Goal: Contribute content: Add original content to the website for others to see

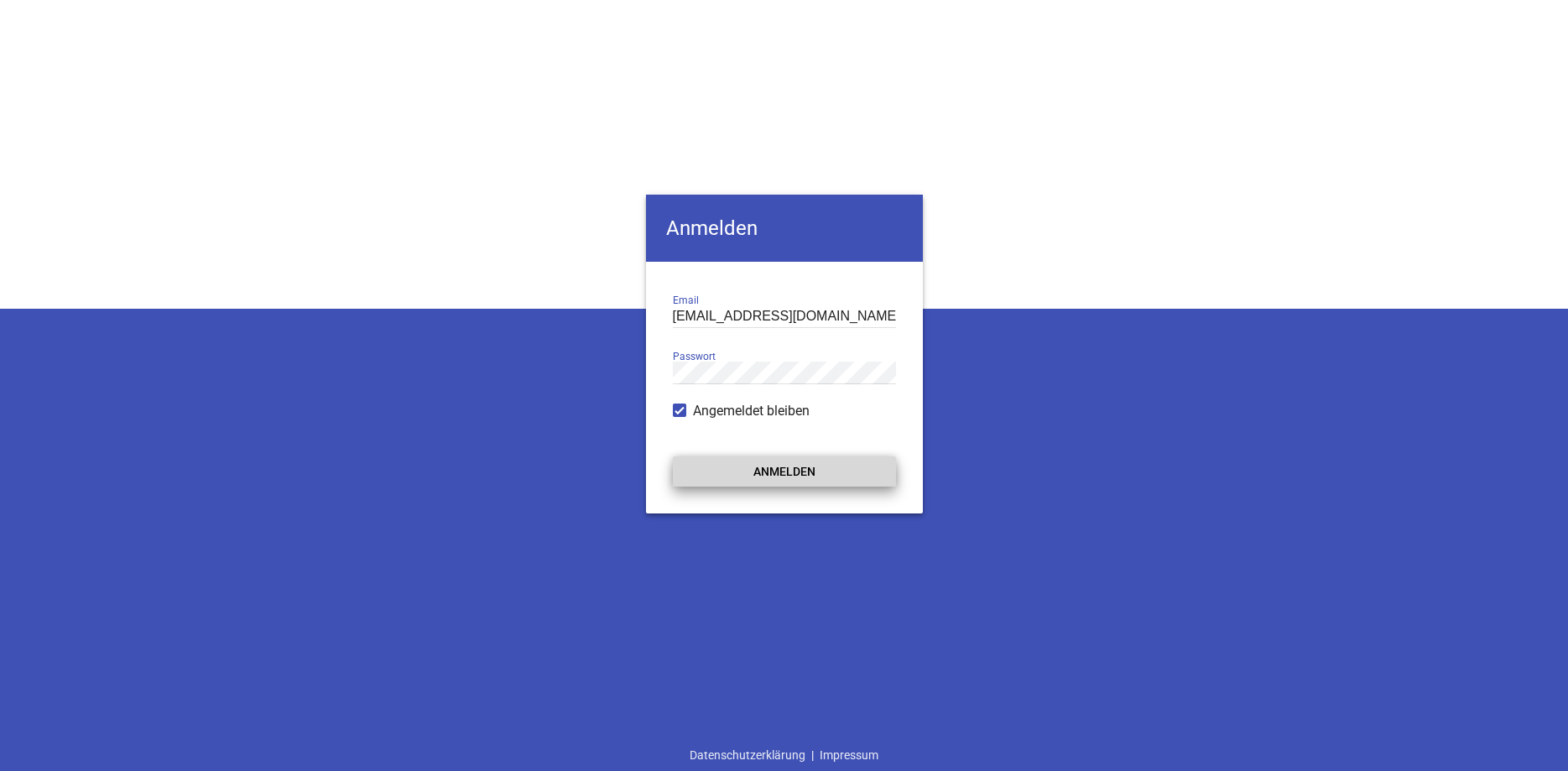
click at [763, 469] on button "Anmelden" at bounding box center [784, 472] width 223 height 30
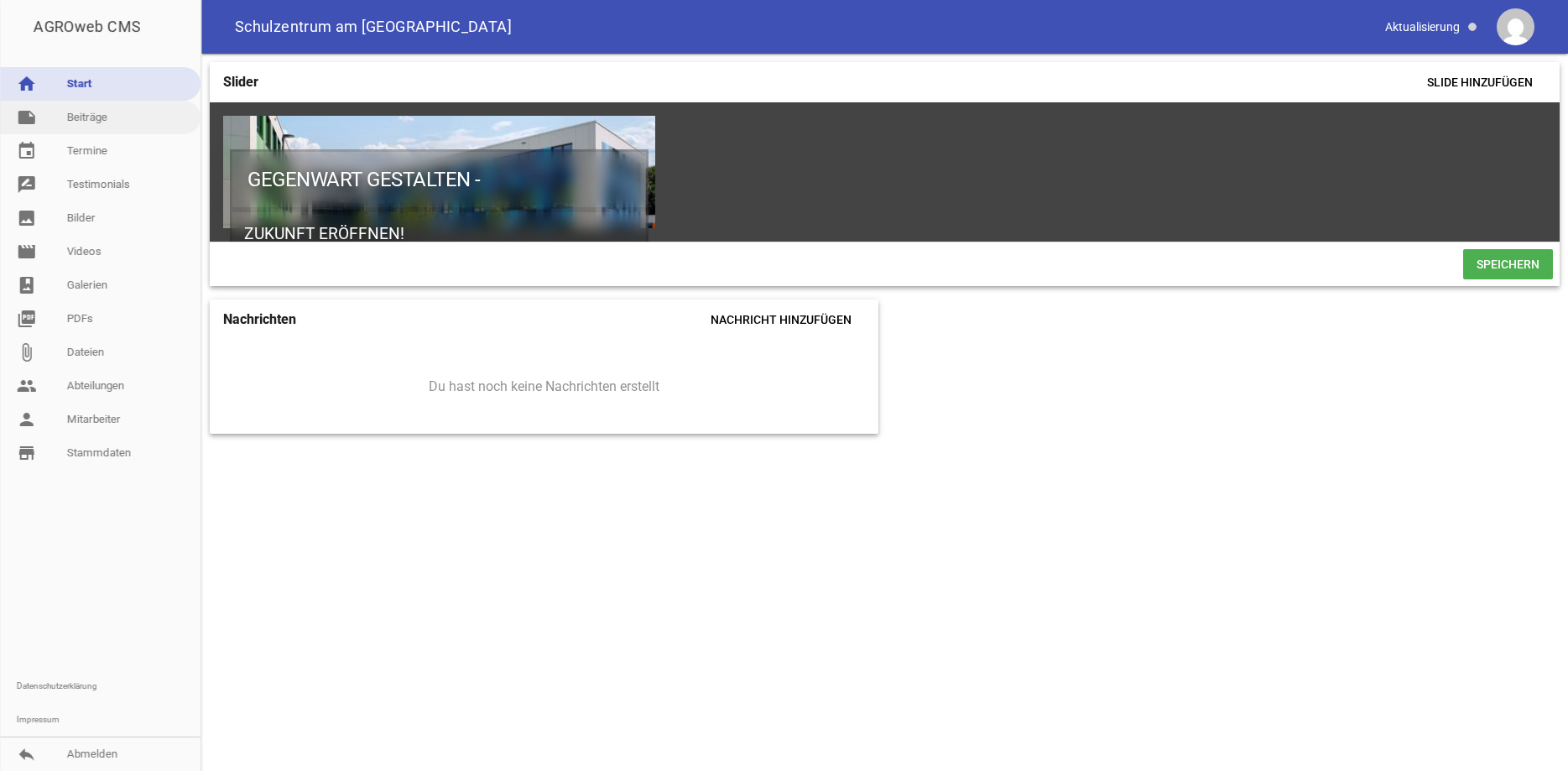
click at [71, 116] on link "note Beiträge" at bounding box center [100, 117] width 201 height 34
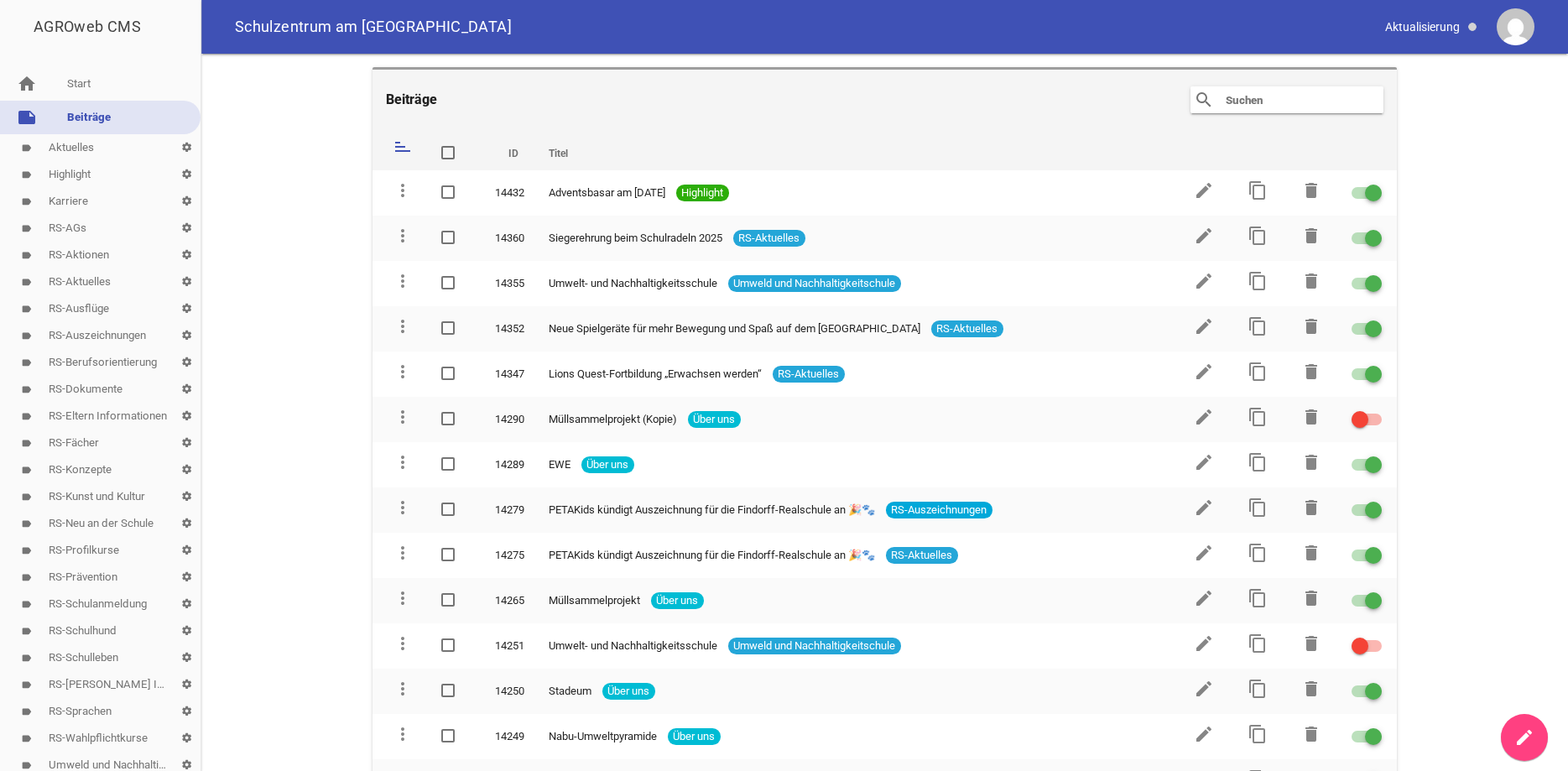
click at [93, 280] on link "label RS-Aktuelles settings" at bounding box center [100, 282] width 201 height 27
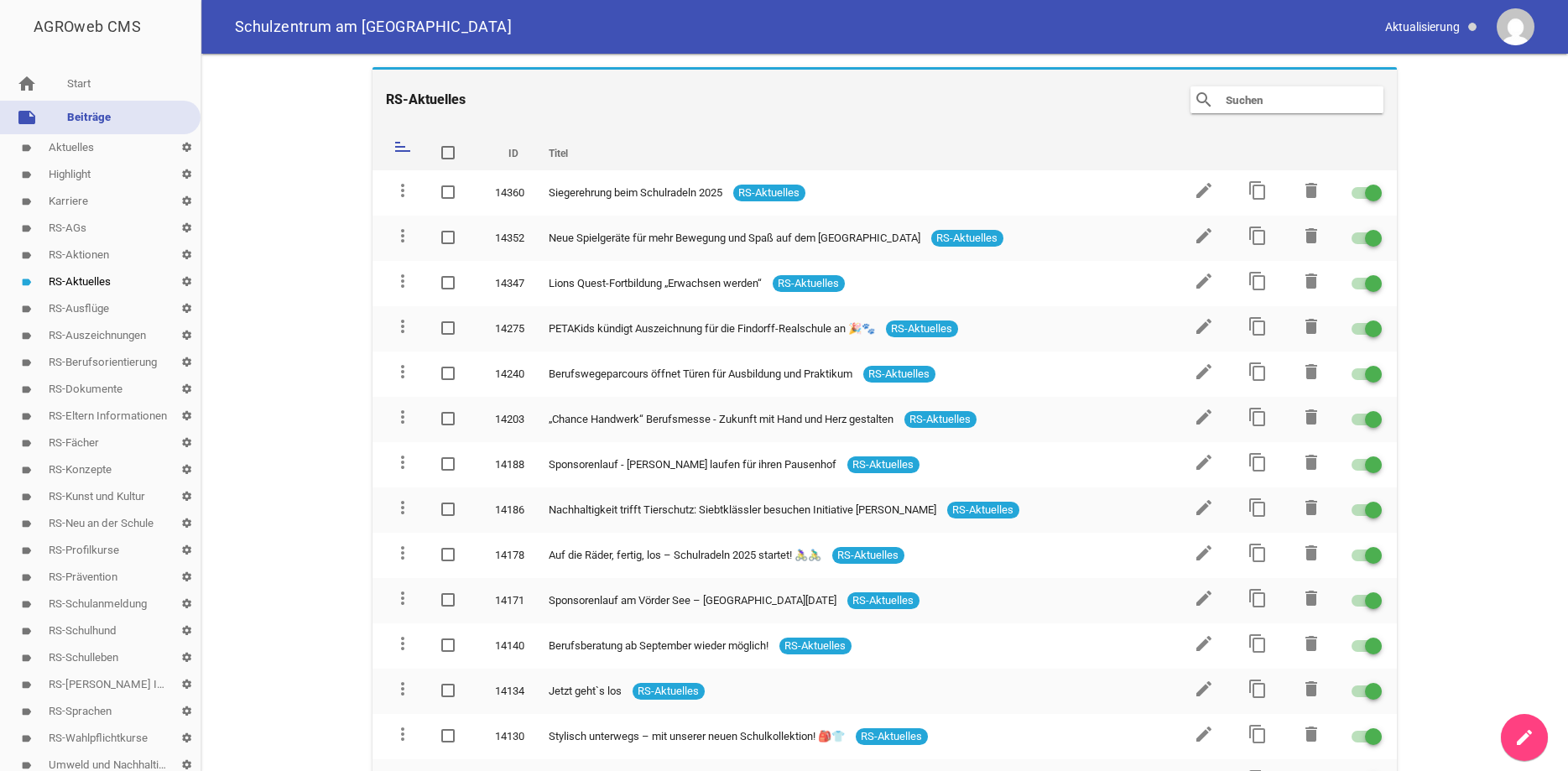
click at [1536, 736] on link "create" at bounding box center [1524, 737] width 47 height 47
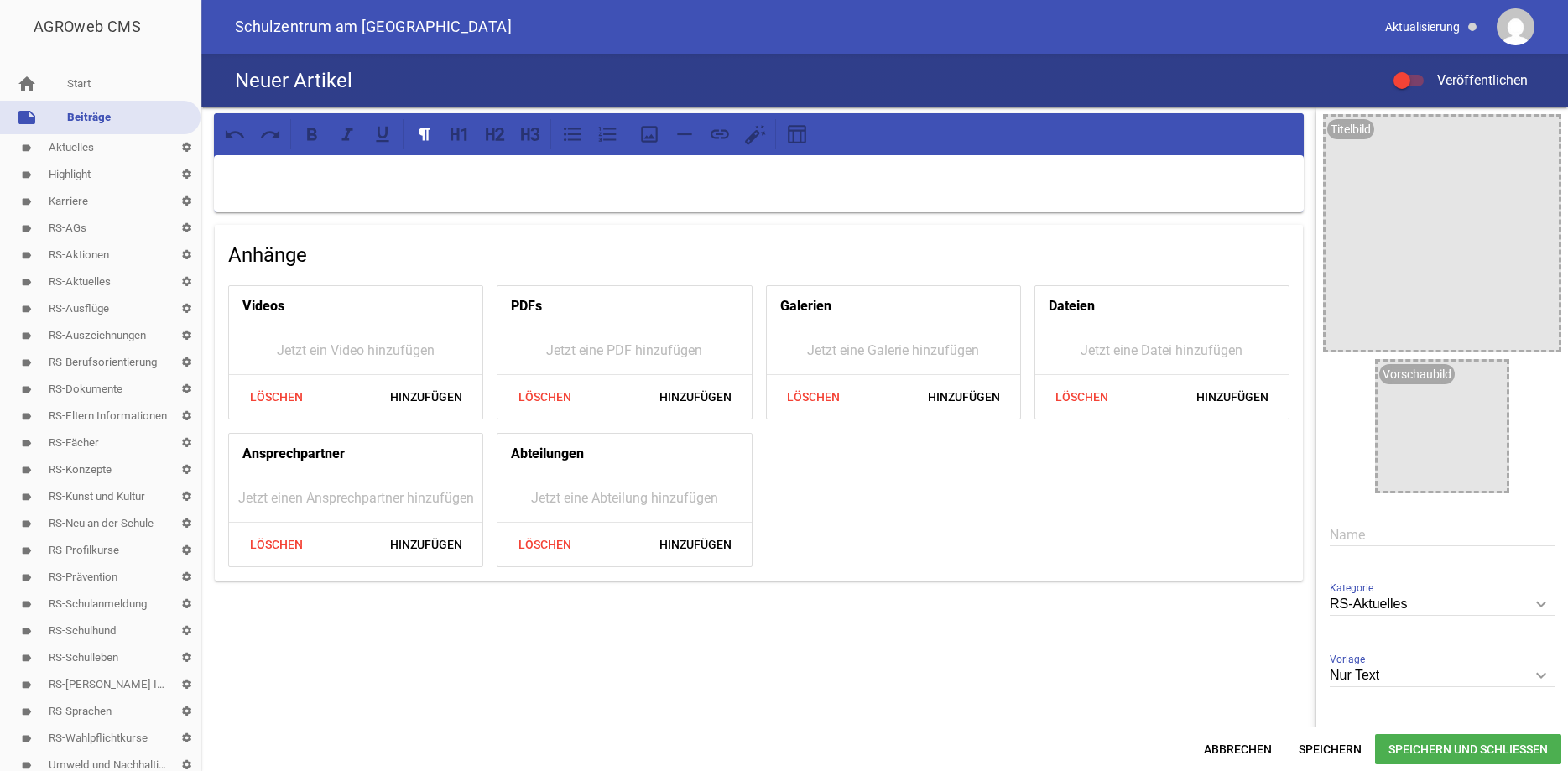
click at [280, 174] on p at bounding box center [759, 177] width 1066 height 20
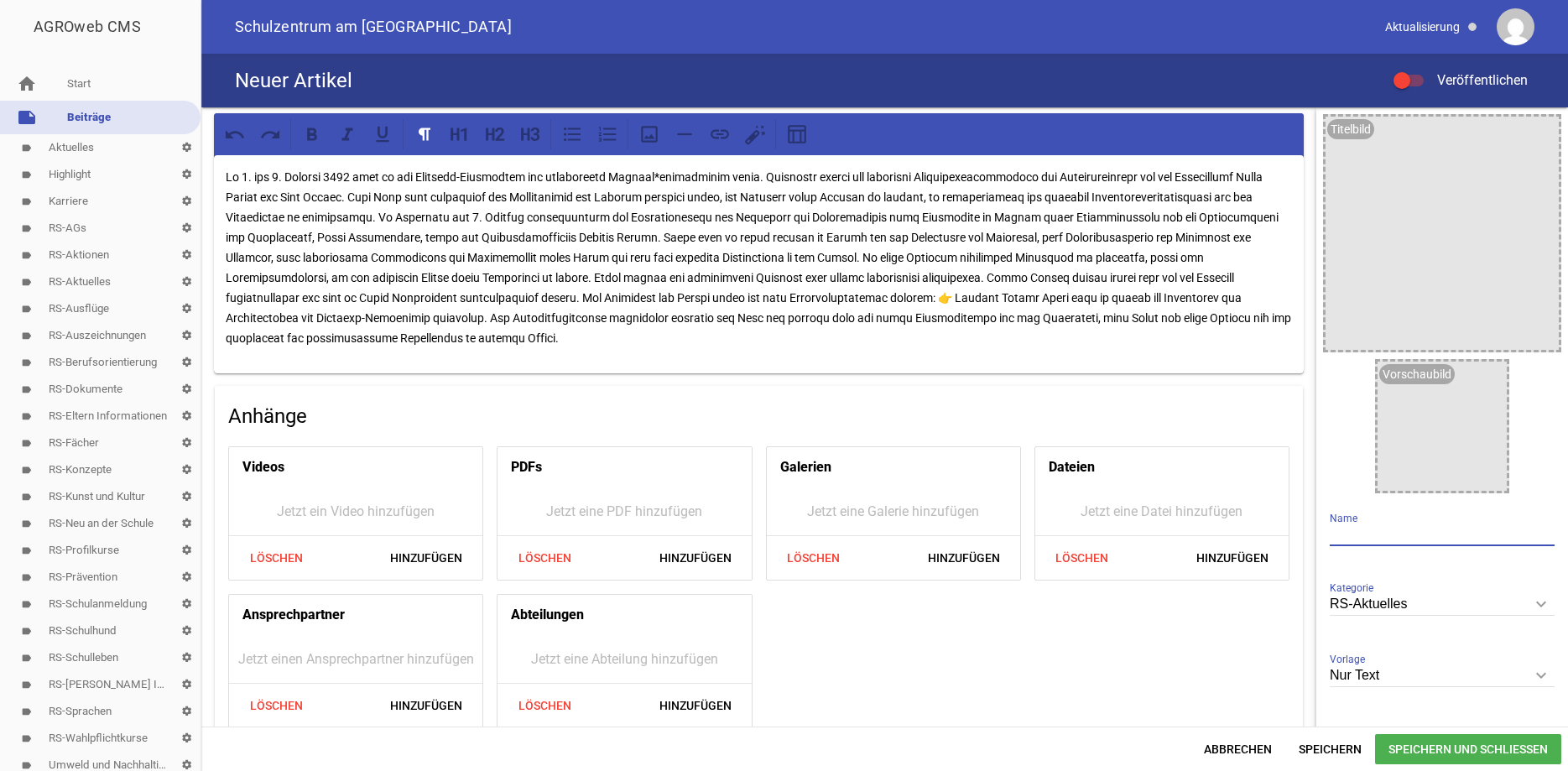
click at [1355, 530] on input "text" at bounding box center [1442, 535] width 225 height 23
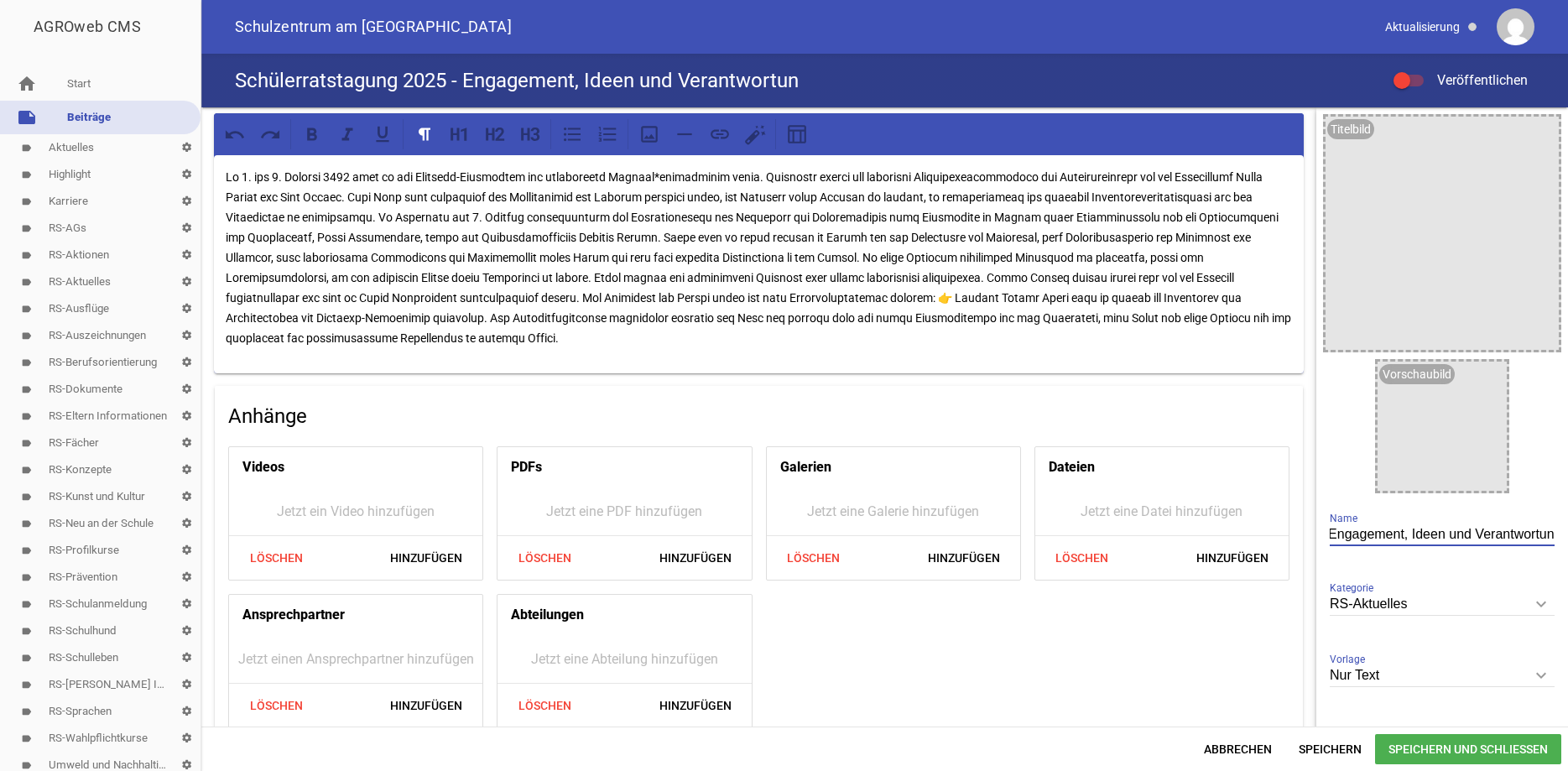
scroll to position [0, 163]
type input "Schülerratstagung 2025 - Engagement, Ideen und Verantwortung"
click at [428, 701] on span "Hinzufügen" at bounding box center [427, 706] width 99 height 30
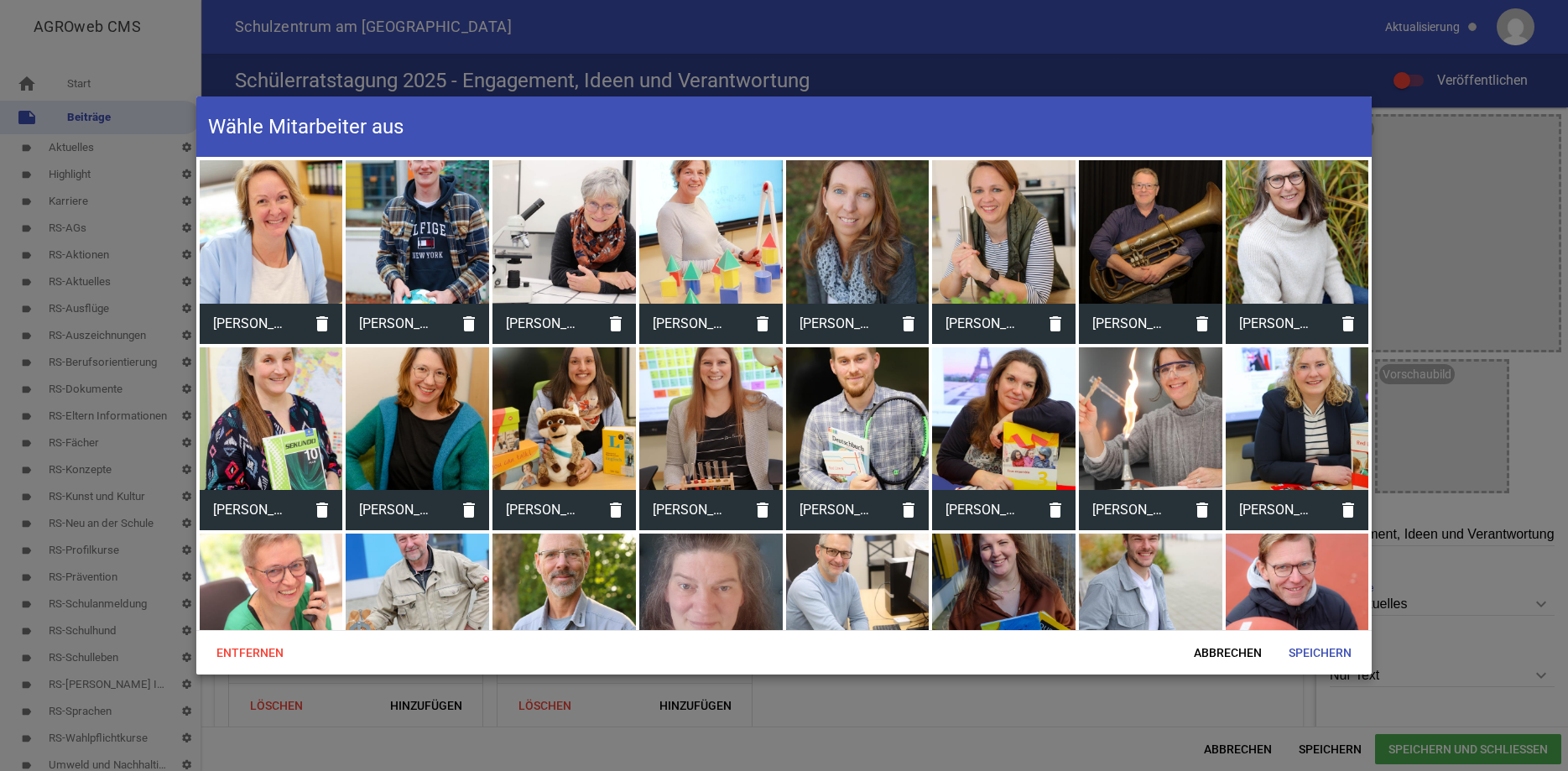
click at [1126, 565] on div at bounding box center [1151, 606] width 143 height 143
drag, startPoint x: 1365, startPoint y: 217, endPoint x: 1396, endPoint y: 331, distance: 118.1
drag, startPoint x: 1369, startPoint y: 285, endPoint x: 1369, endPoint y: 411, distance: 126.0
drag, startPoint x: 1369, startPoint y: 358, endPoint x: 1375, endPoint y: 436, distance: 78.2
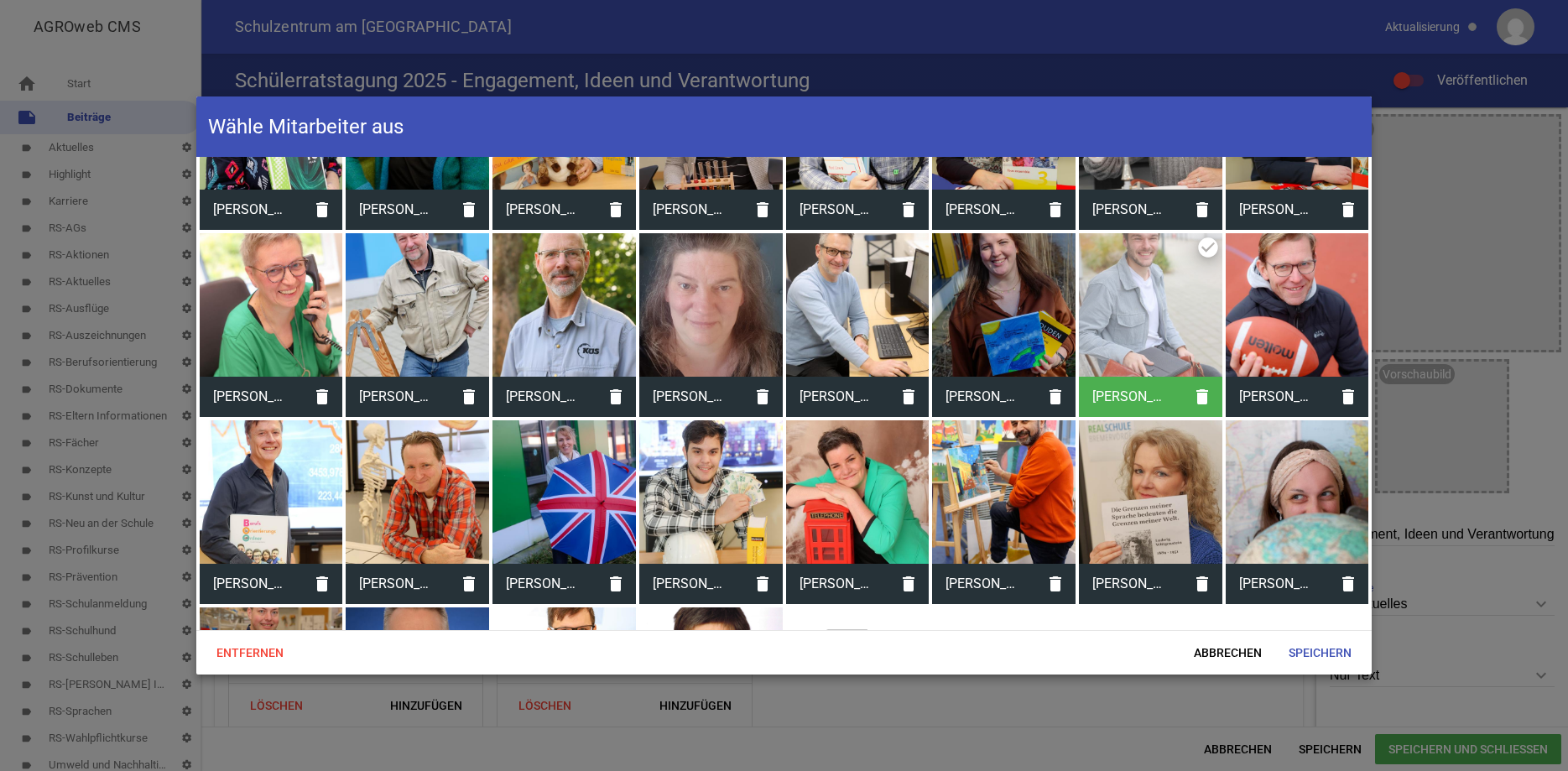
scroll to position [360, 0]
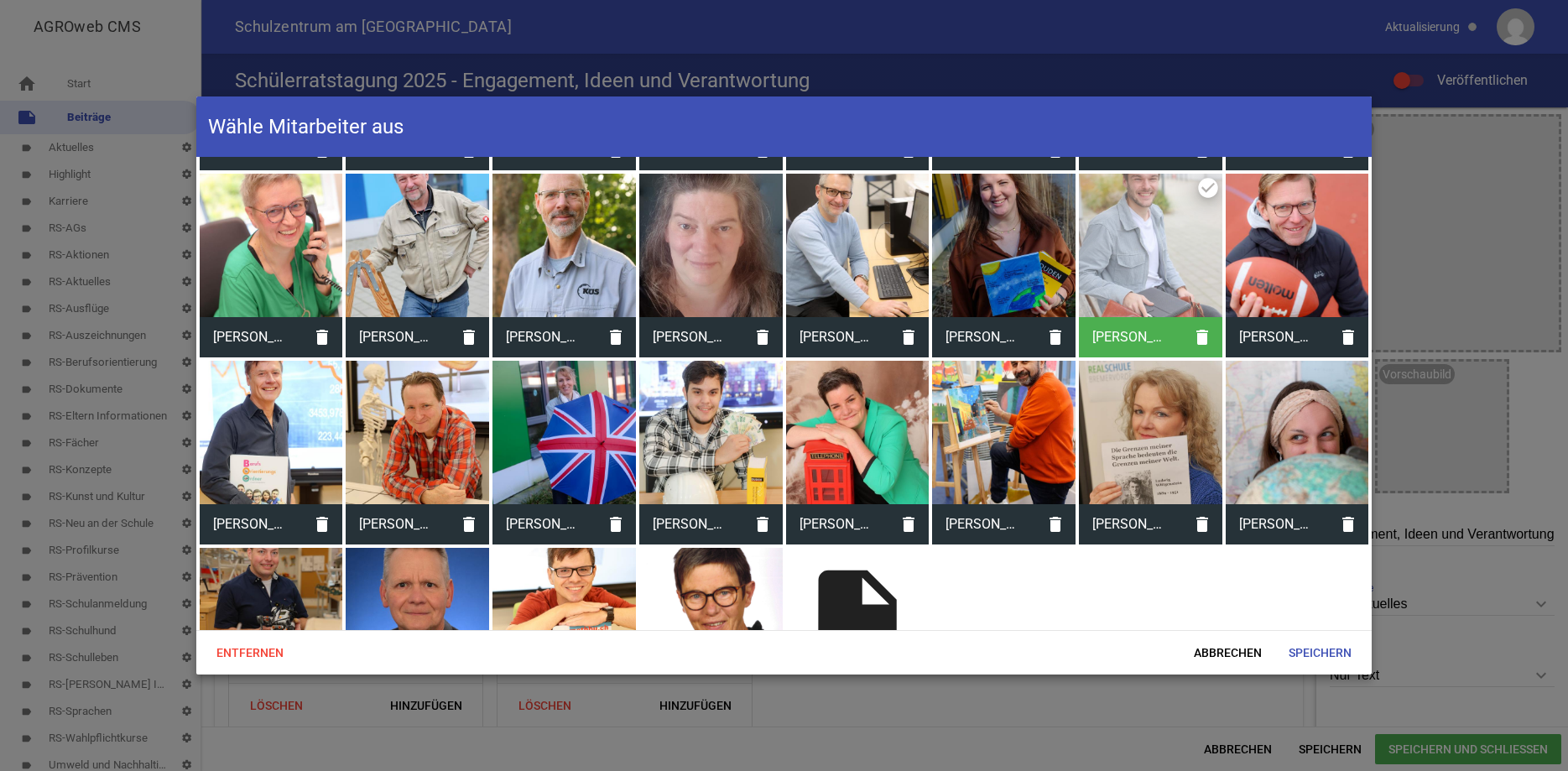
click at [572, 419] on div at bounding box center [564, 432] width 143 height 143
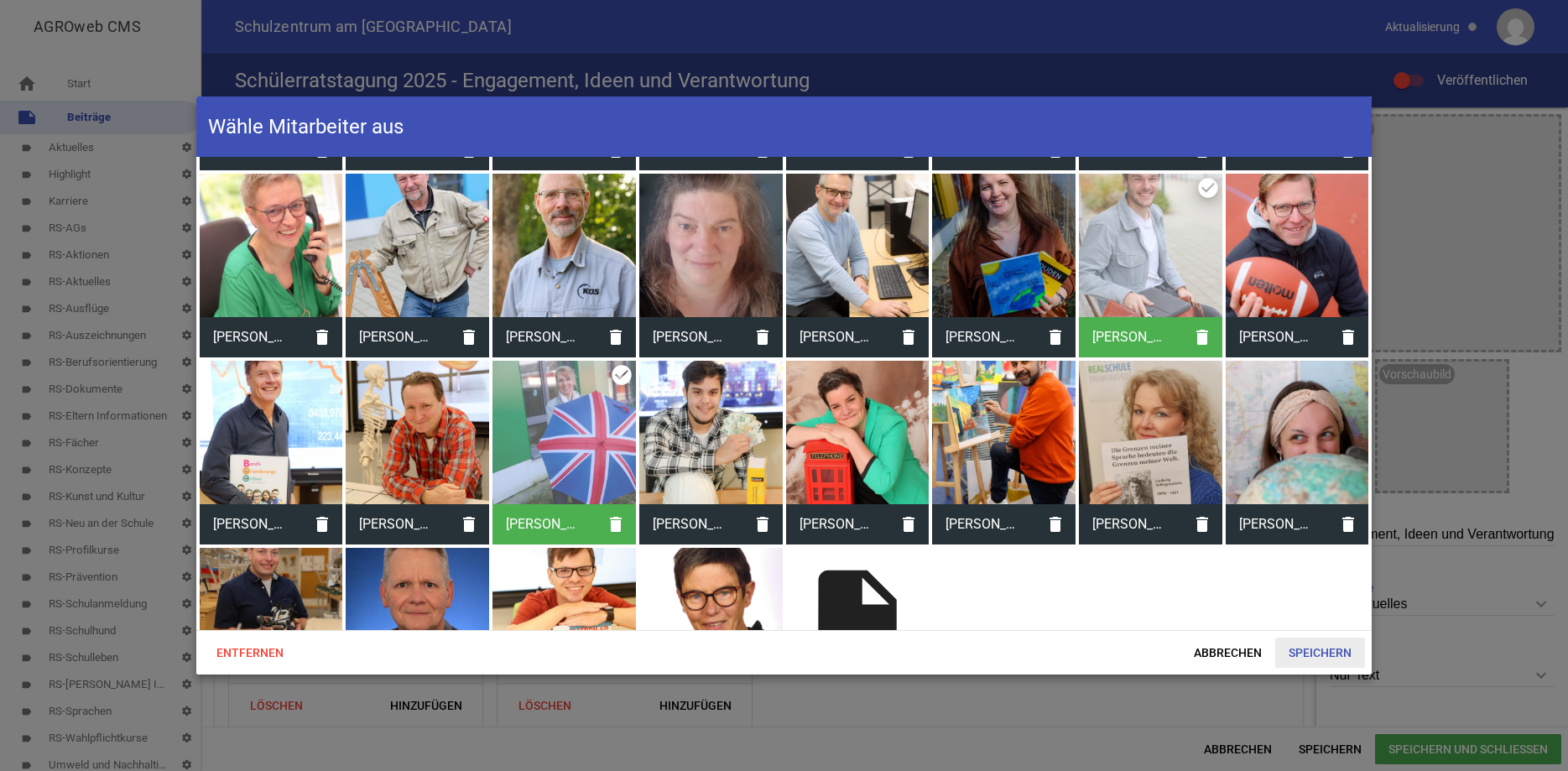
click at [1296, 654] on span "Speichern" at bounding box center [1320, 653] width 90 height 30
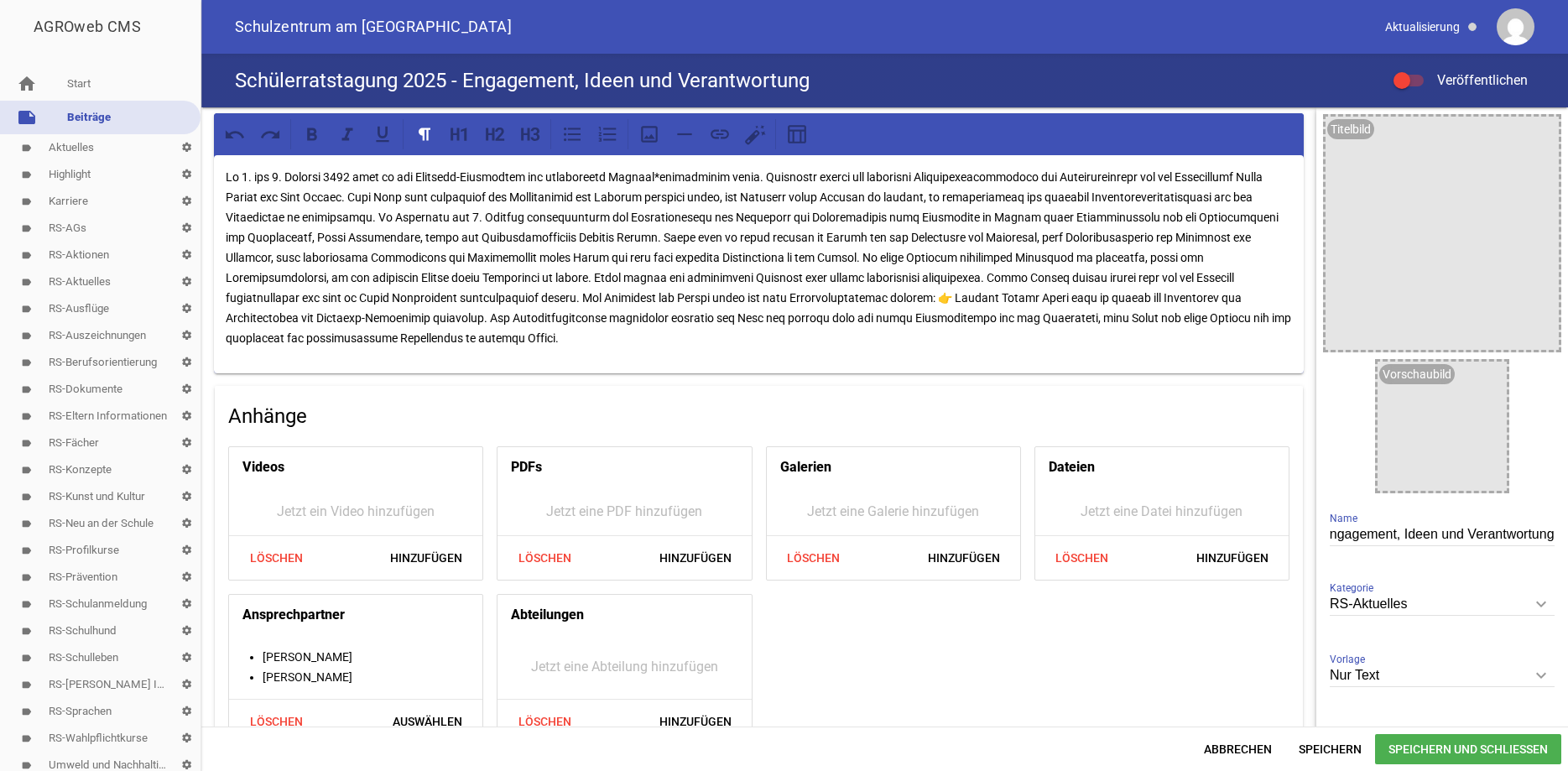
click at [721, 172] on p at bounding box center [759, 258] width 1066 height 182
click at [359, 201] on p at bounding box center [759, 258] width 1066 height 182
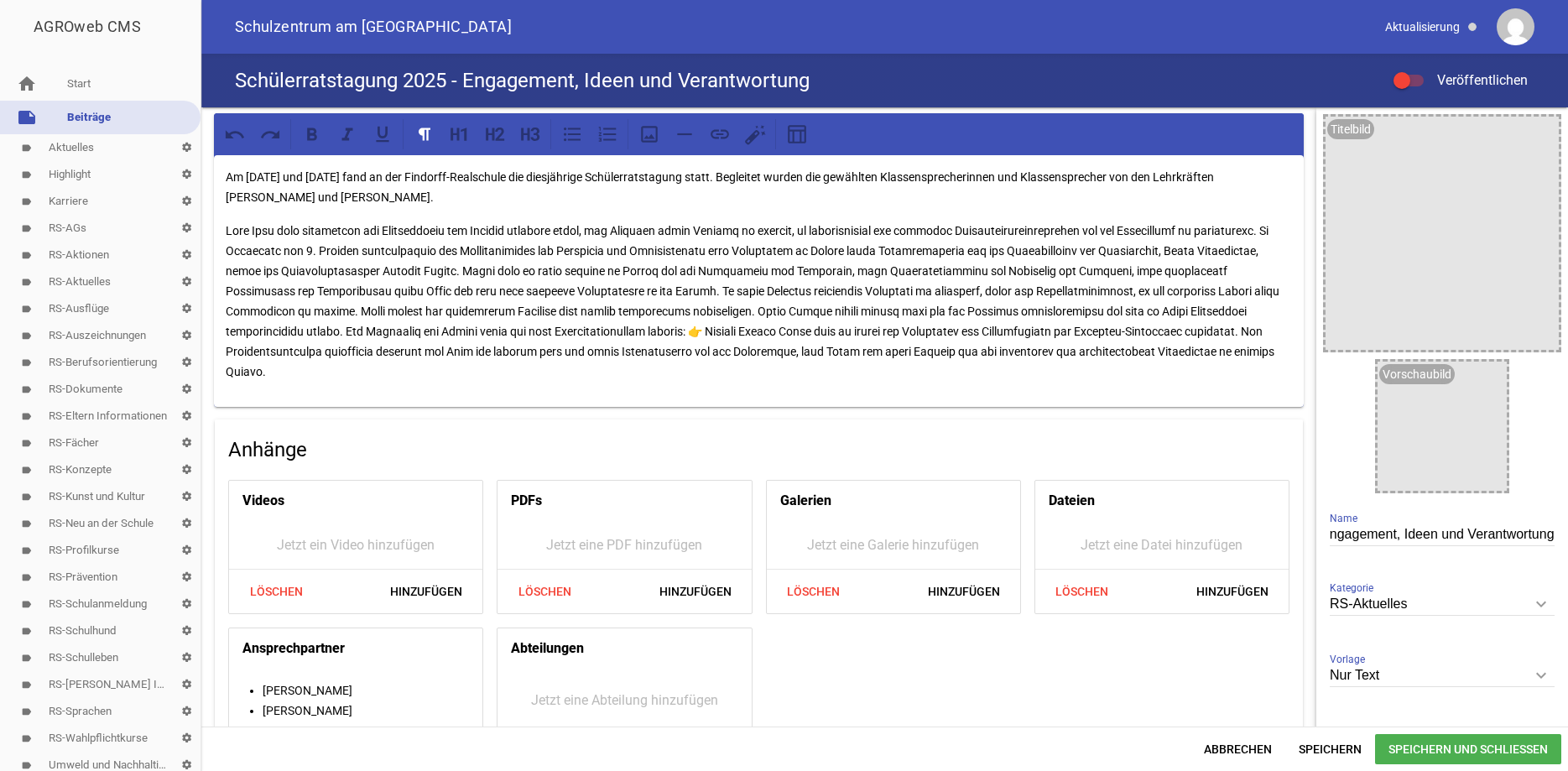
drag, startPoint x: 1243, startPoint y: 174, endPoint x: 1299, endPoint y: 181, distance: 56.4
drag, startPoint x: 368, startPoint y: 195, endPoint x: 291, endPoint y: 193, distance: 77.0
click at [291, 193] on p "Am 6. und 7. Oktober 2025 fand an der Findorff-Realschule die diesjährige Schül…" at bounding box center [759, 187] width 1066 height 40
click at [306, 124] on icon at bounding box center [312, 134] width 22 height 22
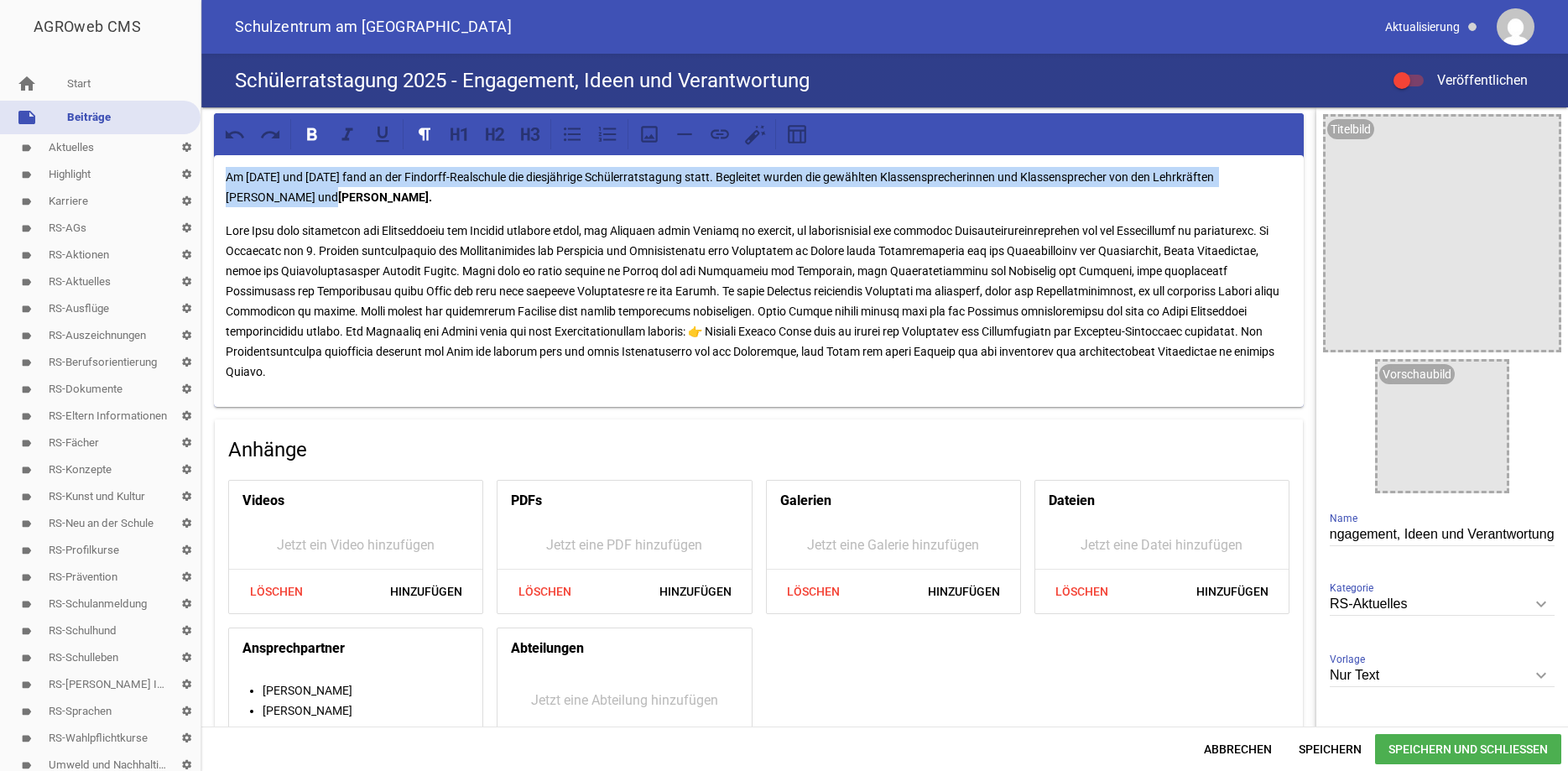
drag, startPoint x: 263, startPoint y: 197, endPoint x: 220, endPoint y: 201, distance: 43.2
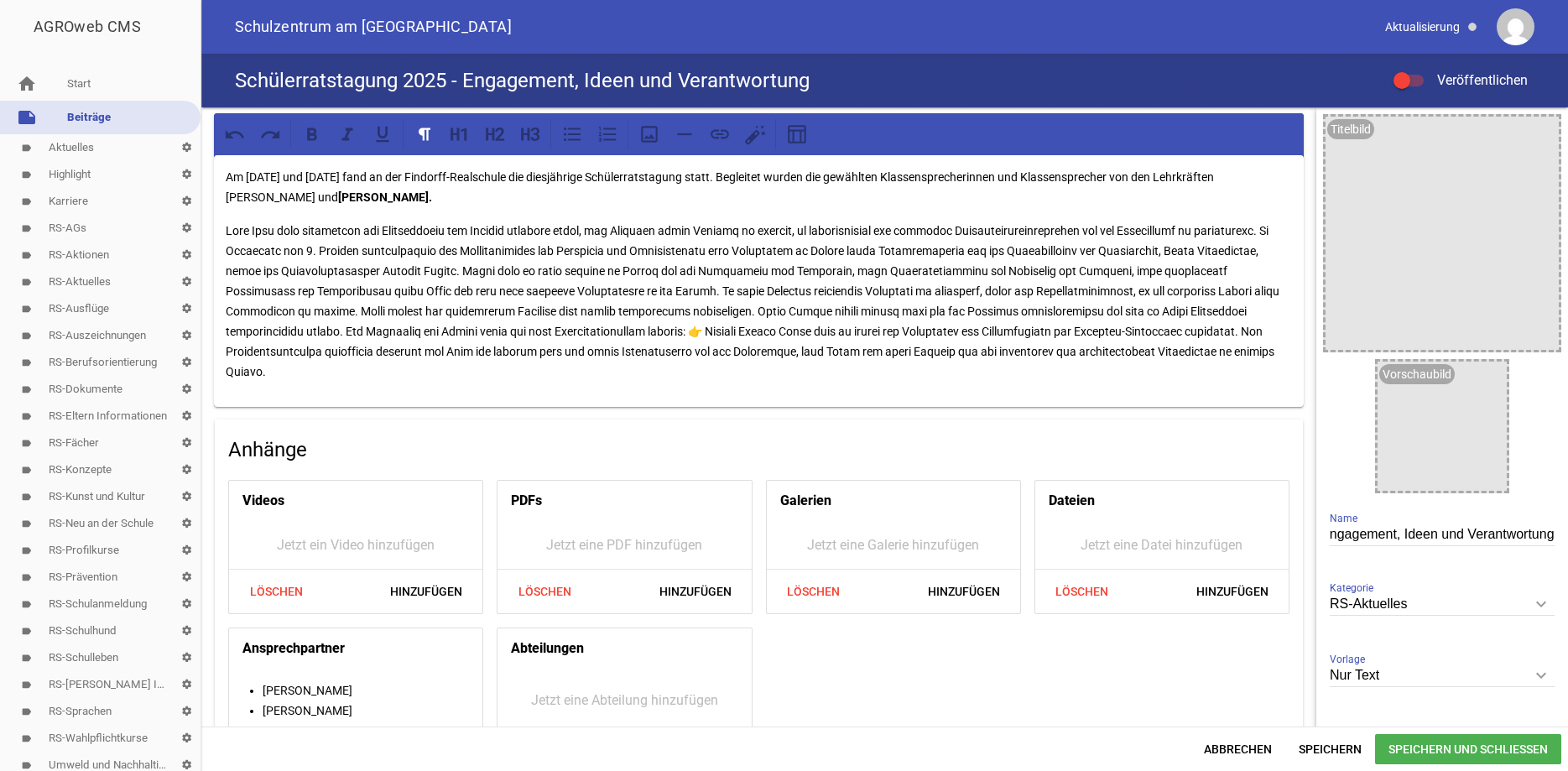
click at [267, 199] on p "Am 6. und 7. Oktober 2025 fand an der Findorff-Realschule die diesjährige Schül…" at bounding box center [759, 187] width 1066 height 40
click at [316, 130] on icon at bounding box center [312, 134] width 10 height 13
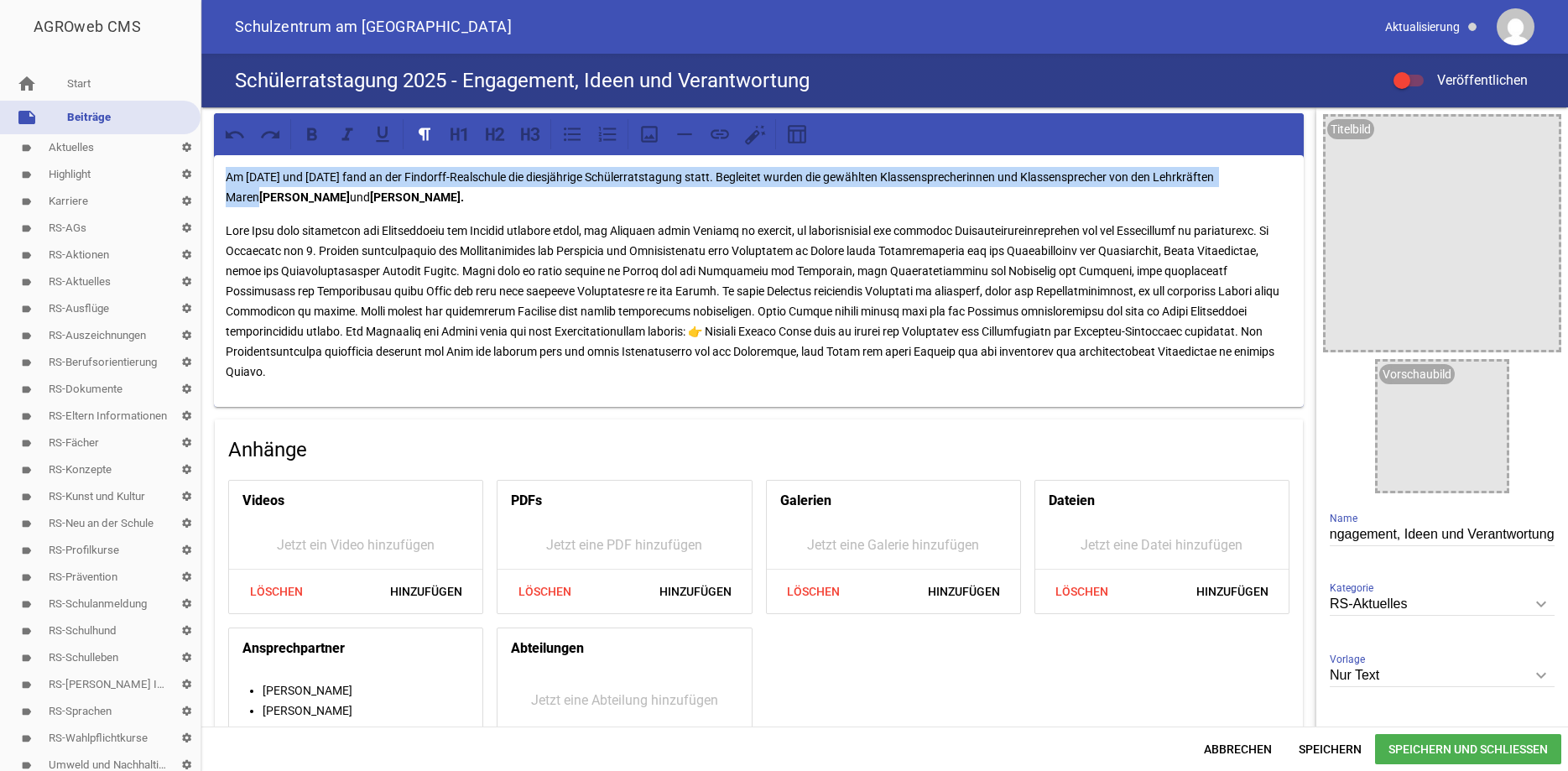
drag, startPoint x: 1280, startPoint y: 174, endPoint x: 1243, endPoint y: 175, distance: 37.0
click at [1243, 175] on p "Am 6. und 7. Oktober 2025 fand an der Findorff-Realschule die diesjährige Schül…" at bounding box center [759, 187] width 1066 height 40
click at [315, 130] on icon at bounding box center [312, 134] width 10 height 13
drag, startPoint x: 1023, startPoint y: 247, endPoint x: 1075, endPoint y: 250, distance: 52.1
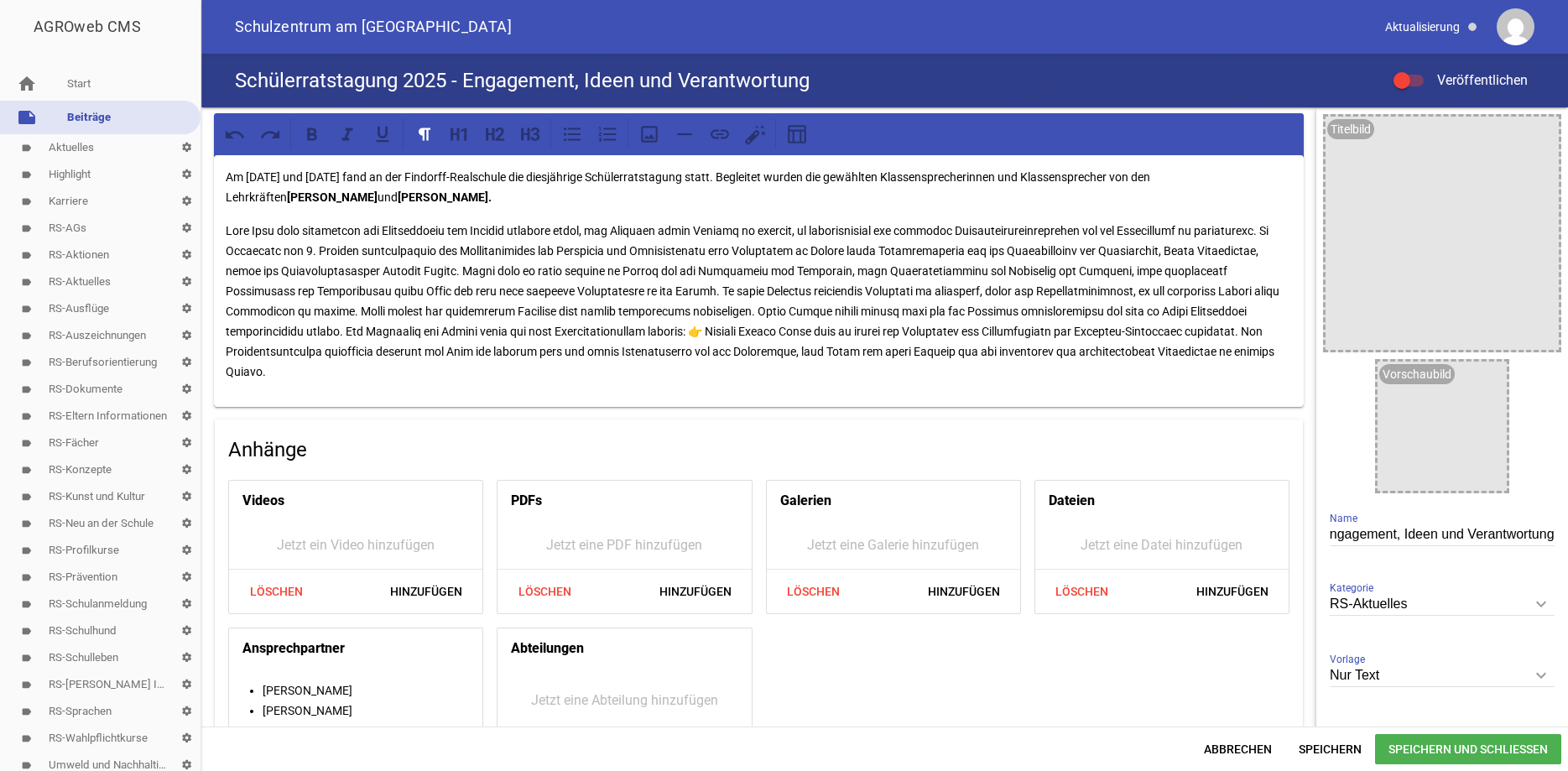
click at [1021, 251] on p at bounding box center [759, 302] width 1066 height 162
drag, startPoint x: 1021, startPoint y: 251, endPoint x: 1187, endPoint y: 251, distance: 166.0
click at [1187, 251] on p at bounding box center [759, 302] width 1066 height 162
click at [314, 128] on icon at bounding box center [312, 134] width 10 height 13
click at [531, 270] on p "Zwei Tage lang arbeiteten die Schülerinnen und Schüler intensiv daran, die Anli…" at bounding box center [759, 302] width 1066 height 162
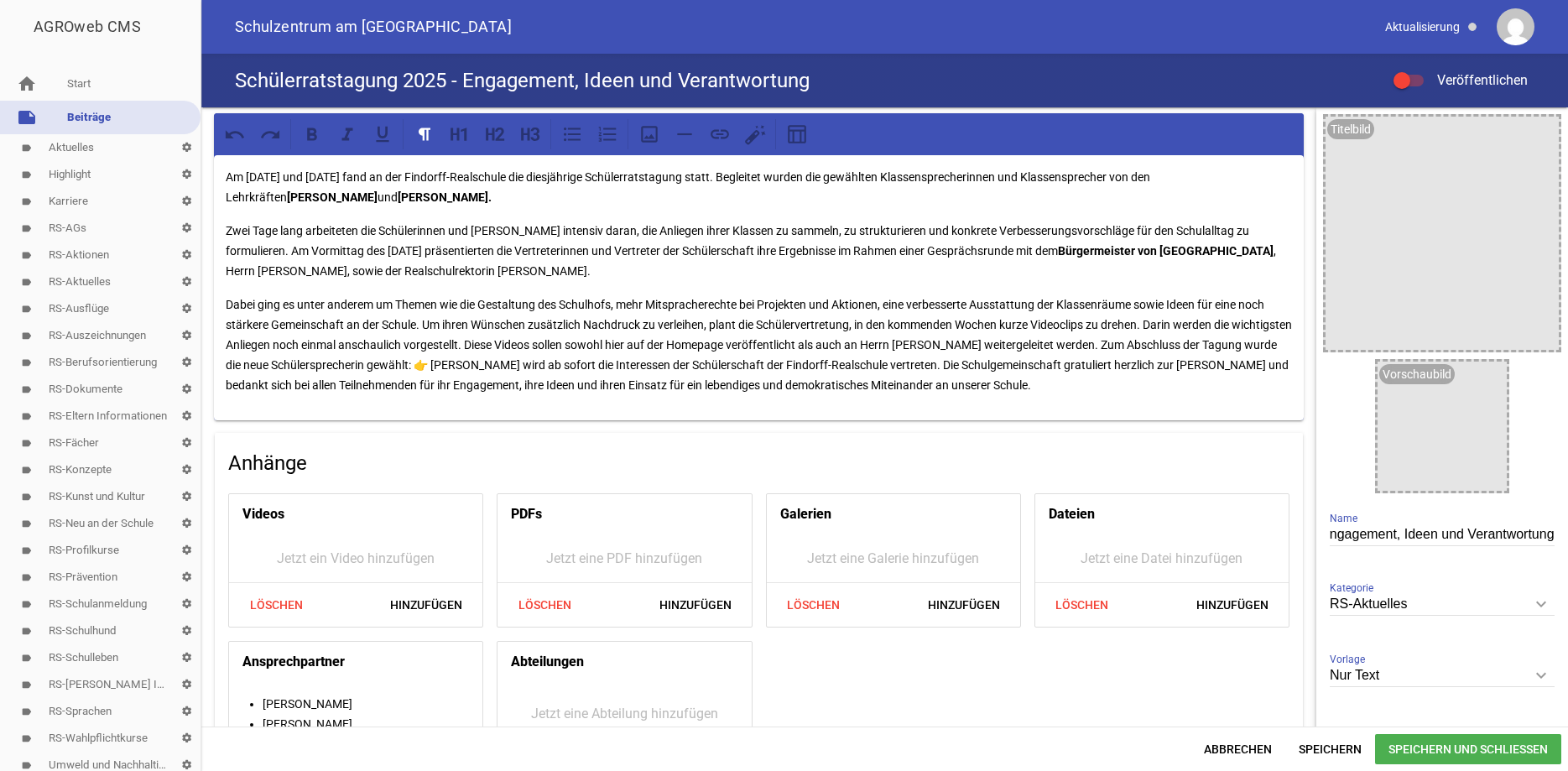
drag, startPoint x: 484, startPoint y: 302, endPoint x: 578, endPoint y: 302, distance: 94.0
click at [545, 301] on p "Dabei ging es unter anderem um Themen wie die Gestaltung des Schulhofs, mehr Mi…" at bounding box center [759, 345] width 1066 height 101
drag, startPoint x: 484, startPoint y: 305, endPoint x: 621, endPoint y: 307, distance: 137.0
click at [621, 307] on p "Dabei ging es unter anderem um Themen wie die Gestaltung des Schulhofs, mehr Mi…" at bounding box center [759, 345] width 1066 height 101
click at [316, 132] on icon at bounding box center [312, 134] width 10 height 13
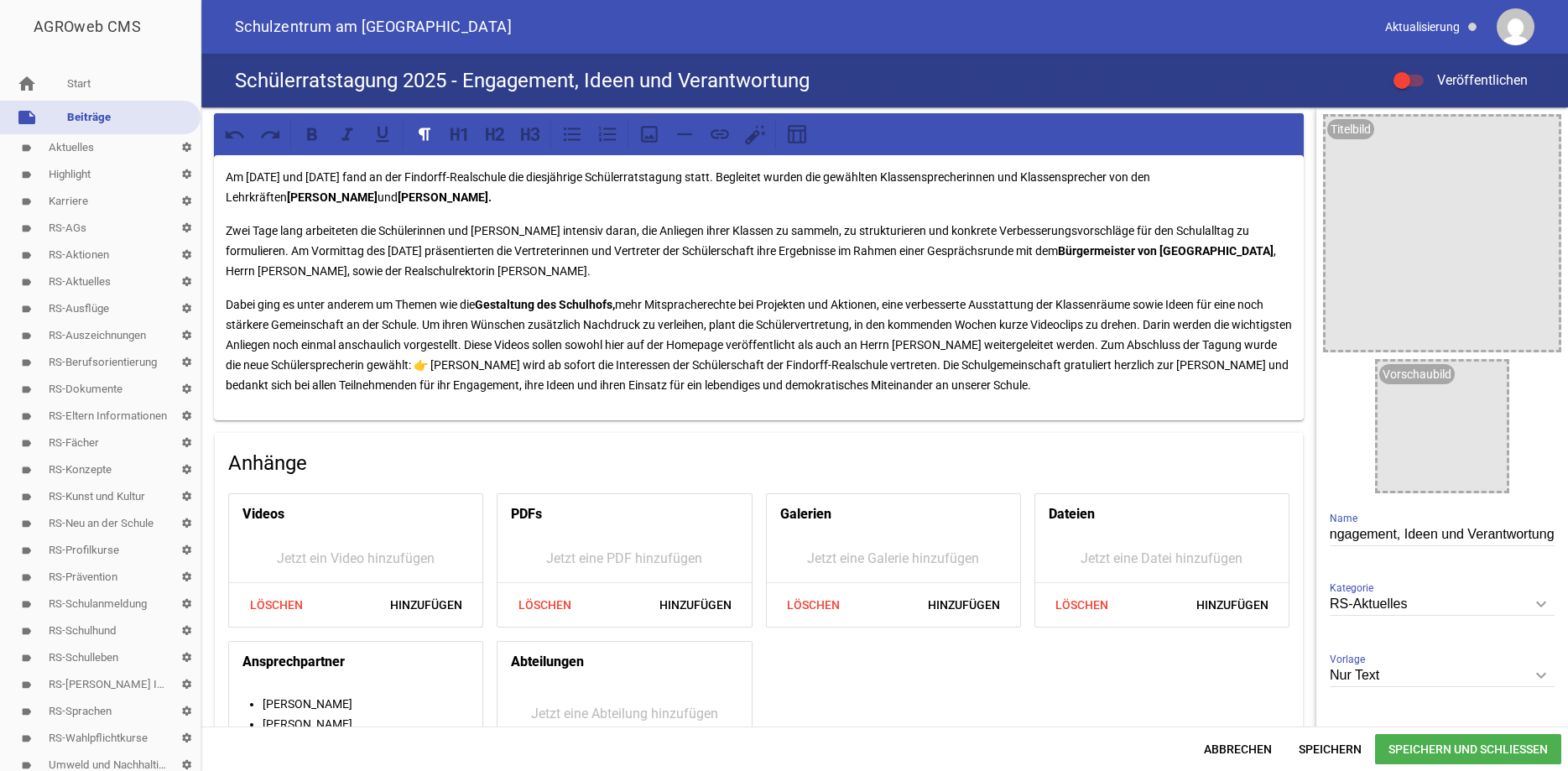
click at [756, 332] on p "Dabei ging es unter anderem um Themen wie die Gestaltung des Schulhofs, mehr Mi…" at bounding box center [759, 345] width 1066 height 101
click at [420, 327] on p "Dabei ging es unter anderem um Themen wie die Gestaltung des Schulhofs, mehr Mi…" at bounding box center [759, 345] width 1066 height 101
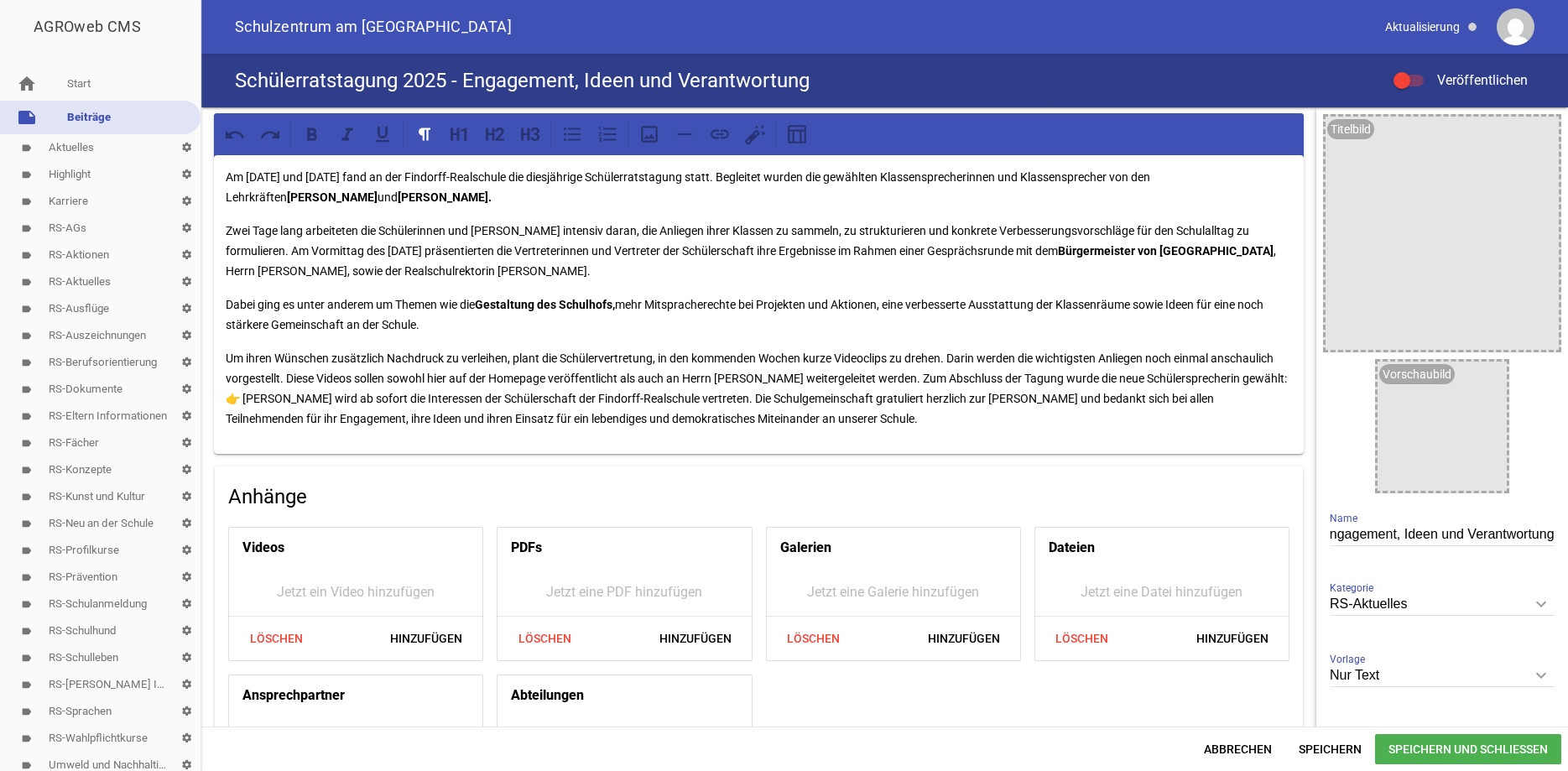
click at [1065, 302] on p "Dabei ging es unter anderem um Themen wie die Gestaltung des Schulhofs, mehr Mi…" at bounding box center [759, 315] width 1066 height 40
click at [1145, 305] on p "Dabei ging es unter anderem um Themen wie die Gestaltung des Schulhofs, mehr Mi…" at bounding box center [759, 315] width 1066 height 40
click at [1171, 300] on p "Dabei ging es unter anderem um Themen wie die Gestaltung des Schulhofs, mehr Mi…" at bounding box center [759, 315] width 1066 height 40
click at [626, 307] on p "Dabei ging es unter anderem um Themen wie die Gestaltung des Schulhofs, mehr Mi…" at bounding box center [759, 315] width 1066 height 40
click at [1144, 303] on p "Dabei ging es unter anderem um Themen wie die Gestaltung des Schulhofs, Bekämpf…" at bounding box center [759, 315] width 1066 height 40
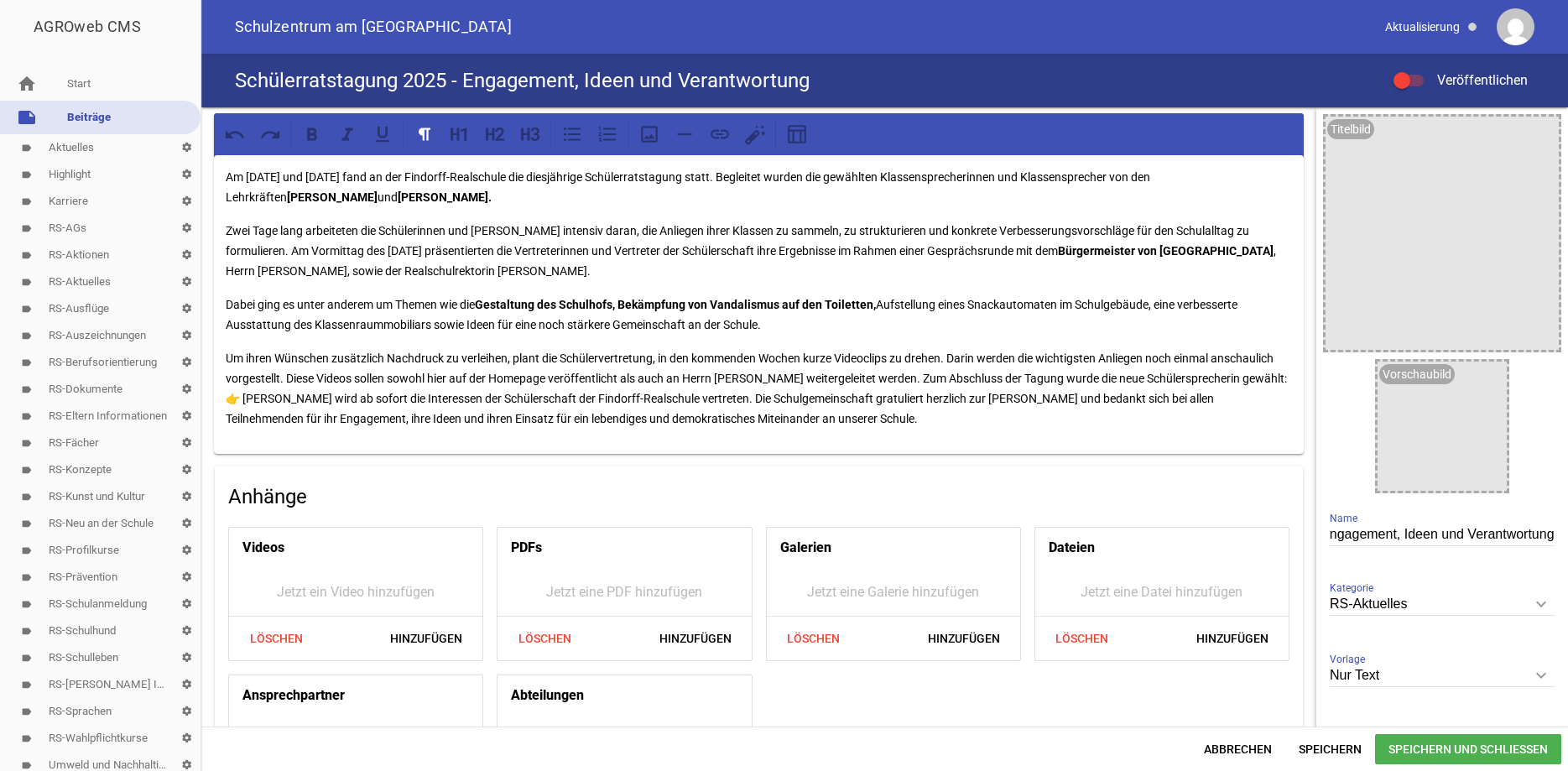
click at [688, 319] on p "Dabei ging es unter anderem um Themen wie die Gestaltung des Schulhofs, Bekämpf…" at bounding box center [759, 315] width 1066 height 40
click at [806, 359] on p "Um ihren Wünschen zusätzlich Nachdruck zu verleihen, plant die Schülervertretun…" at bounding box center [759, 389] width 1066 height 81
click at [911, 377] on p "Um ihren Wünschen zusätzlich Nachdruck zu verleihen, plant die Schülervertretun…" at bounding box center [759, 389] width 1066 height 81
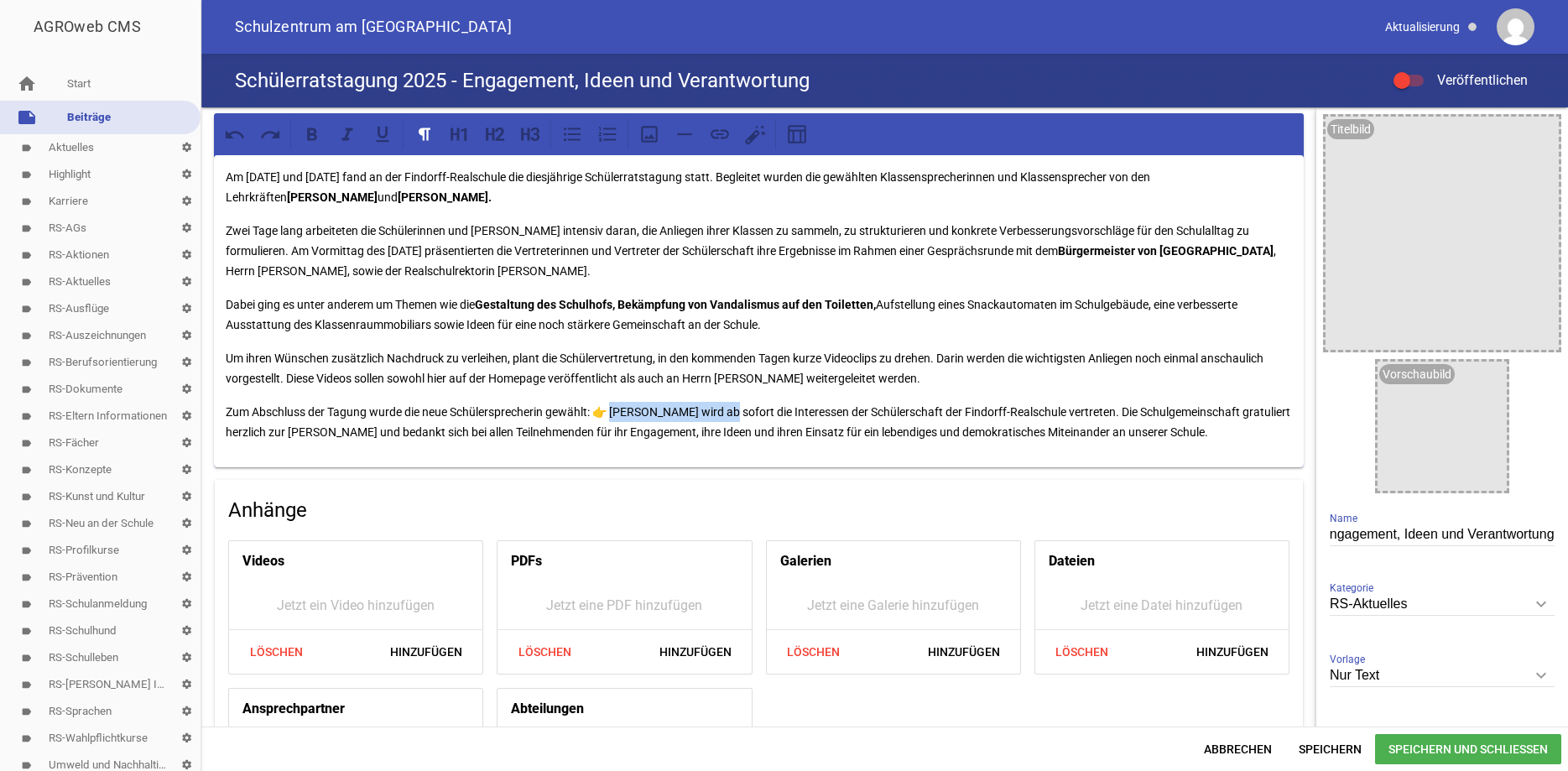
drag, startPoint x: 740, startPoint y: 413, endPoint x: 621, endPoint y: 409, distance: 119.1
click at [621, 409] on p "Zum Abschluss der Tagung wurde die neue Schülersprecherin gewählt: 👉 Madleen Is…" at bounding box center [759, 422] width 1066 height 40
click at [314, 134] on icon at bounding box center [312, 134] width 10 height 13
drag, startPoint x: 544, startPoint y: 407, endPoint x: 456, endPoint y: 408, distance: 88.0
click at [456, 408] on p "Zum Abschluss der Tagung wurde die neue Schülersprecherin gewählt: 👉 Madleen Is…" at bounding box center [759, 422] width 1066 height 40
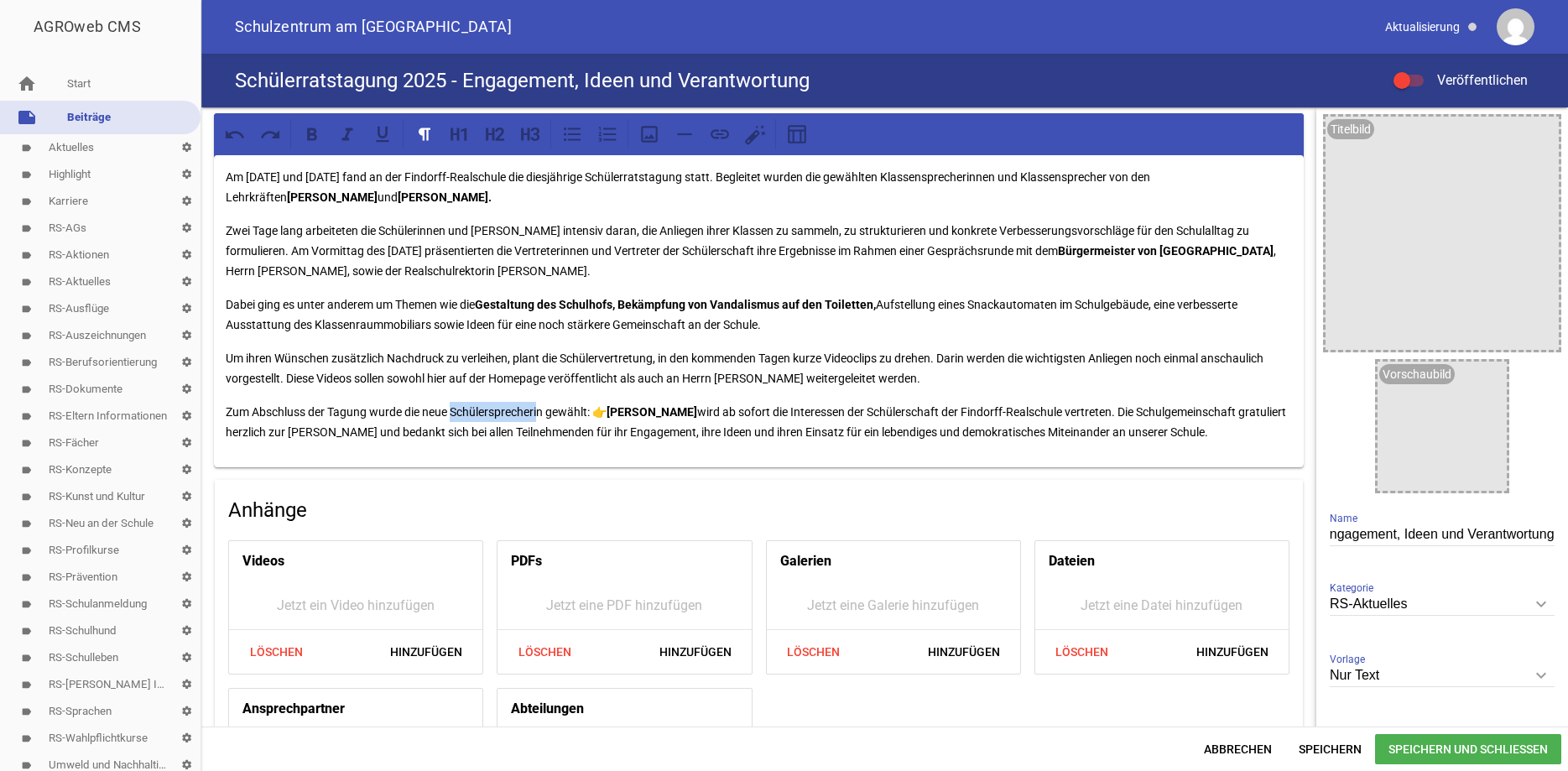
click at [457, 410] on p "Zum Abschluss der Tagung wurde die neue Schülersprecherin gewählt: 👉 Madleen Is…" at bounding box center [759, 422] width 1066 height 40
drag, startPoint x: 450, startPoint y: 410, endPoint x: 550, endPoint y: 409, distance: 100.0
click at [550, 409] on p "Zum Abschluss der Tagung wurde die neue Schülersprecherin gewählt: 👉 Madleen Is…" at bounding box center [759, 422] width 1066 height 40
click at [318, 128] on icon at bounding box center [312, 134] width 22 height 22
click at [544, 336] on div "Am 6. und 7. Oktober 2025 fand an der Findorff-Realschule die diesjährige Schül…" at bounding box center [759, 311] width 1090 height 312
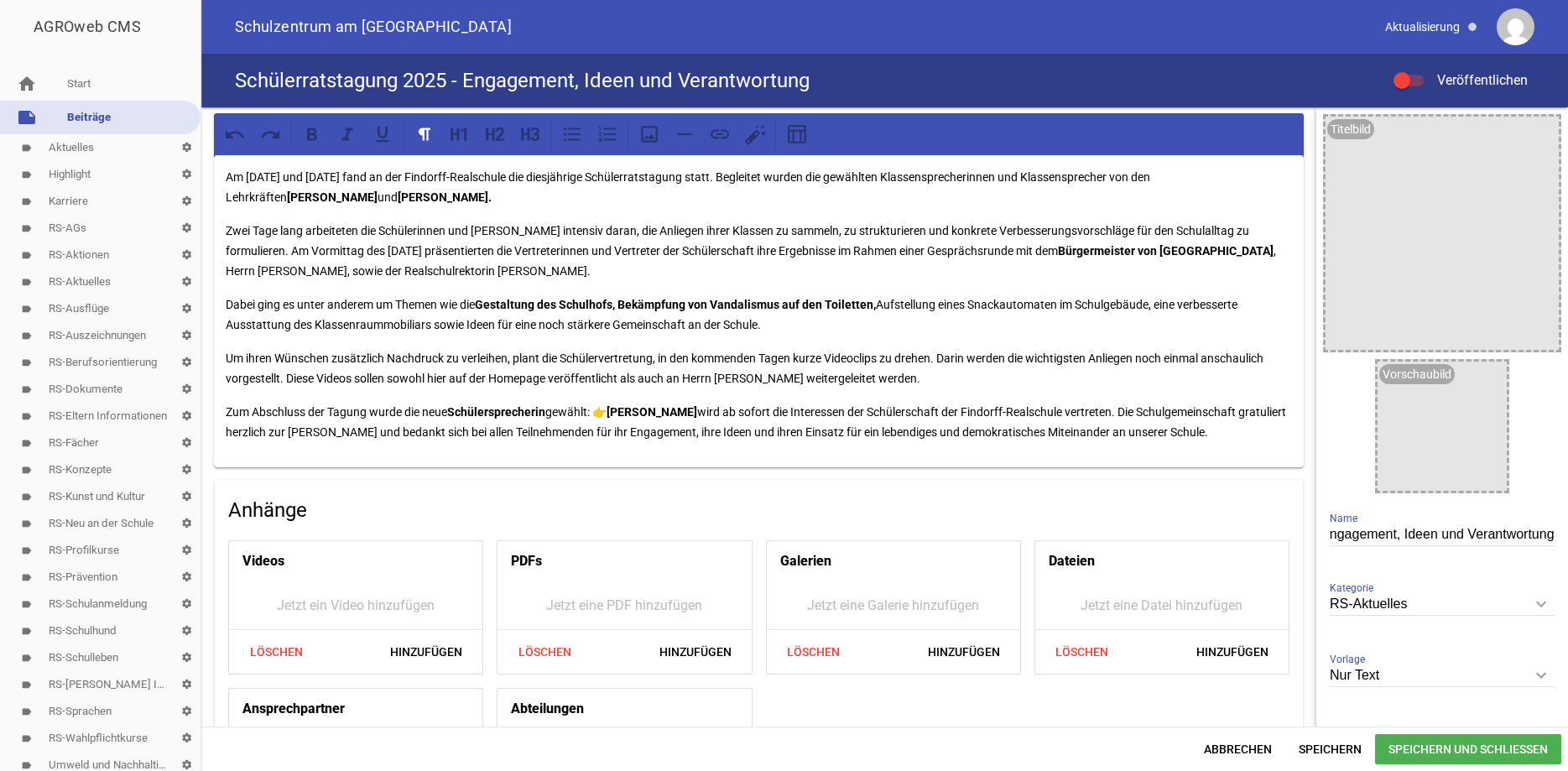
click at [1164, 411] on p "Zum Abschluss der Tagung wurde die neue Schülersprecherin gewählt: 👉 Madleen Is…" at bounding box center [759, 422] width 1066 height 40
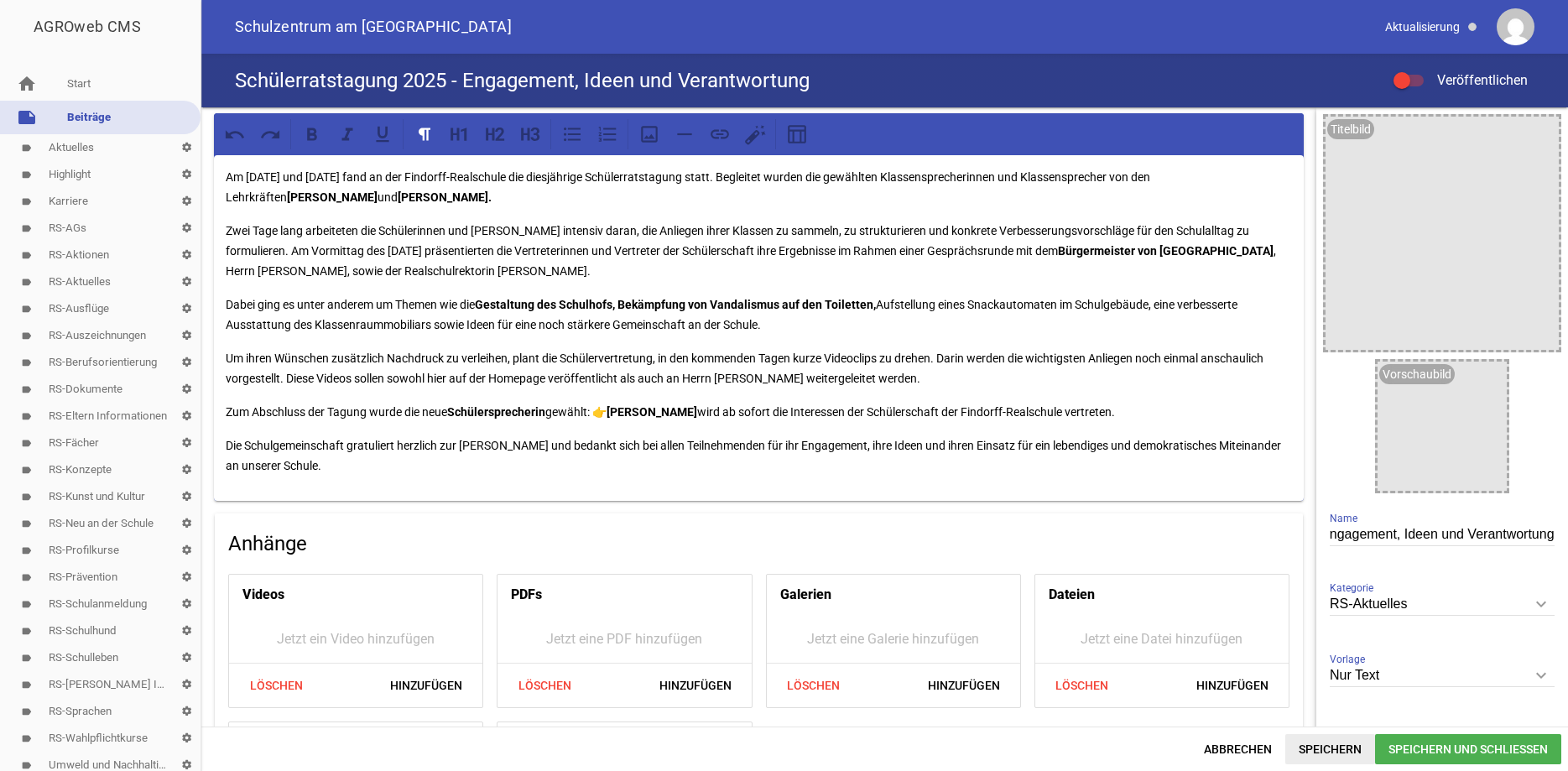
click at [1325, 755] on span "Speichern" at bounding box center [1330, 749] width 90 height 30
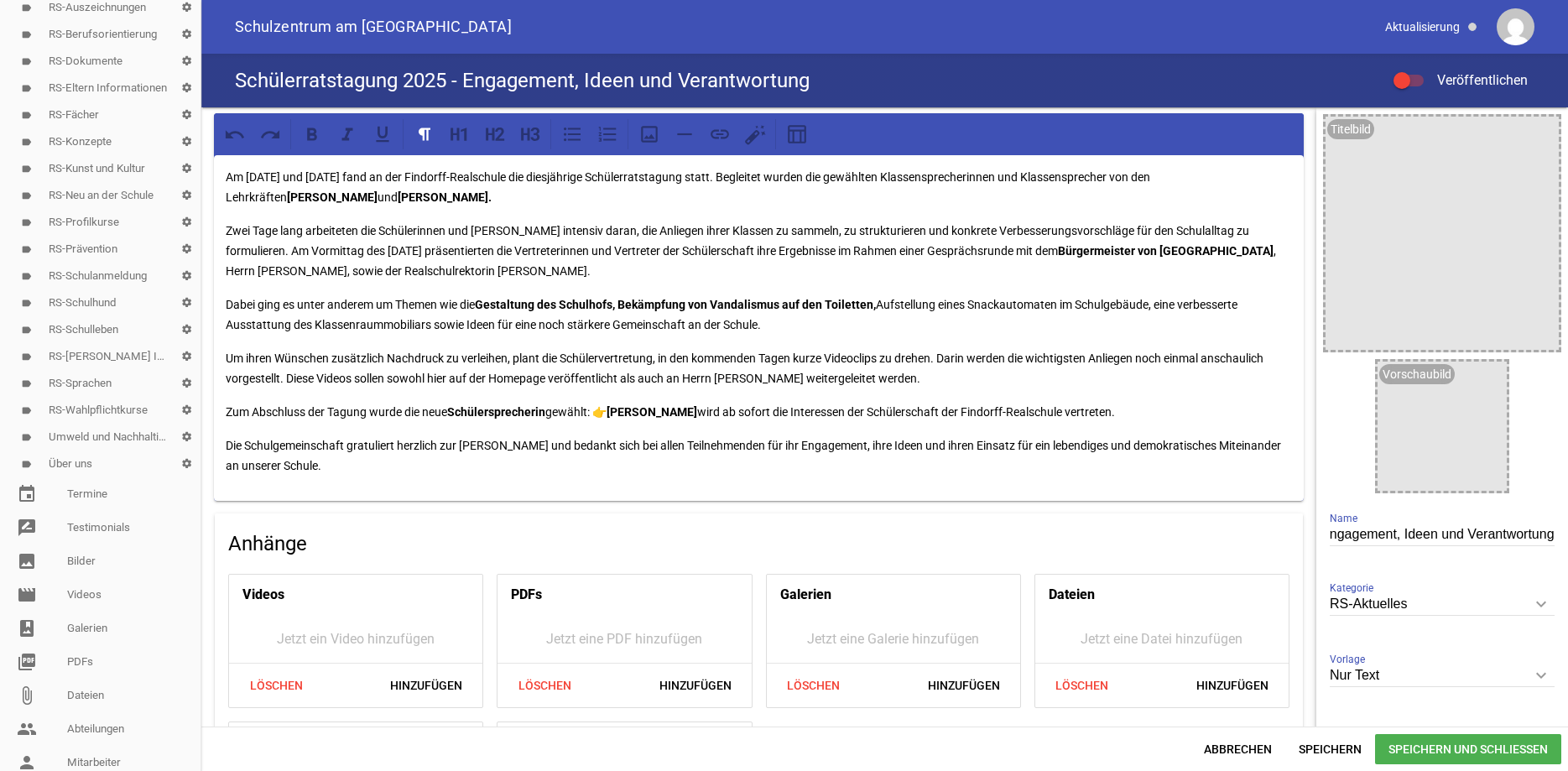
scroll to position [371, 0]
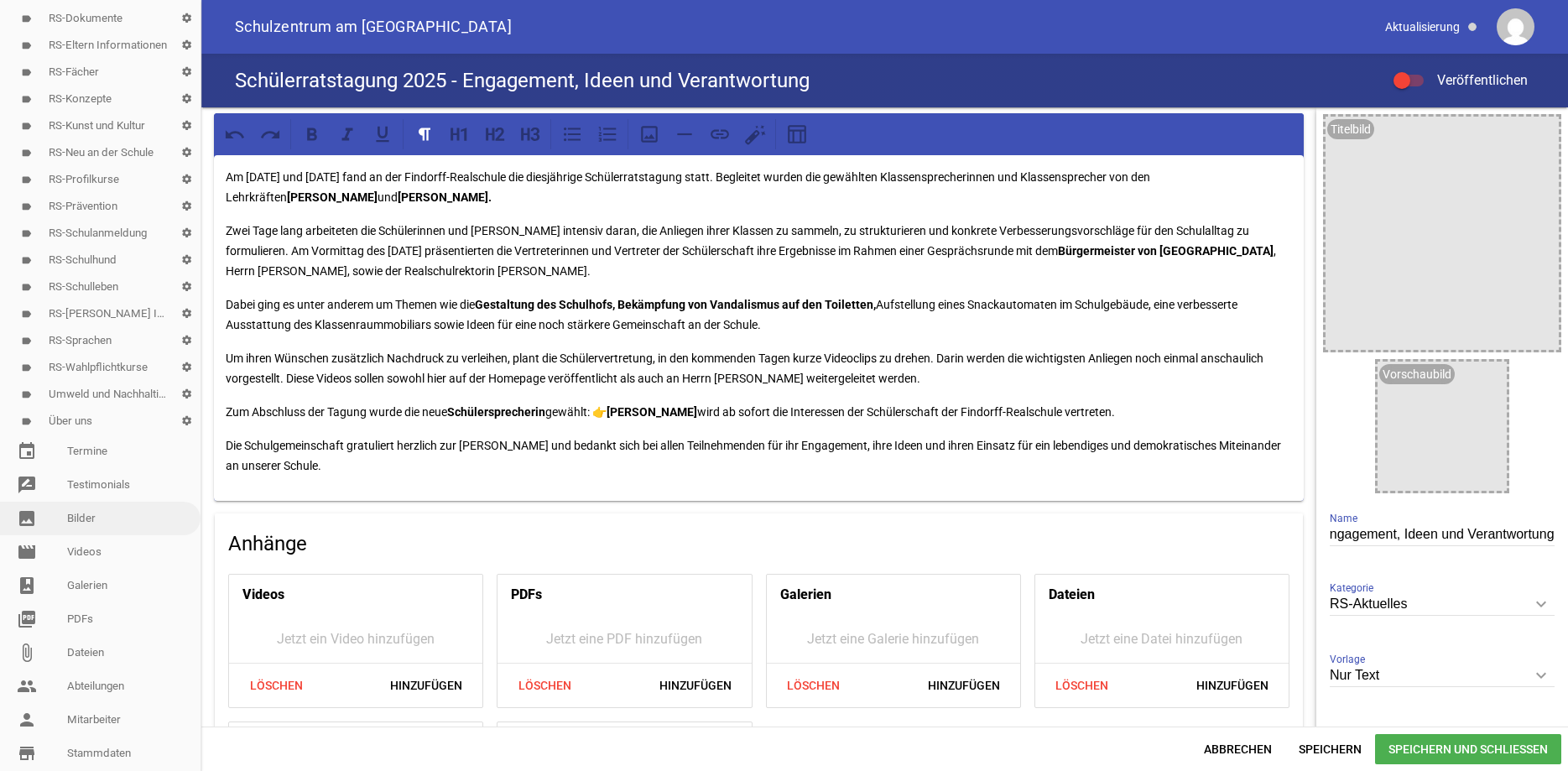
click at [104, 512] on link "image Bilder" at bounding box center [100, 519] width 201 height 34
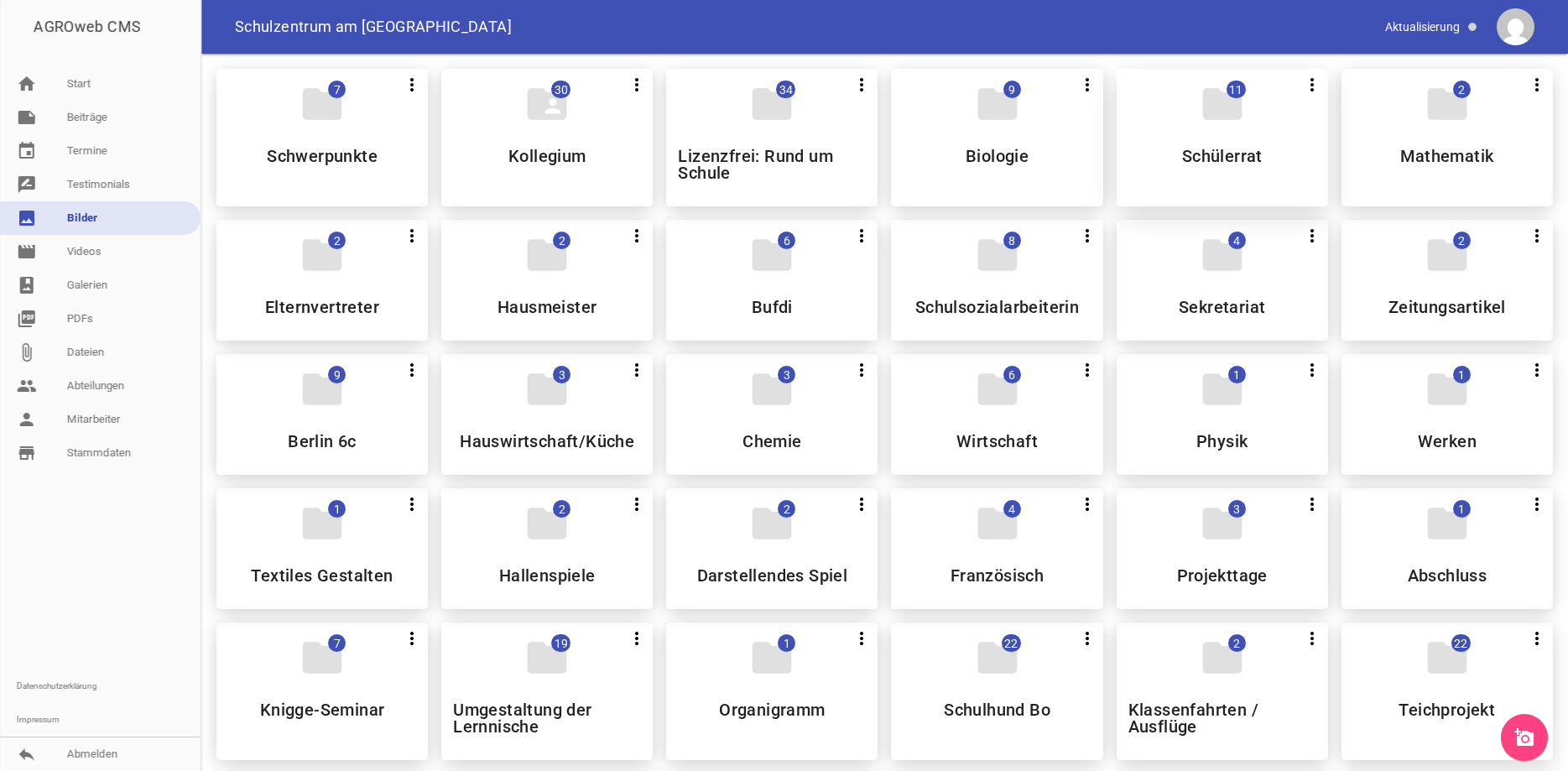
click at [1274, 117] on div "folder 11 more_vert Teilen Bearbeiten Löschen Schülerrat" at bounding box center [1222, 138] width 211 height 138
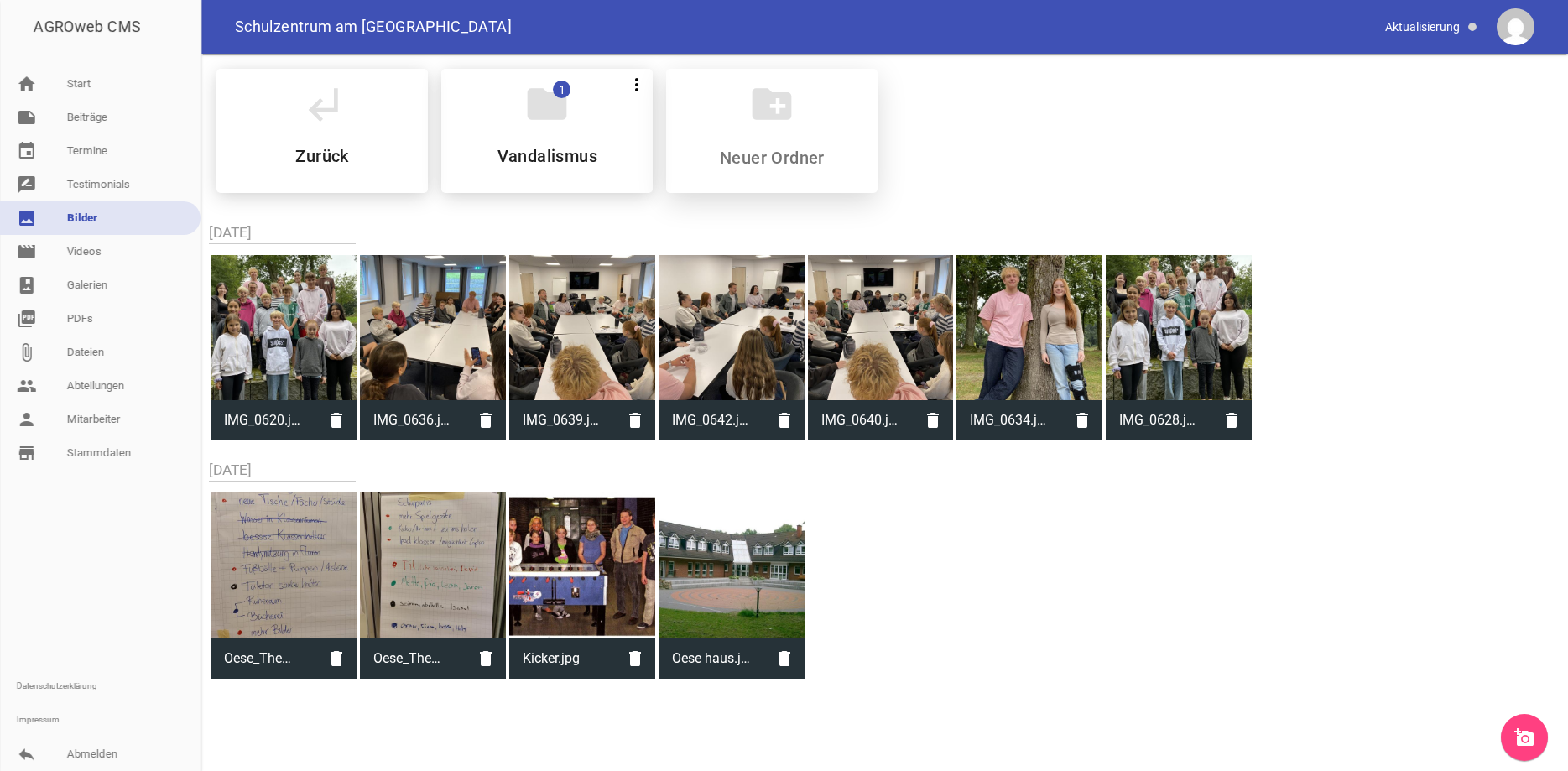
click at [798, 162] on input at bounding box center [772, 158] width 199 height 20
type input "2025"
click at [764, 148] on h5 "2025" at bounding box center [773, 156] width 39 height 17
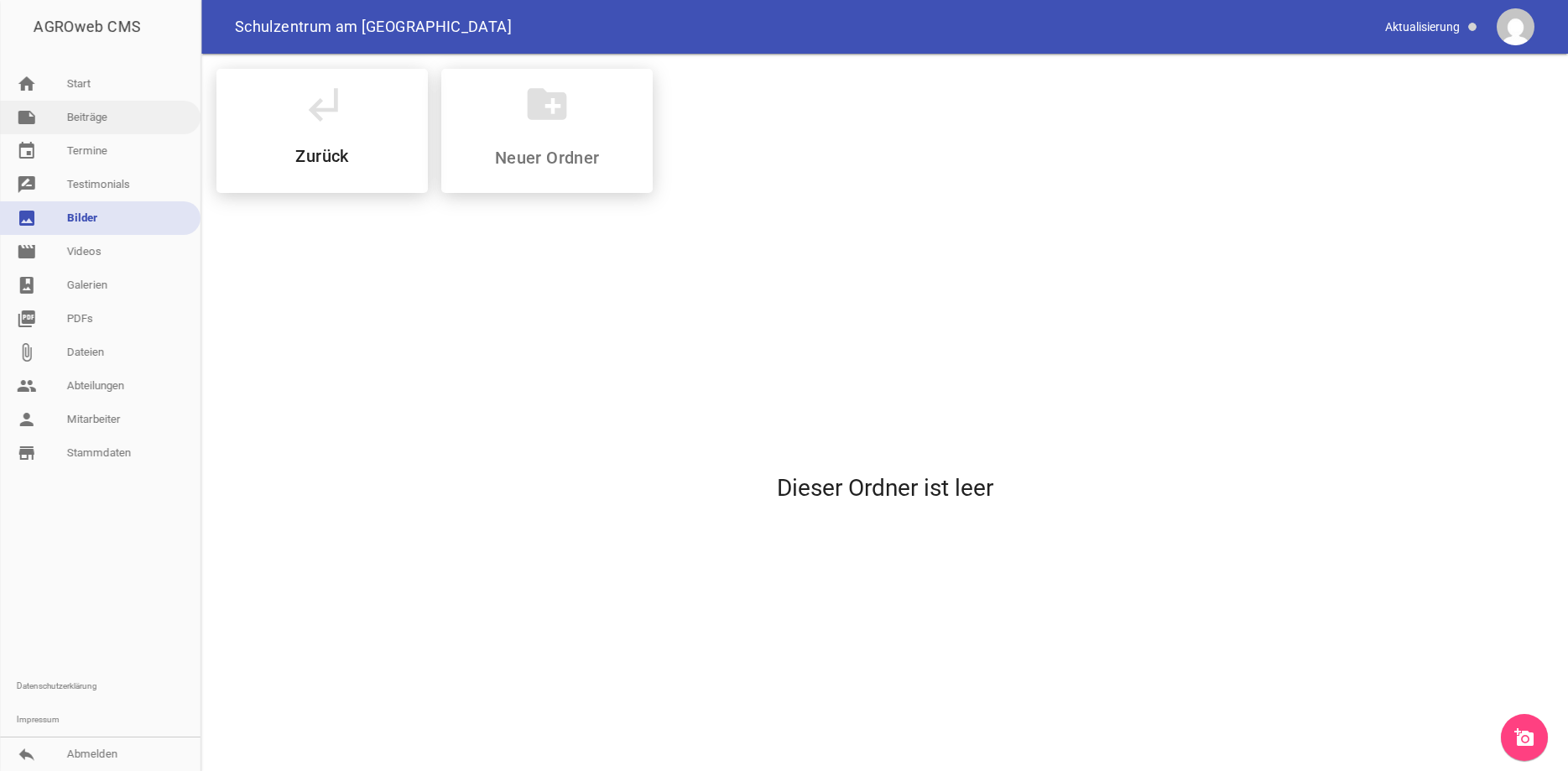
click at [122, 116] on link "note Beiträge" at bounding box center [100, 117] width 201 height 34
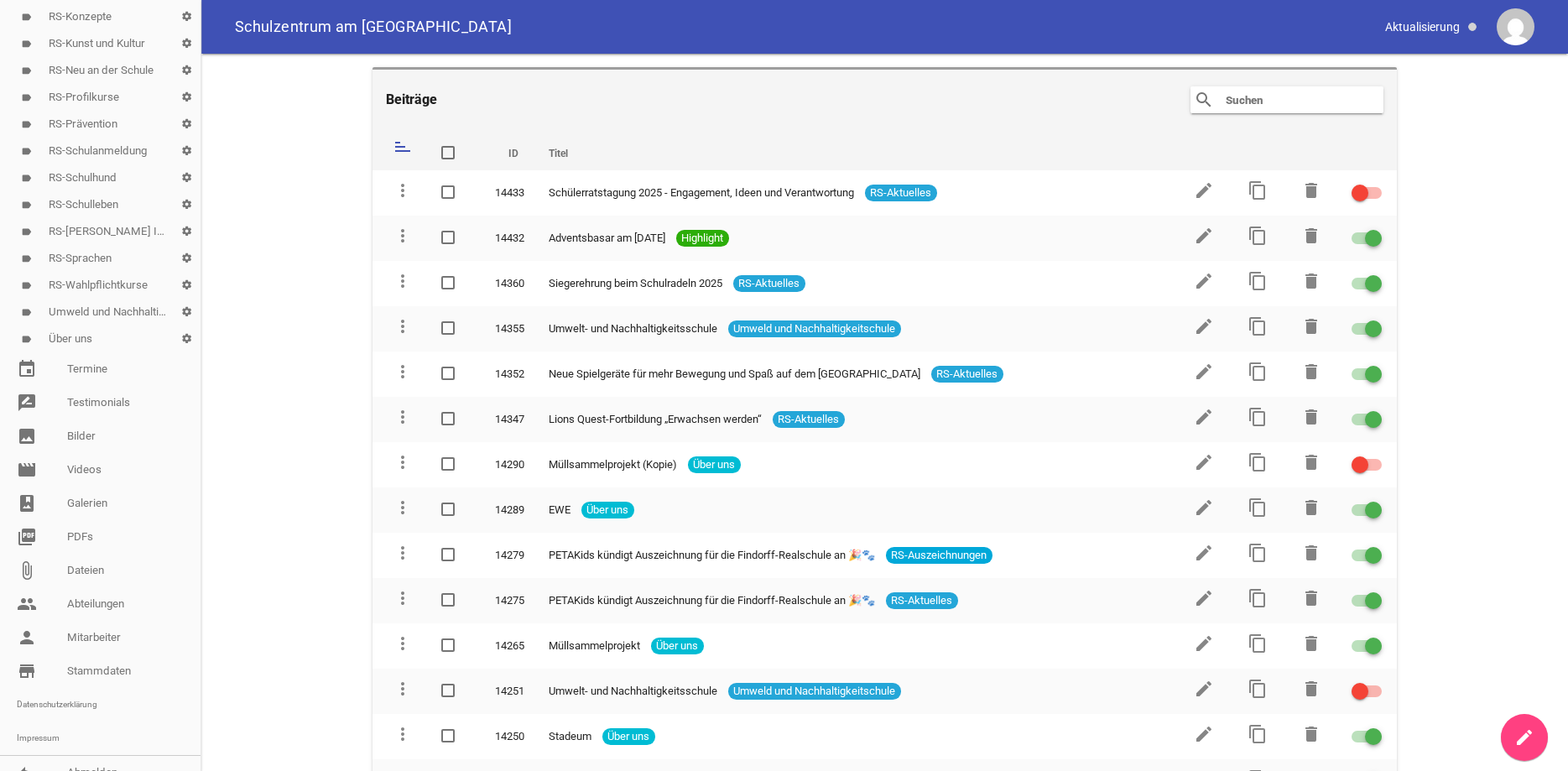
scroll to position [463, 0]
click at [70, 422] on link "image Bilder" at bounding box center [100, 427] width 201 height 34
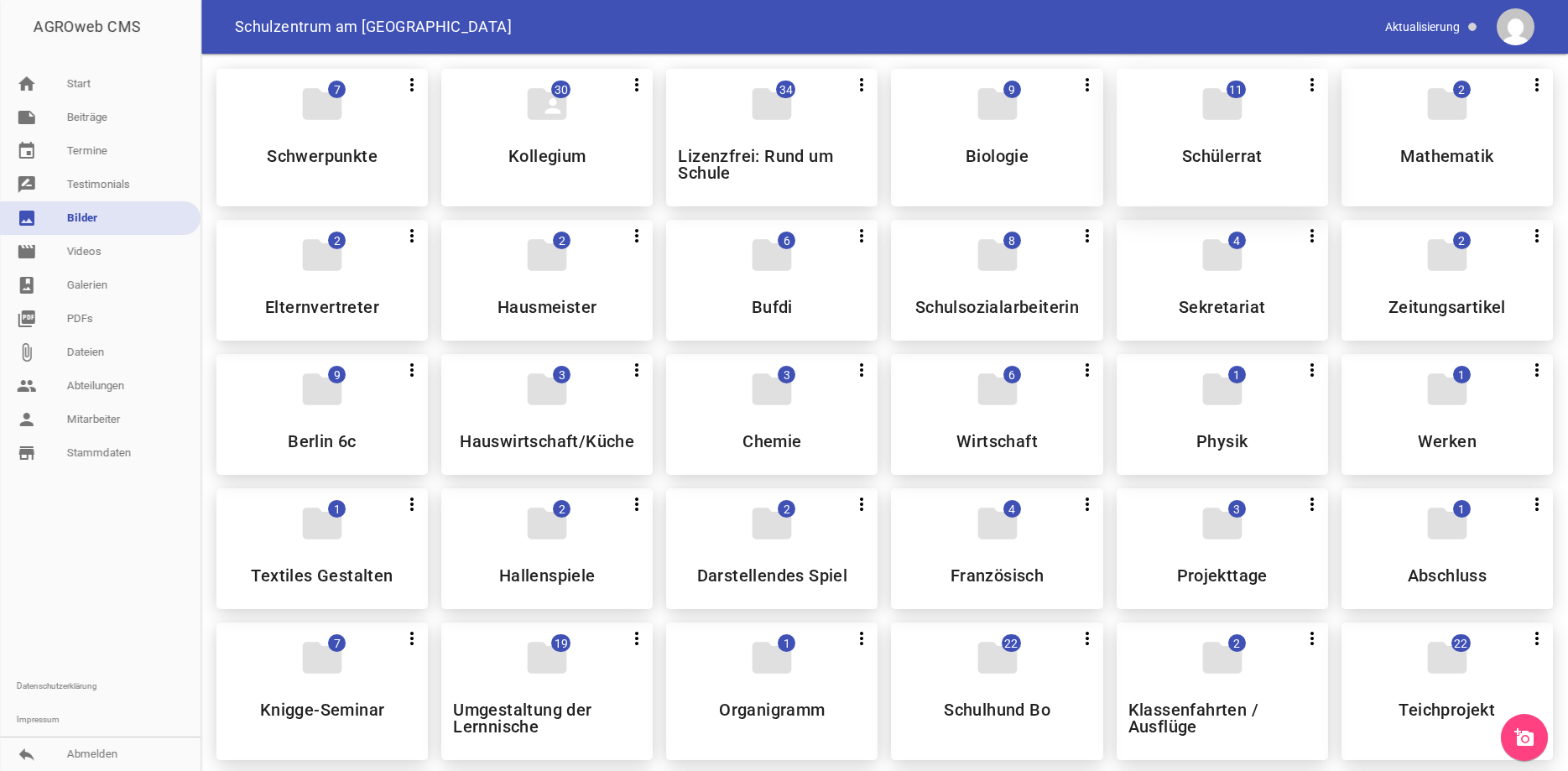
click at [1213, 142] on div "folder 11 more_vert Teilen Bearbeiten Löschen Schülerrat" at bounding box center [1222, 138] width 211 height 138
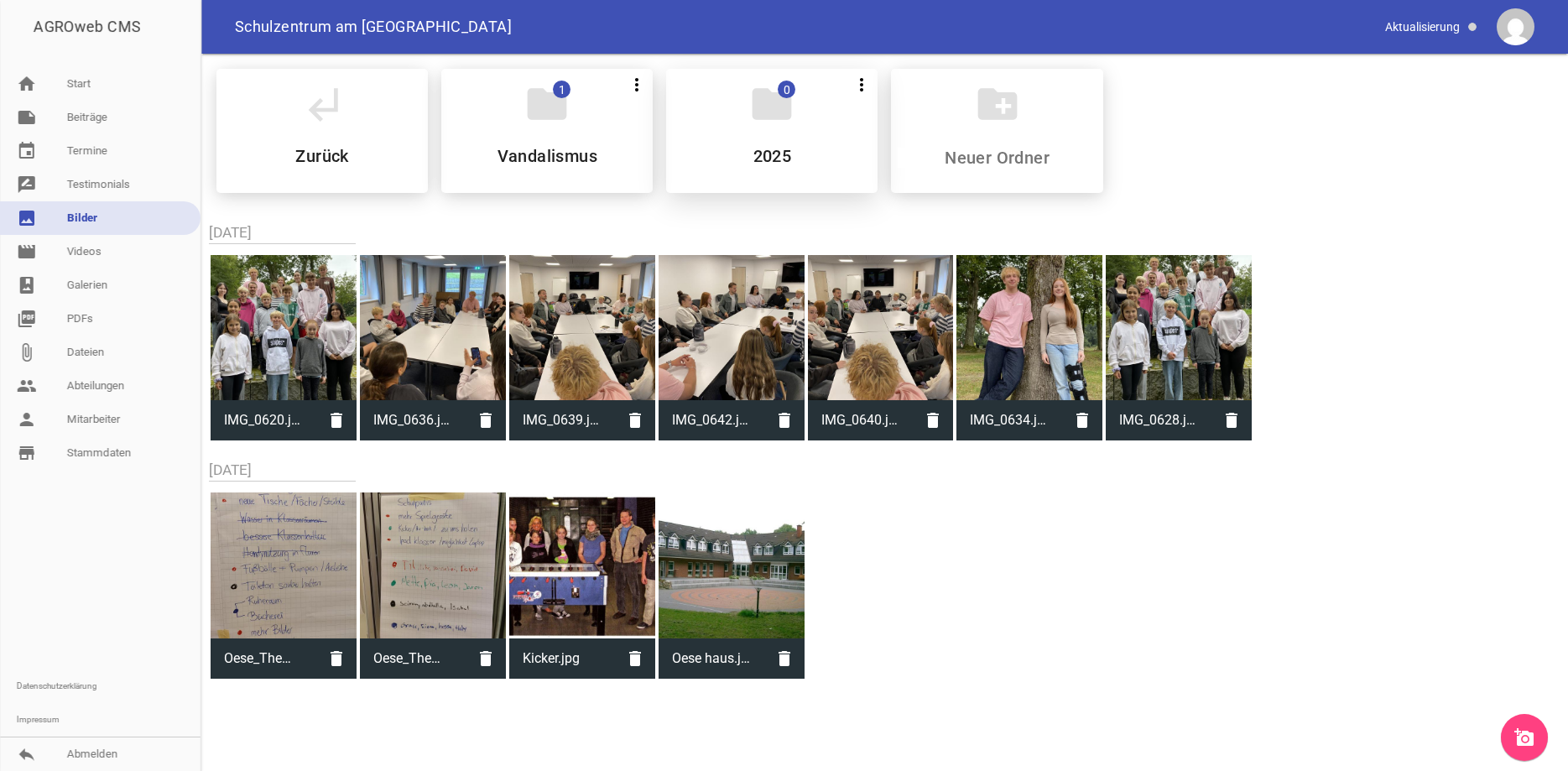
click at [783, 114] on icon "folder" at bounding box center [772, 104] width 47 height 47
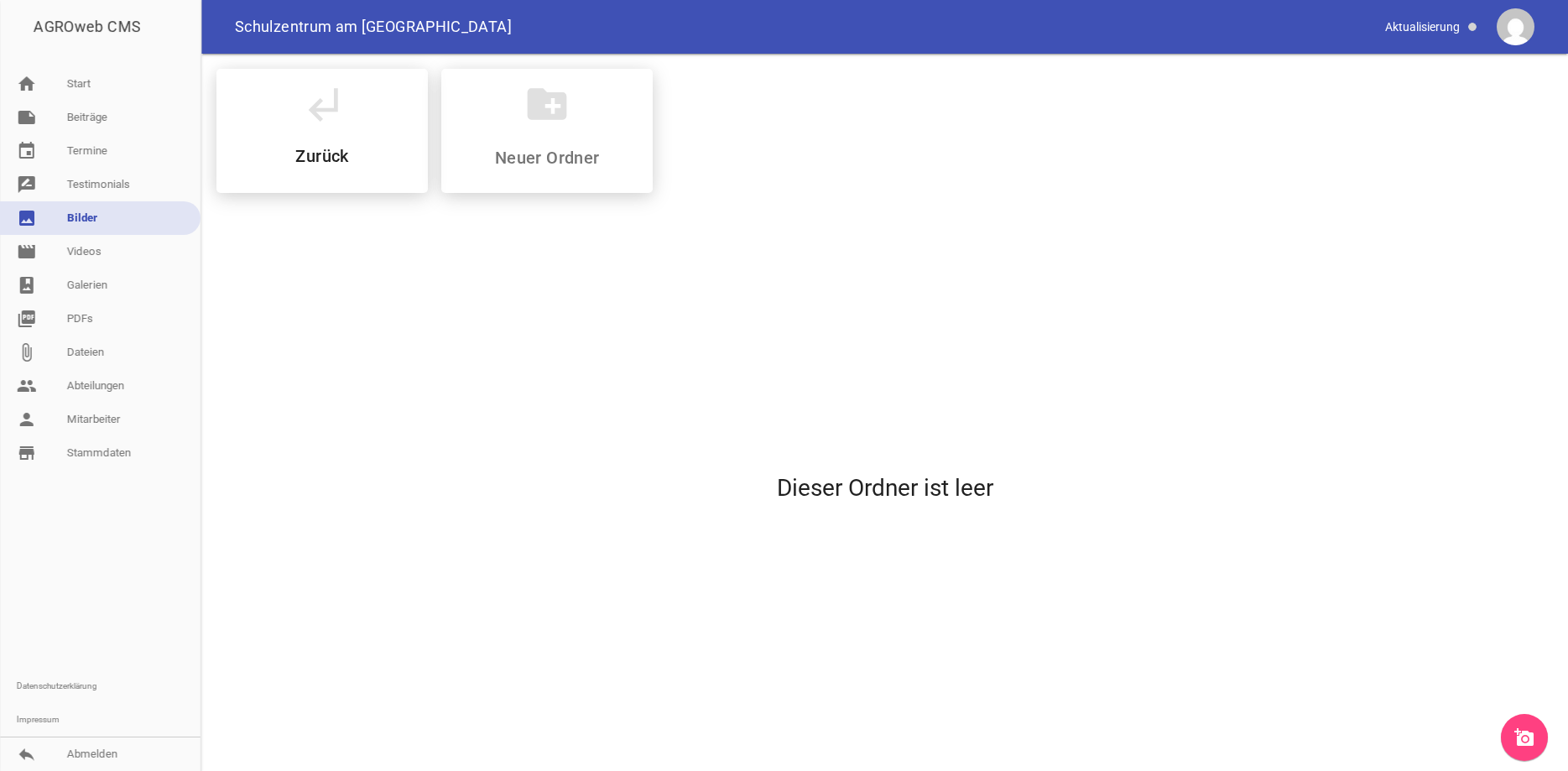
click at [1528, 732] on icon "add_a_photo" at bounding box center [1525, 738] width 20 height 20
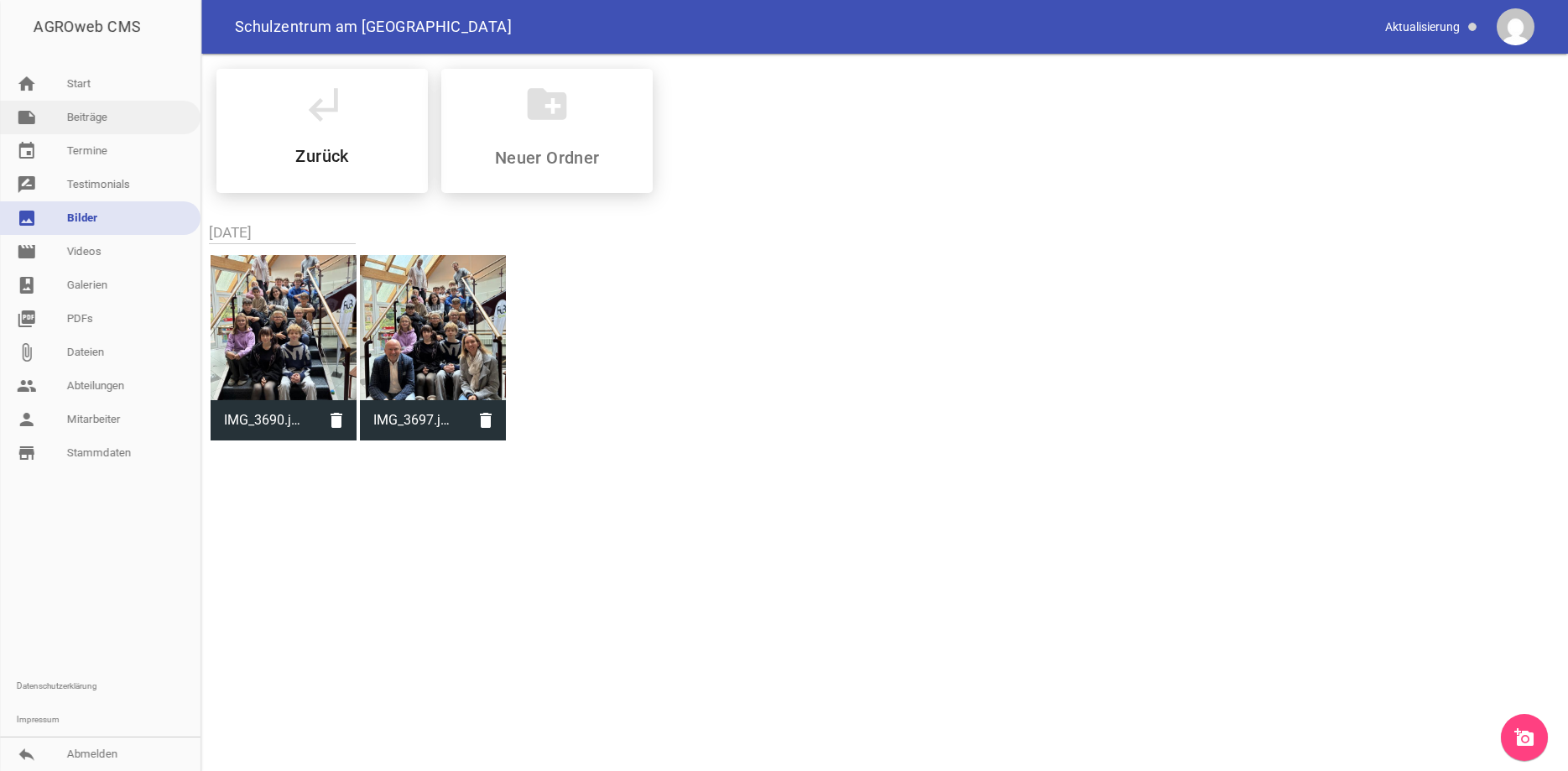
click at [106, 110] on link "note Beiträge" at bounding box center [100, 117] width 201 height 34
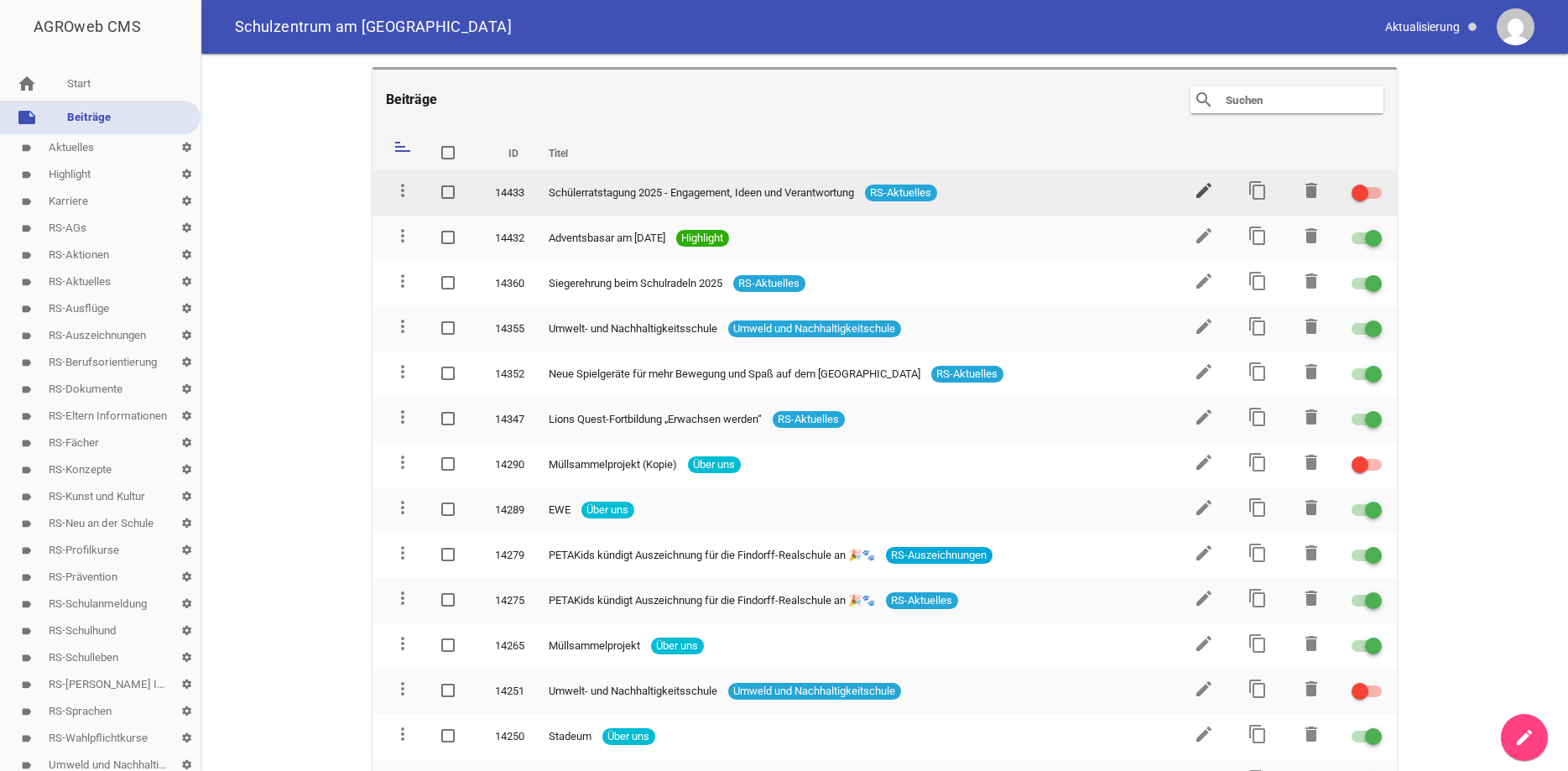
click at [1207, 186] on icon "edit" at bounding box center [1204, 191] width 20 height 20
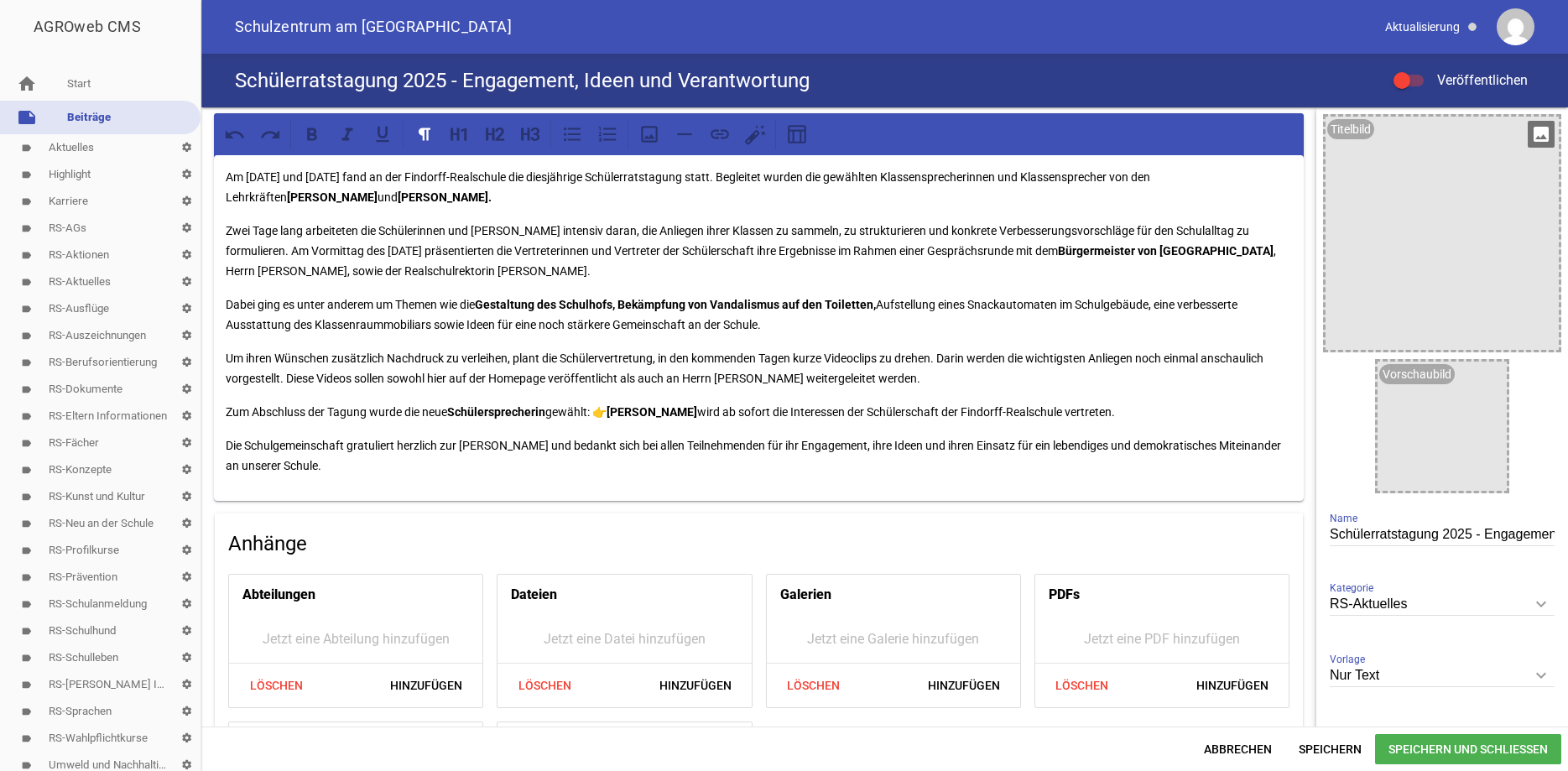
click at [1540, 133] on icon "image" at bounding box center [1540, 134] width 27 height 27
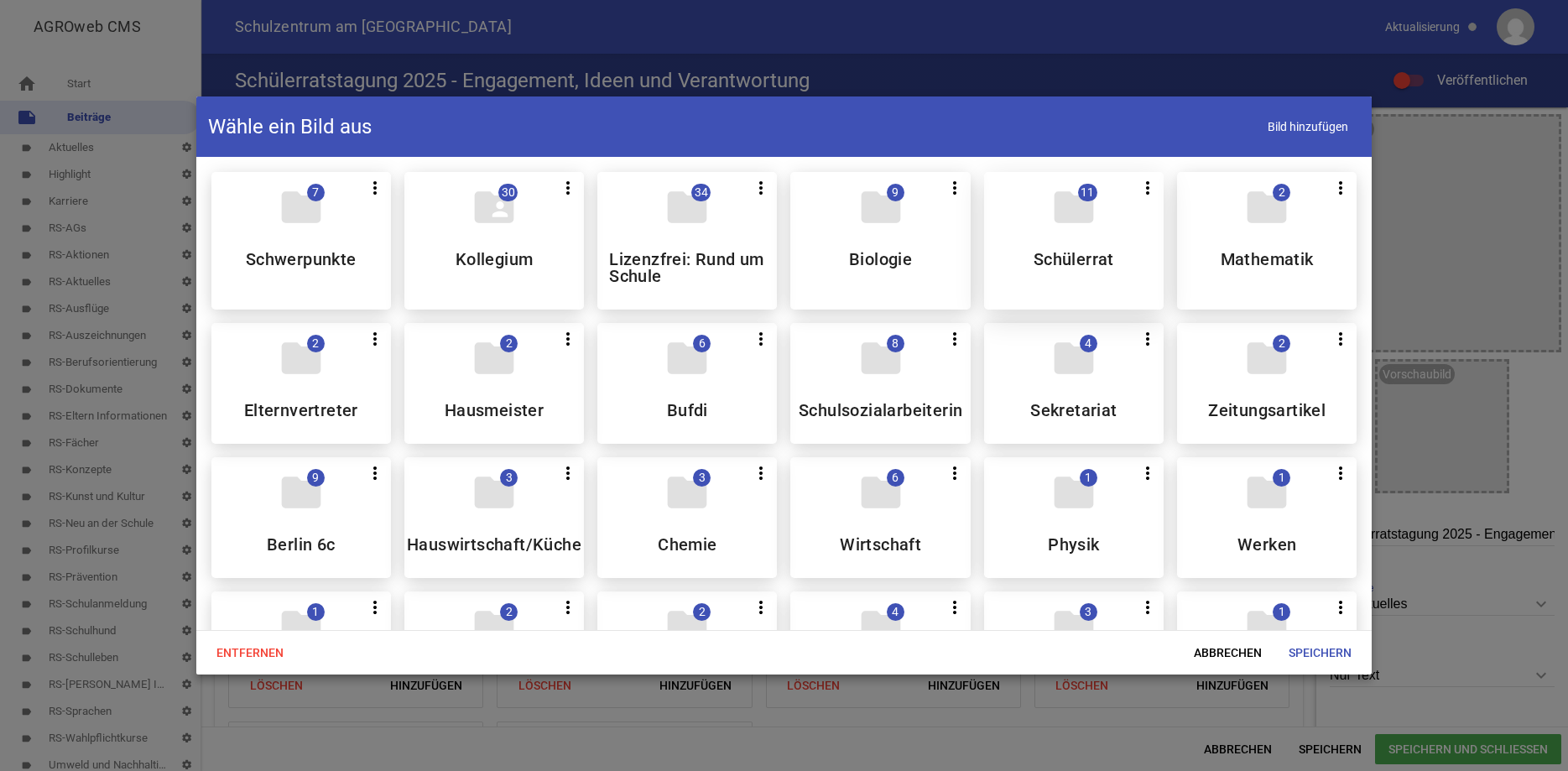
click at [1079, 240] on div "folder 11 more_vert Teilen Bearbeiten Löschen Schülerrat" at bounding box center [1074, 240] width 180 height 138
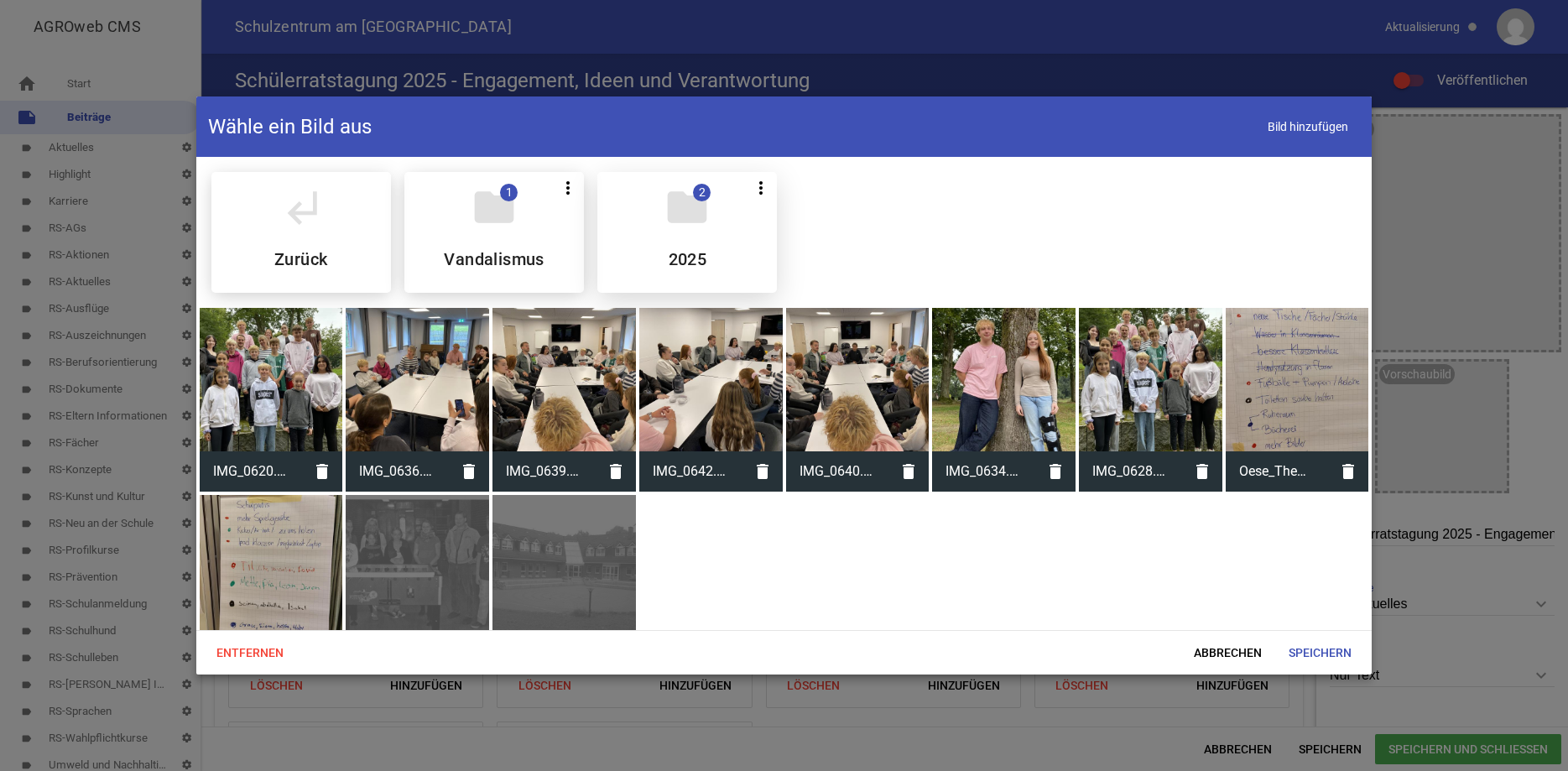
click at [674, 231] on div "folder 2 more_vert Teilen Bearbeiten Löschen 2025" at bounding box center [687, 232] width 180 height 121
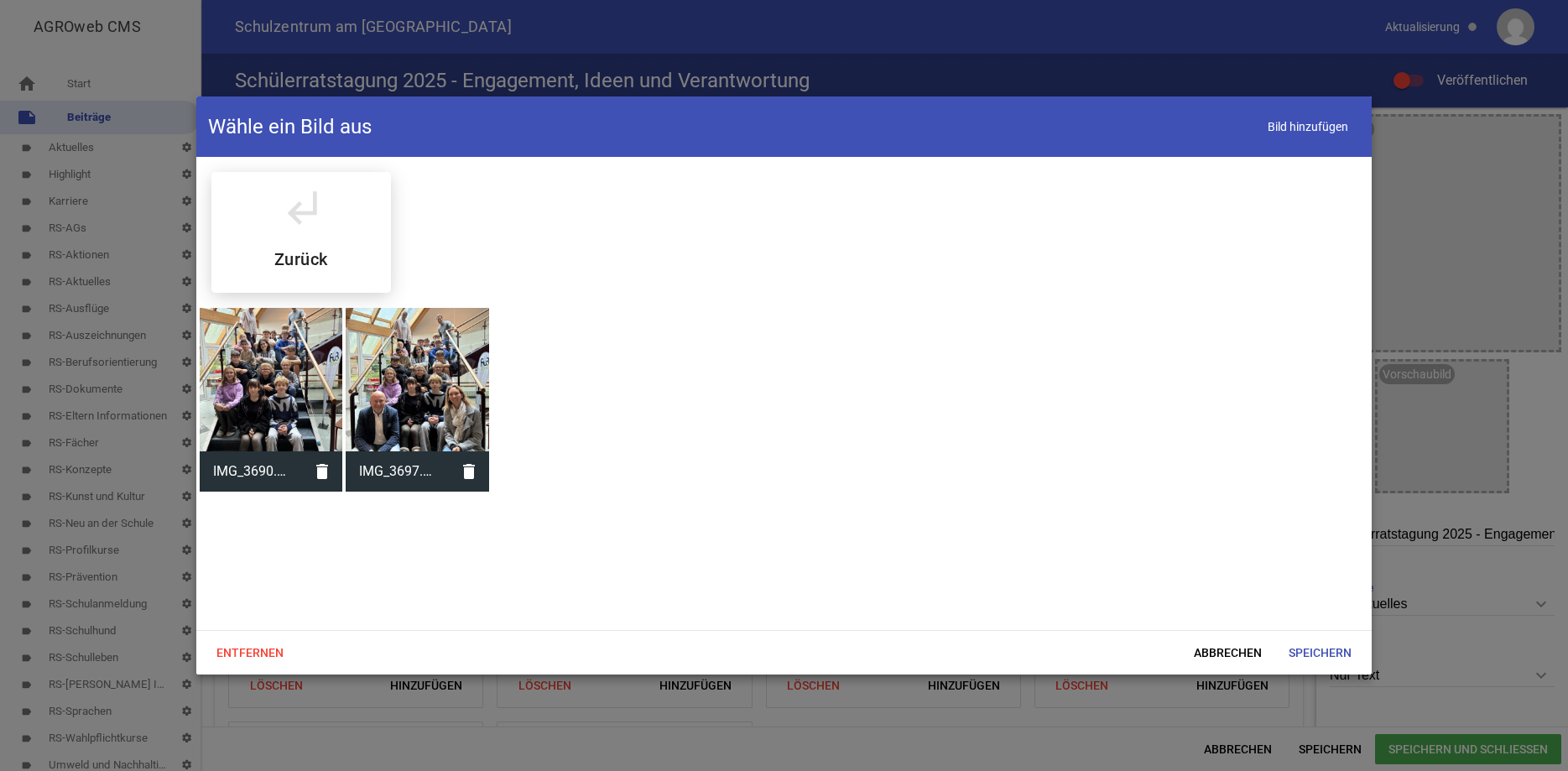
click at [435, 382] on div at bounding box center [417, 380] width 143 height 143
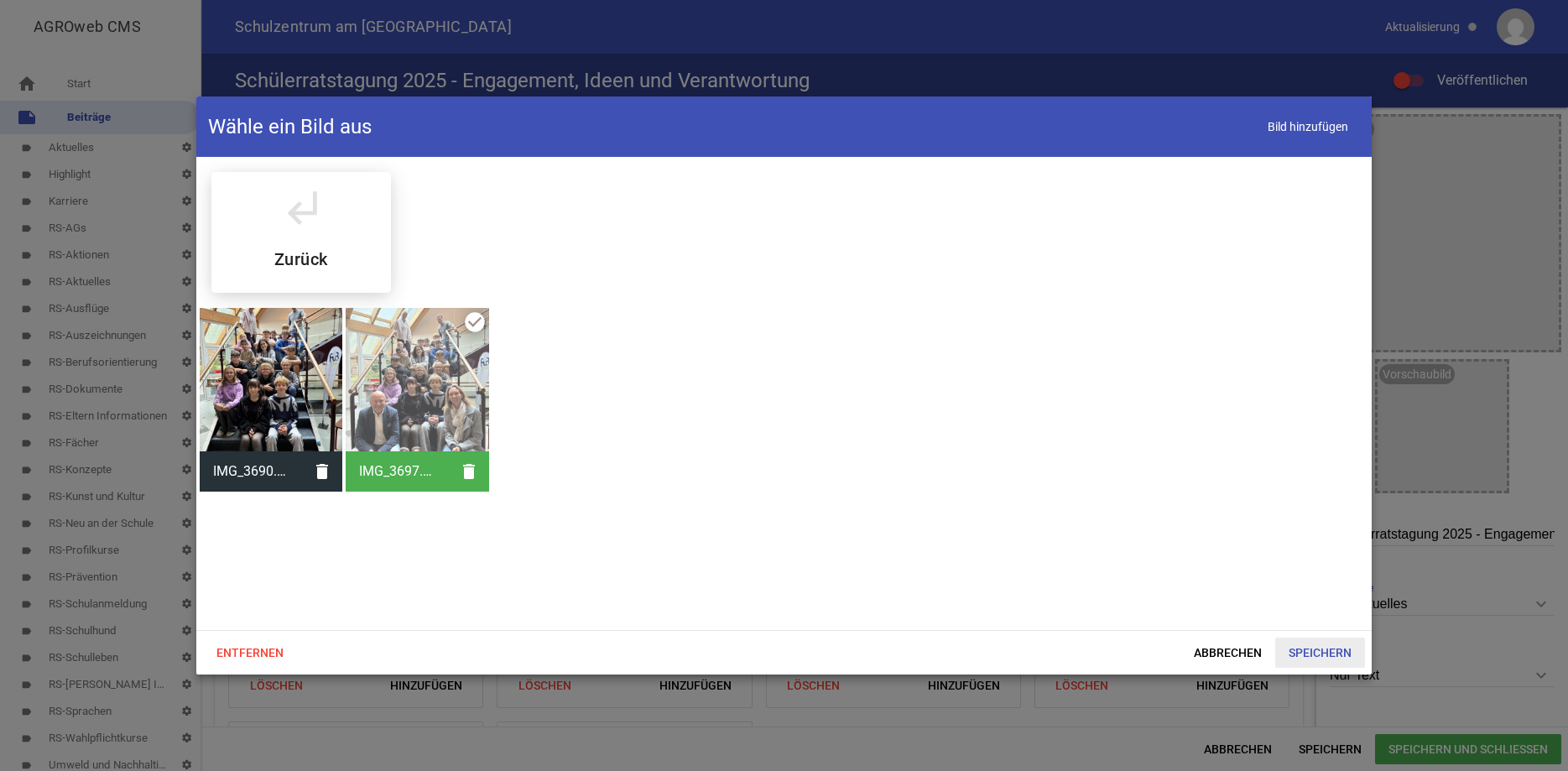
click at [1327, 649] on span "Speichern" at bounding box center [1320, 653] width 90 height 30
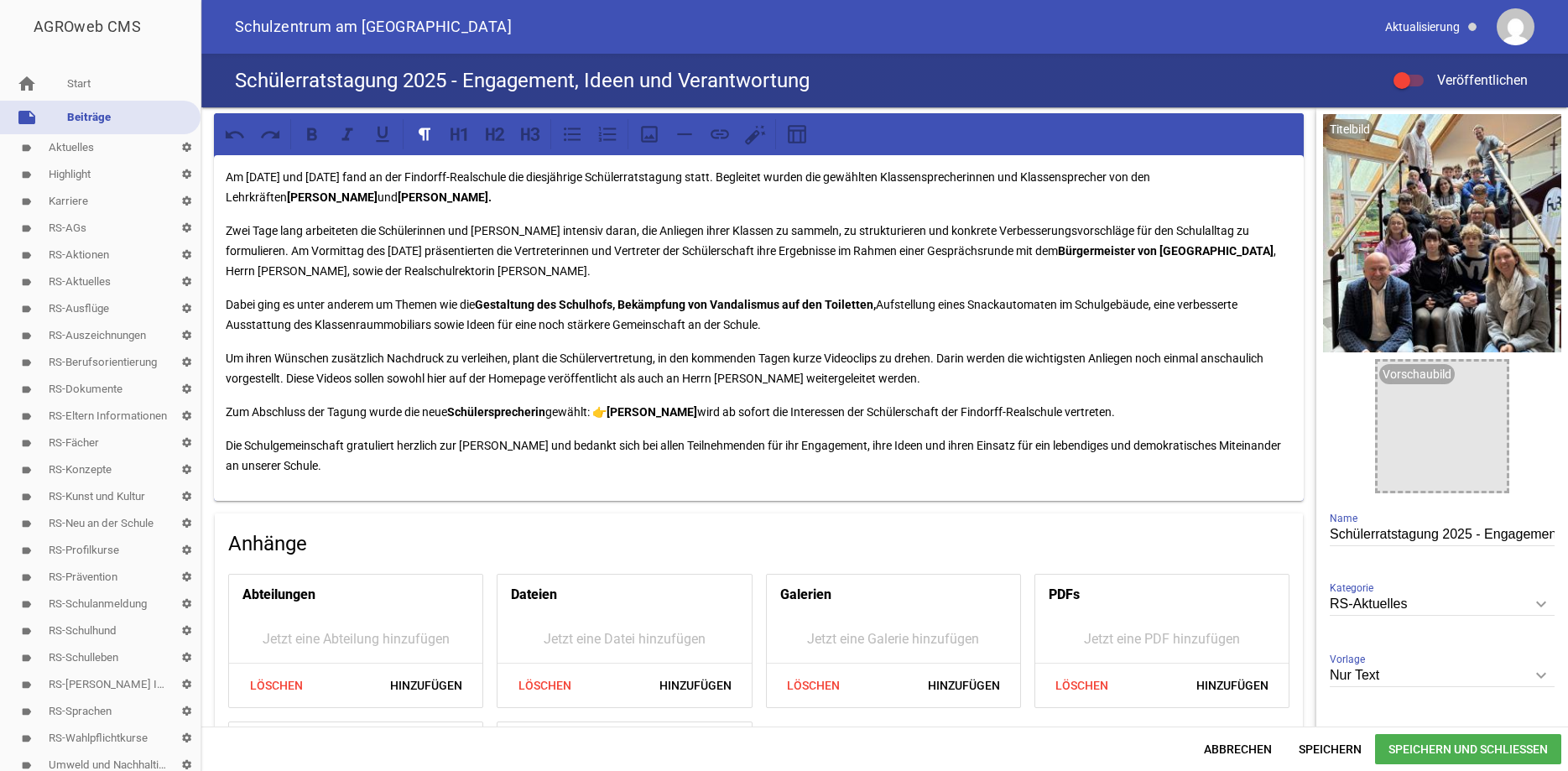
click at [1547, 679] on icon "keyboard_arrow_down" at bounding box center [1540, 676] width 27 height 27
click at [1547, 679] on input "Nur Text" at bounding box center [1442, 676] width 225 height 23
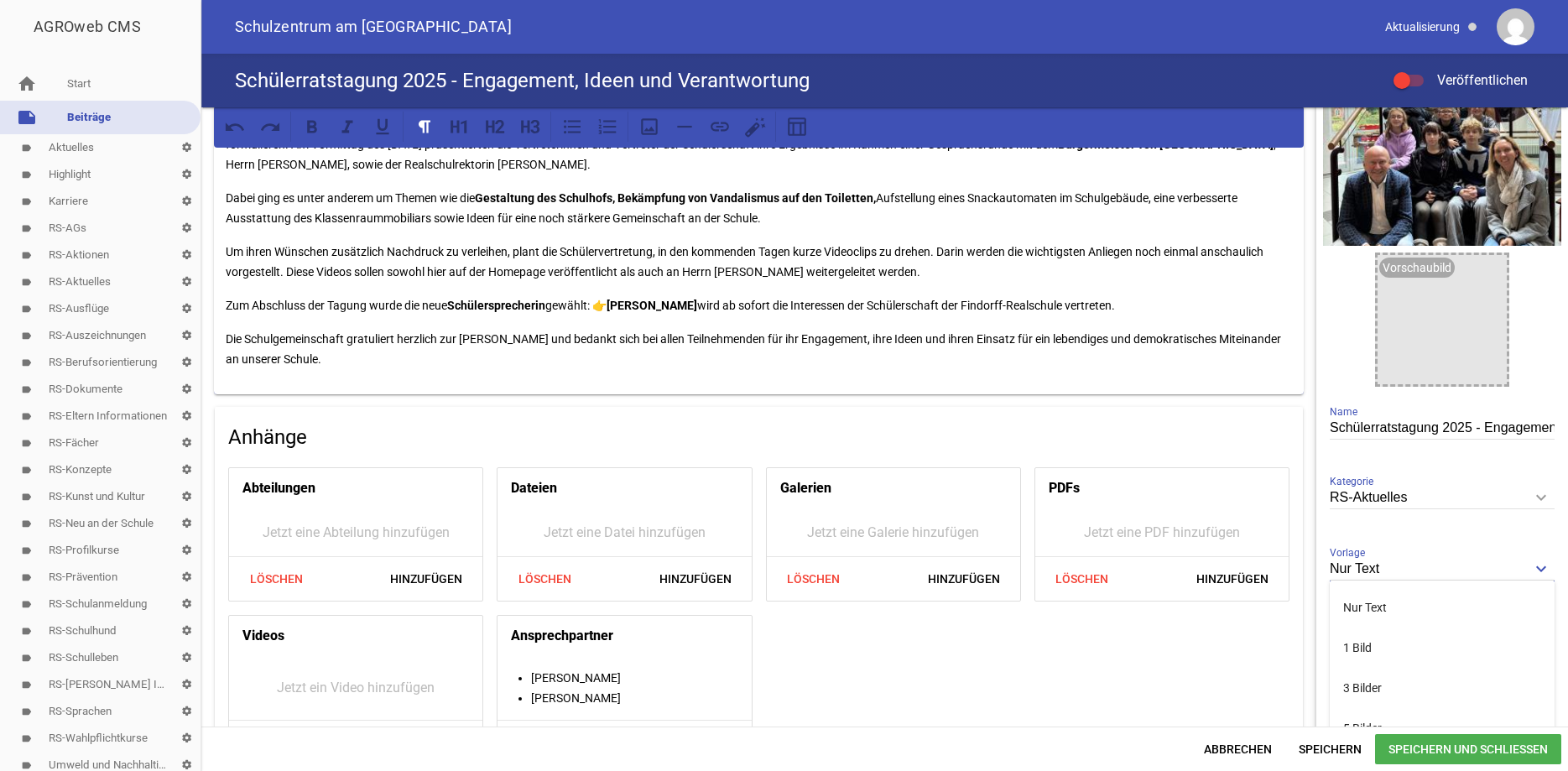
scroll to position [140, 0]
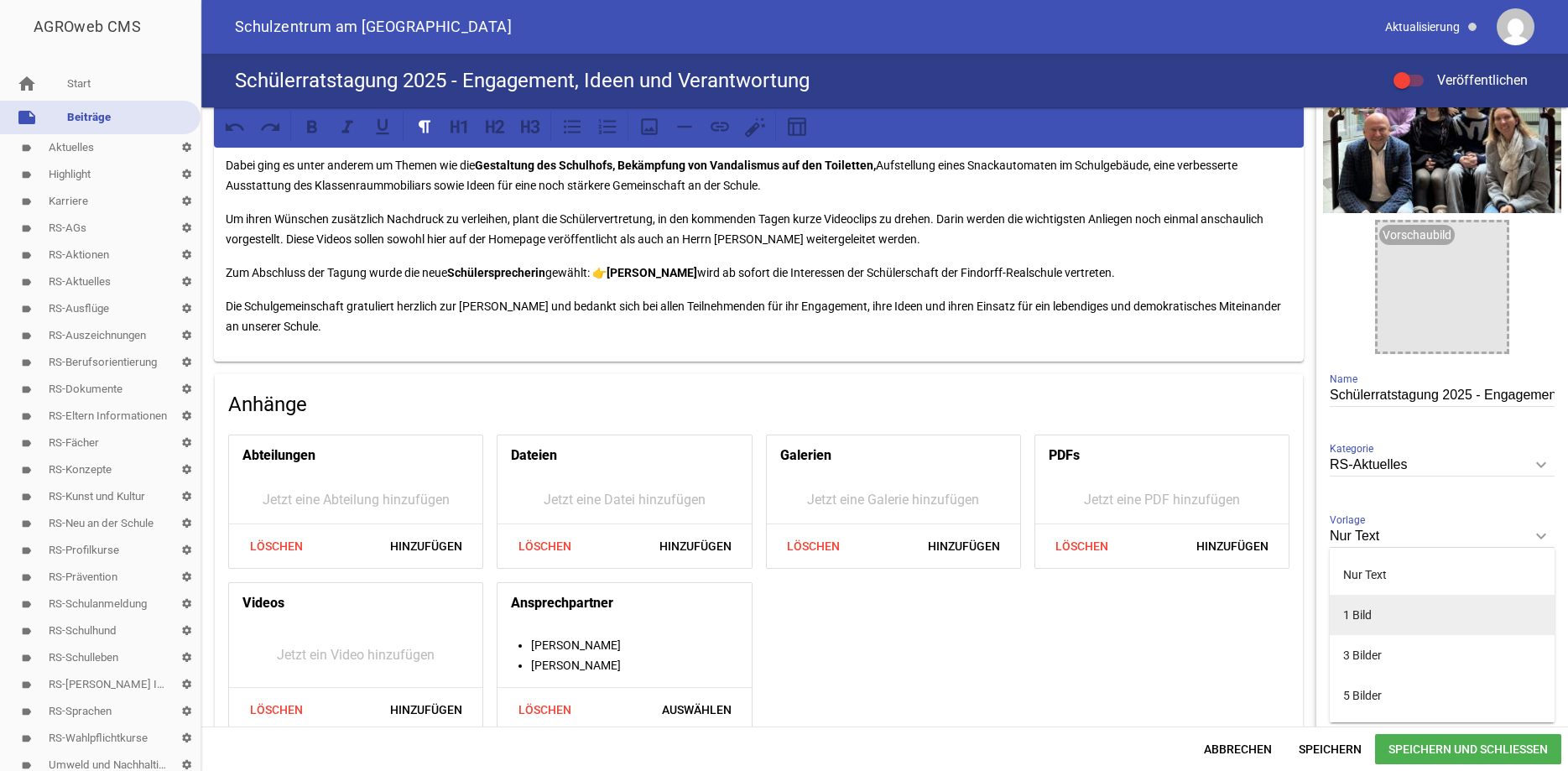
click at [1378, 604] on li "1 Bild" at bounding box center [1442, 615] width 225 height 40
type input "1 Bild"
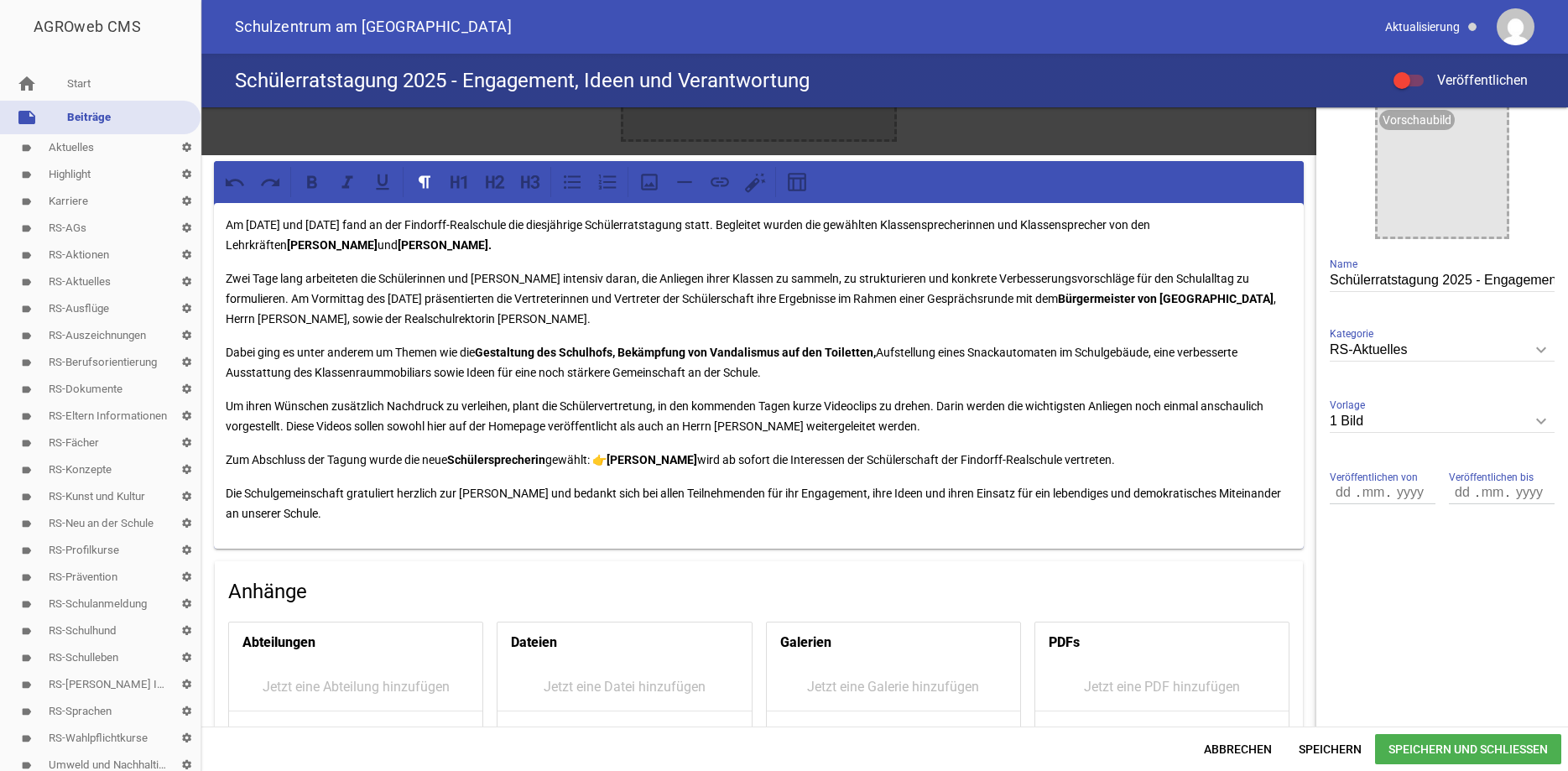
scroll to position [0, 0]
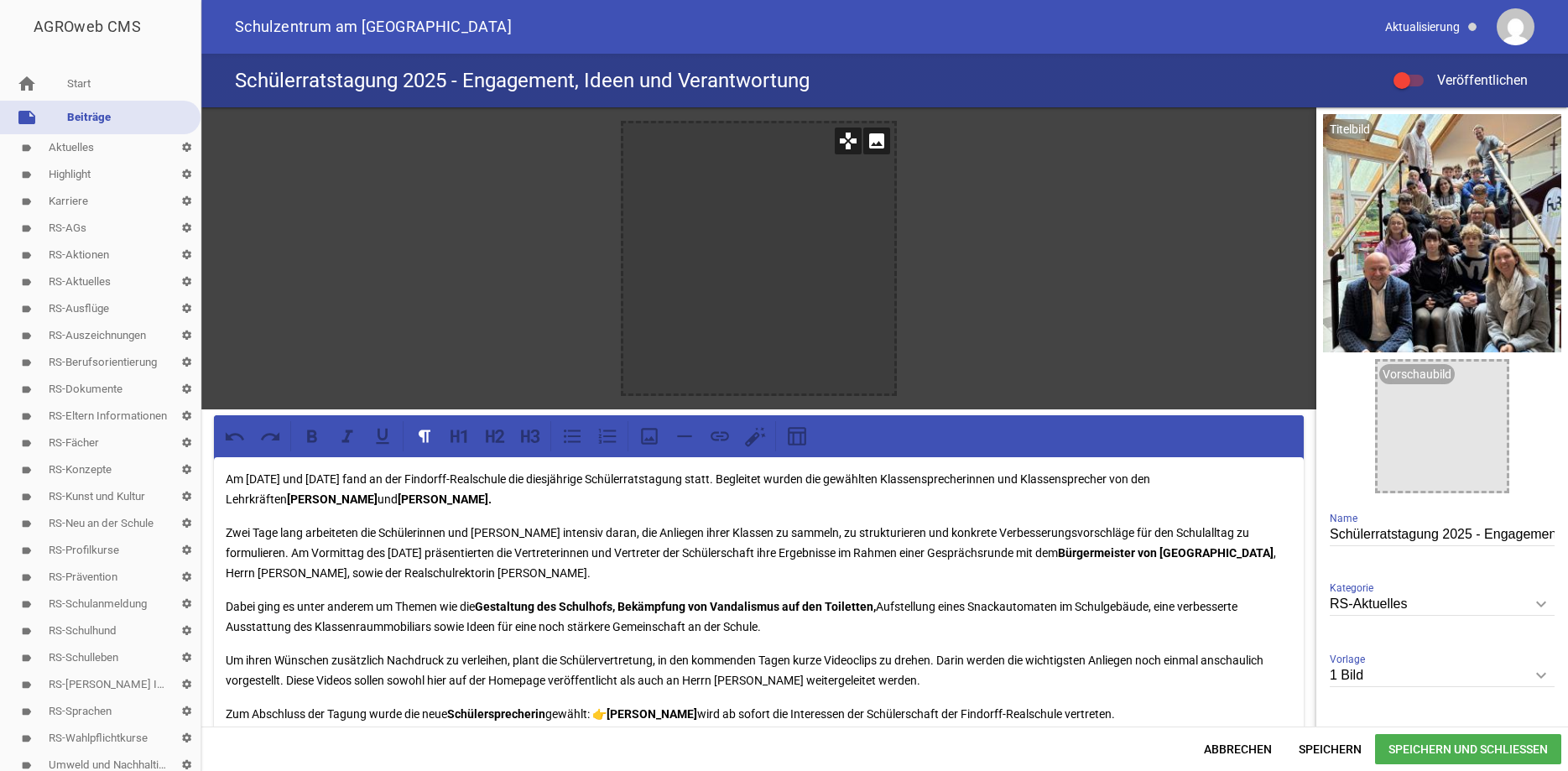
click at [878, 142] on icon "image" at bounding box center [876, 140] width 27 height 27
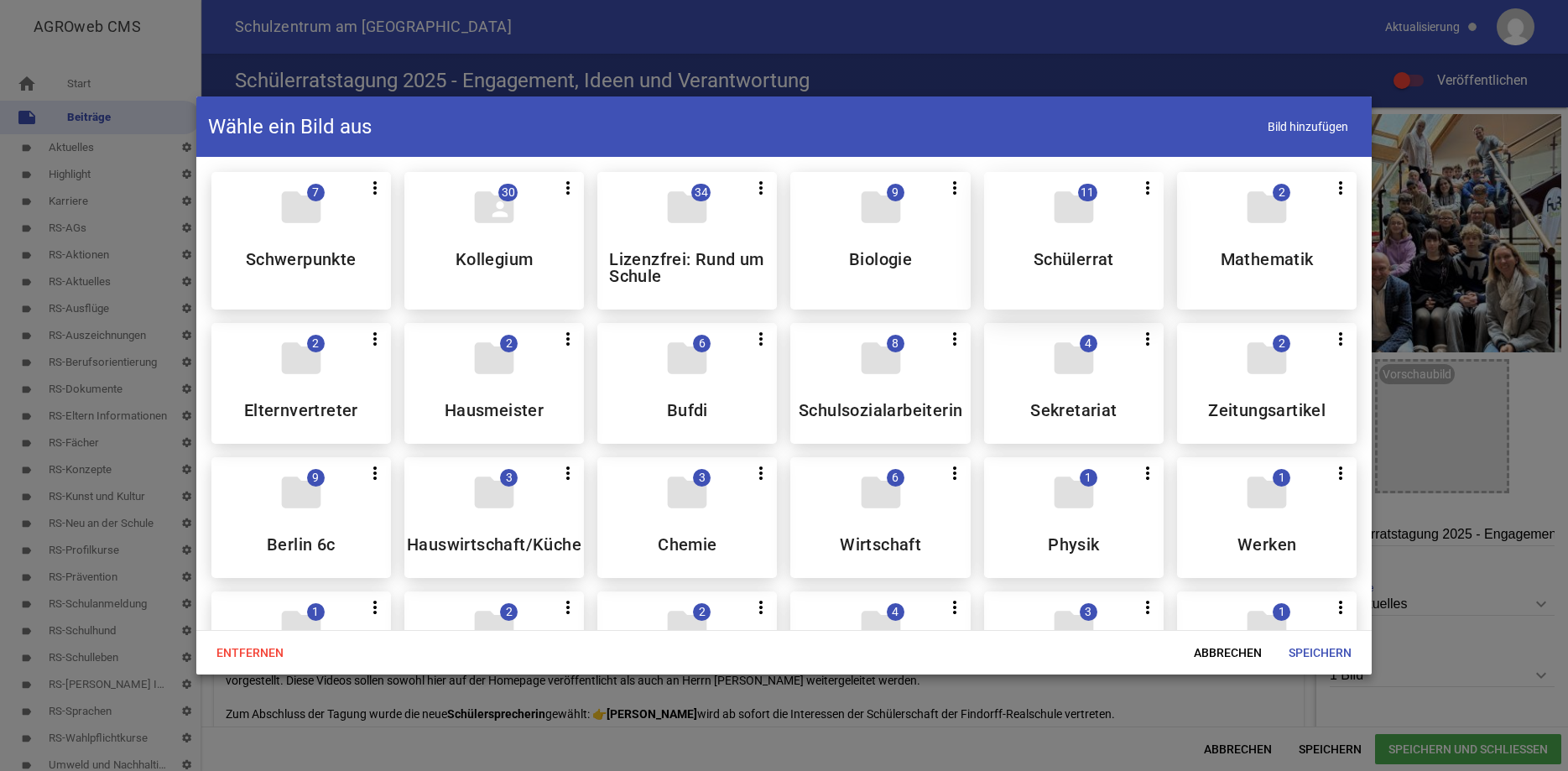
click at [1089, 263] on h5 "Schülerrat" at bounding box center [1074, 259] width 81 height 17
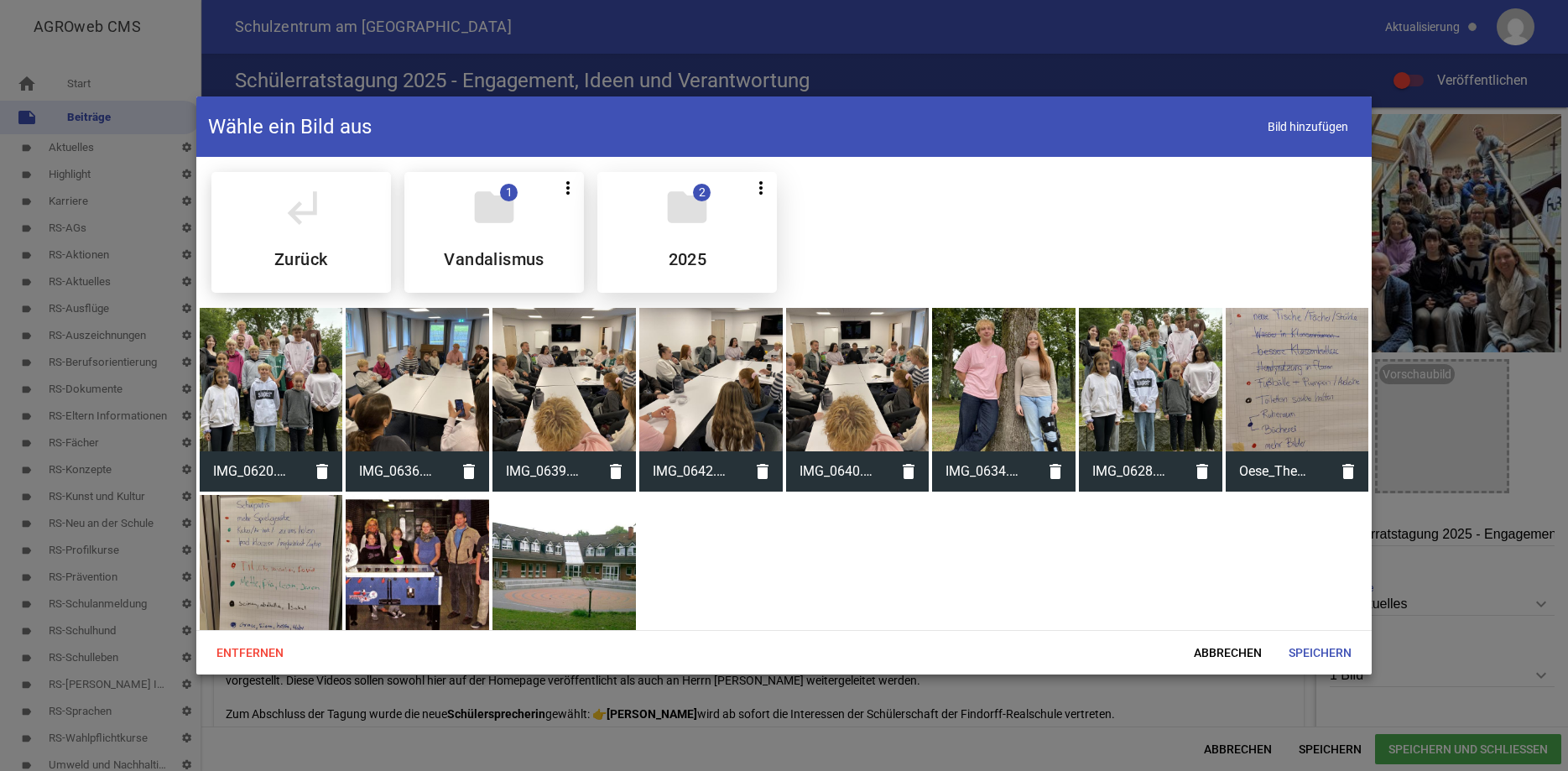
click at [661, 232] on div "folder 2 more_vert Teilen Bearbeiten Löschen 2025" at bounding box center [687, 232] width 180 height 121
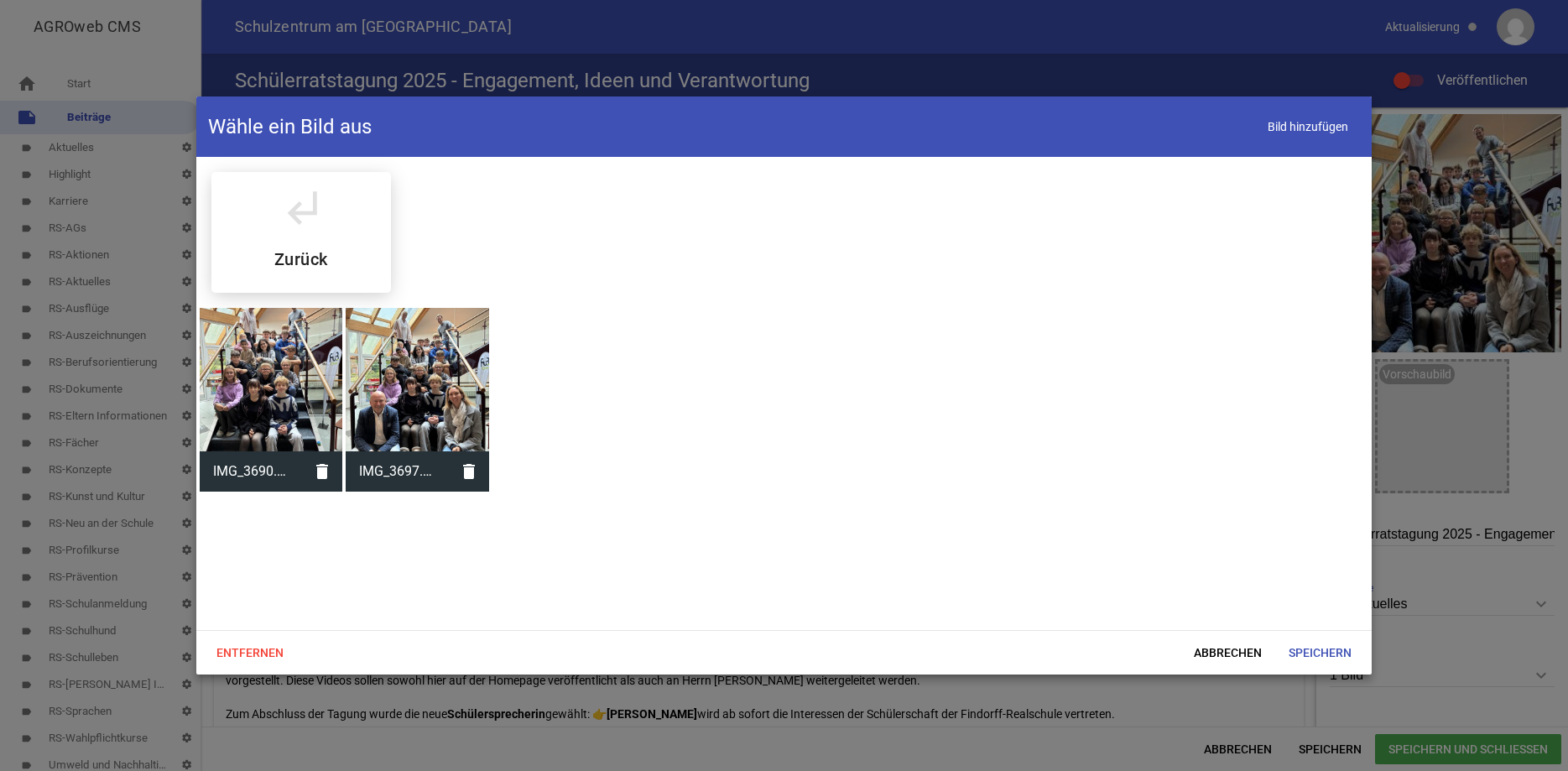
click at [290, 371] on div at bounding box center [272, 380] width 143 height 143
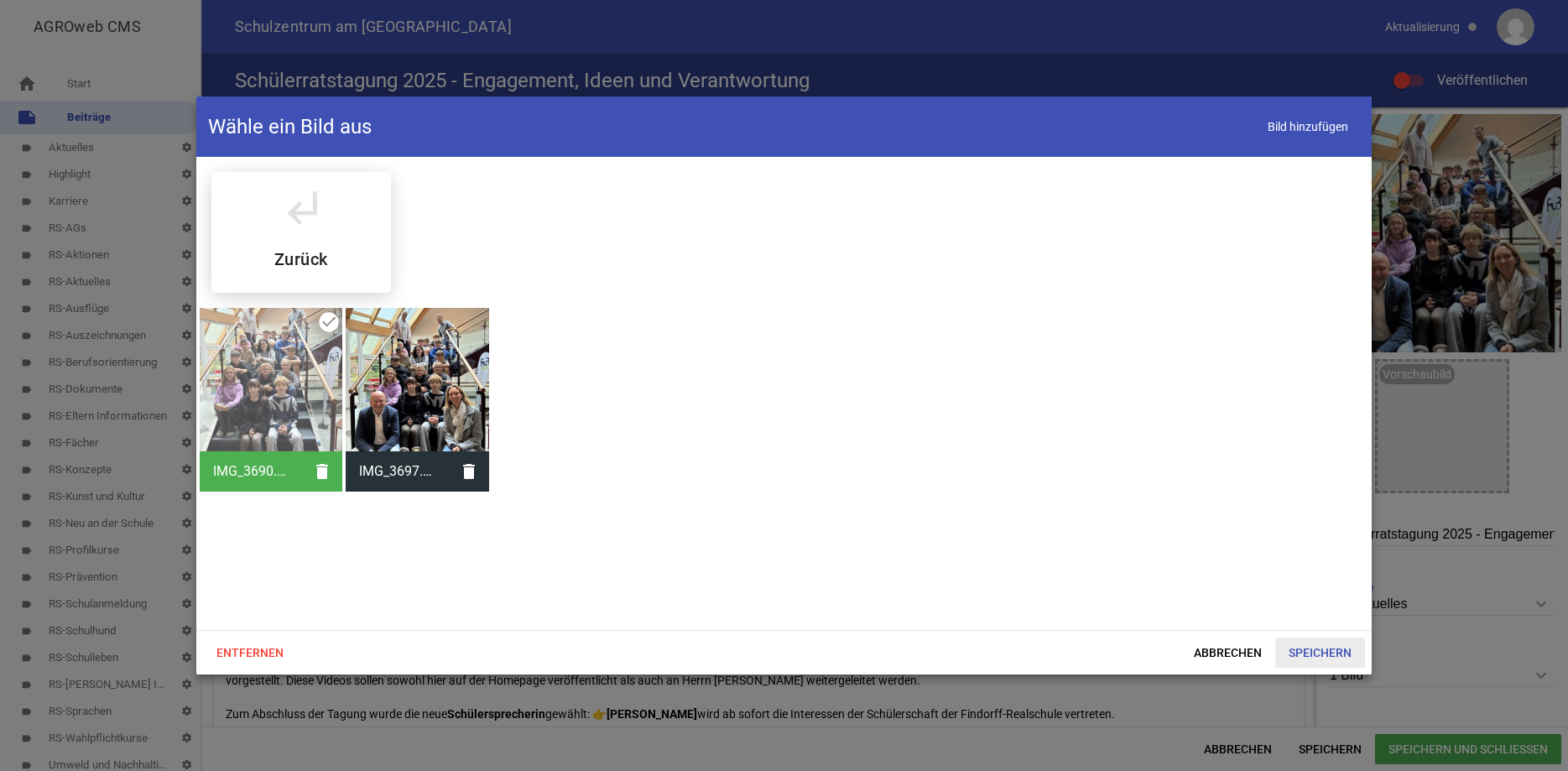
click at [1327, 645] on span "Speichern" at bounding box center [1320, 653] width 90 height 30
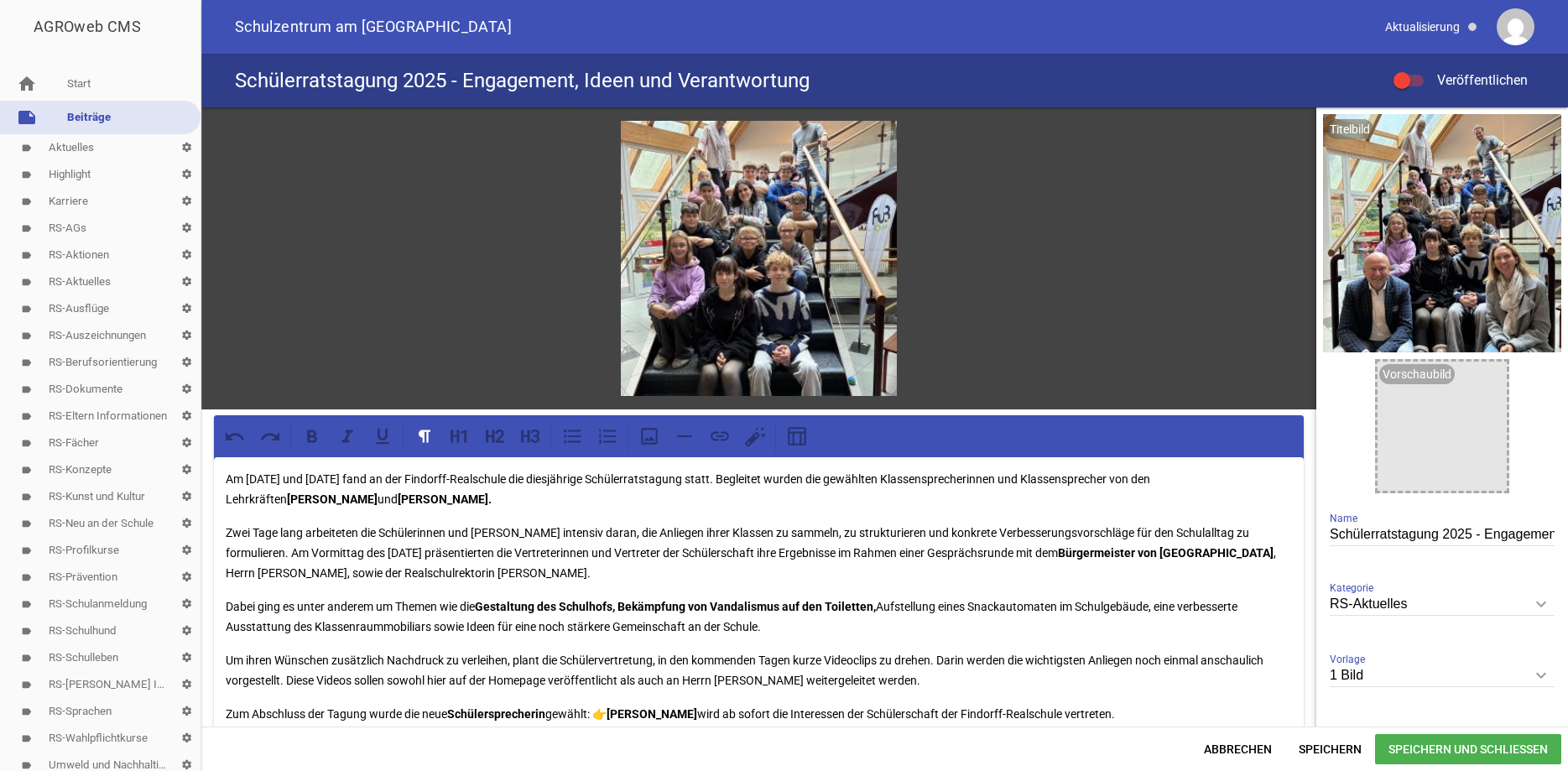
click at [1420, 743] on span "Speichern und Schließen" at bounding box center [1468, 749] width 186 height 30
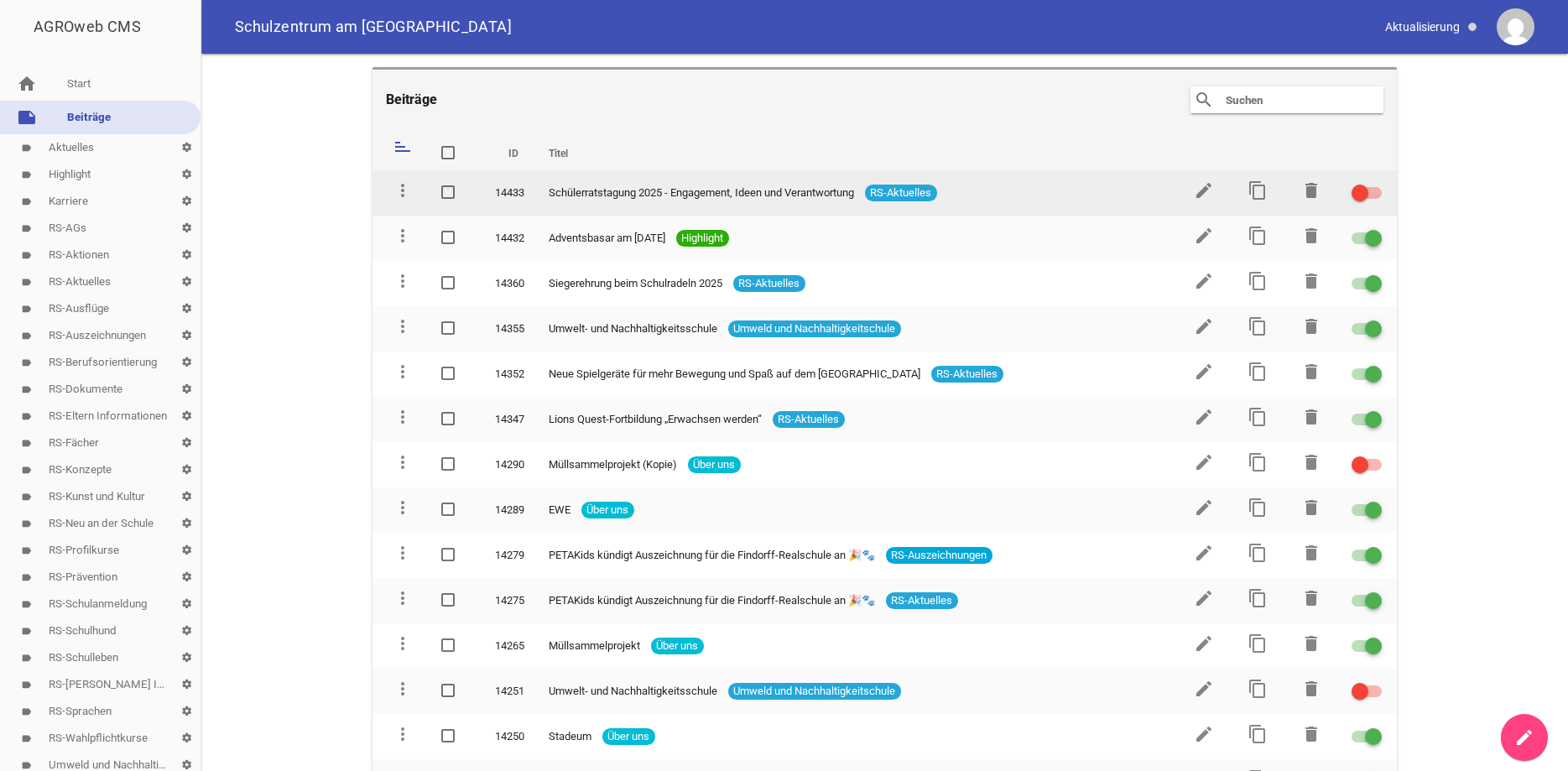
click at [1365, 196] on div at bounding box center [1360, 193] width 17 height 17
click at [1377, 183] on input "checkbox" at bounding box center [1377, 183] width 0 height 0
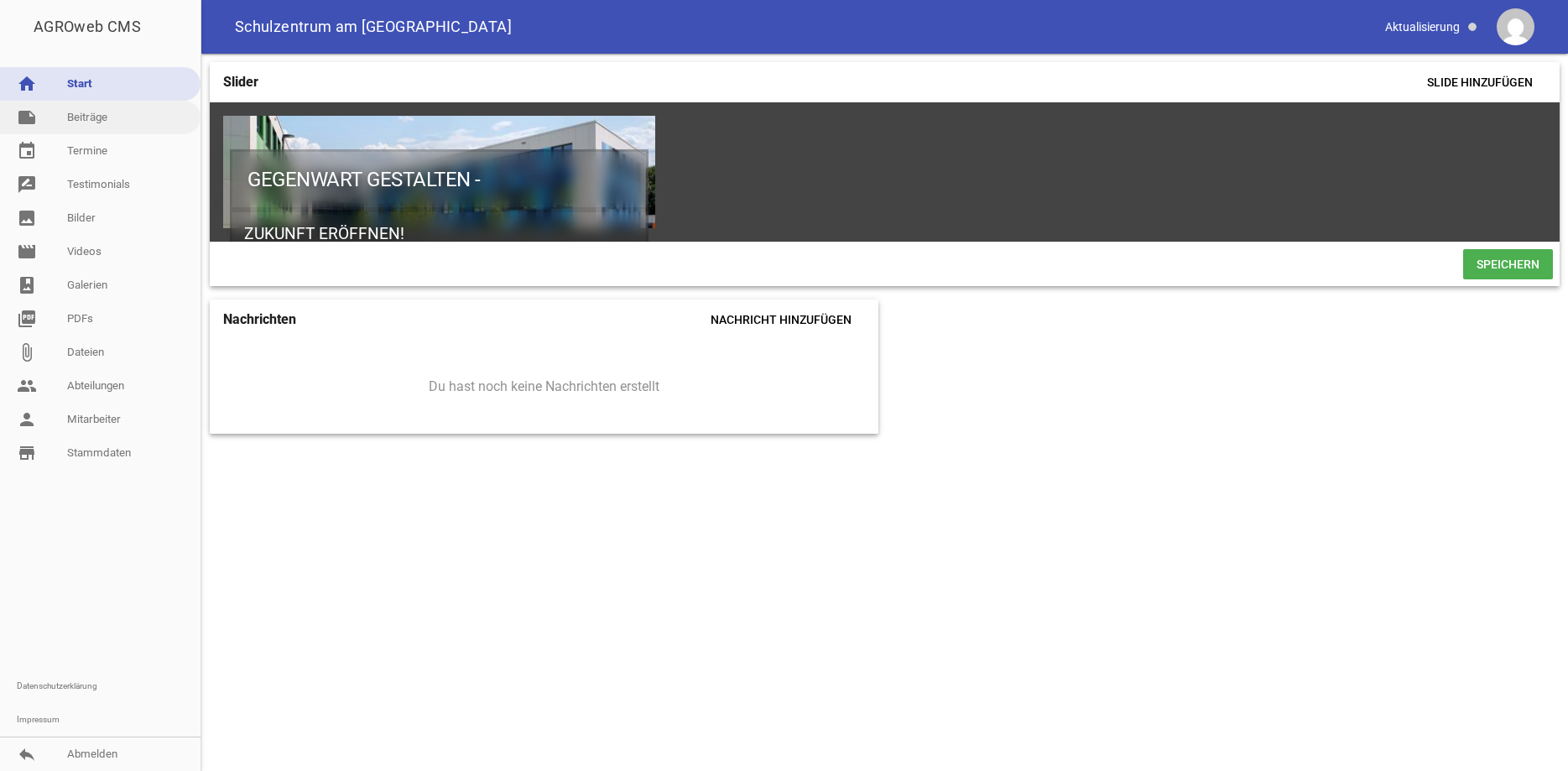
click at [93, 113] on link "note Beiträge" at bounding box center [100, 117] width 201 height 34
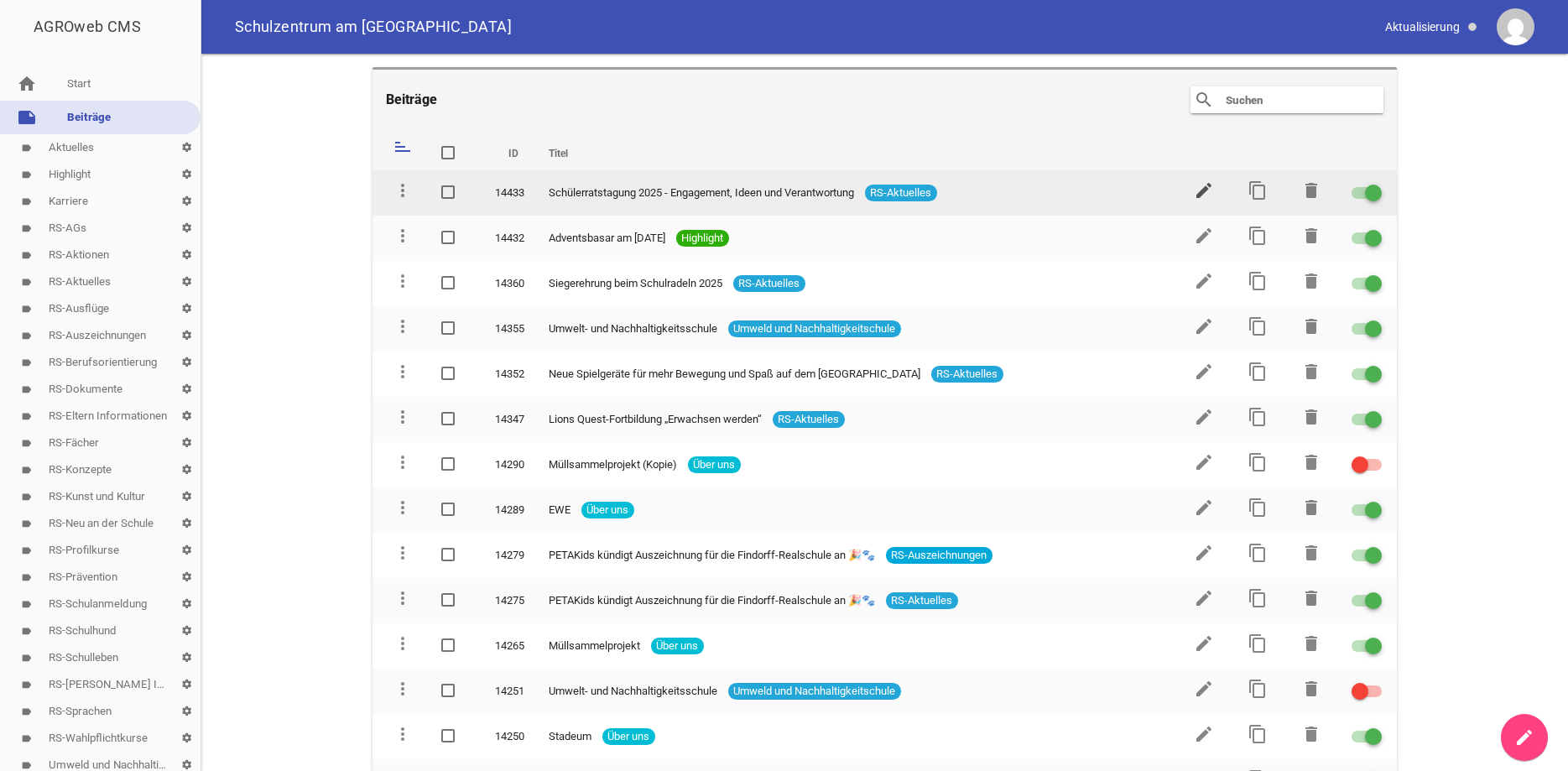
click at [1211, 189] on icon "edit" at bounding box center [1204, 191] width 20 height 20
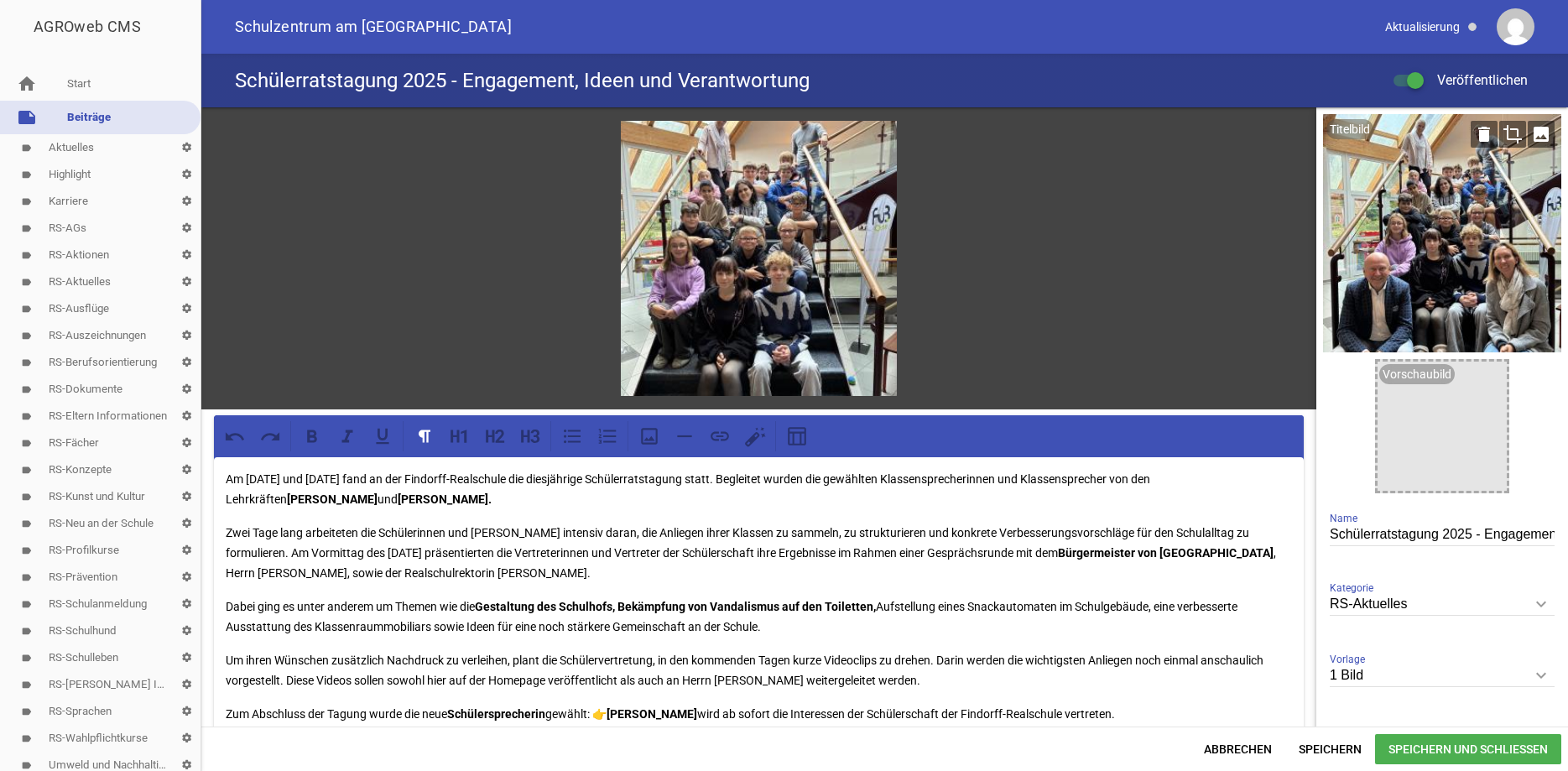
click at [1515, 133] on icon "crop" at bounding box center [1512, 134] width 27 height 27
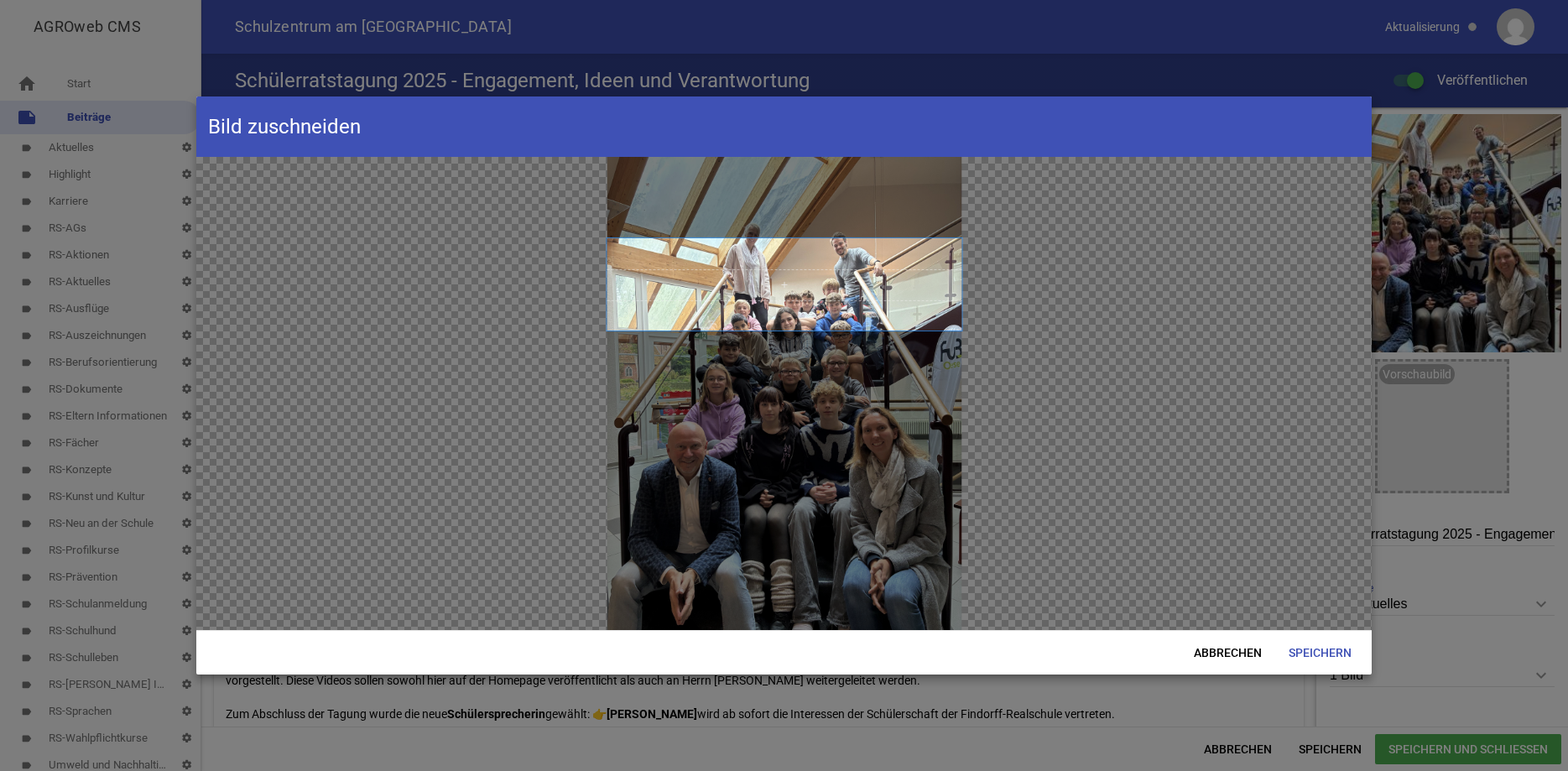
click at [867, 247] on span at bounding box center [784, 285] width 355 height 93
click at [1329, 649] on span "Speichern" at bounding box center [1320, 653] width 90 height 30
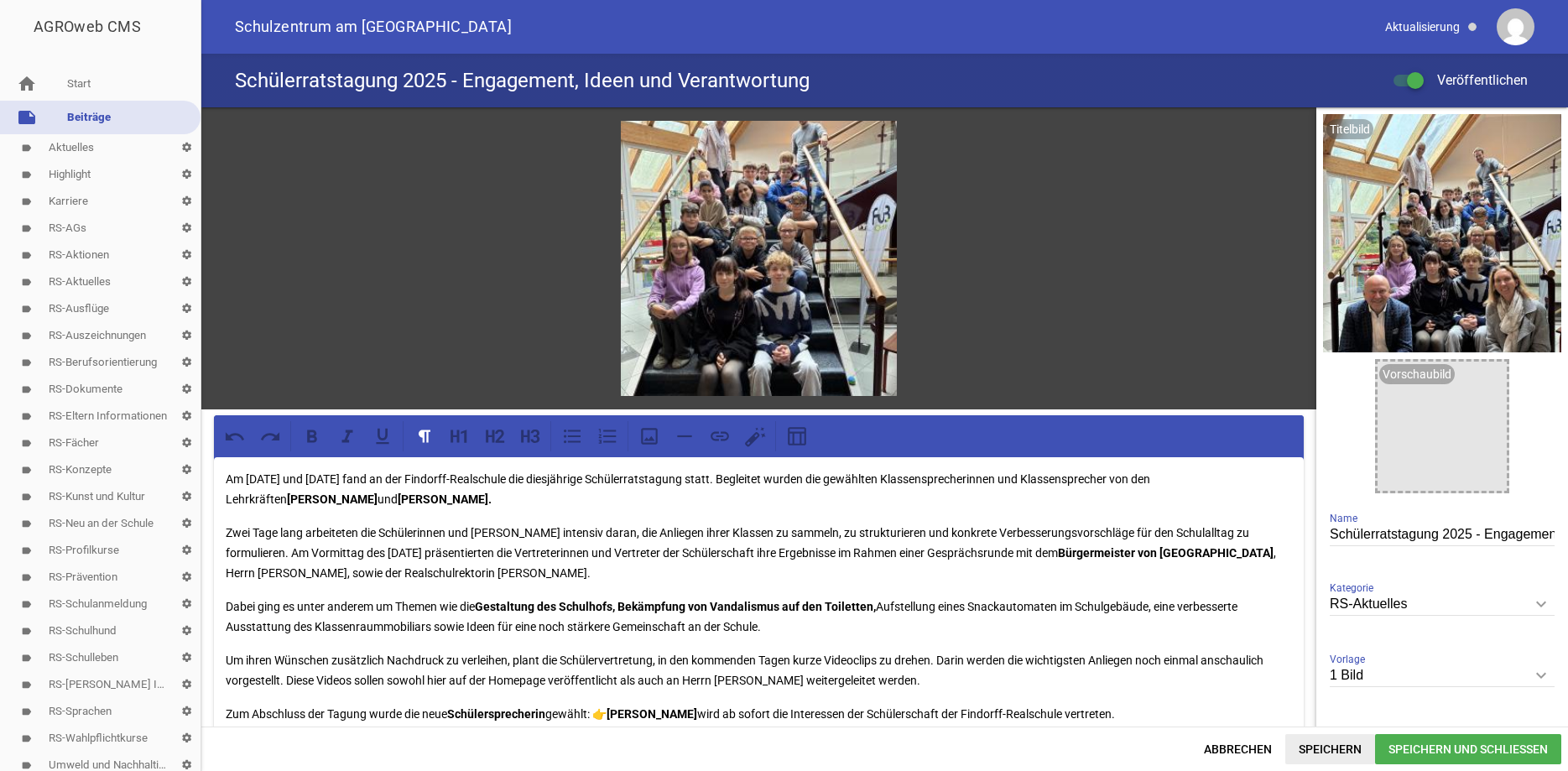
click at [1318, 748] on span "Speichern" at bounding box center [1330, 749] width 90 height 30
click at [91, 146] on link "label Aktuelles settings" at bounding box center [100, 147] width 201 height 27
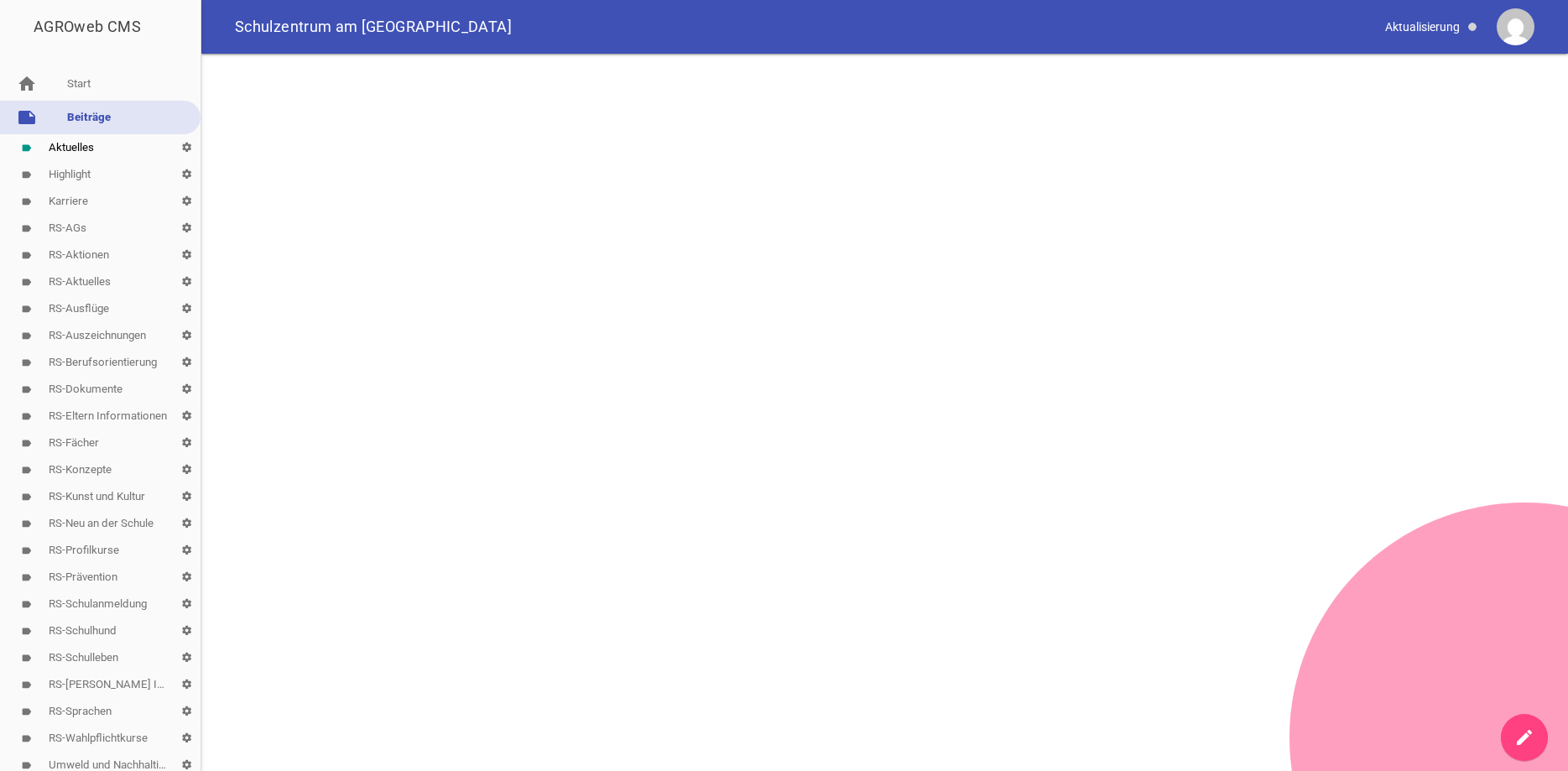
click at [90, 112] on link "note Beiträge" at bounding box center [100, 117] width 201 height 34
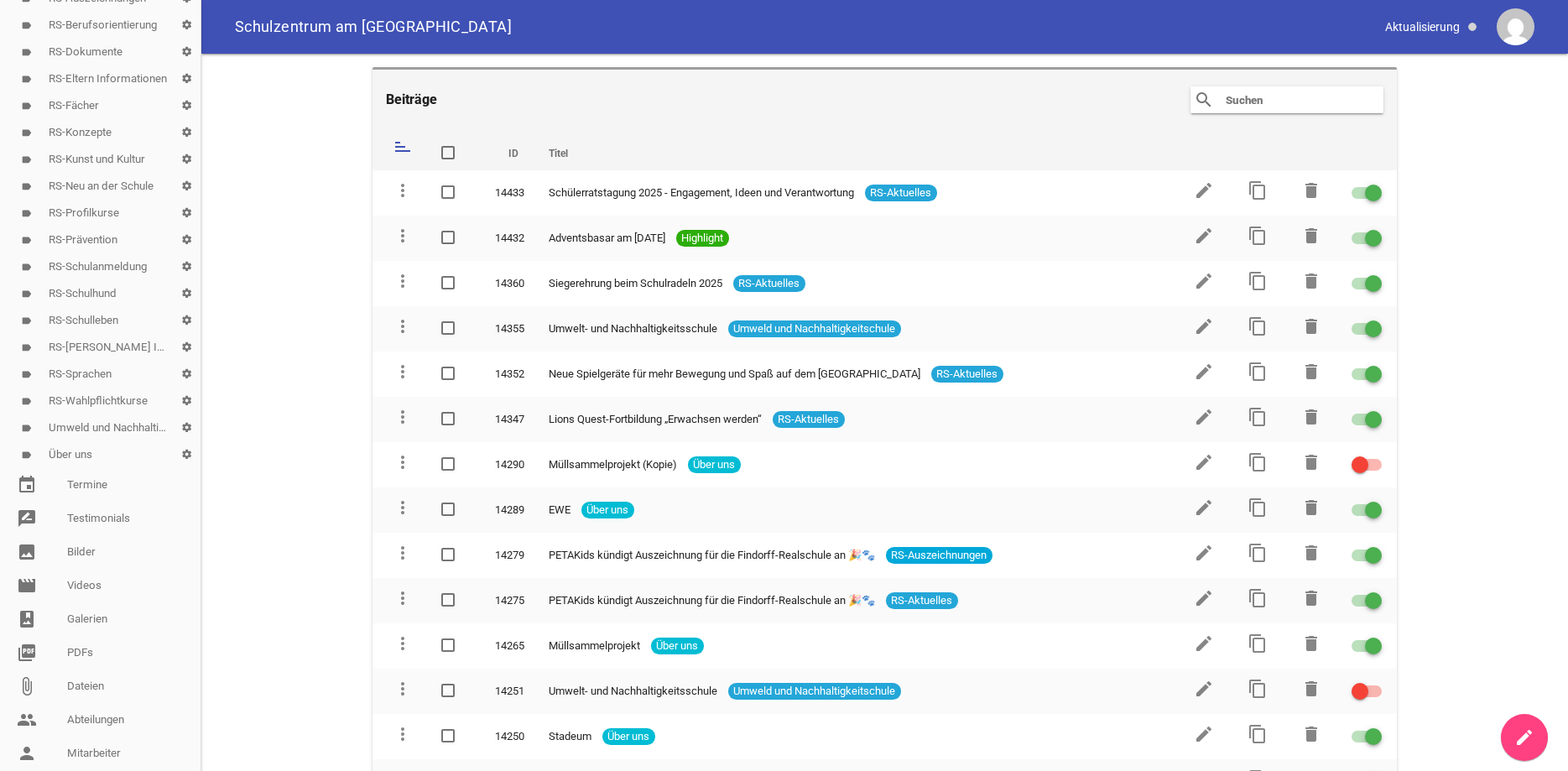
scroll to position [352, 0]
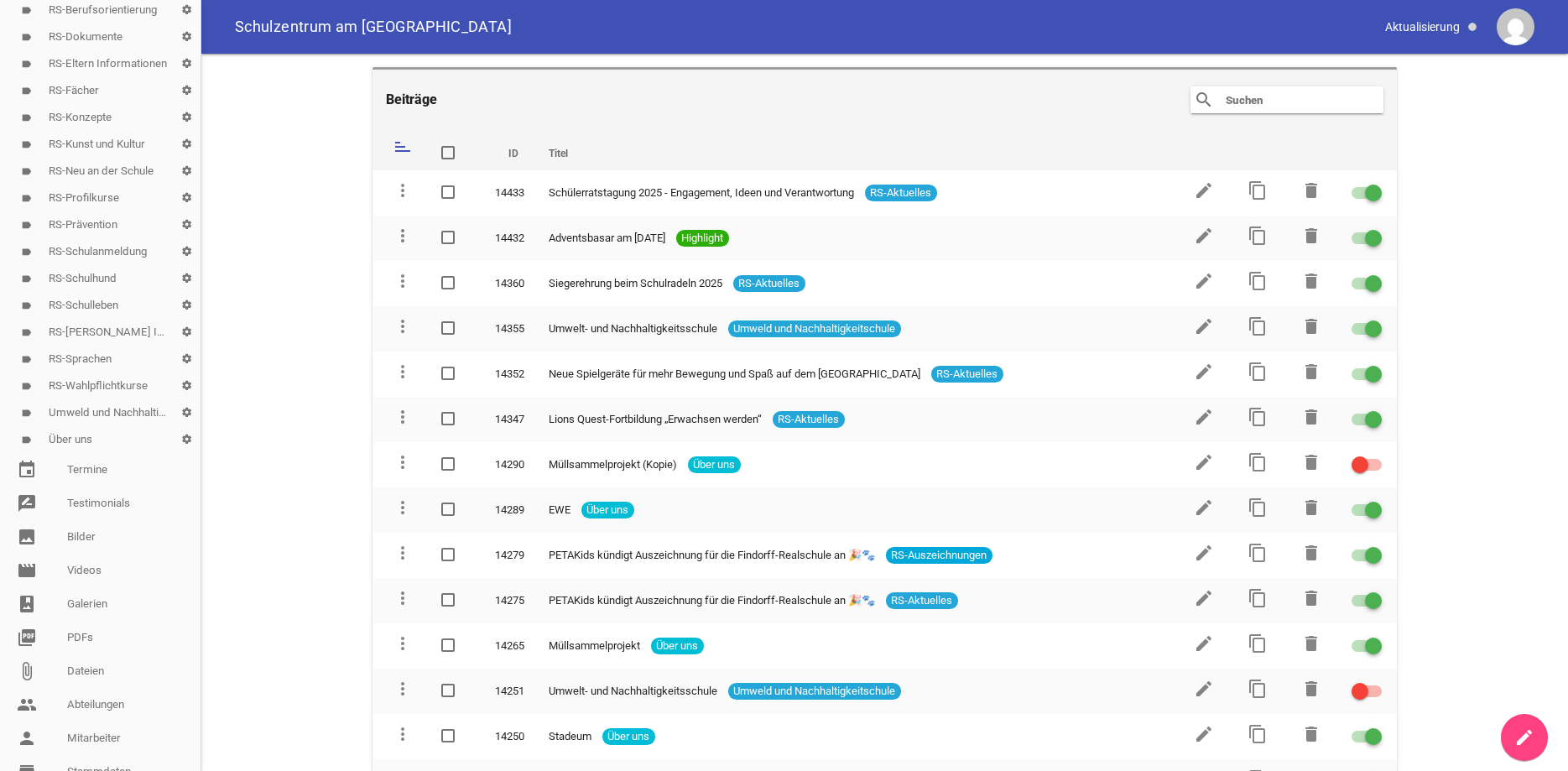
click at [70, 430] on link "label Über uns settings" at bounding box center [100, 440] width 201 height 27
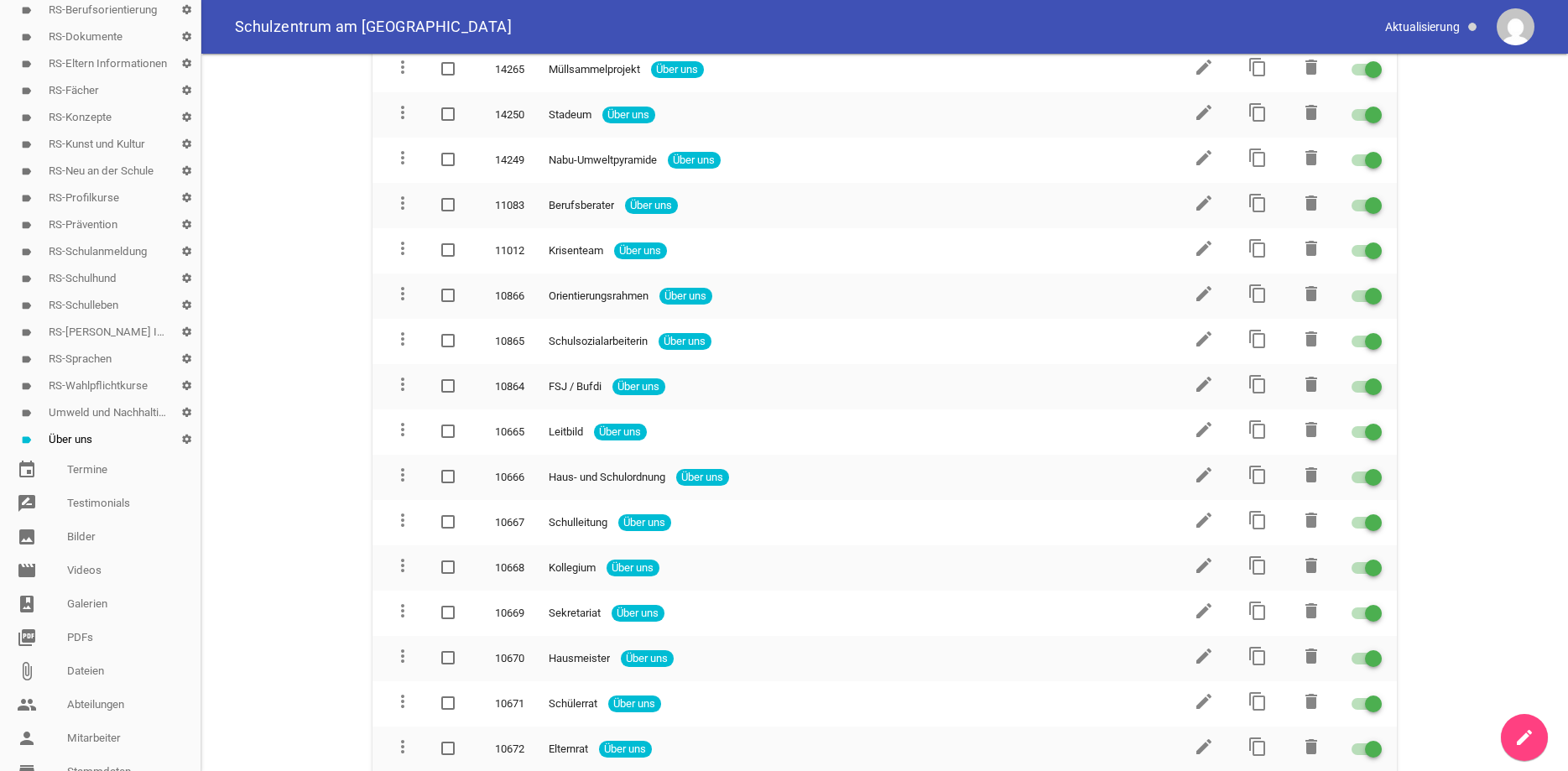
scroll to position [246, 0]
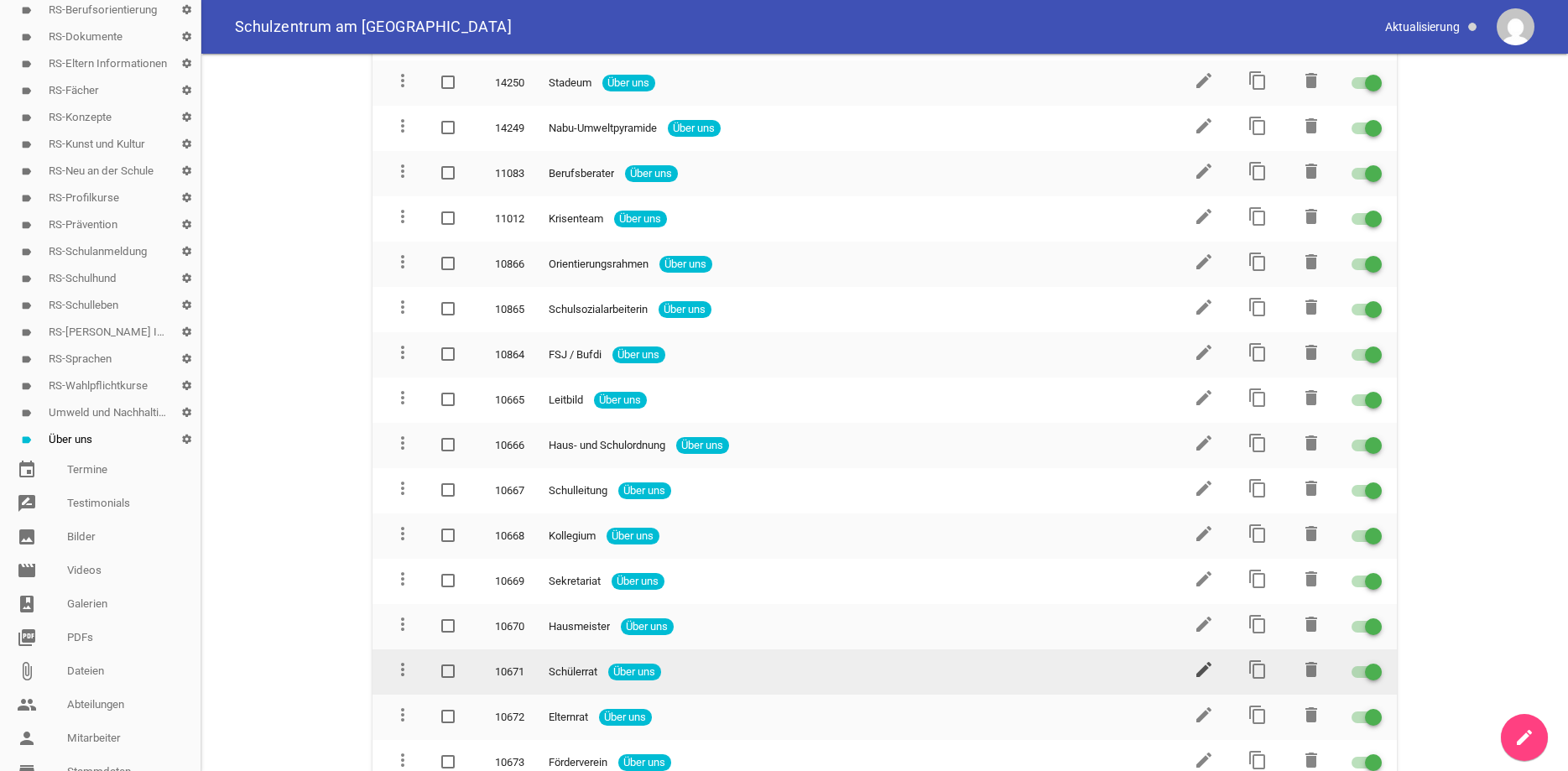
click at [1213, 662] on icon "edit" at bounding box center [1204, 670] width 20 height 20
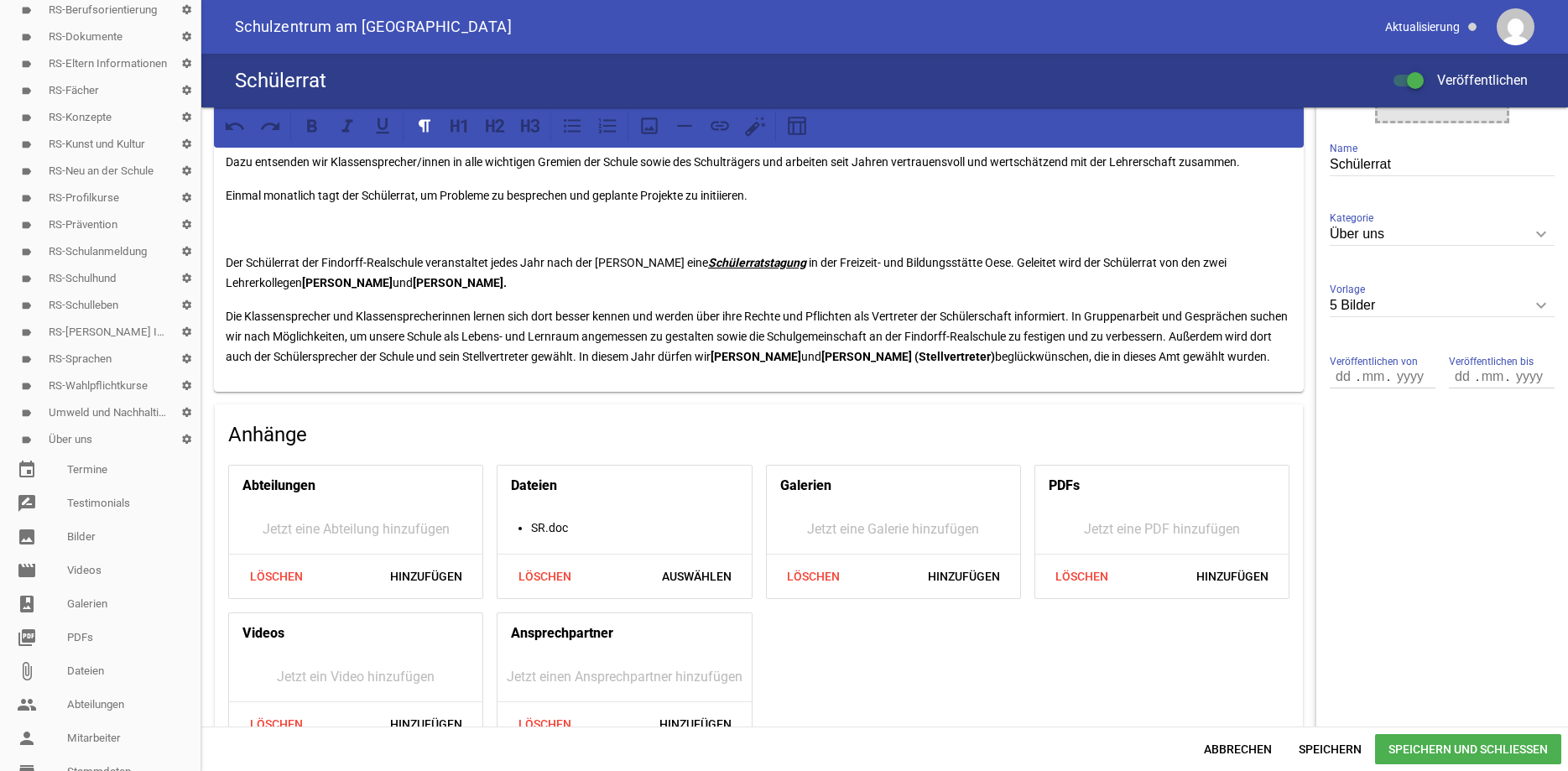
scroll to position [410, 0]
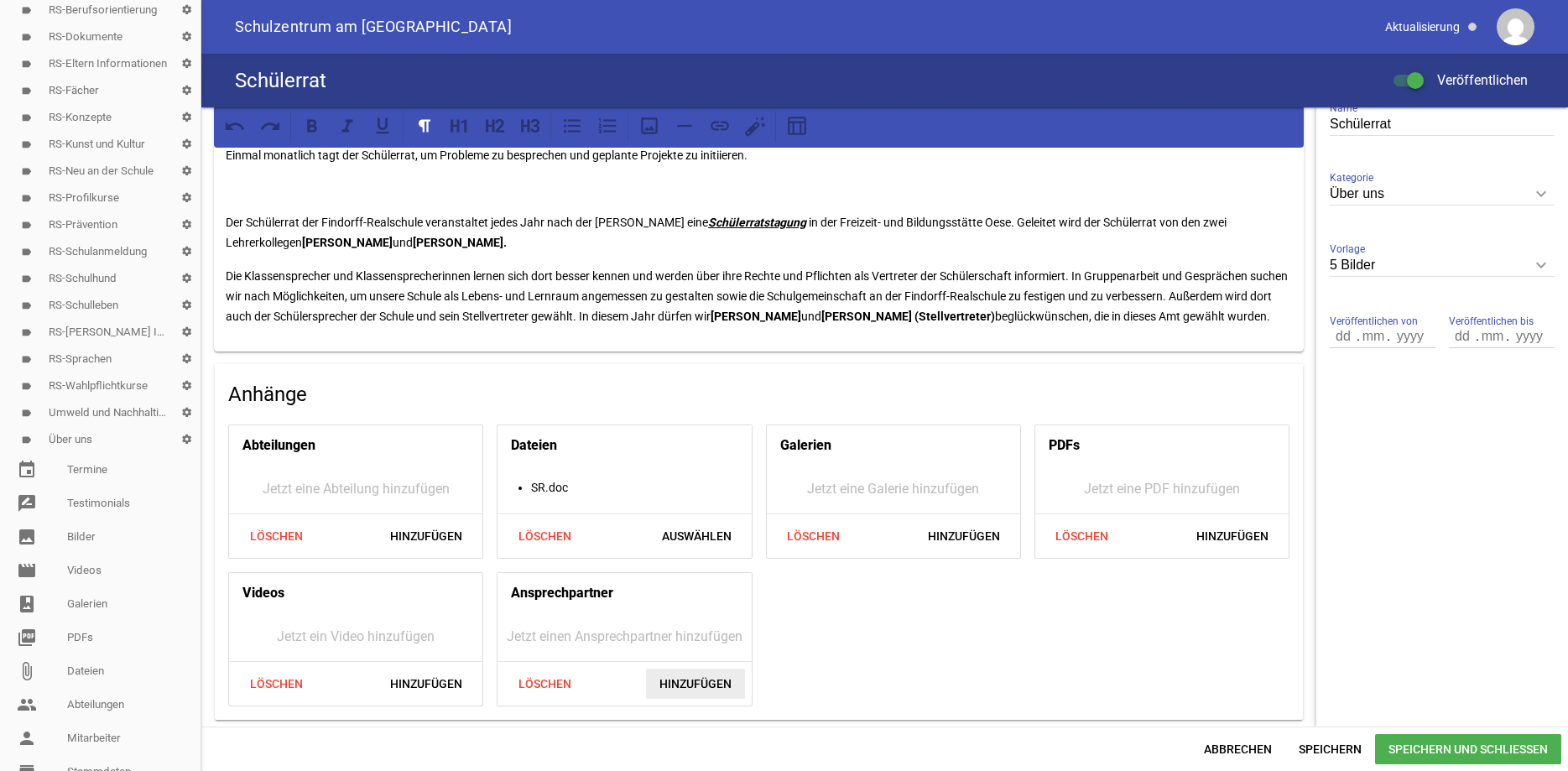
click at [695, 672] on span "Hinzufügen" at bounding box center [695, 684] width 99 height 30
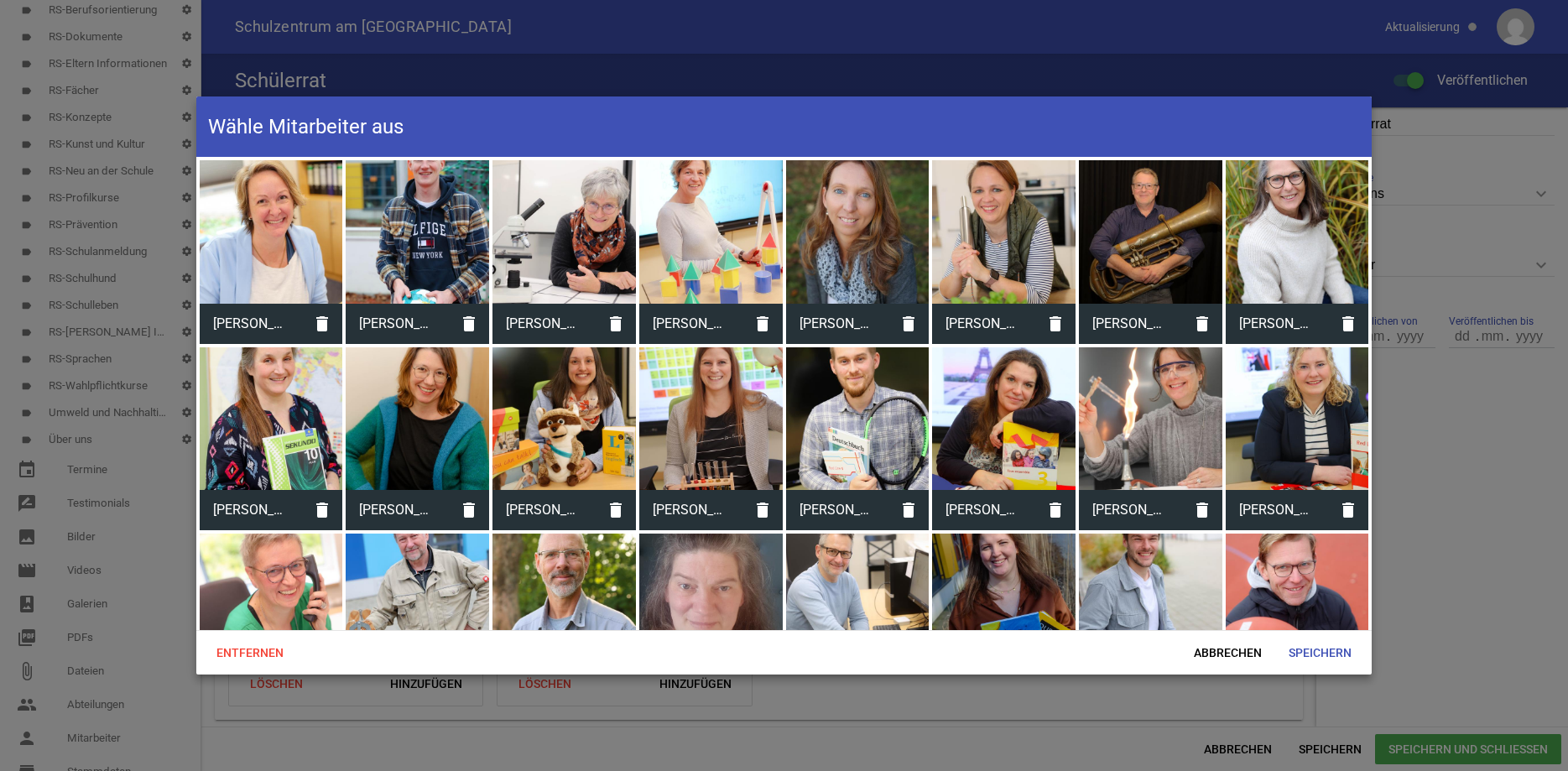
click at [1162, 571] on div at bounding box center [1151, 606] width 143 height 143
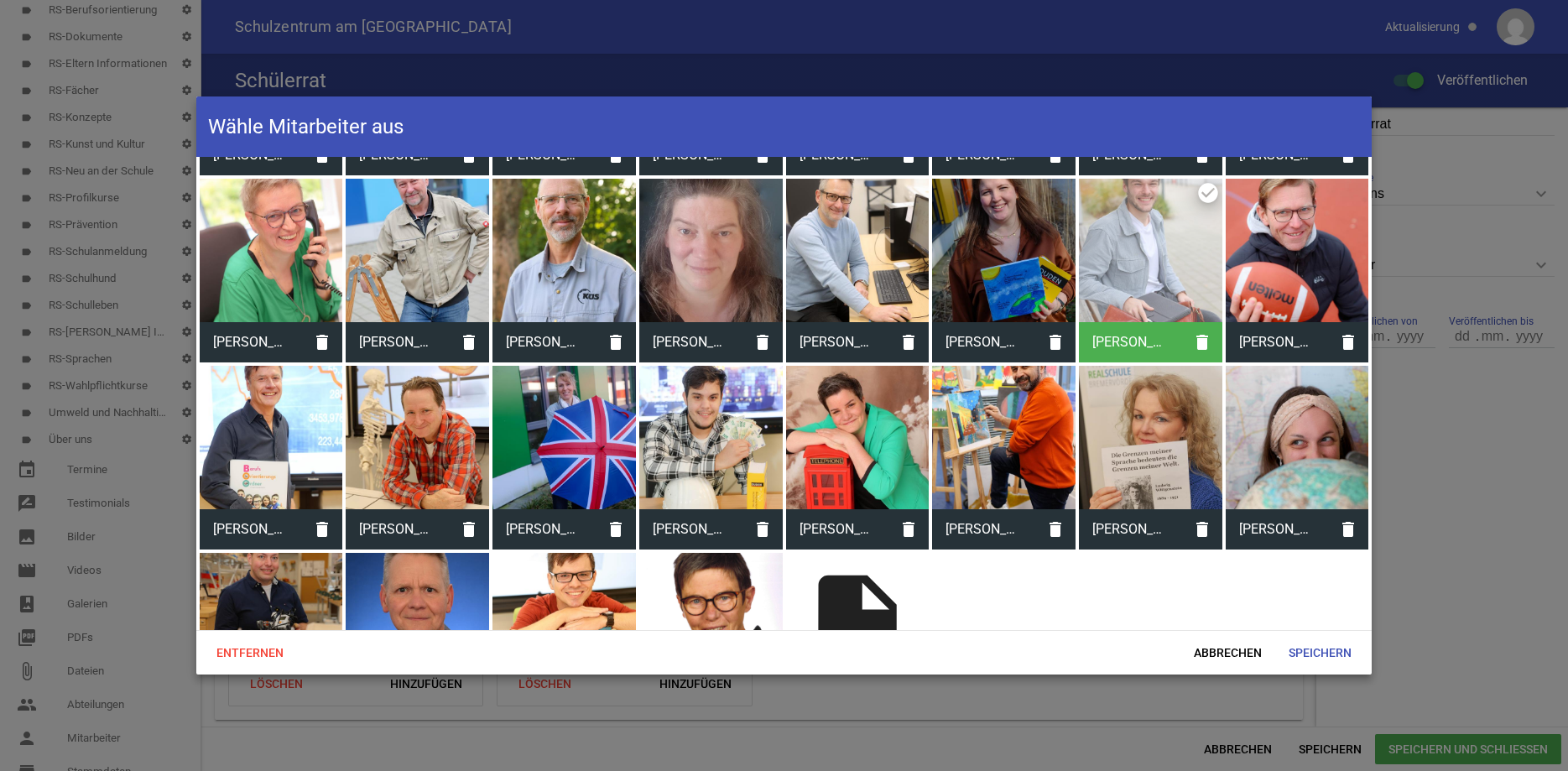
scroll to position [362, 0]
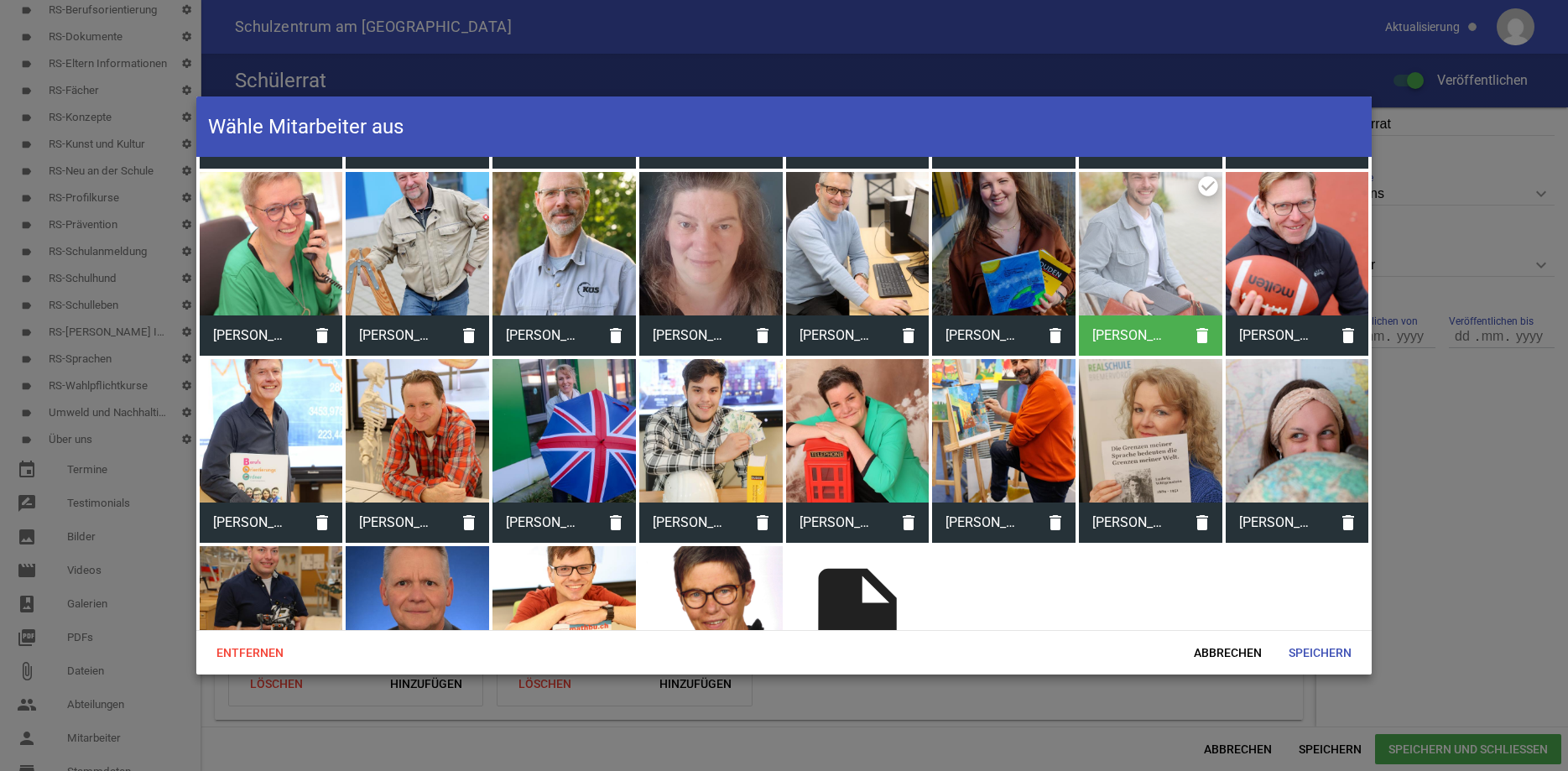
click at [570, 420] on div at bounding box center [564, 430] width 143 height 143
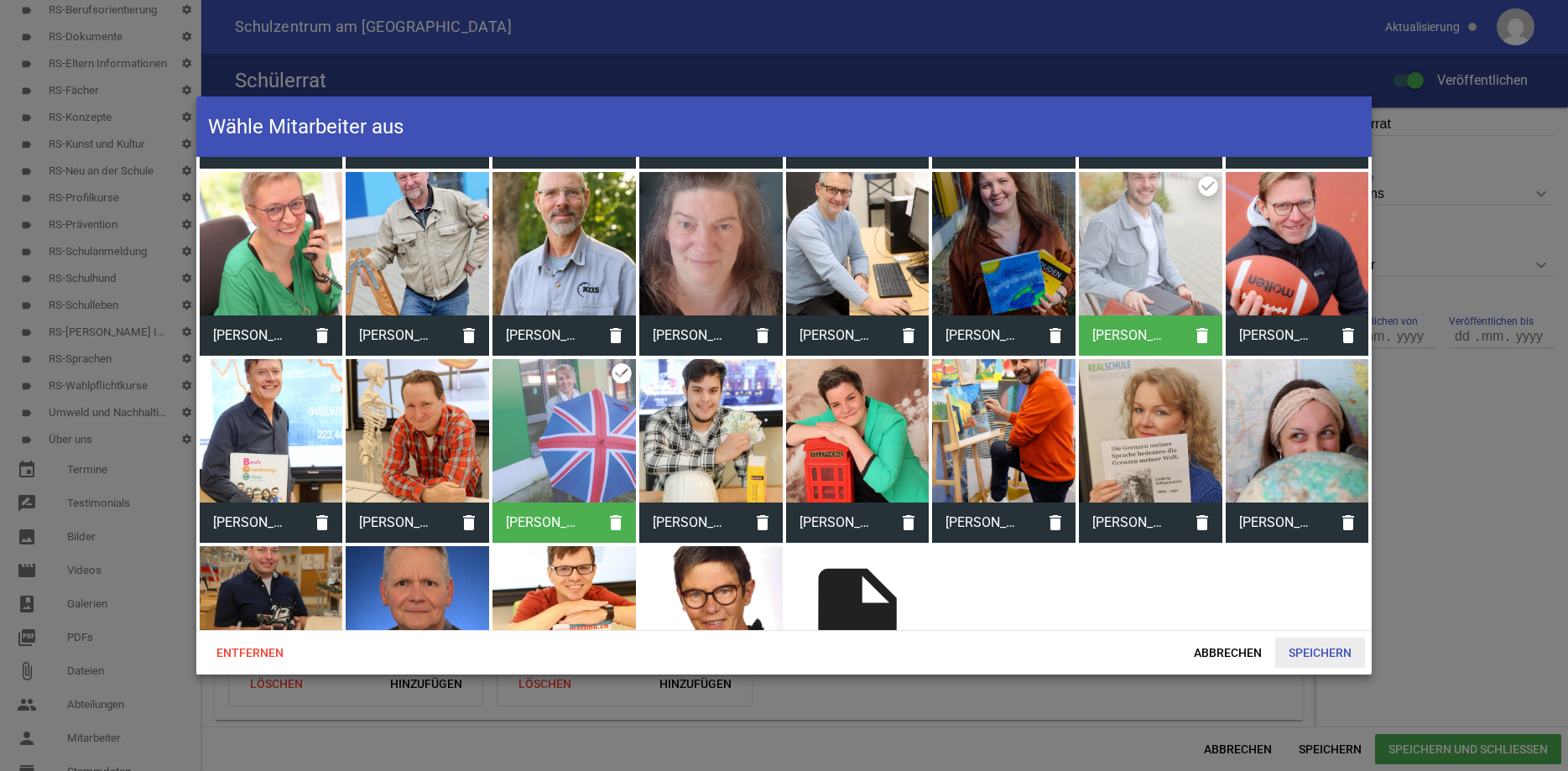
click at [1314, 649] on span "Speichern" at bounding box center [1320, 653] width 90 height 30
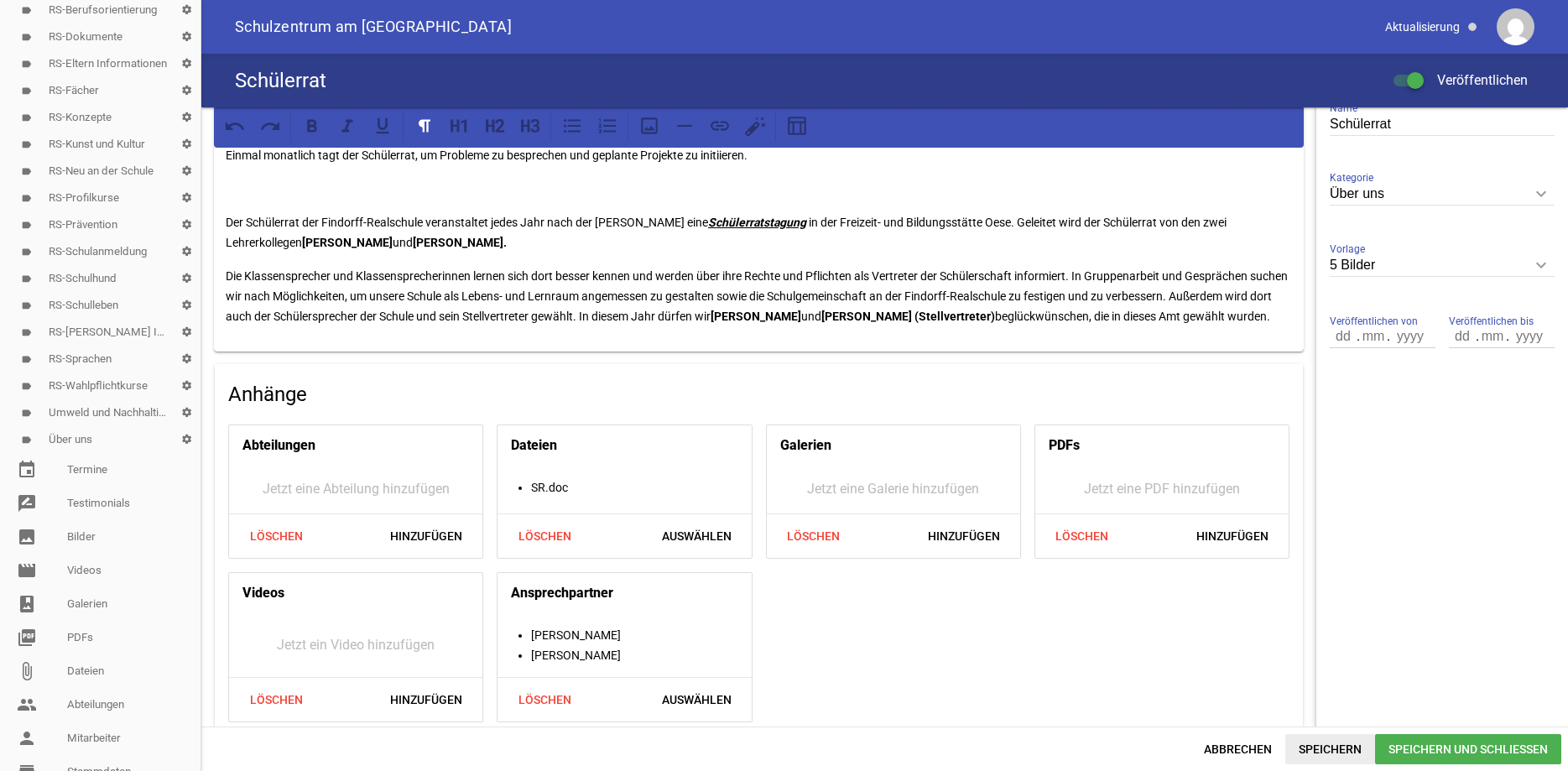
click at [1340, 744] on span "Speichern" at bounding box center [1330, 749] width 90 height 30
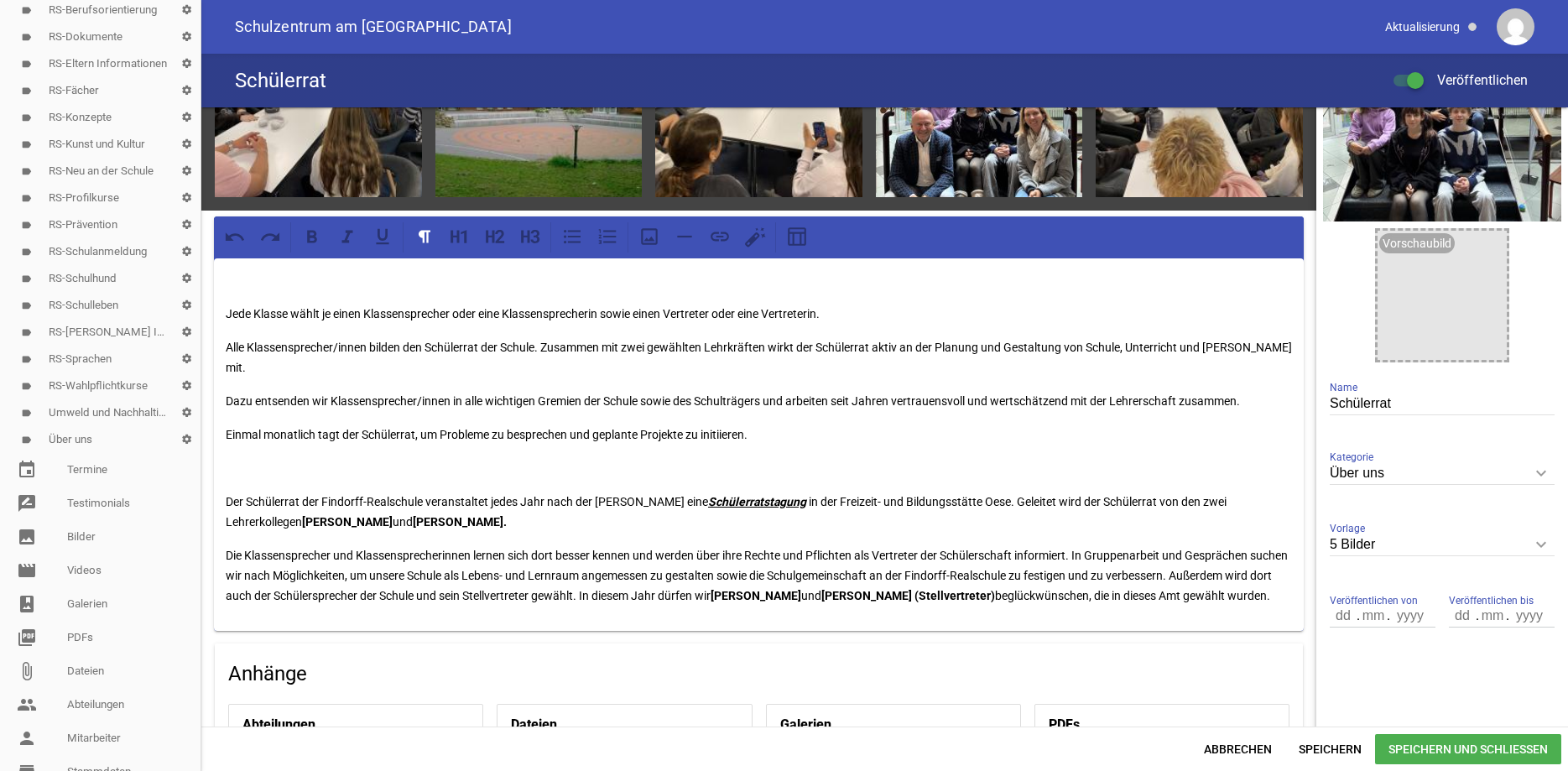
scroll to position [0, 0]
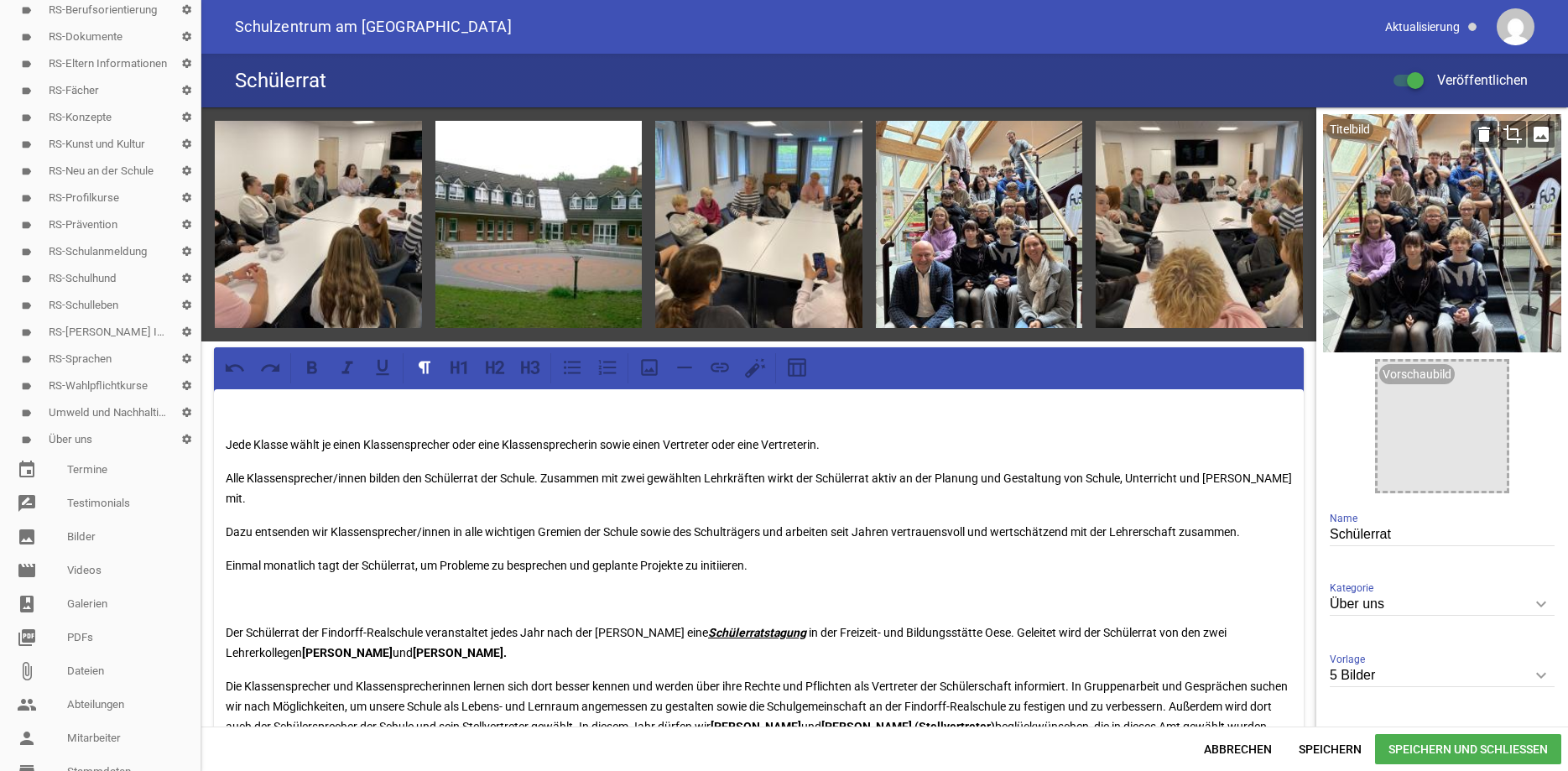
click at [1516, 136] on icon "crop" at bounding box center [1512, 134] width 27 height 27
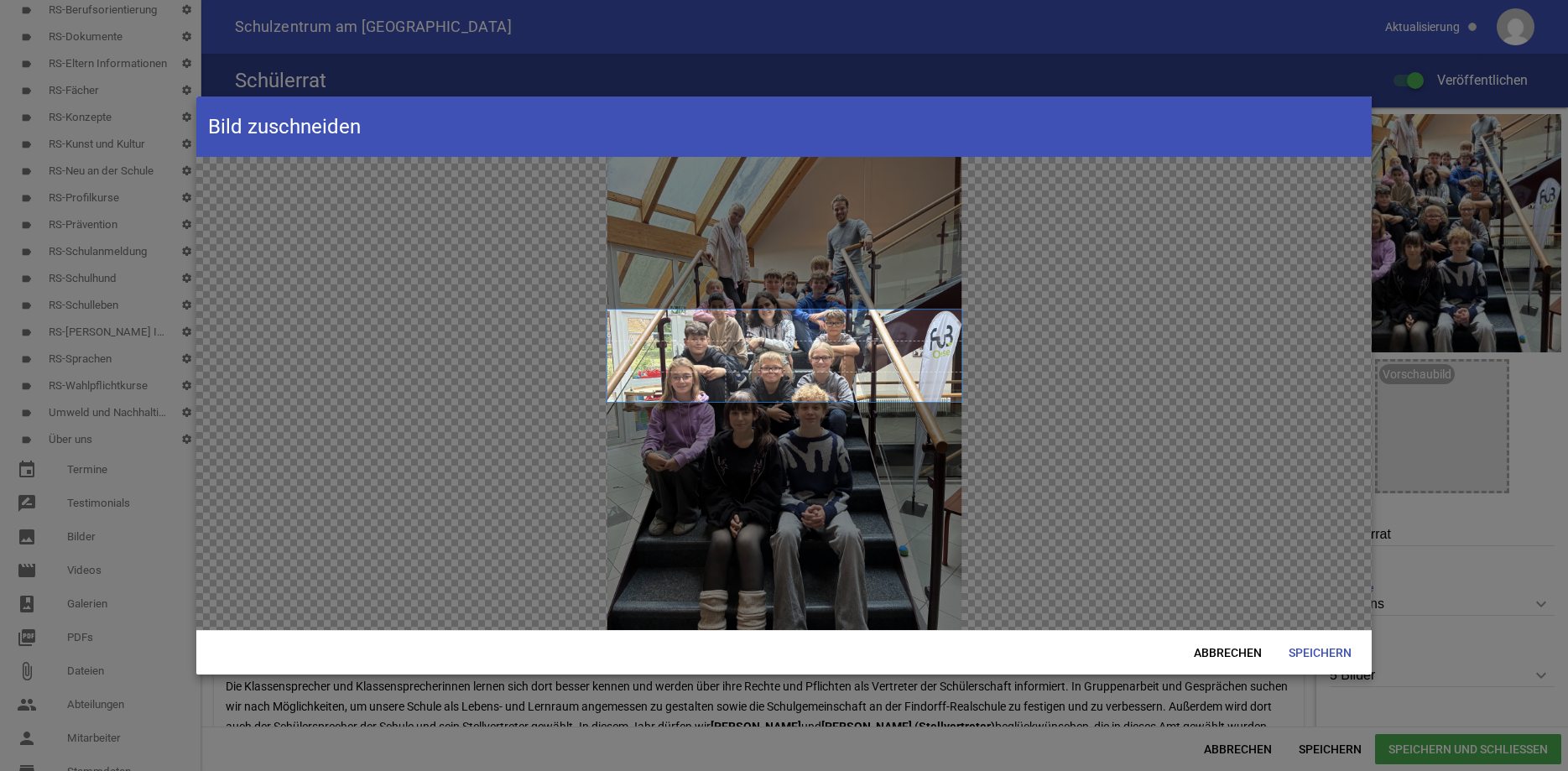
click at [829, 310] on span at bounding box center [784, 355] width 355 height 93
click at [1318, 643] on span "Speichern" at bounding box center [1320, 653] width 90 height 30
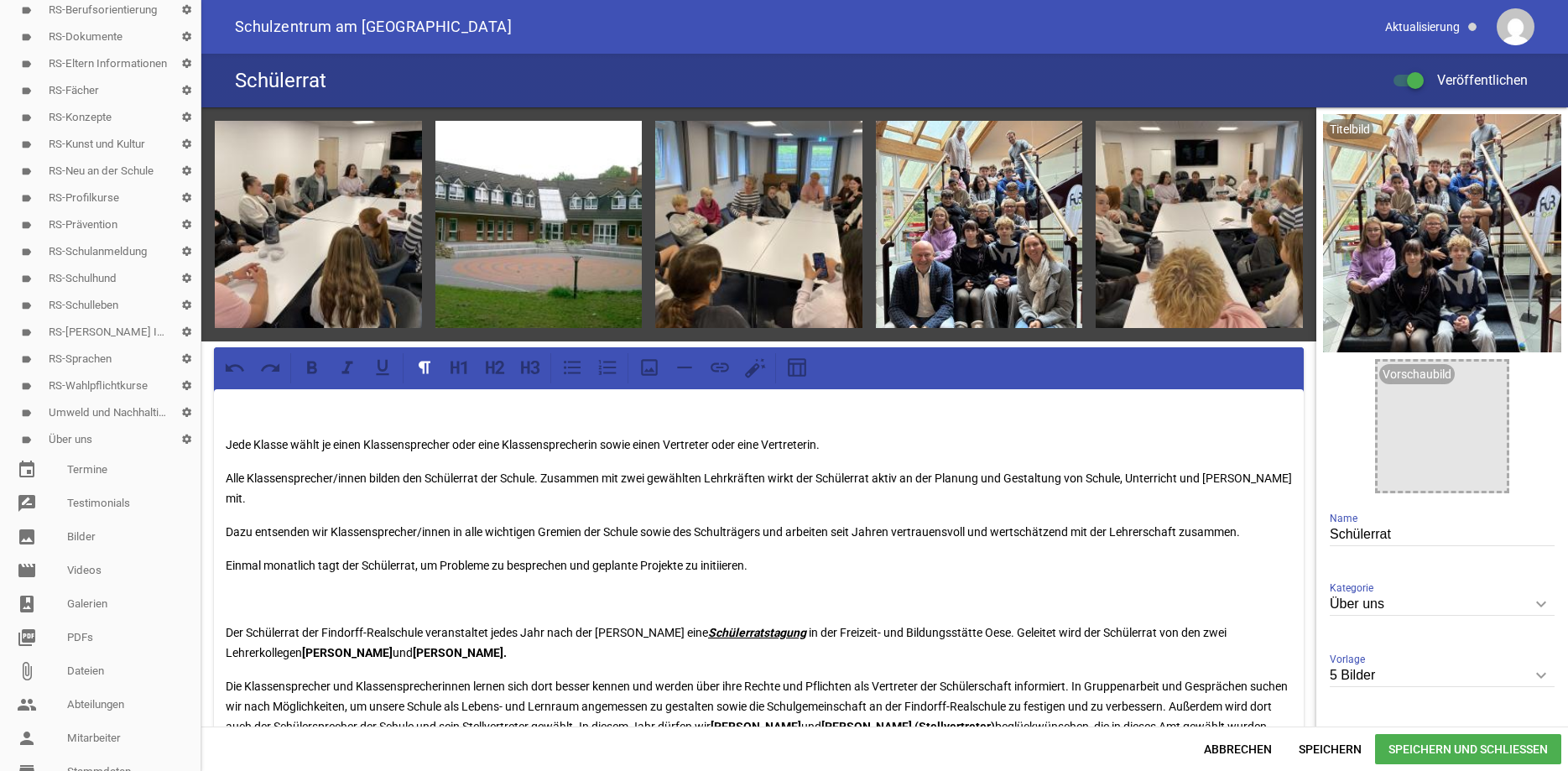
click at [1403, 752] on span "Speichern und Schließen" at bounding box center [1468, 749] width 186 height 30
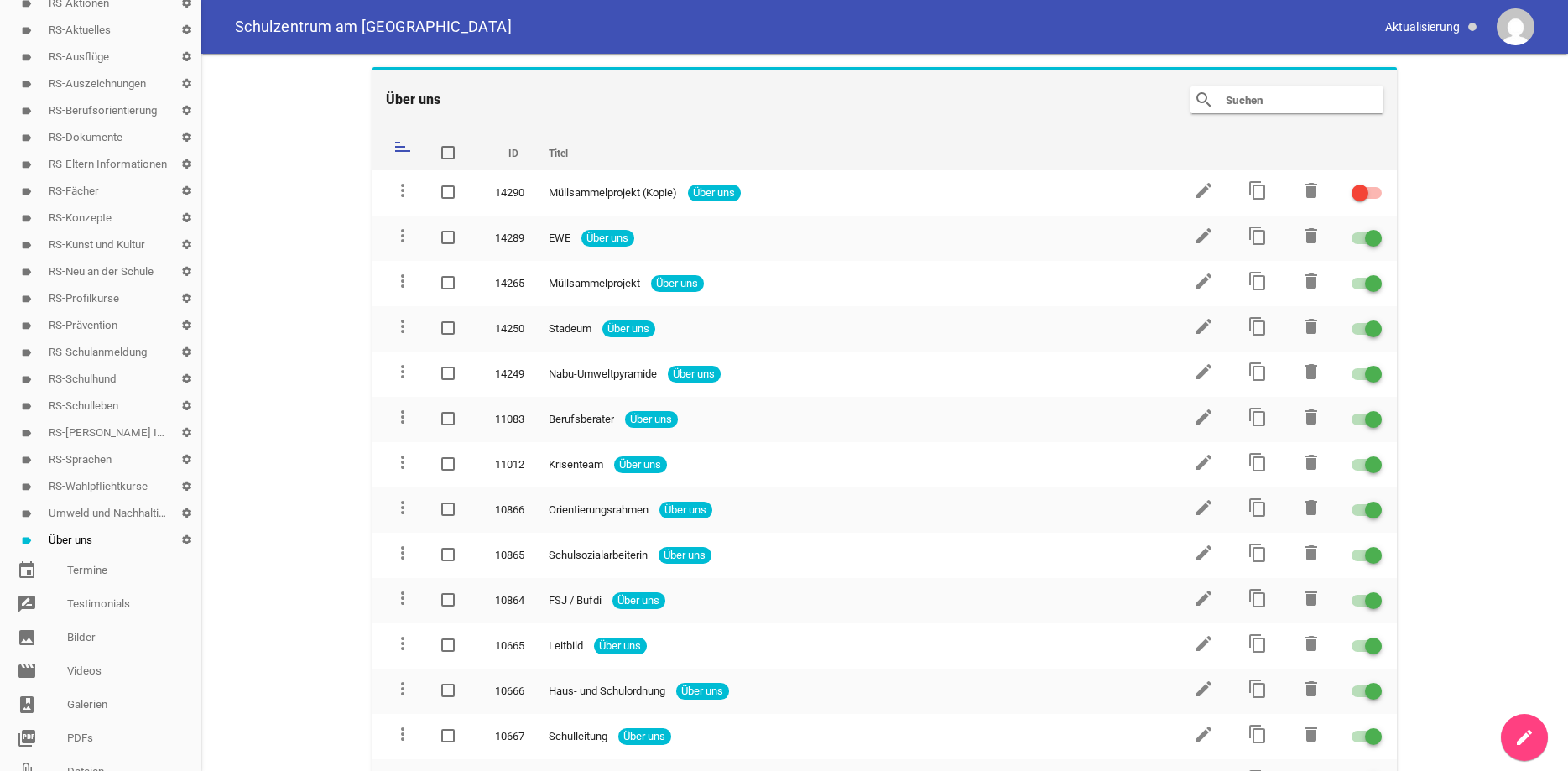
scroll to position [240, 0]
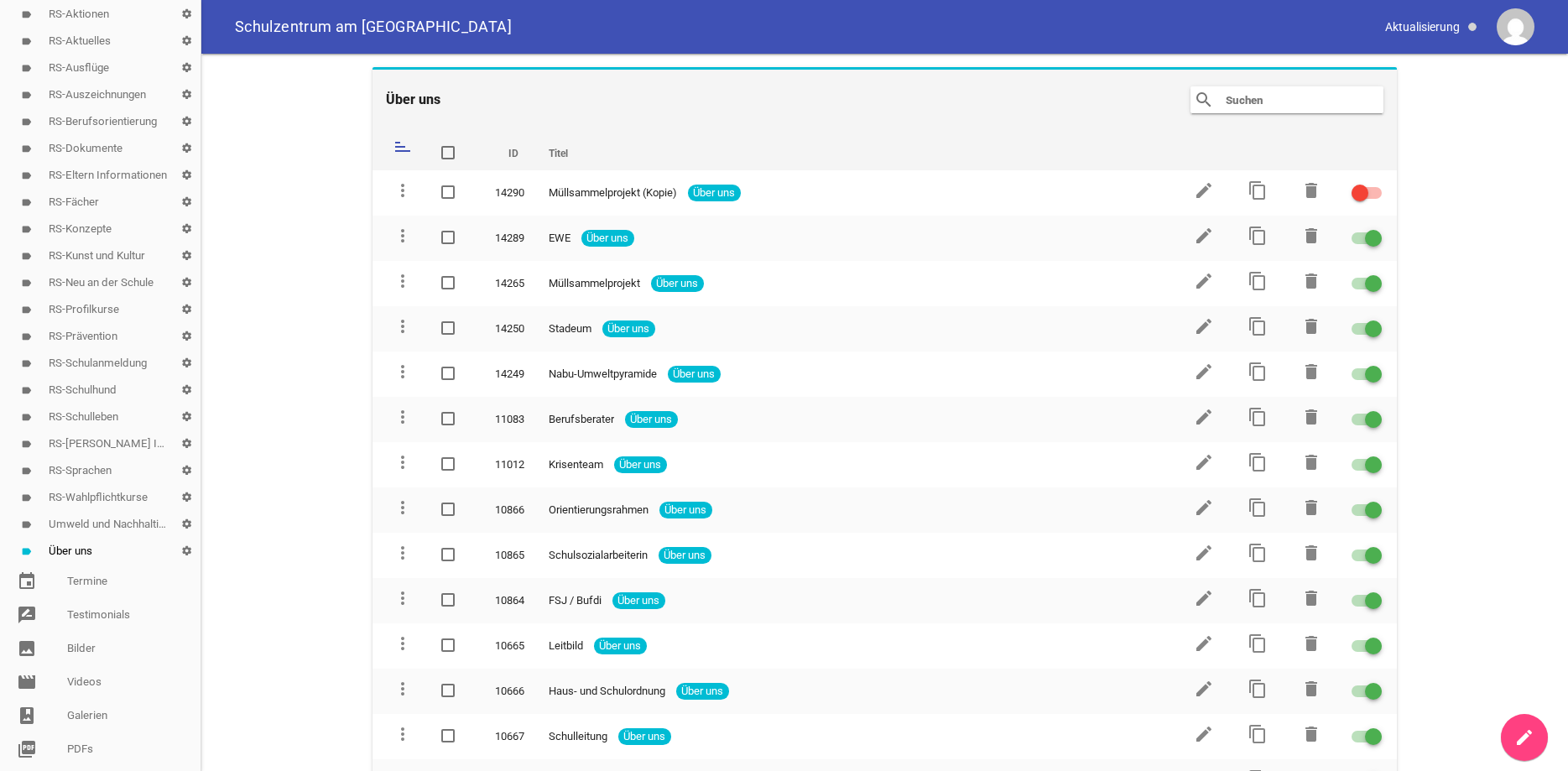
click at [106, 173] on link "label RS-Eltern Informationen settings" at bounding box center [100, 175] width 201 height 27
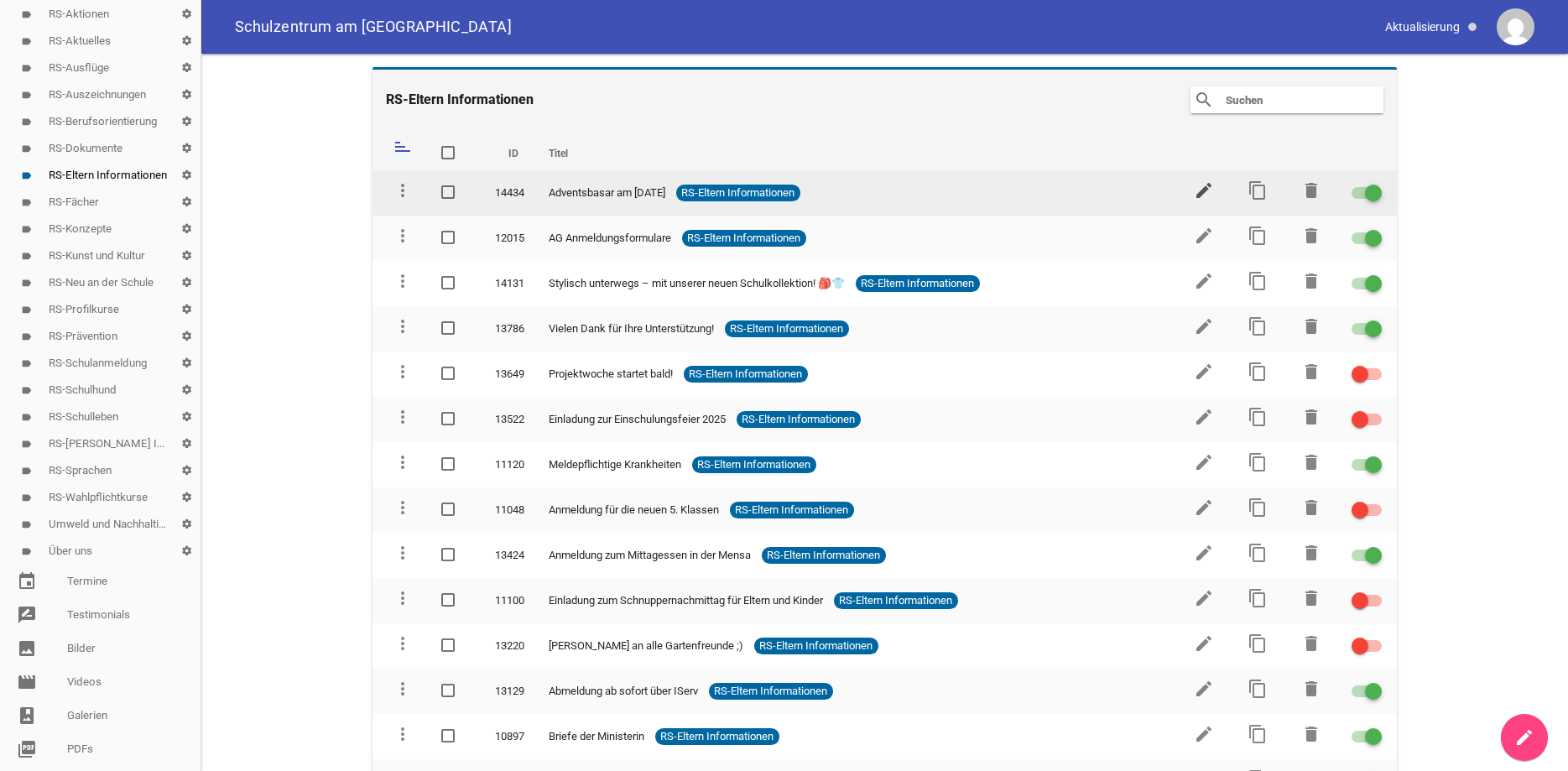
click at [1204, 192] on icon "edit" at bounding box center [1204, 191] width 20 height 20
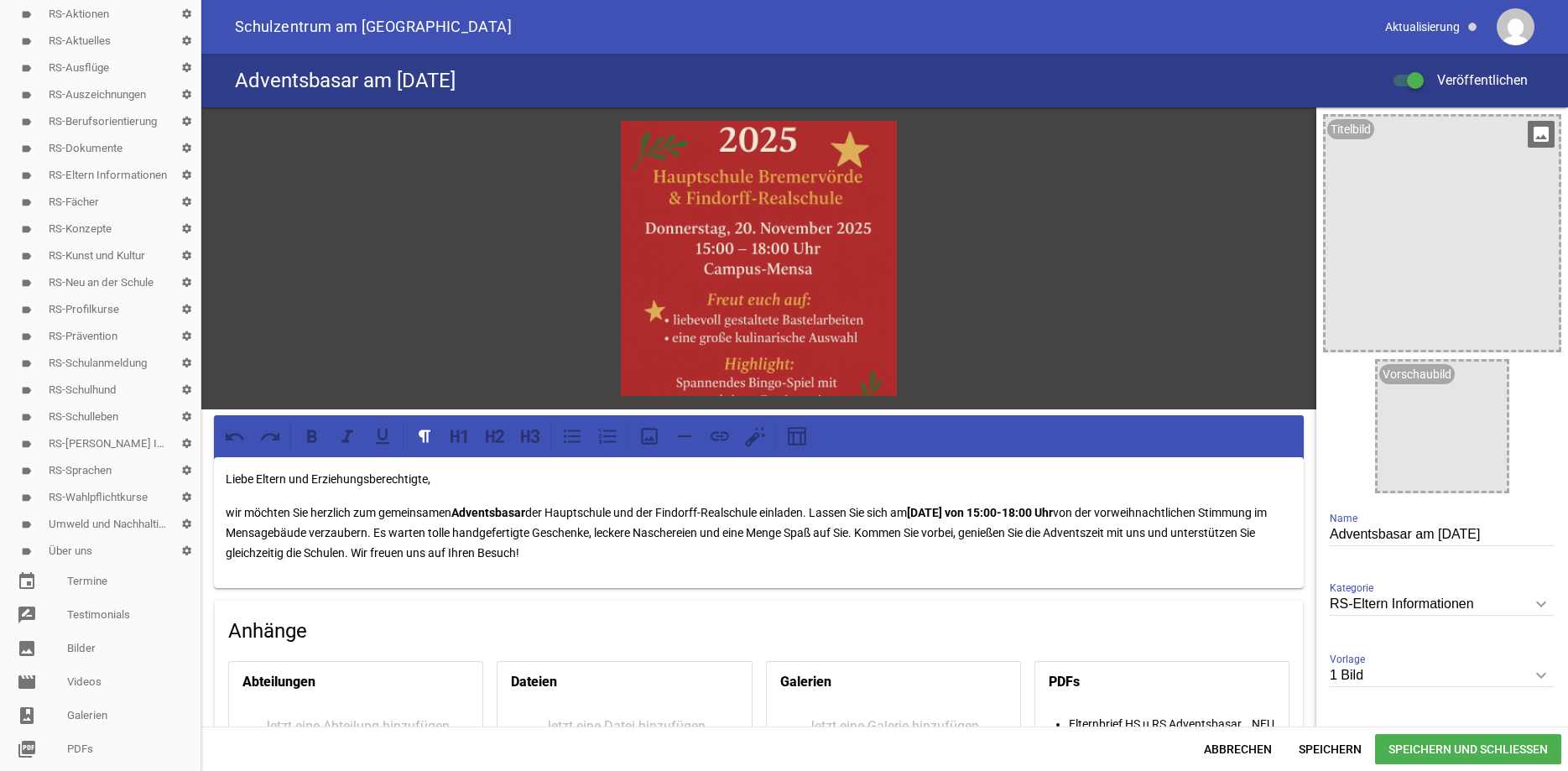
click at [1535, 133] on icon "image" at bounding box center [1540, 134] width 27 height 27
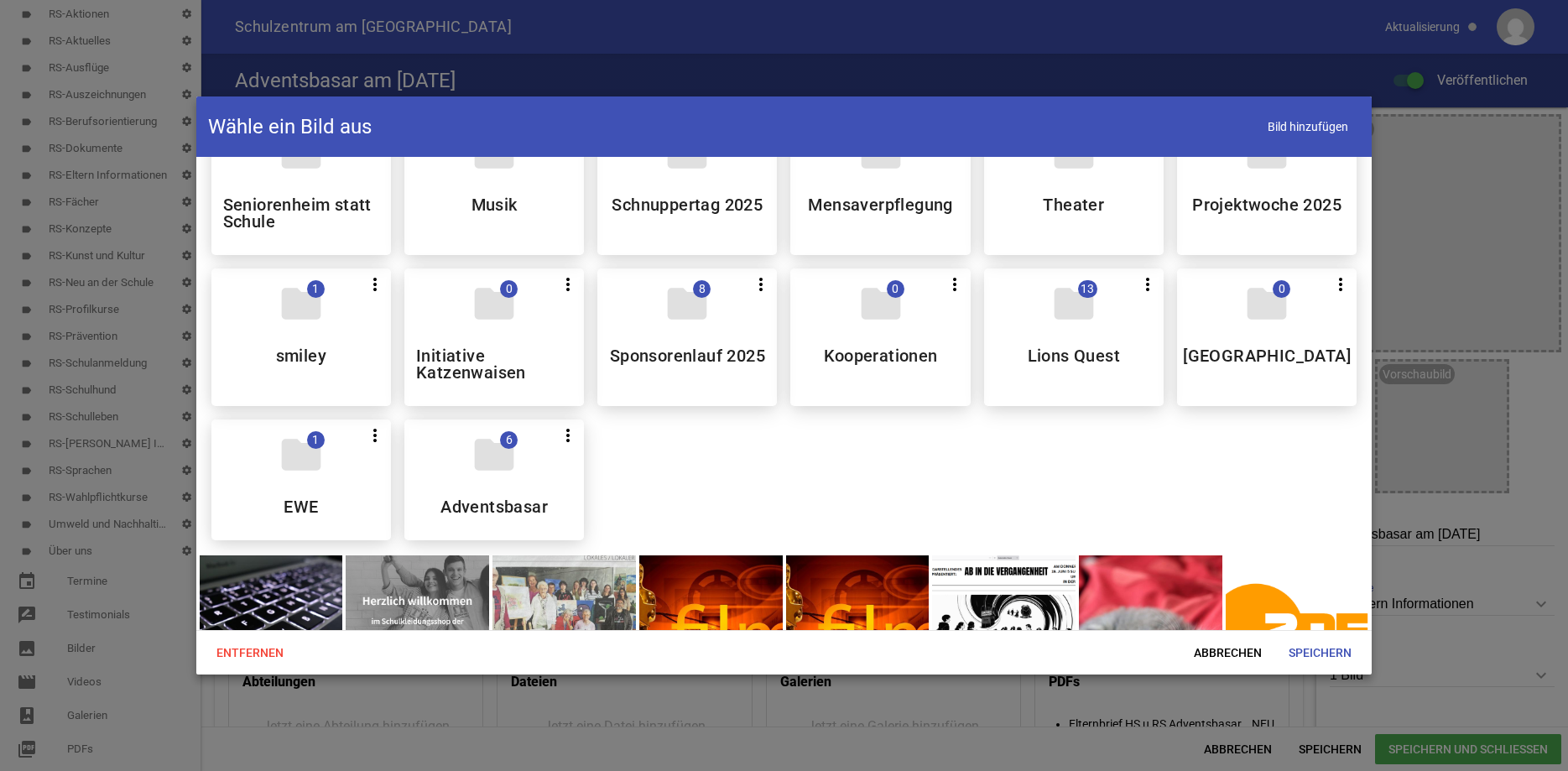
scroll to position [1147, 0]
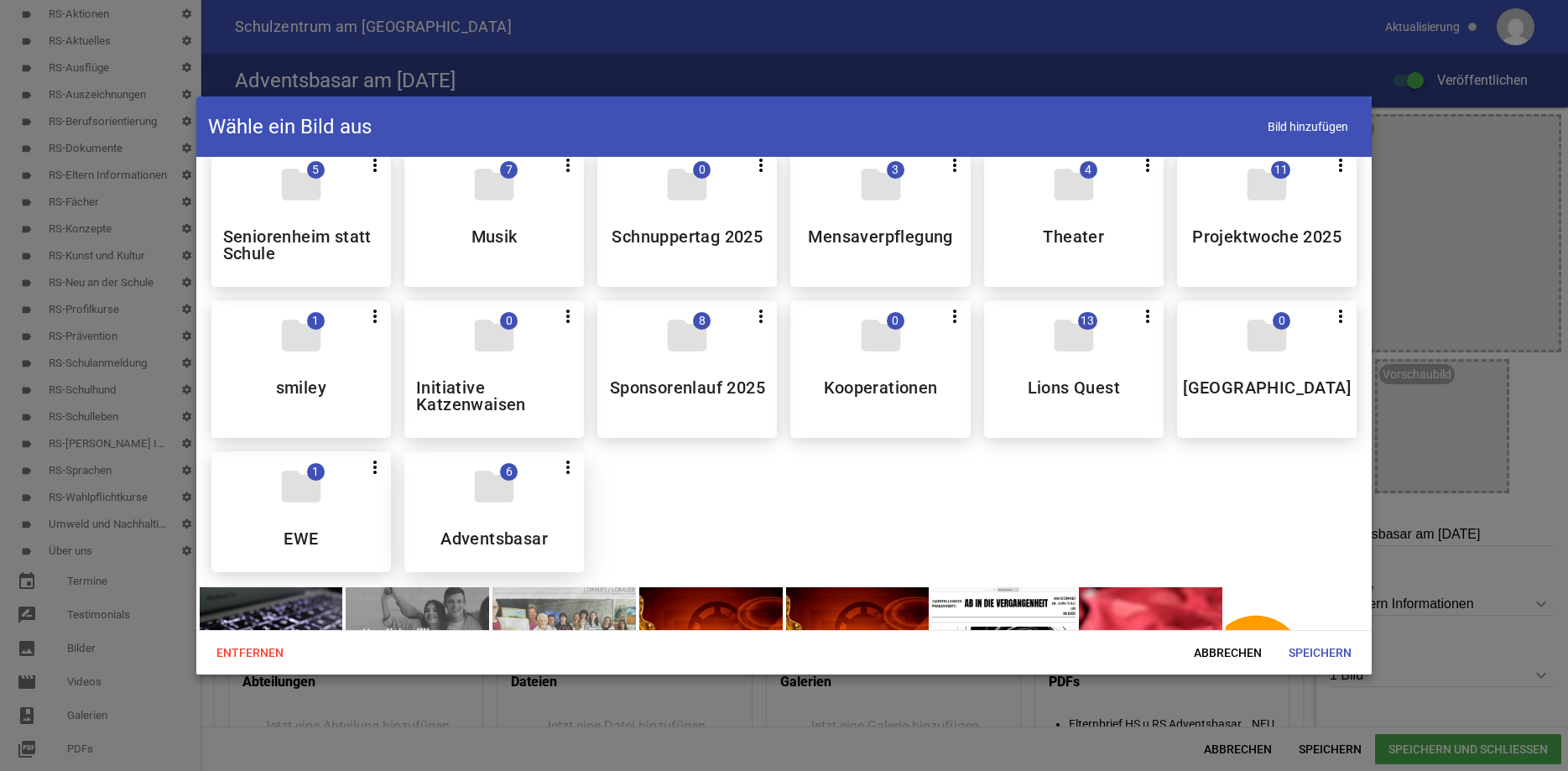
click at [537, 520] on div "folder 6 more_vert Teilen Bearbeiten Löschen Adventsbasar" at bounding box center [495, 512] width 180 height 121
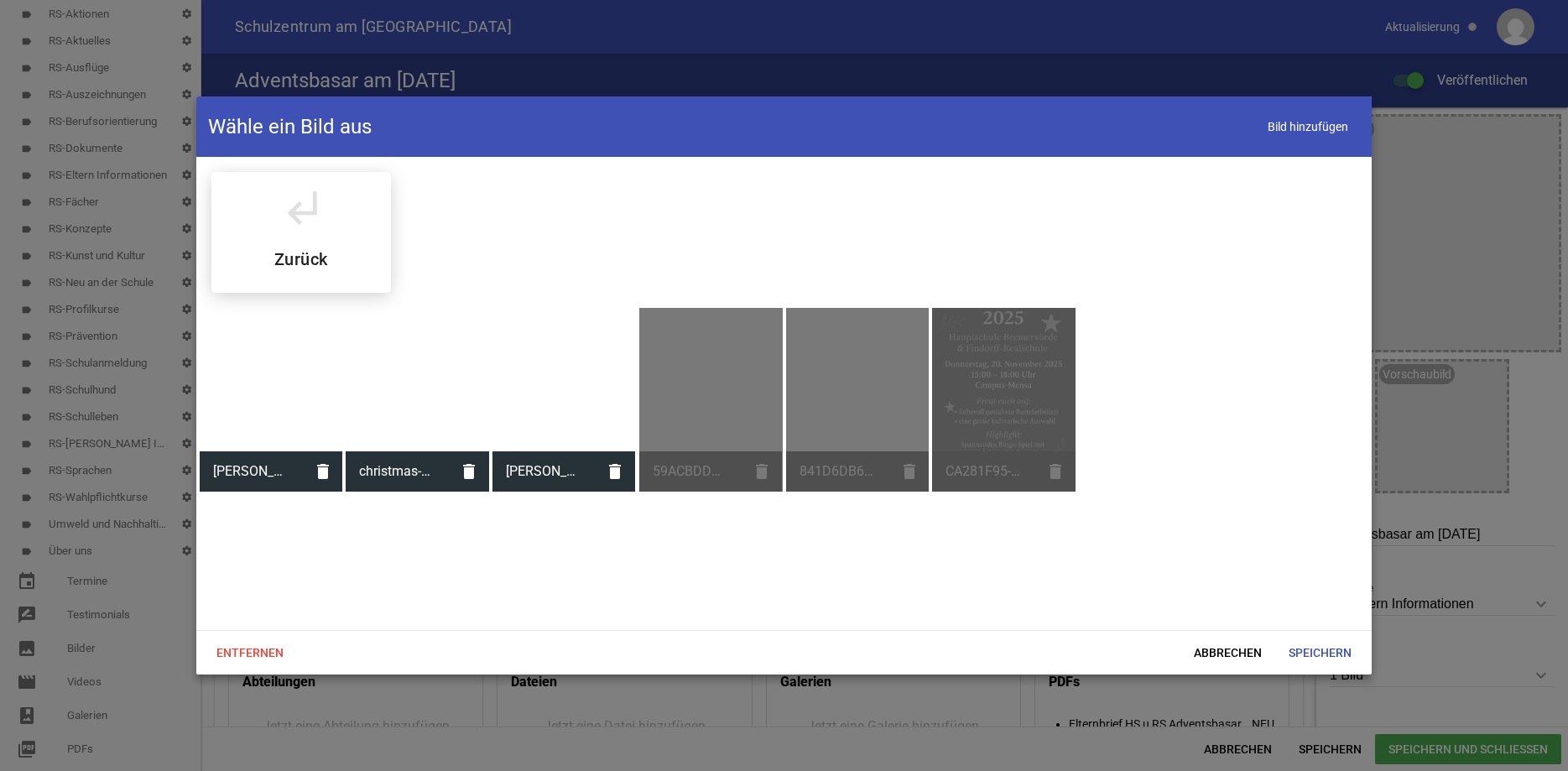
scroll to position [0, 0]
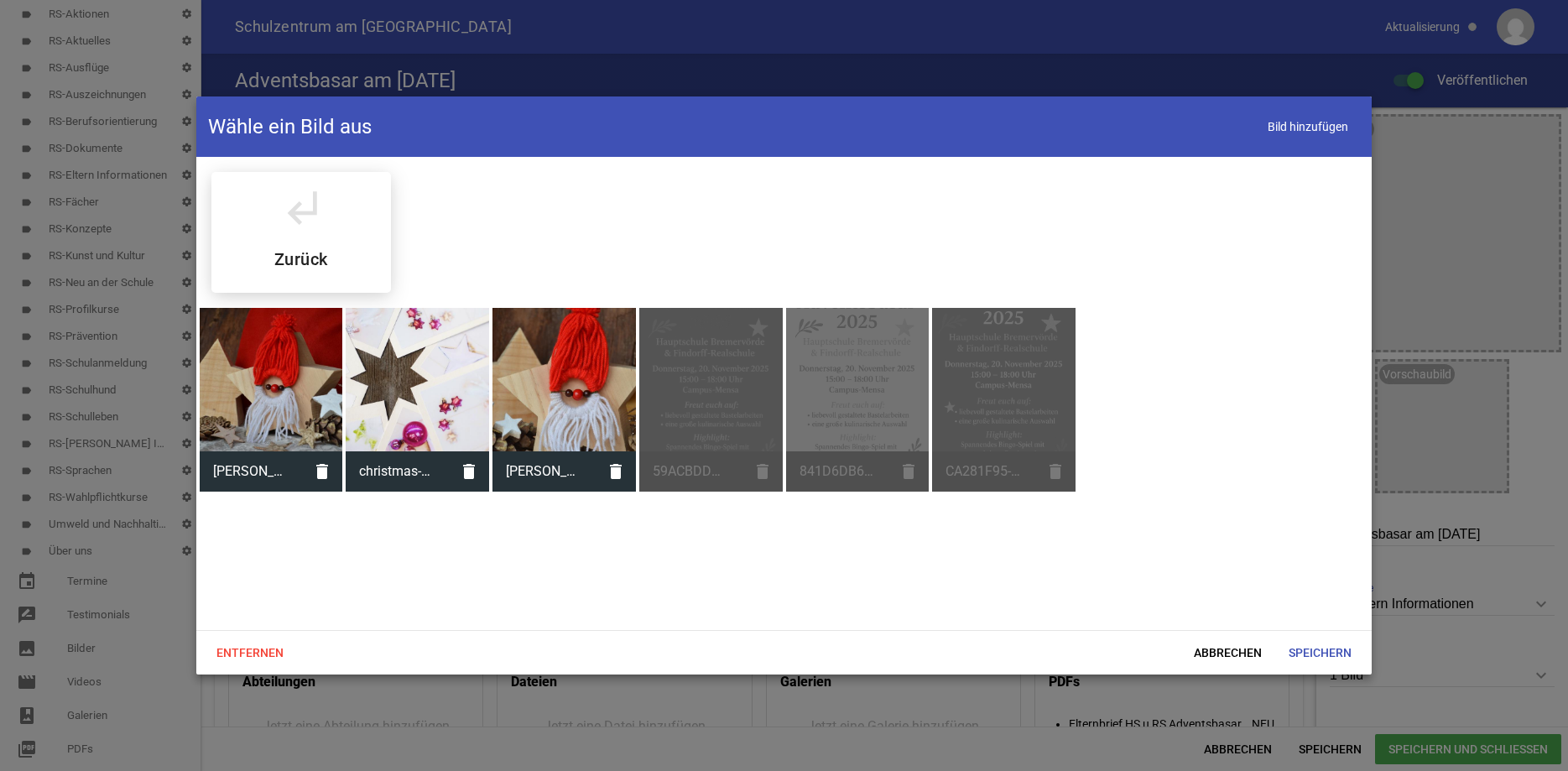
click at [291, 360] on div at bounding box center [272, 380] width 143 height 143
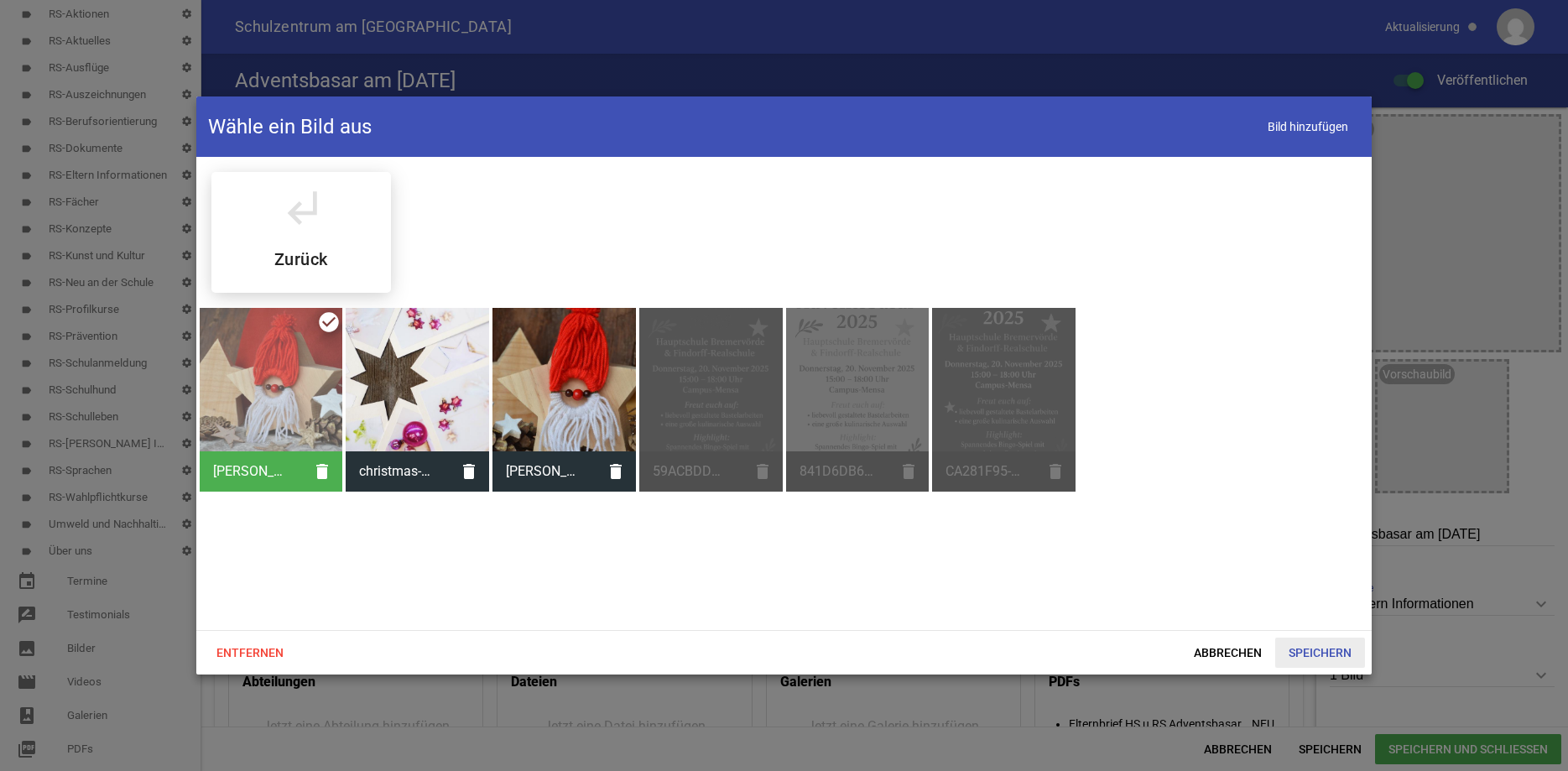
click at [1326, 654] on span "Speichern" at bounding box center [1320, 653] width 90 height 30
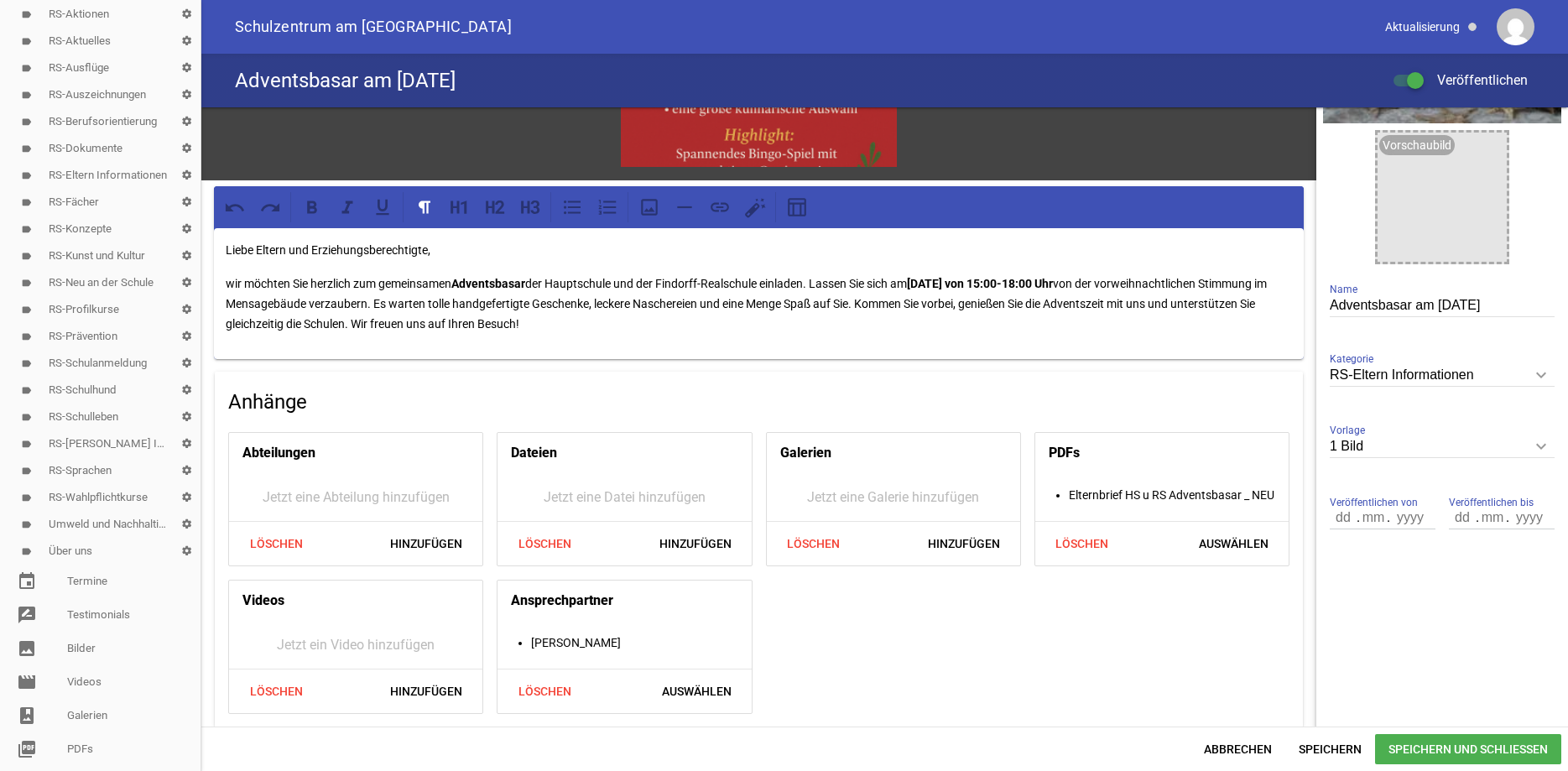
scroll to position [237, 0]
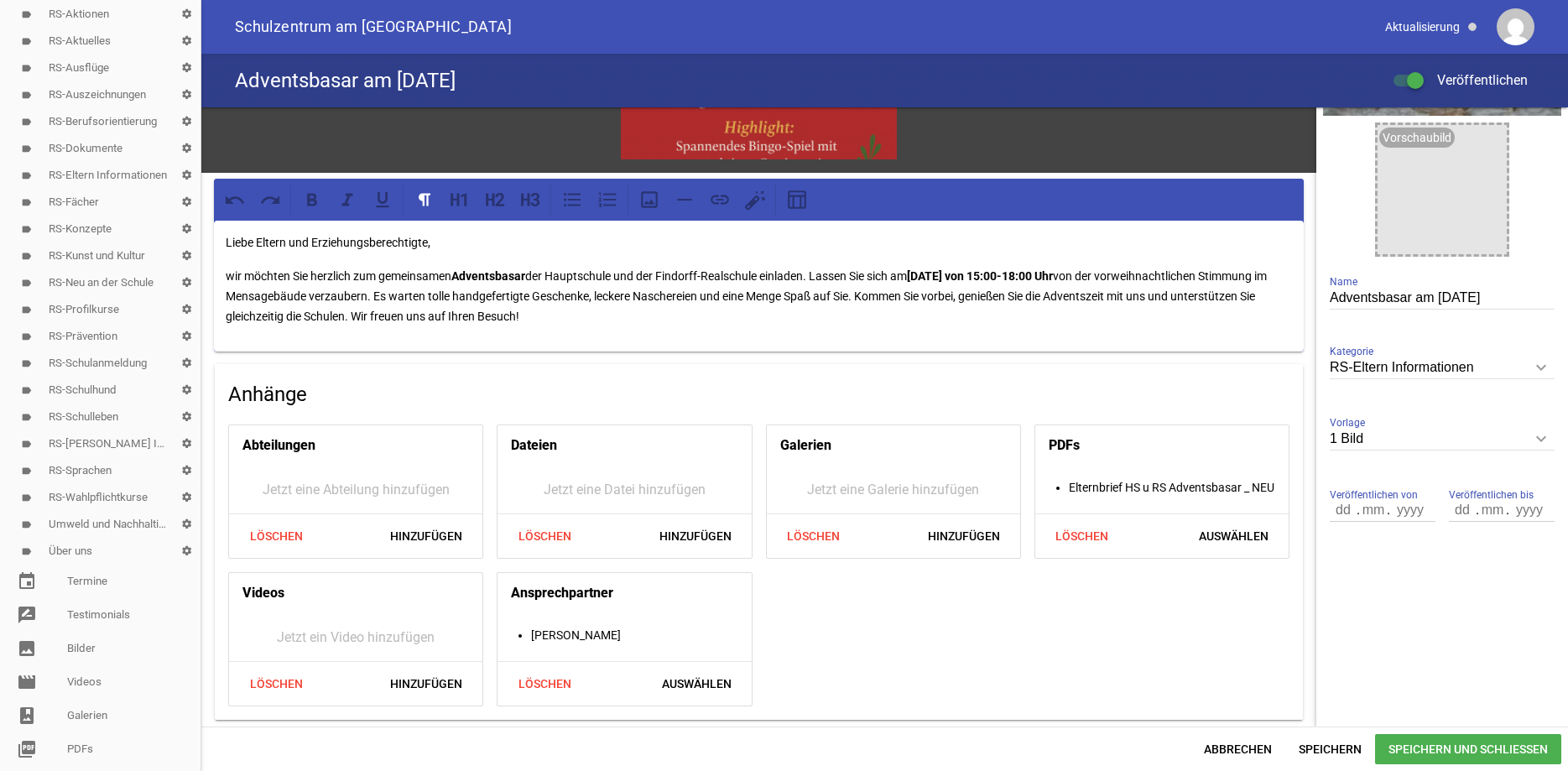
click at [1416, 743] on span "Speichern und Schließen" at bounding box center [1468, 749] width 186 height 30
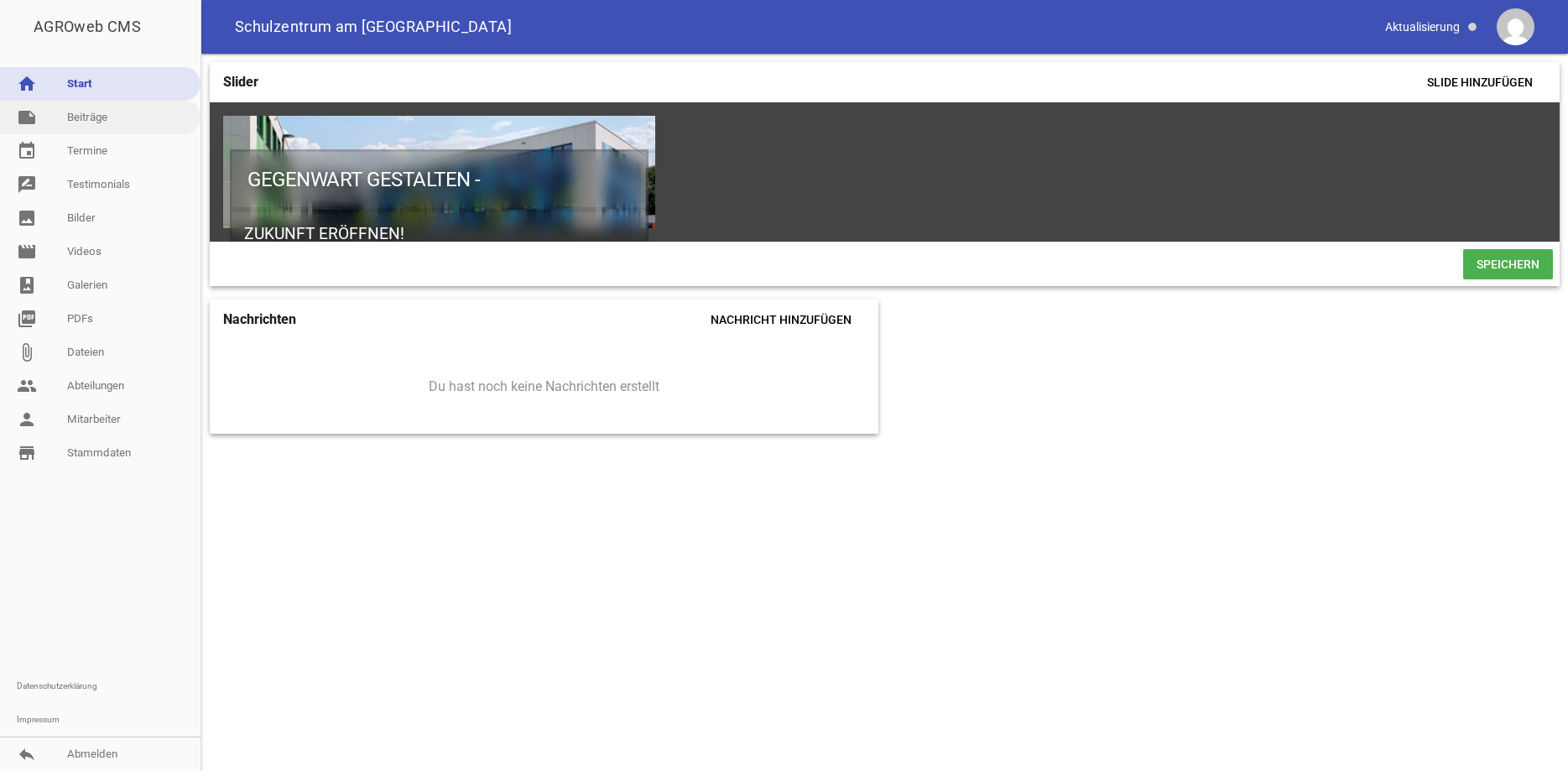
click at [91, 117] on link "note Beiträge" at bounding box center [100, 117] width 201 height 34
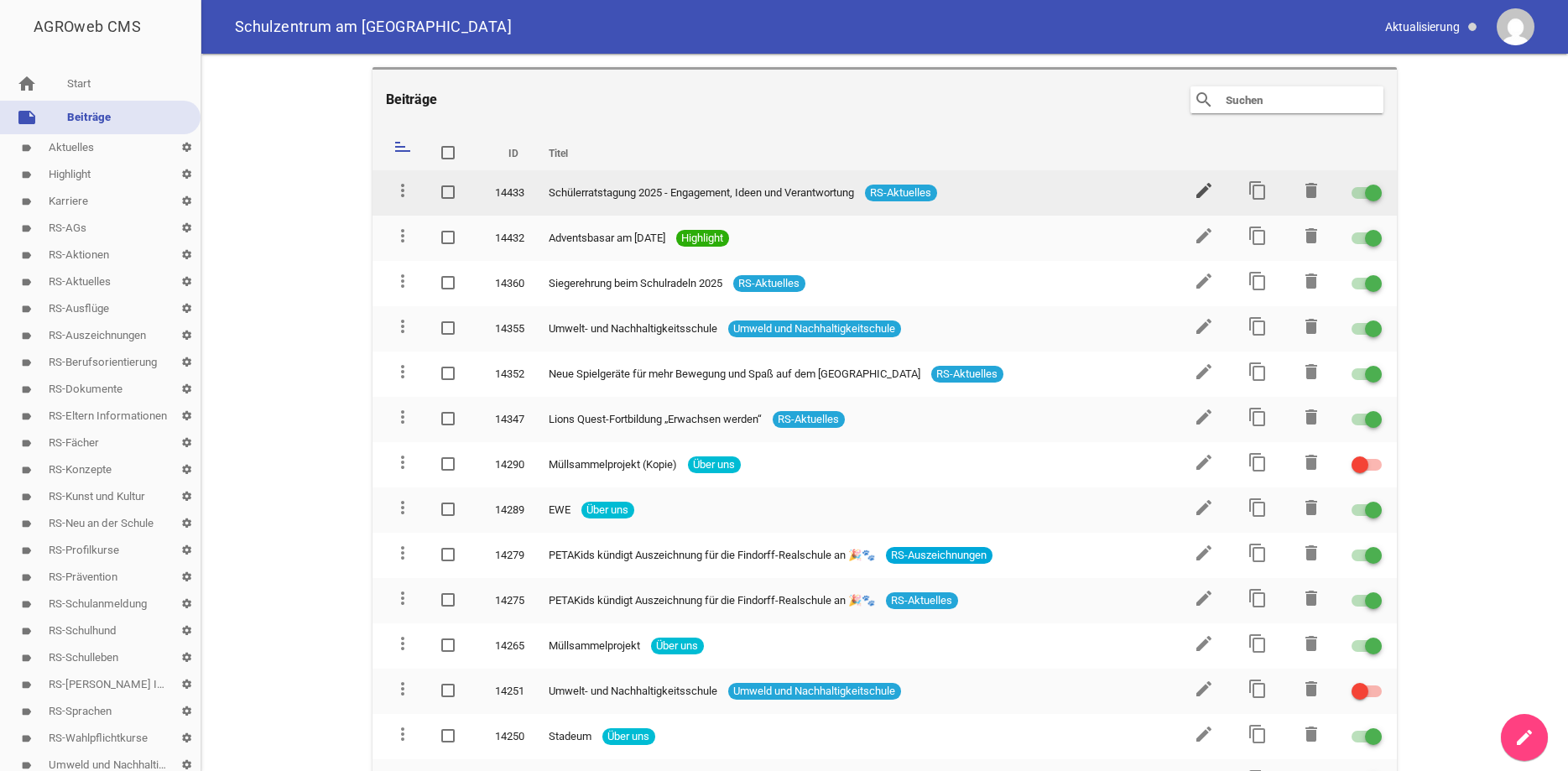
click at [1201, 191] on icon "edit" at bounding box center [1204, 191] width 20 height 20
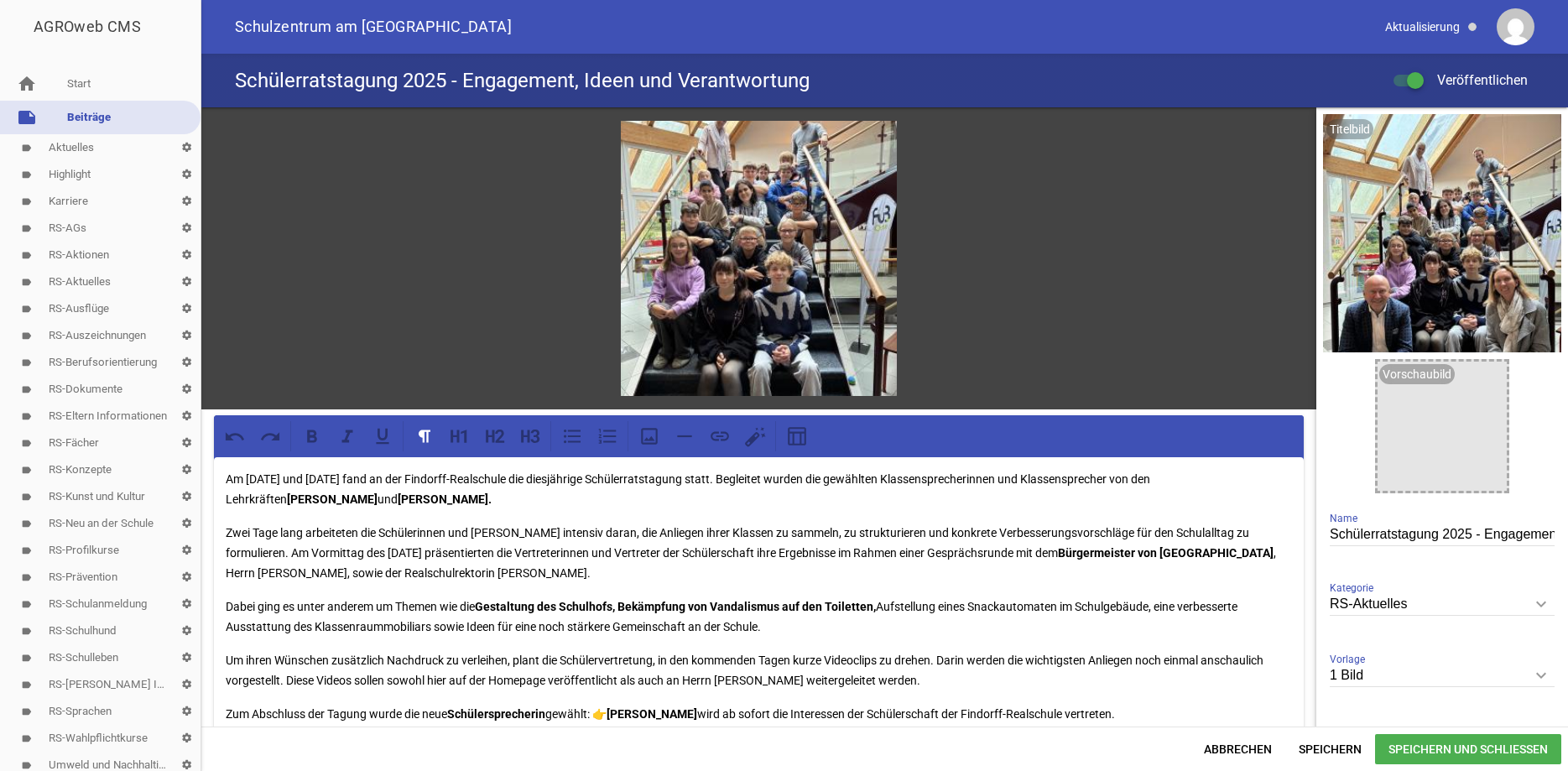
click at [1545, 674] on icon "keyboard_arrow_down" at bounding box center [1540, 676] width 27 height 27
click at [1545, 674] on input "1 Bild" at bounding box center [1442, 676] width 225 height 23
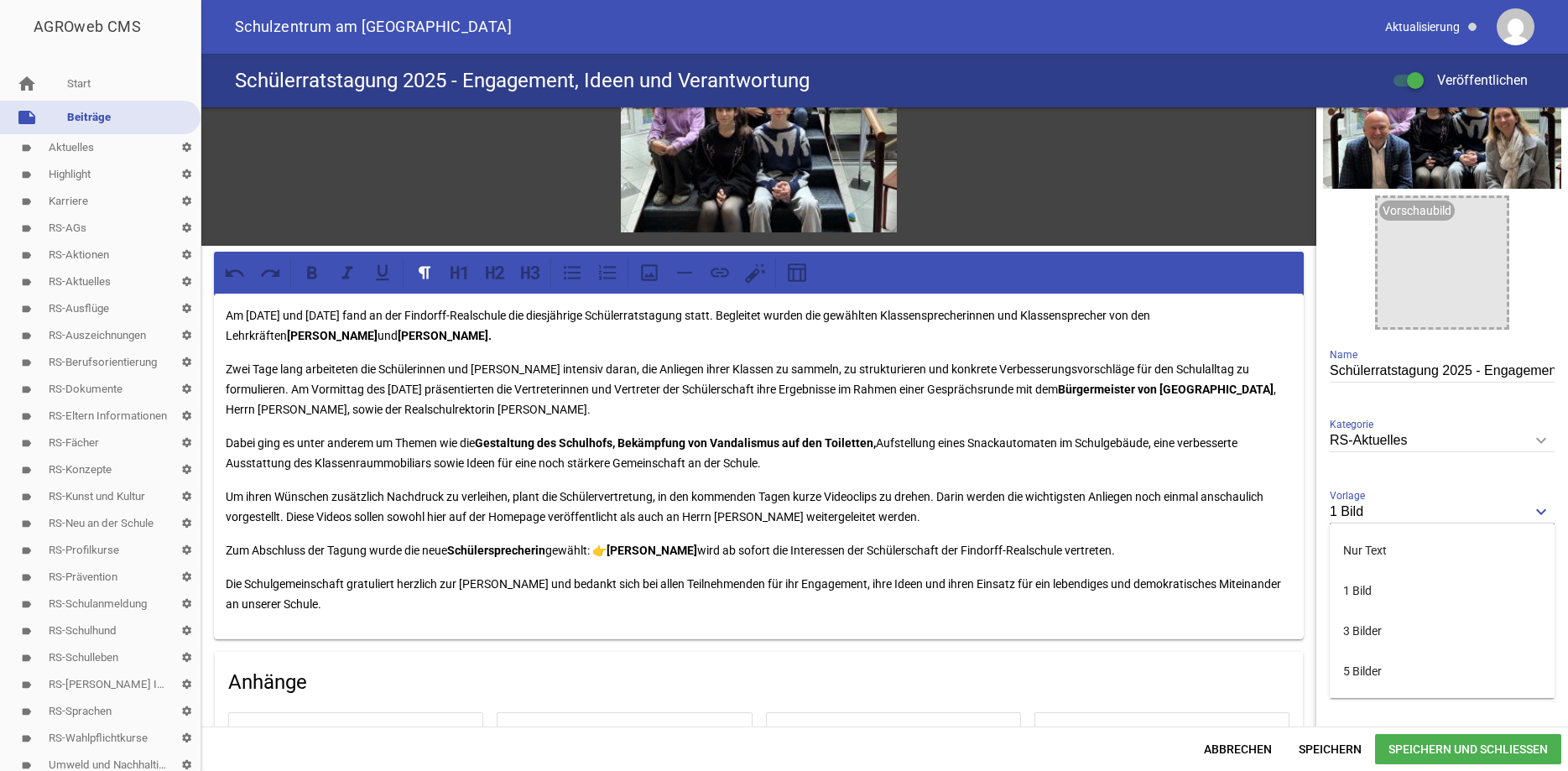
scroll to position [169, 0]
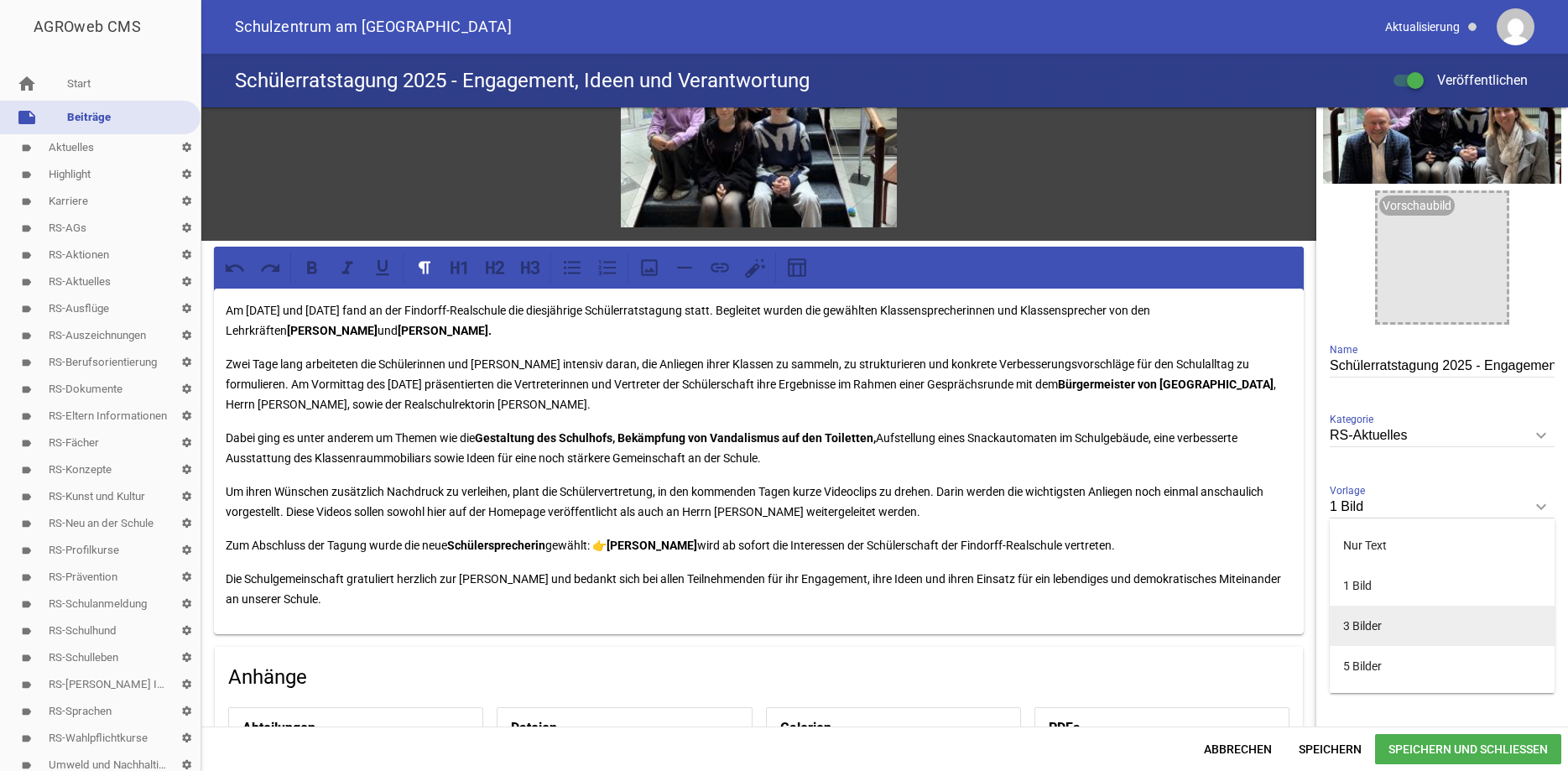
click at [1380, 619] on li "3 Bilder" at bounding box center [1442, 626] width 225 height 40
type input "3 Bilder"
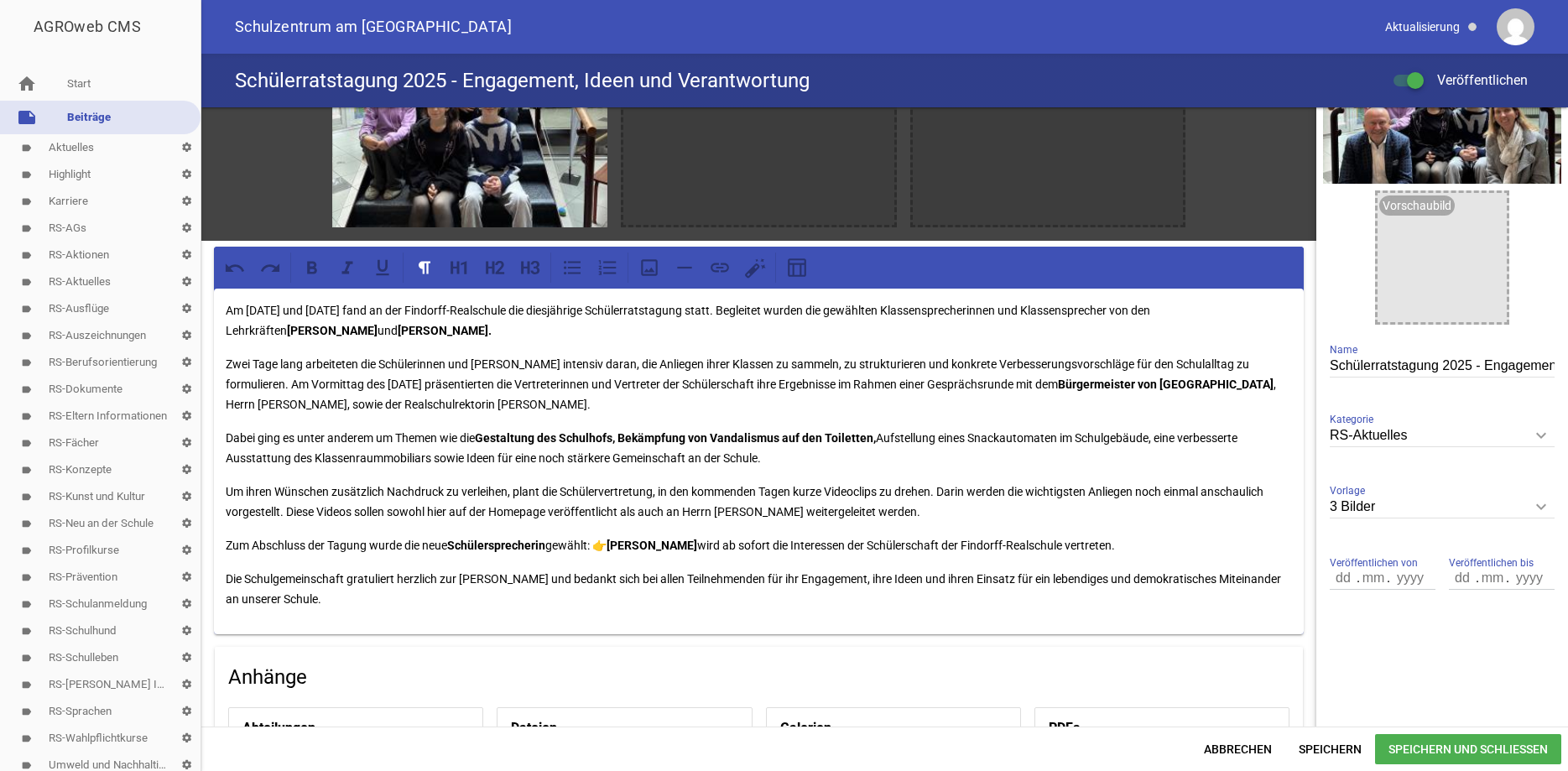
scroll to position [0, 0]
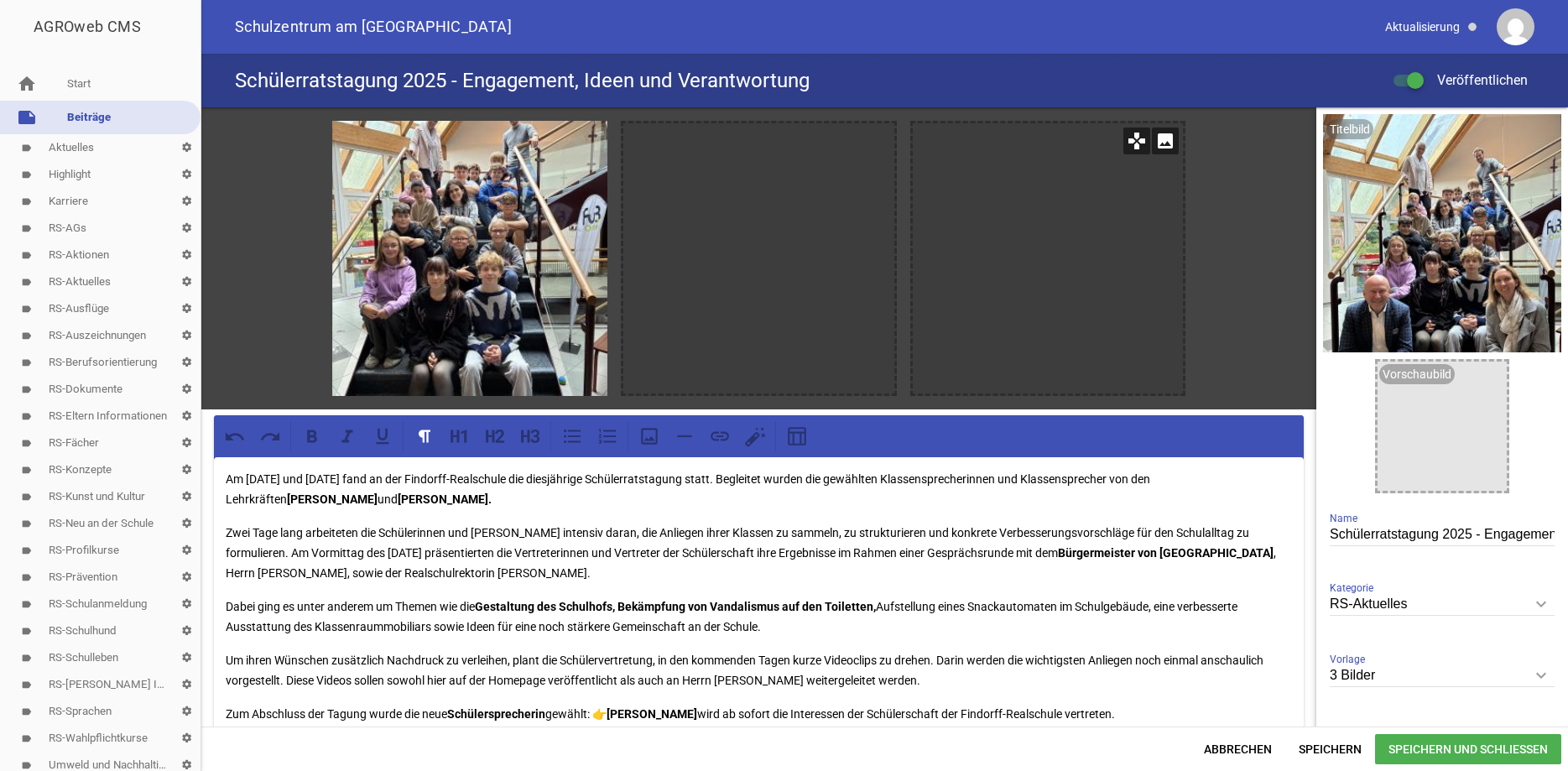
click at [1163, 136] on icon "image" at bounding box center [1165, 140] width 27 height 27
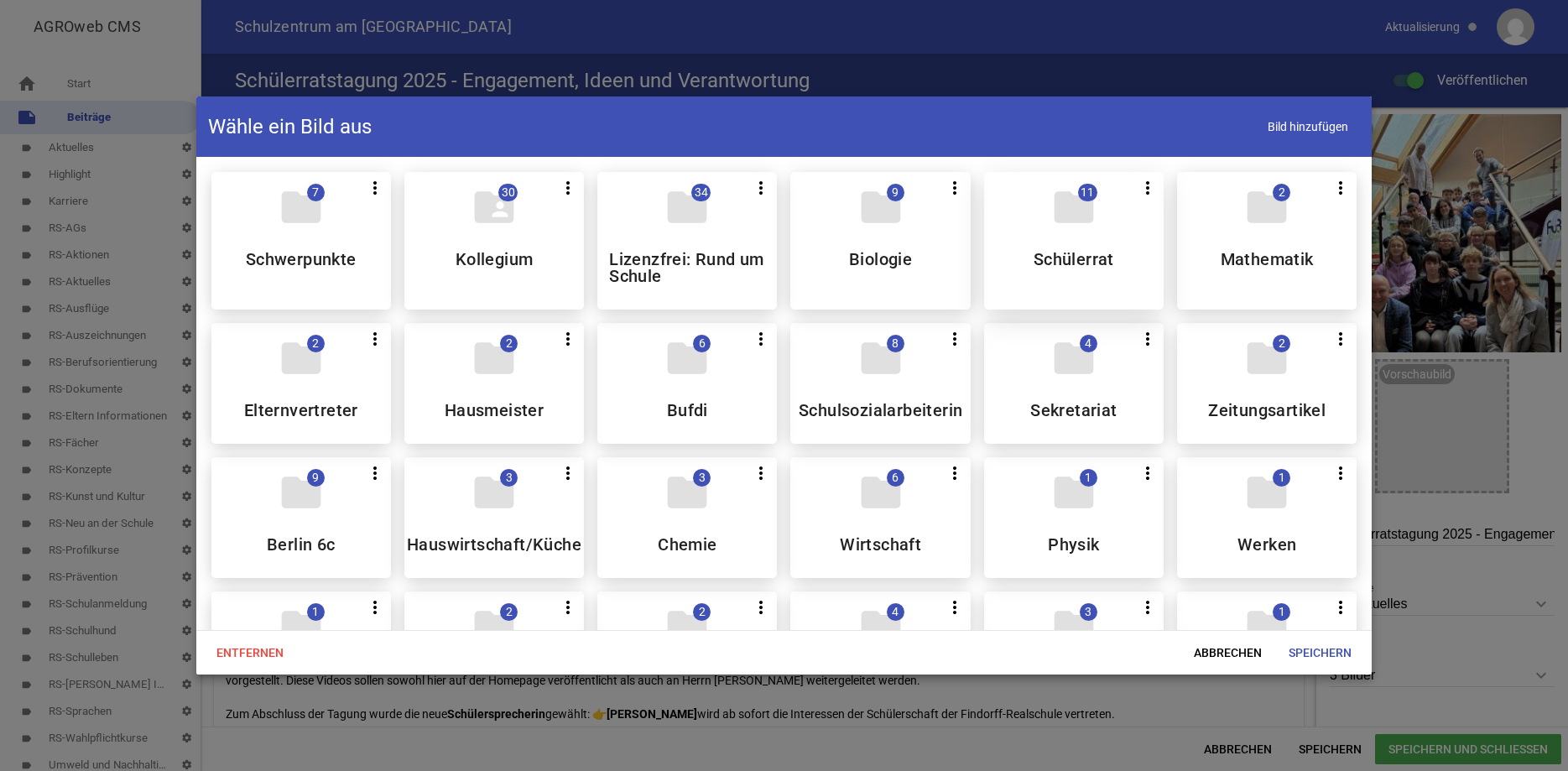
click at [1055, 224] on icon "folder" at bounding box center [1073, 207] width 47 height 47
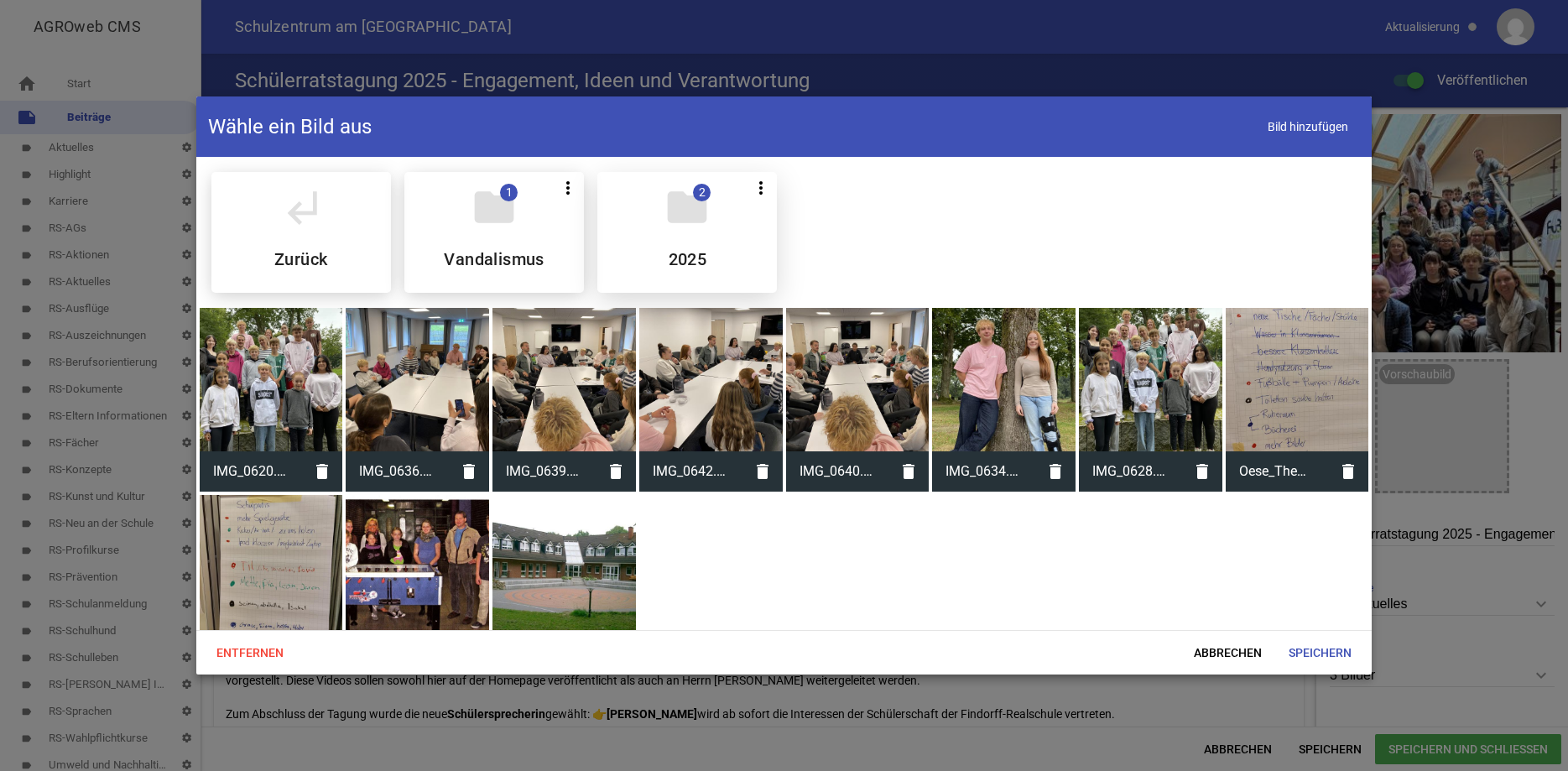
click at [707, 251] on div "folder 2 more_vert Teilen Bearbeiten Löschen 2025" at bounding box center [687, 232] width 180 height 121
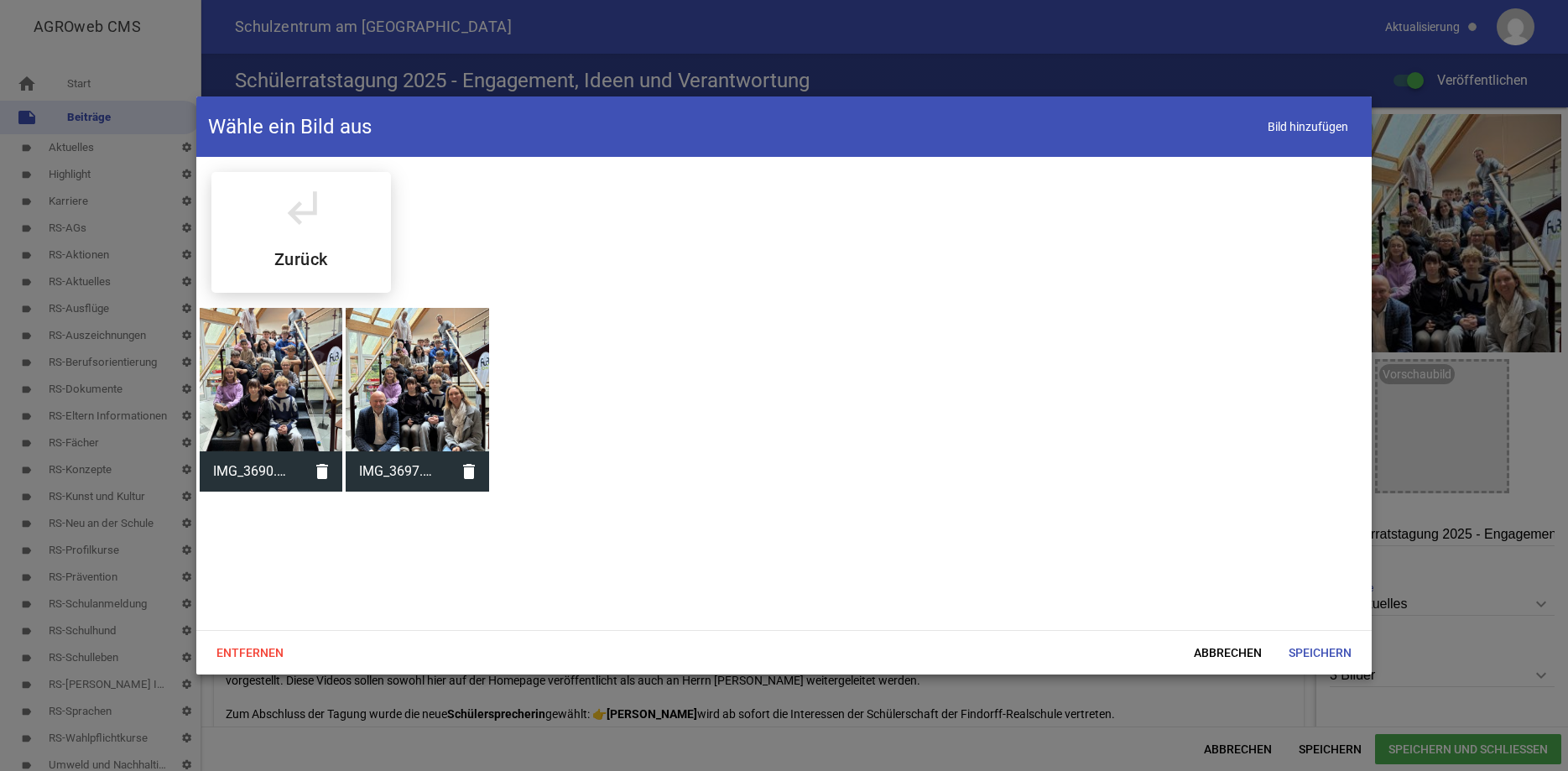
click at [451, 369] on div at bounding box center [417, 380] width 143 height 143
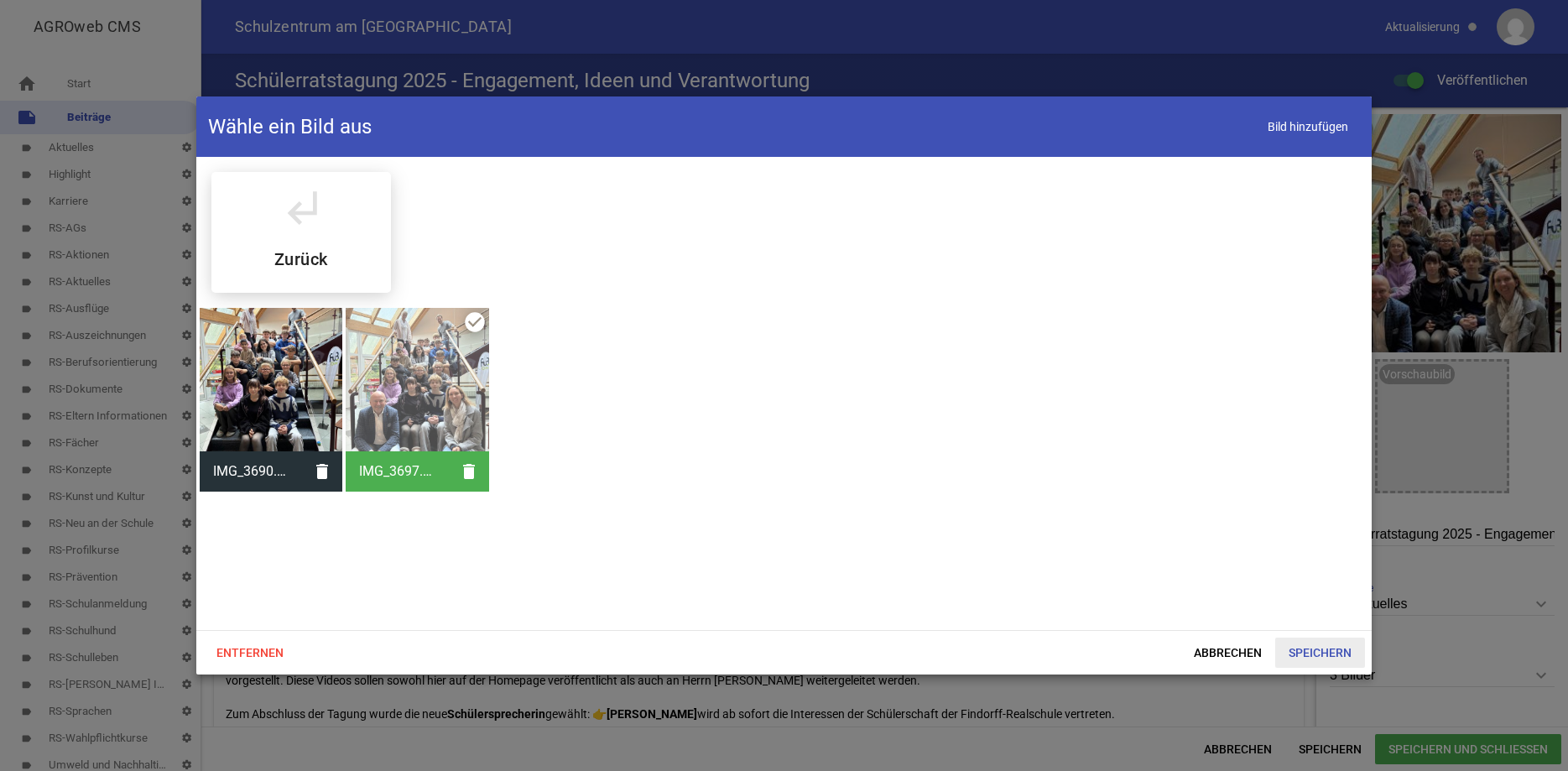
click at [1320, 652] on span "Speichern" at bounding box center [1320, 653] width 90 height 30
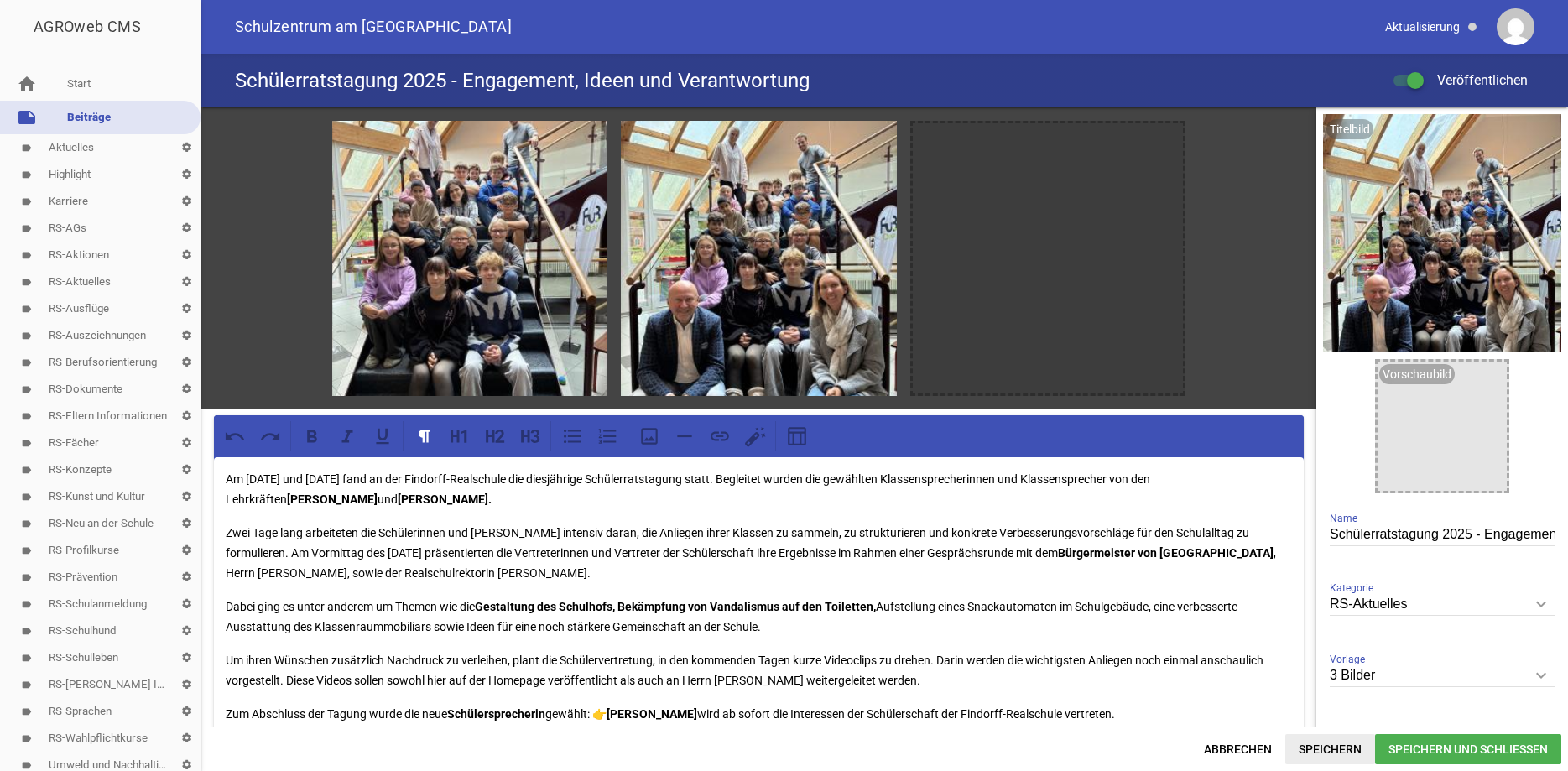
click at [1344, 751] on span "Speichern" at bounding box center [1330, 749] width 90 height 30
click at [1407, 743] on span "Speichern und Schließen" at bounding box center [1468, 749] width 186 height 30
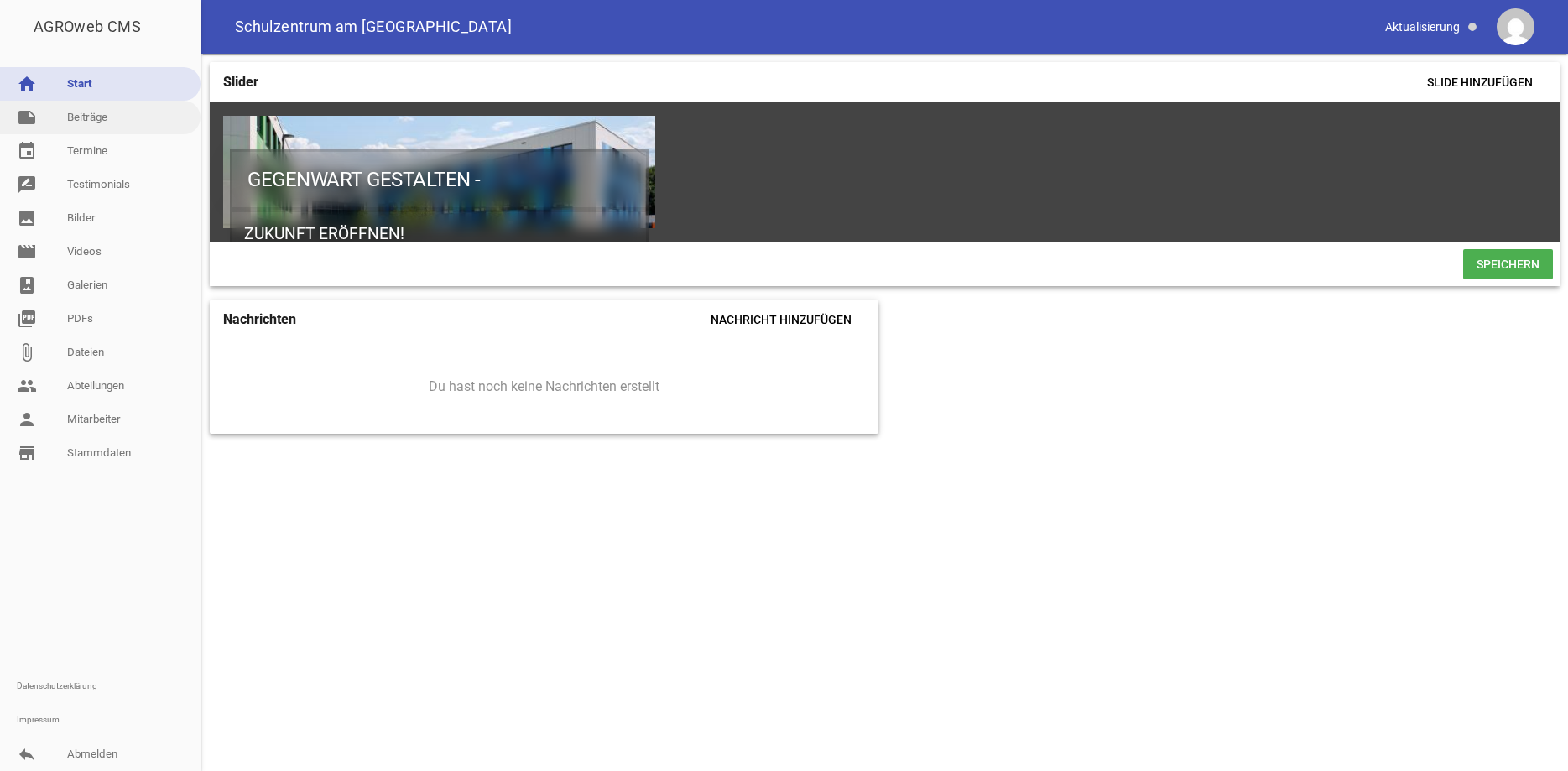
click at [83, 110] on link "note Beiträge" at bounding box center [100, 117] width 201 height 34
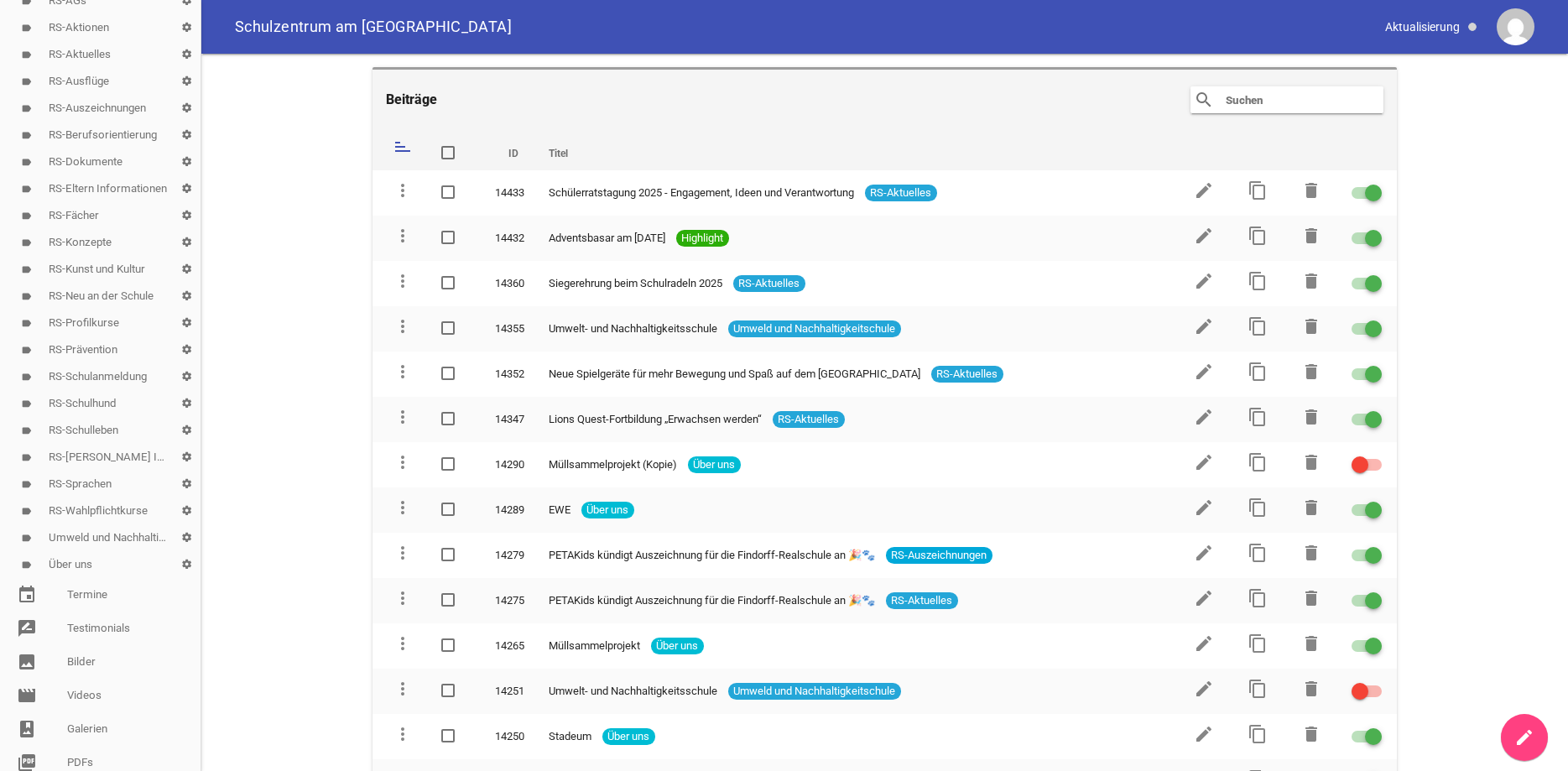
scroll to position [231, 0]
click at [58, 555] on link "label Über uns settings" at bounding box center [100, 560] width 201 height 27
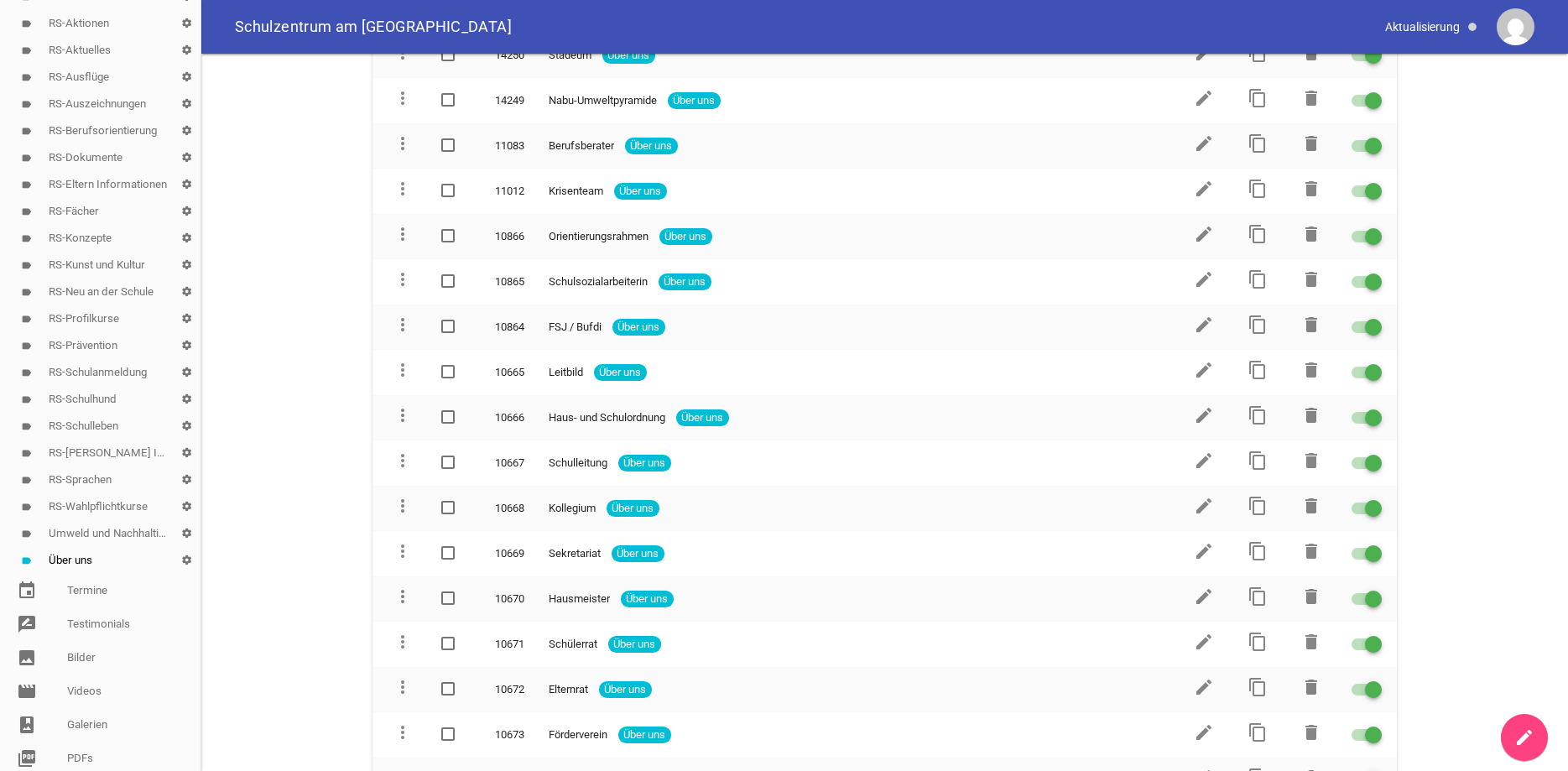
scroll to position [275, 0]
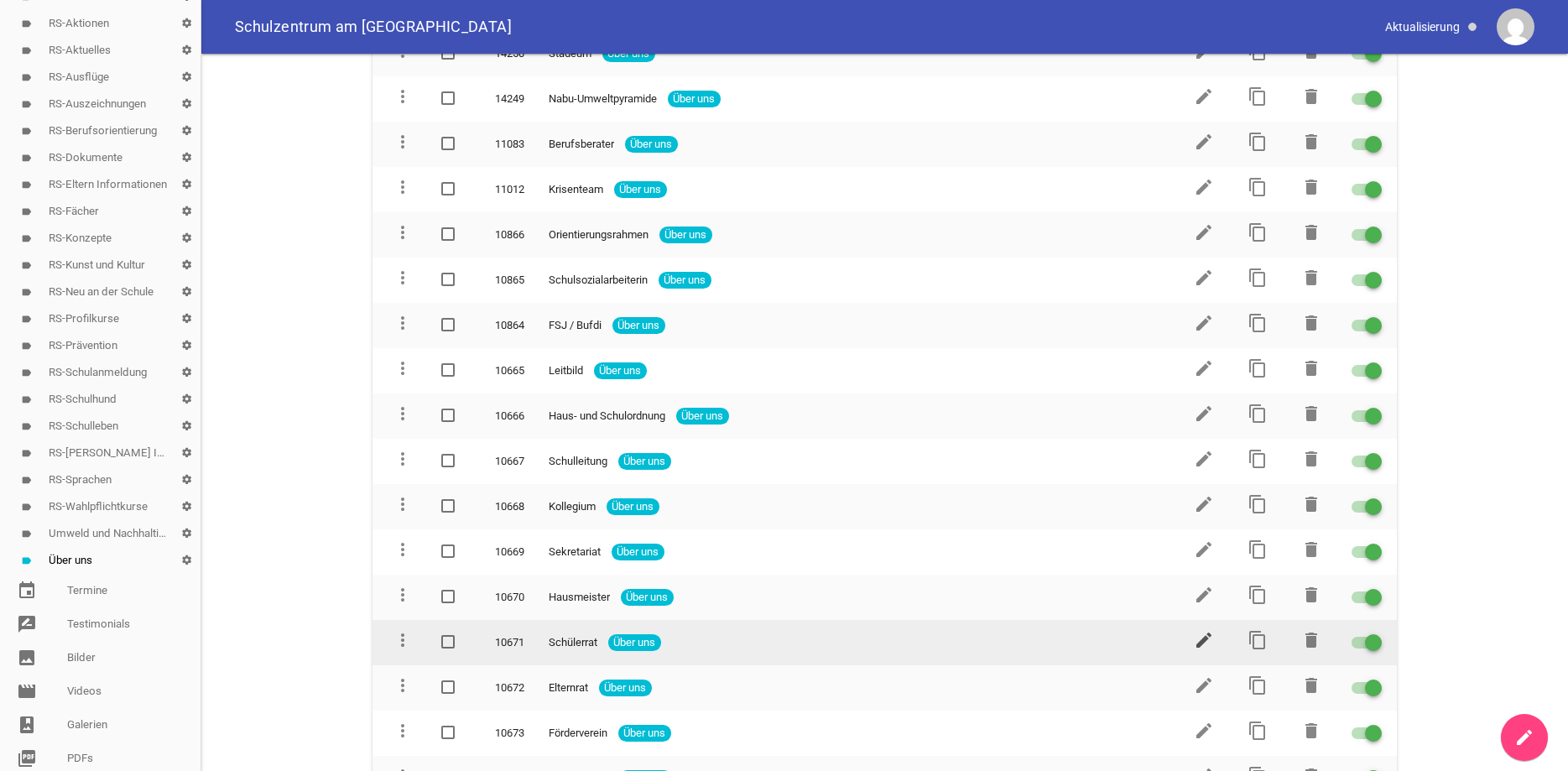
click at [1204, 638] on icon "edit" at bounding box center [1204, 641] width 20 height 20
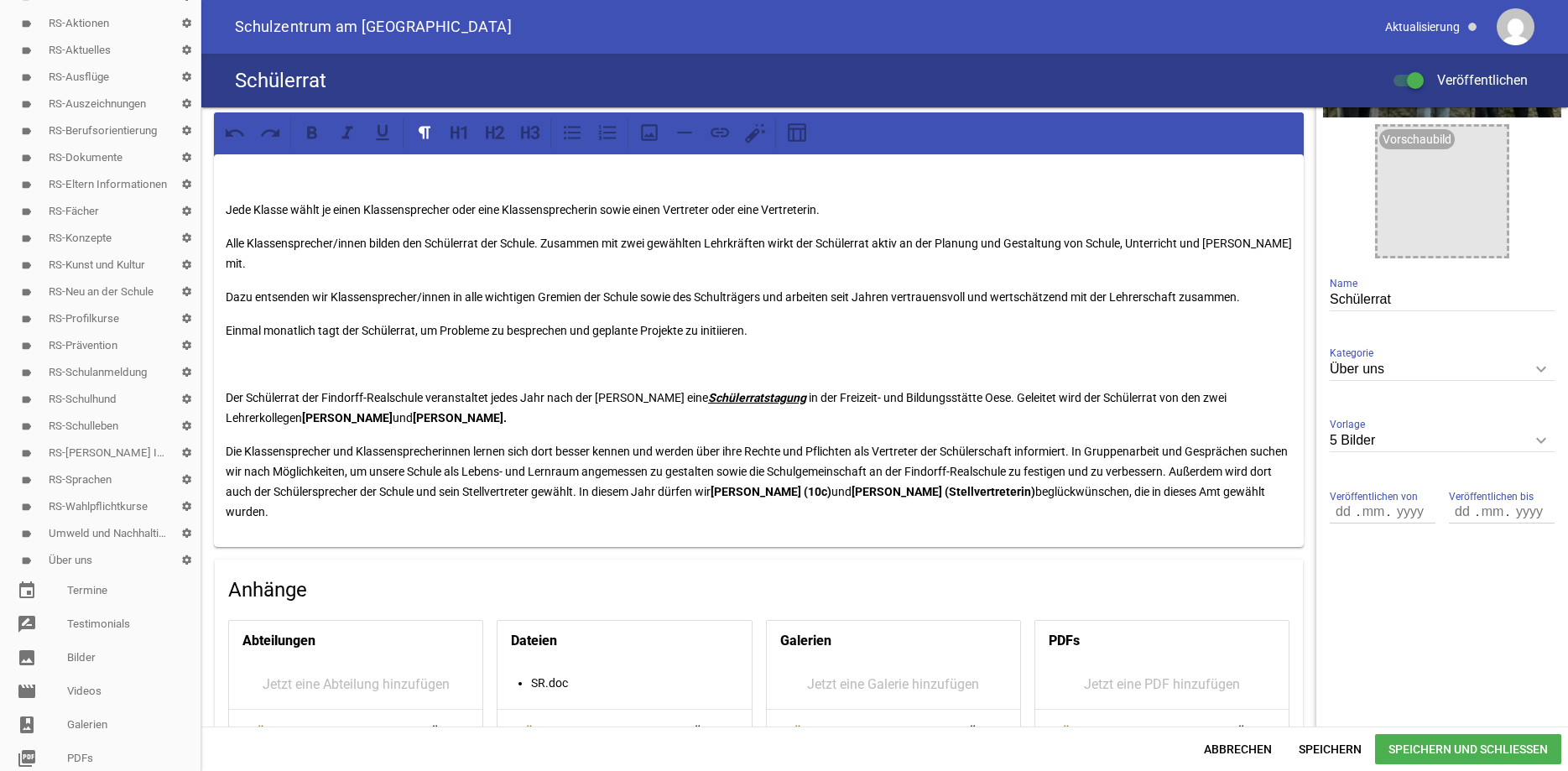
scroll to position [240, 0]
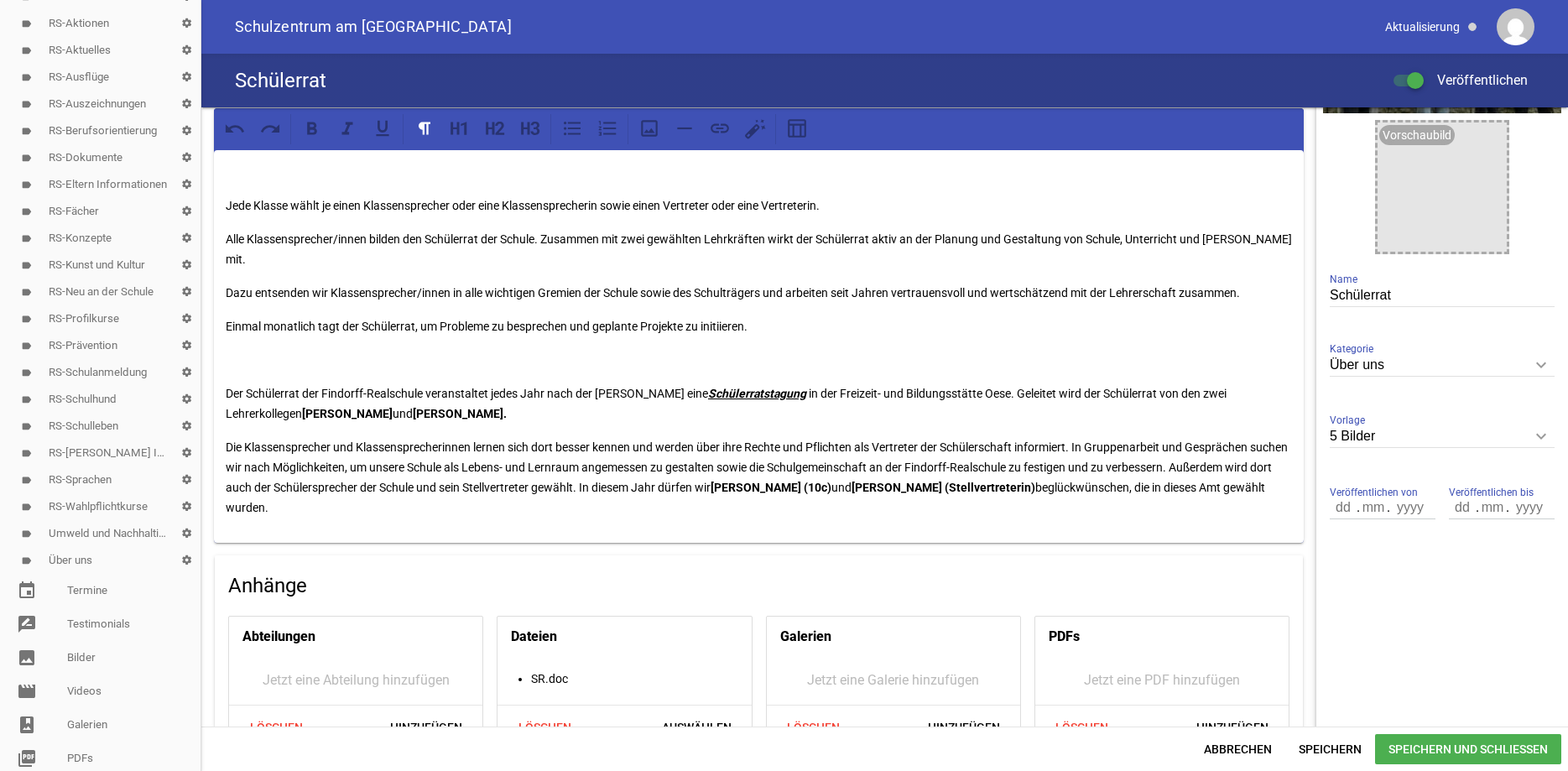
click at [831, 481] on strong "Colin Dominik Buck (10c)" at bounding box center [772, 487] width 121 height 14
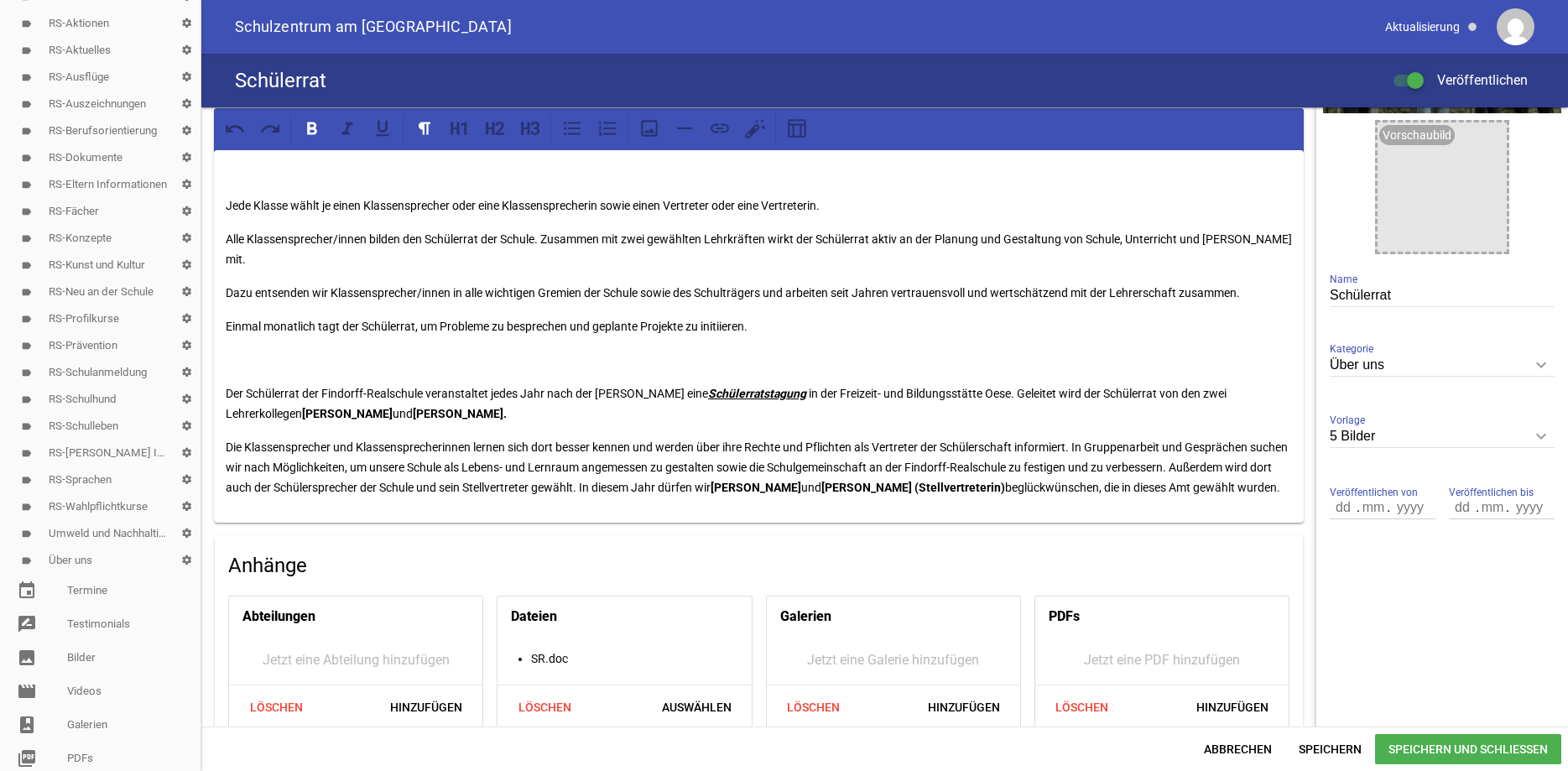
click at [986, 481] on strong "Lily Rose Shog (Stellvertreterin)" at bounding box center [913, 487] width 183 height 14
click at [994, 481] on strong "Lily Rose Shog (Stellvertreterin)" at bounding box center [913, 487] width 183 height 14
click at [1006, 481] on strong "Luca Miguel Krooß (Stellvertreterin)" at bounding box center [913, 487] width 183 height 14
click at [1324, 742] on span "Speichern" at bounding box center [1330, 749] width 90 height 30
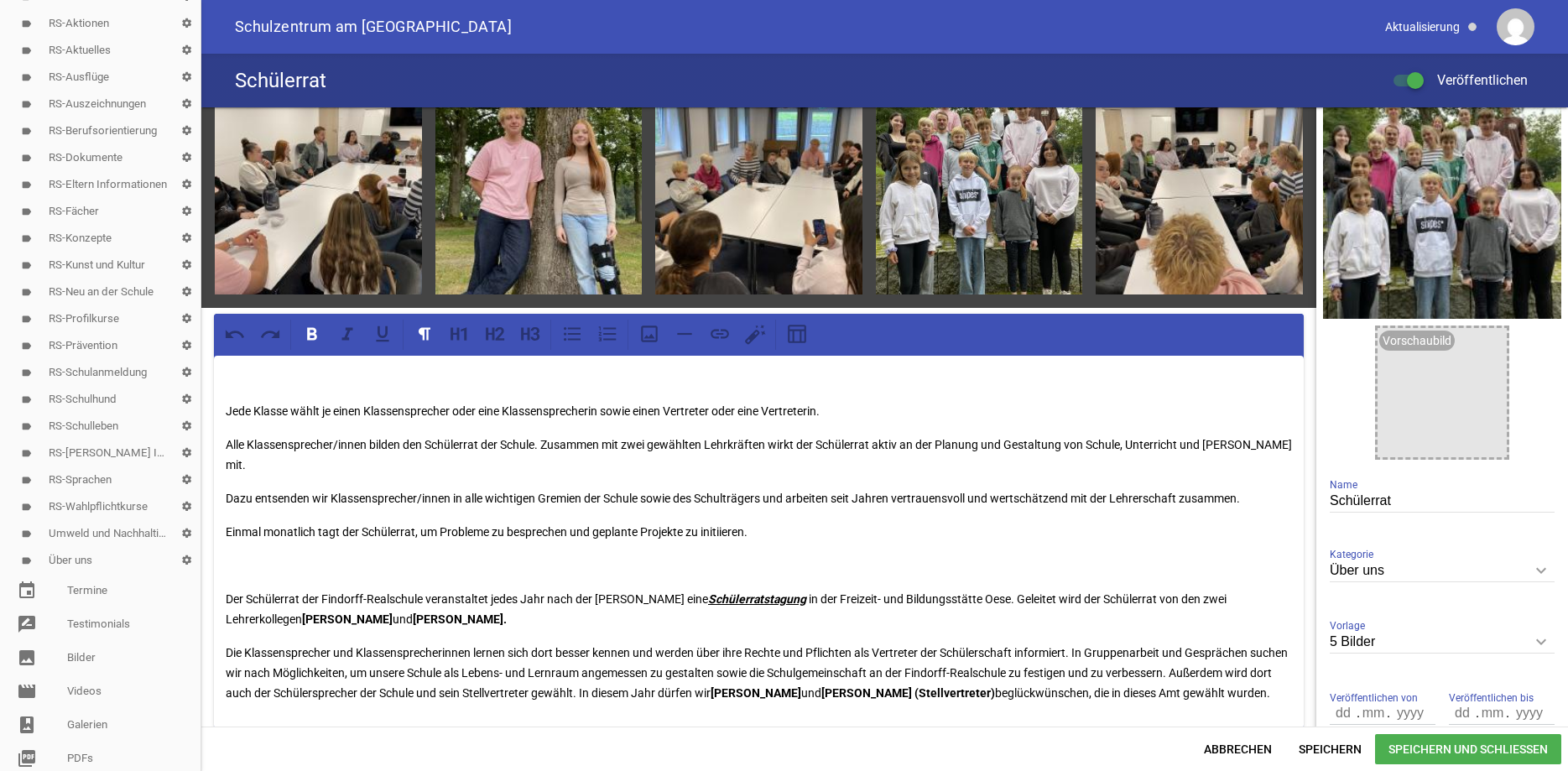
scroll to position [0, 0]
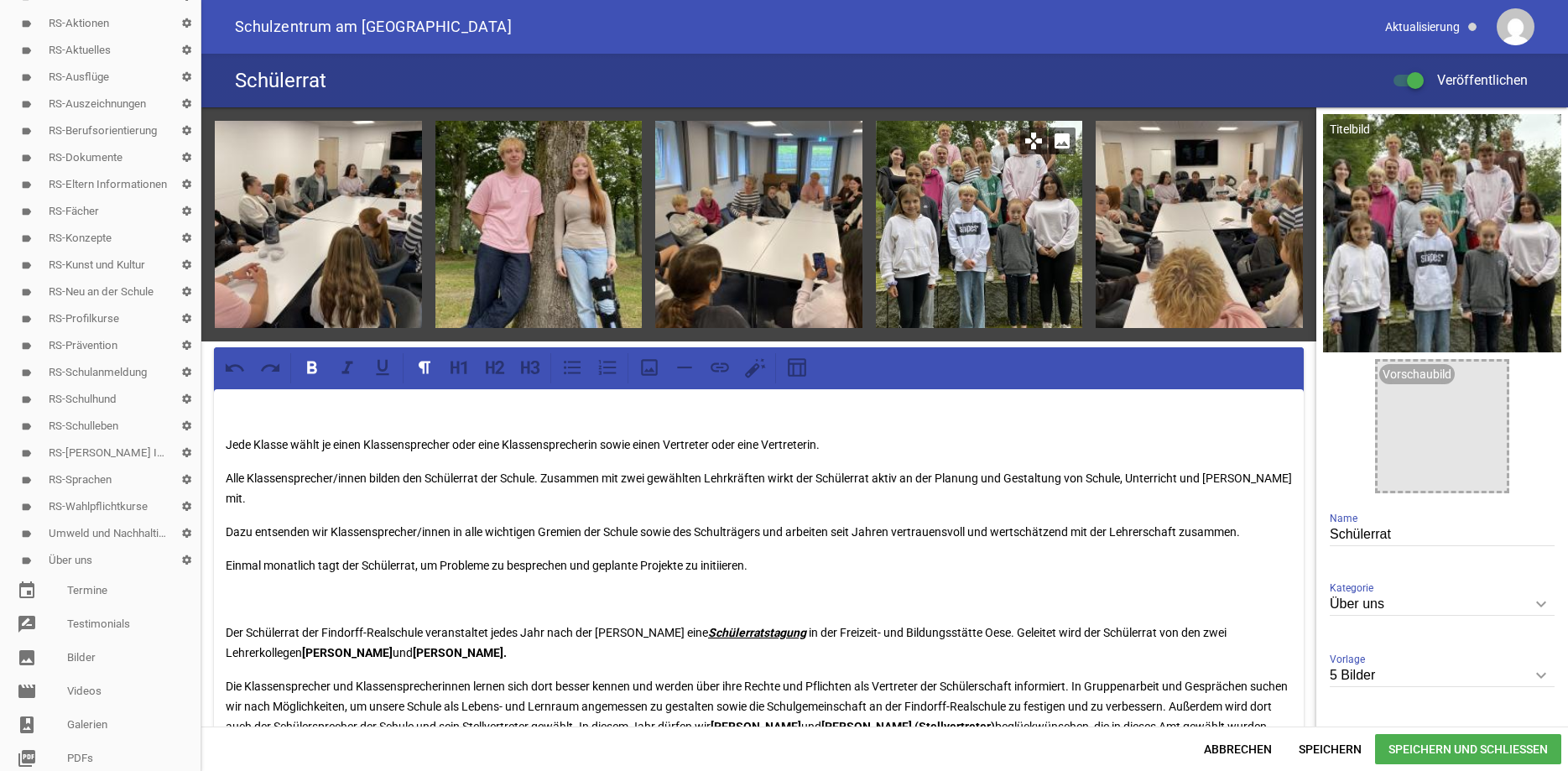
click at [1058, 145] on icon "image" at bounding box center [1062, 140] width 27 height 27
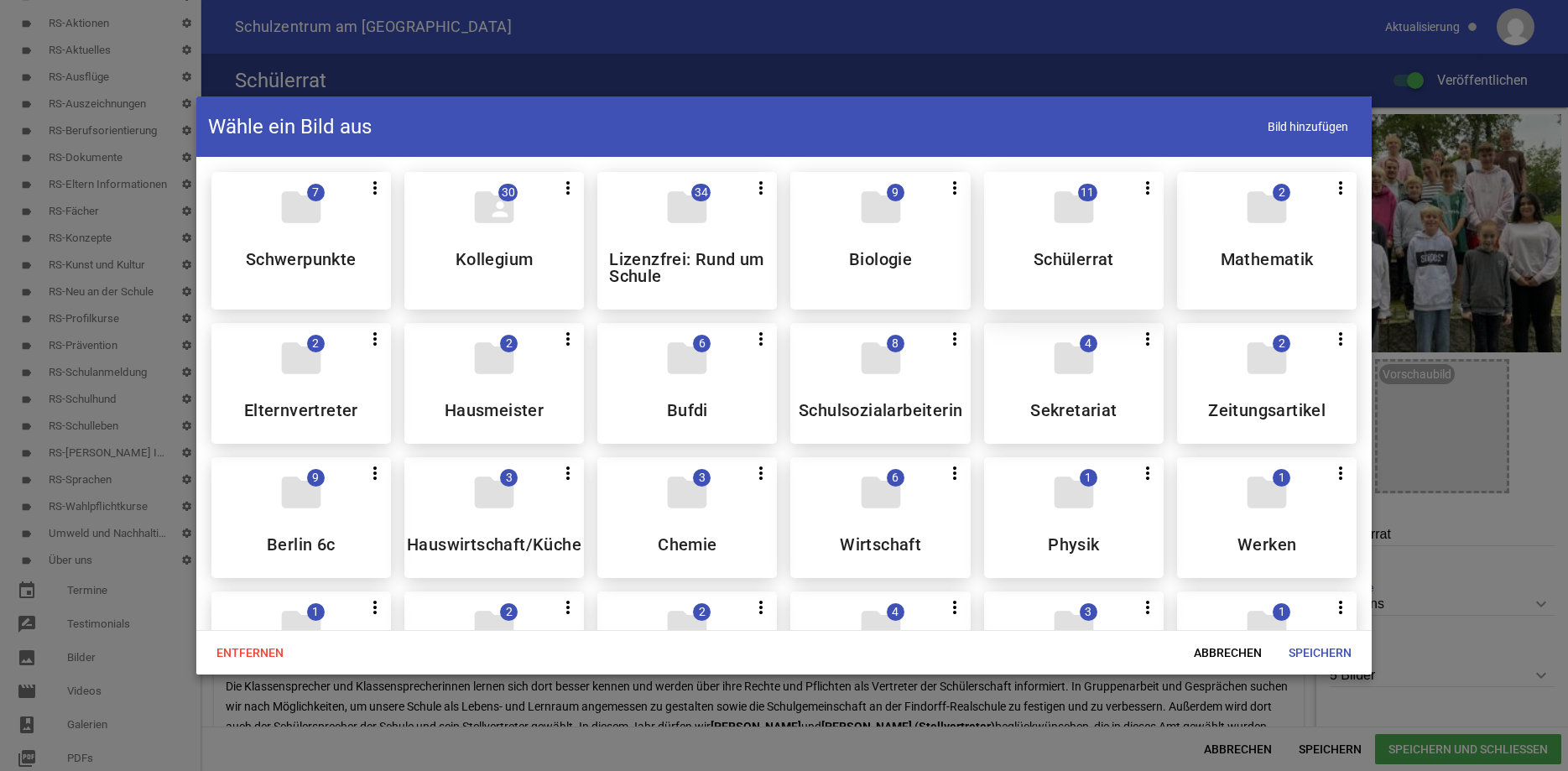
click at [1035, 217] on div "folder 11 more_vert Teilen Bearbeiten Löschen Schülerrat" at bounding box center [1074, 240] width 180 height 138
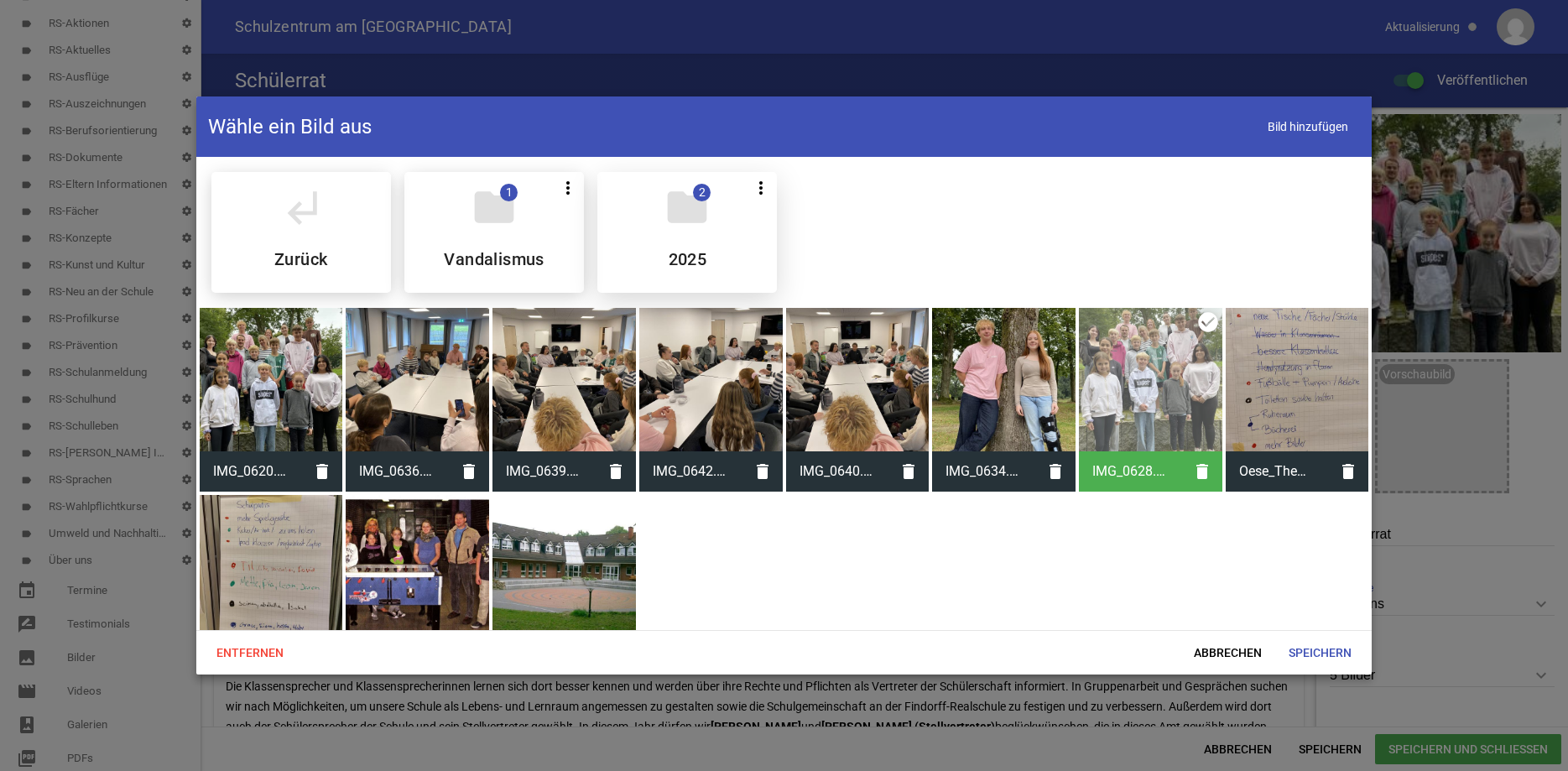
click at [697, 252] on h5 "2025" at bounding box center [688, 259] width 39 height 17
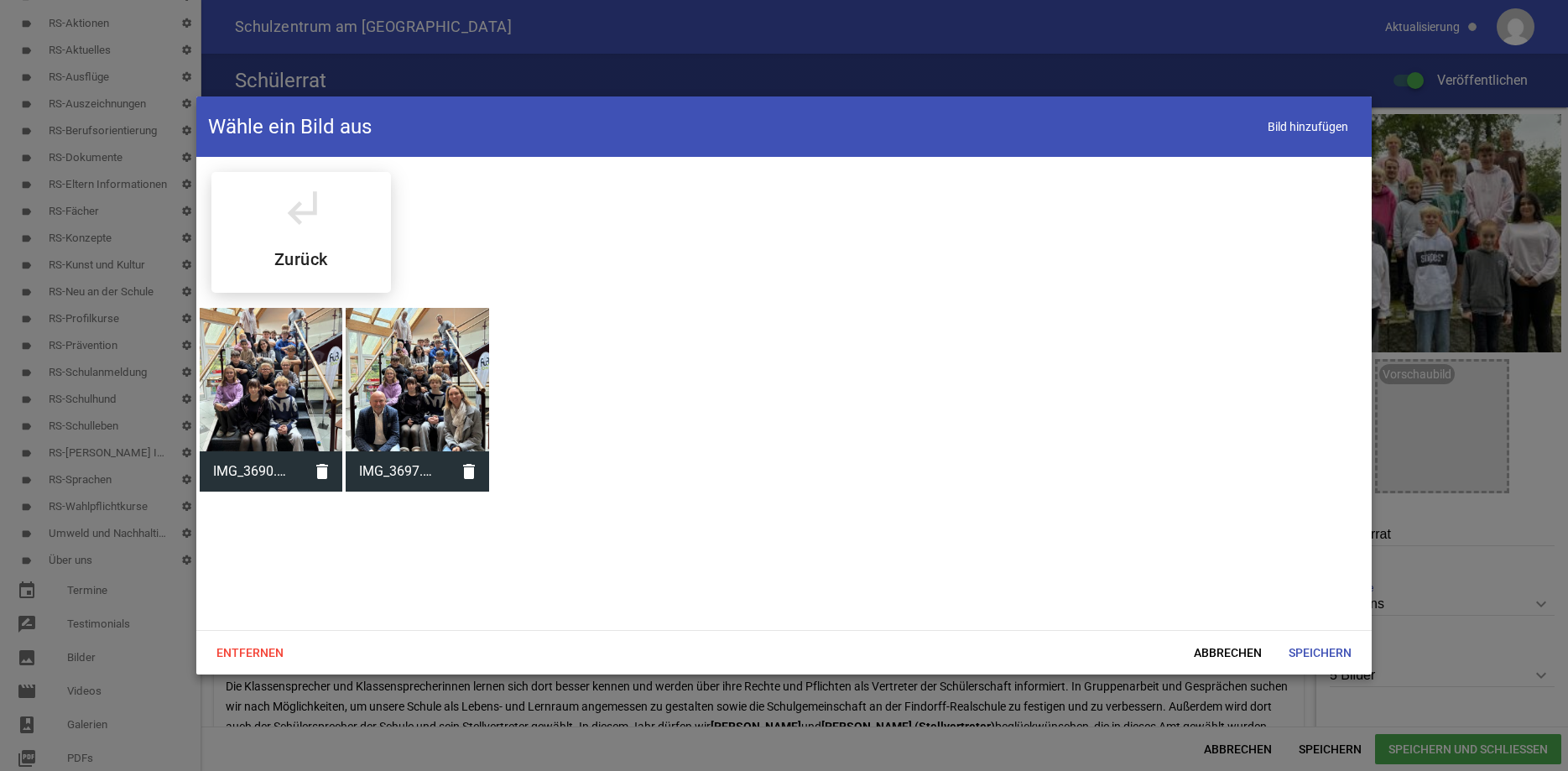
click at [417, 386] on div at bounding box center [417, 380] width 143 height 143
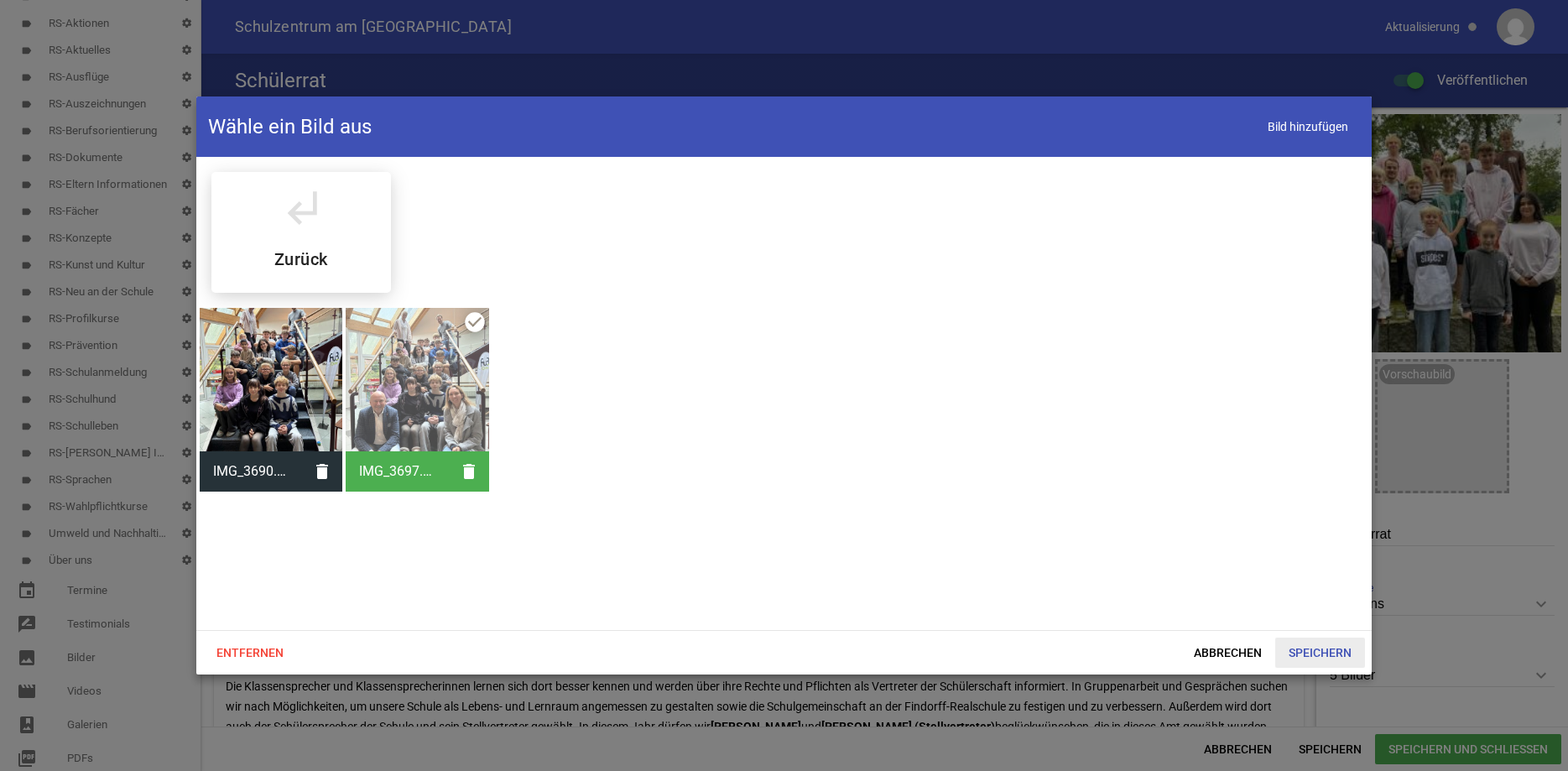
click at [1314, 658] on span "Speichern" at bounding box center [1320, 653] width 90 height 30
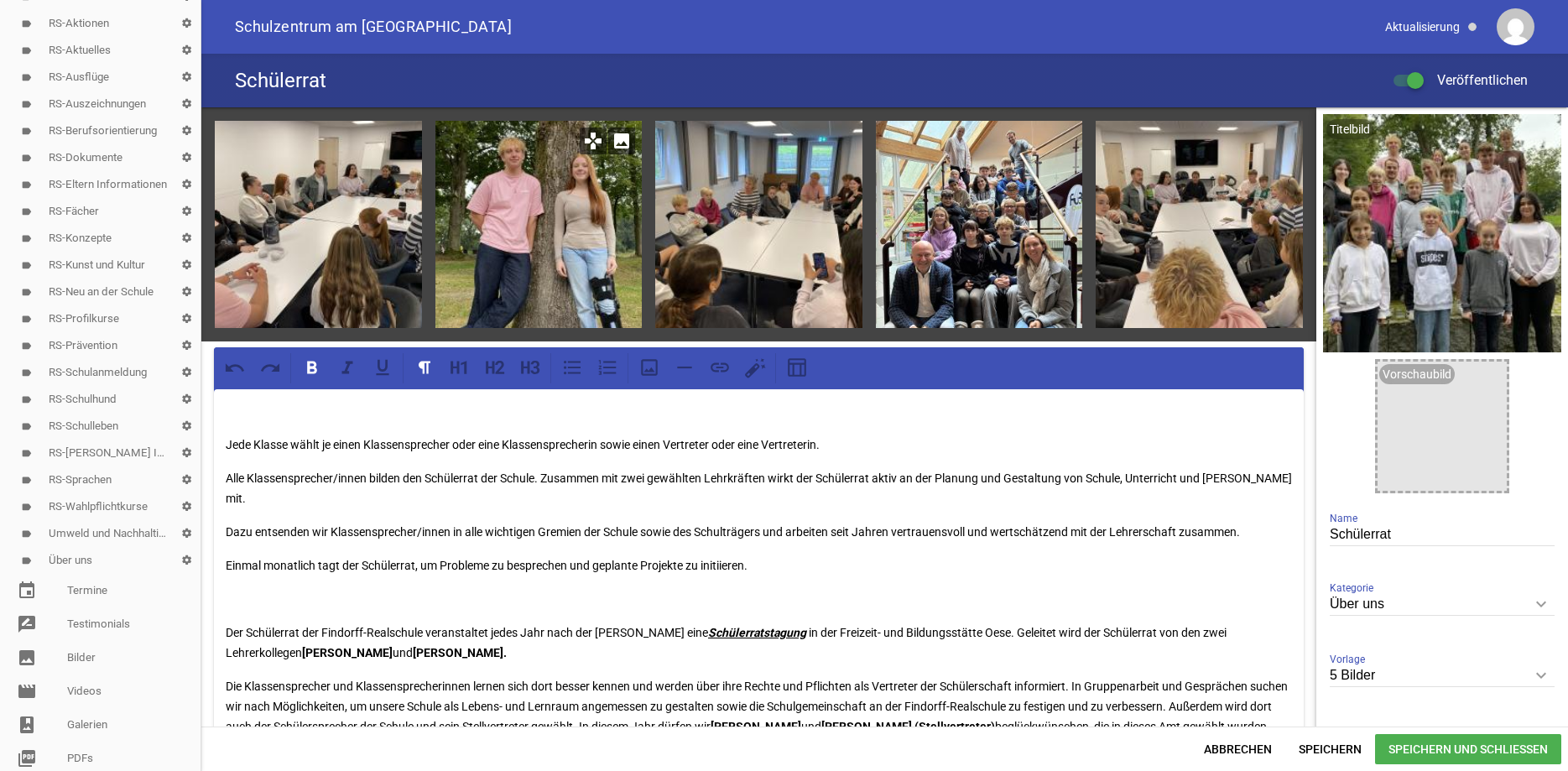
click at [624, 136] on icon "image" at bounding box center [621, 140] width 27 height 27
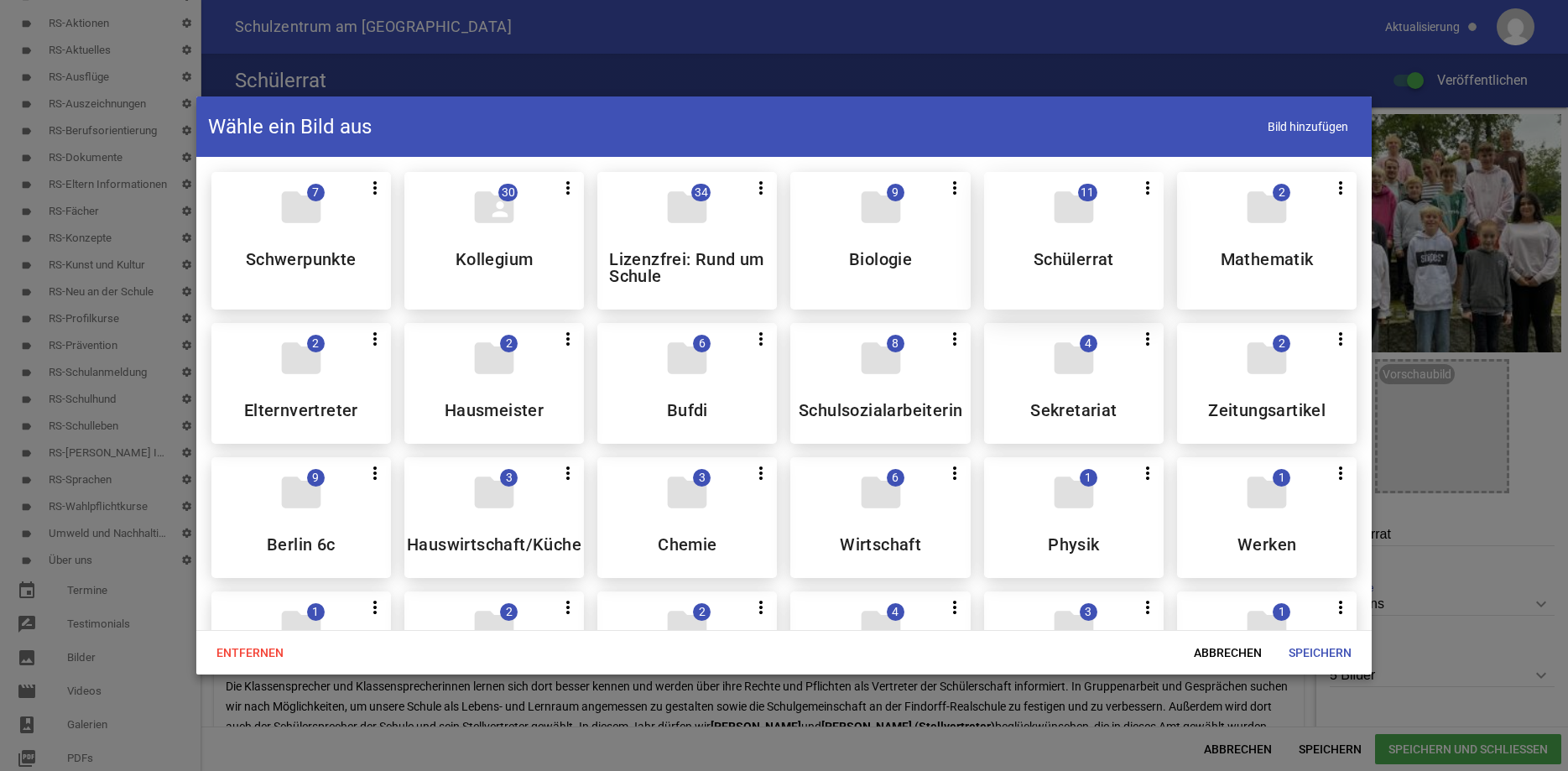
click at [1043, 235] on div "folder 11 more_vert Teilen Bearbeiten Löschen Schülerrat" at bounding box center [1074, 240] width 180 height 138
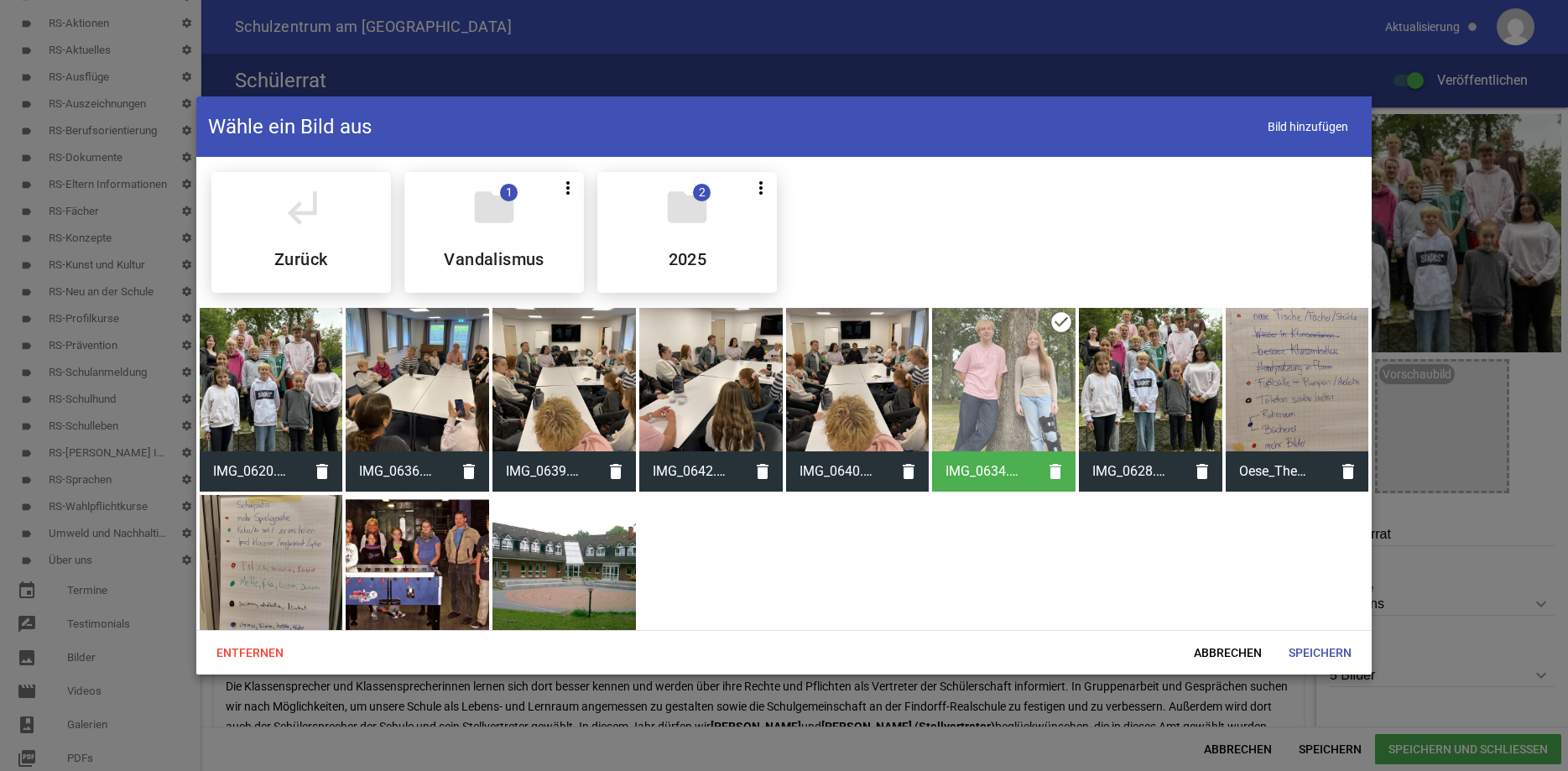
click at [584, 553] on div at bounding box center [564, 567] width 143 height 143
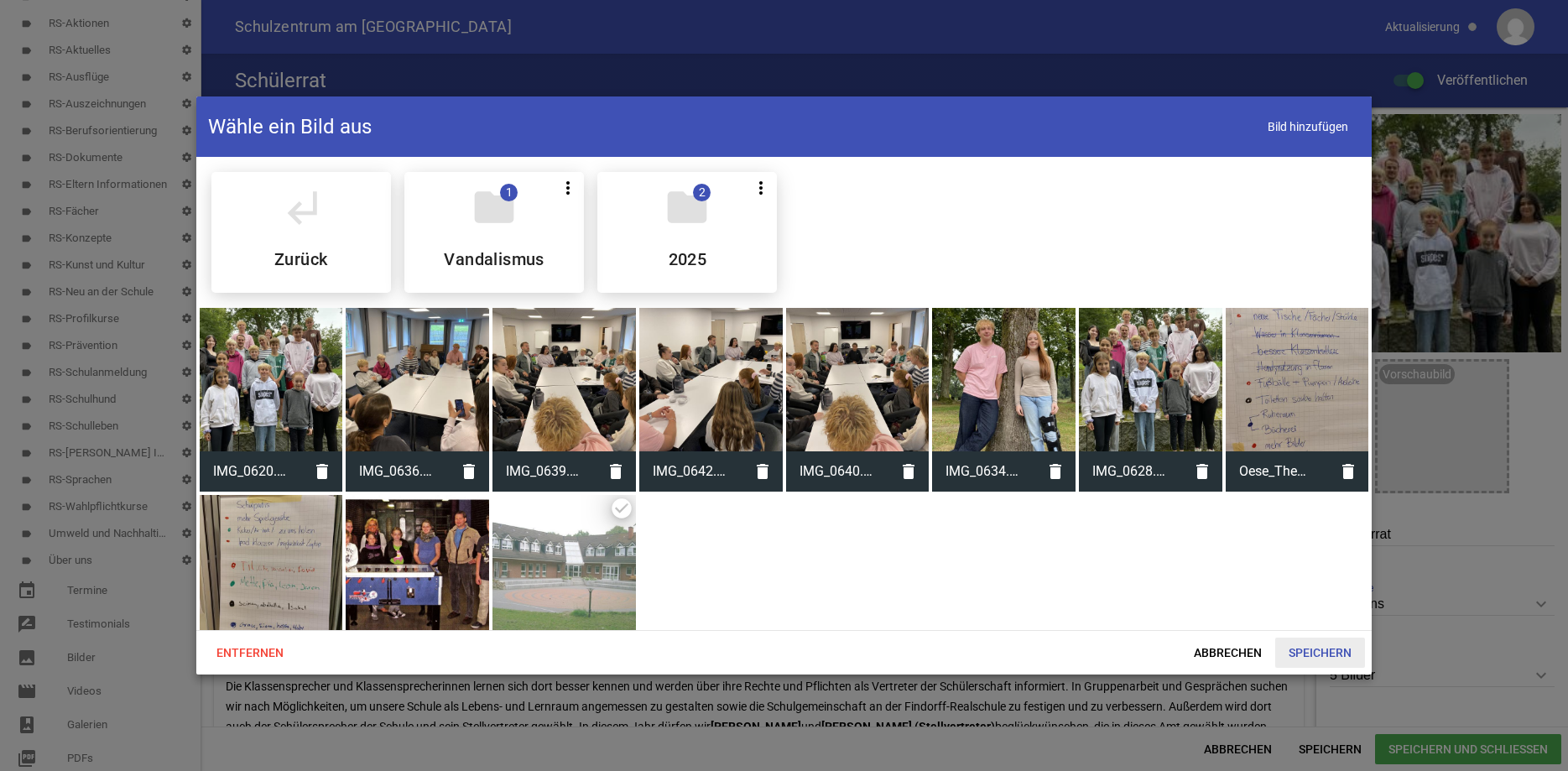
click at [1321, 652] on span "Speichern" at bounding box center [1320, 653] width 90 height 30
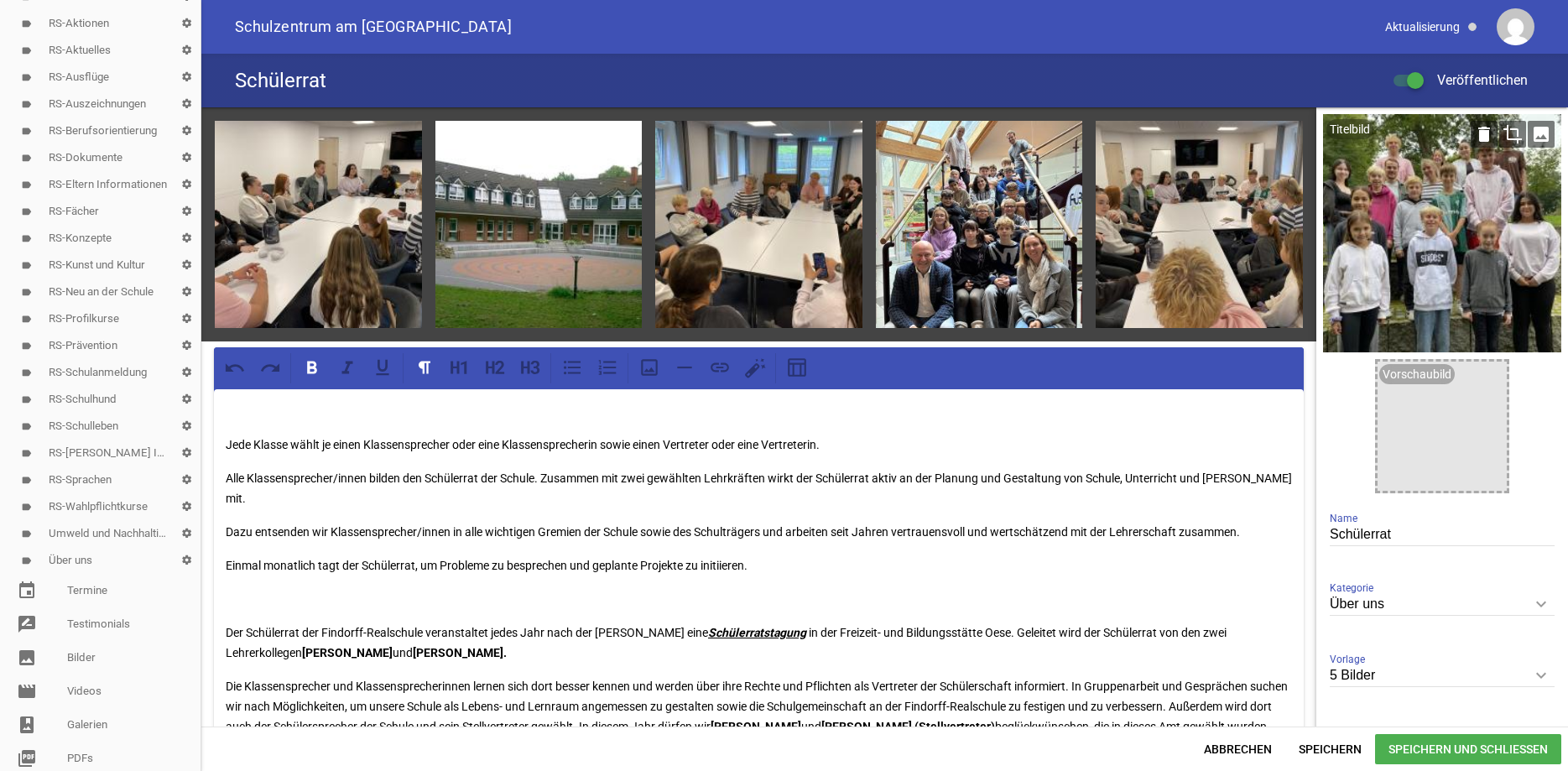
click at [1546, 132] on icon "image" at bounding box center [1540, 134] width 27 height 27
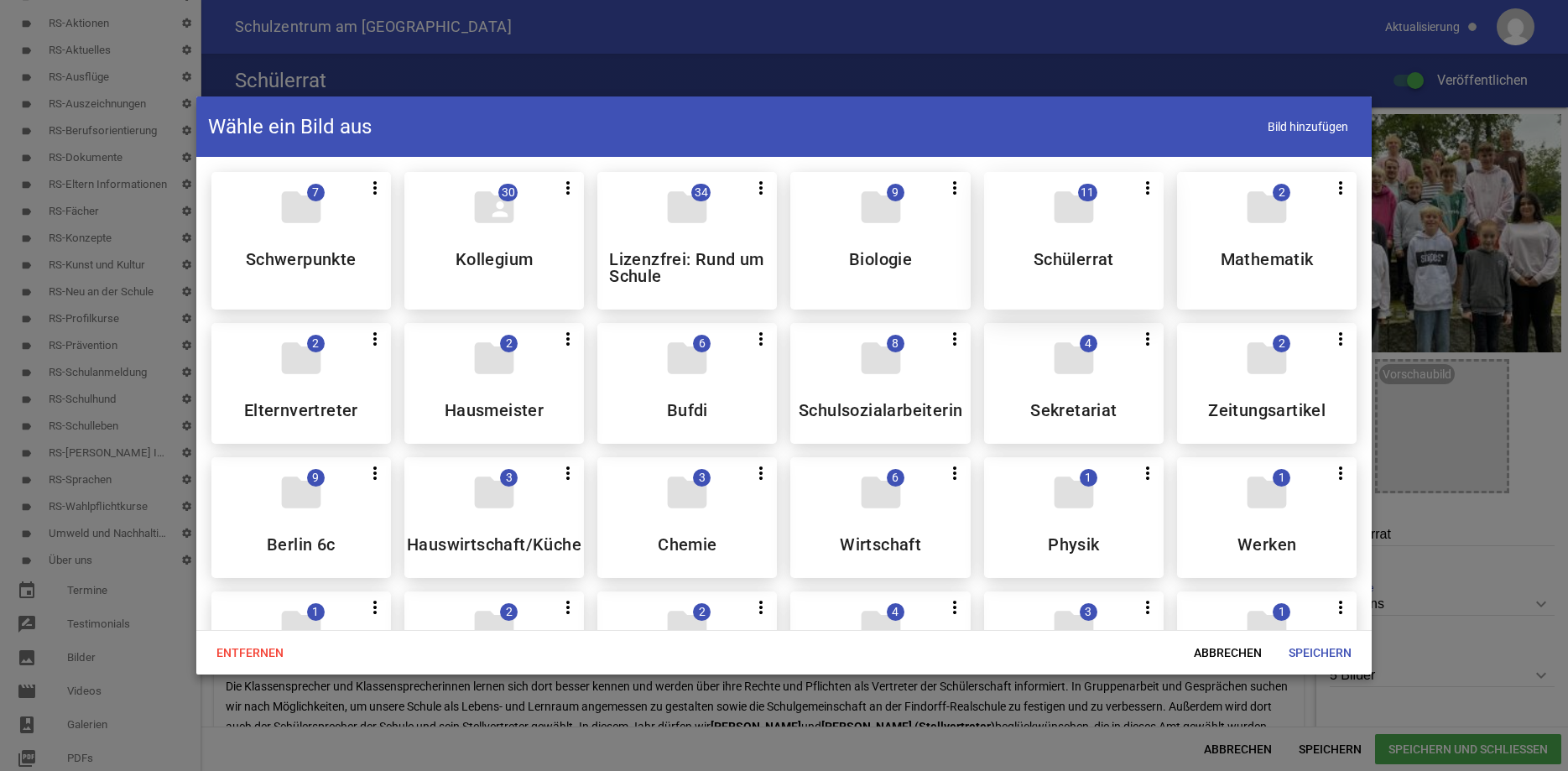
click at [1106, 248] on div "folder 11 more_vert Teilen Bearbeiten Löschen Schülerrat" at bounding box center [1074, 240] width 180 height 138
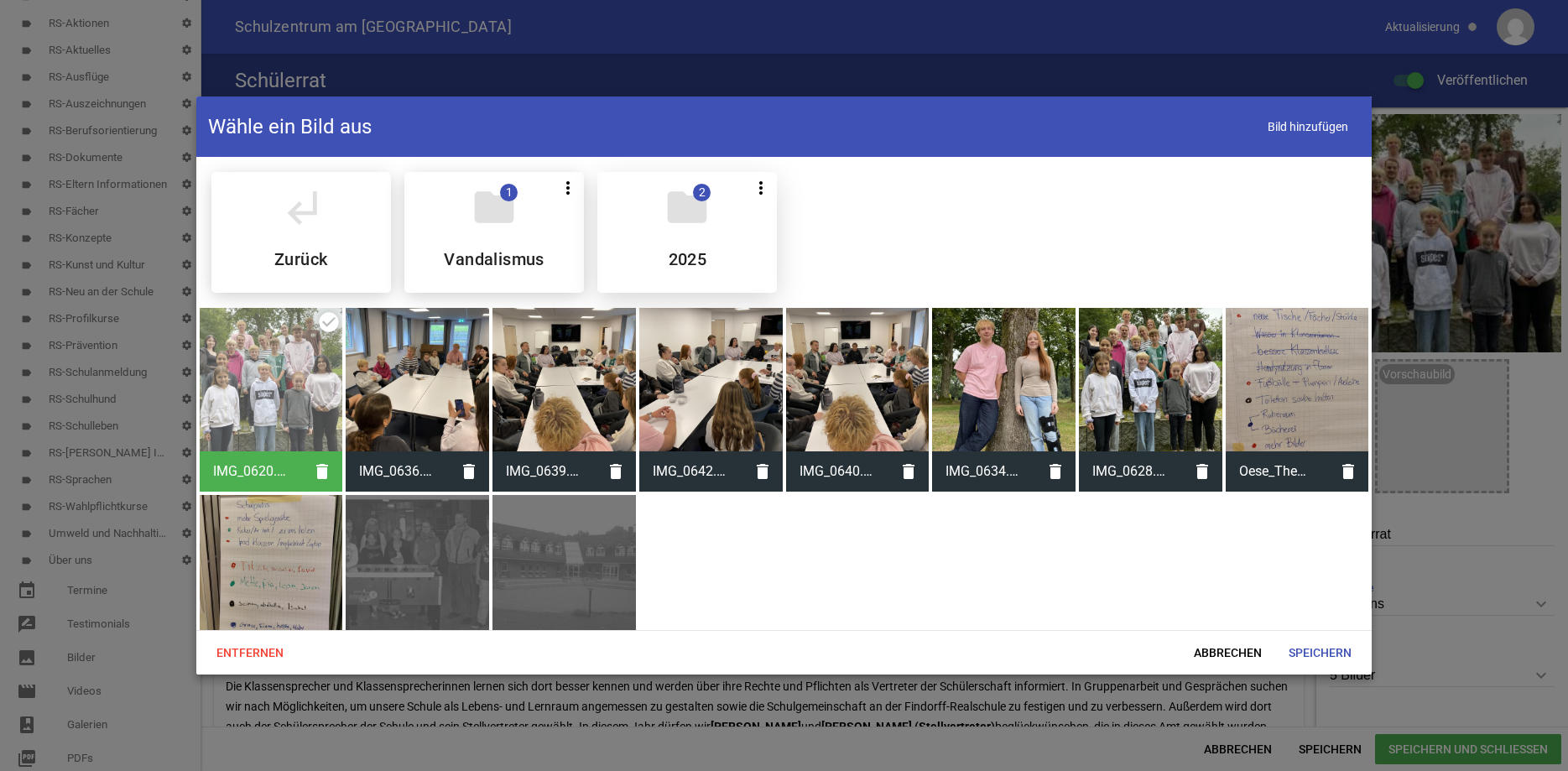
click at [718, 235] on div "folder 2 more_vert Teilen Bearbeiten Löschen 2025" at bounding box center [687, 232] width 180 height 121
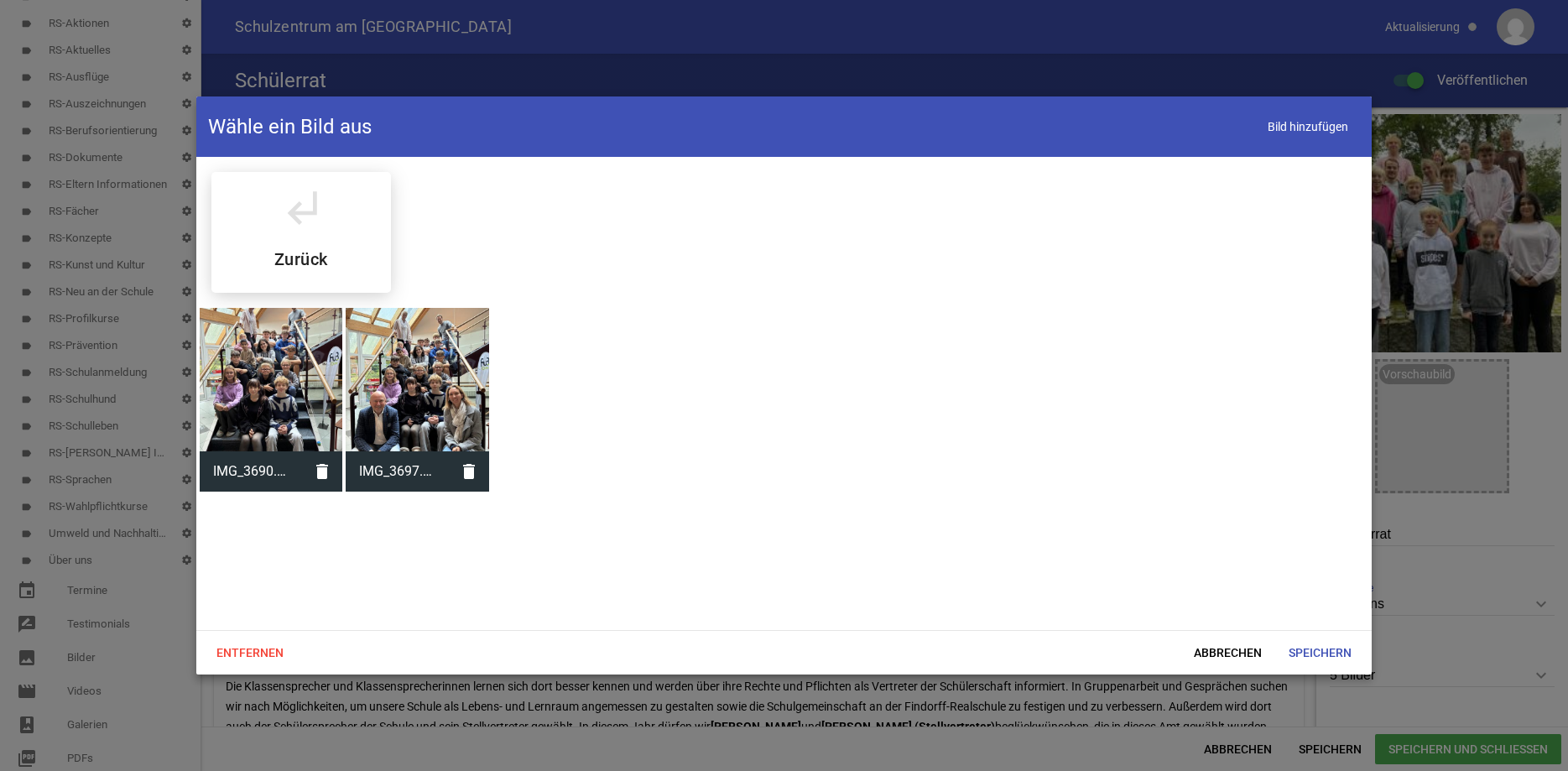
click at [428, 368] on div at bounding box center [417, 380] width 143 height 143
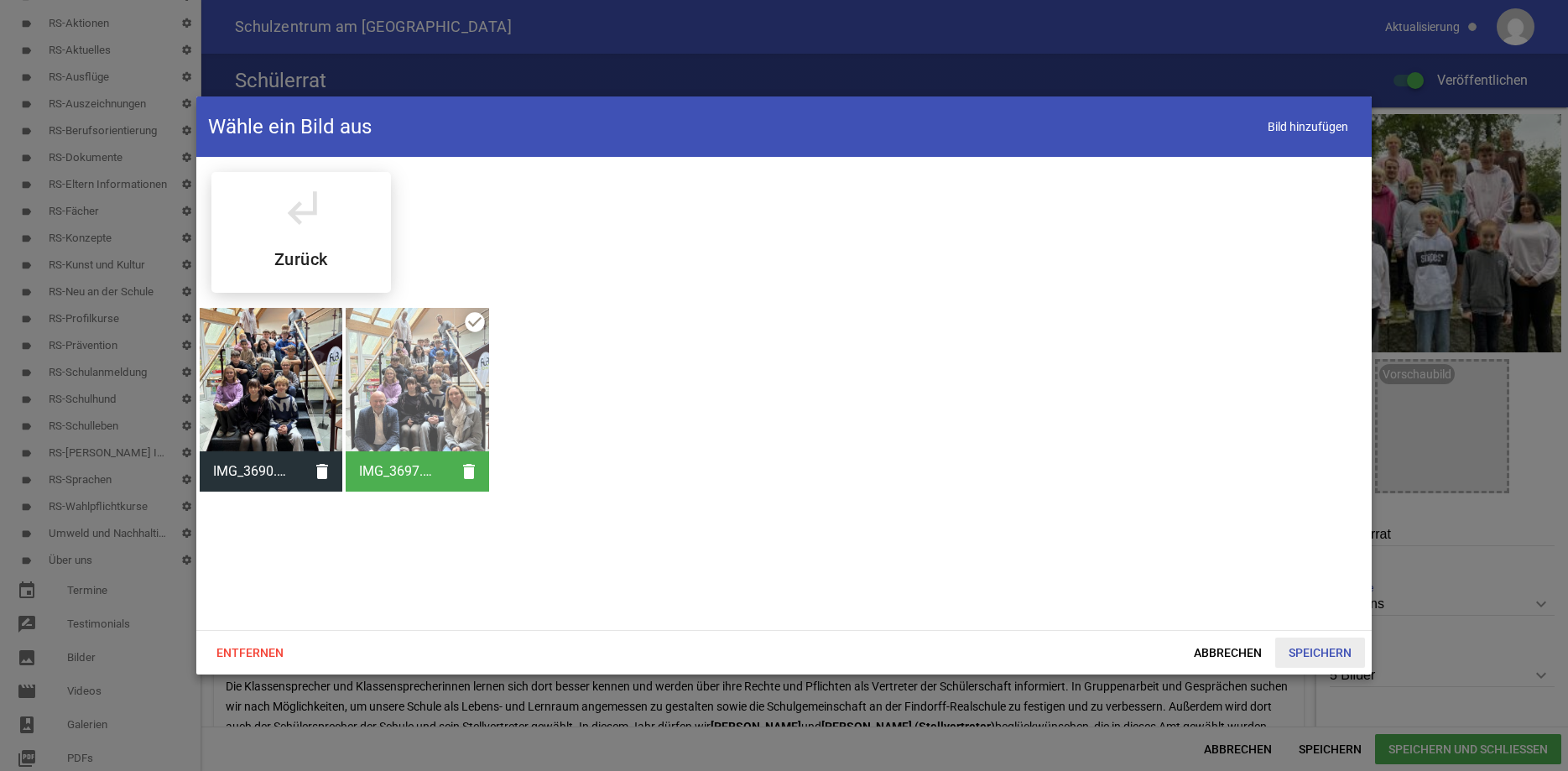
click at [1326, 650] on span "Speichern" at bounding box center [1320, 653] width 90 height 30
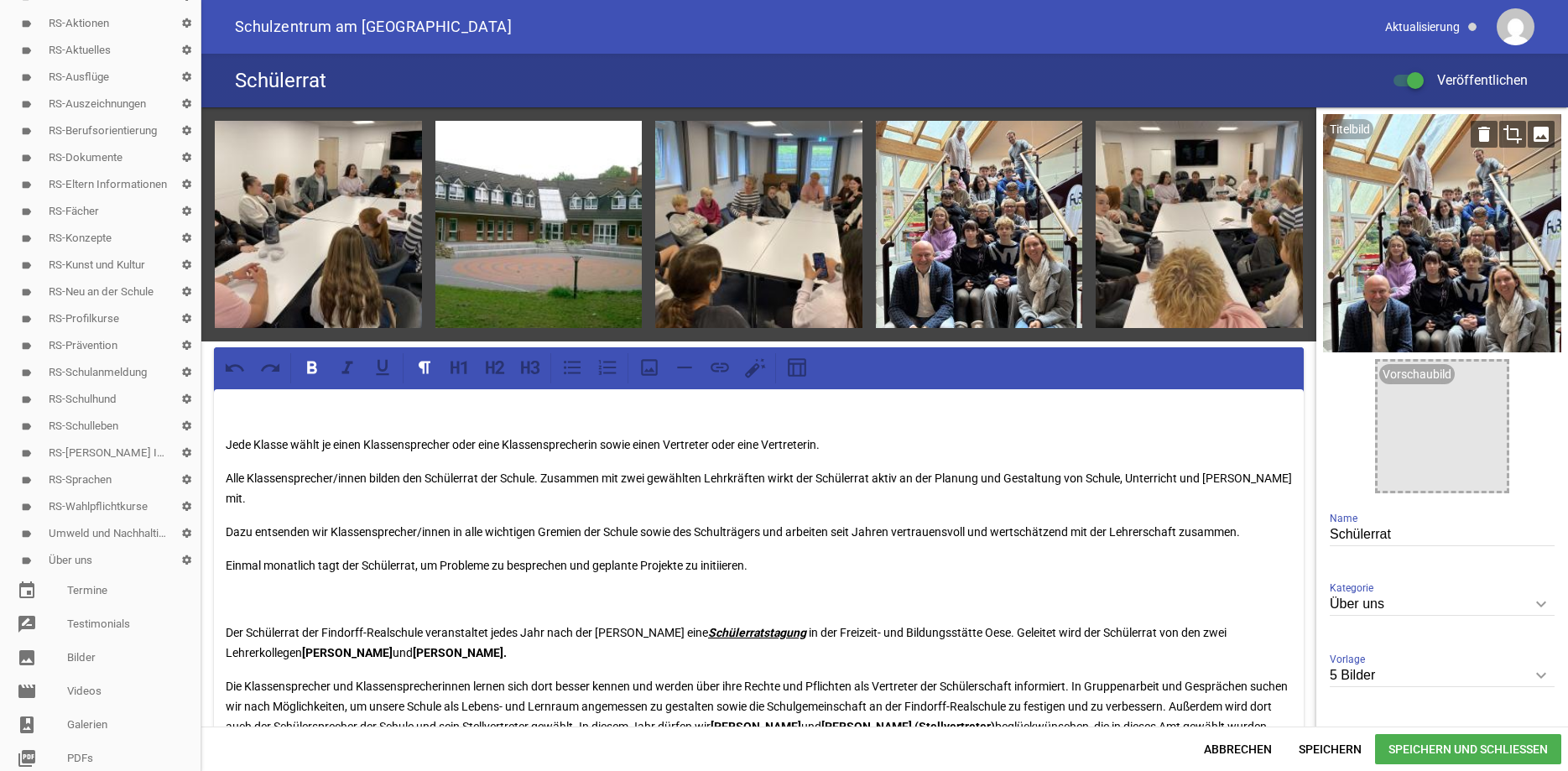
click at [1542, 136] on icon "image" at bounding box center [1540, 134] width 27 height 27
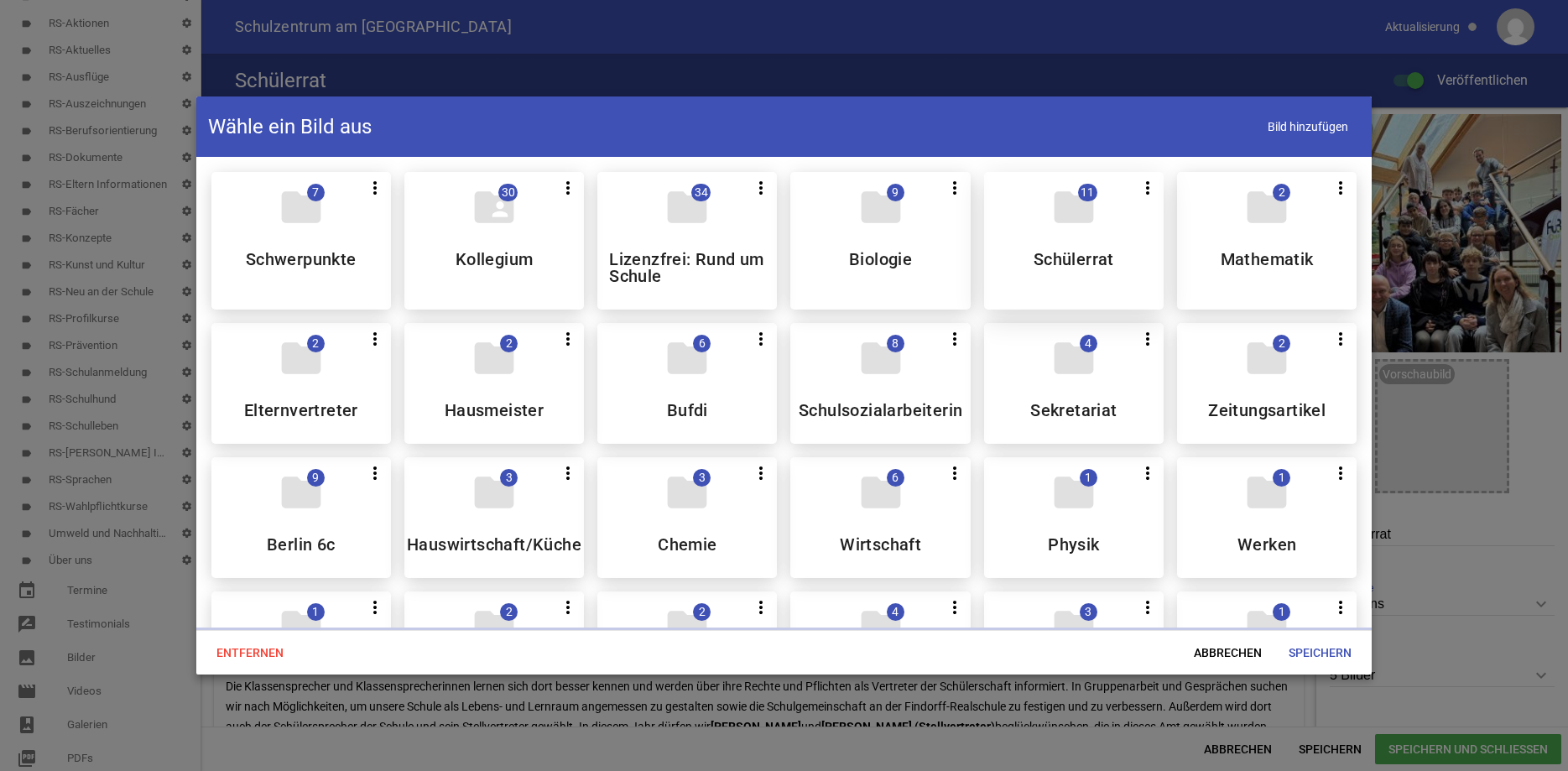
click at [1052, 244] on div "folder 11 more_vert Teilen Bearbeiten Löschen Schülerrat" at bounding box center [1074, 240] width 180 height 138
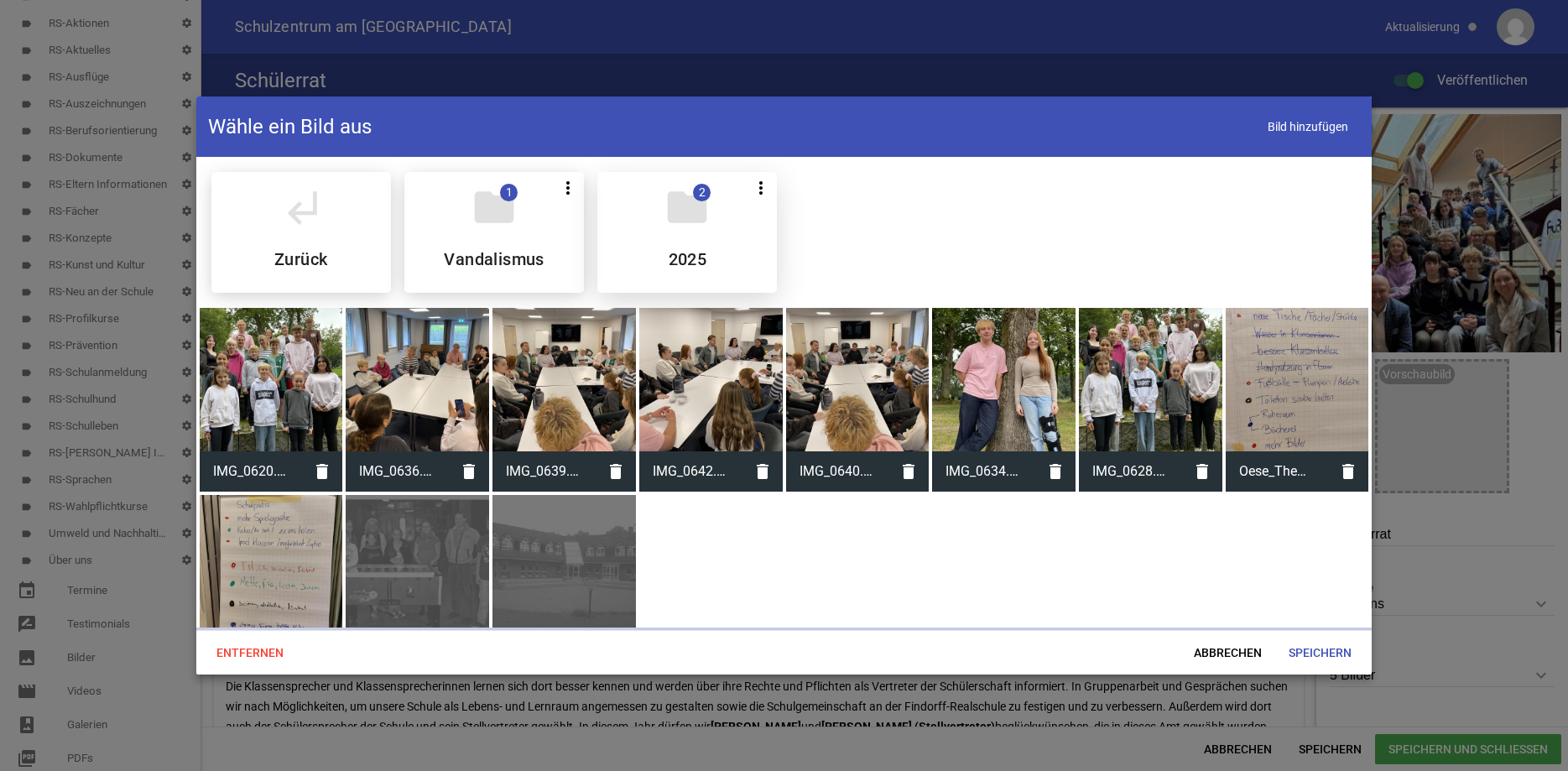
click at [668, 231] on div "folder 2 more_vert Teilen Bearbeiten Löschen 2025" at bounding box center [687, 232] width 180 height 121
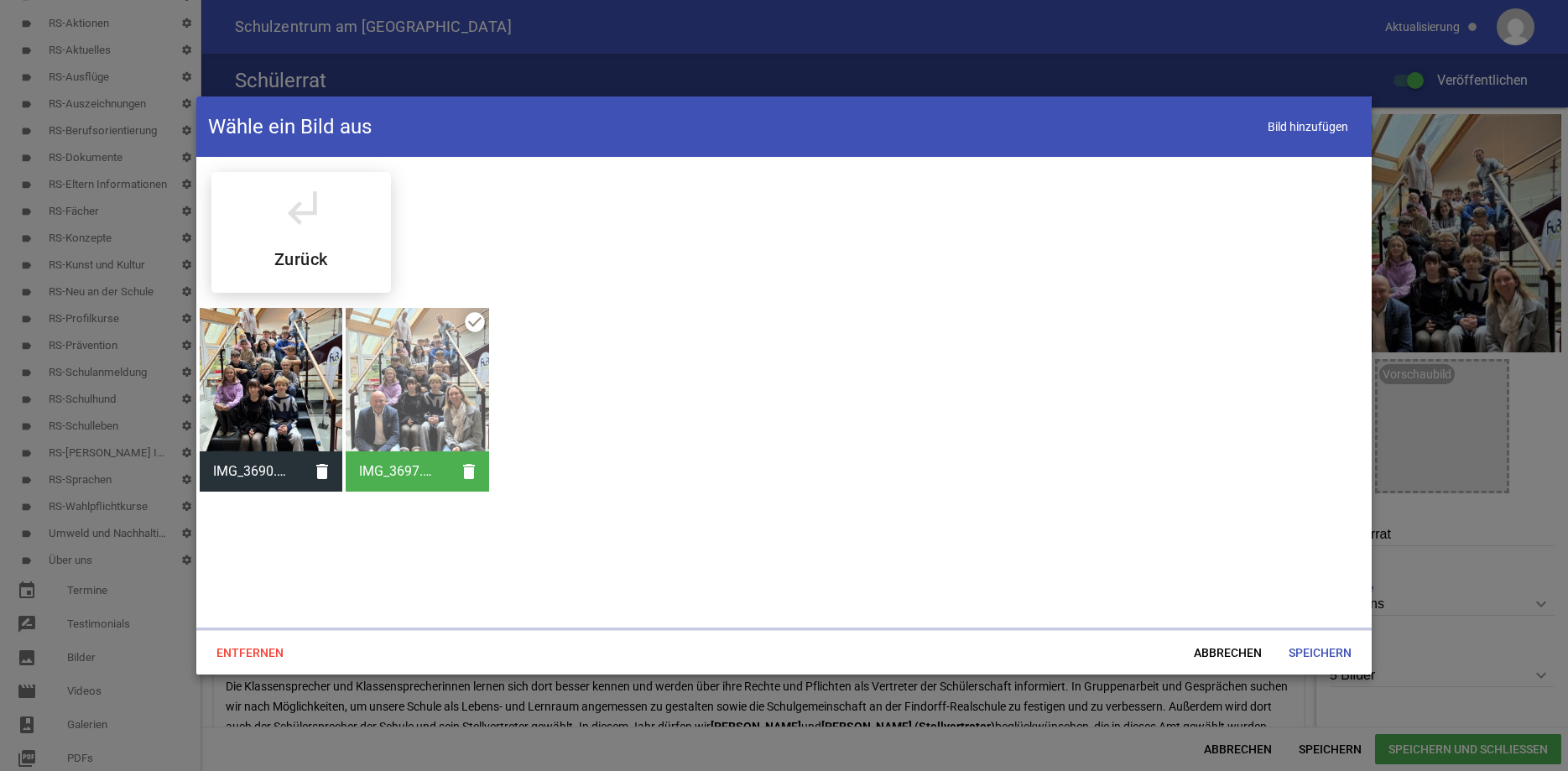
click at [258, 390] on div at bounding box center [272, 380] width 143 height 143
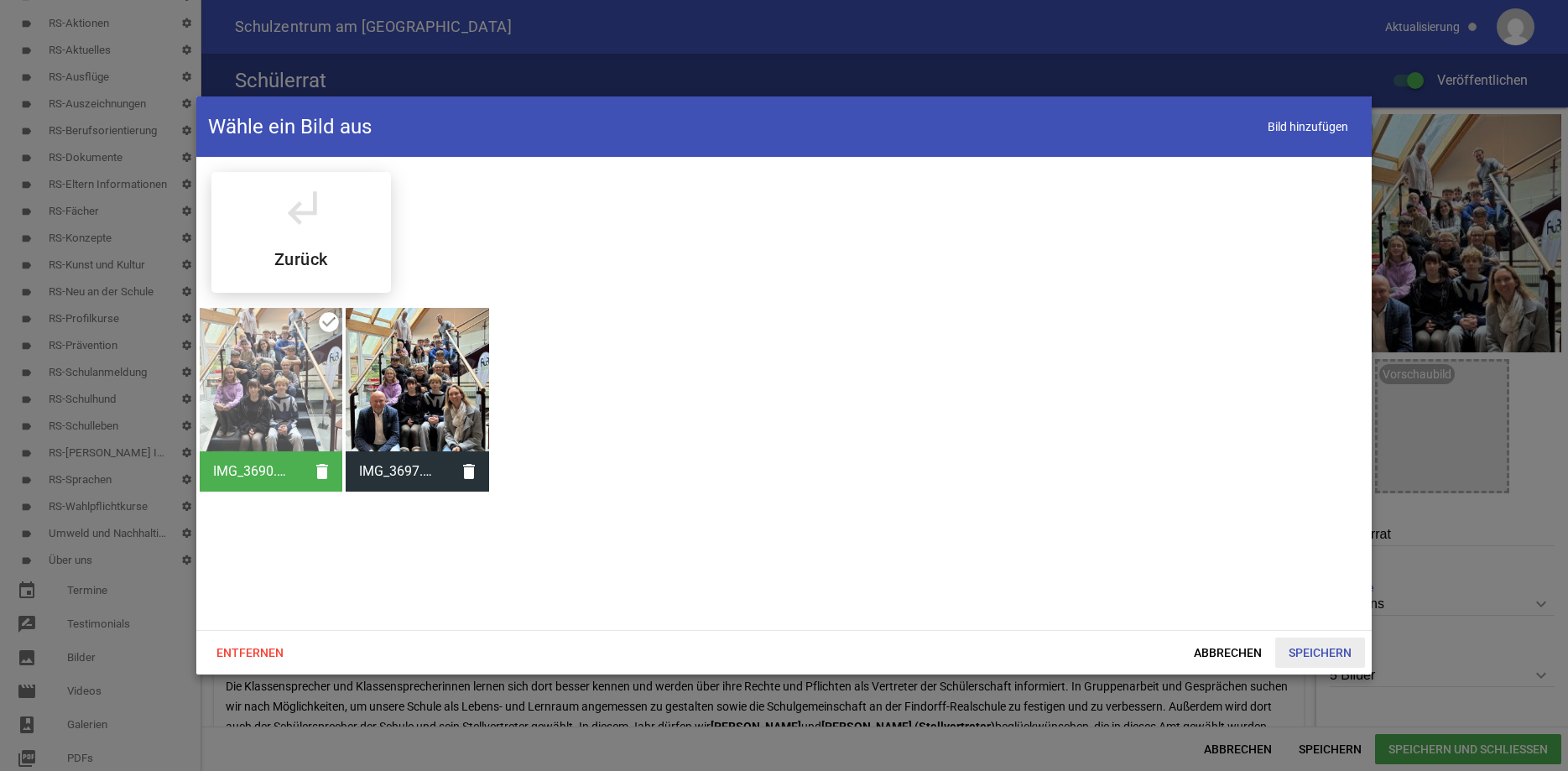
click at [1337, 651] on span "Speichern" at bounding box center [1320, 653] width 90 height 30
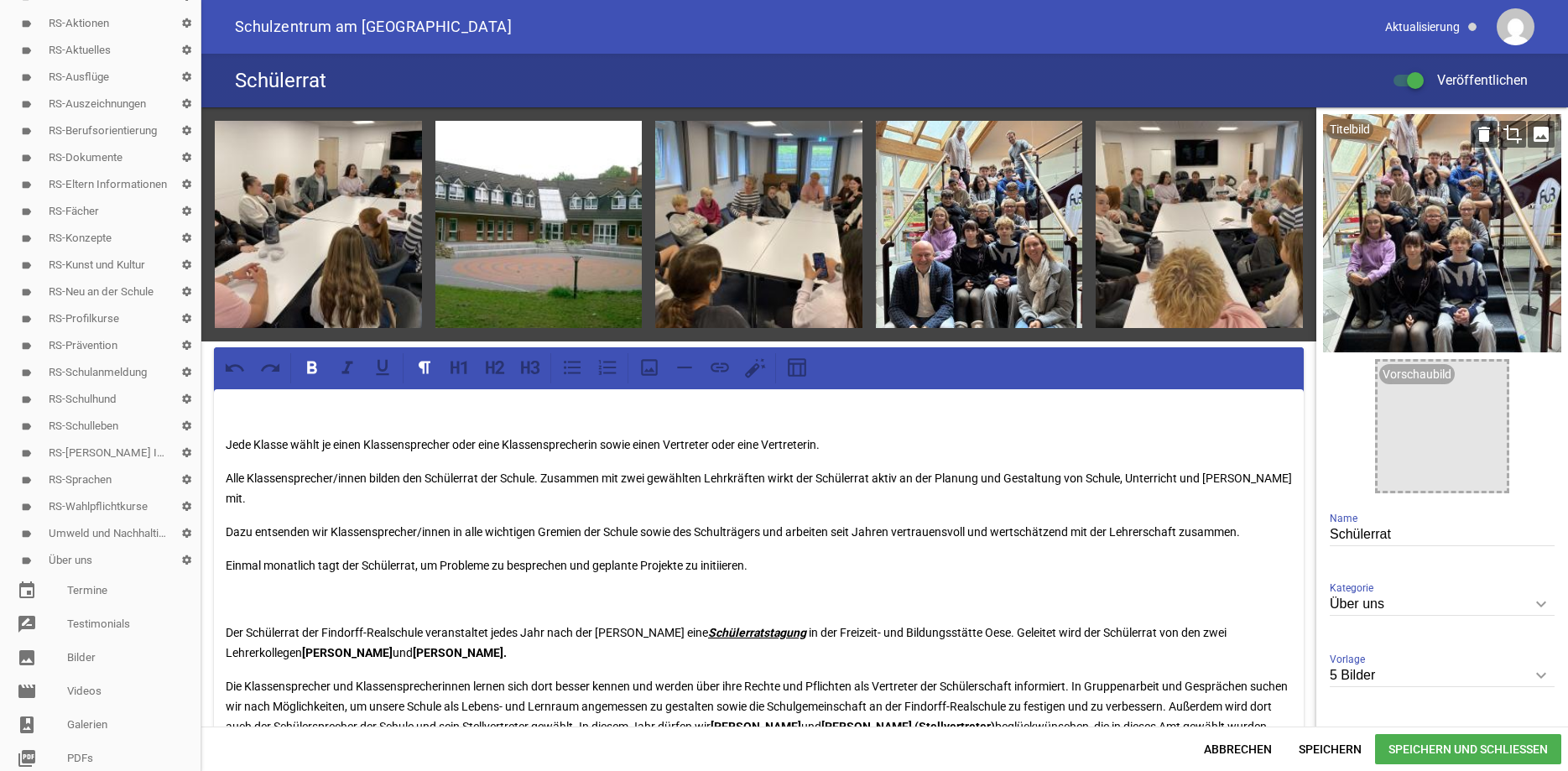
click at [1510, 131] on icon "crop" at bounding box center [1512, 134] width 27 height 27
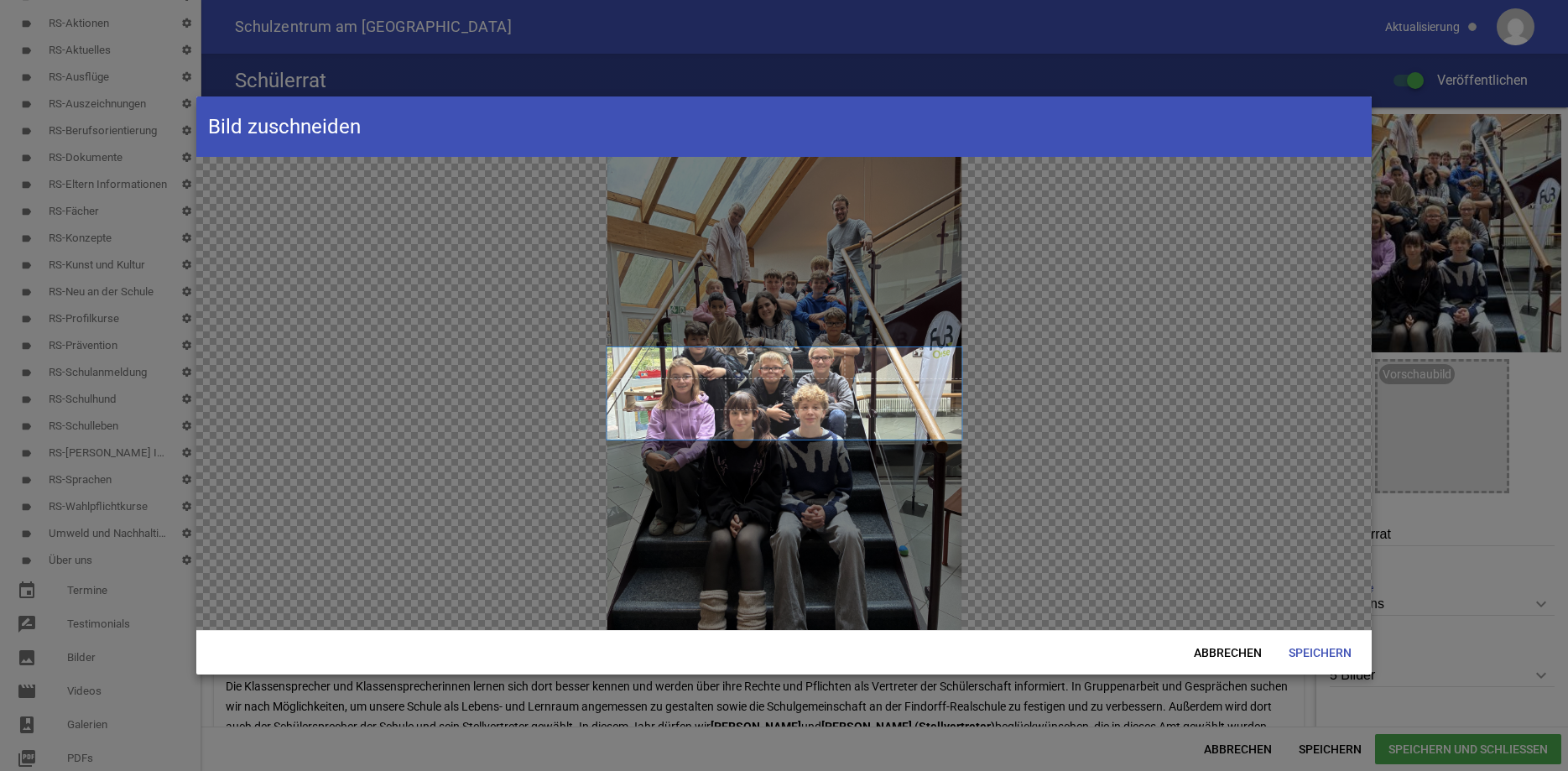
drag, startPoint x: 779, startPoint y: 351, endPoint x: 779, endPoint y: 332, distance: 19.0
click at [716, 327] on div at bounding box center [784, 394] width 1176 height 474
click at [1320, 655] on span "Speichern" at bounding box center [1320, 653] width 90 height 30
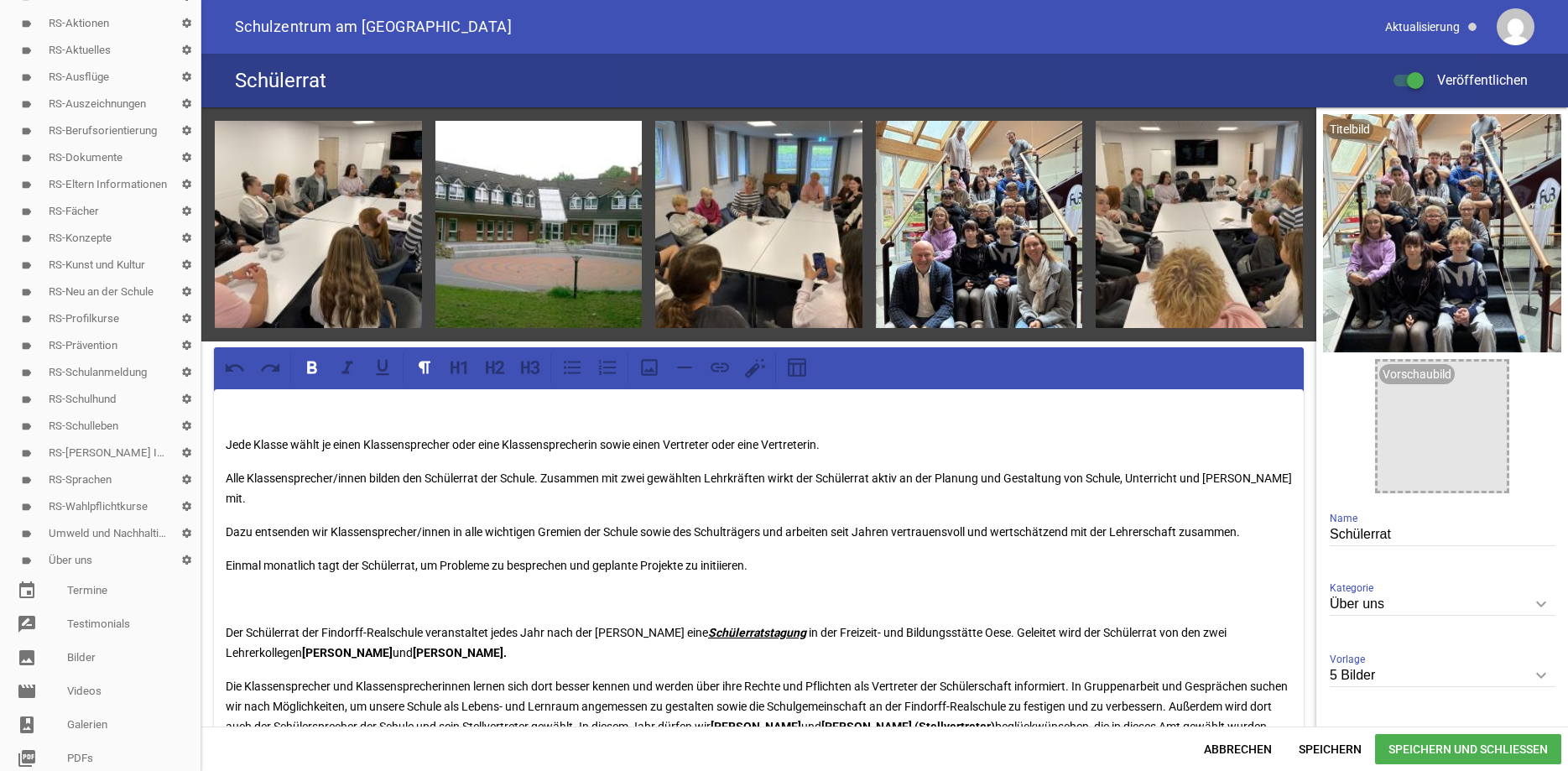
click at [1450, 752] on span "Speichern und Schließen" at bounding box center [1468, 749] width 186 height 30
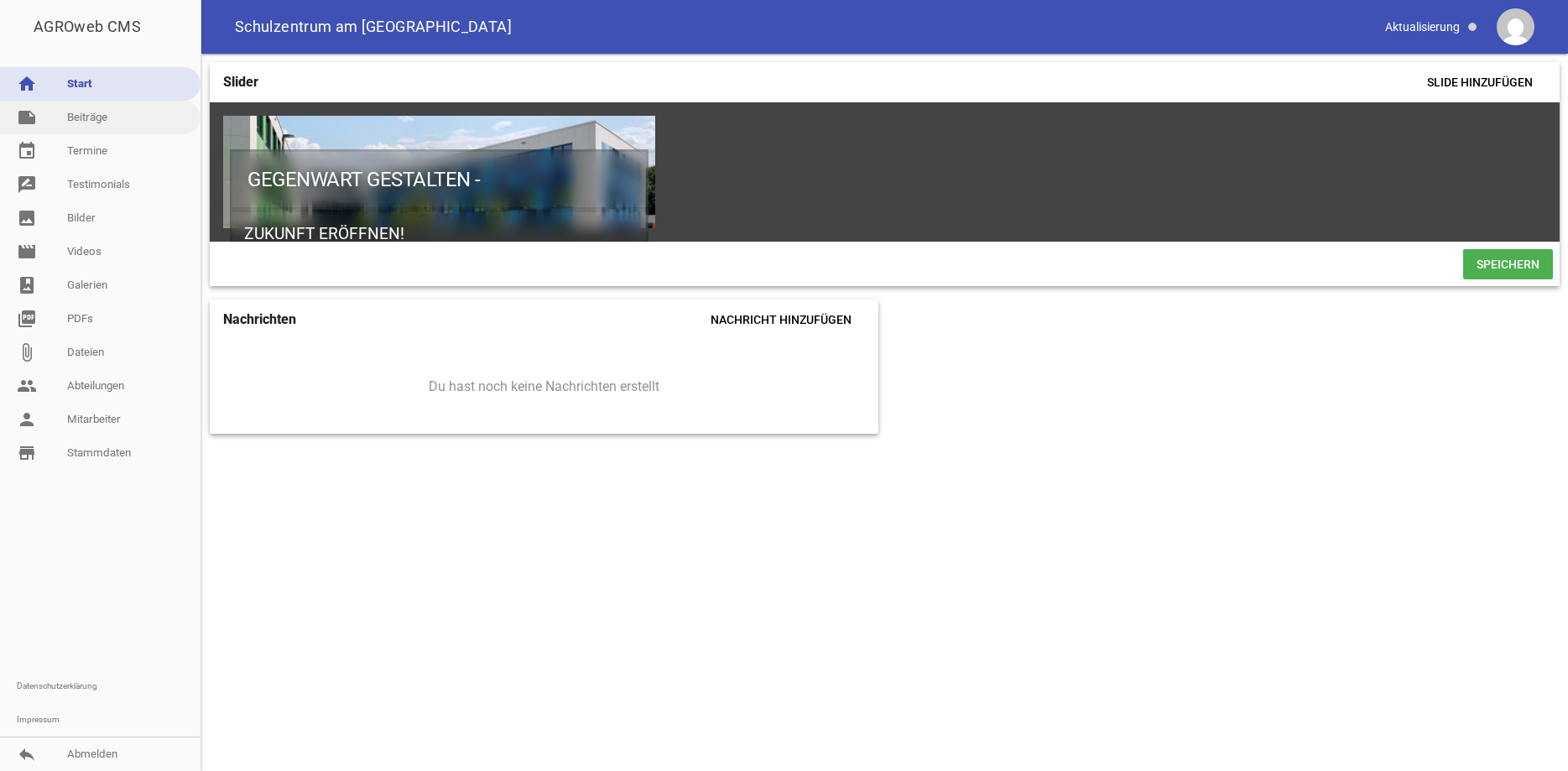
click at [101, 110] on link "note Beiträge" at bounding box center [100, 117] width 201 height 34
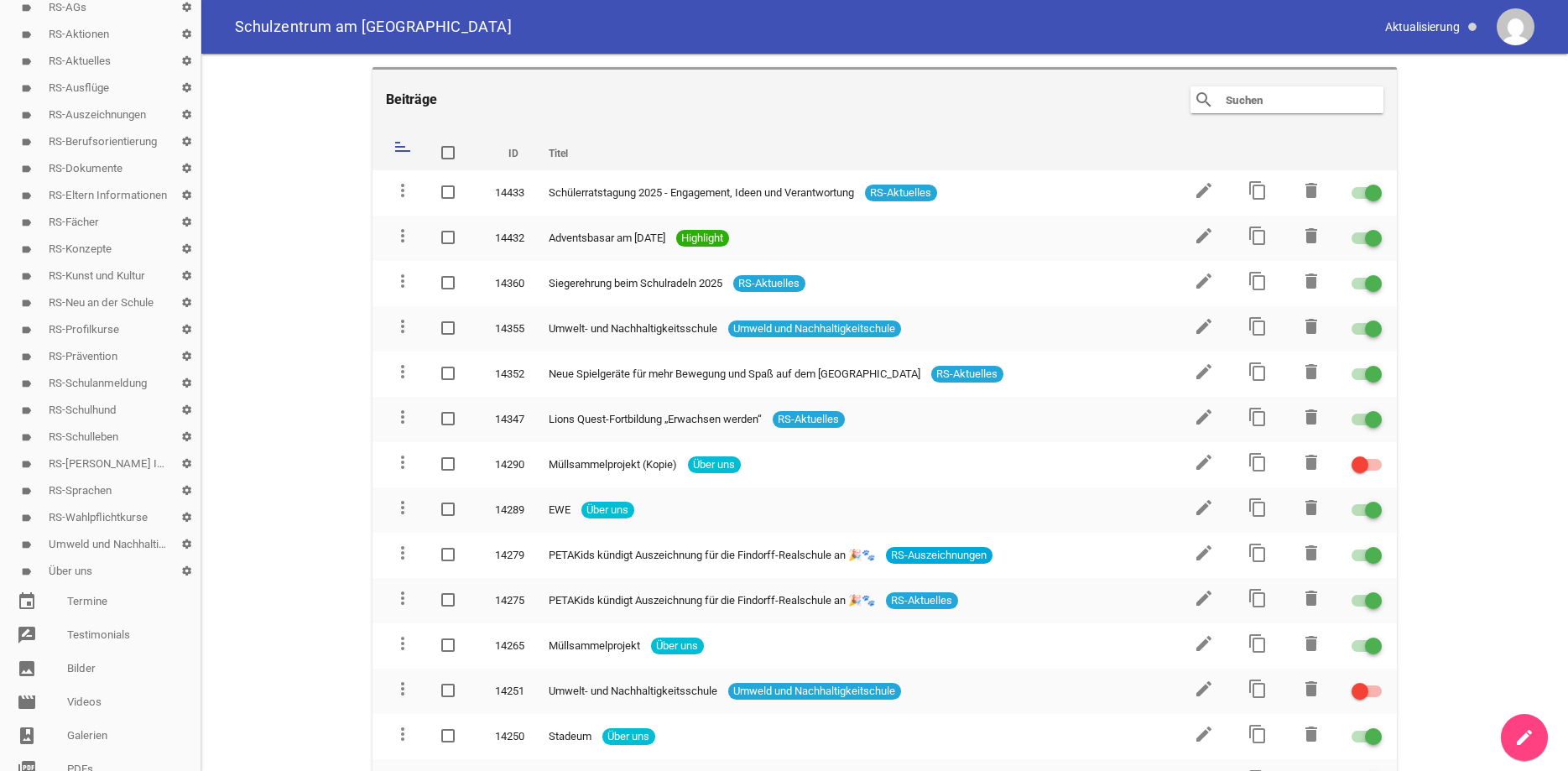
scroll to position [229, 0]
click at [78, 559] on link "label Über uns settings" at bounding box center [100, 563] width 201 height 27
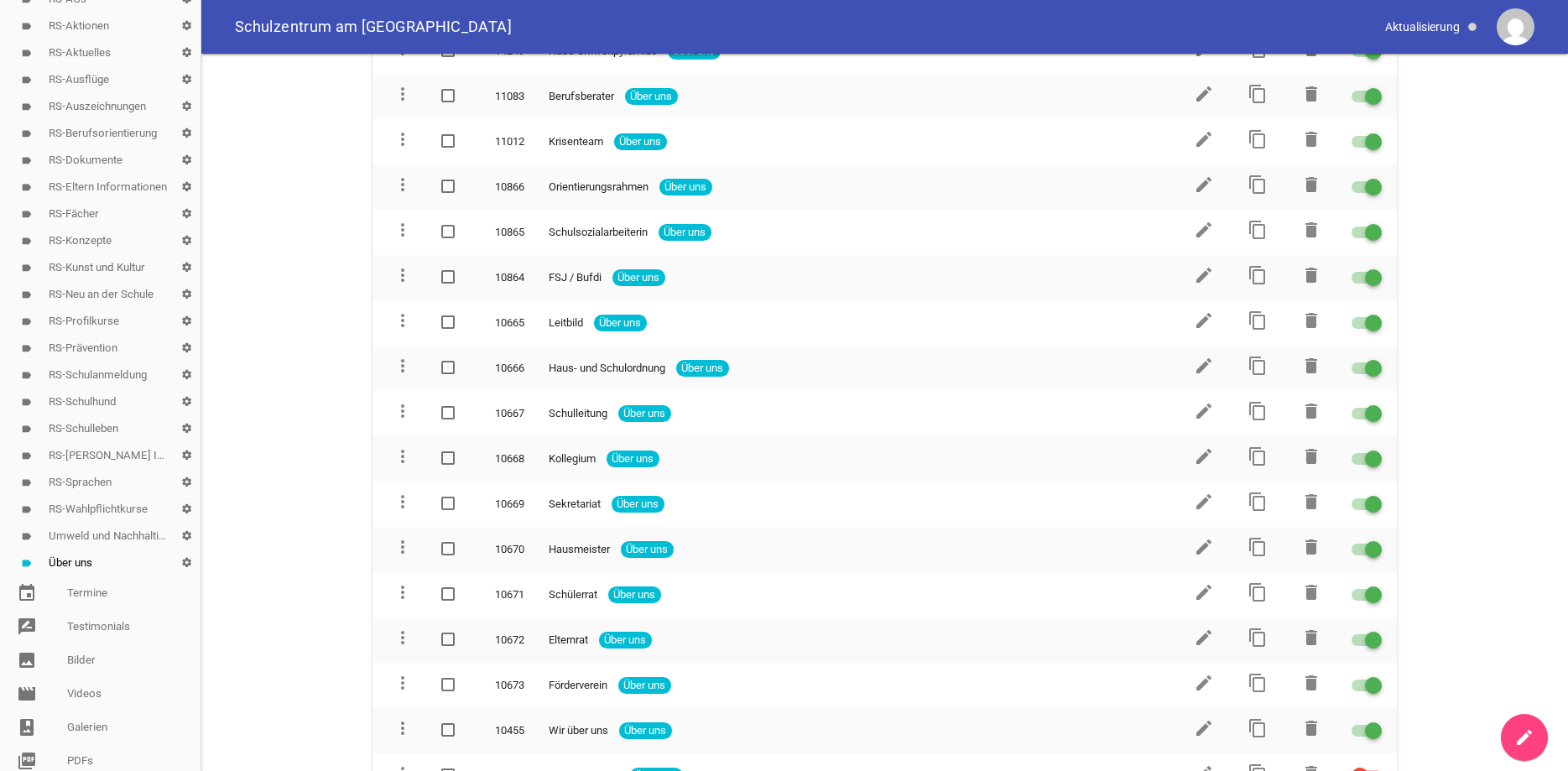
scroll to position [327, 0]
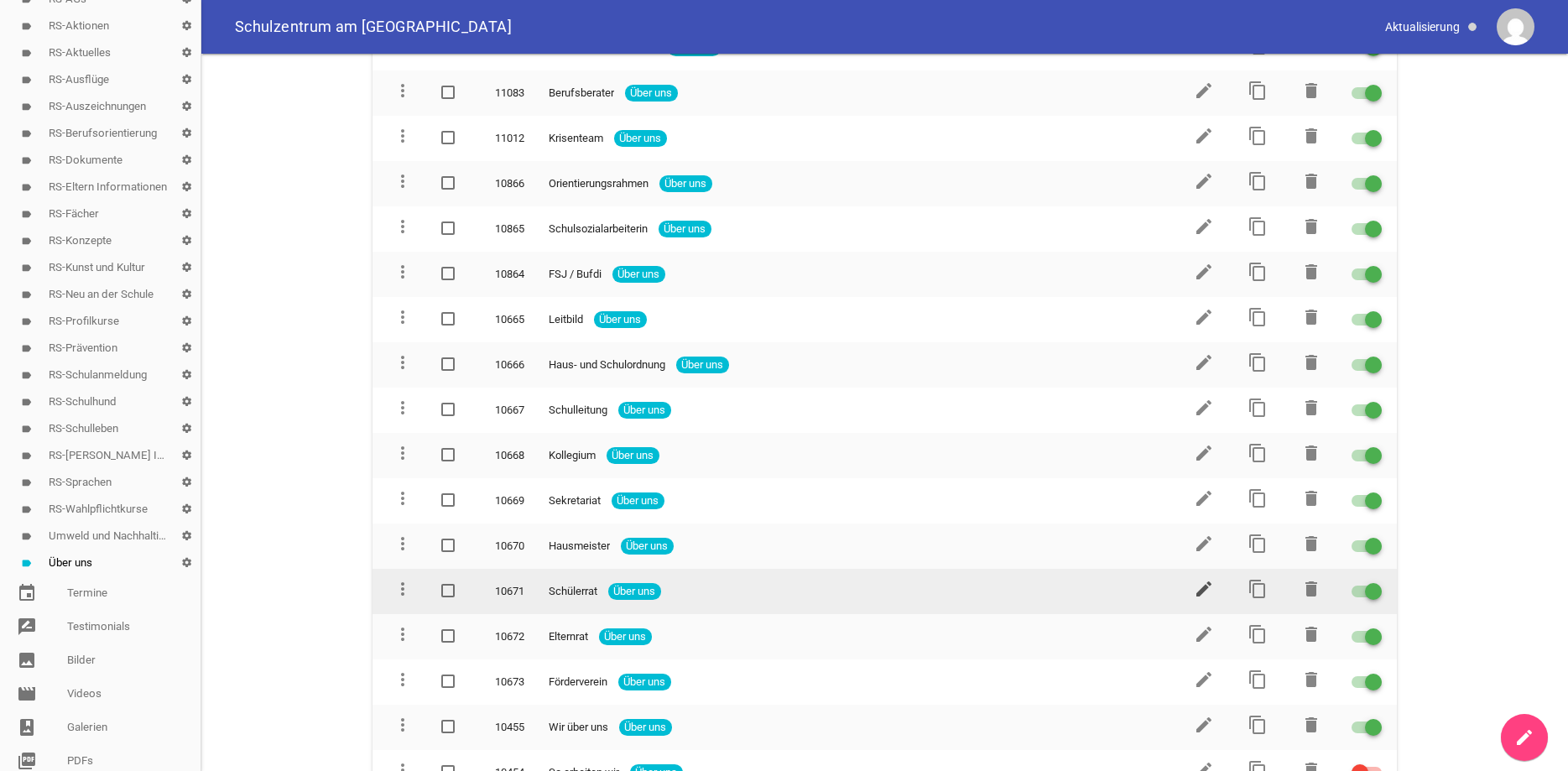
click at [1204, 579] on icon "edit" at bounding box center [1204, 589] width 20 height 20
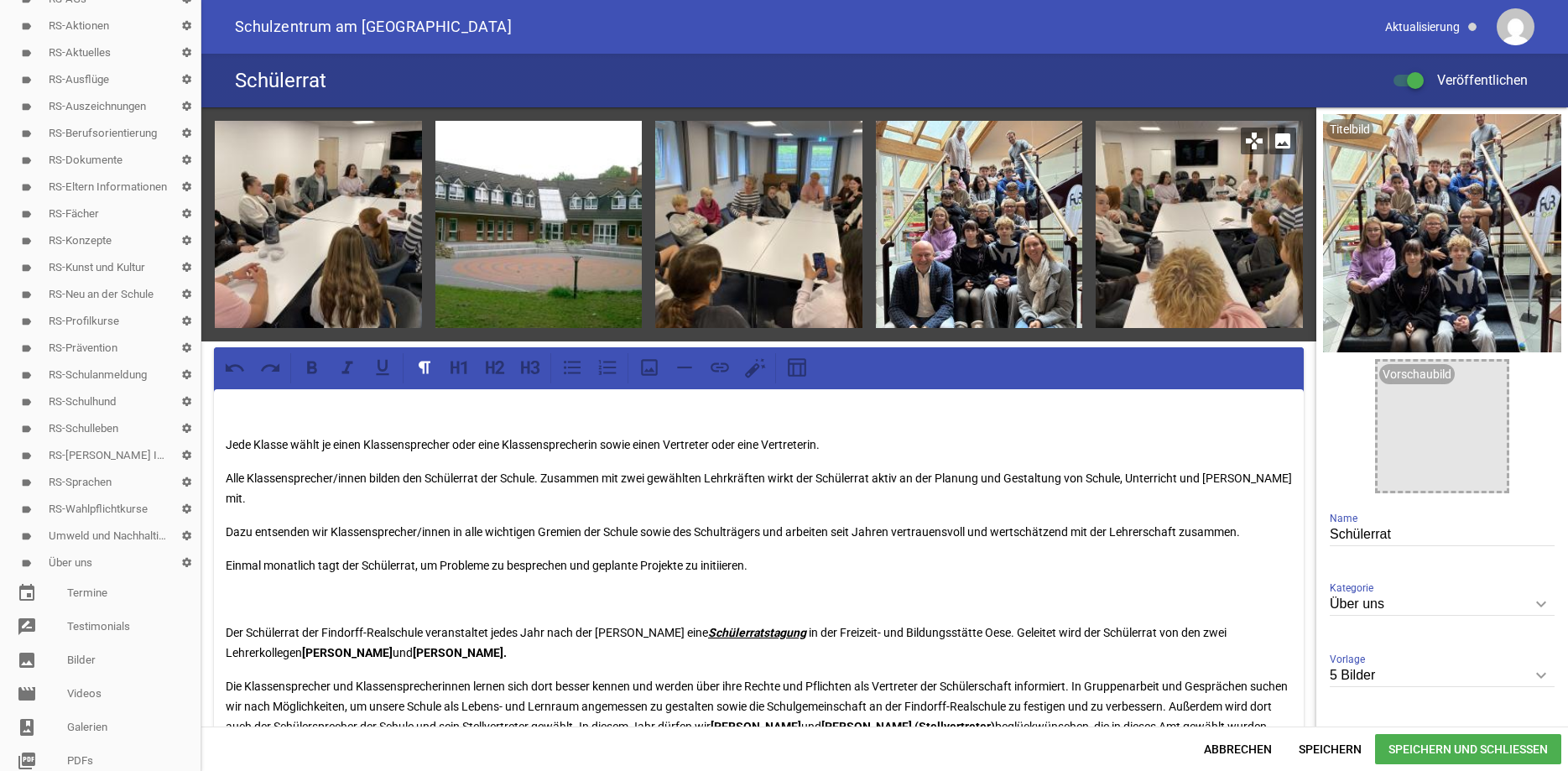
click at [1288, 144] on icon "image" at bounding box center [1283, 140] width 27 height 27
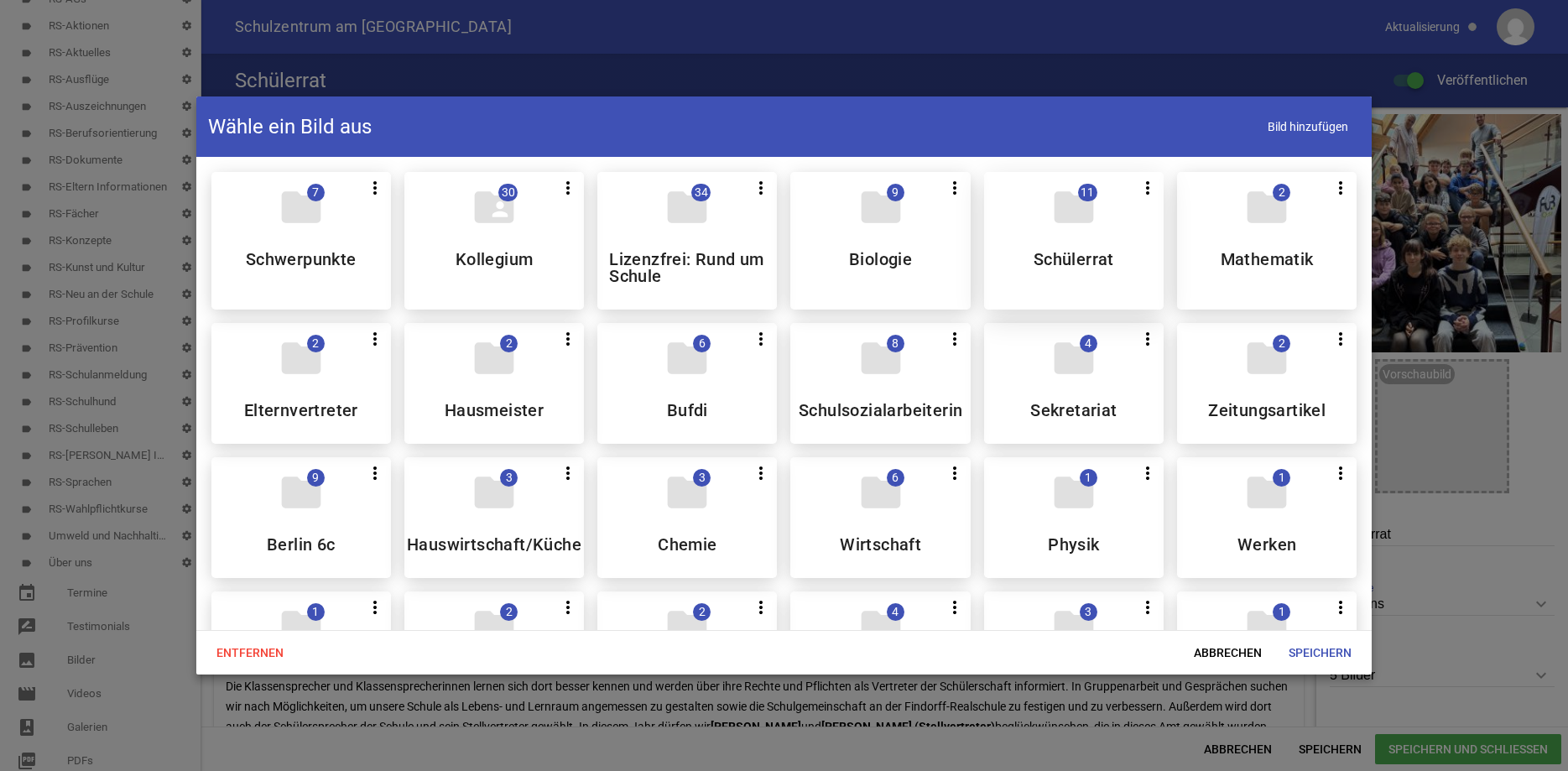
click at [1001, 224] on div "folder 11 more_vert Teilen Bearbeiten Löschen Schülerrat" at bounding box center [1074, 240] width 180 height 138
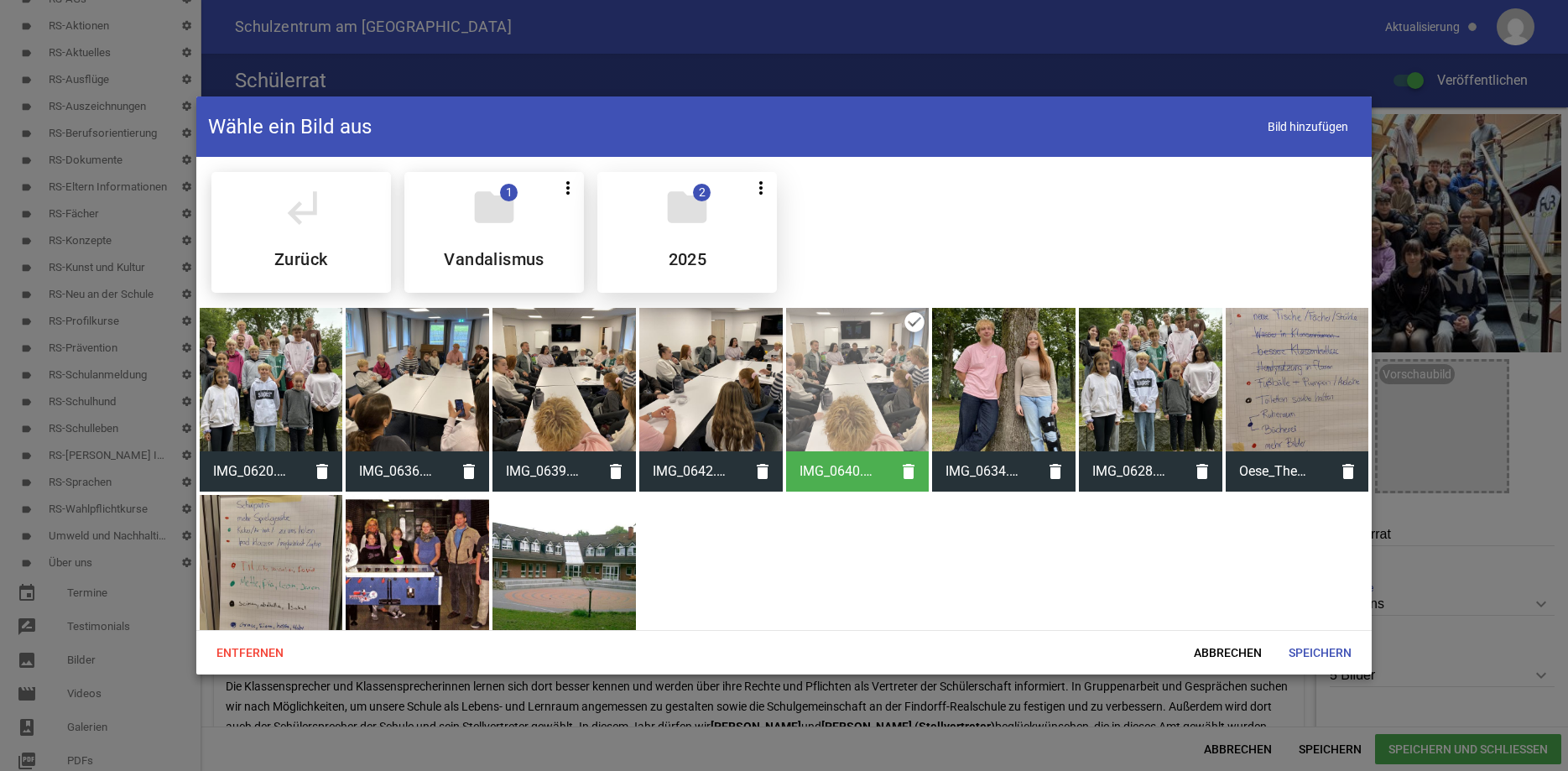
click at [743, 206] on div "folder 2 more_vert Teilen Bearbeiten Löschen 2025" at bounding box center [687, 232] width 180 height 121
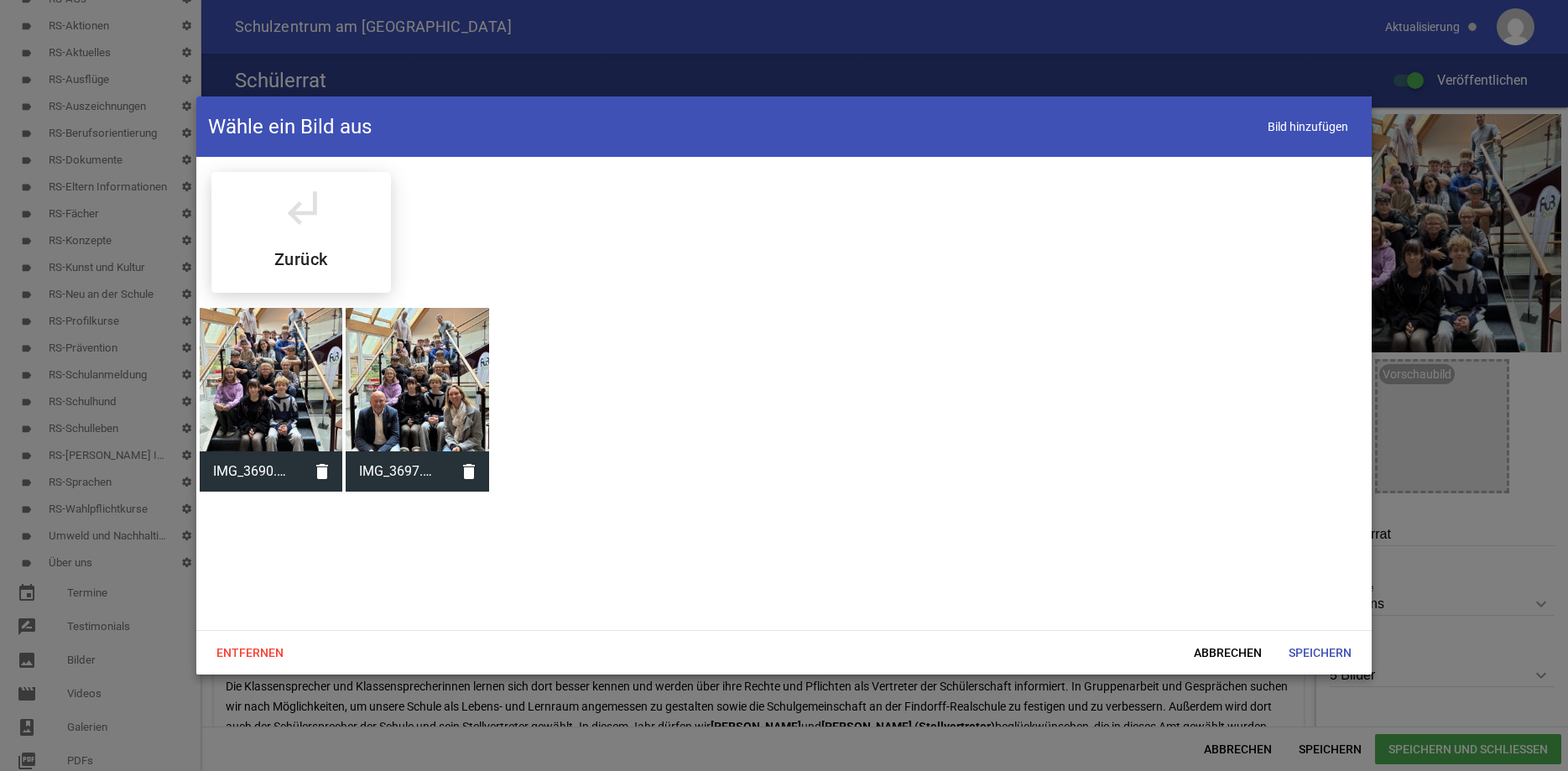
click at [280, 393] on div at bounding box center [272, 380] width 143 height 143
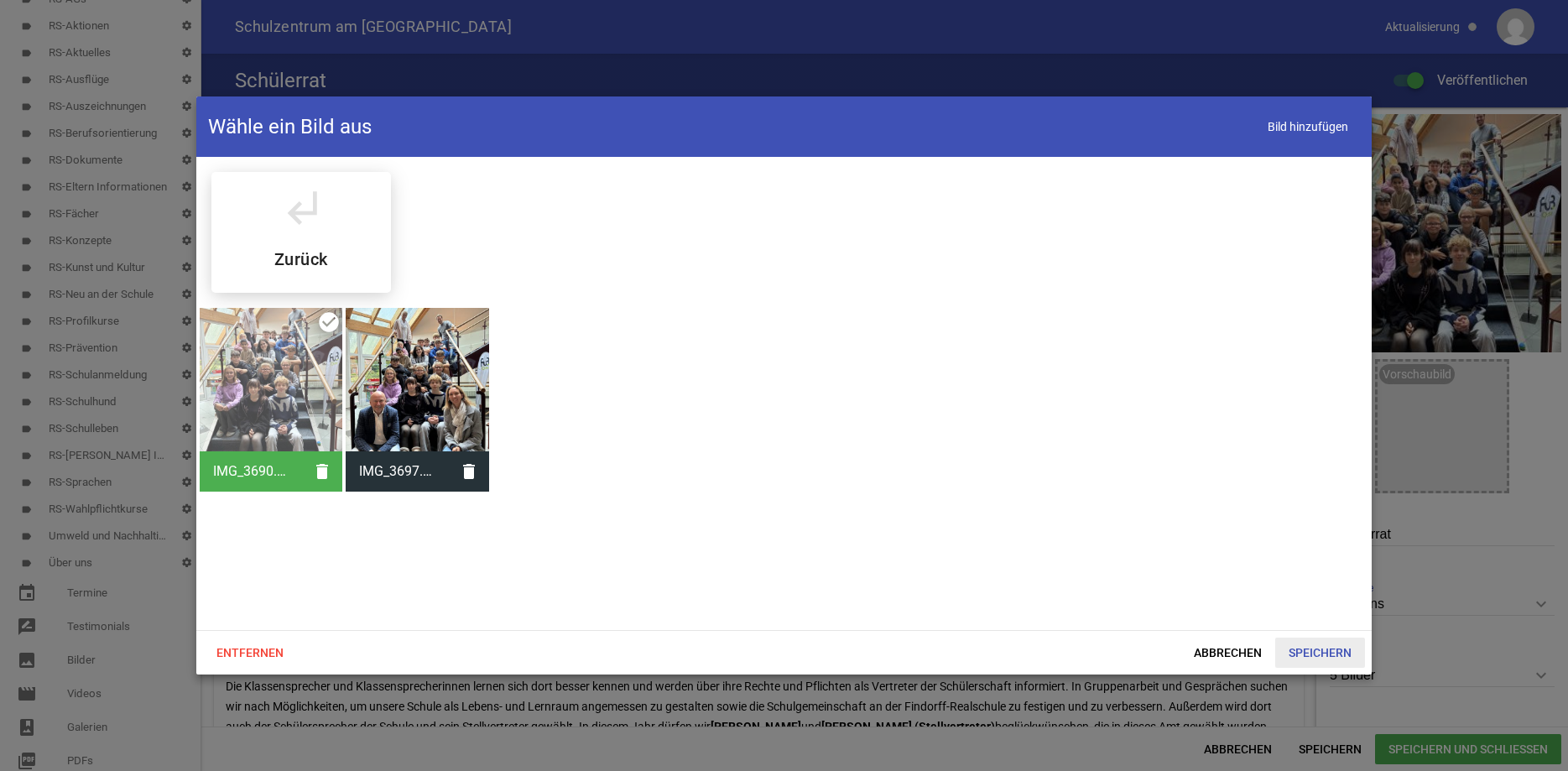
click at [1303, 654] on span "Speichern" at bounding box center [1320, 653] width 90 height 30
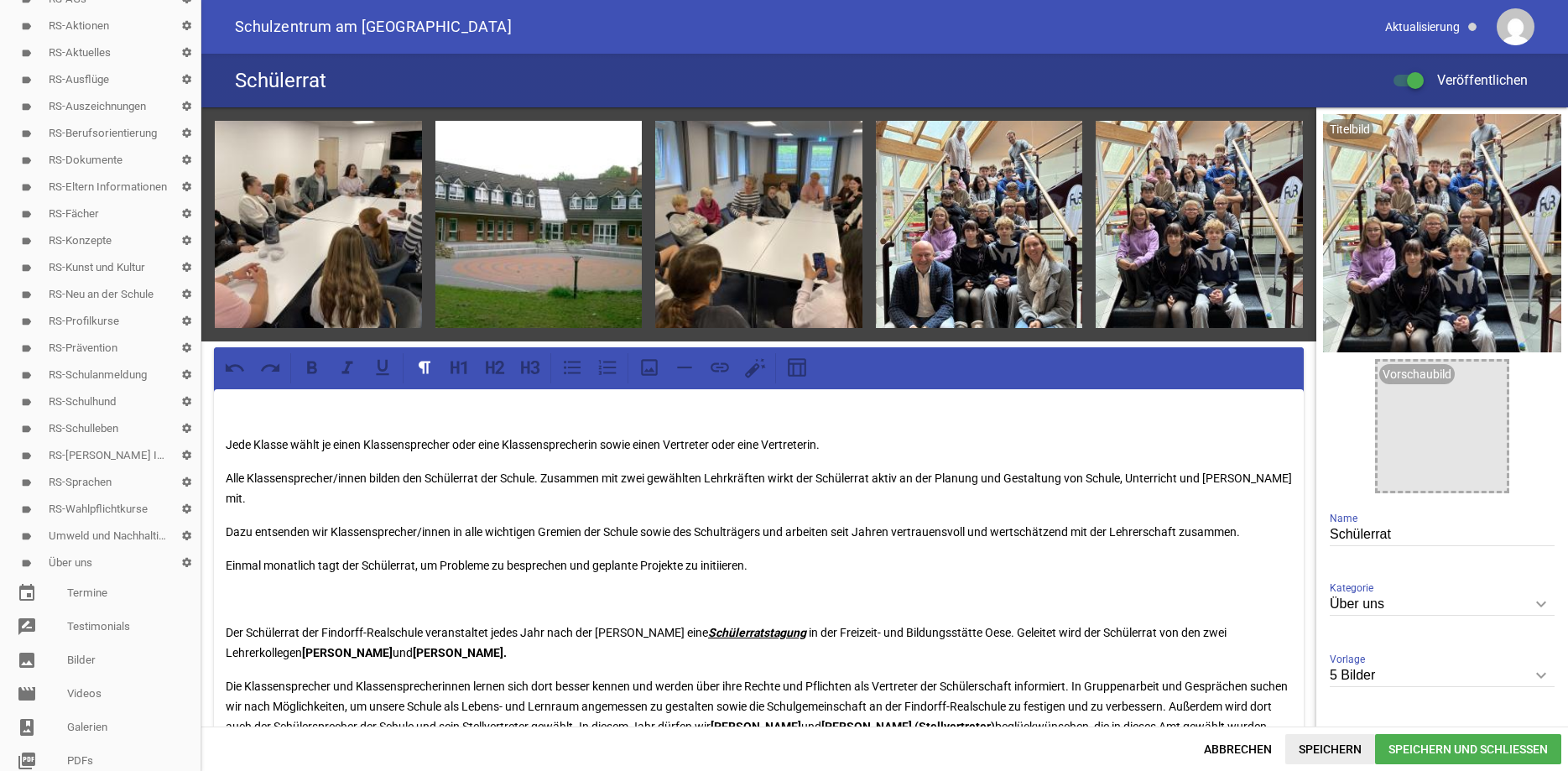
click at [1323, 747] on span "Speichern" at bounding box center [1330, 749] width 90 height 30
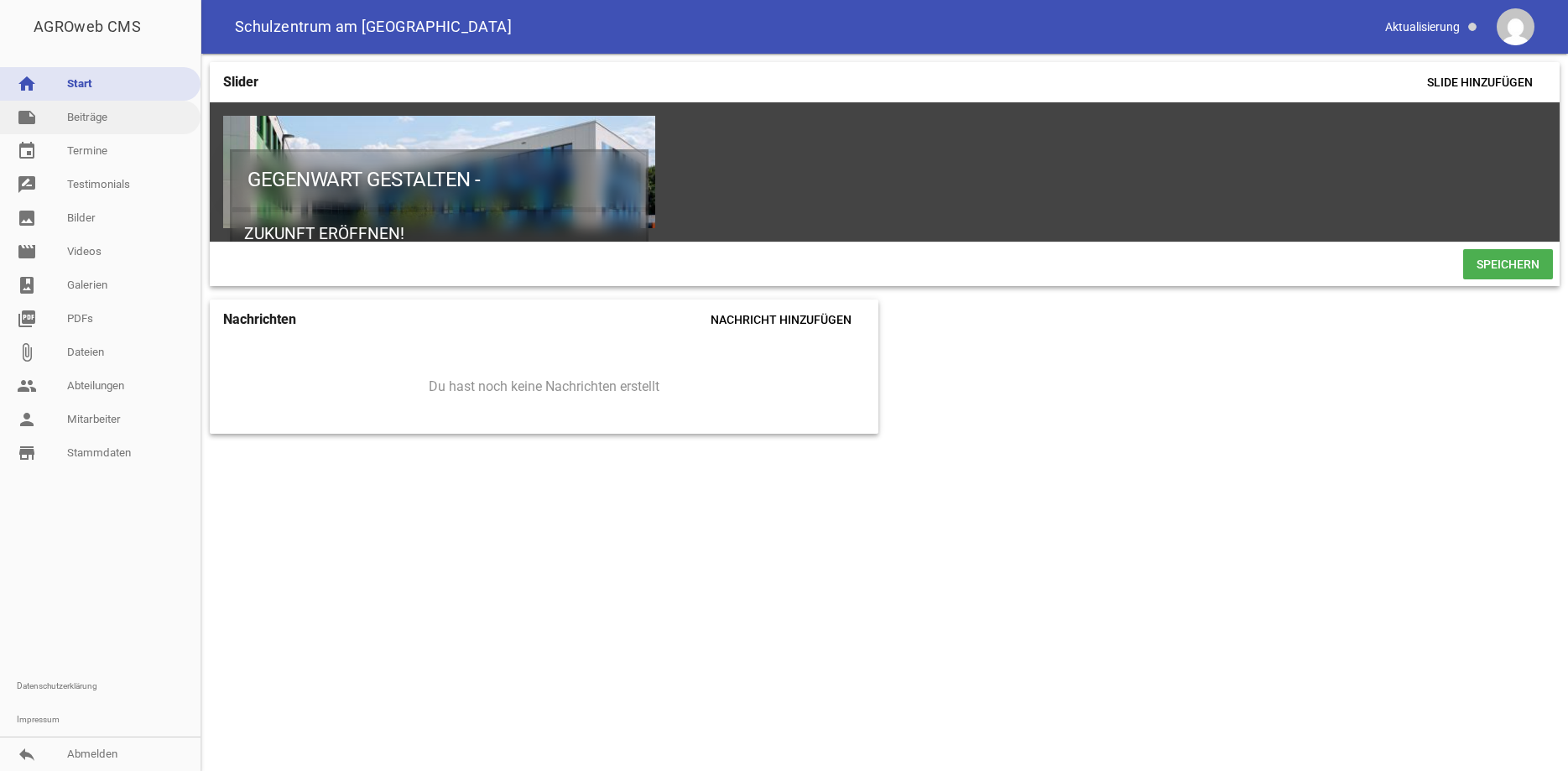
click at [103, 118] on link "note Beiträge" at bounding box center [100, 117] width 201 height 34
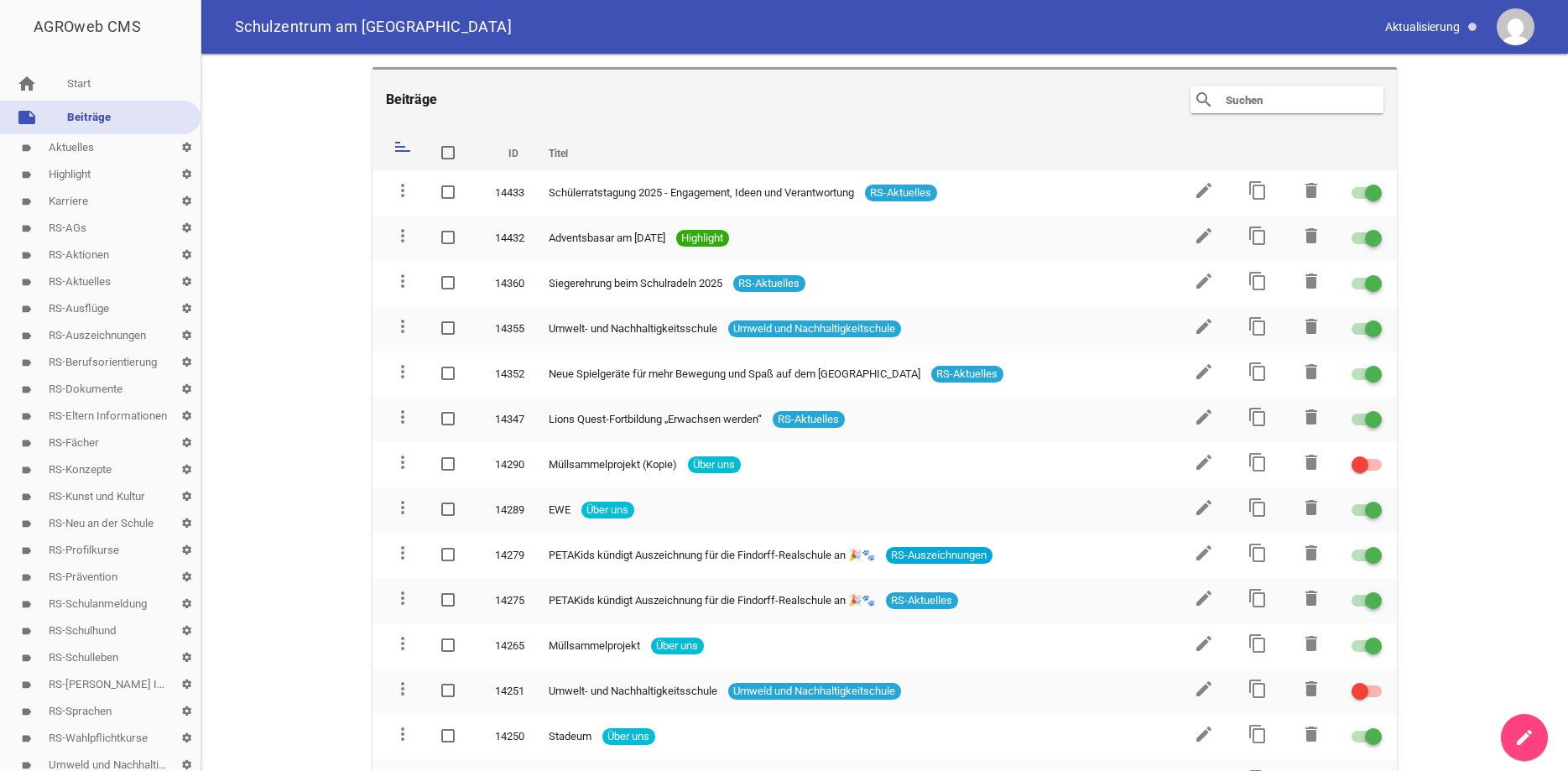
click at [57, 175] on link "label Highlight settings" at bounding box center [100, 174] width 201 height 27
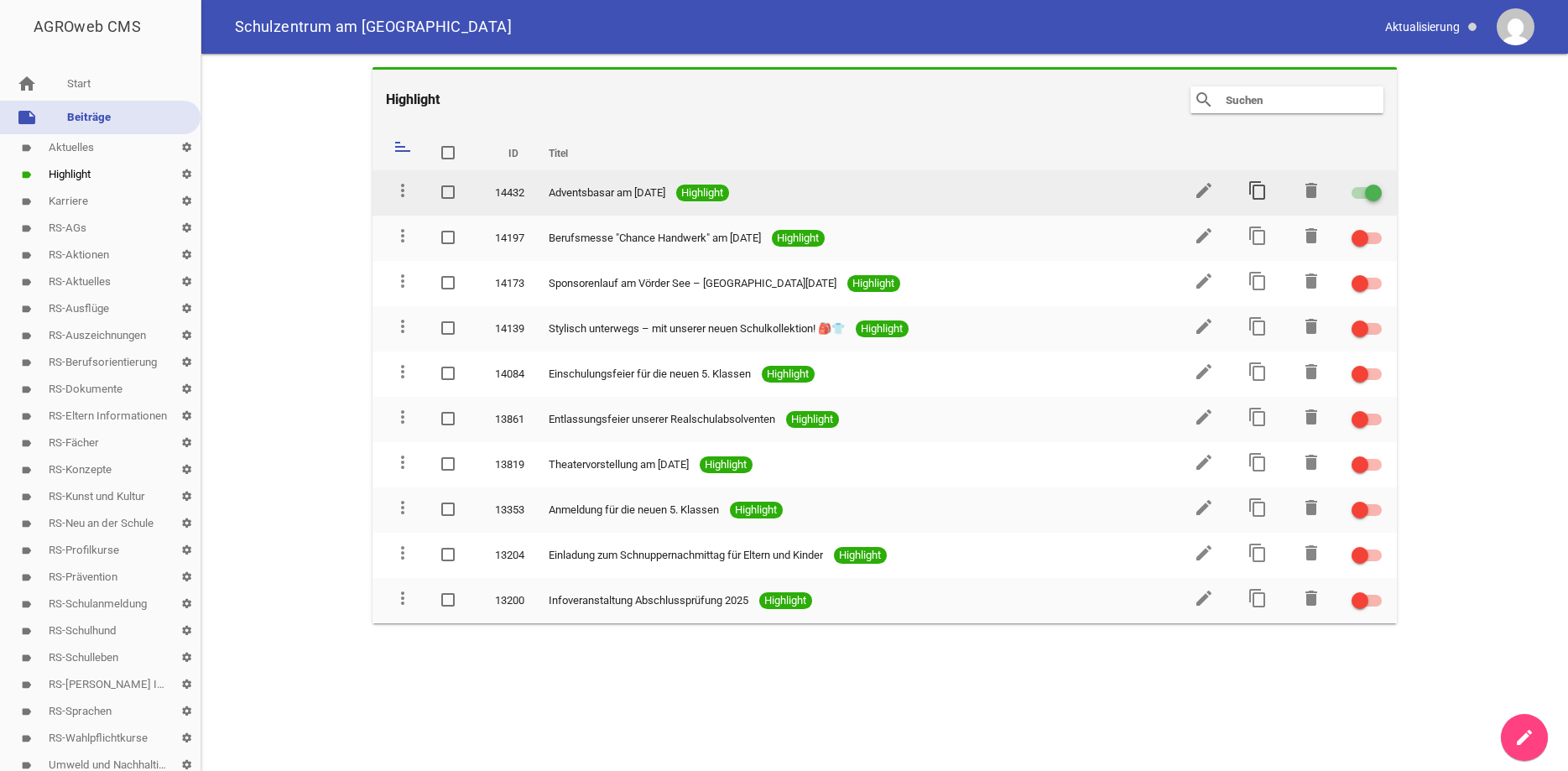
click at [1257, 191] on icon "content_copy" at bounding box center [1258, 191] width 20 height 20
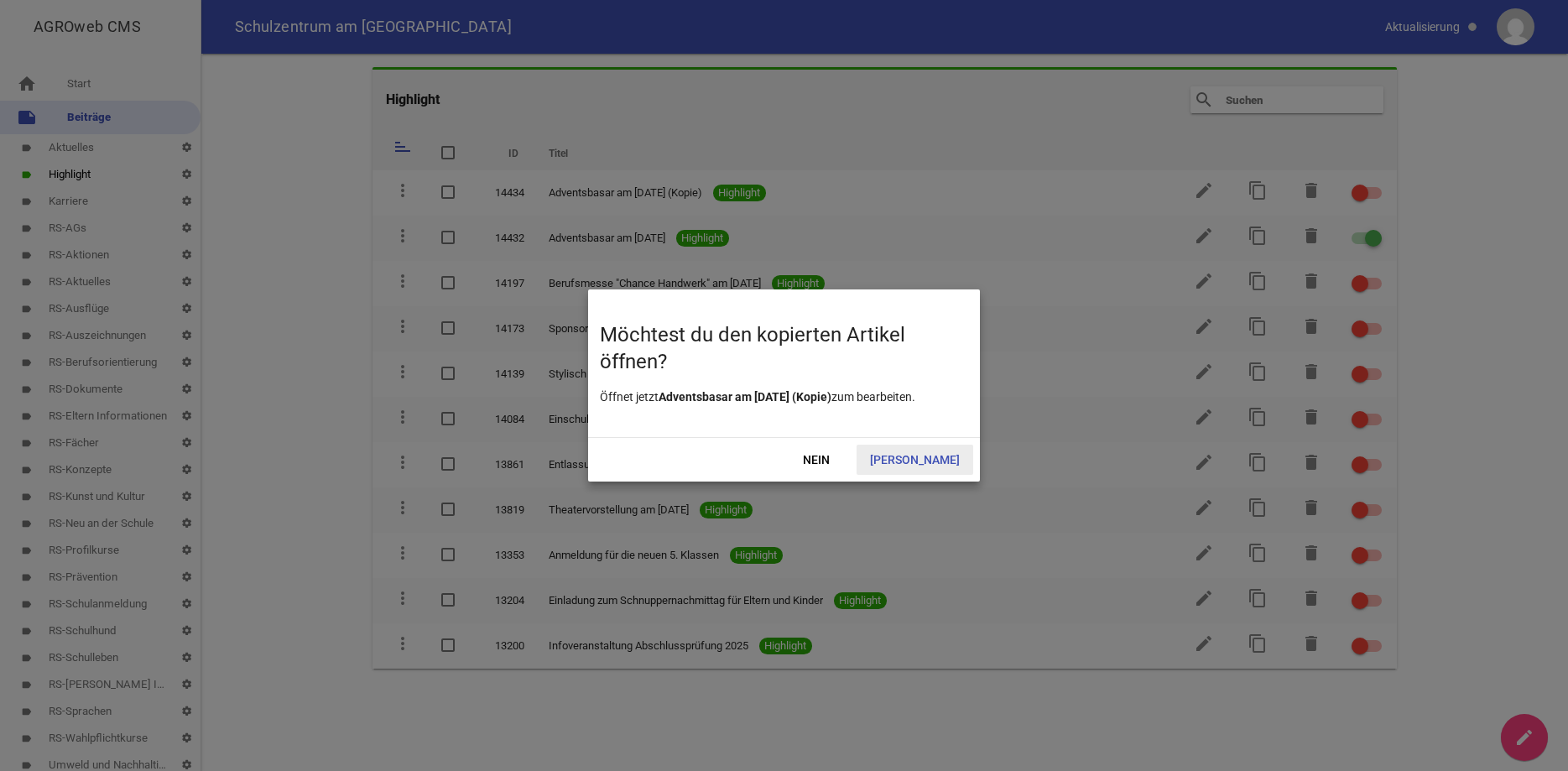
click at [931, 455] on span "[PERSON_NAME]" at bounding box center [915, 460] width 117 height 30
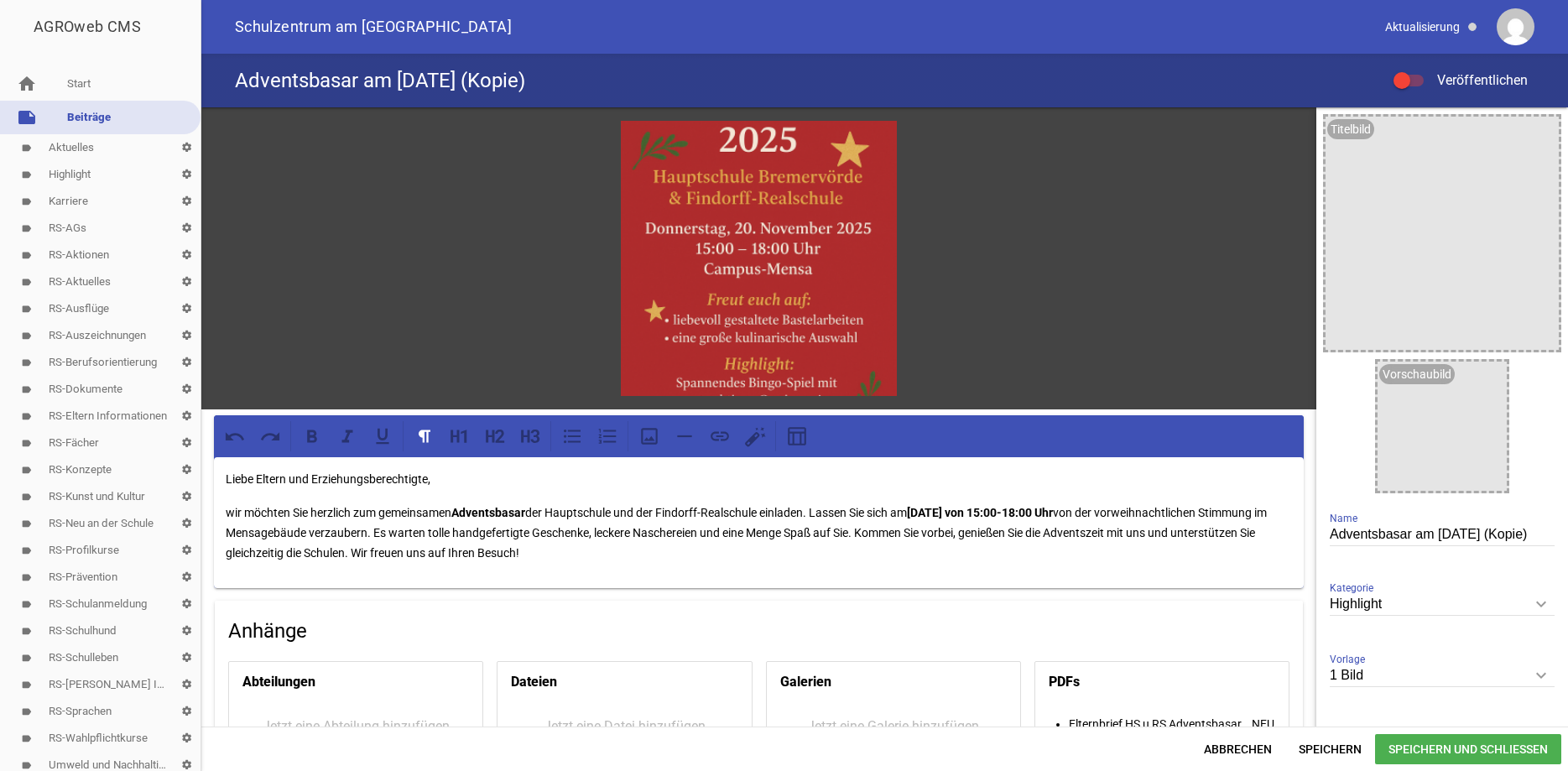
click at [1539, 604] on icon "keyboard_arrow_down" at bounding box center [1540, 604] width 27 height 27
click at [1539, 604] on input "Highlight" at bounding box center [1442, 605] width 225 height 23
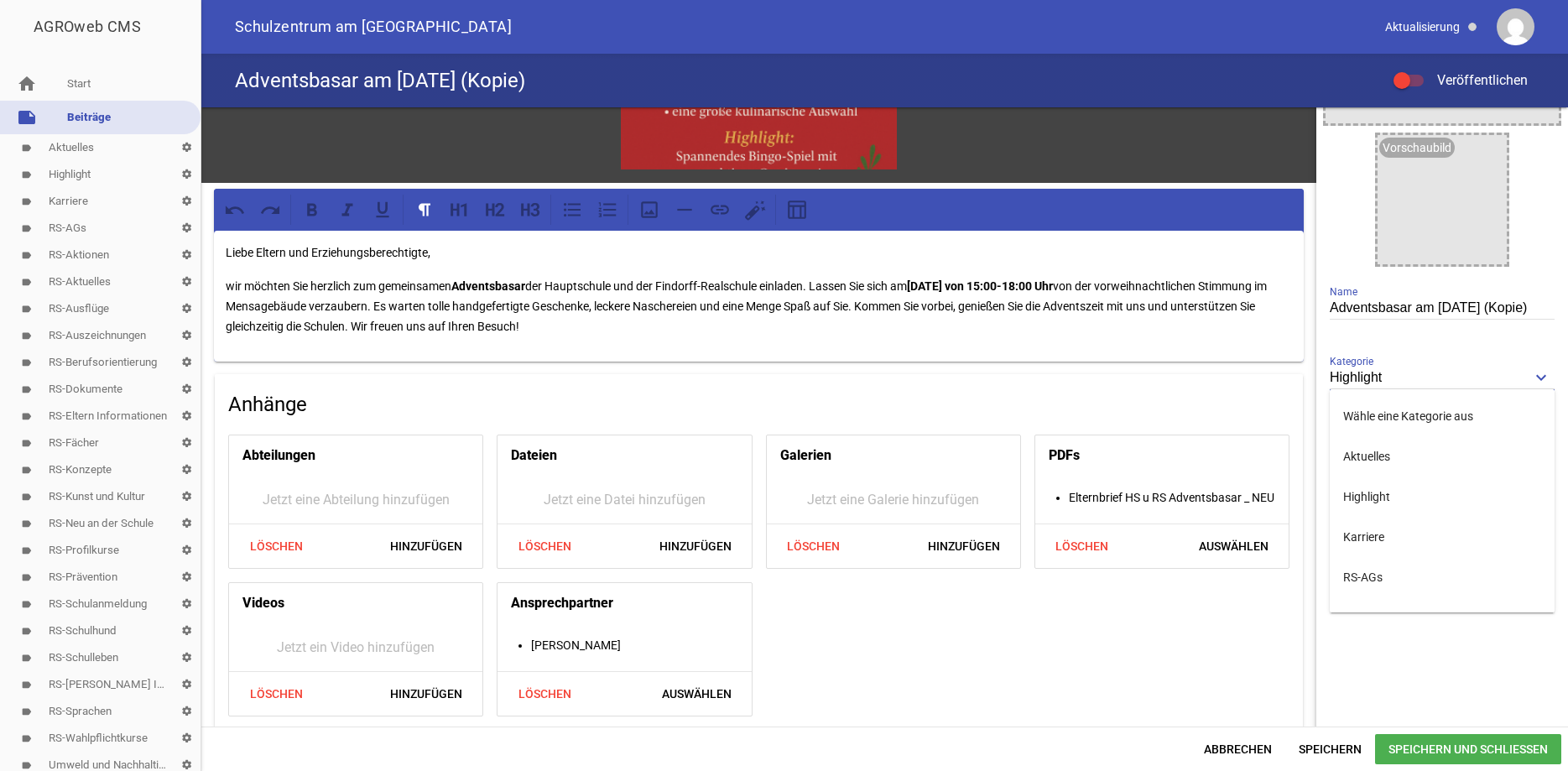
scroll to position [228, 0]
click at [1429, 421] on li "Wähle eine Kategorie aus" at bounding box center [1442, 416] width 225 height 40
click at [1538, 371] on icon "keyboard_arrow_down" at bounding box center [1540, 376] width 27 height 27
click at [1538, 371] on input "Wähle eine Kategorie aus" at bounding box center [1442, 377] width 225 height 23
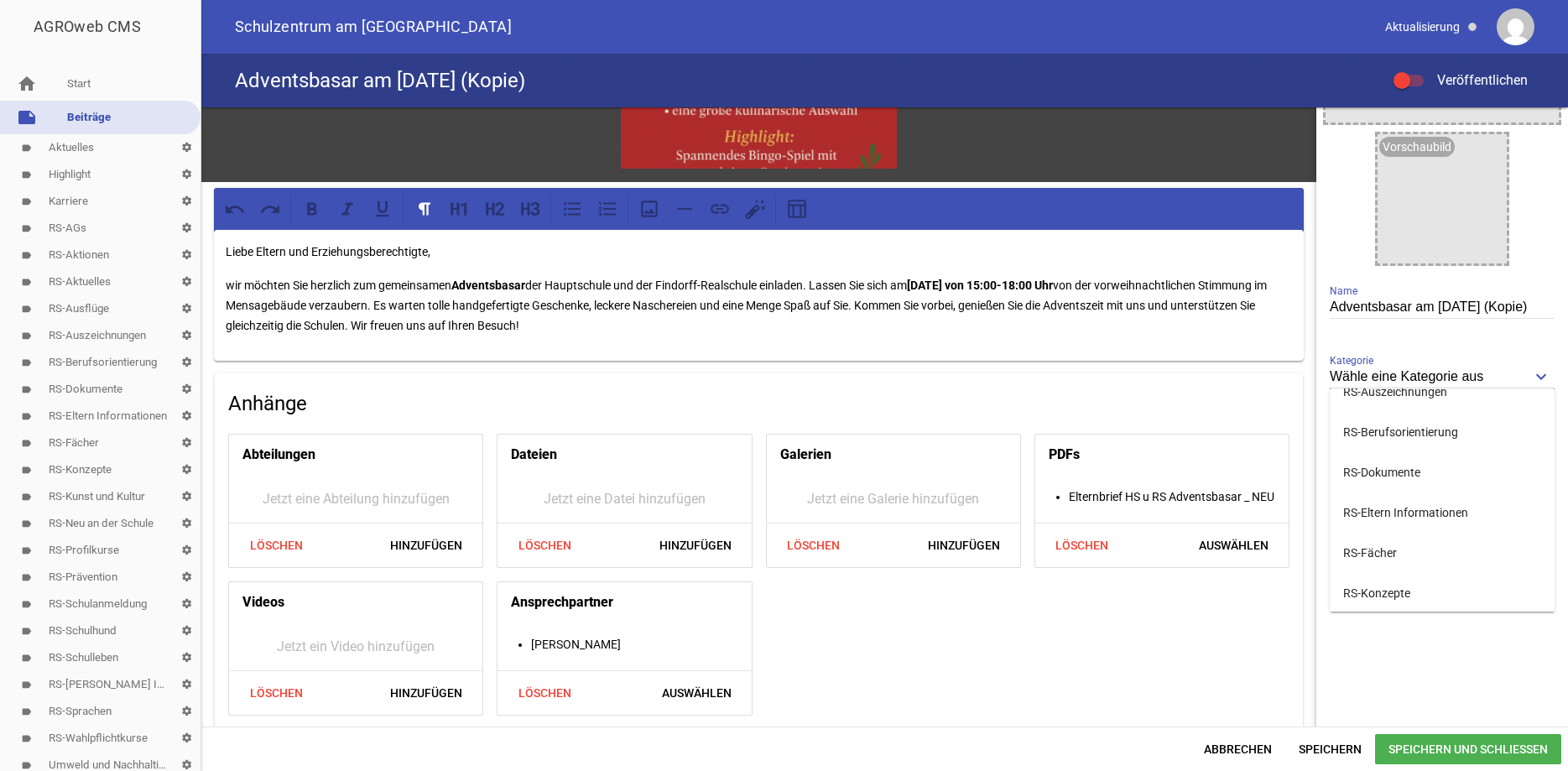
scroll to position [375, 0]
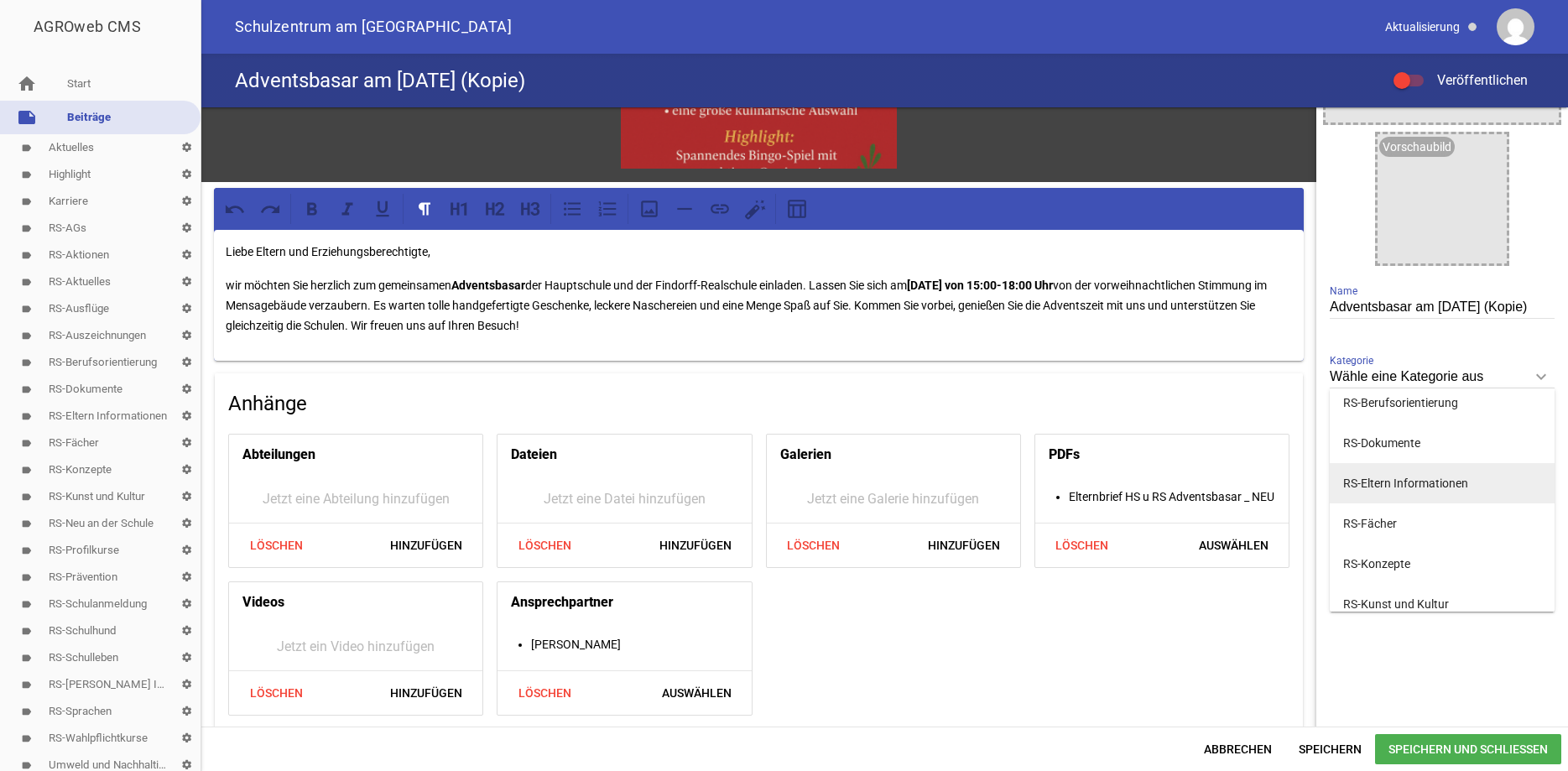
click at [1442, 476] on li "RS-Eltern Informationen" at bounding box center [1442, 484] width 225 height 40
type input "RS-Eltern Informationen"
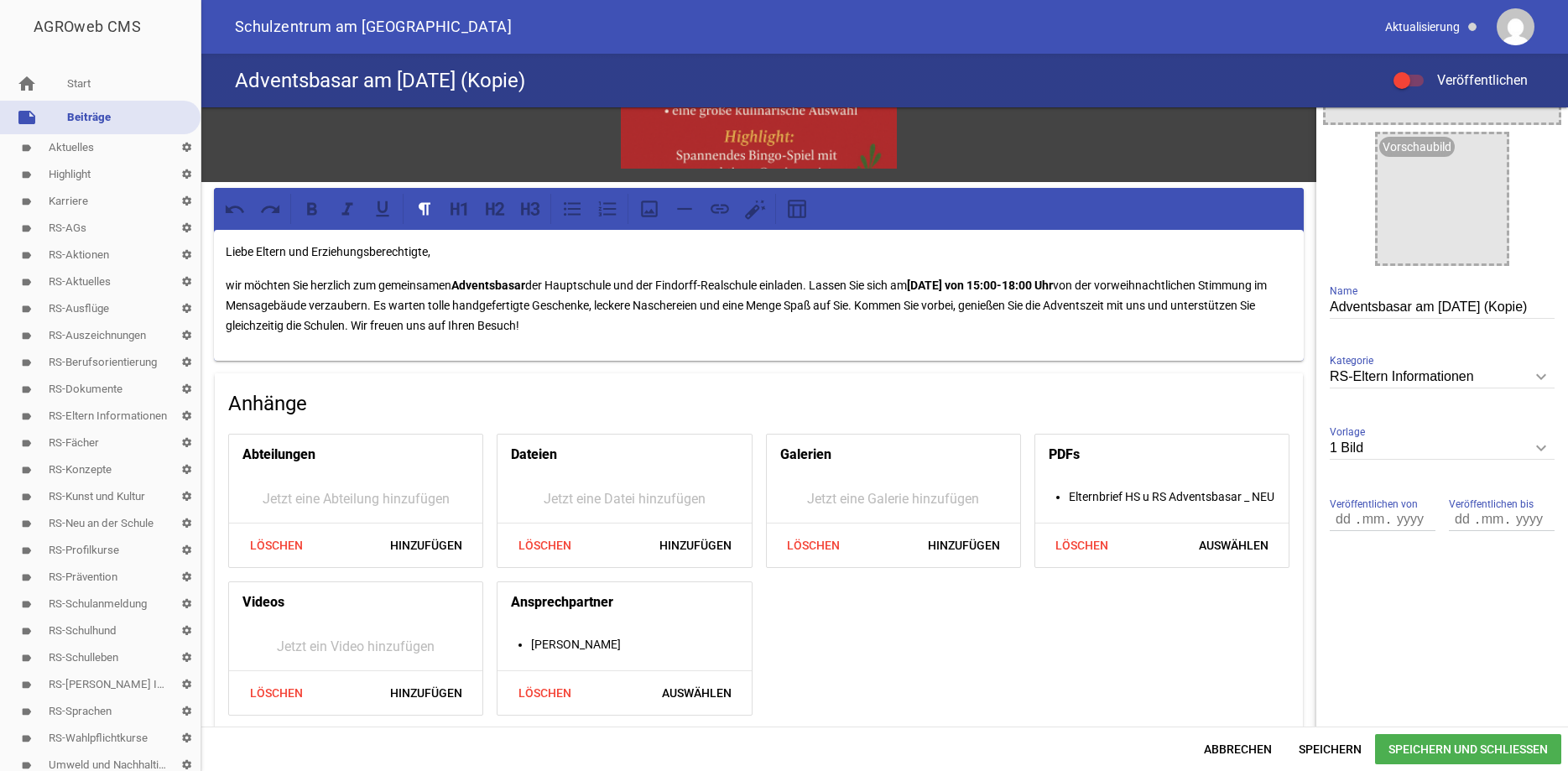
click at [1551, 311] on input "Adventsbasar am 20.11.2025 (Kopie)" at bounding box center [1442, 307] width 225 height 23
type input "Adventsbasar am [DATE]"
click at [1427, 744] on span "Speichern und Schließen" at bounding box center [1468, 749] width 186 height 30
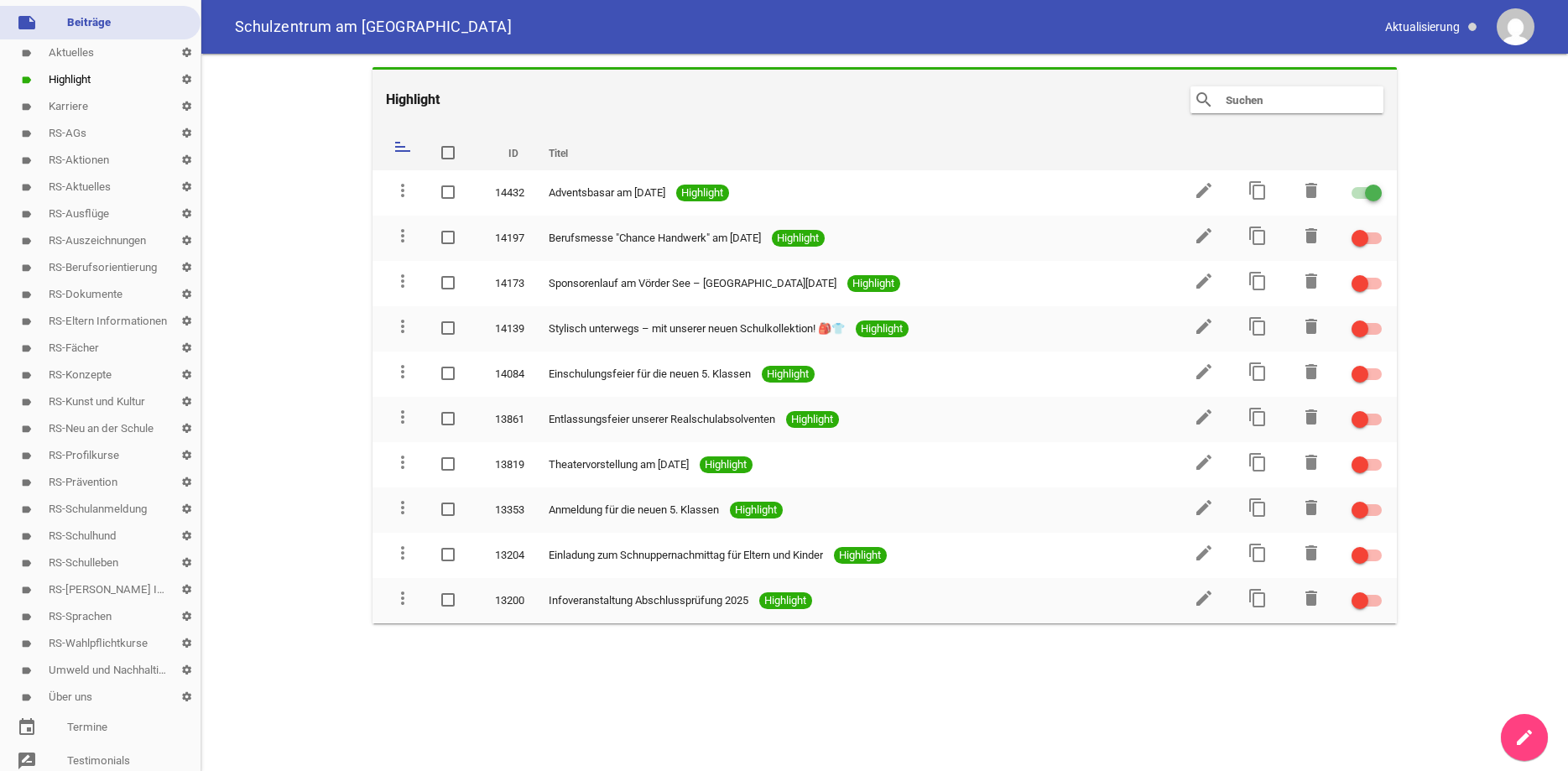
scroll to position [113, 0]
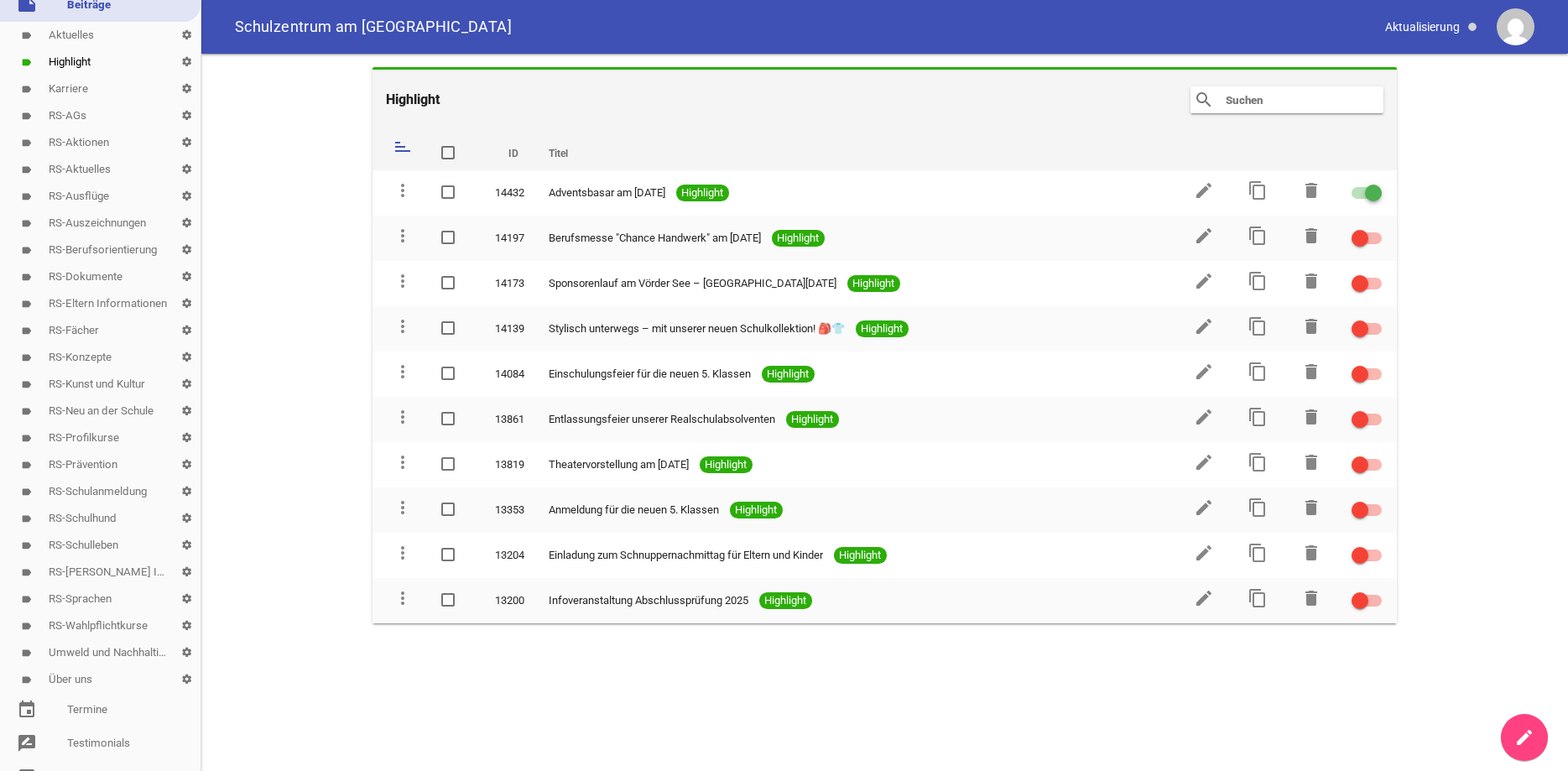
click at [85, 299] on link "label RS-Eltern Informationen settings" at bounding box center [100, 303] width 201 height 27
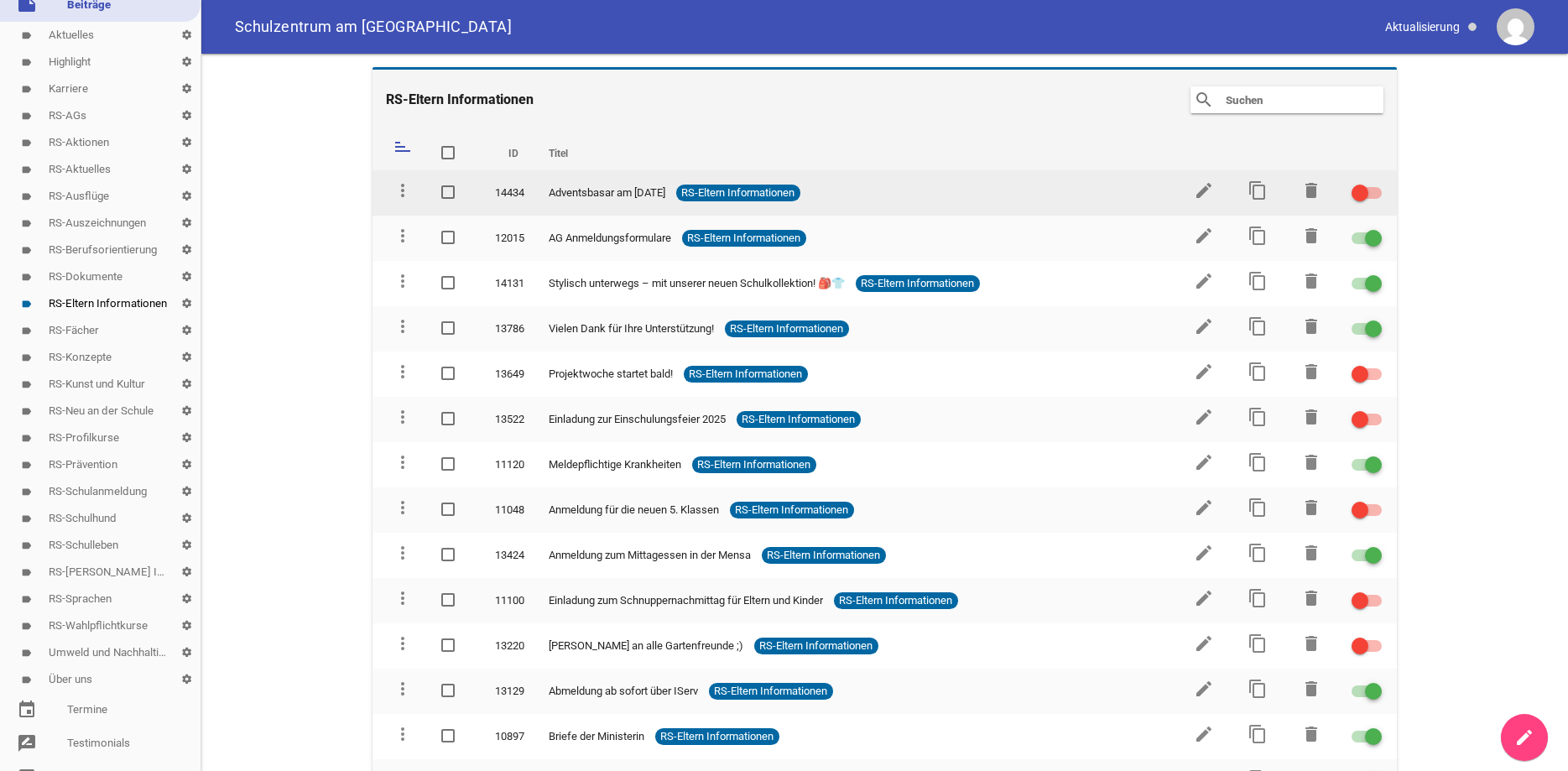
click at [1363, 189] on div at bounding box center [1360, 193] width 17 height 17
click at [1377, 183] on input "checkbox" at bounding box center [1377, 183] width 0 height 0
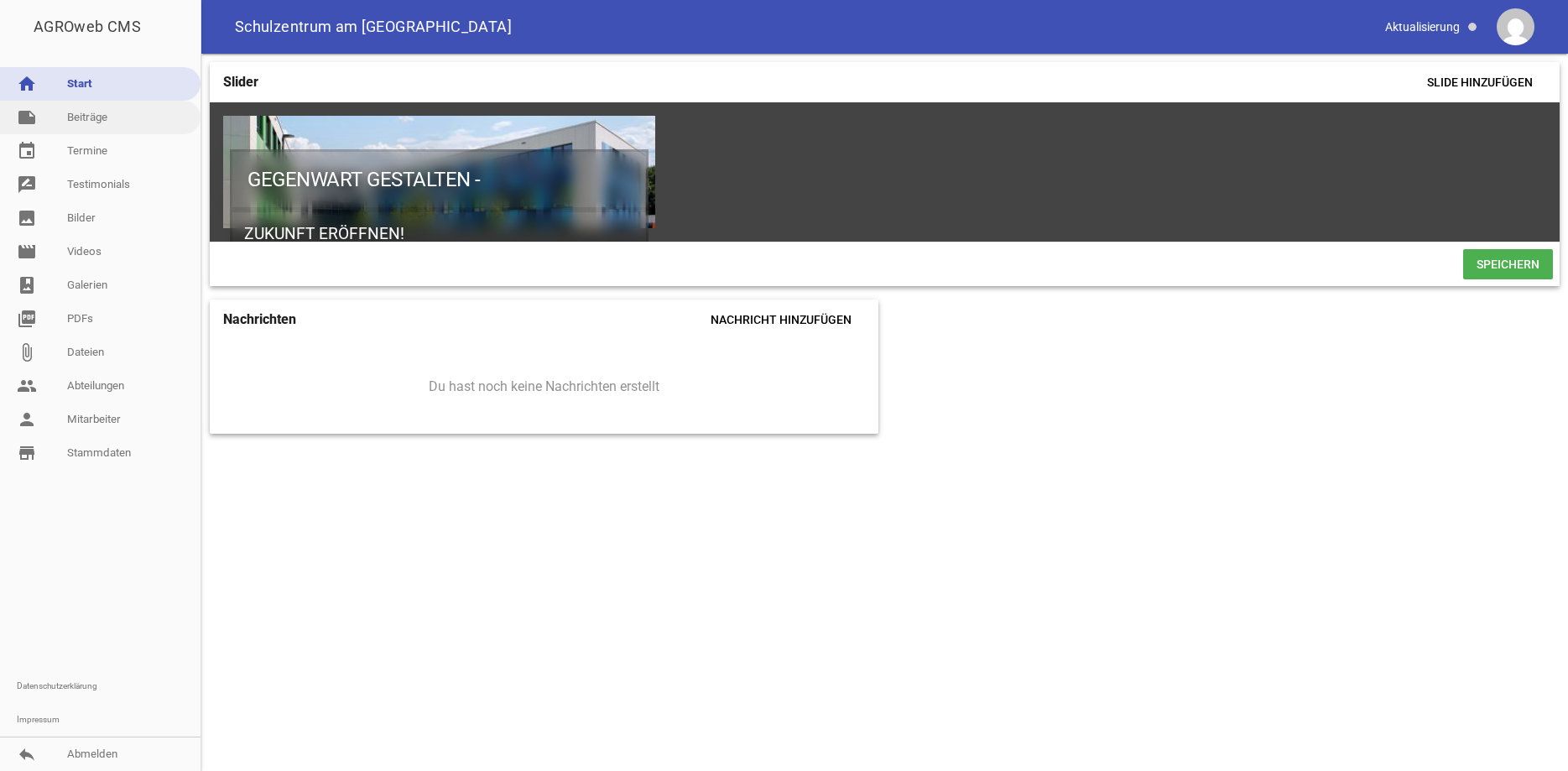
click at [103, 105] on link "note Beiträge" at bounding box center [100, 117] width 201 height 34
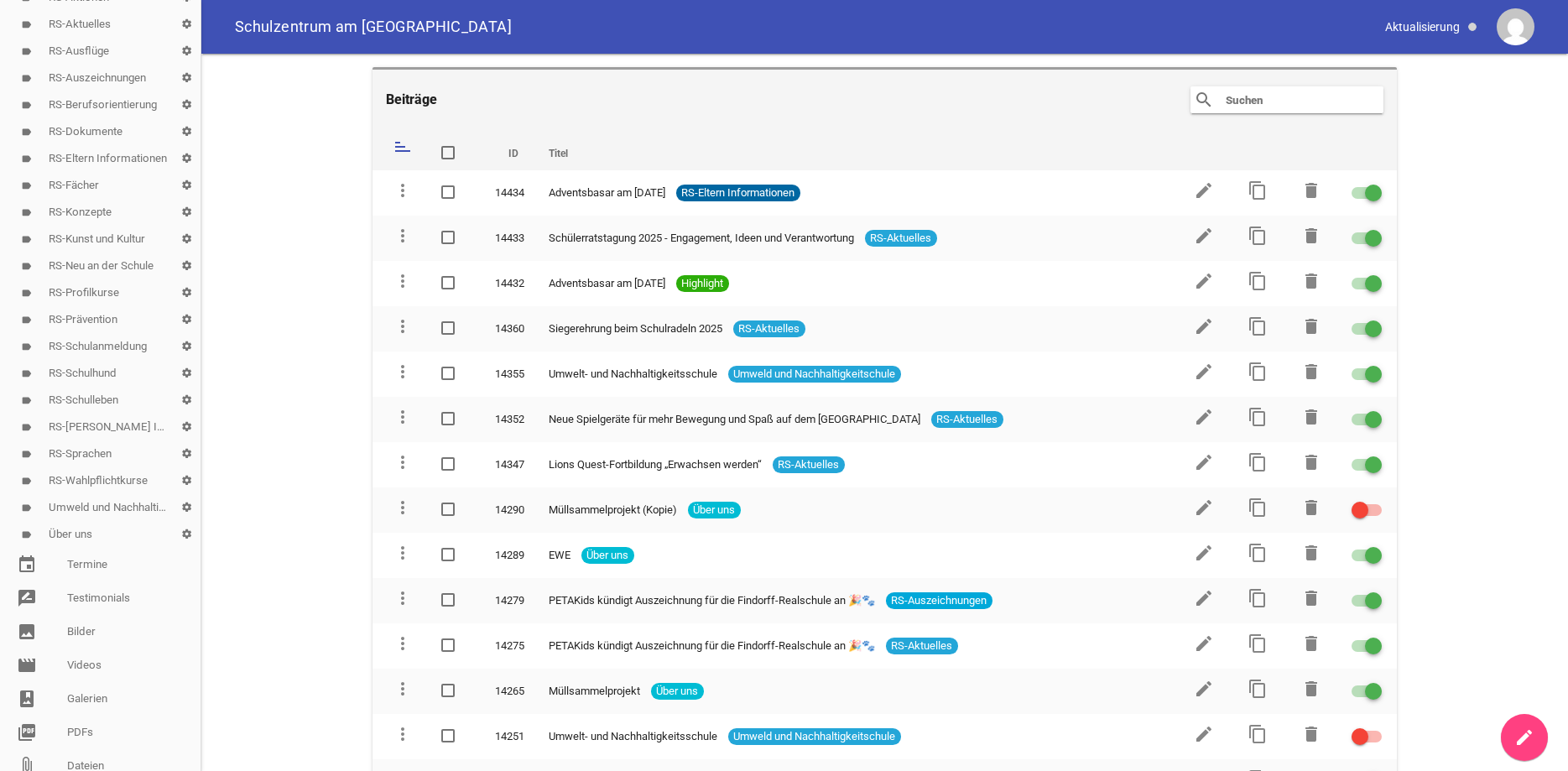
scroll to position [314, 0]
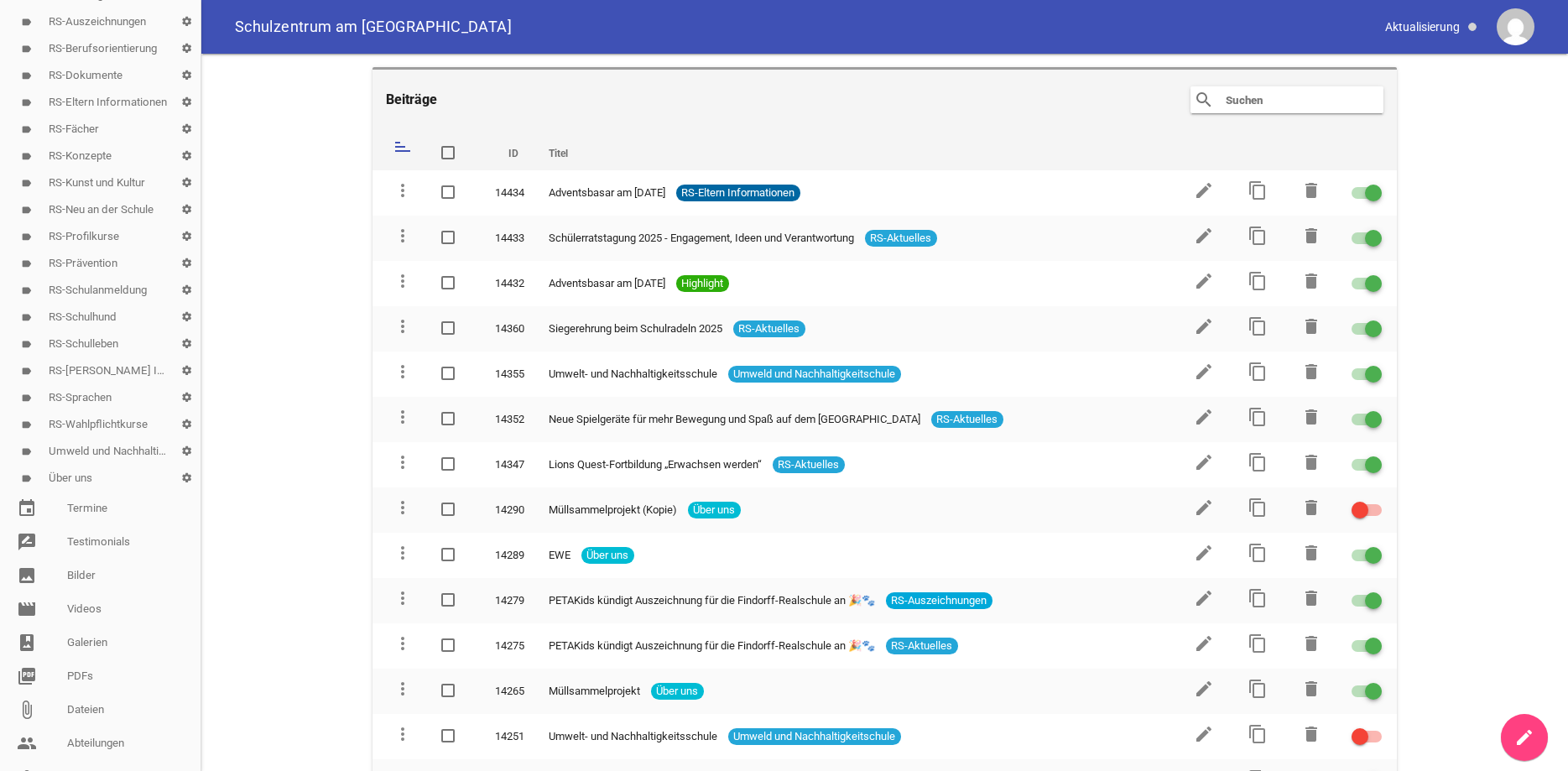
click at [104, 448] on link "label Umweld und Nachhaltigkeitschule settings" at bounding box center [100, 451] width 201 height 27
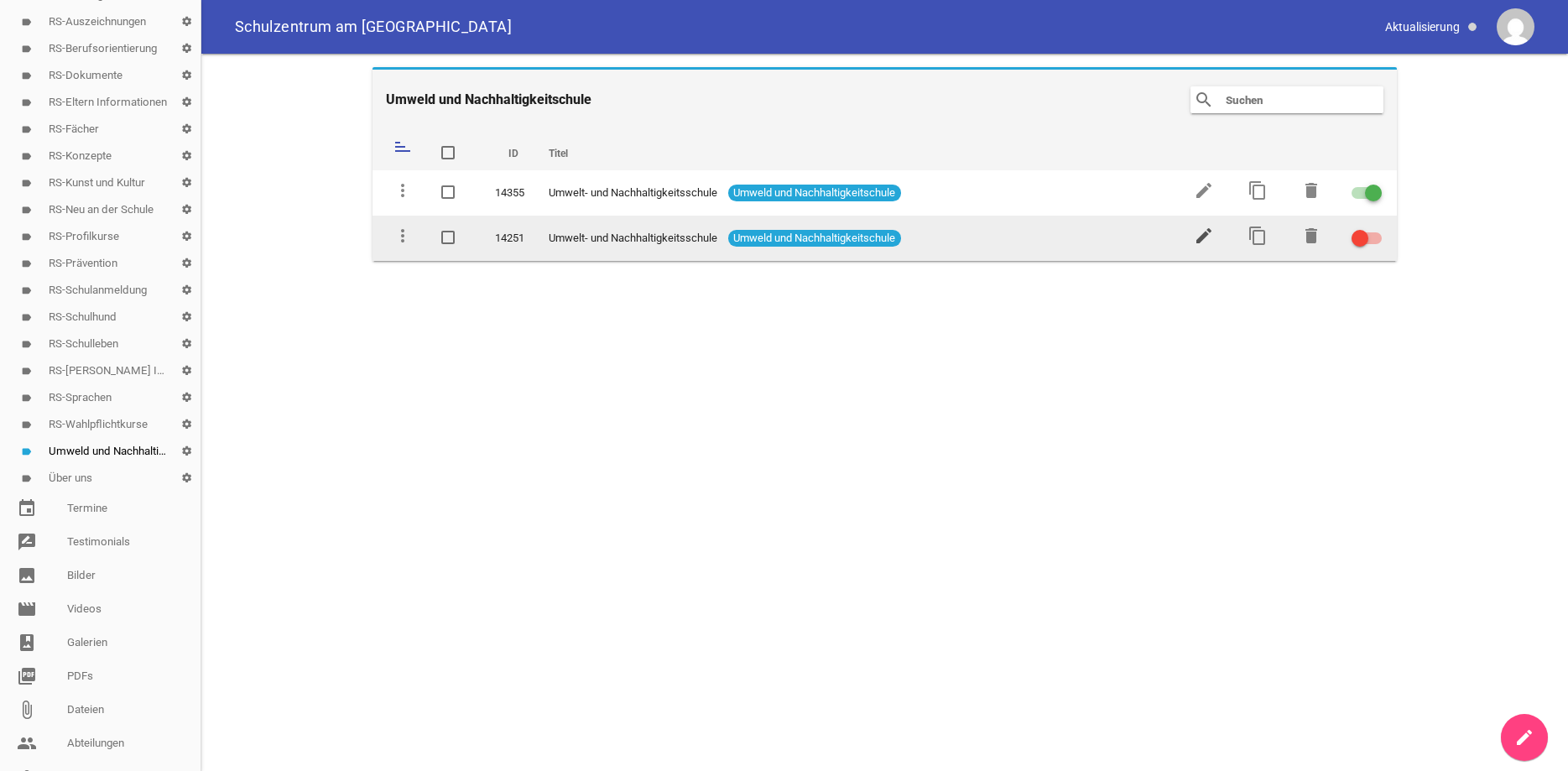
click at [1201, 231] on icon "edit" at bounding box center [1204, 236] width 20 height 20
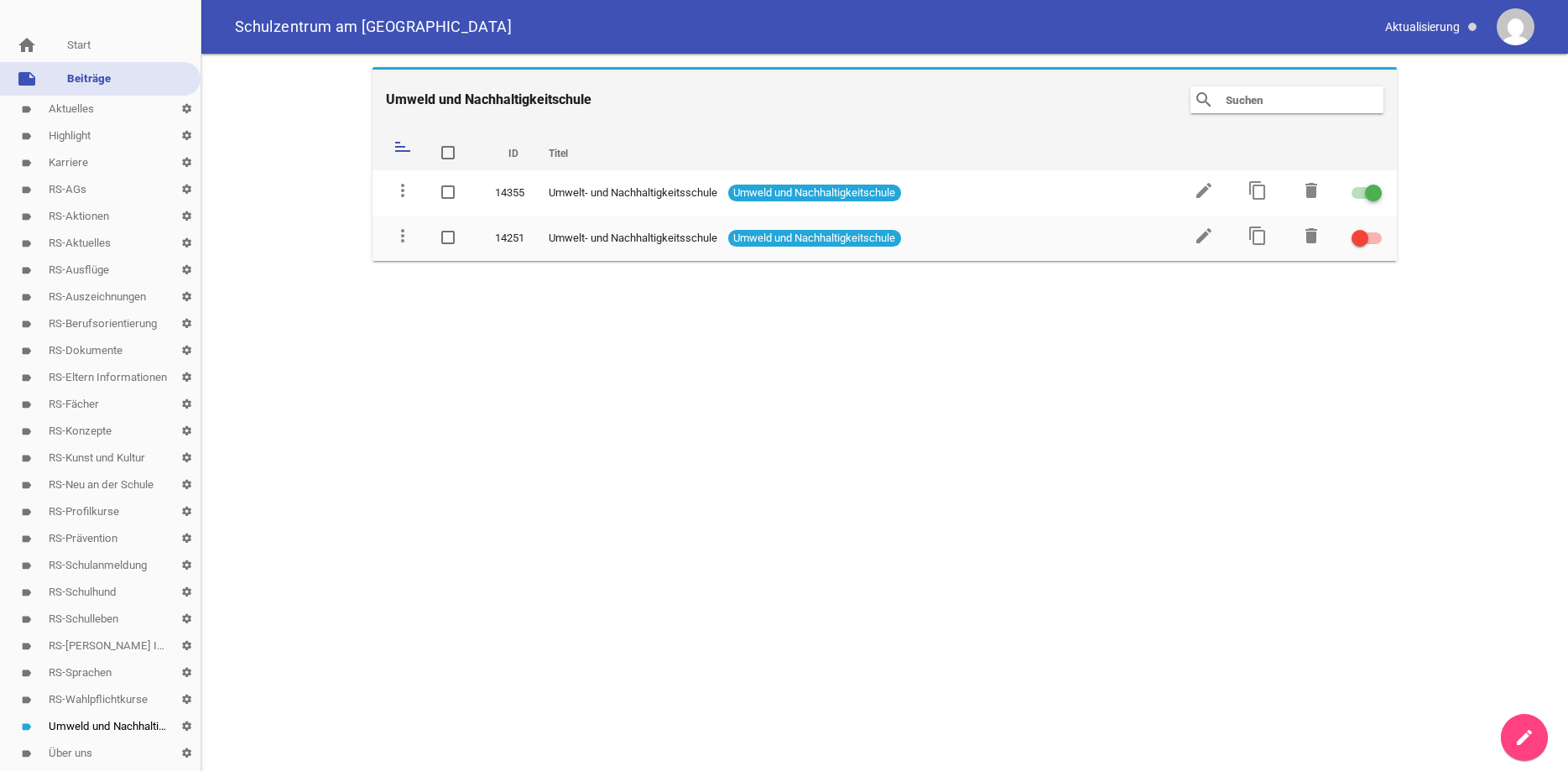
scroll to position [28, 0]
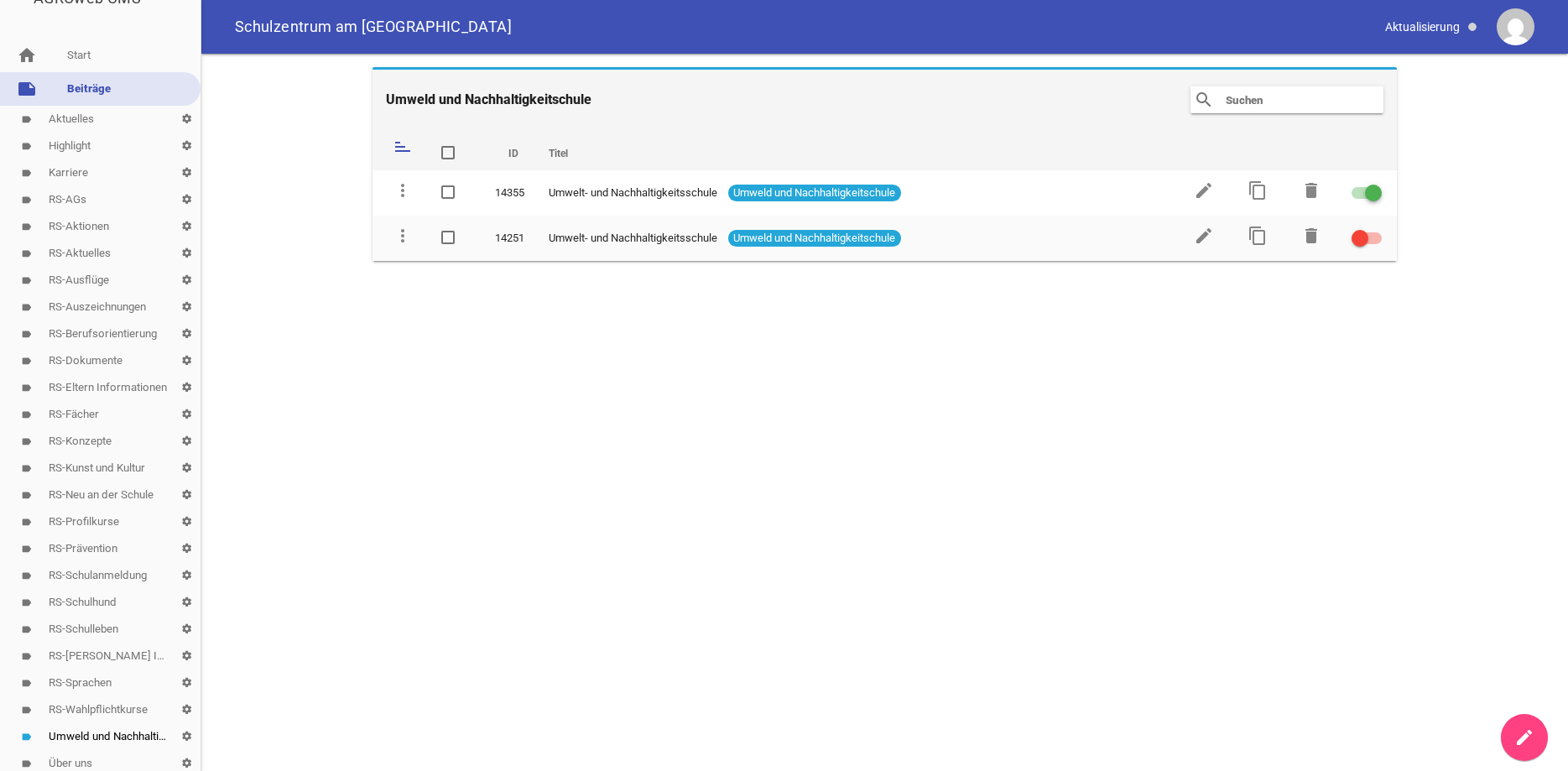
click at [65, 257] on link "label RS-Aktuelles settings" at bounding box center [100, 253] width 201 height 27
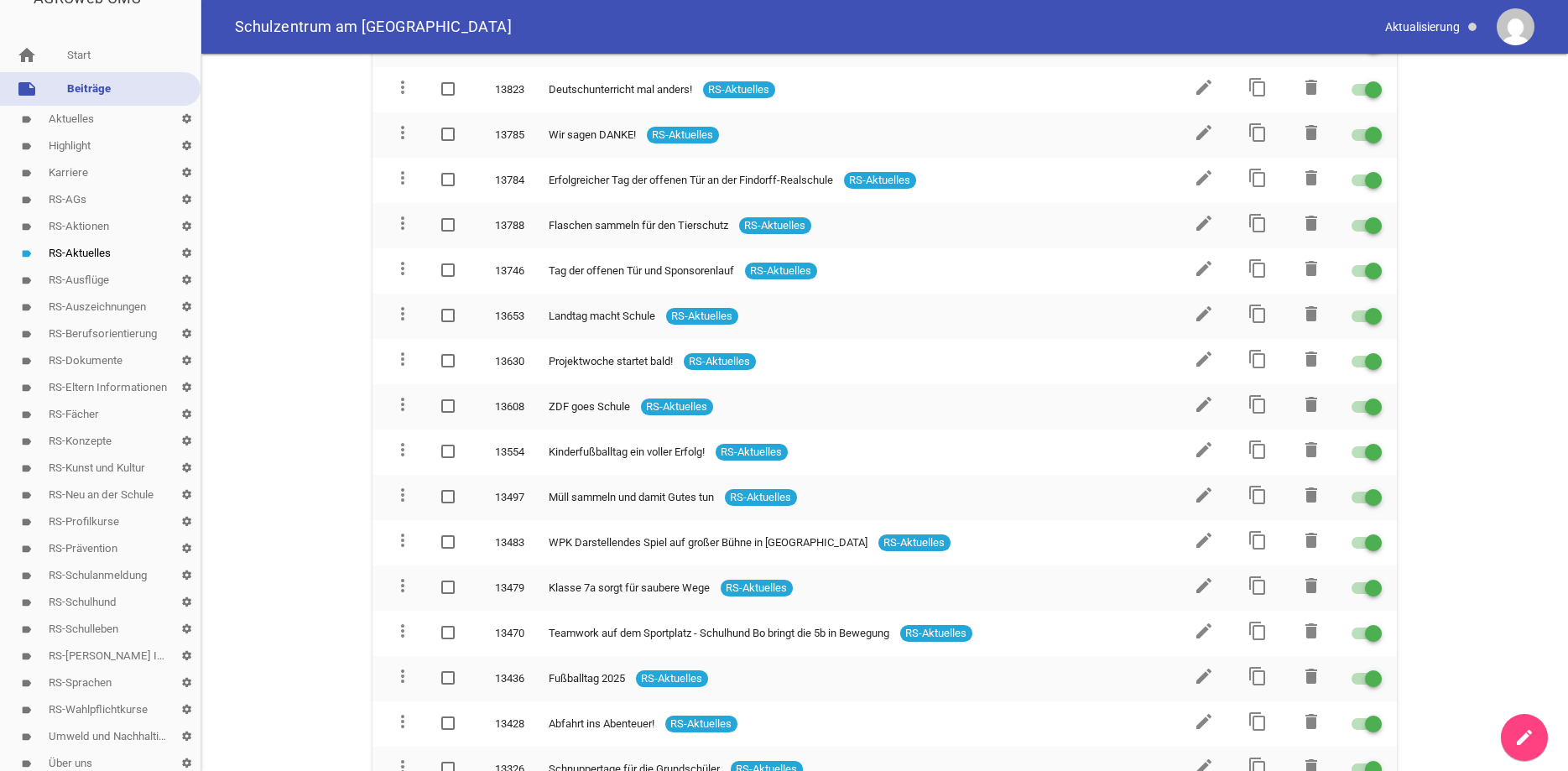
scroll to position [1034, 0]
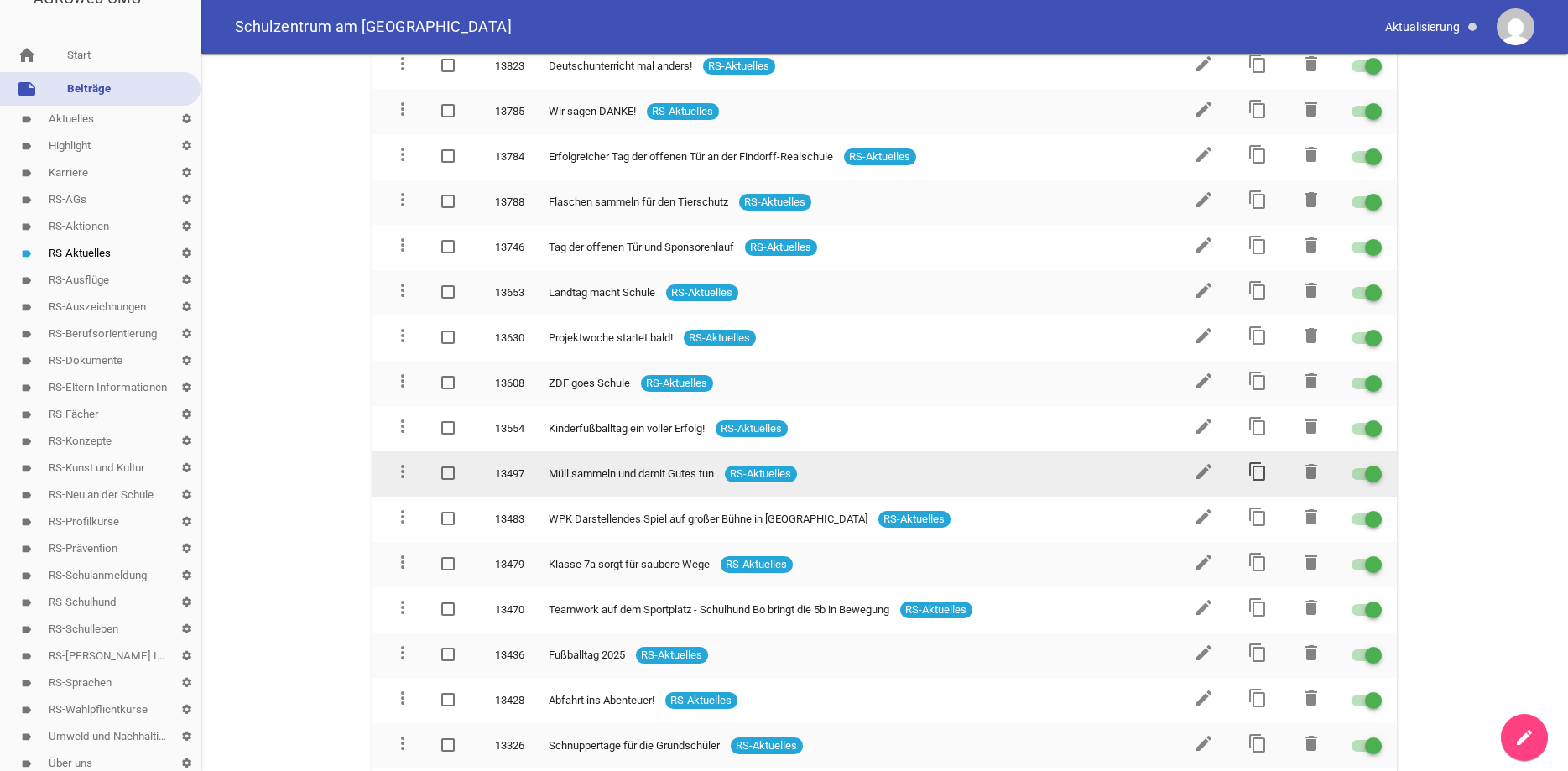
click at [1262, 464] on icon "content_copy" at bounding box center [1258, 472] width 20 height 20
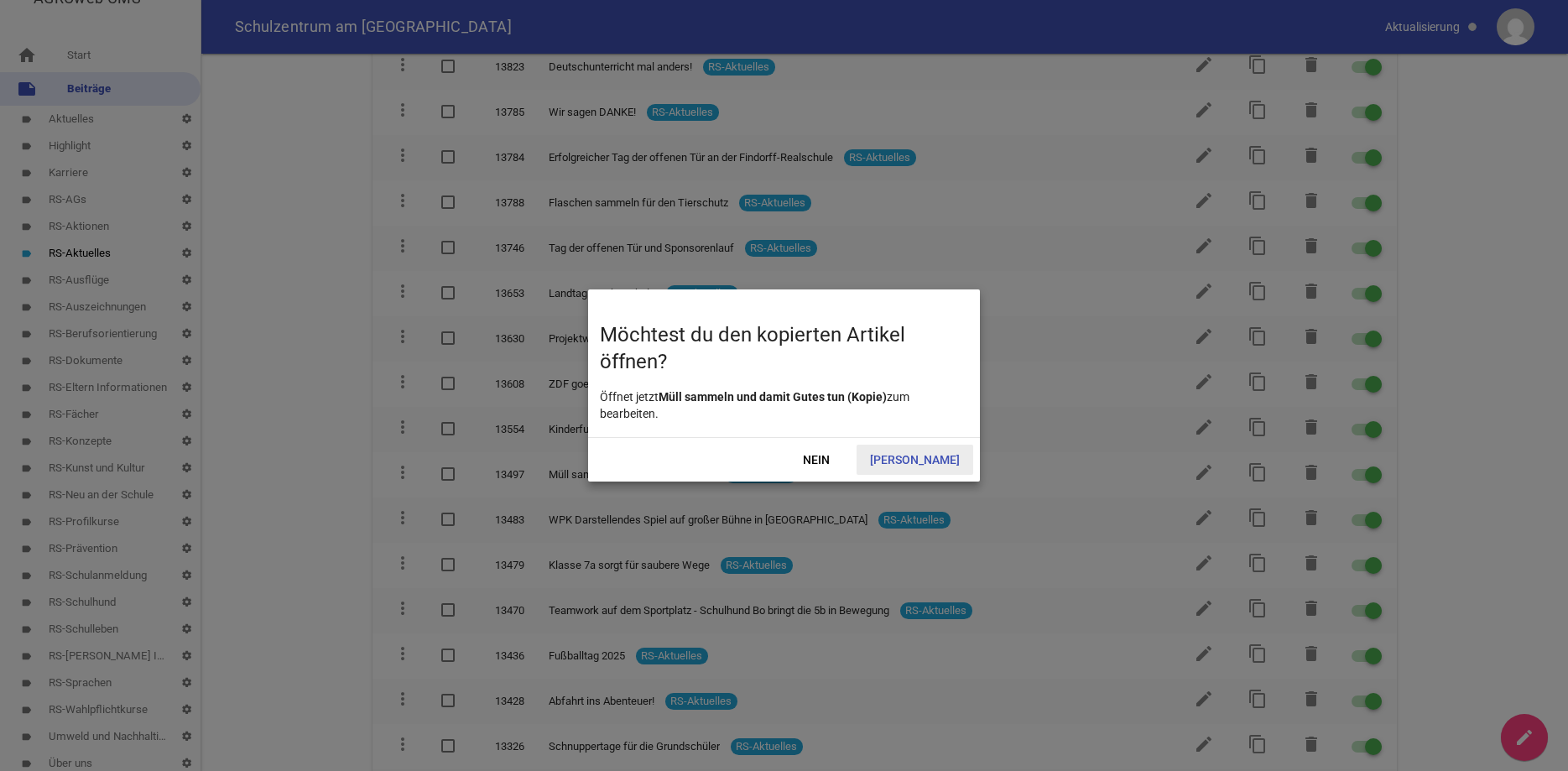
click at [945, 461] on span "[PERSON_NAME]" at bounding box center [915, 460] width 117 height 30
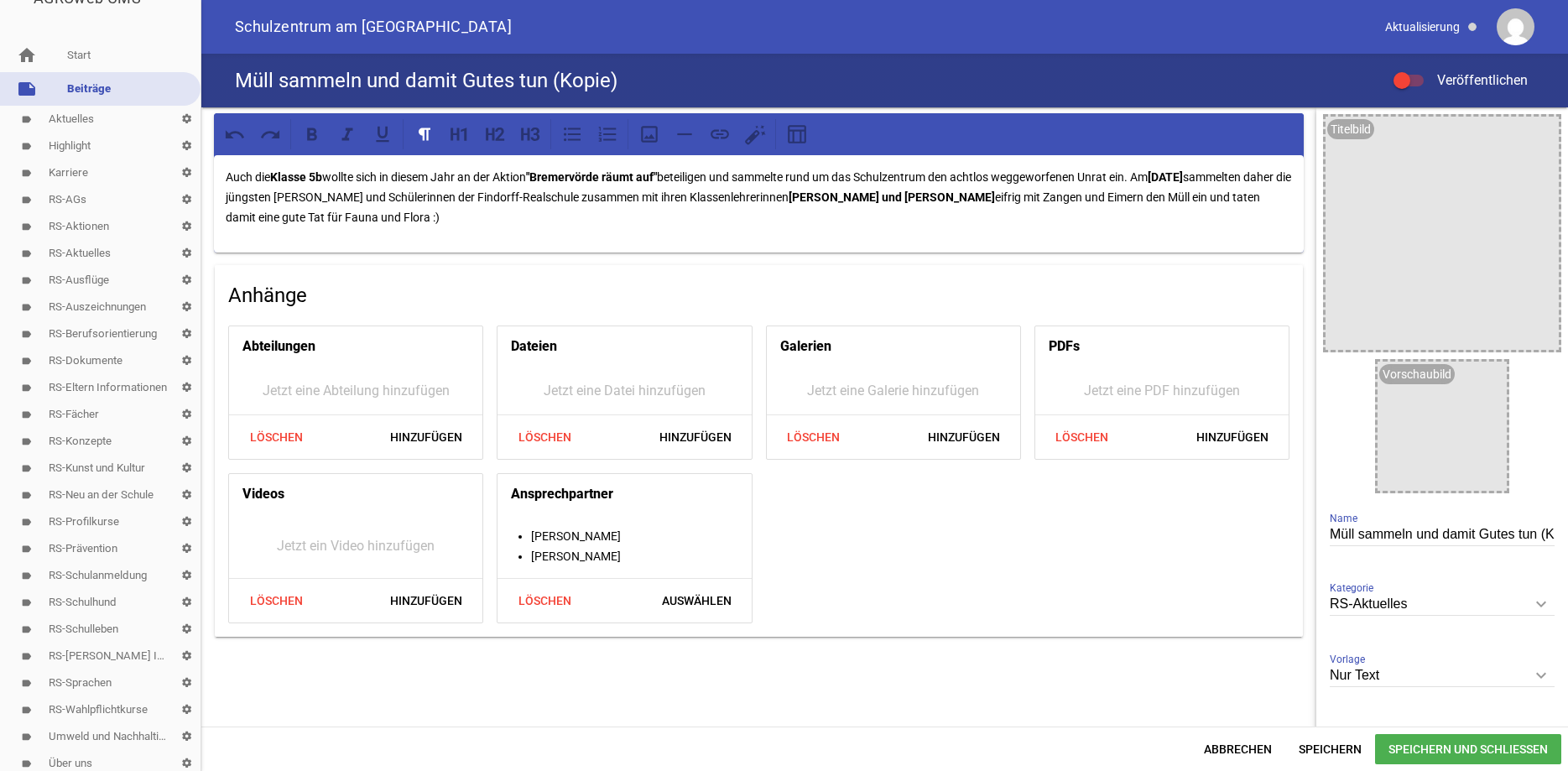
click at [1537, 604] on icon "keyboard_arrow_down" at bounding box center [1540, 604] width 27 height 27
click at [1537, 604] on input "RS-Aktuelles" at bounding box center [1442, 605] width 225 height 23
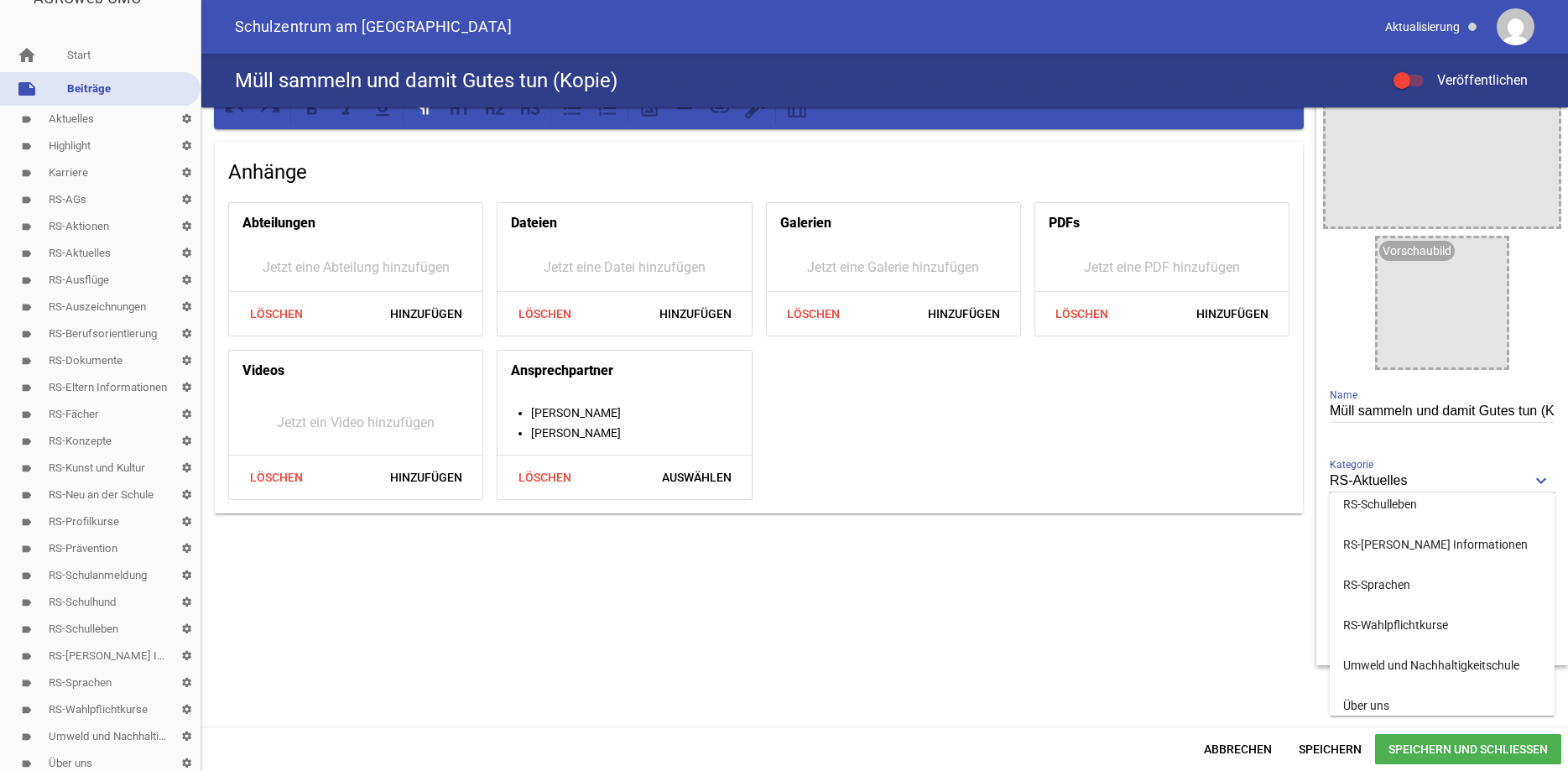
scroll to position [135, 0]
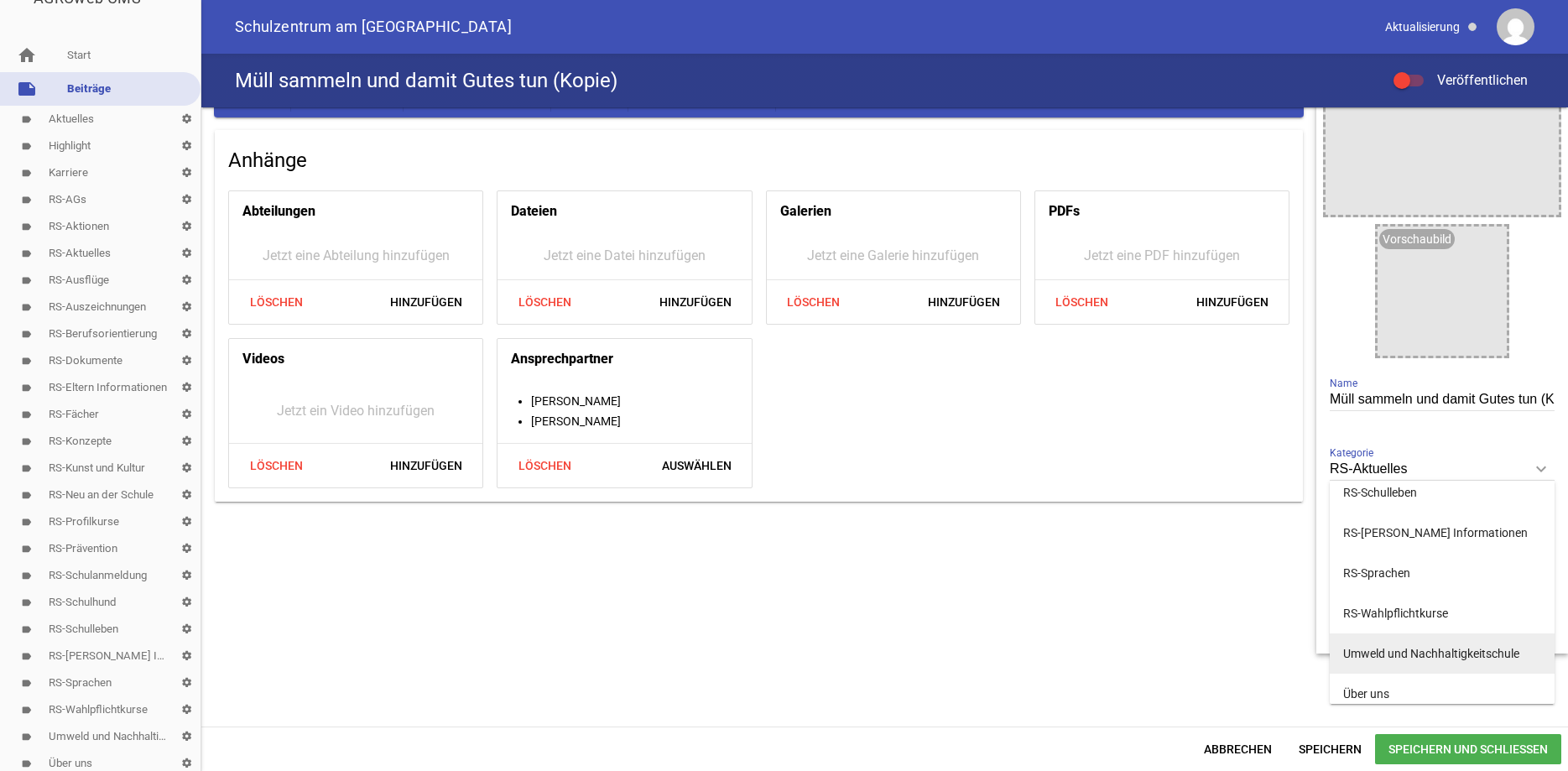
click at [1449, 655] on li "Umweld und Nachhaltigkeitschule" at bounding box center [1442, 654] width 225 height 40
type input "Umweld und Nachhaltigkeitschule"
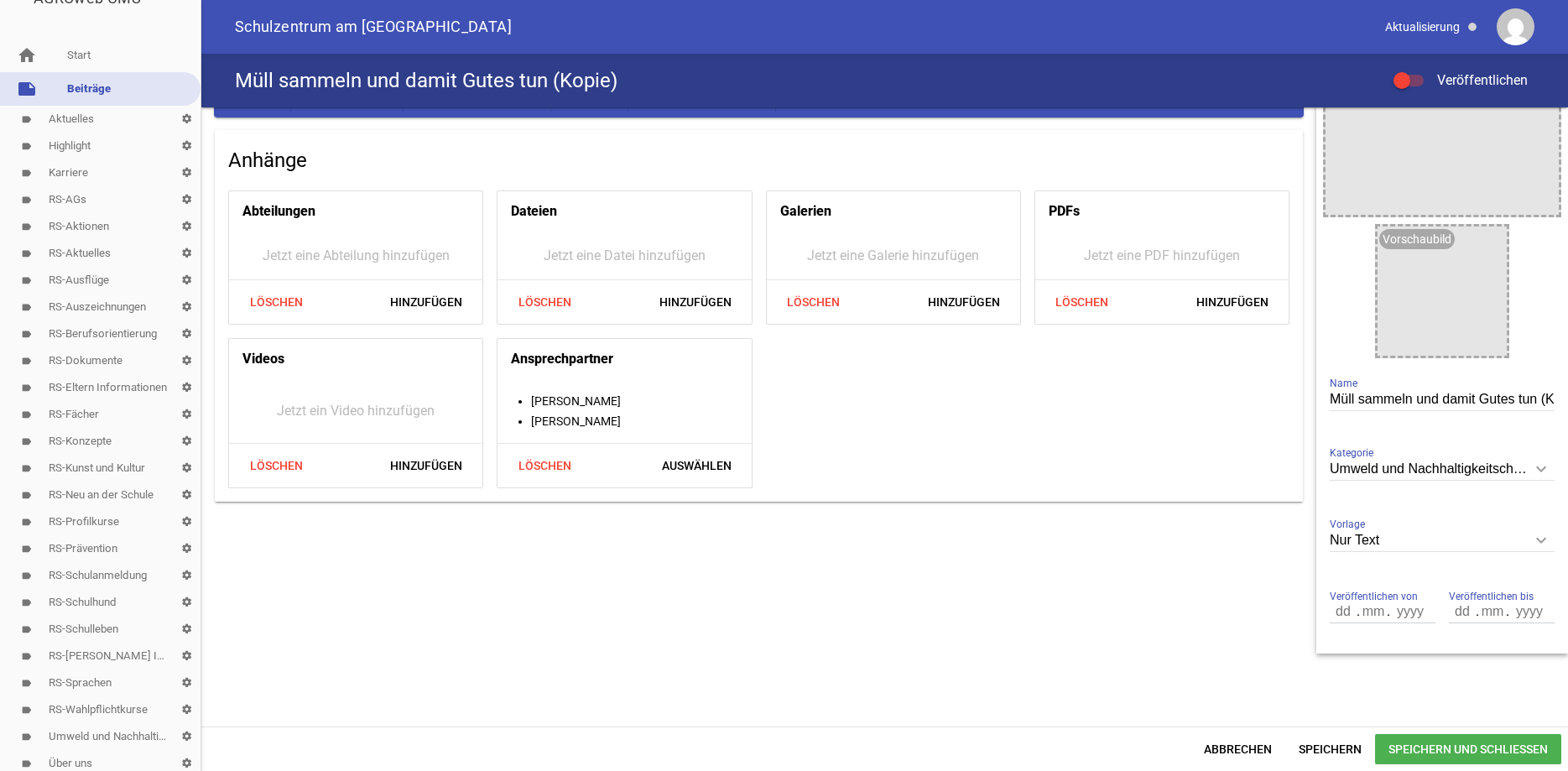
click at [1449, 655] on div "Auch die Klasse 5b wollte sich in diesem Jahr an der Aktion "Bremervörde räumt …" at bounding box center [884, 417] width 1367 height 620
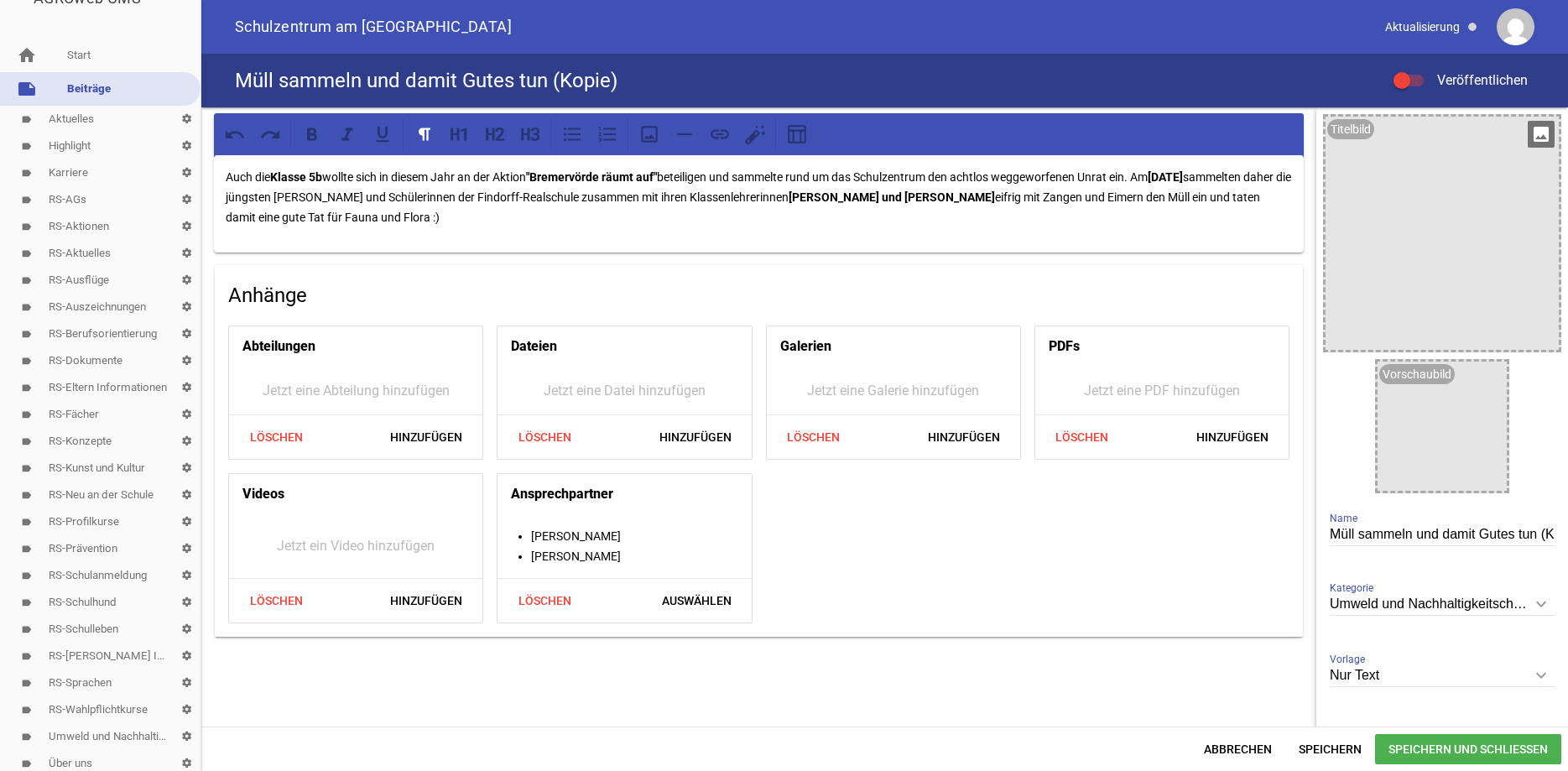
click at [1537, 137] on icon "image" at bounding box center [1540, 134] width 27 height 27
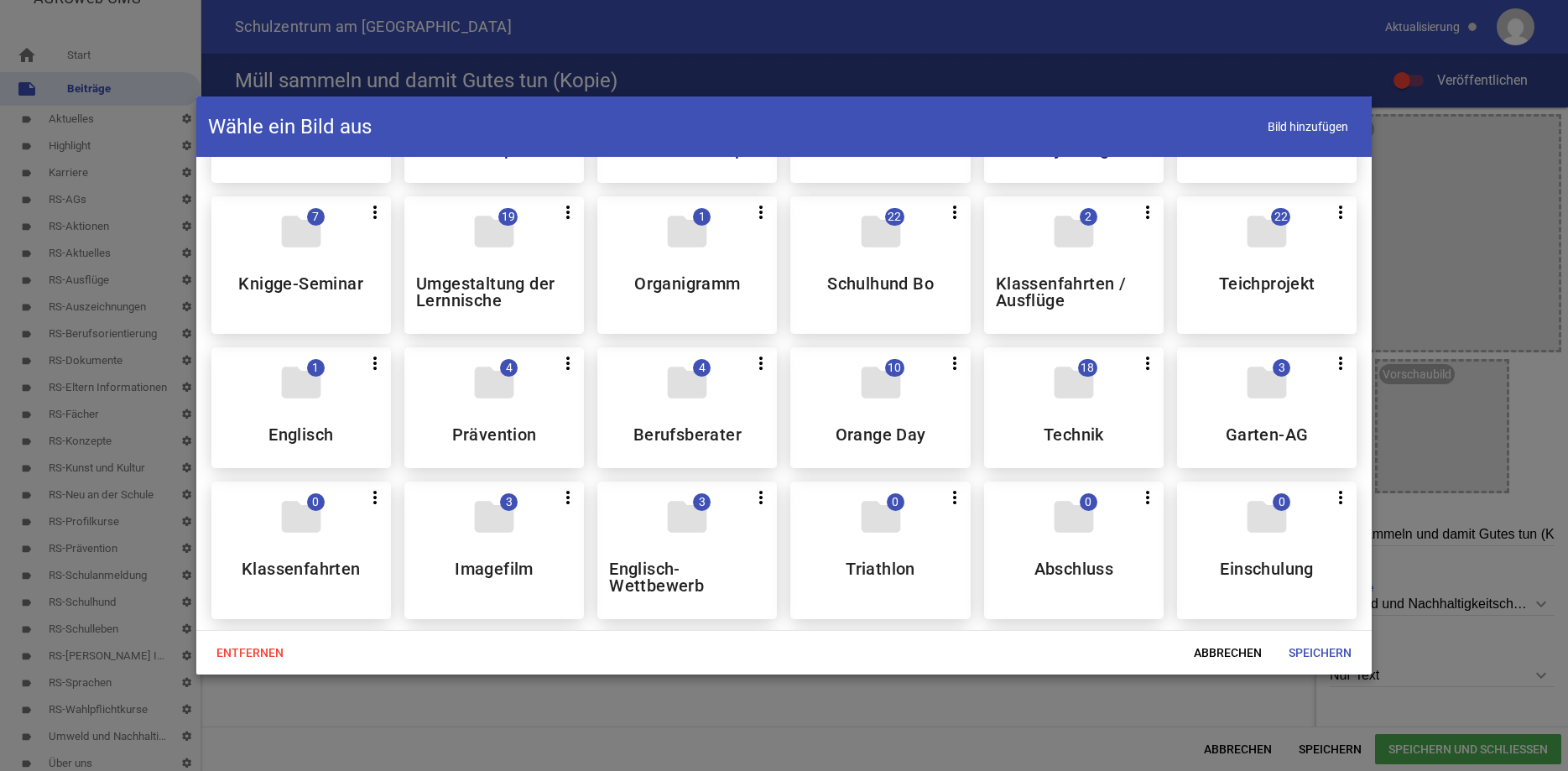
scroll to position [584, 0]
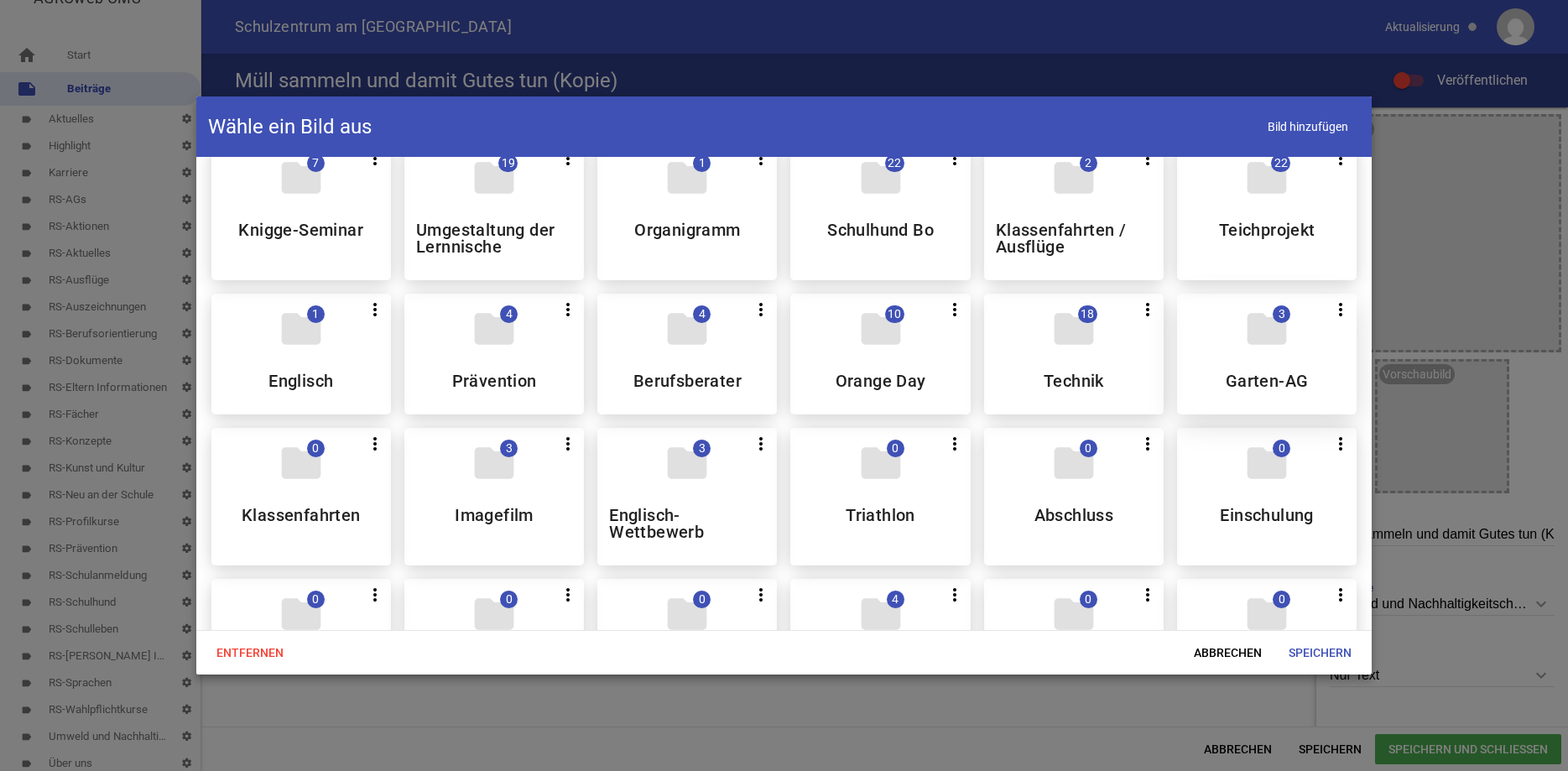
click at [1257, 379] on div "folder 3 more_vert Teilen Bearbeiten Löschen Garten-AG" at bounding box center [1267, 354] width 180 height 121
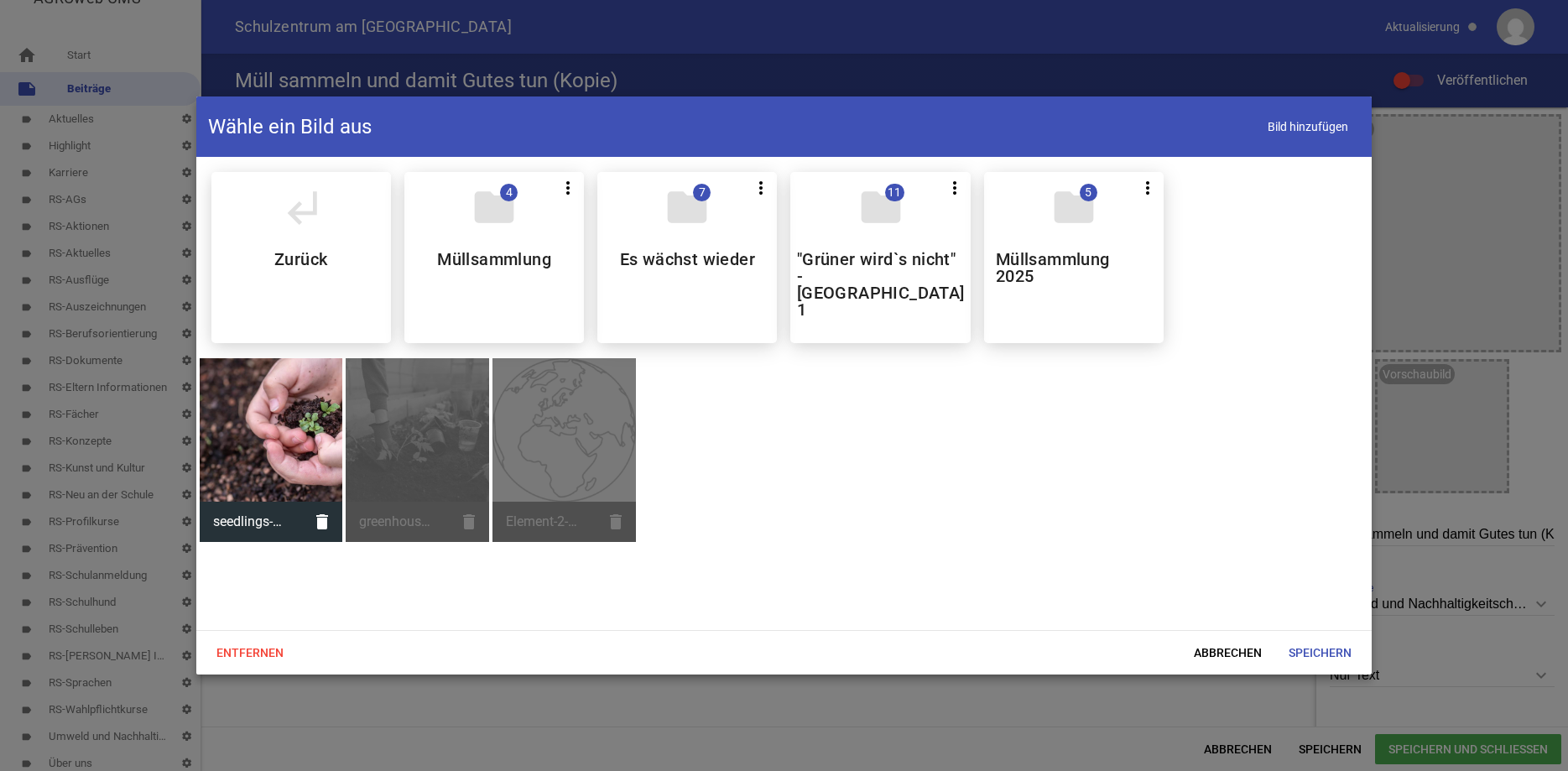
scroll to position [0, 0]
click at [1084, 231] on div "folder 5 more_vert Teilen Bearbeiten Löschen Müllsammlung 2025" at bounding box center [1074, 257] width 180 height 172
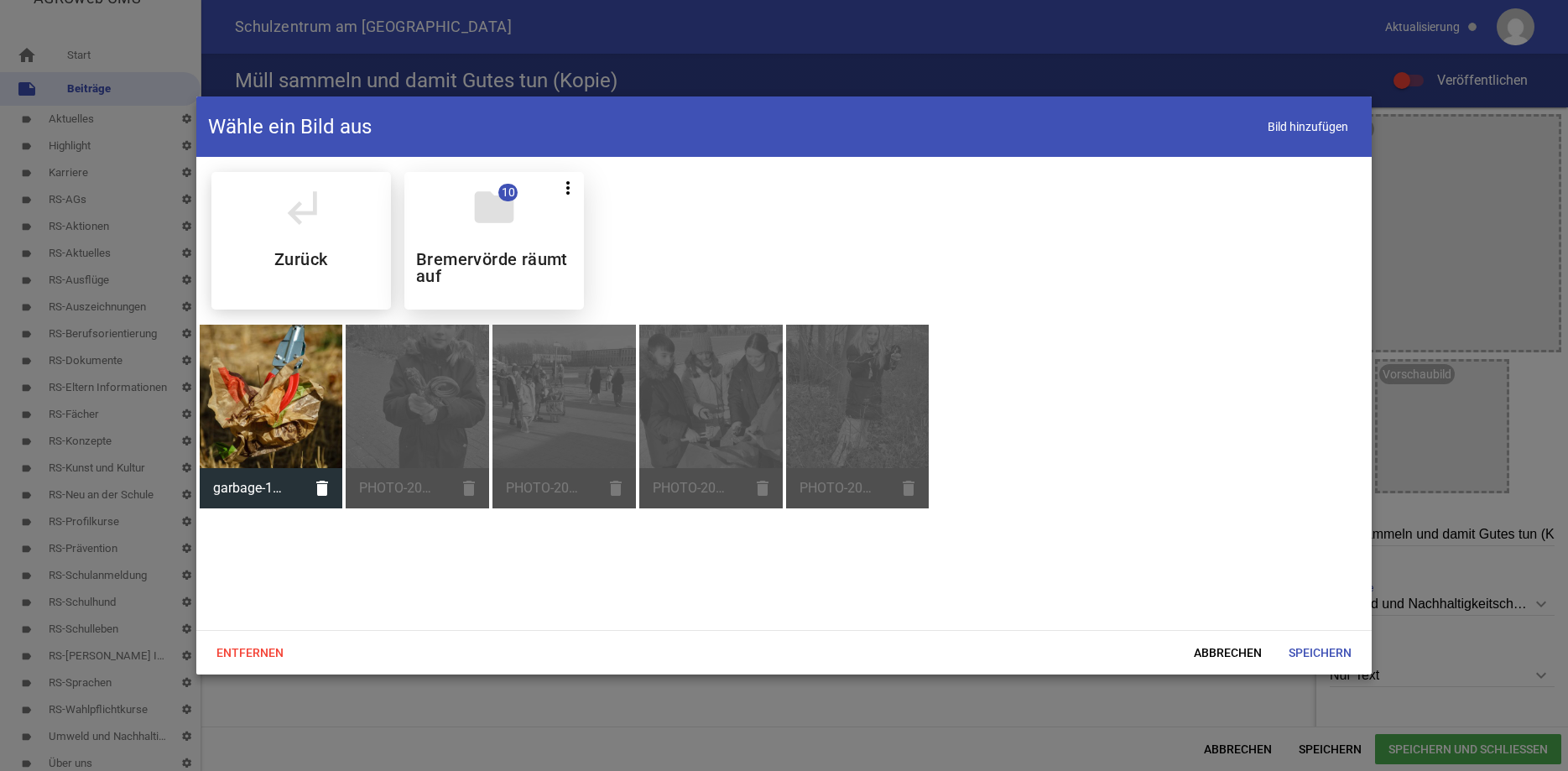
click at [547, 243] on div "folder 10 more_vert Teilen Bearbeiten Löschen Bremervörde räumt auf" at bounding box center [495, 240] width 180 height 138
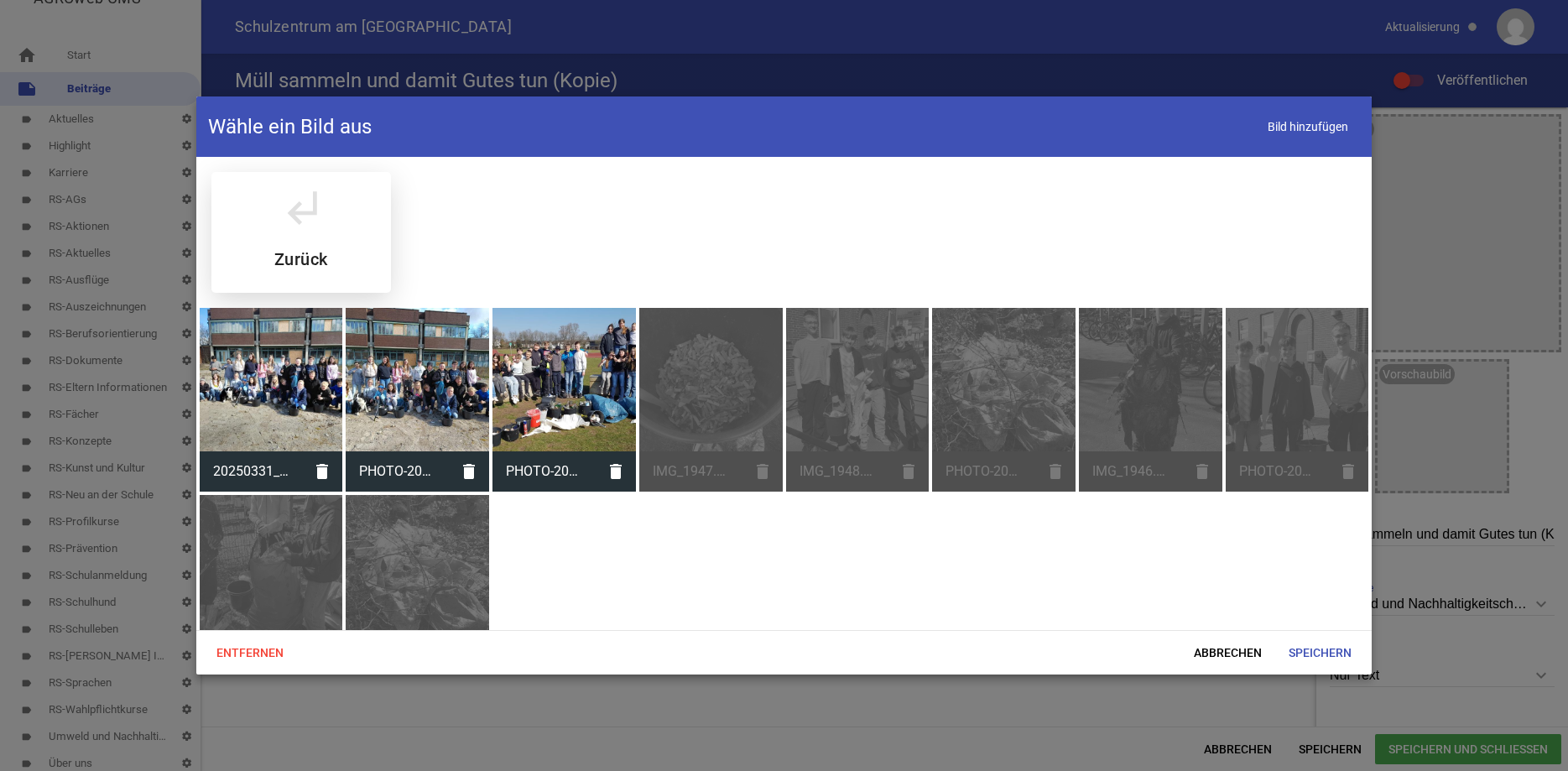
click at [321, 231] on div "subdirectory_arrow_left Zurück" at bounding box center [301, 232] width 180 height 121
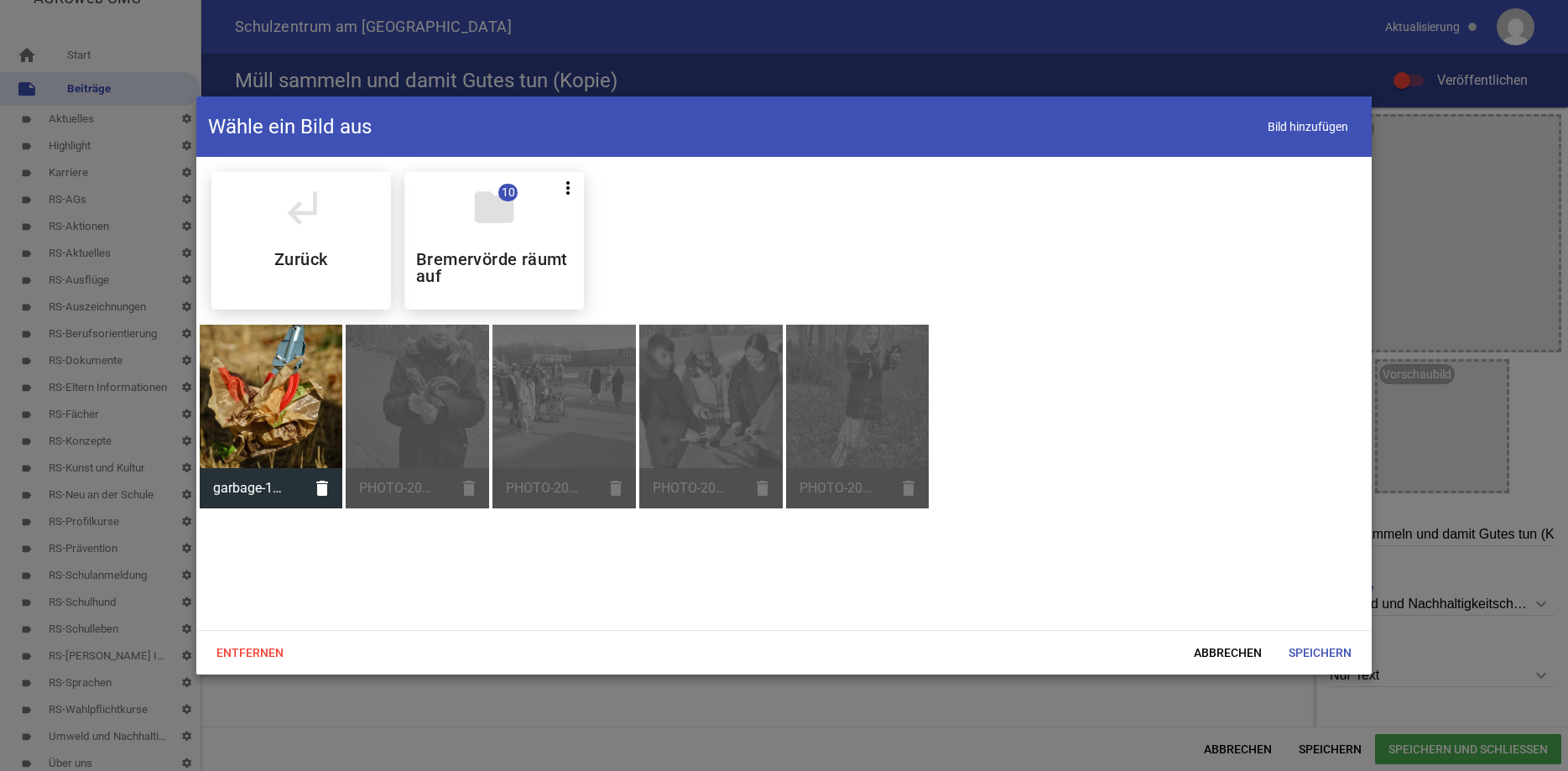
click at [299, 397] on div at bounding box center [272, 397] width 143 height 143
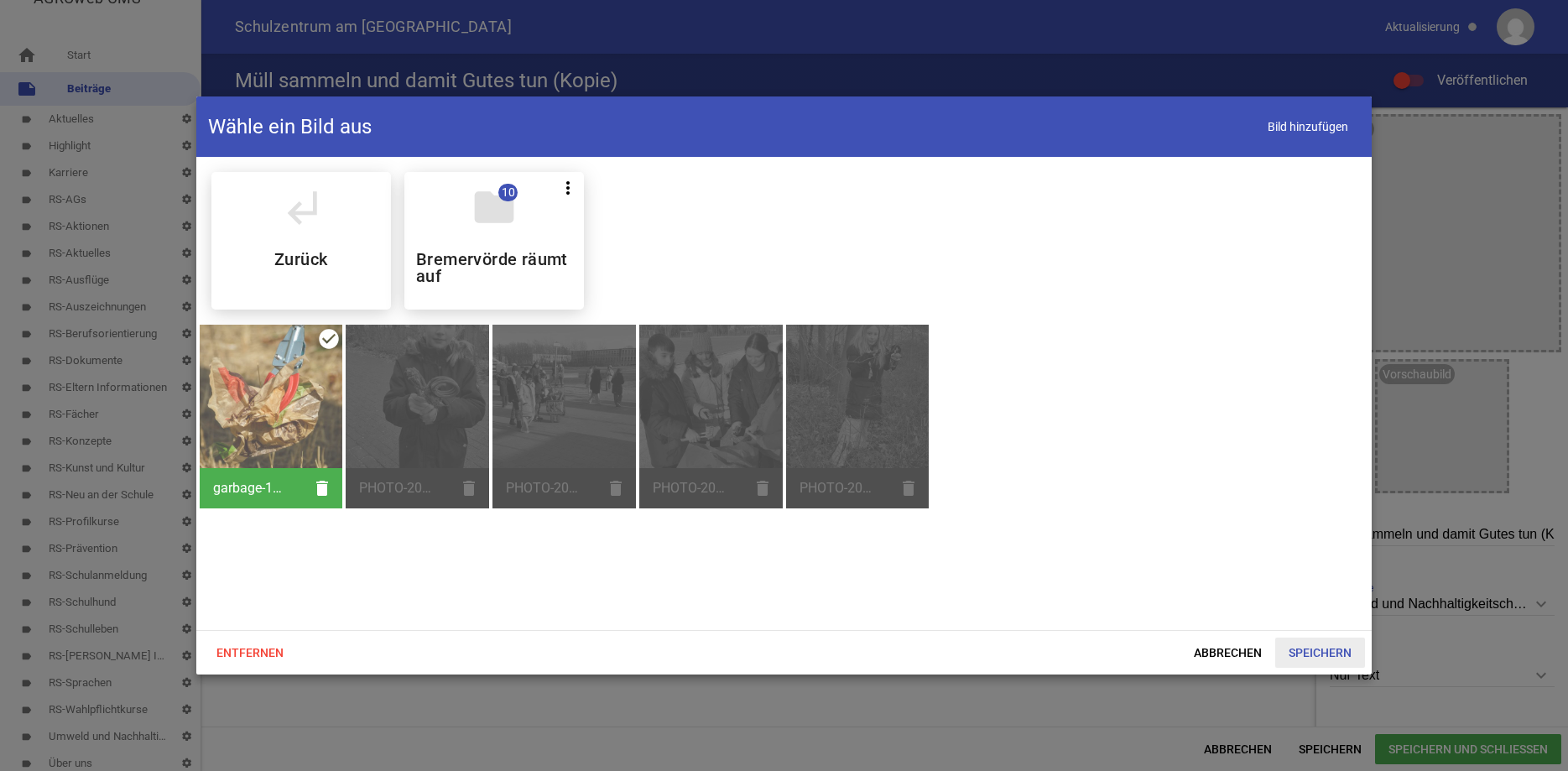
click at [1314, 646] on span "Speichern" at bounding box center [1320, 653] width 90 height 30
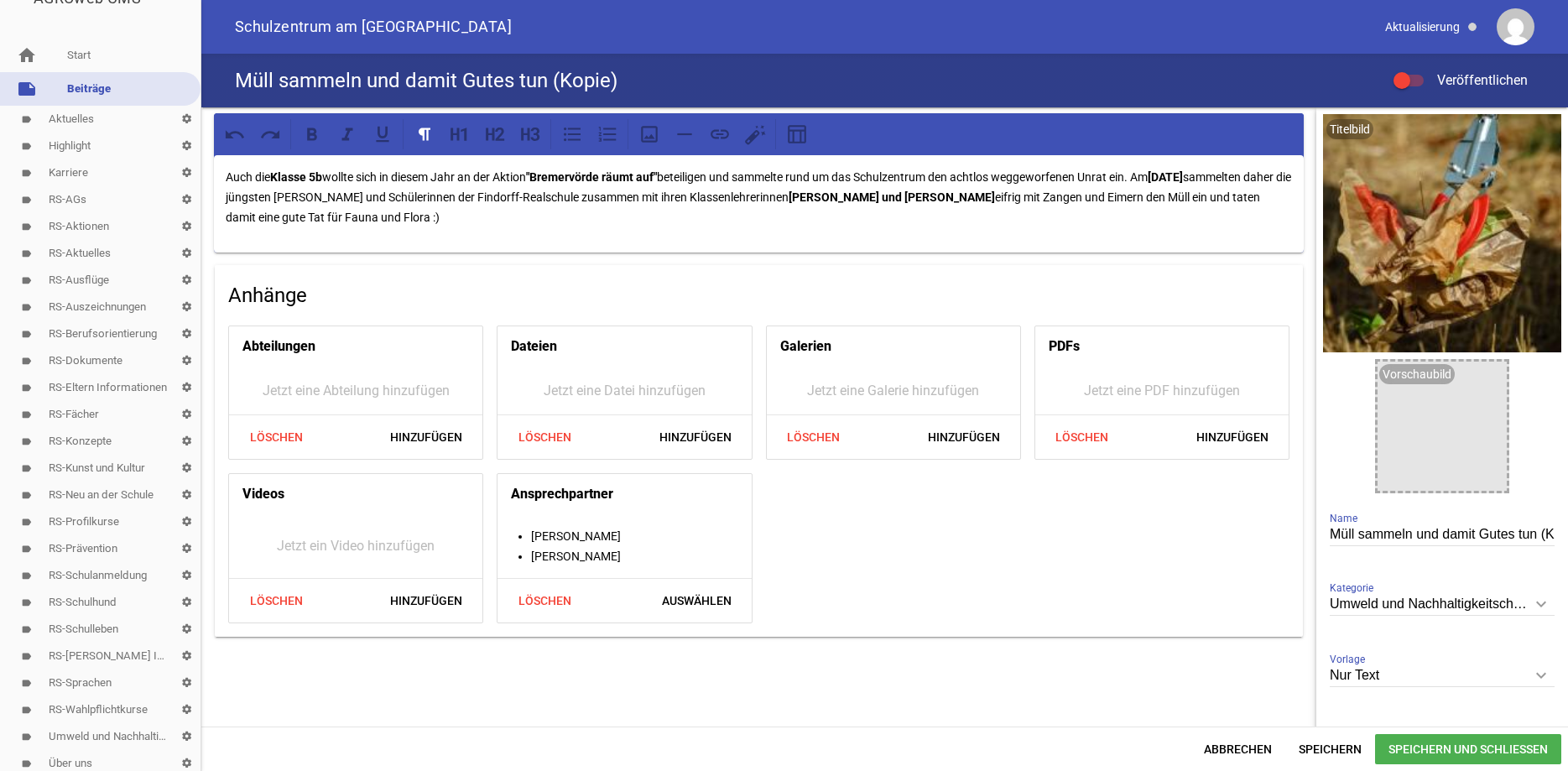
click at [1403, 82] on span at bounding box center [1402, 80] width 6 height 6
click at [1418, 71] on input "Veröffentlichen" at bounding box center [1418, 71] width 0 height 0
click at [1316, 748] on span "Speichern" at bounding box center [1330, 749] width 90 height 30
click at [1439, 745] on span "Speichern und Schließen" at bounding box center [1468, 749] width 186 height 30
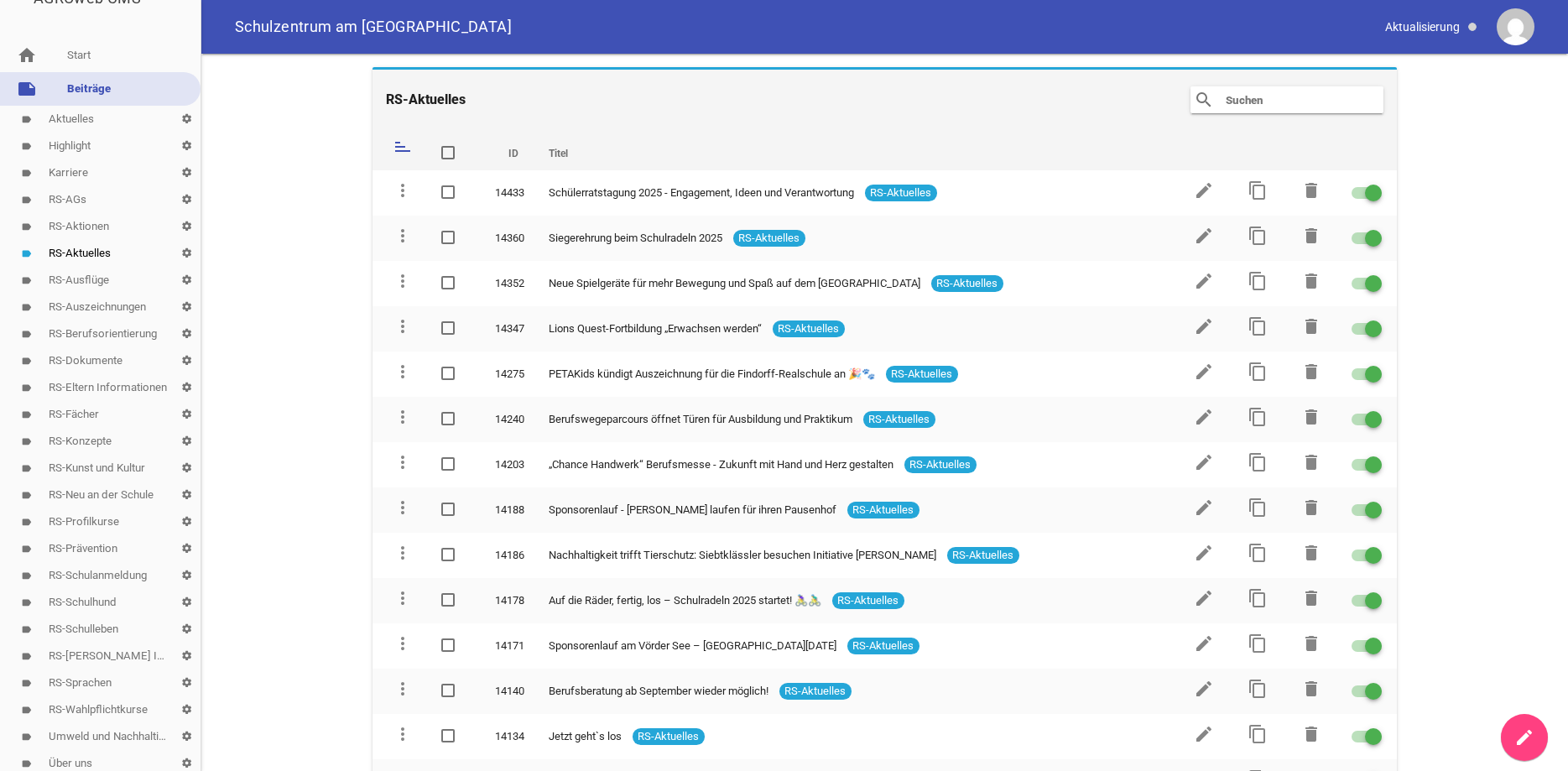
click at [99, 735] on link "label Umweld und Nachhaltigkeitschule settings" at bounding box center [100, 736] width 201 height 27
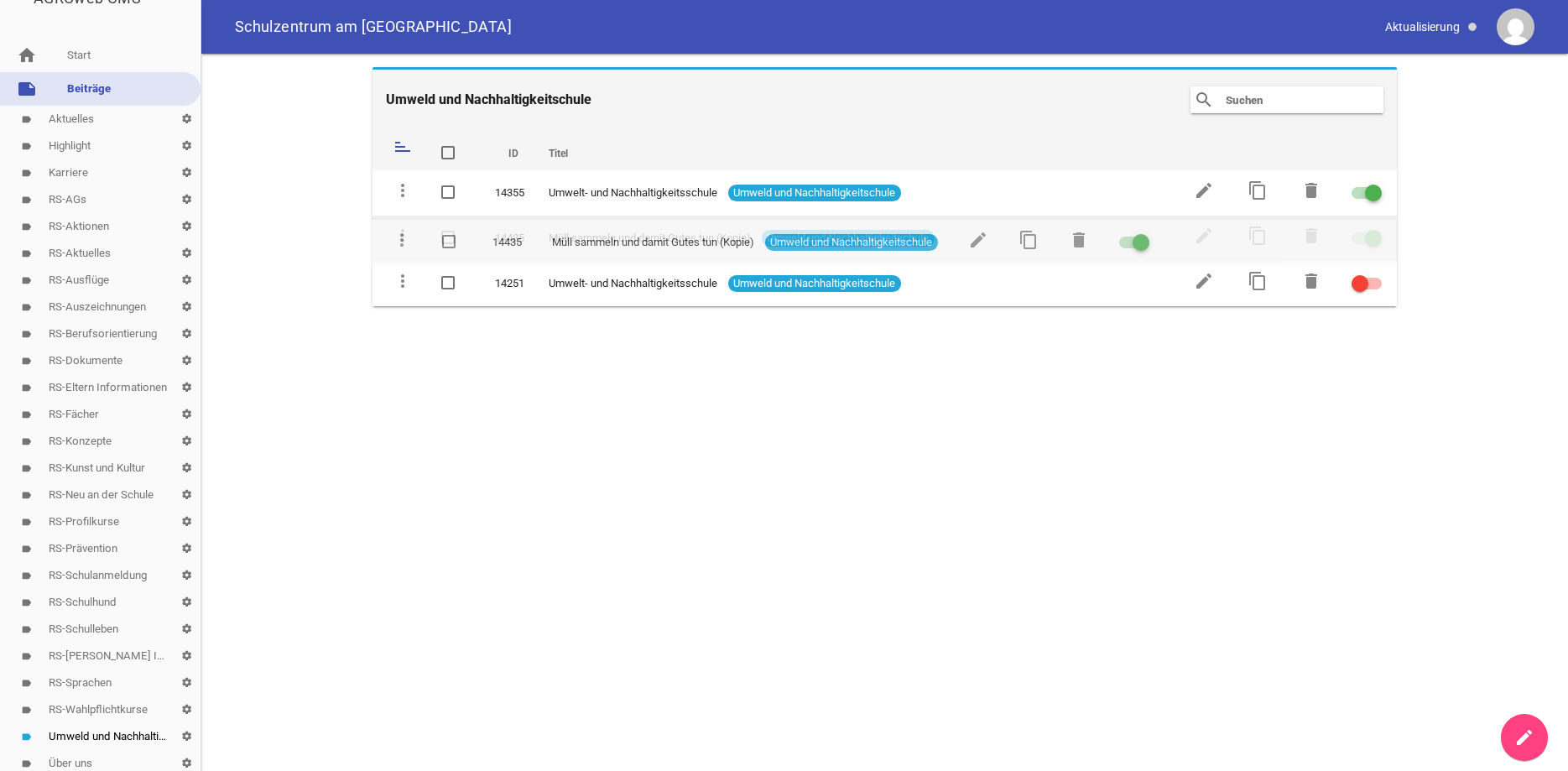
drag, startPoint x: 403, startPoint y: 186, endPoint x: 402, endPoint y: 236, distance: 50.0
click at [402, 236] on icon "more_vert" at bounding box center [403, 236] width 20 height 20
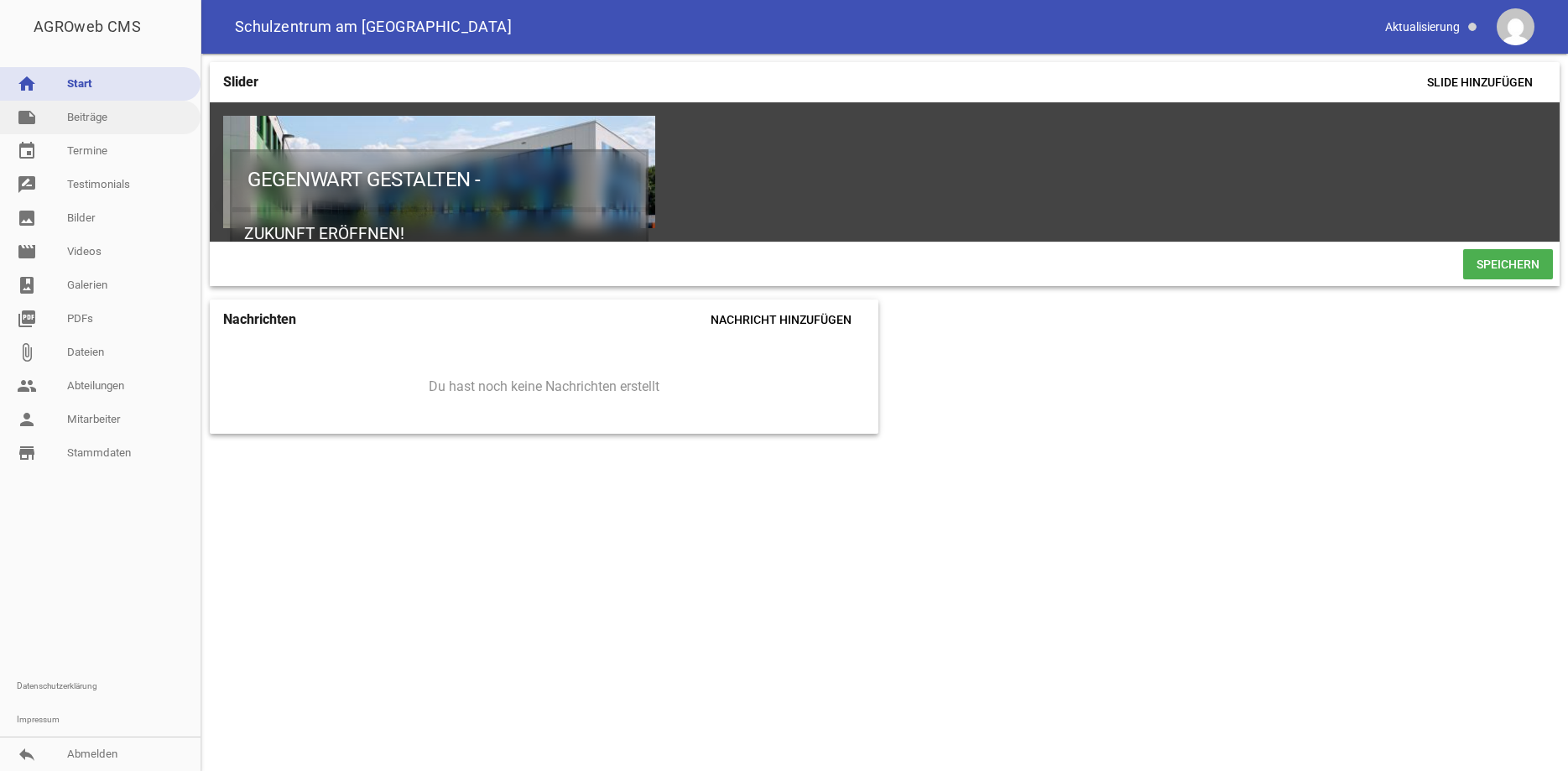
click at [90, 116] on link "note Beiträge" at bounding box center [100, 117] width 201 height 34
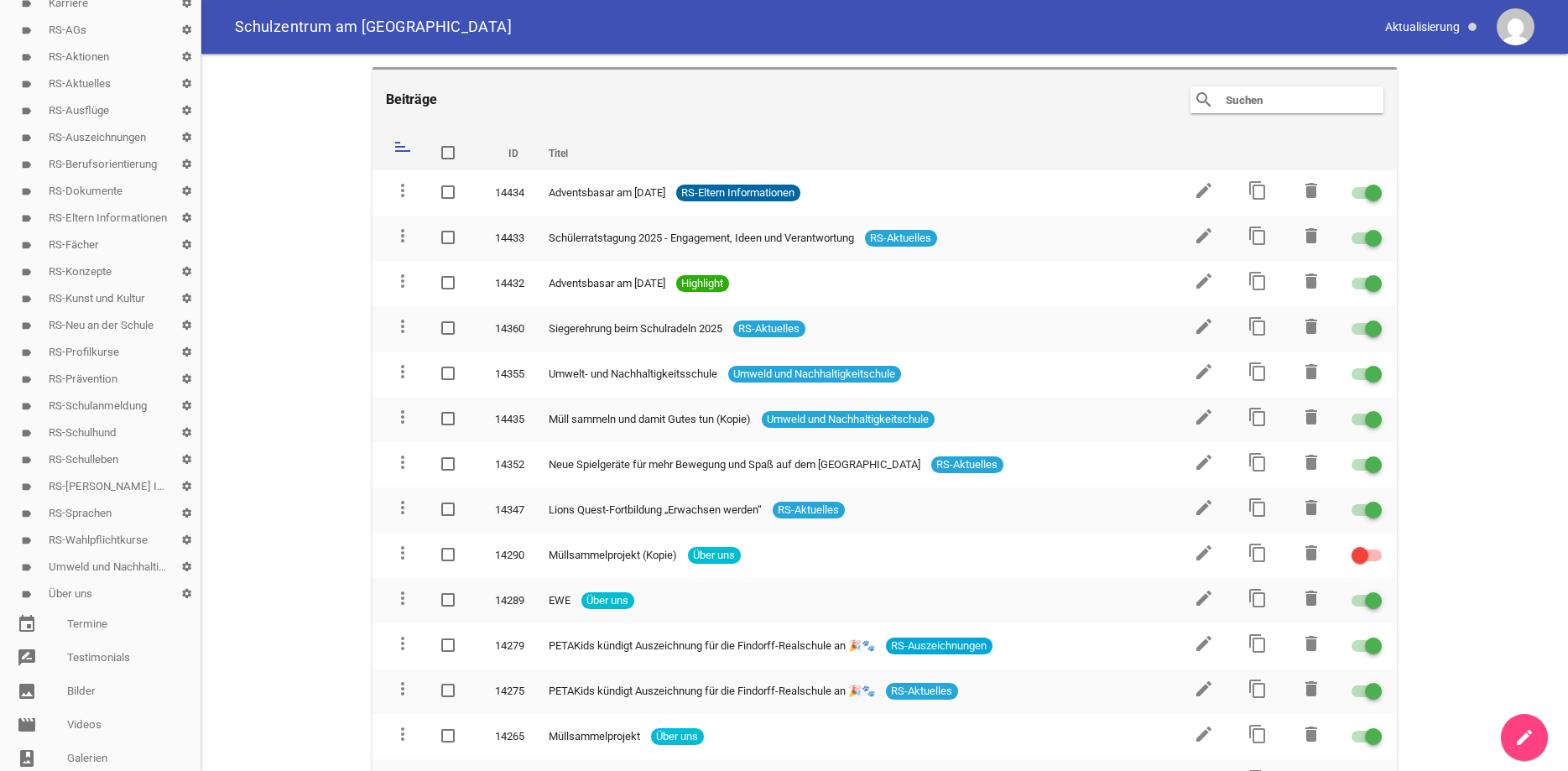
scroll to position [201, 0]
click at [117, 564] on link "label Umweld und Nachhaltigkeitschule settings" at bounding box center [100, 564] width 201 height 27
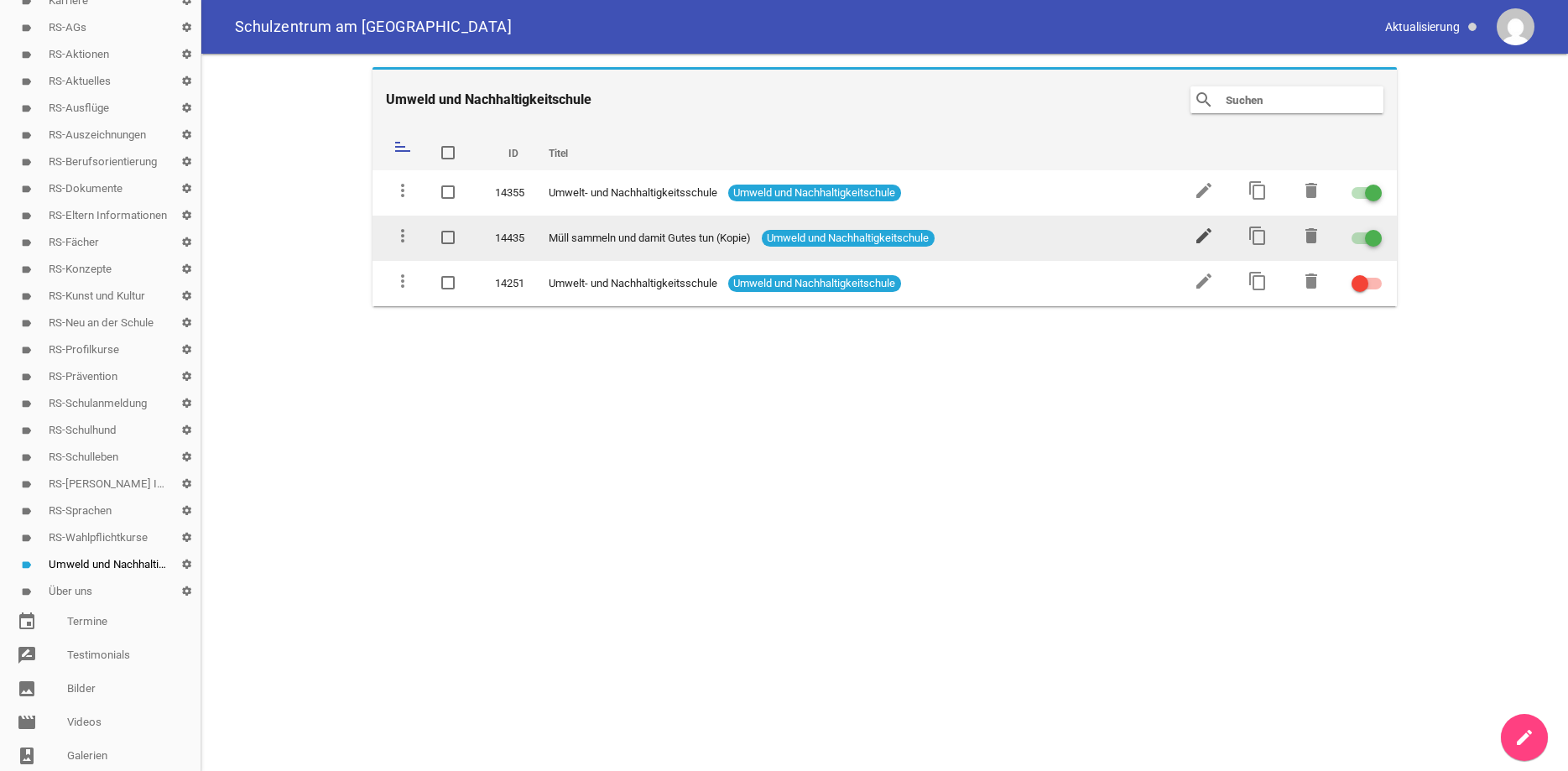
click at [1203, 231] on icon "edit" at bounding box center [1204, 236] width 20 height 20
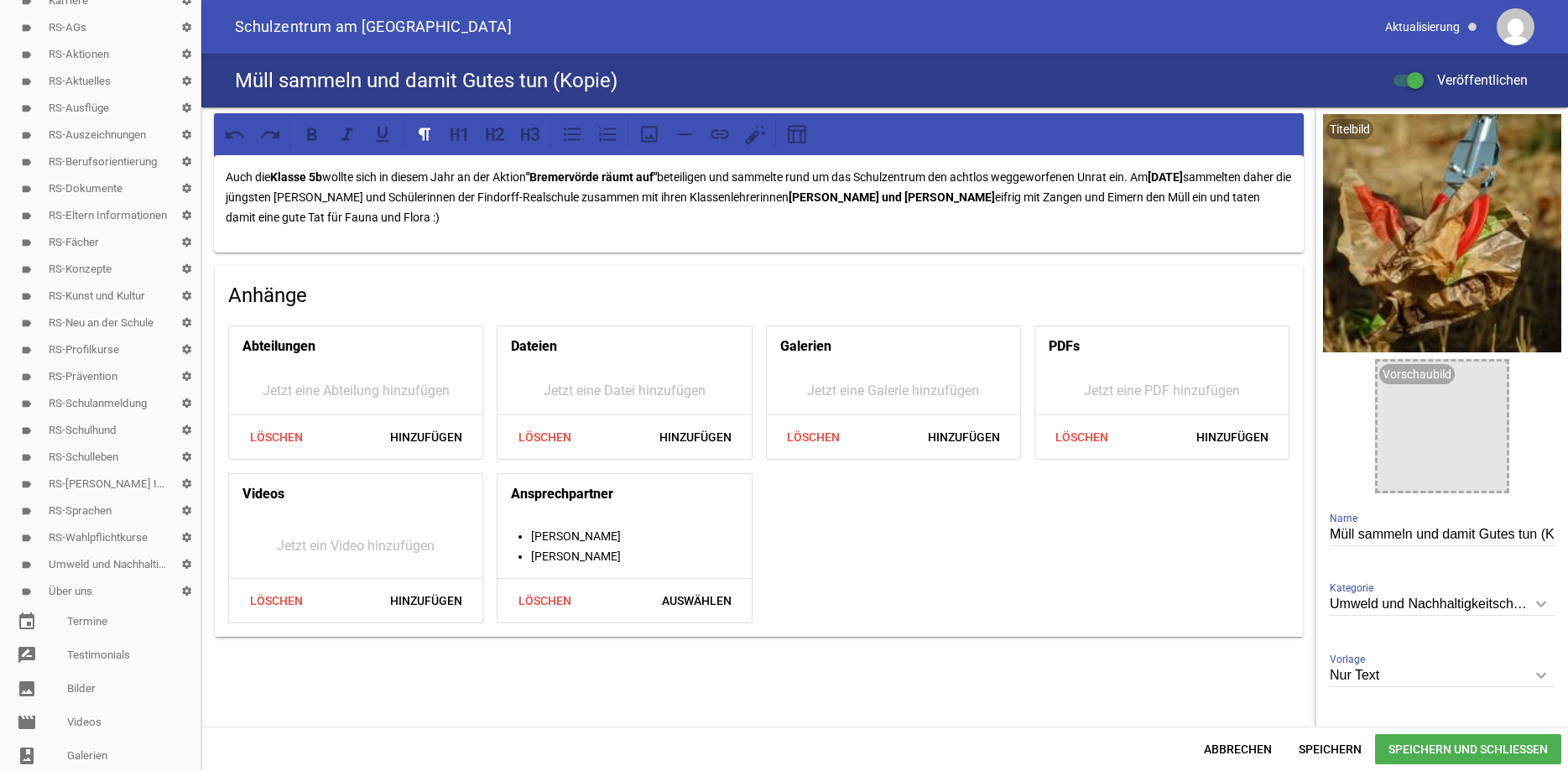
click at [1556, 530] on div "Titelbild delete crop image Vorschaubild image Müll sammeln und damit Gutes tun…" at bounding box center [1442, 448] width 251 height 682
click at [1550, 531] on input "Müll sammeln und damit Gutes tun (Kopie)" at bounding box center [1442, 535] width 225 height 23
type input "Müll sammeln und damit Gutes tun"
click at [1410, 745] on span "Speichern und Schließen" at bounding box center [1468, 749] width 186 height 30
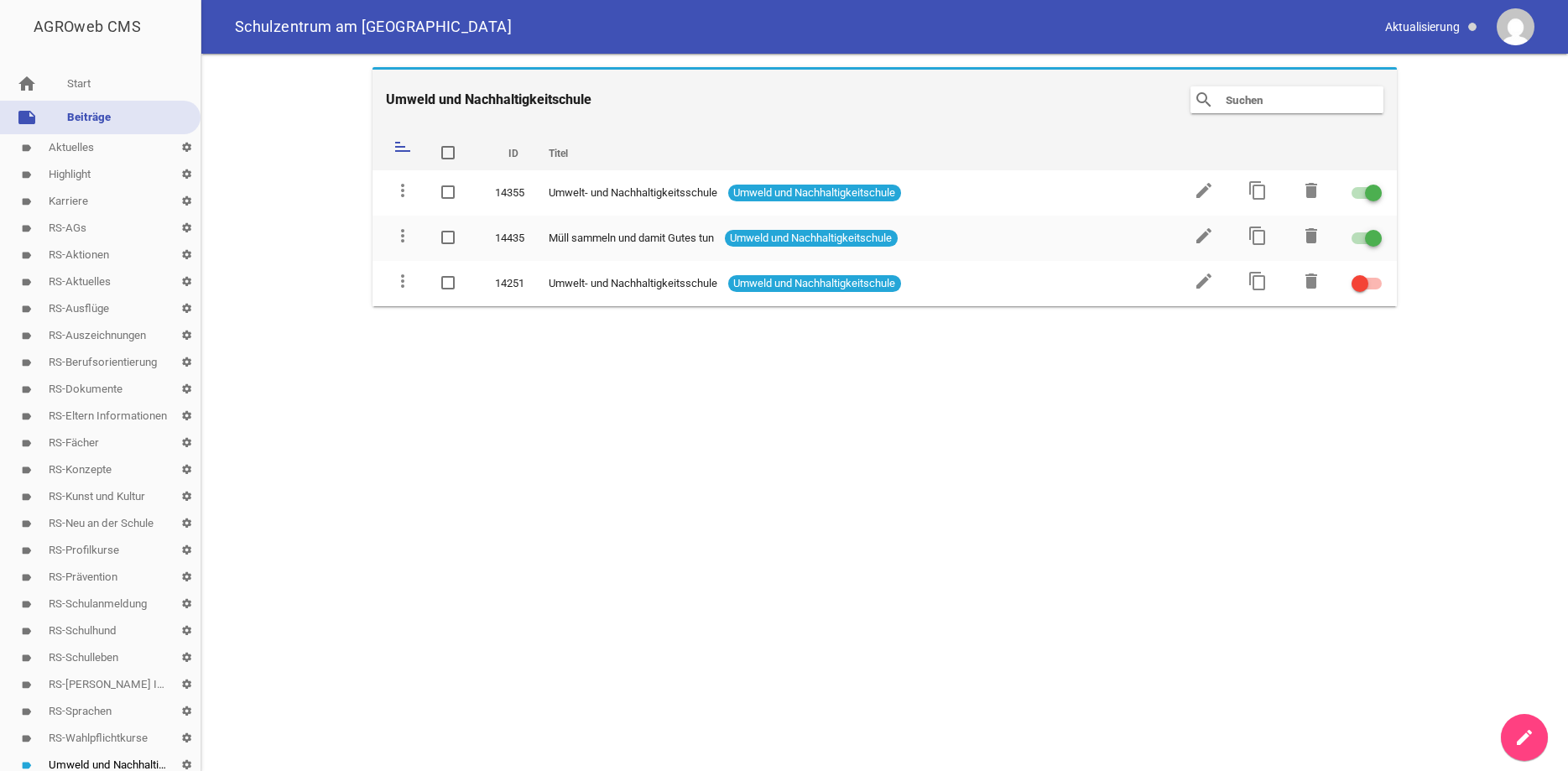
click at [92, 275] on link "label RS-Aktuelles settings" at bounding box center [100, 282] width 201 height 27
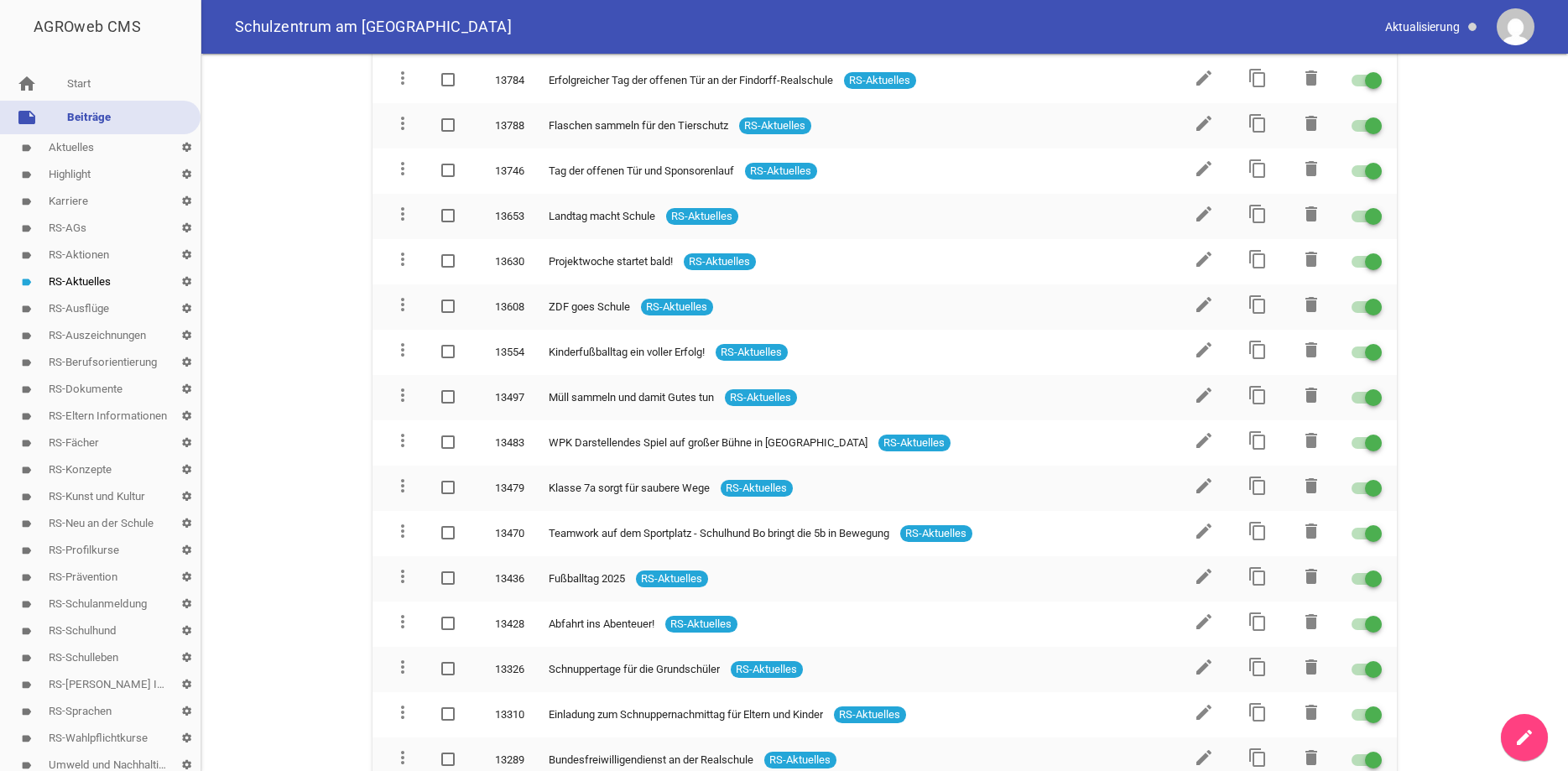
scroll to position [1115, 0]
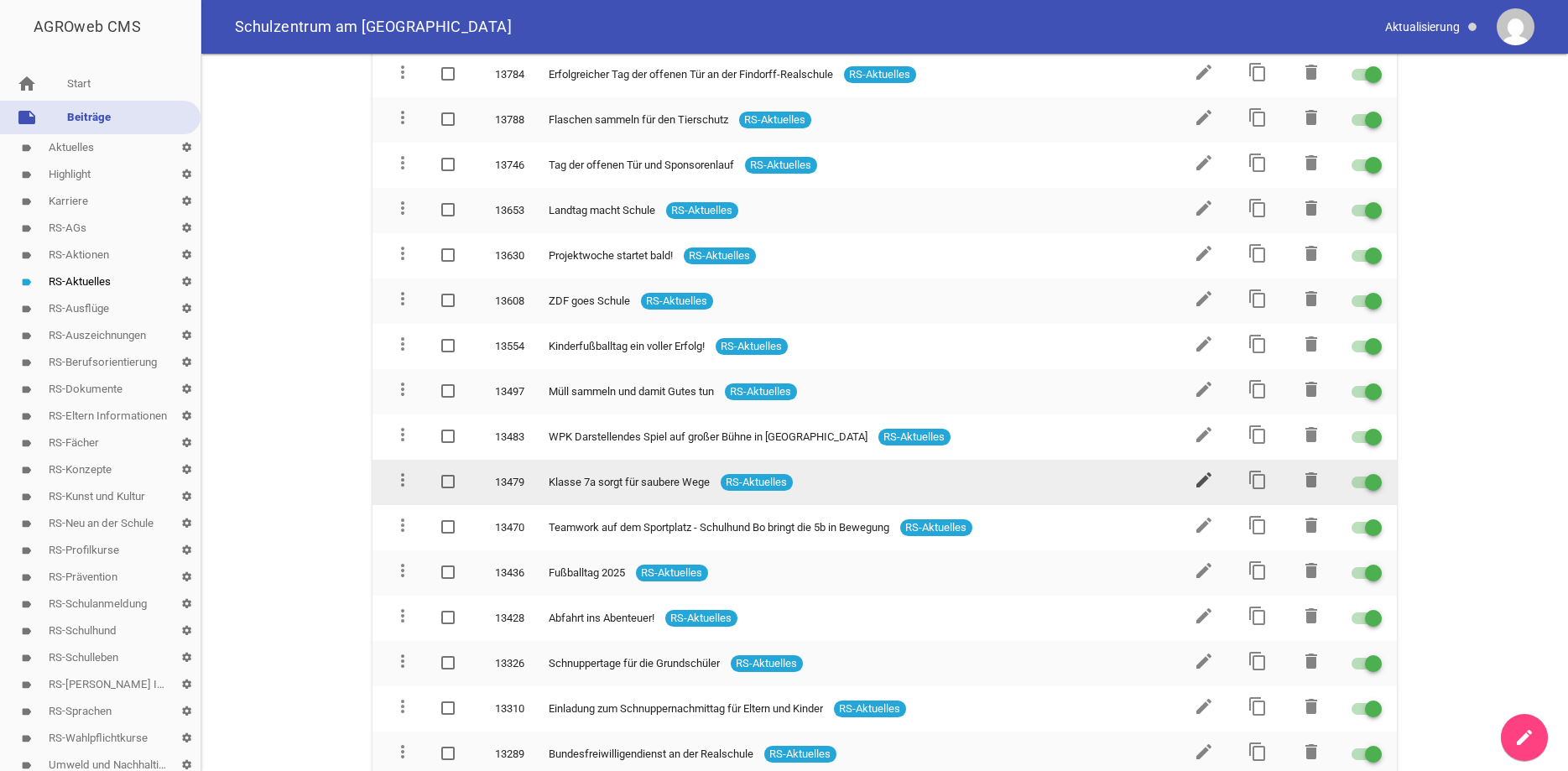
click at [1207, 470] on icon "edit" at bounding box center [1204, 480] width 20 height 20
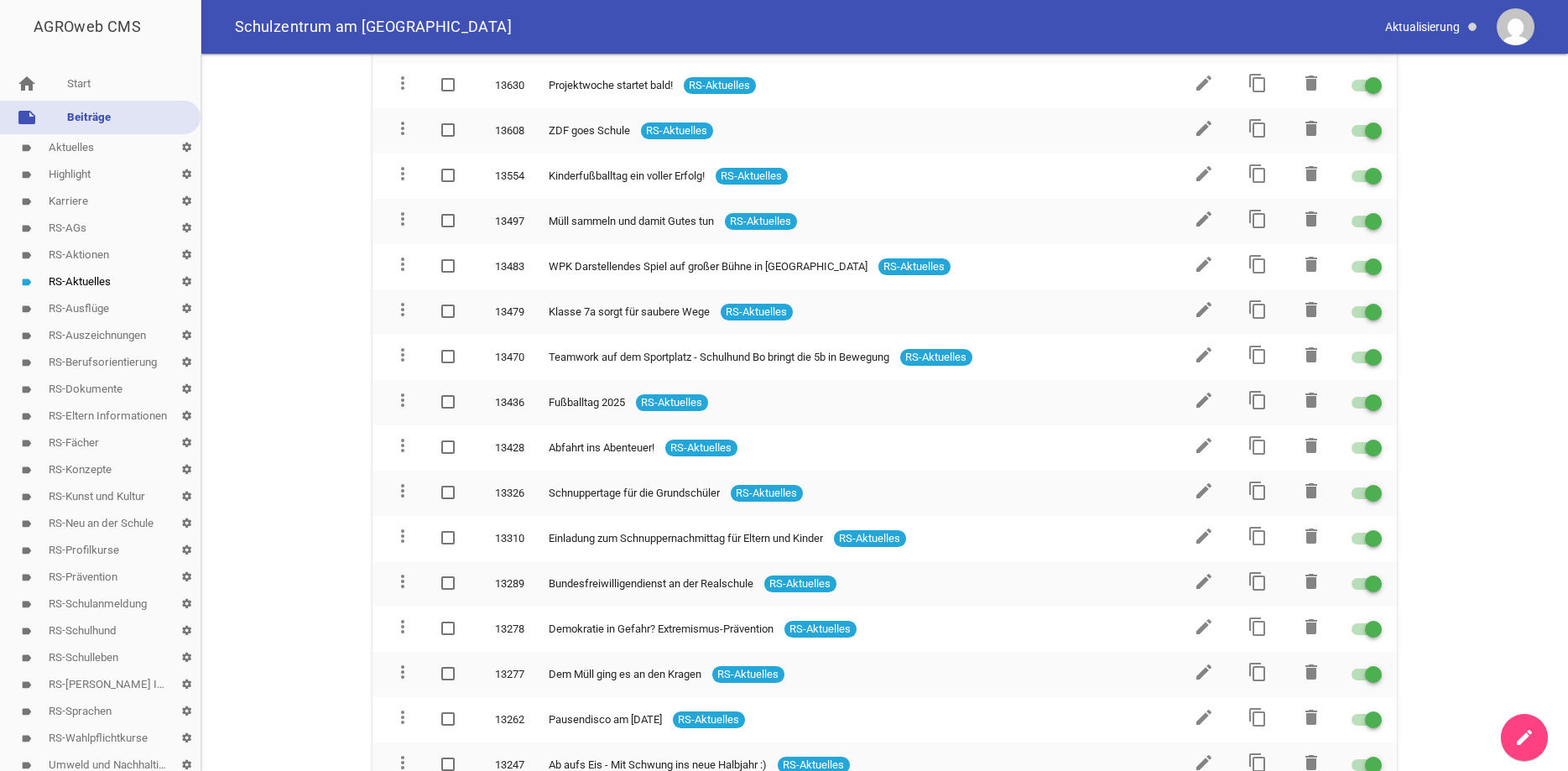
scroll to position [1310, 0]
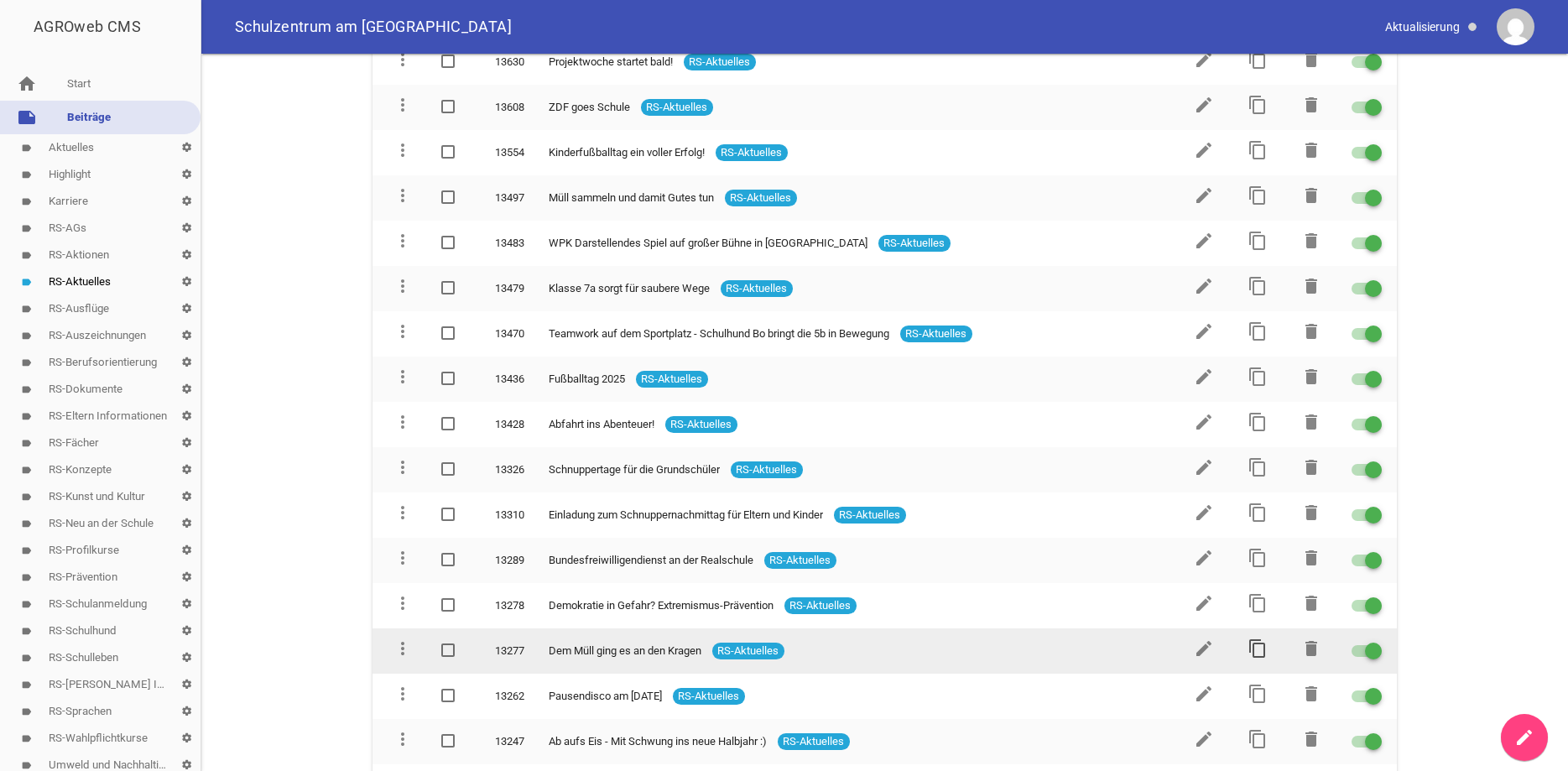
click at [1263, 639] on icon "content_copy" at bounding box center [1258, 649] width 20 height 20
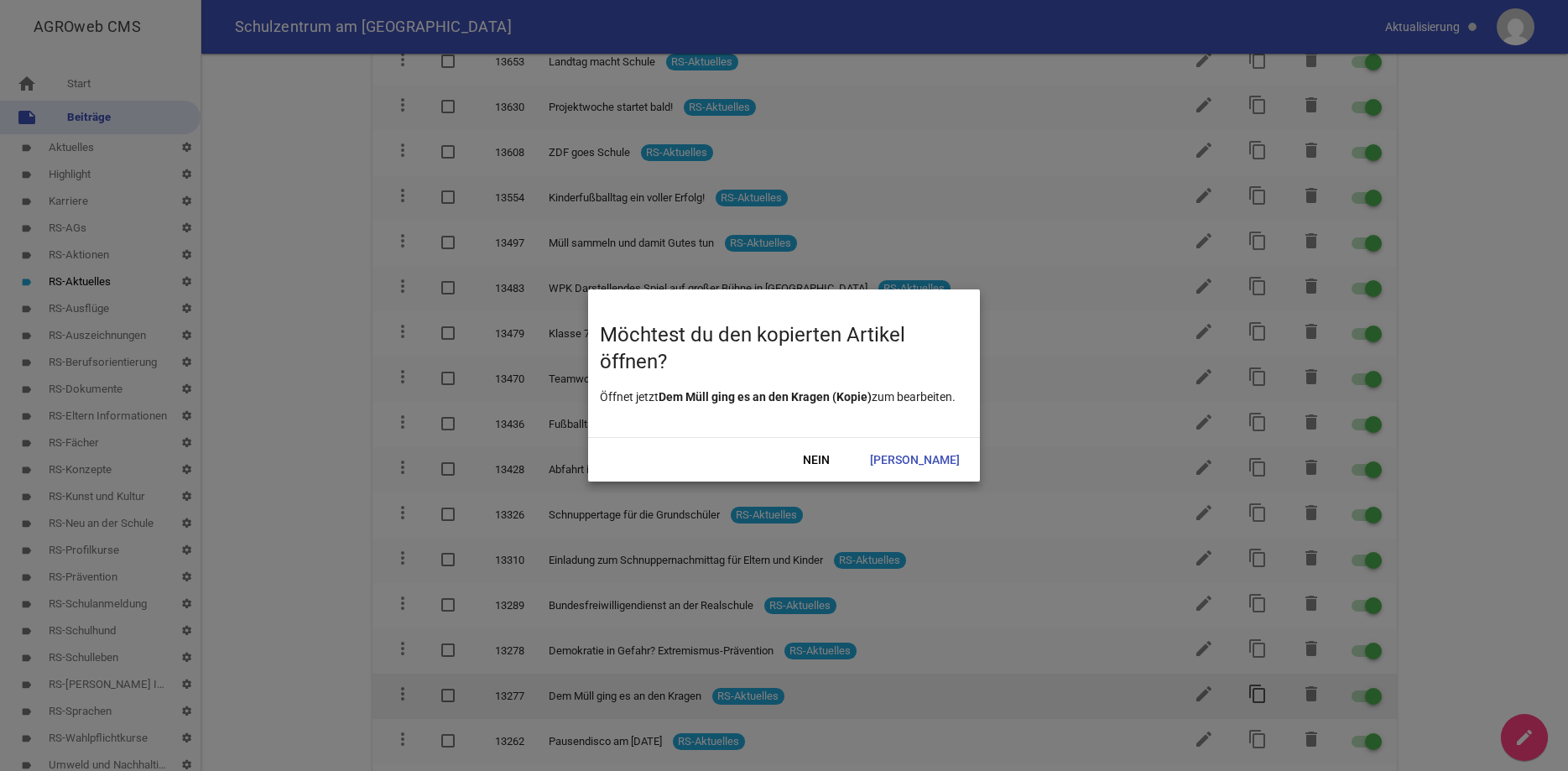
scroll to position [1354, 0]
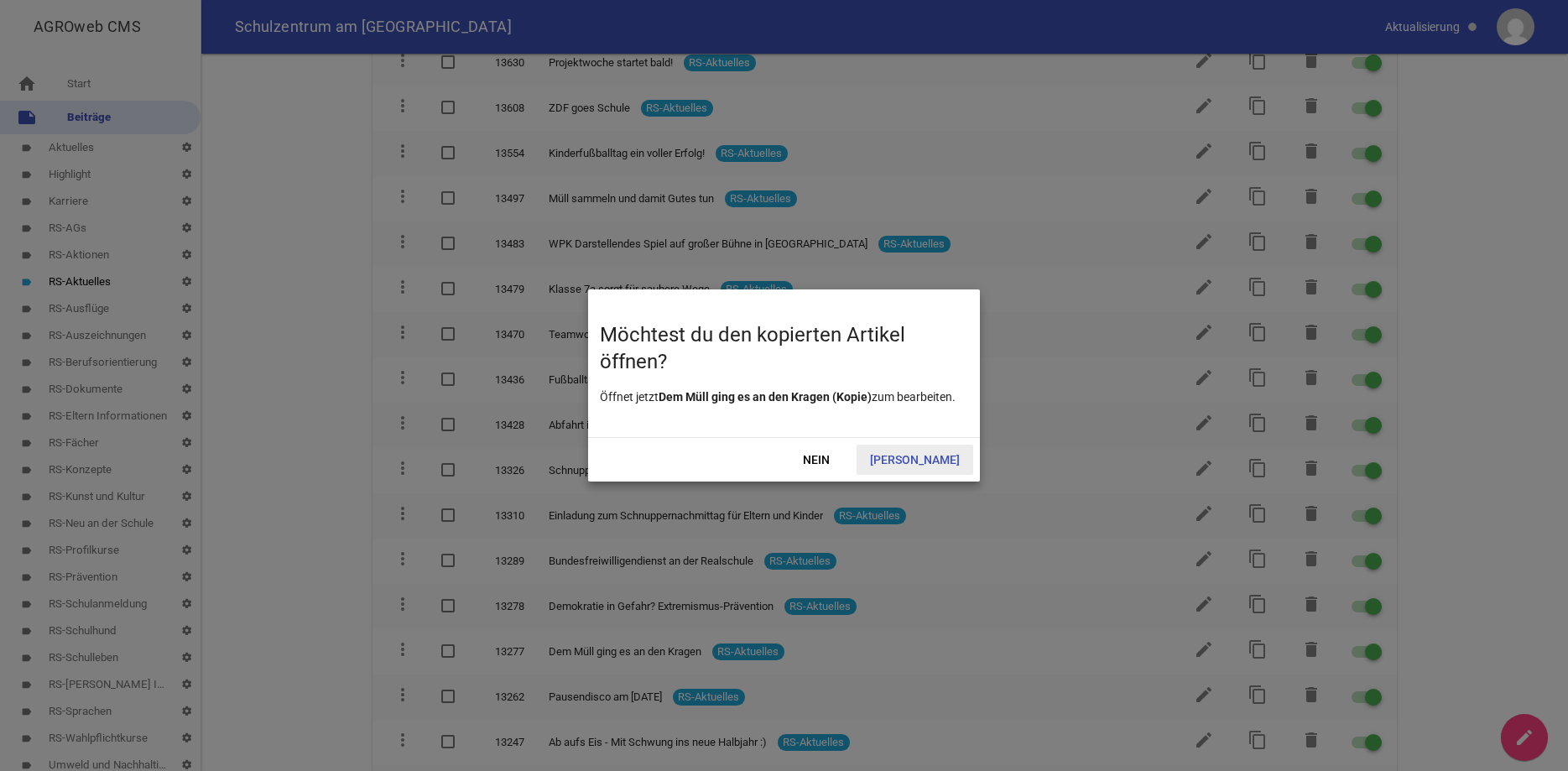
click at [925, 452] on span "[PERSON_NAME]" at bounding box center [915, 460] width 117 height 30
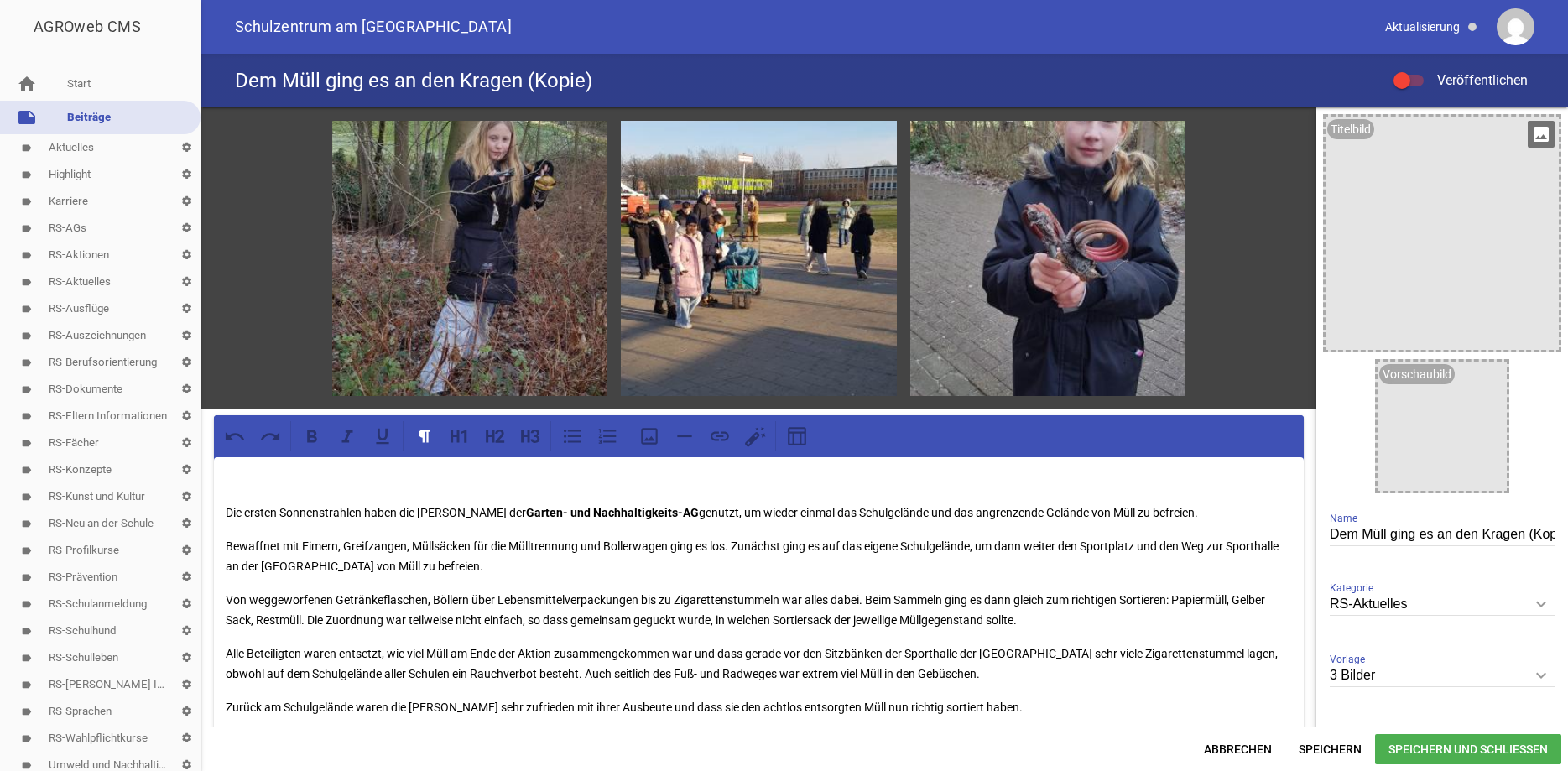
click at [1545, 135] on icon "image" at bounding box center [1540, 134] width 27 height 27
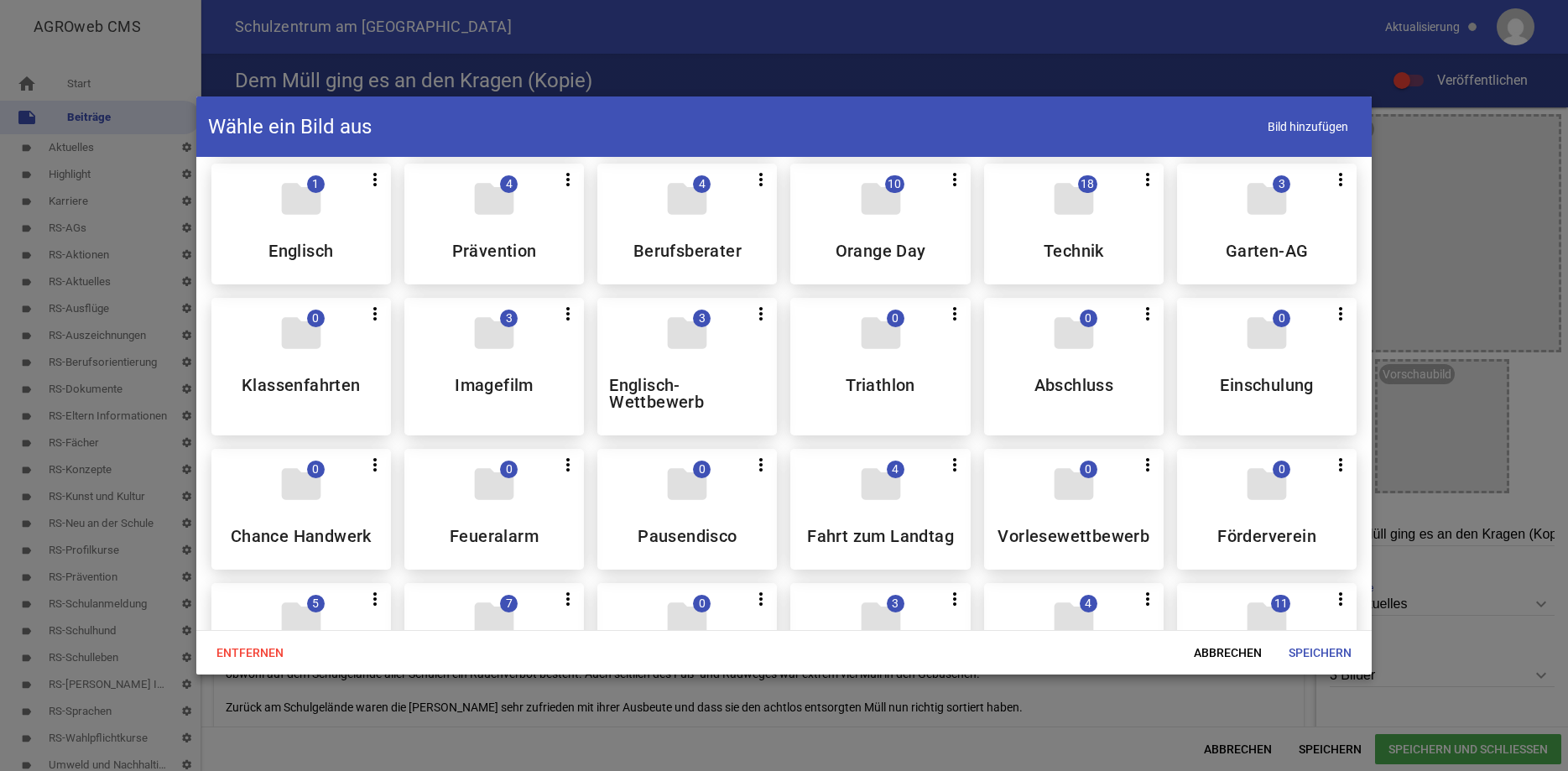
scroll to position [702, 0]
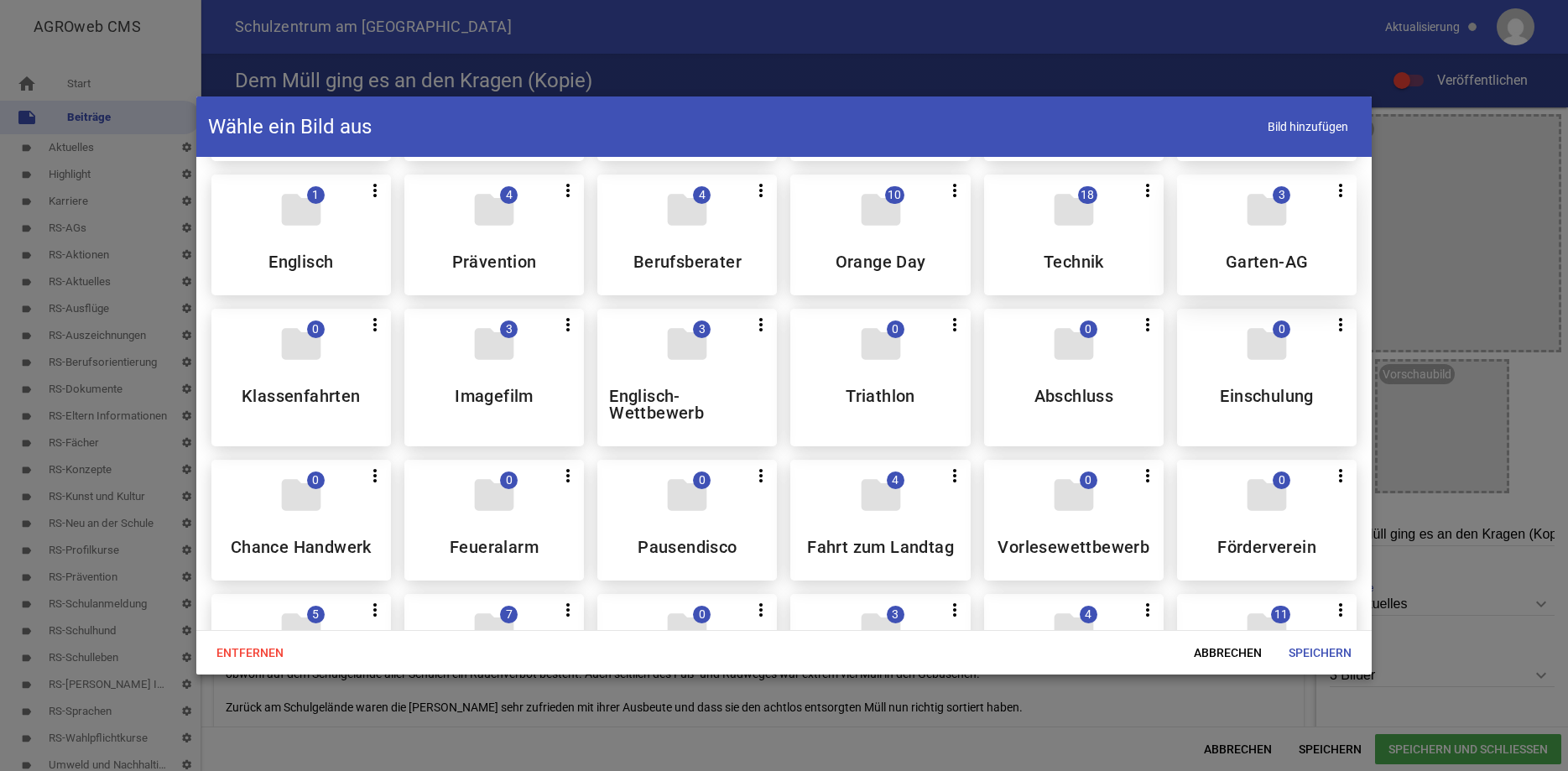
click at [1298, 241] on div "folder 3 more_vert Teilen Bearbeiten Löschen Garten-AG" at bounding box center [1267, 235] width 180 height 121
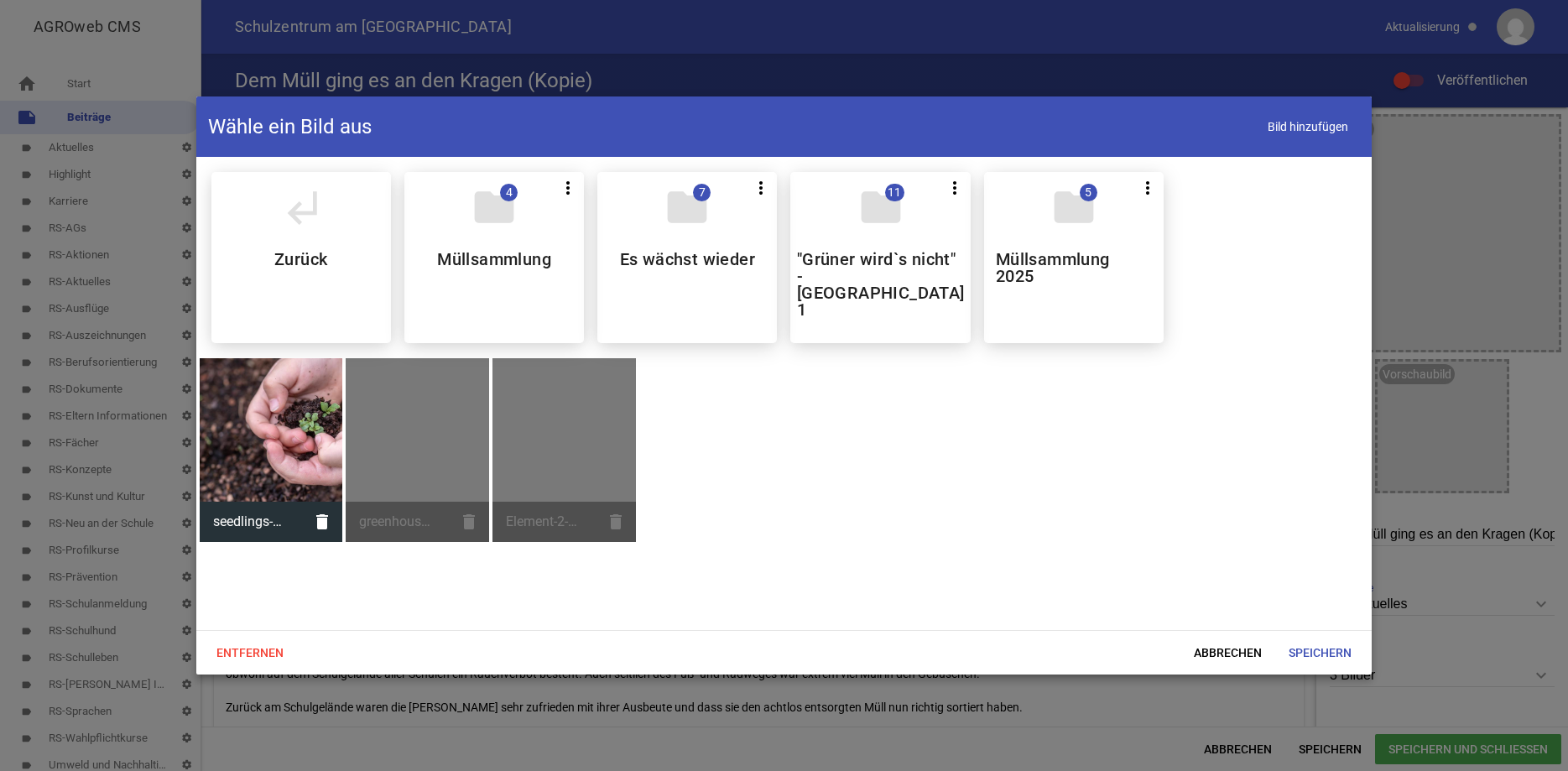
scroll to position [0, 0]
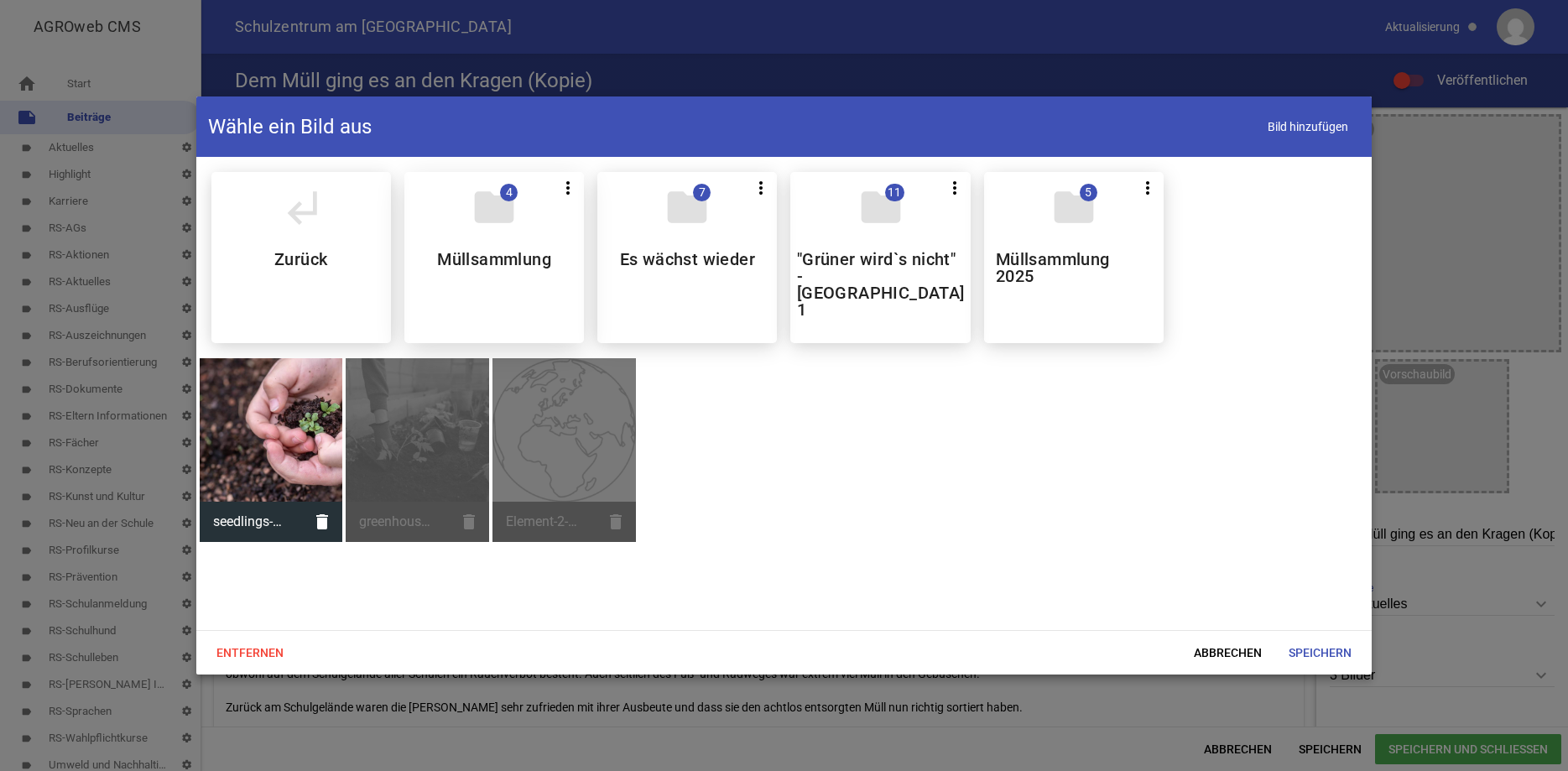
click at [532, 268] on h5 "Müllsammlung" at bounding box center [494, 259] width 114 height 17
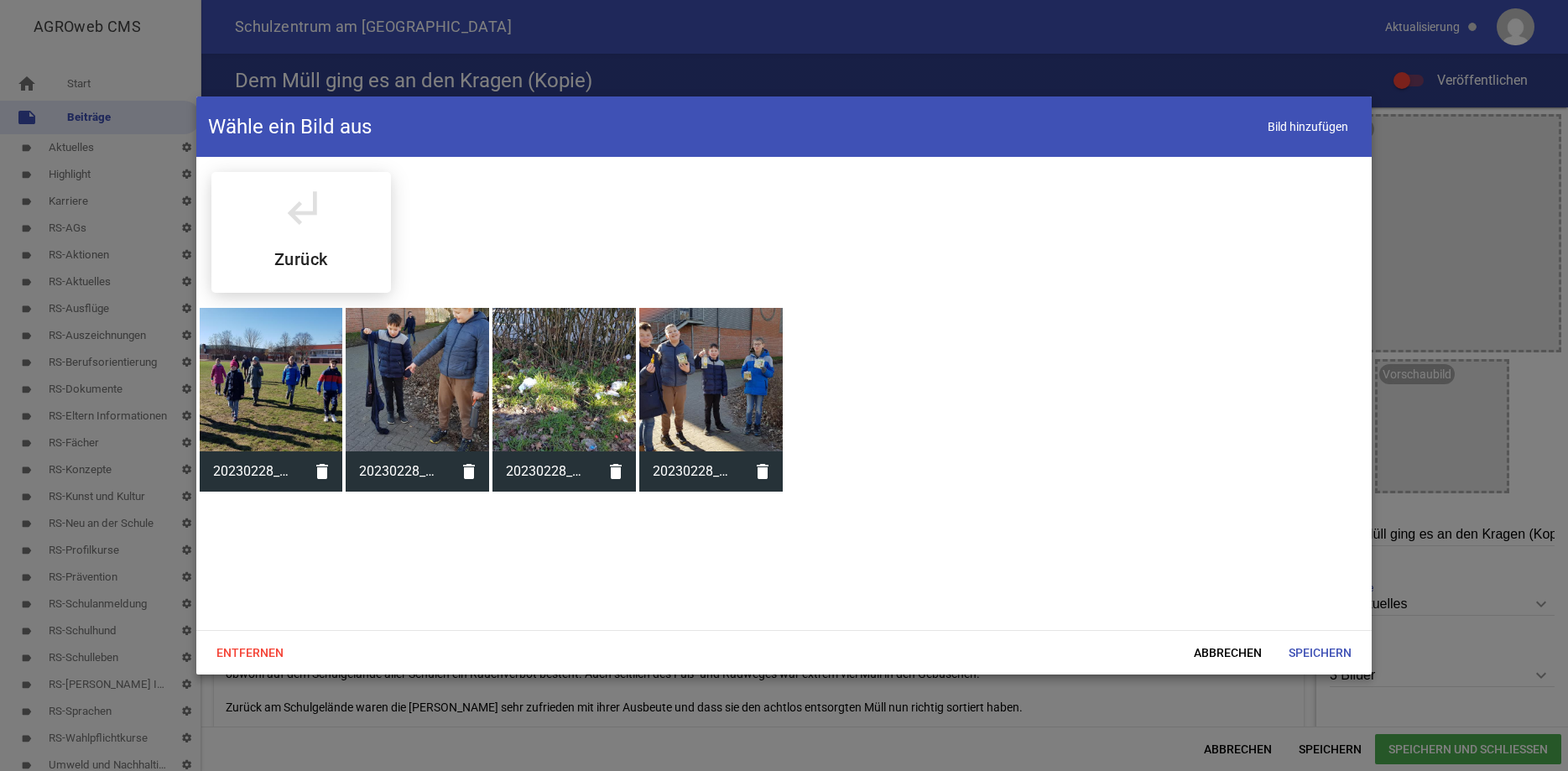
click at [582, 340] on div at bounding box center [564, 380] width 143 height 143
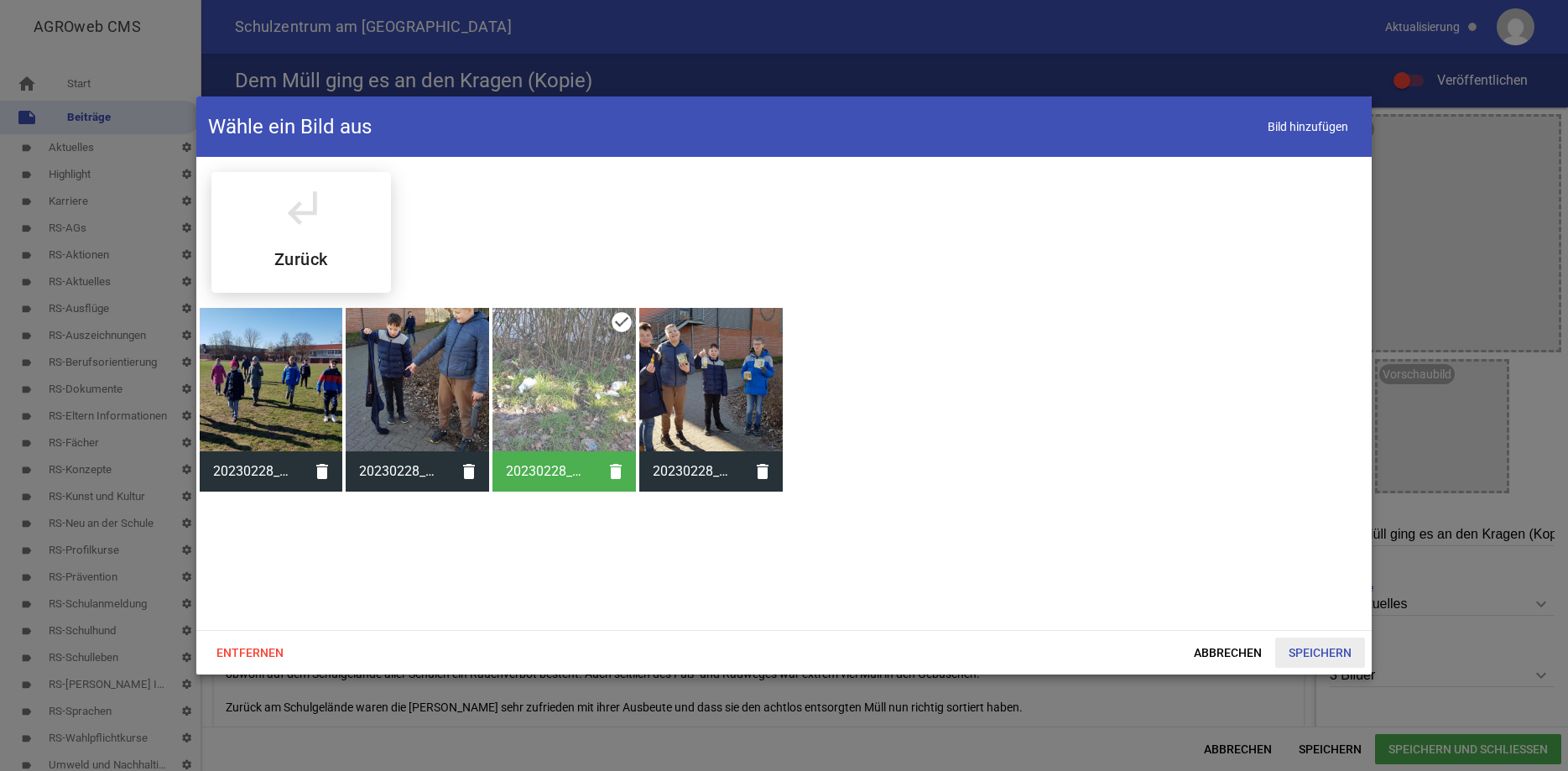
click at [1326, 654] on span "Speichern" at bounding box center [1320, 653] width 90 height 30
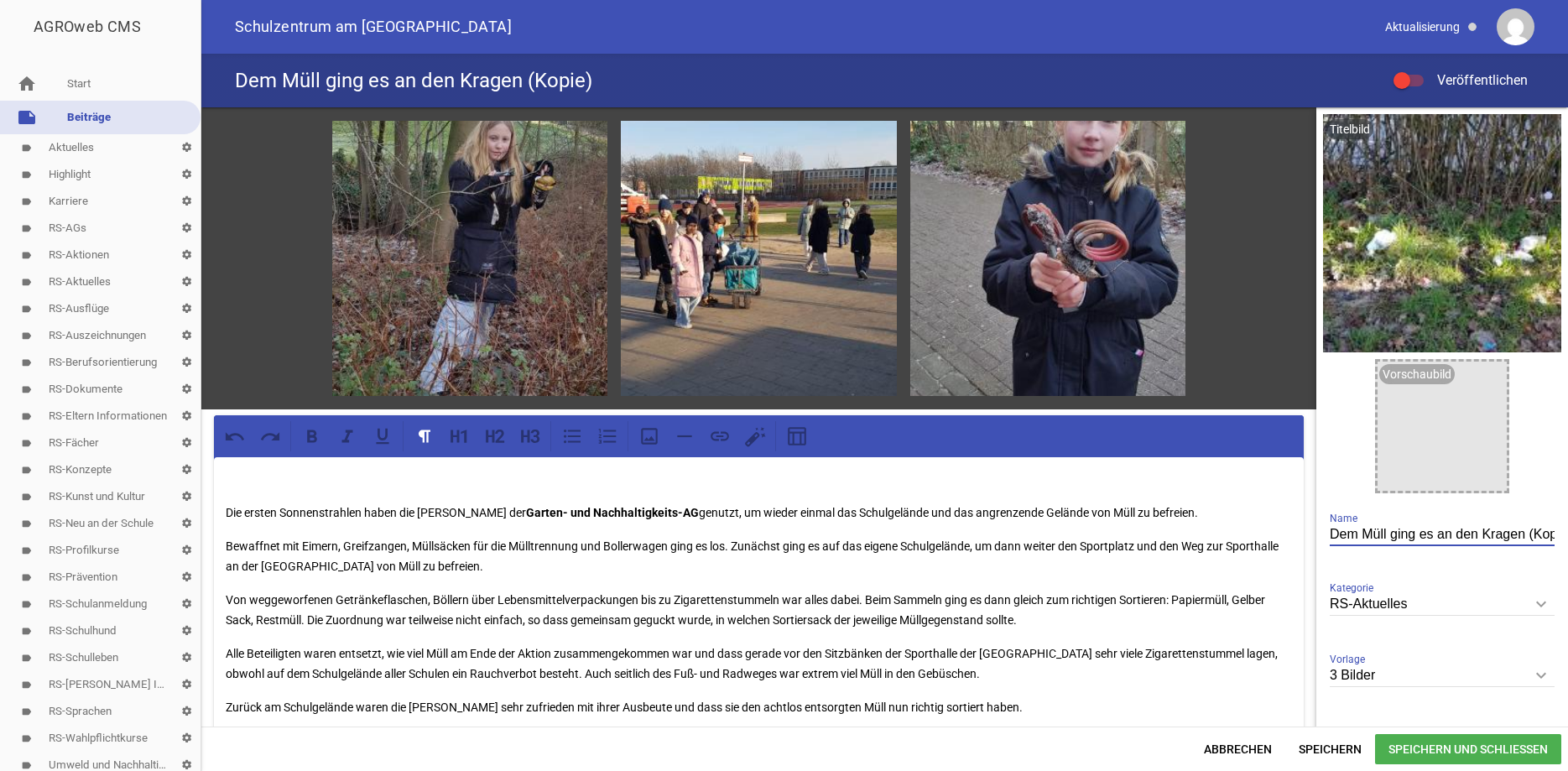
click at [1533, 531] on input "Dem Müll ging es an den Kragen (Kopie)" at bounding box center [1442, 535] width 225 height 23
type input "Dem Müll ging es an den Kragen"
click at [1539, 597] on icon "keyboard_arrow_down" at bounding box center [1540, 604] width 27 height 27
click at [1539, 597] on input "RS-Aktuelles" at bounding box center [1442, 605] width 225 height 23
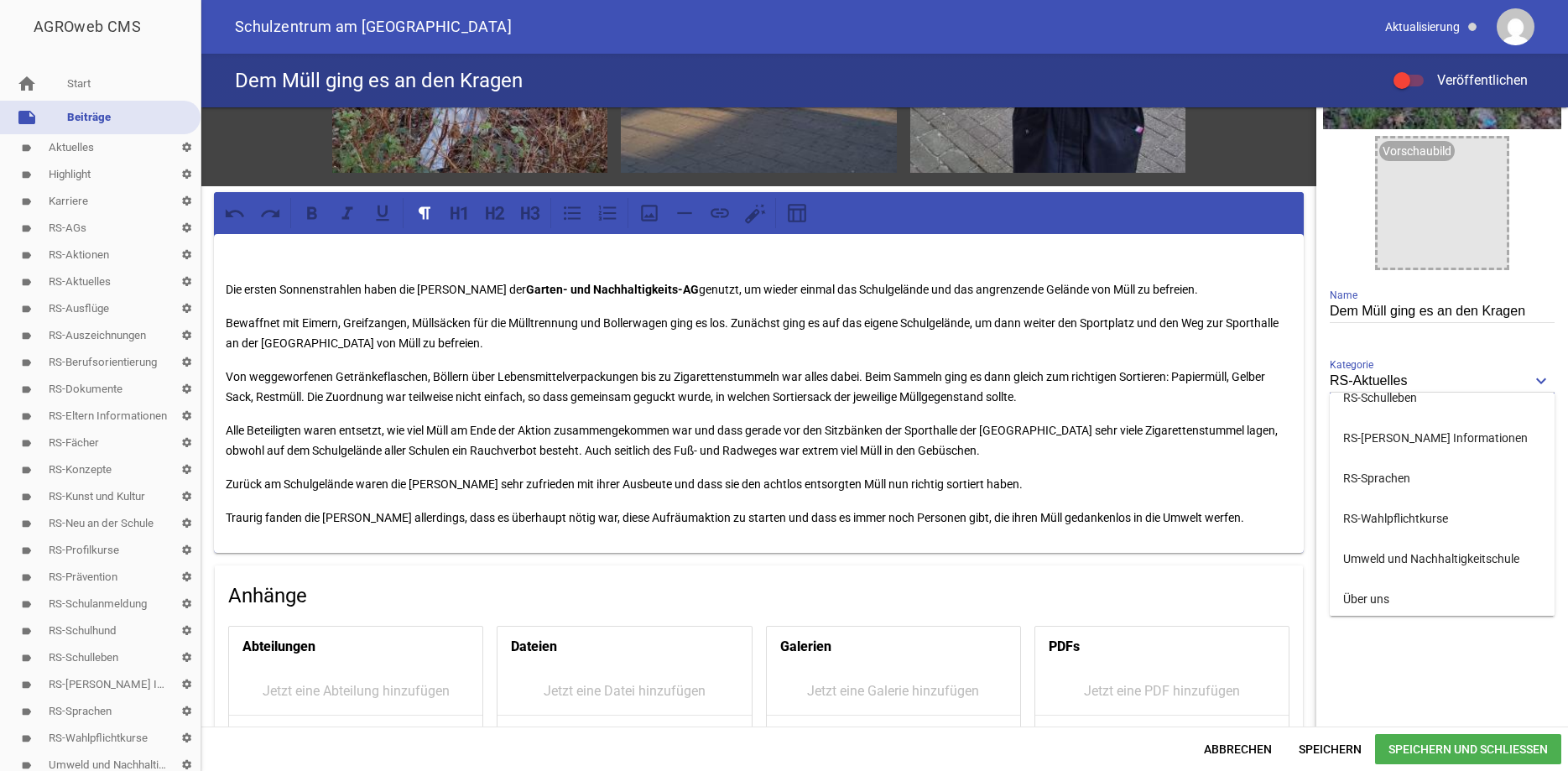
scroll to position [838, 0]
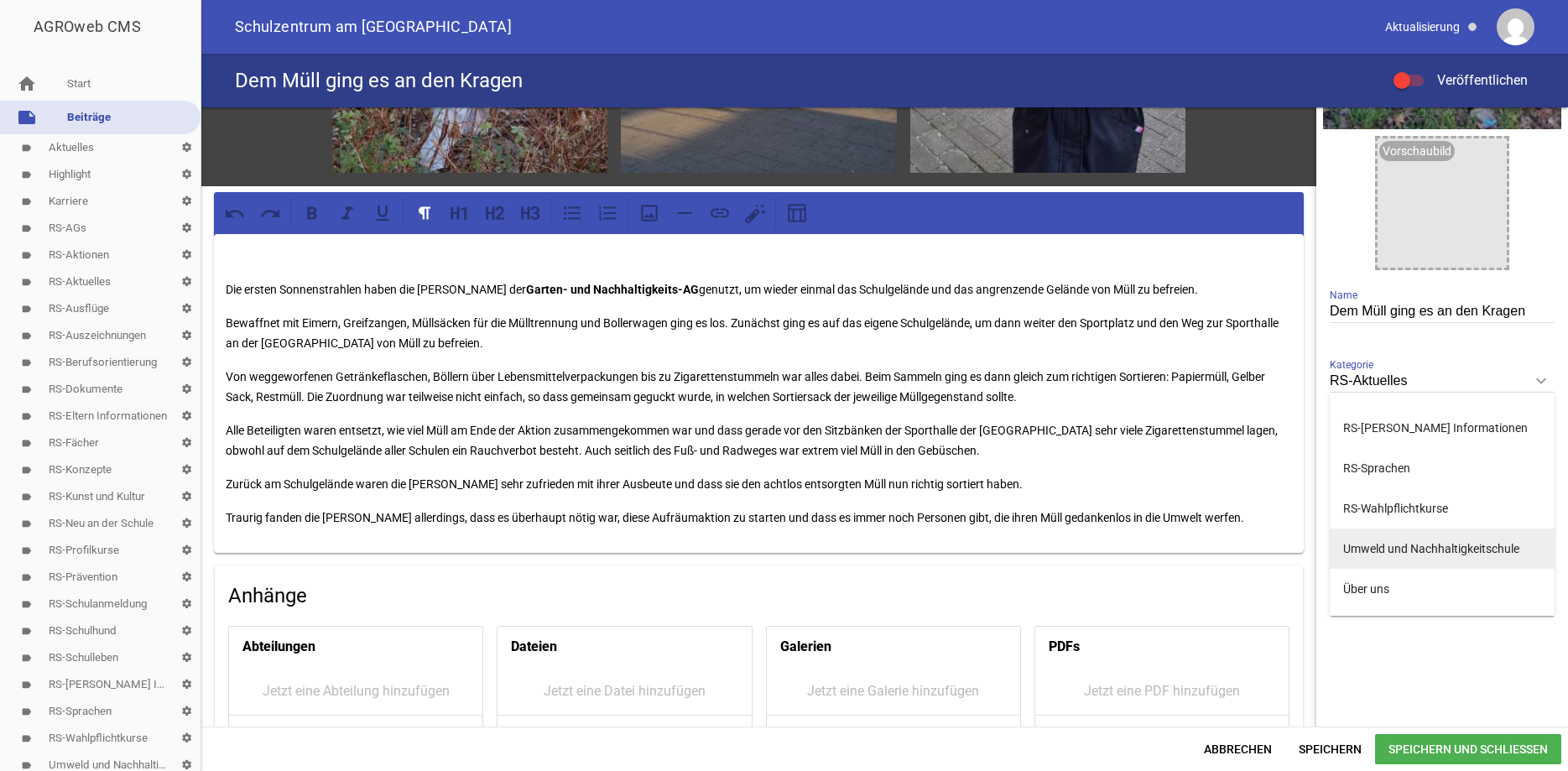
click at [1502, 555] on li "Umweld und Nachhaltigkeitschule" at bounding box center [1442, 549] width 225 height 40
type input "Umweld und Nachhaltigkeitschule"
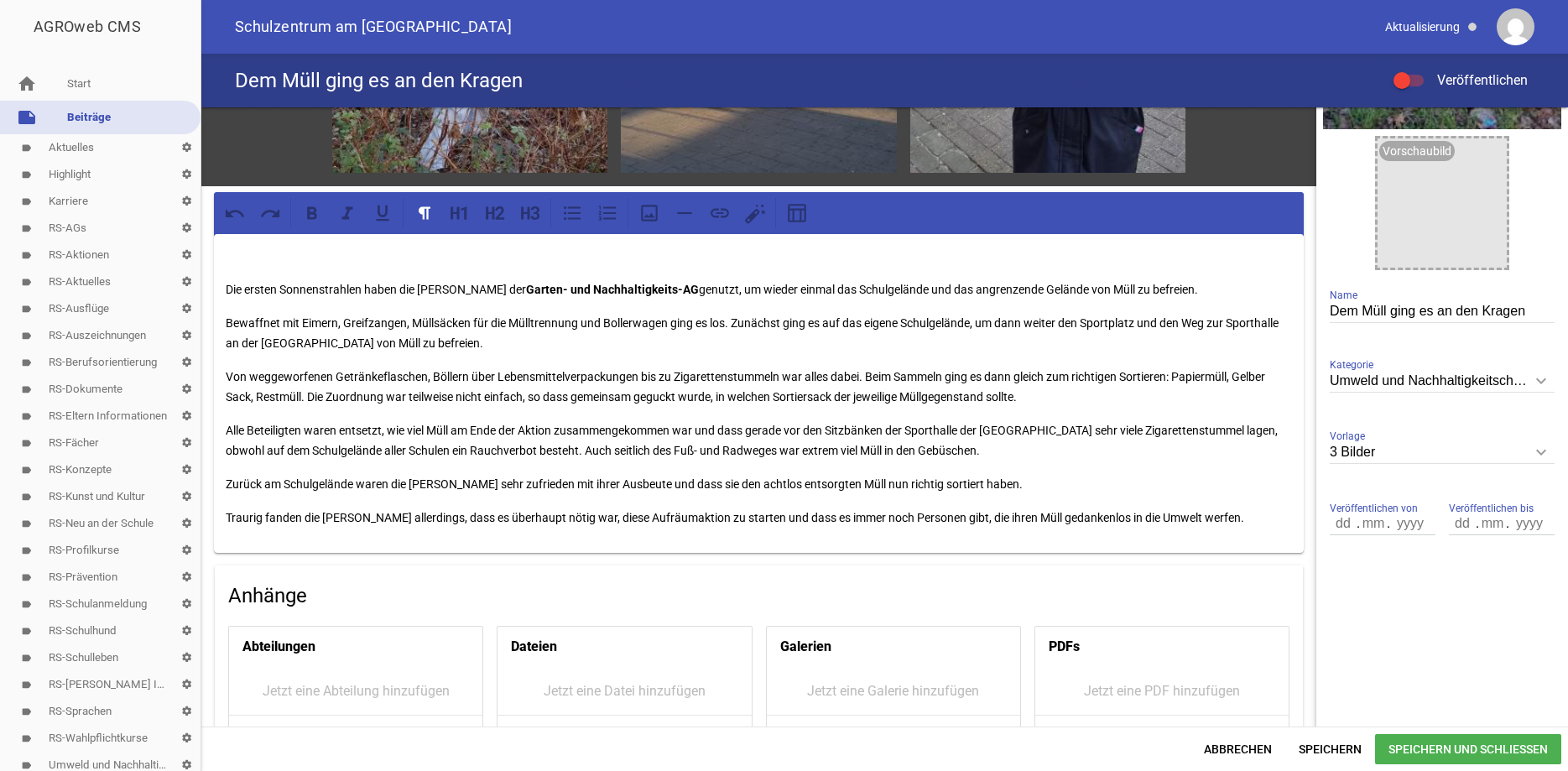
click at [1401, 78] on span at bounding box center [1402, 80] width 6 height 6
click at [1418, 71] on input "Veröffentlichen" at bounding box center [1418, 71] width 0 height 0
click at [1316, 749] on span "Speichern" at bounding box center [1330, 749] width 90 height 30
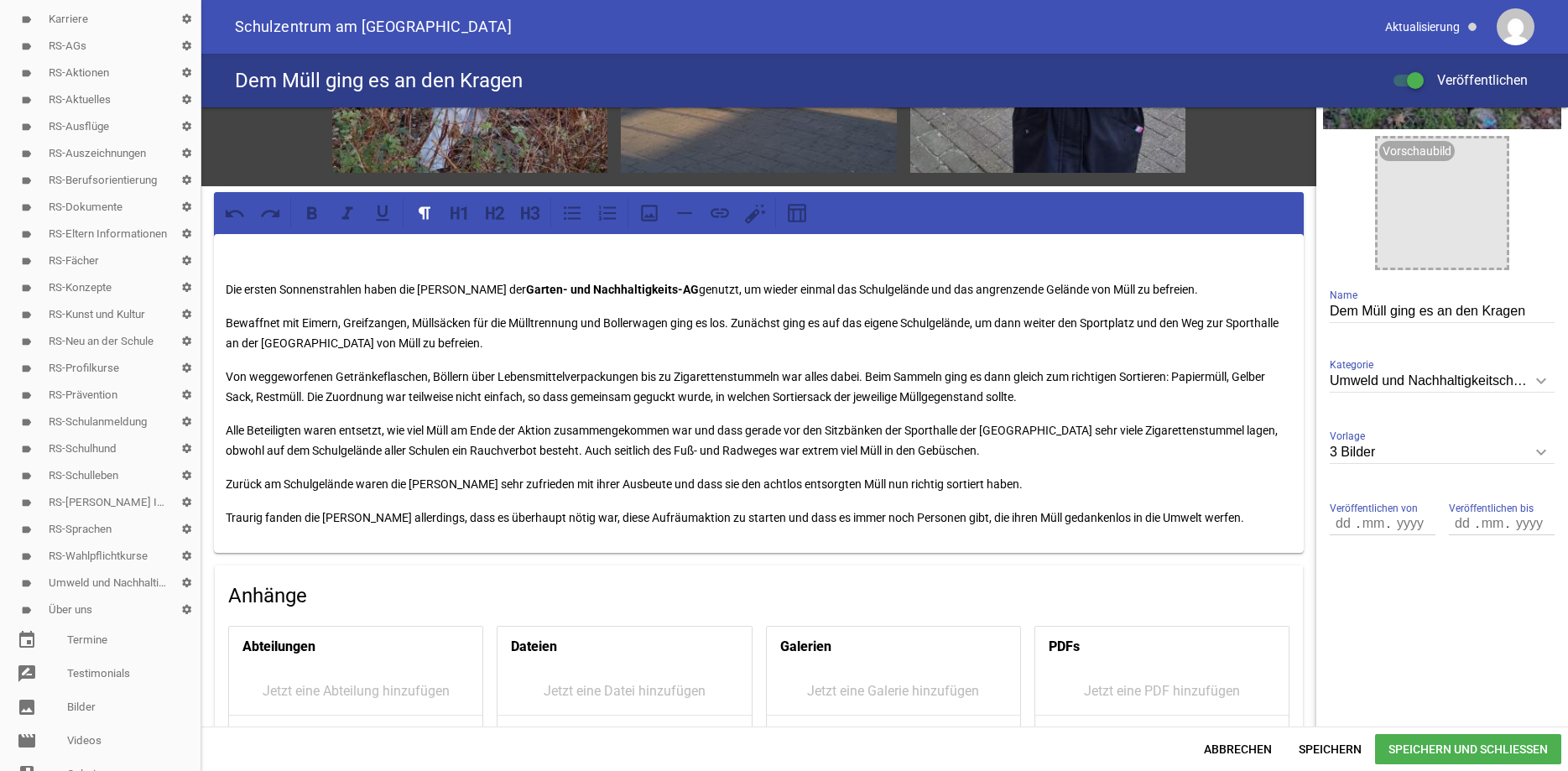
scroll to position [196, 0]
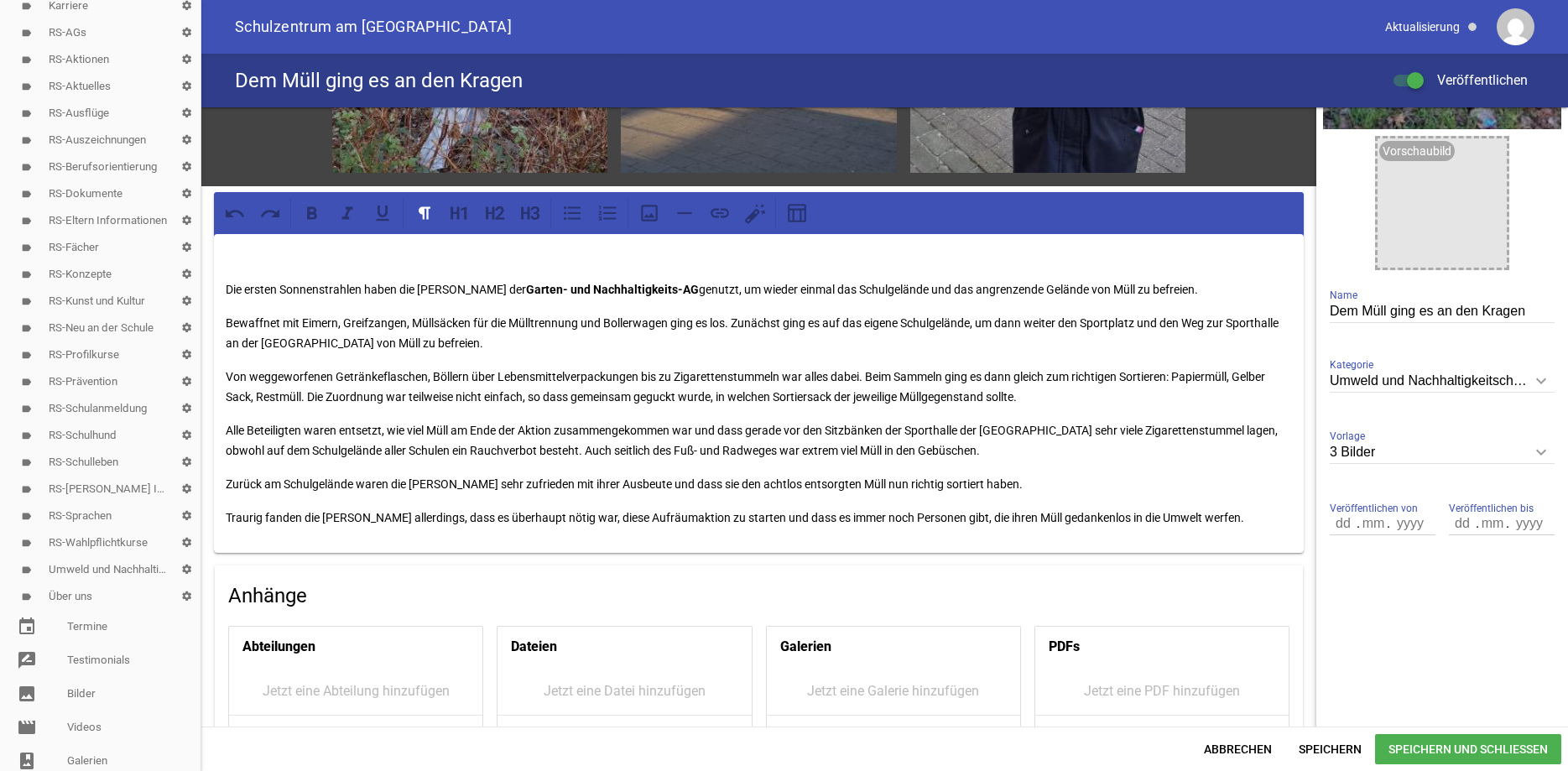
click at [131, 573] on link "label Umweld und Nachhaltigkeitschule settings" at bounding box center [100, 569] width 201 height 27
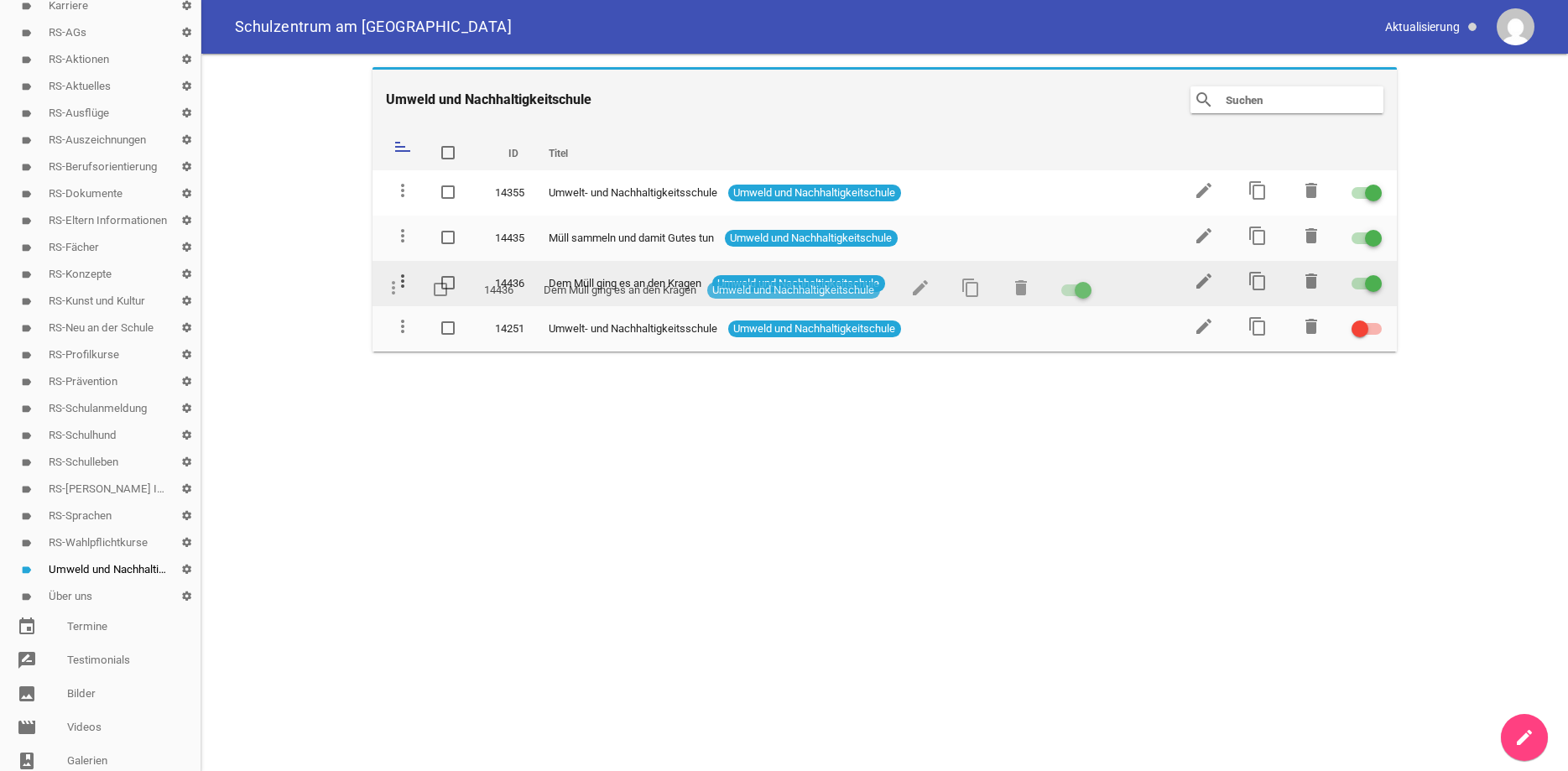
drag, startPoint x: 406, startPoint y: 184, endPoint x: 397, endPoint y: 281, distance: 97.4
click at [397, 281] on icon "more_vert" at bounding box center [403, 281] width 20 height 20
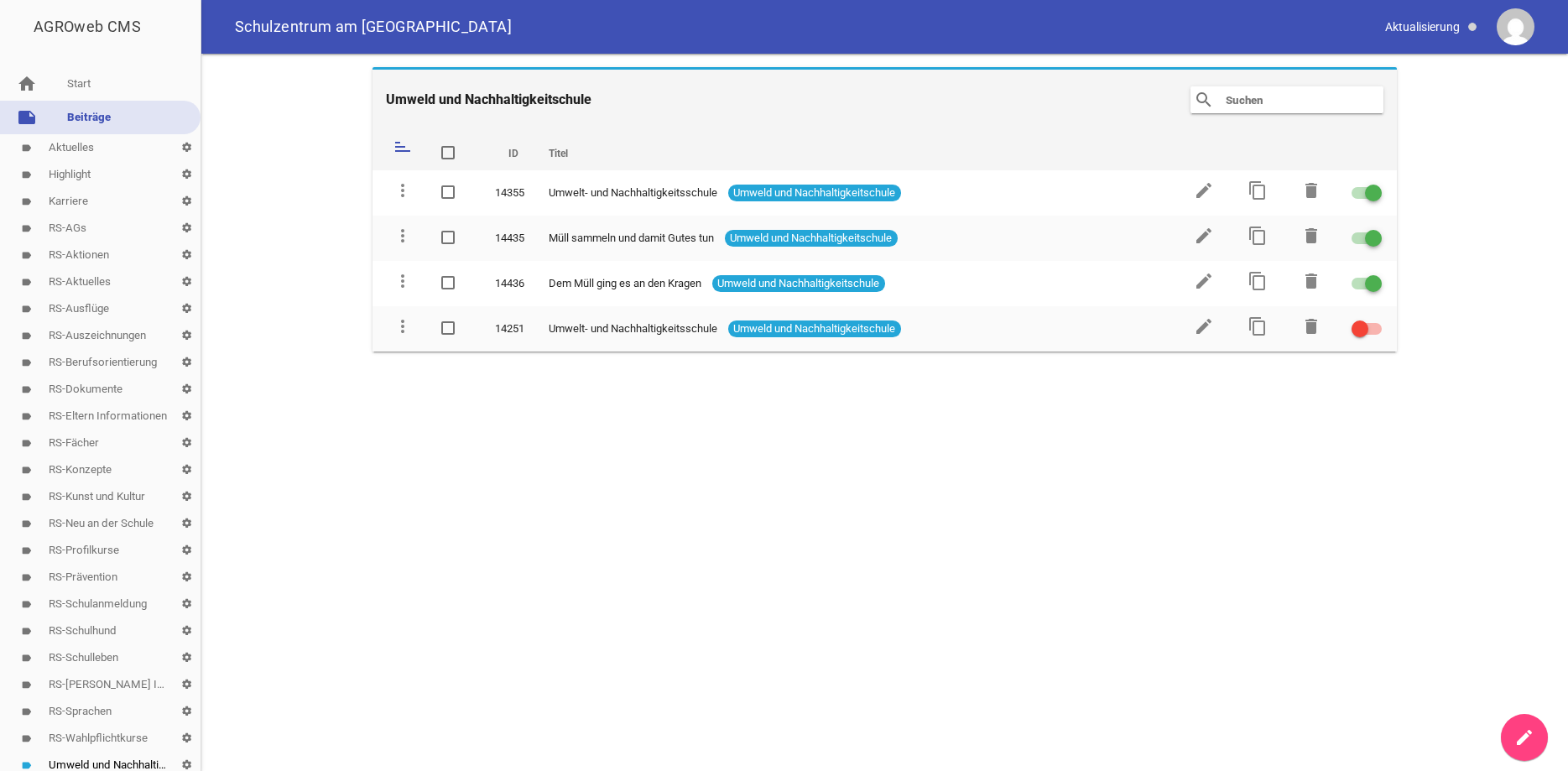
click at [65, 280] on link "label RS-Aktuelles settings" at bounding box center [100, 282] width 201 height 27
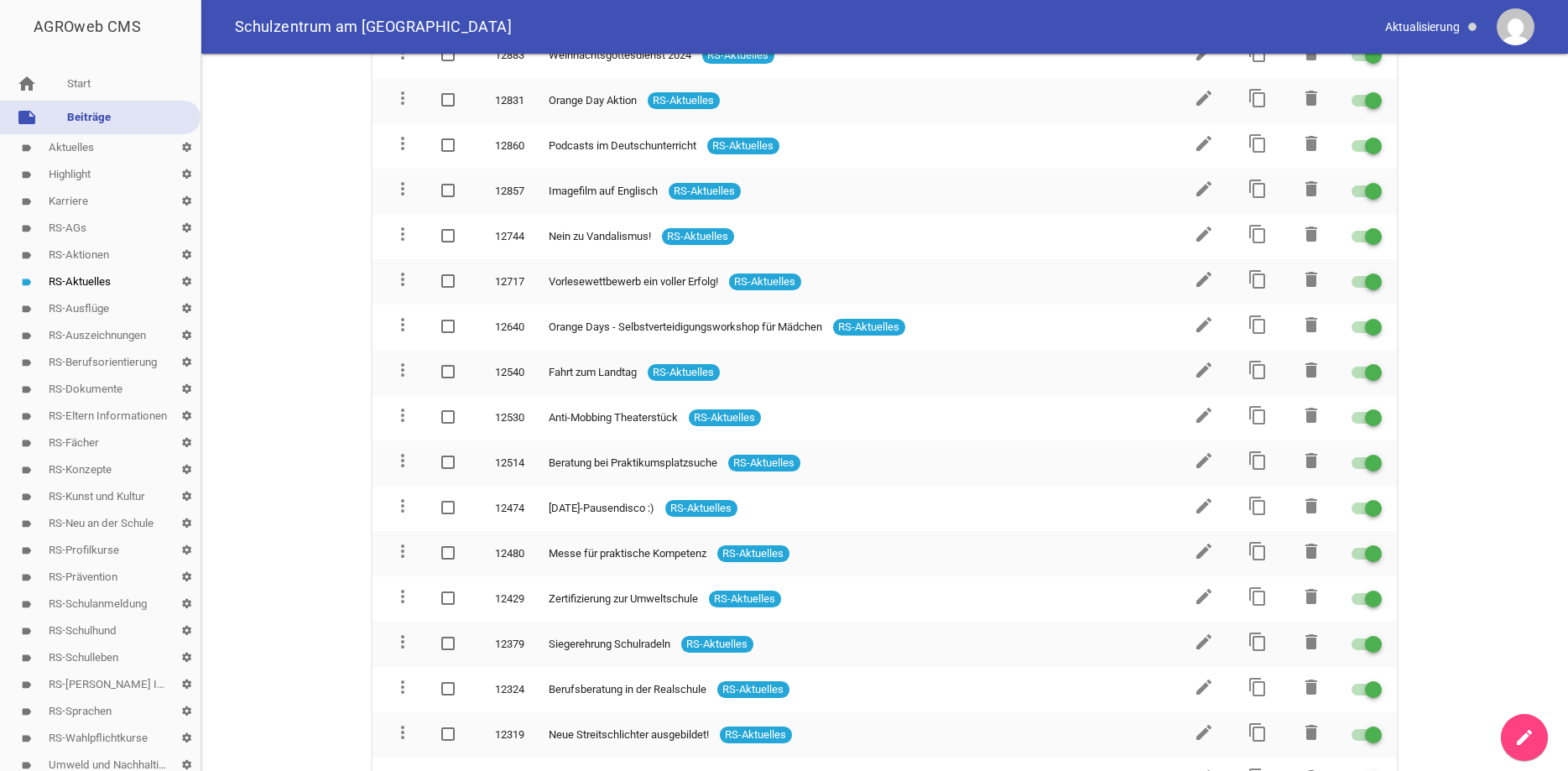
scroll to position [2319, 0]
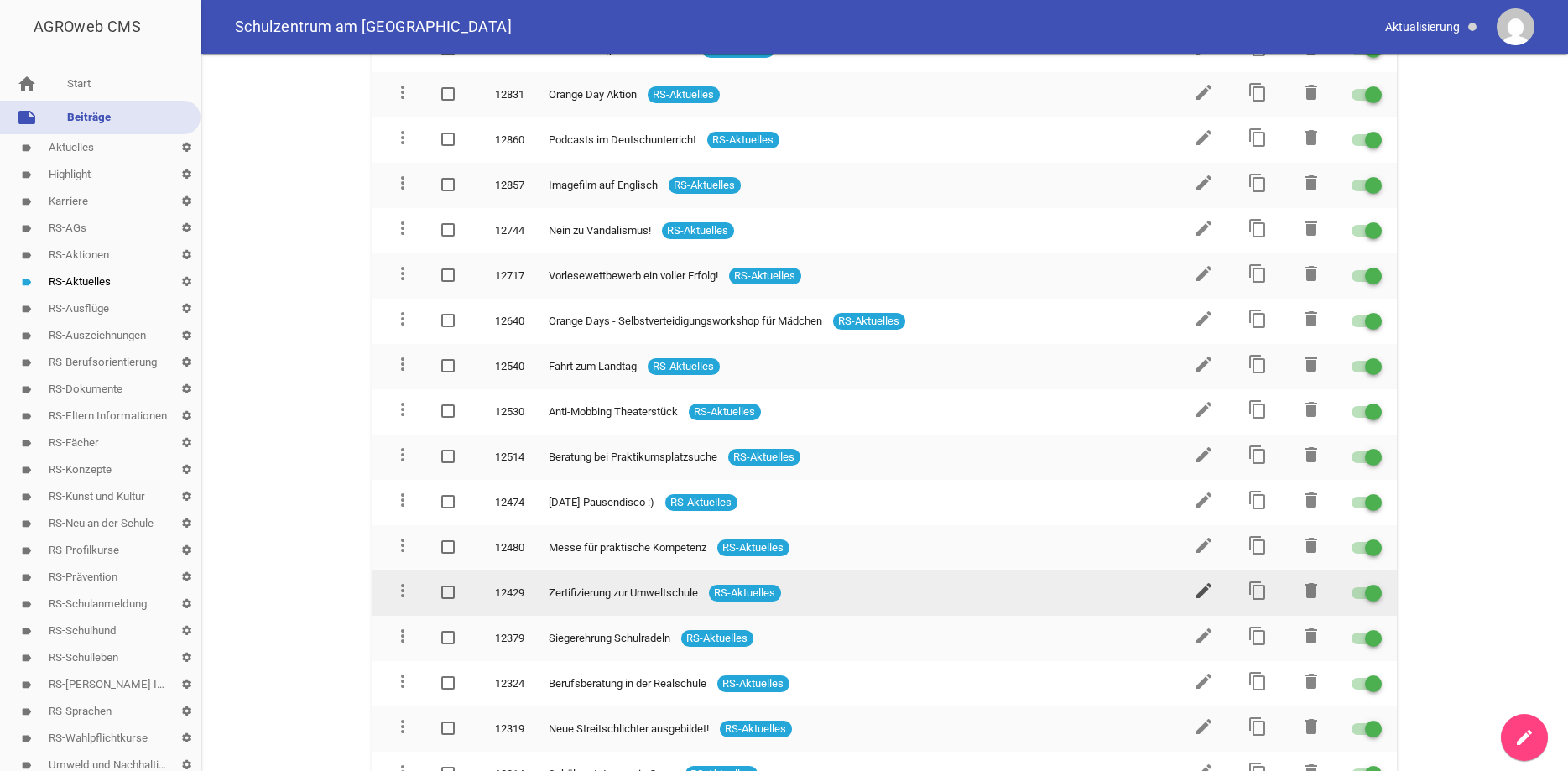
click at [1200, 581] on icon "edit" at bounding box center [1204, 591] width 20 height 20
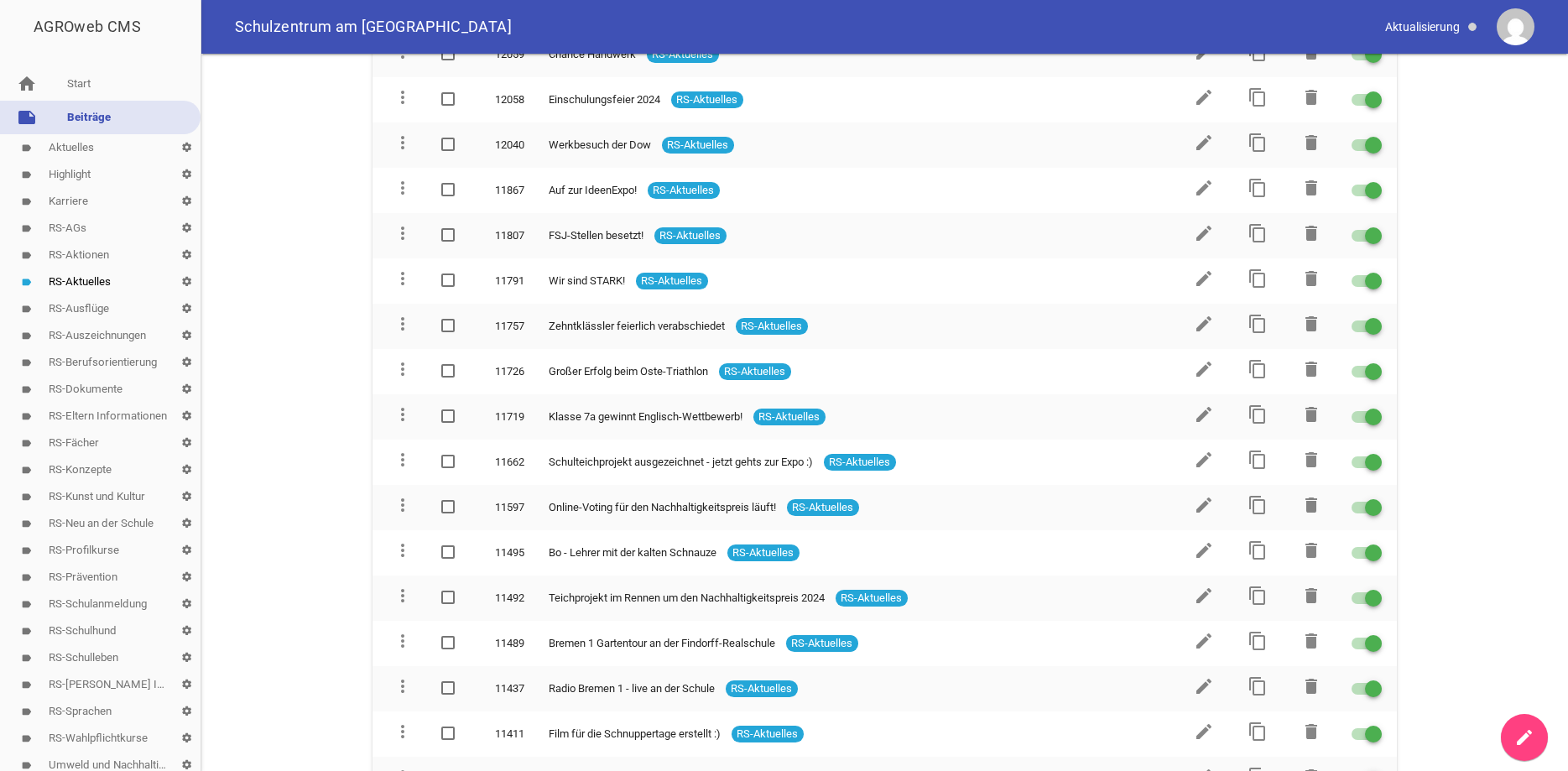
scroll to position [3459, 0]
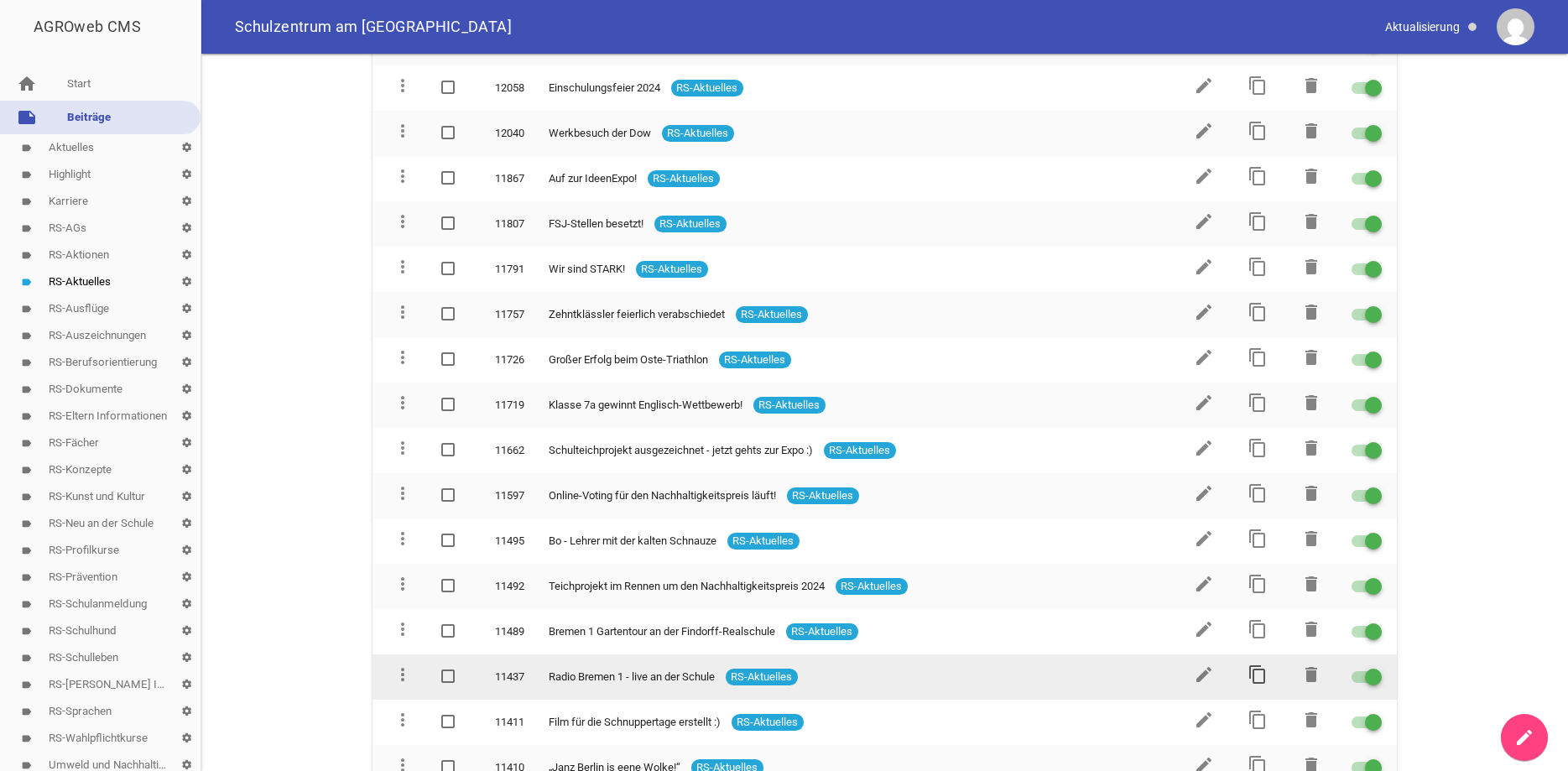
click at [1262, 665] on icon "content_copy" at bounding box center [1258, 675] width 20 height 20
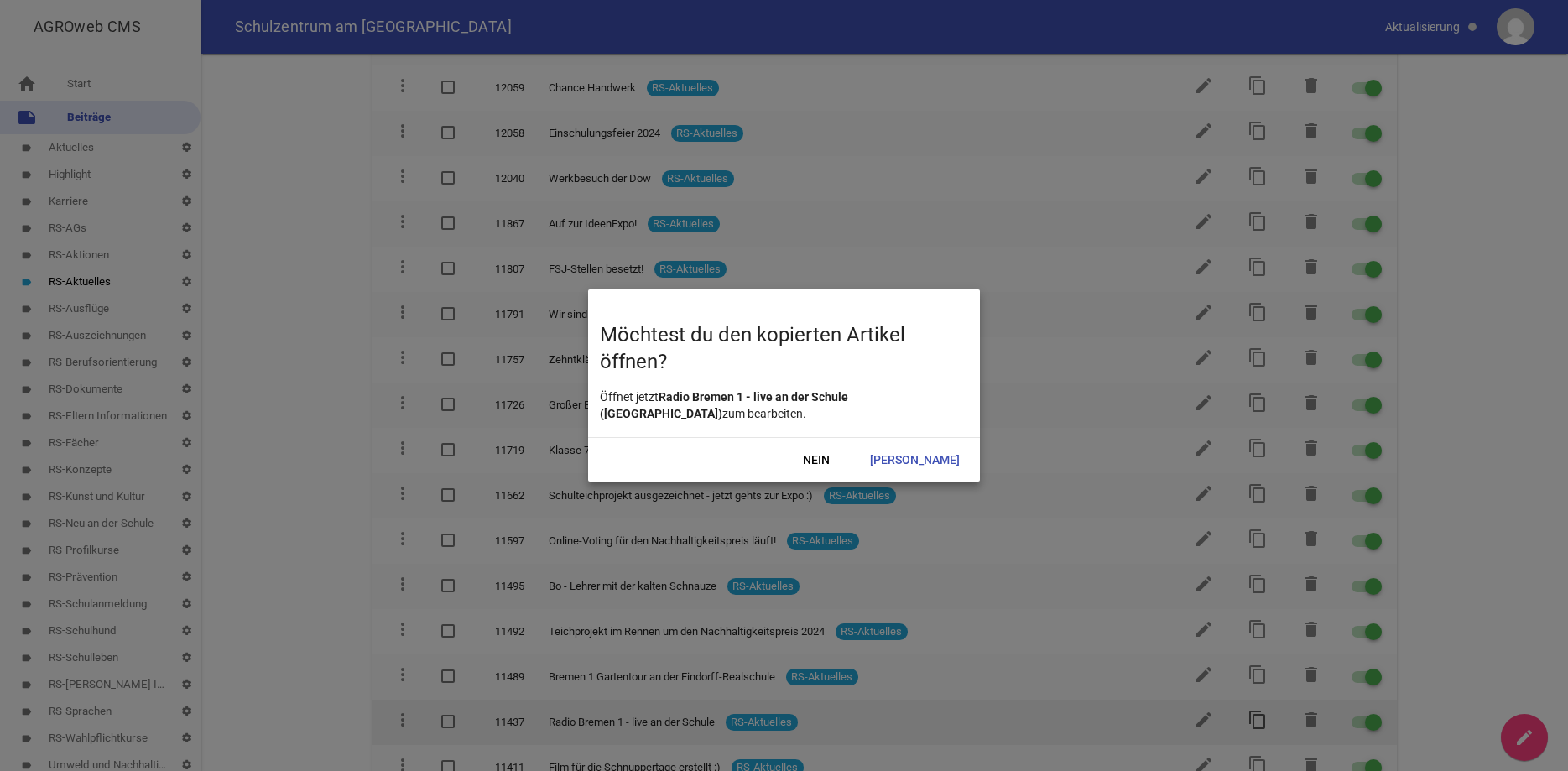
scroll to position [3503, 0]
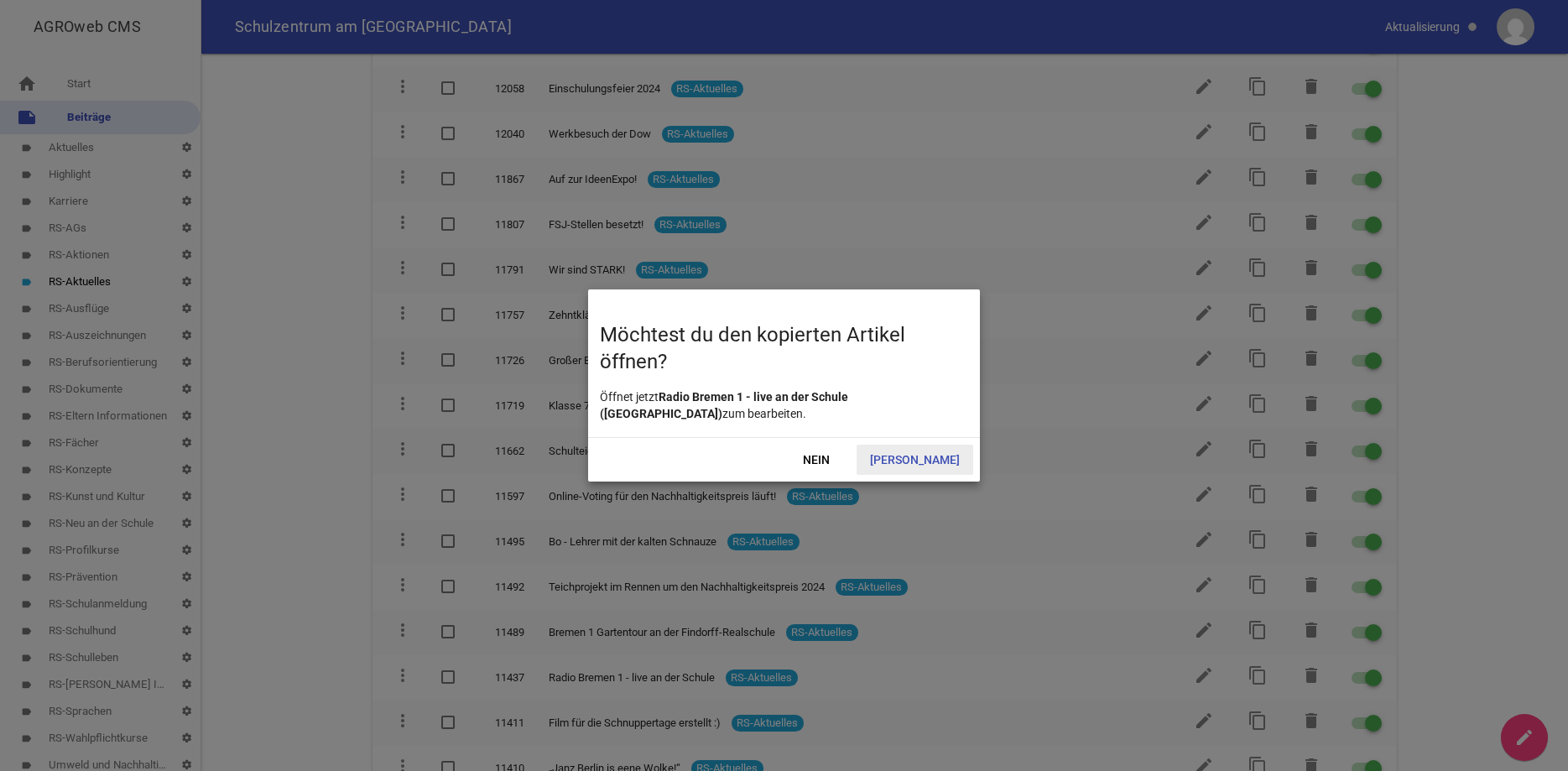
click at [936, 460] on span "[PERSON_NAME]" at bounding box center [915, 460] width 117 height 30
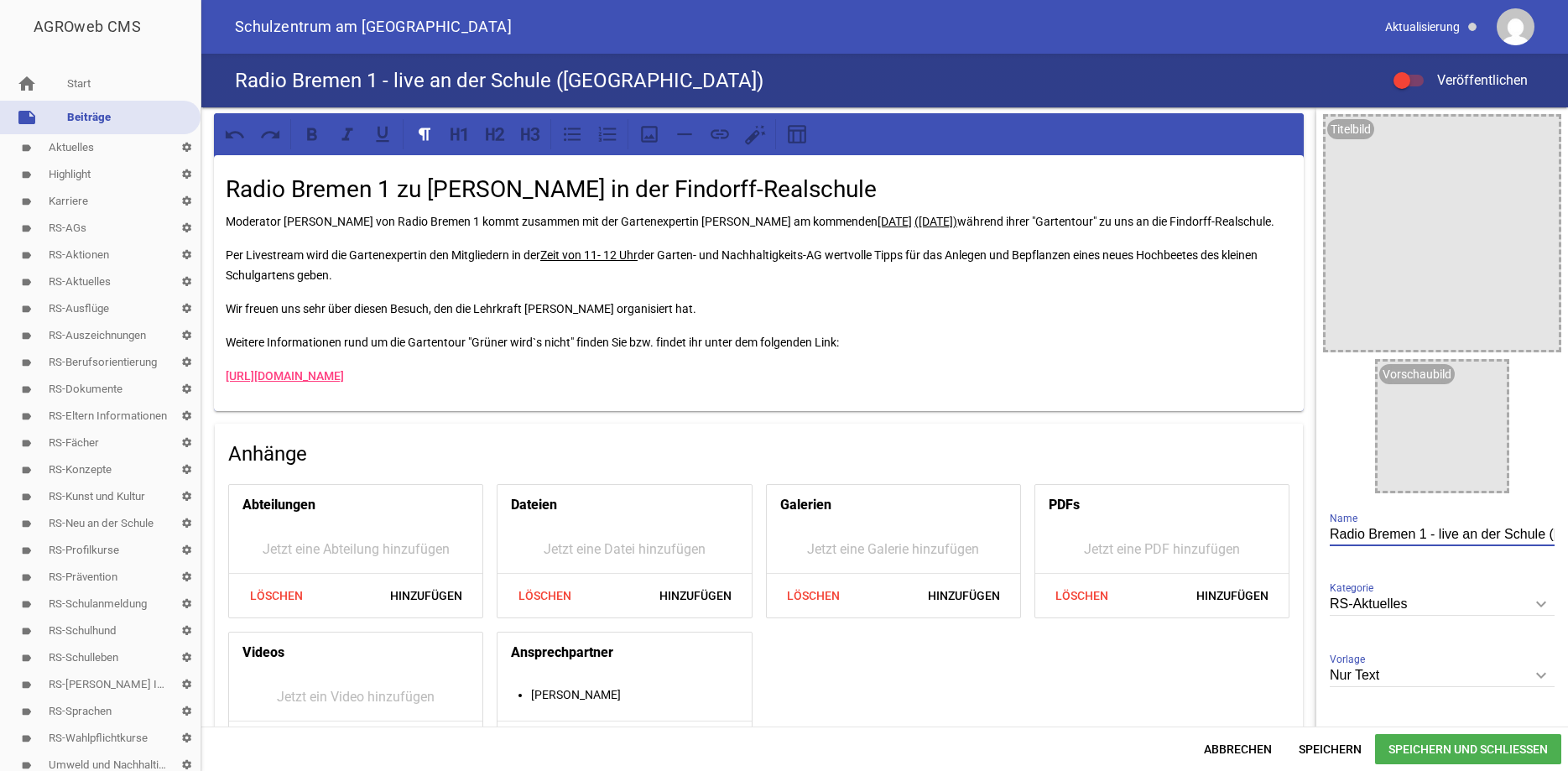
click at [1504, 532] on input "Radio Bremen 1 - live an der Schule ([GEOGRAPHIC_DATA])" at bounding box center [1442, 535] width 225 height 23
type input "Radio Bremen 1 - live an der Schule"
click at [1540, 136] on icon "image" at bounding box center [1540, 134] width 27 height 27
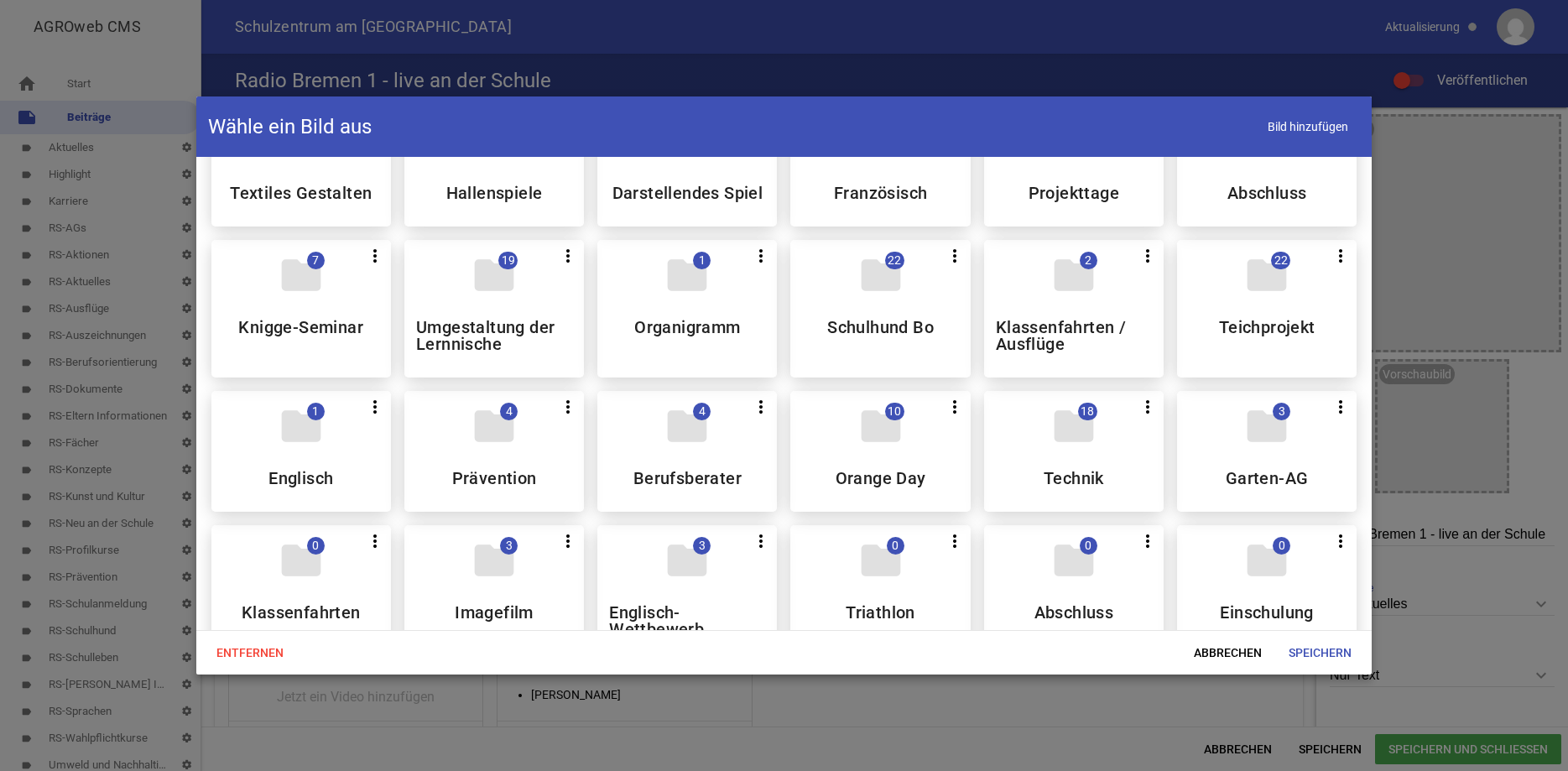
scroll to position [497, 0]
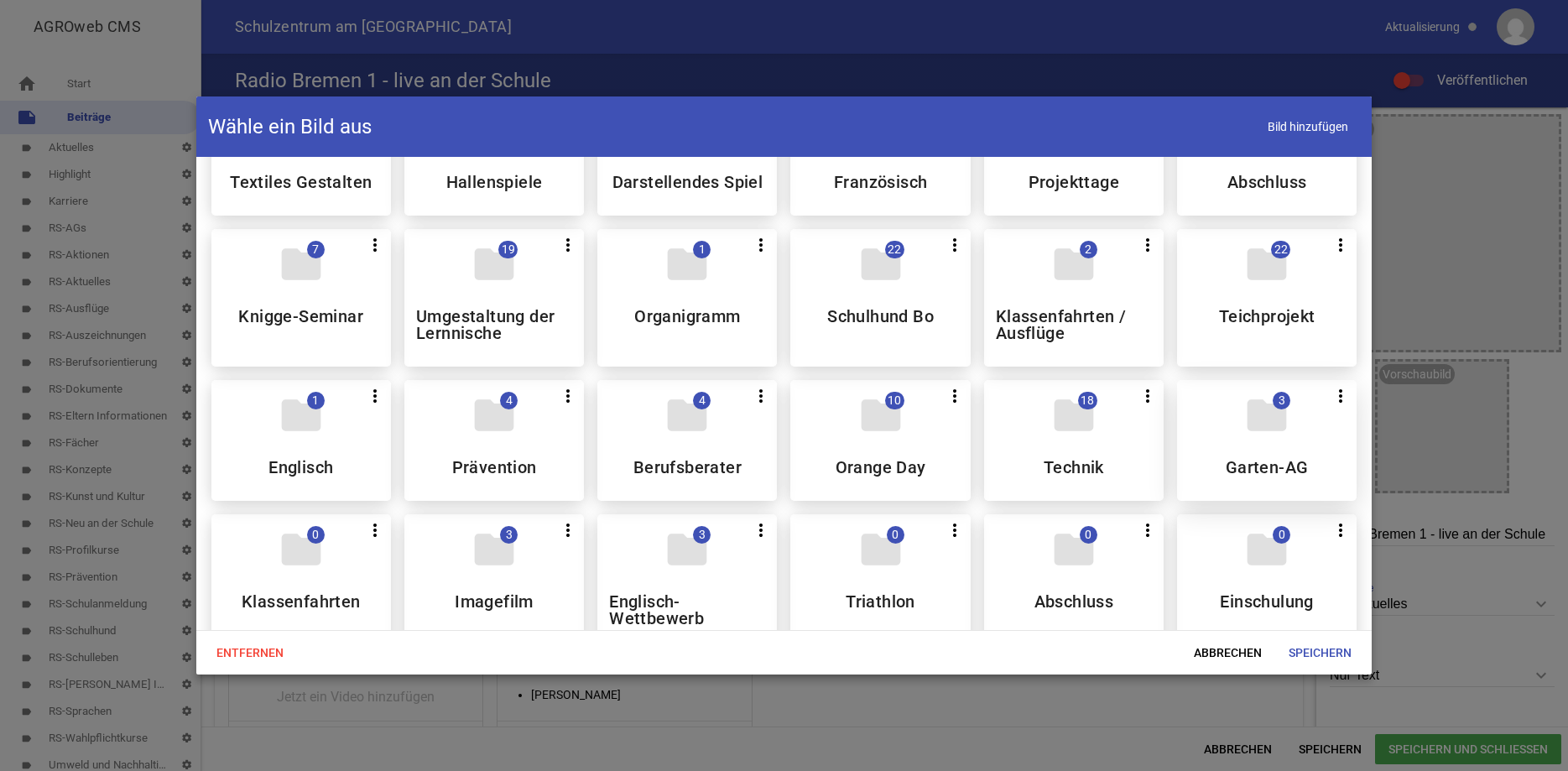
click at [1238, 447] on div "folder 3 more_vert Teilen Bearbeiten Löschen Garten-AG" at bounding box center [1267, 441] width 180 height 121
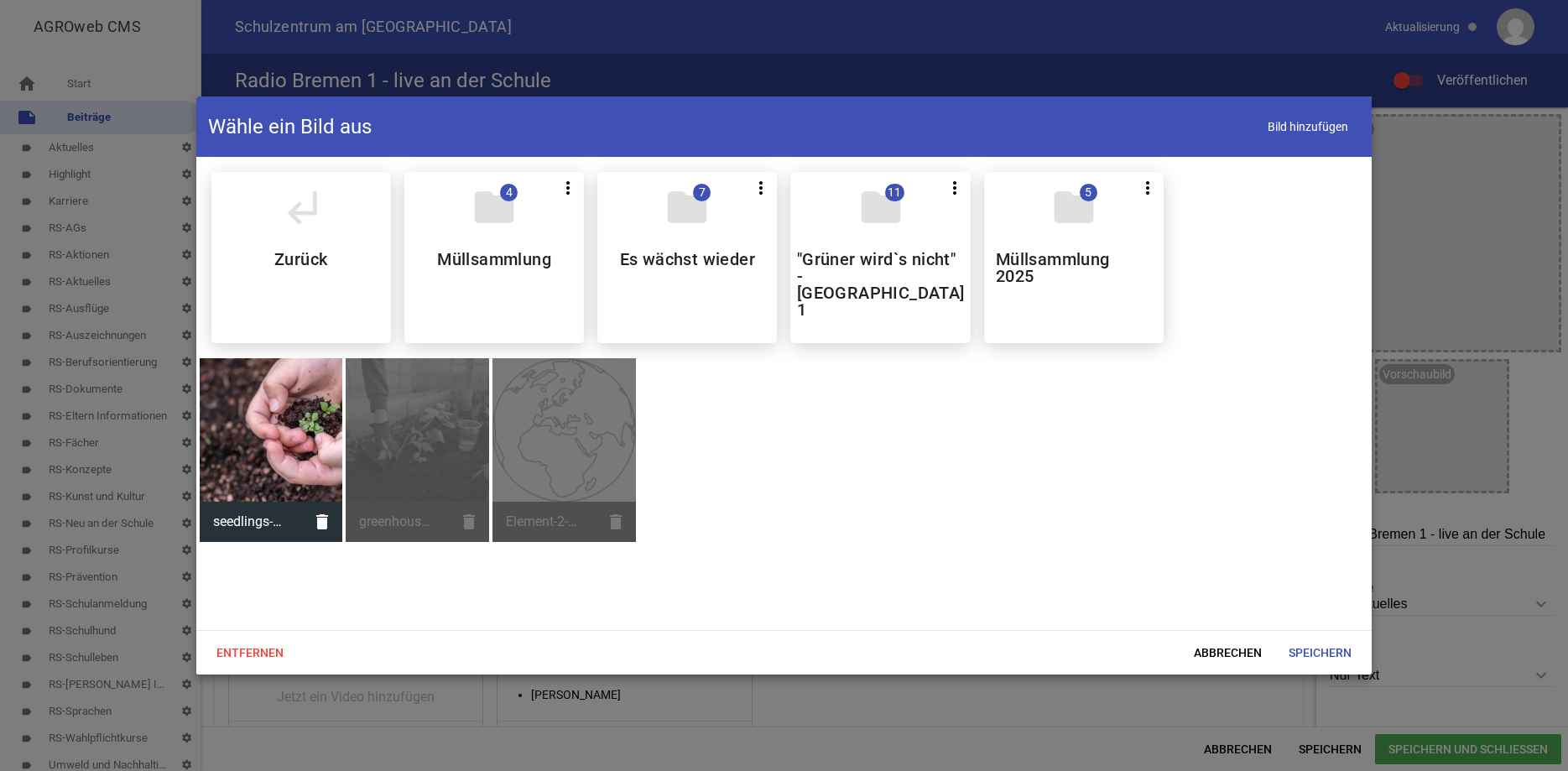
scroll to position [0, 0]
click at [912, 261] on h5 ""Grüner wird`s nicht" - [GEOGRAPHIC_DATA] 1" at bounding box center [881, 284] width 168 height 67
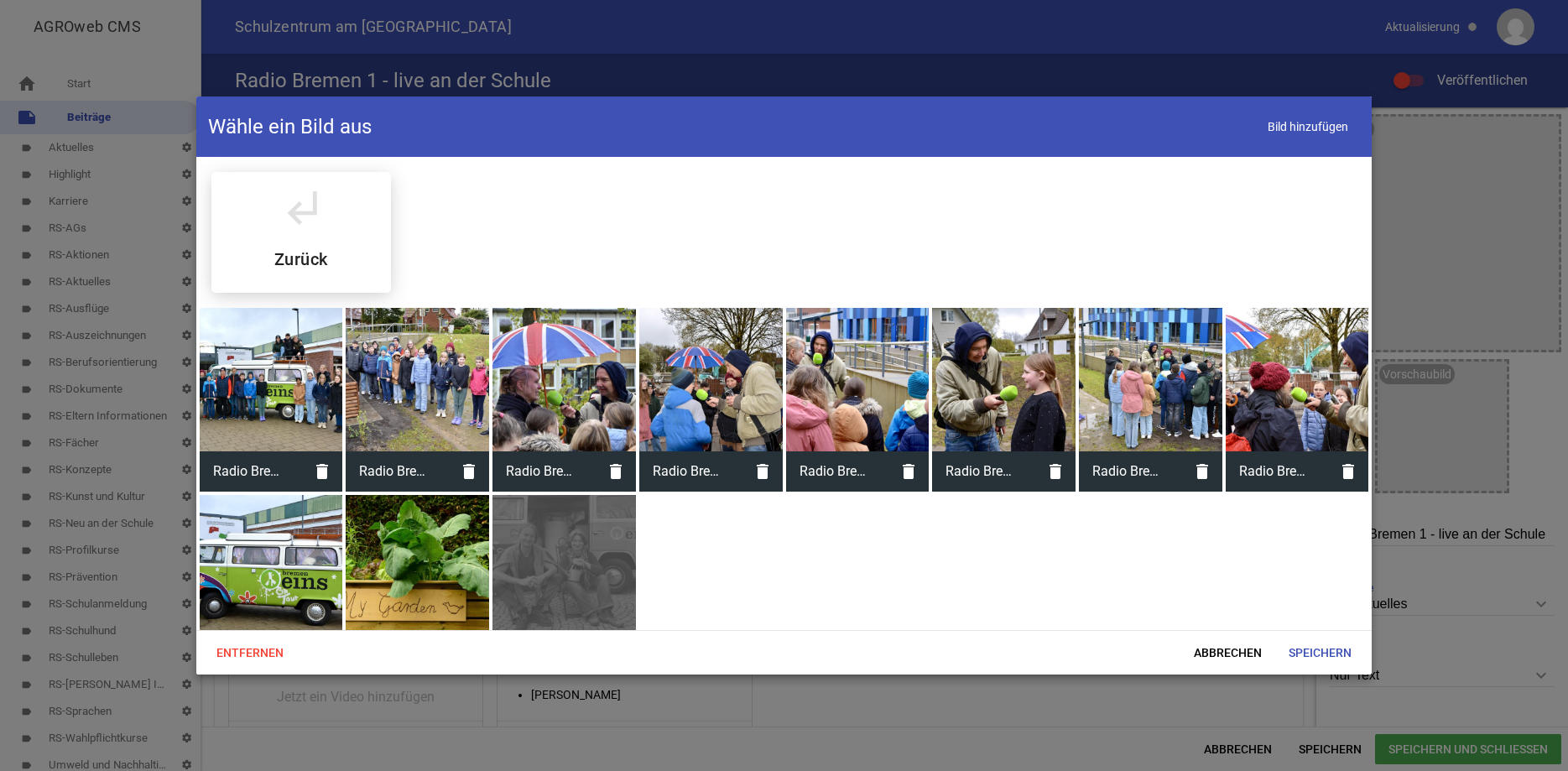
click at [308, 339] on div at bounding box center [272, 380] width 143 height 143
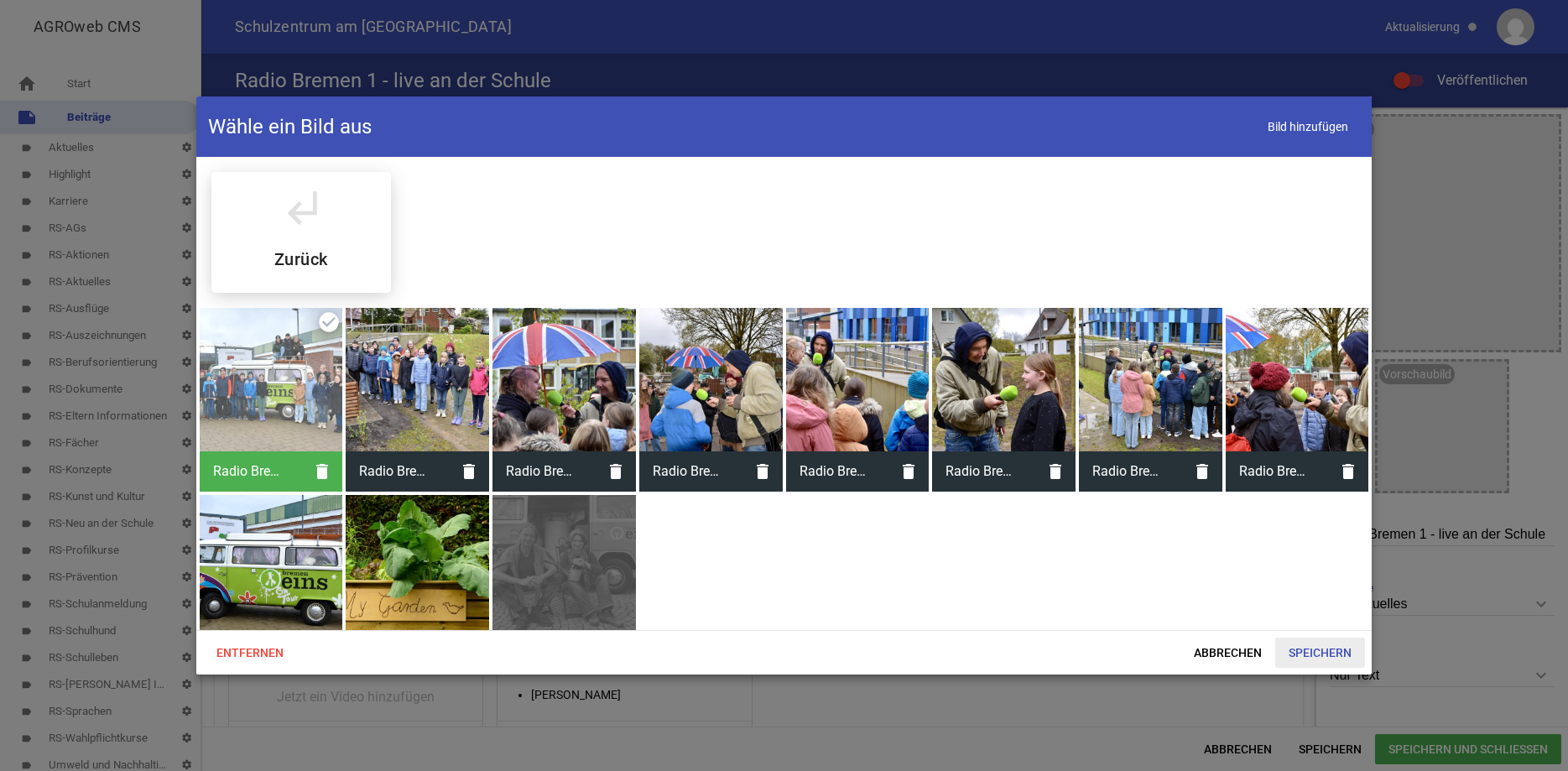
click at [1323, 657] on span "Speichern" at bounding box center [1320, 653] width 90 height 30
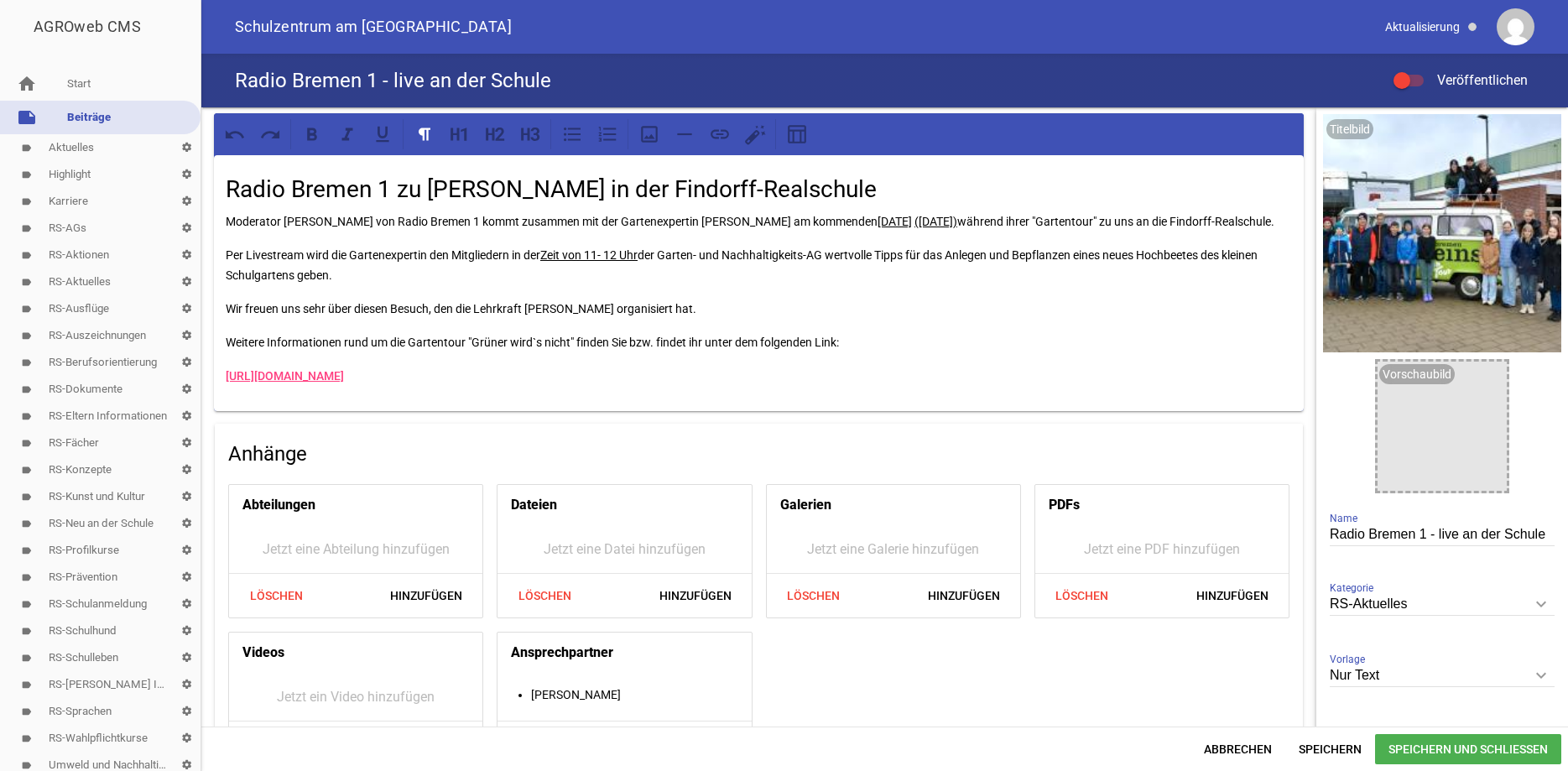
scroll to position [42, 0]
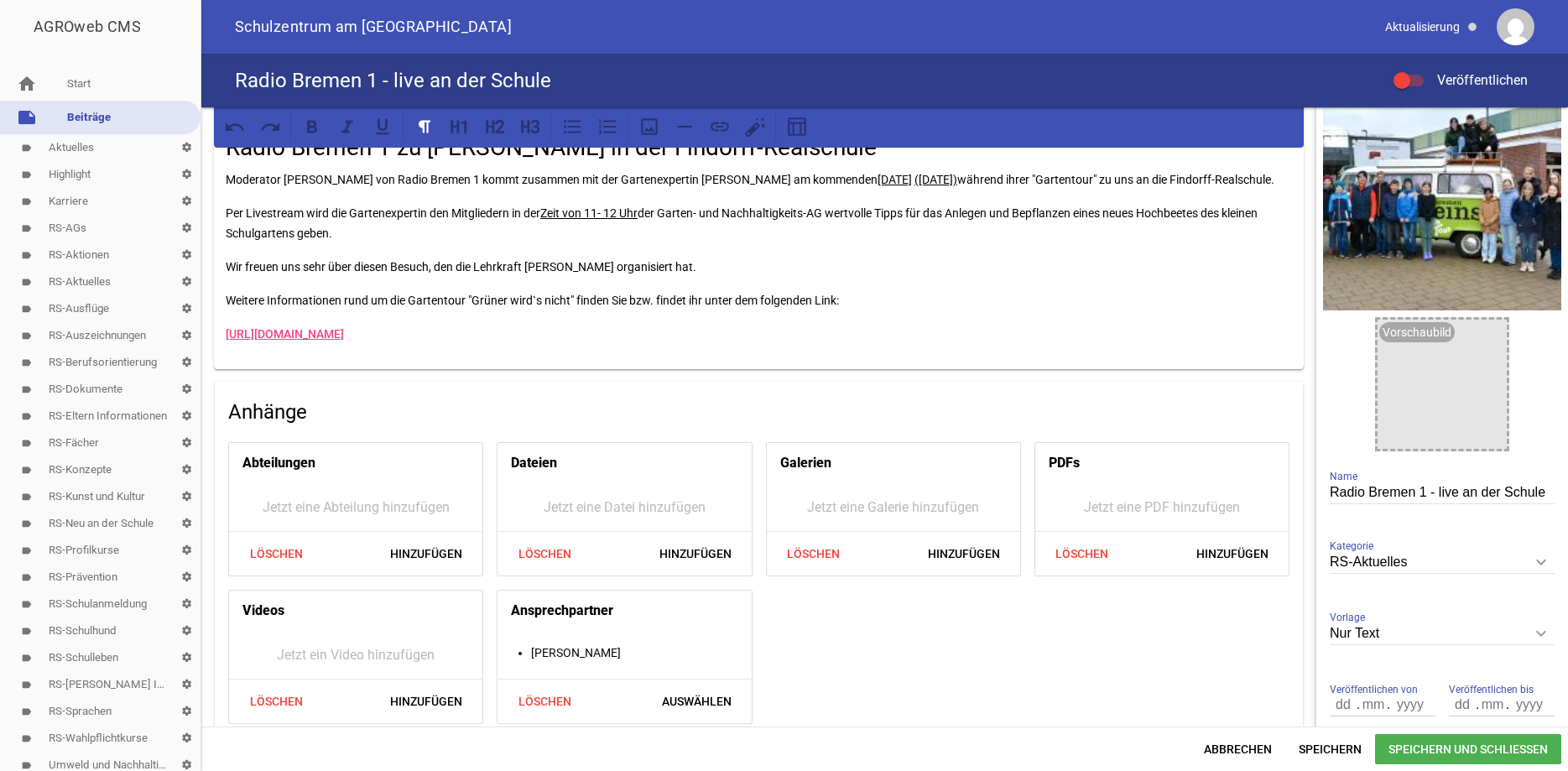
click at [1542, 640] on icon "keyboard_arrow_down" at bounding box center [1540, 633] width 27 height 27
click at [1542, 640] on input "Nur Text" at bounding box center [1442, 634] width 225 height 23
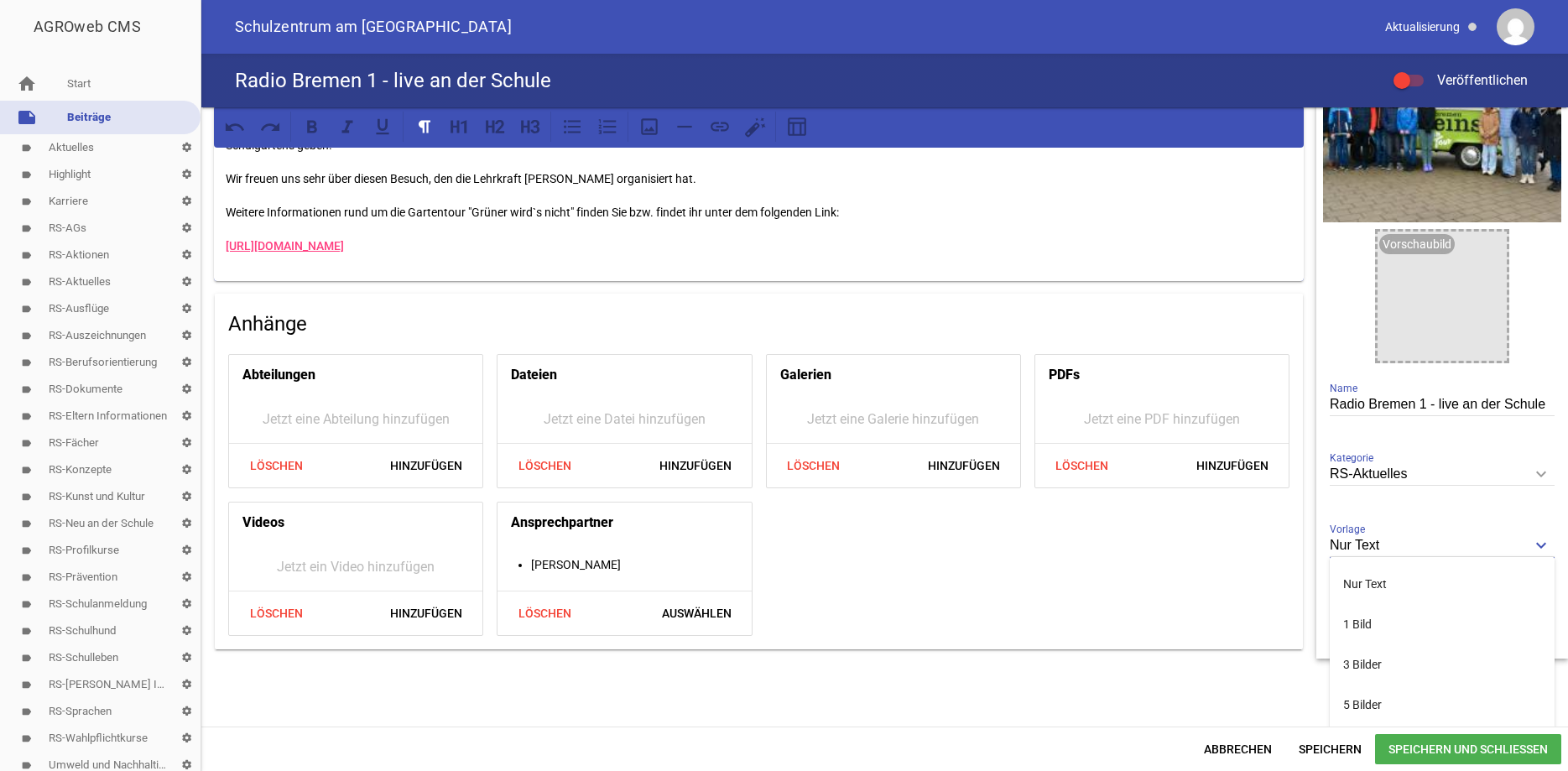
scroll to position [135, 0]
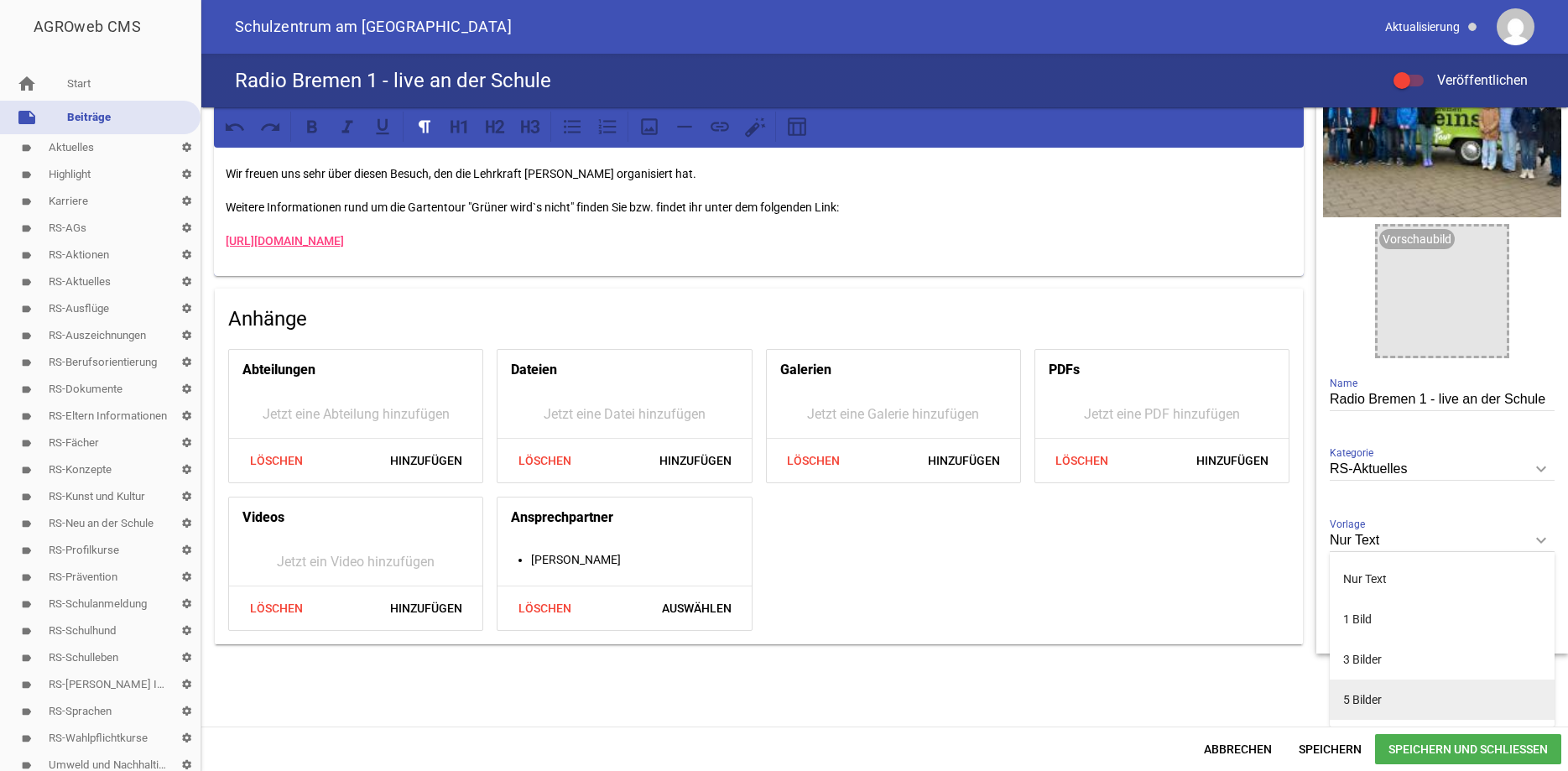
click at [1384, 696] on li "5 Bilder" at bounding box center [1442, 700] width 225 height 40
type input "5 Bilder"
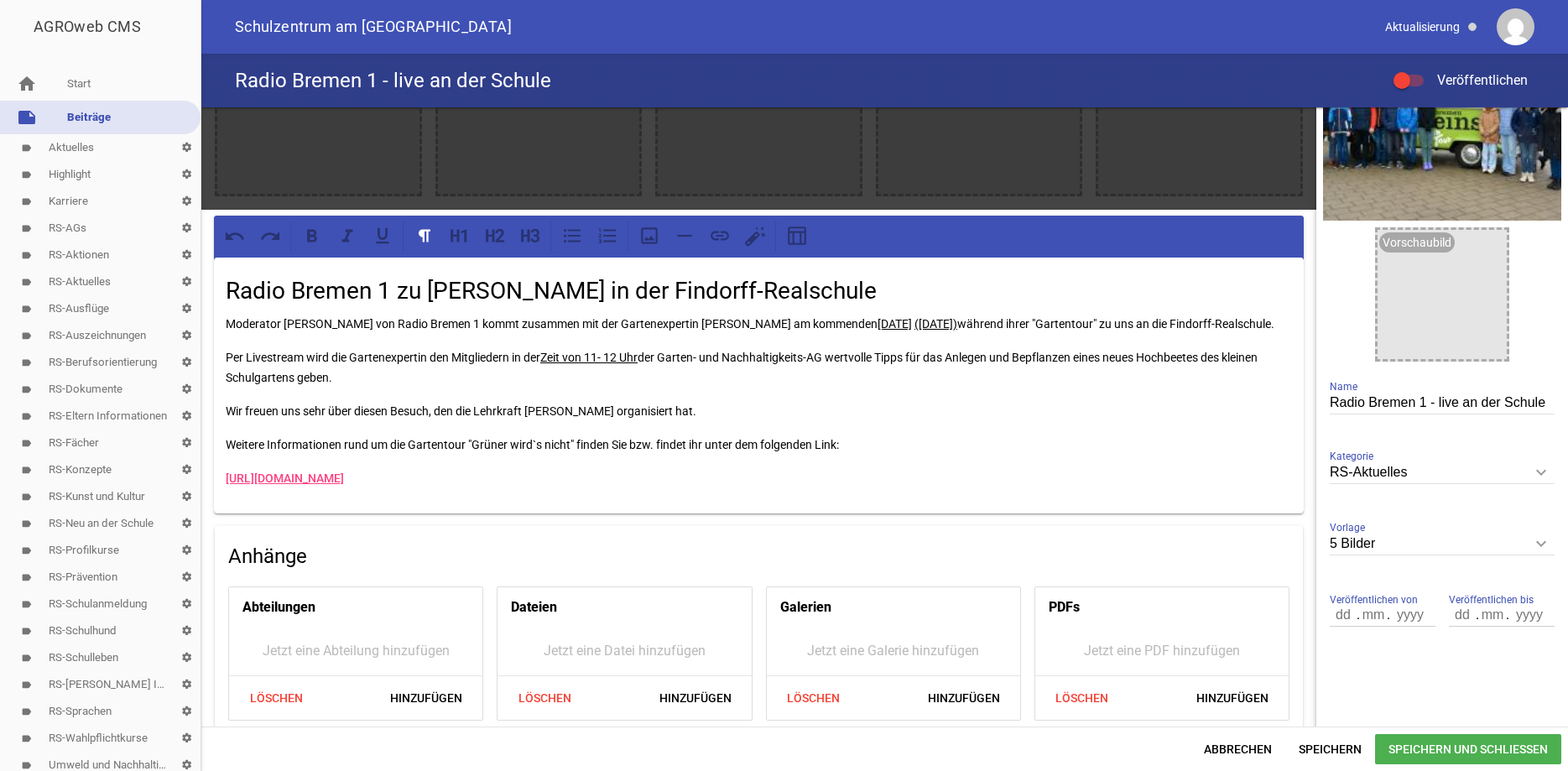
scroll to position [0, 0]
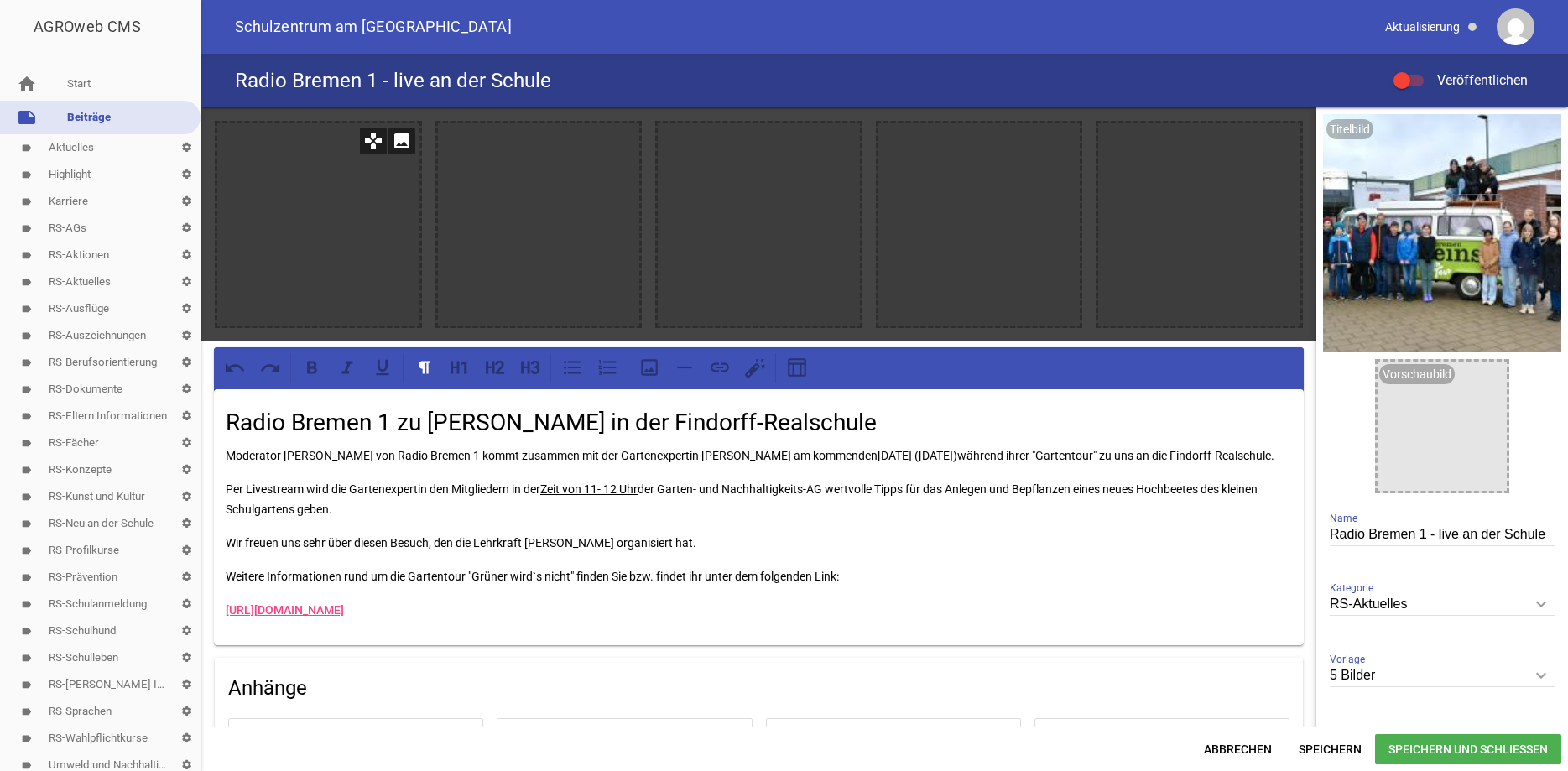
click at [405, 142] on icon "image" at bounding box center [401, 140] width 27 height 27
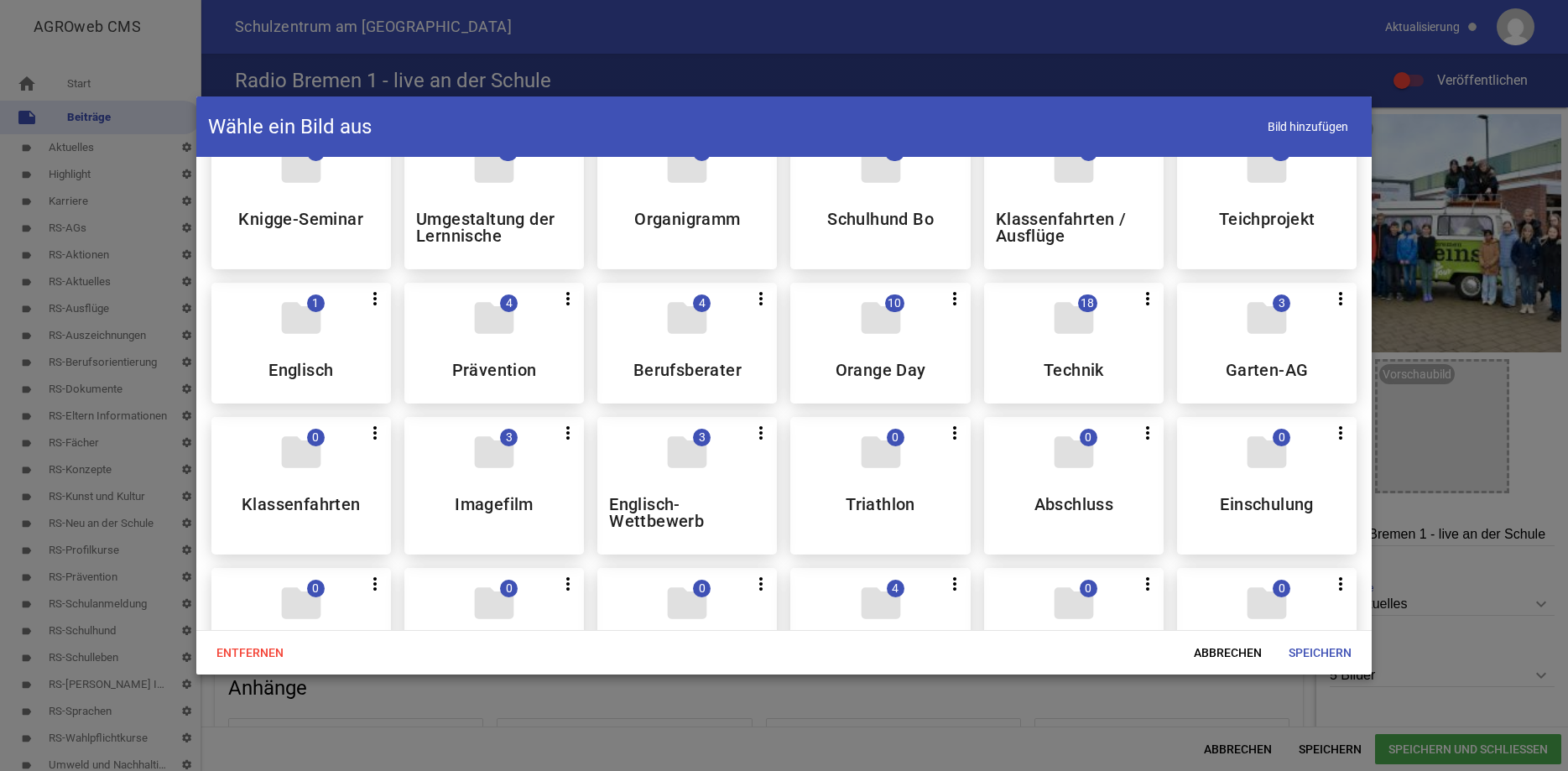
scroll to position [616, 0]
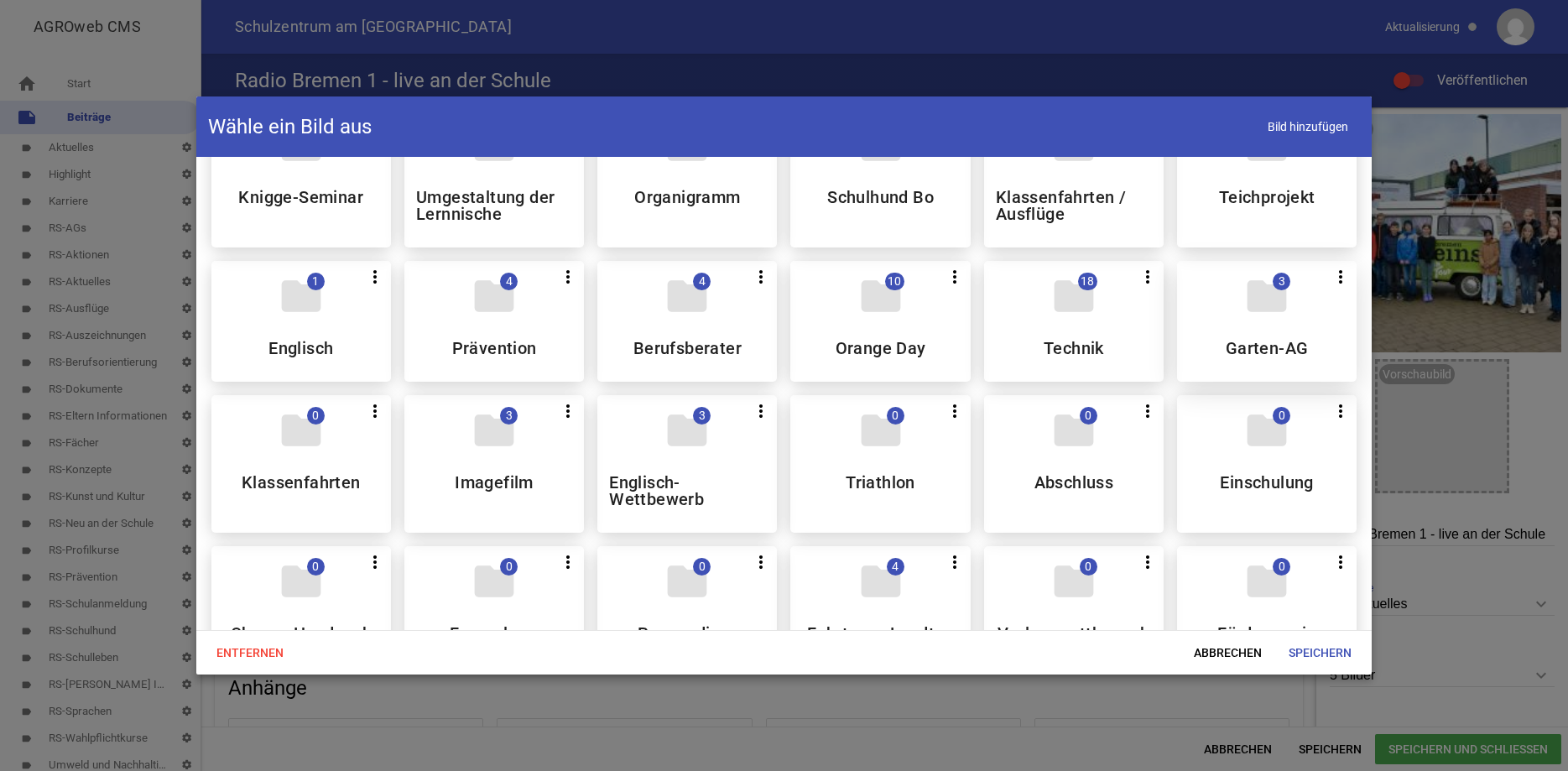
click at [1232, 357] on h5 "Garten-AG" at bounding box center [1267, 348] width 83 height 17
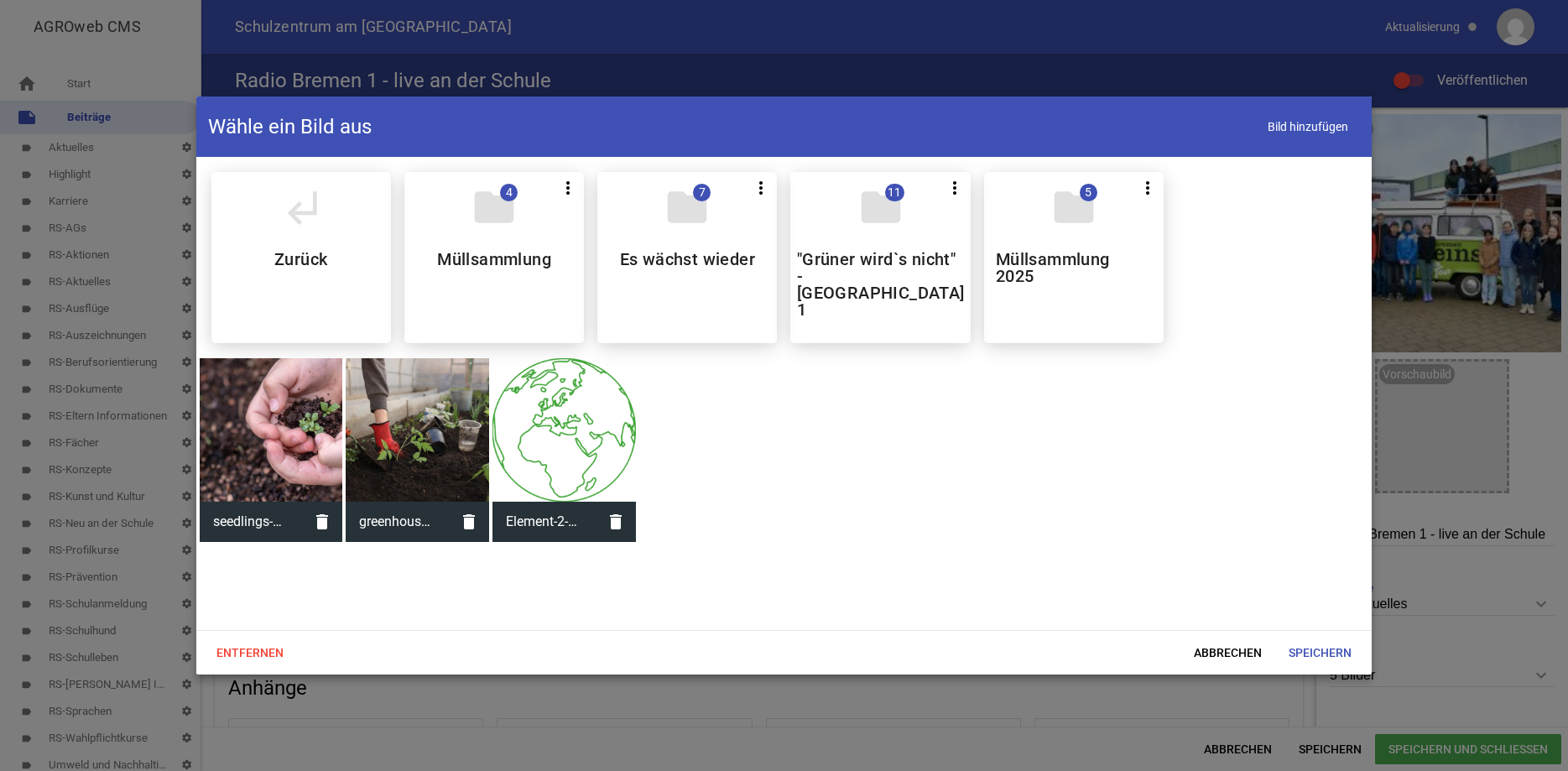
scroll to position [0, 0]
click at [861, 263] on h5 ""Grüner wird`s nicht" - [GEOGRAPHIC_DATA] 1" at bounding box center [881, 284] width 168 height 67
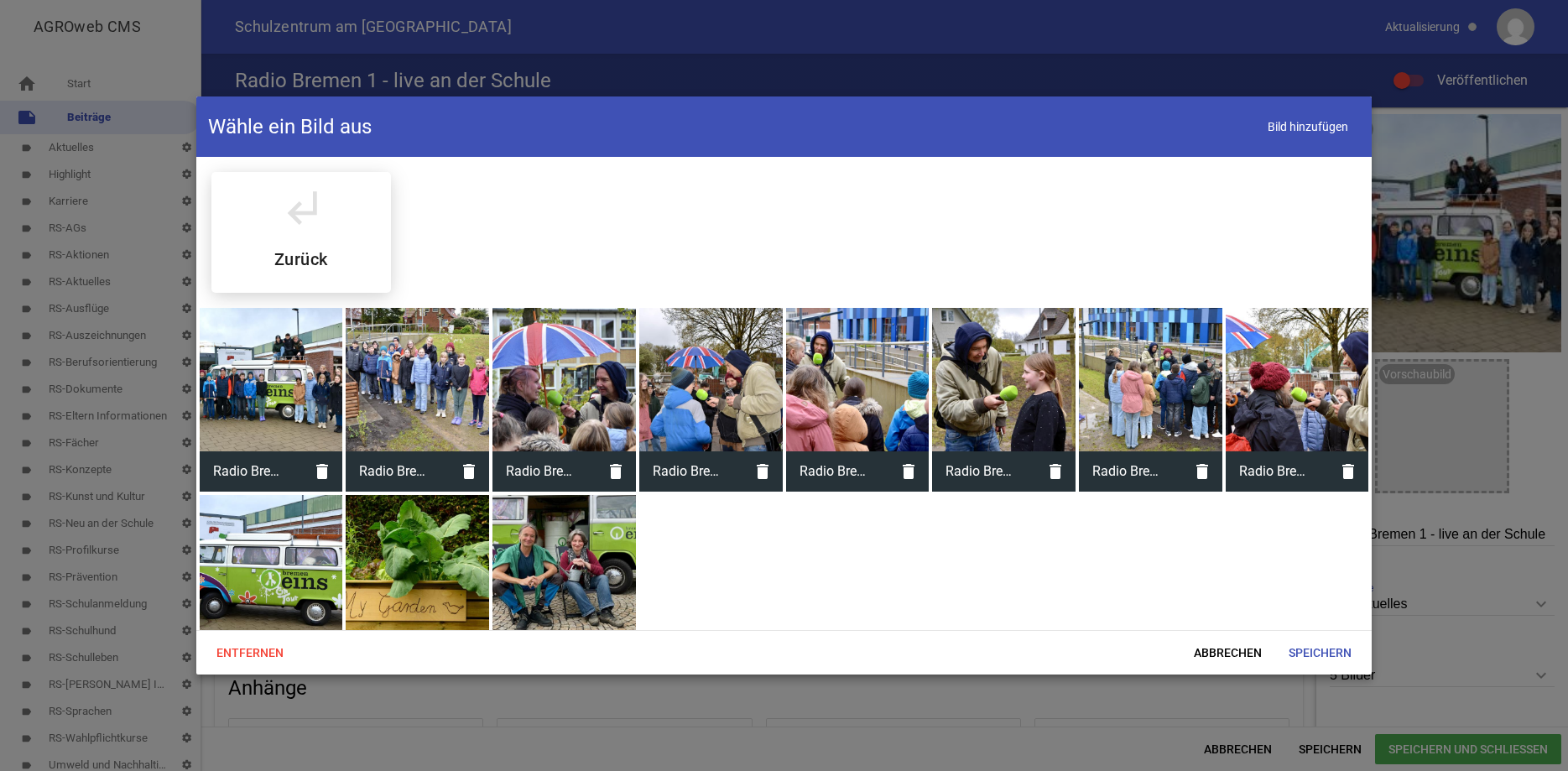
click at [539, 382] on div at bounding box center [564, 380] width 143 height 143
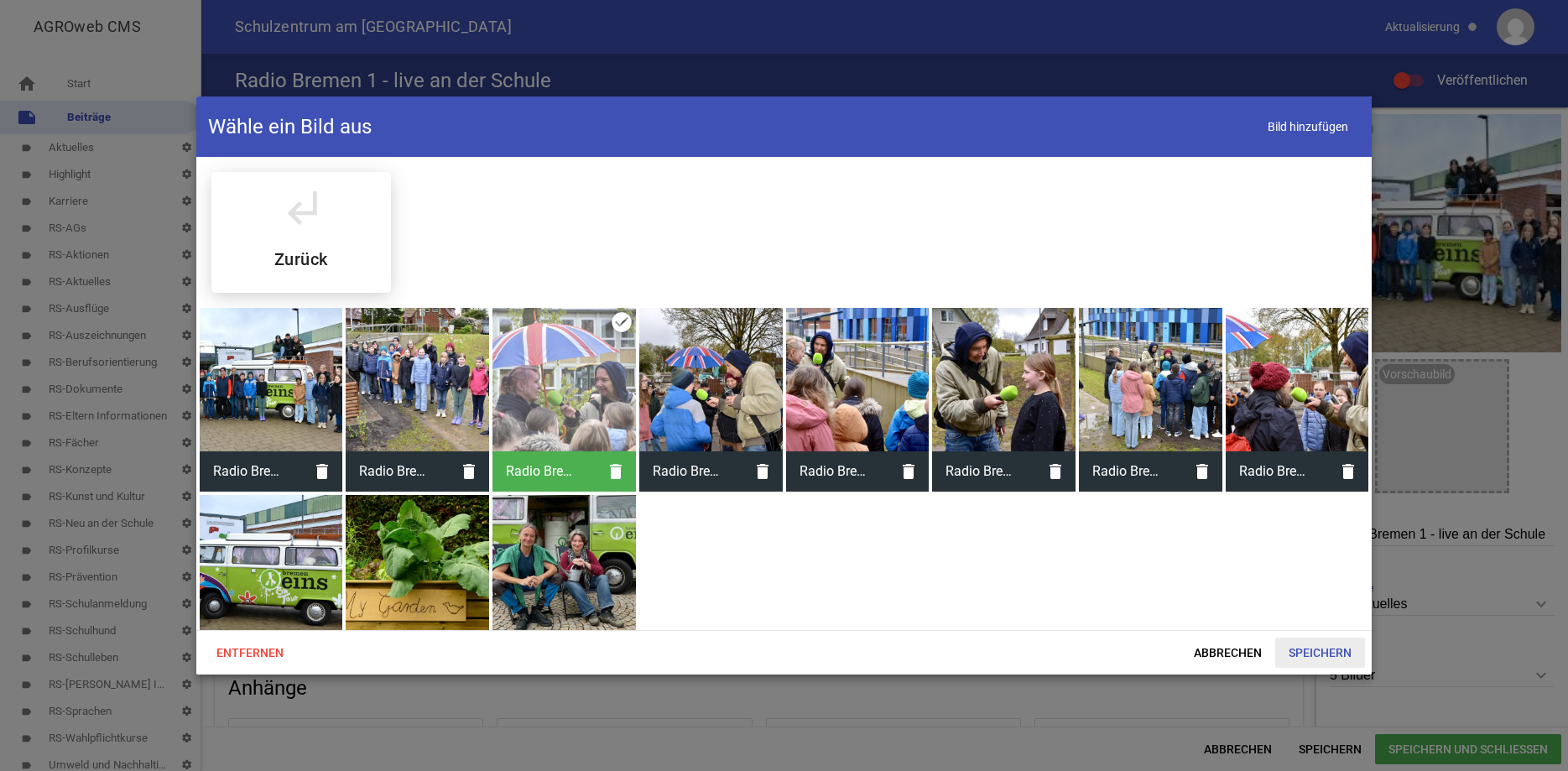
click at [1301, 658] on span "Speichern" at bounding box center [1320, 653] width 90 height 30
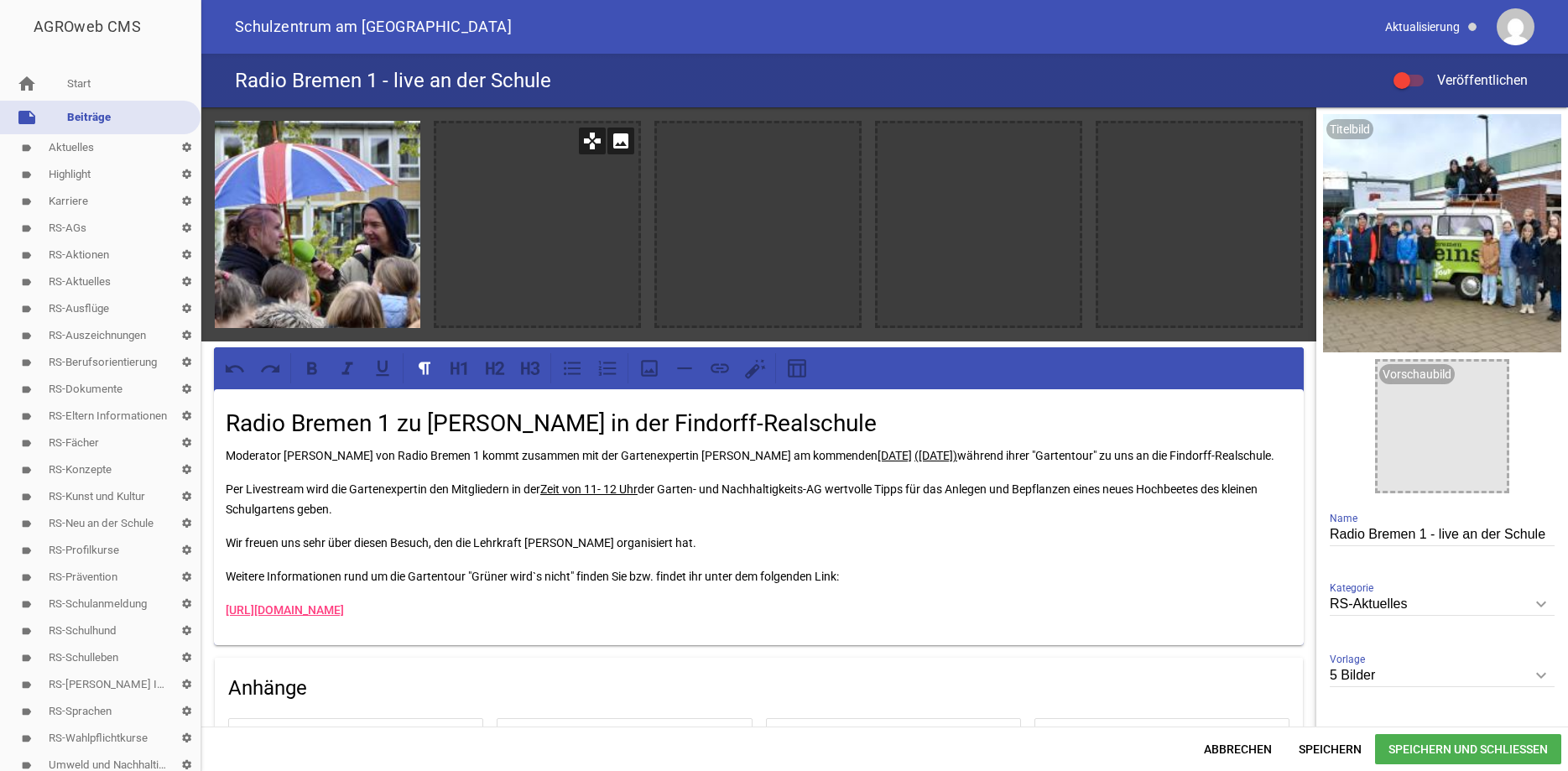
click at [621, 142] on icon "image" at bounding box center [620, 140] width 27 height 27
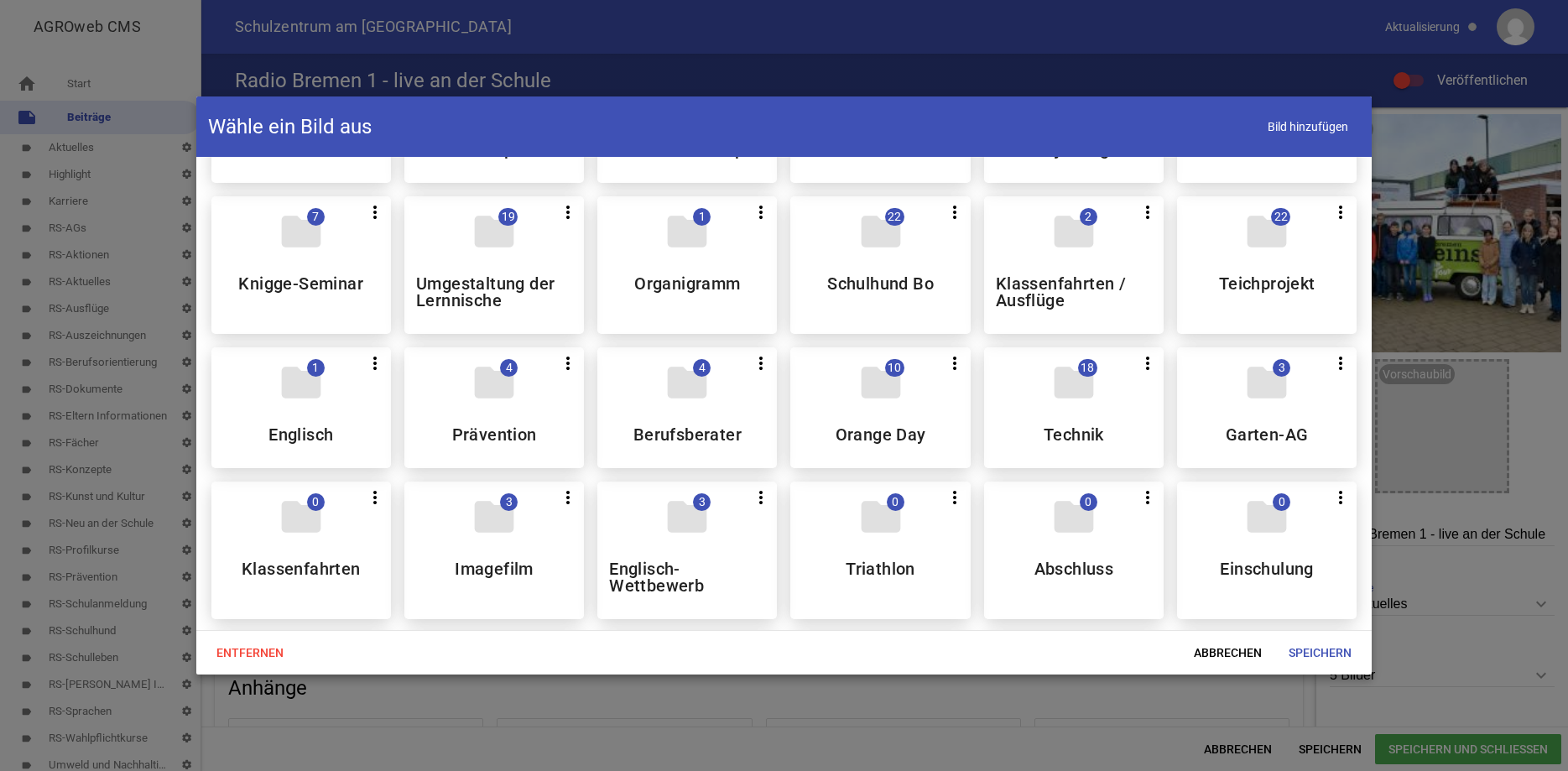
scroll to position [541, 0]
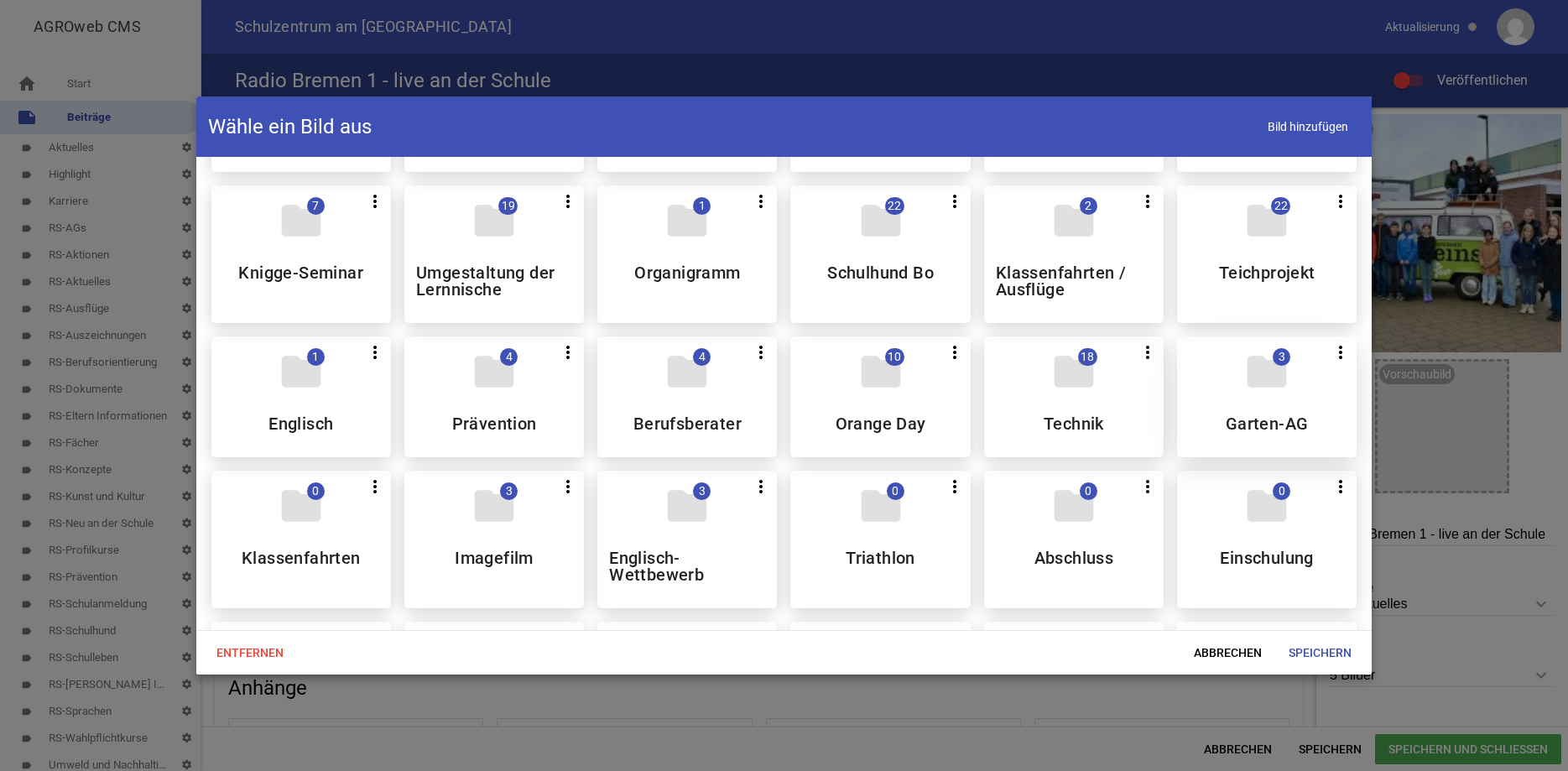
click at [1267, 386] on icon "folder" at bounding box center [1266, 372] width 47 height 47
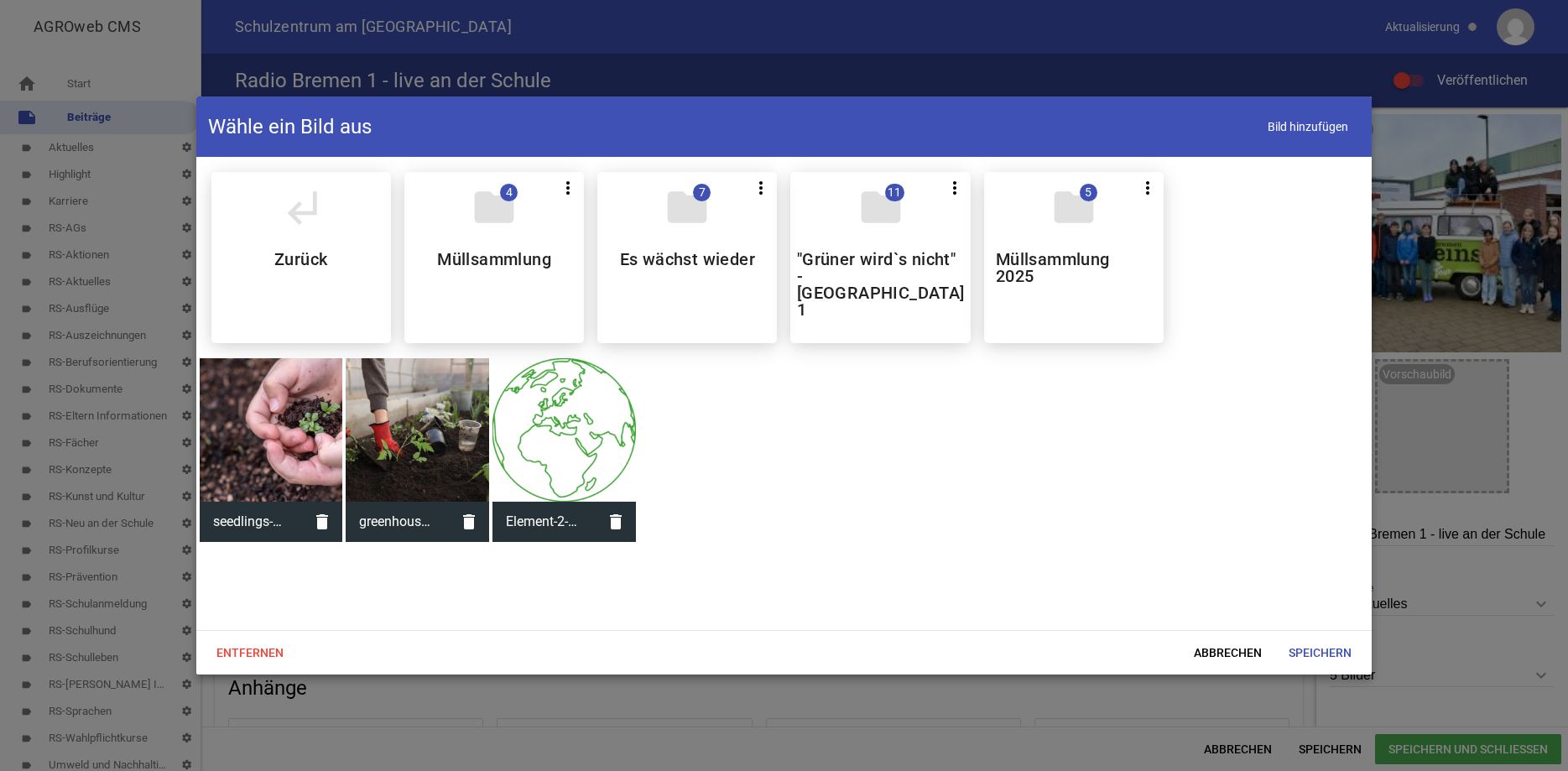
scroll to position [0, 0]
click at [921, 261] on h5 ""Grüner wird`s nicht" - [GEOGRAPHIC_DATA] 1" at bounding box center [881, 284] width 168 height 67
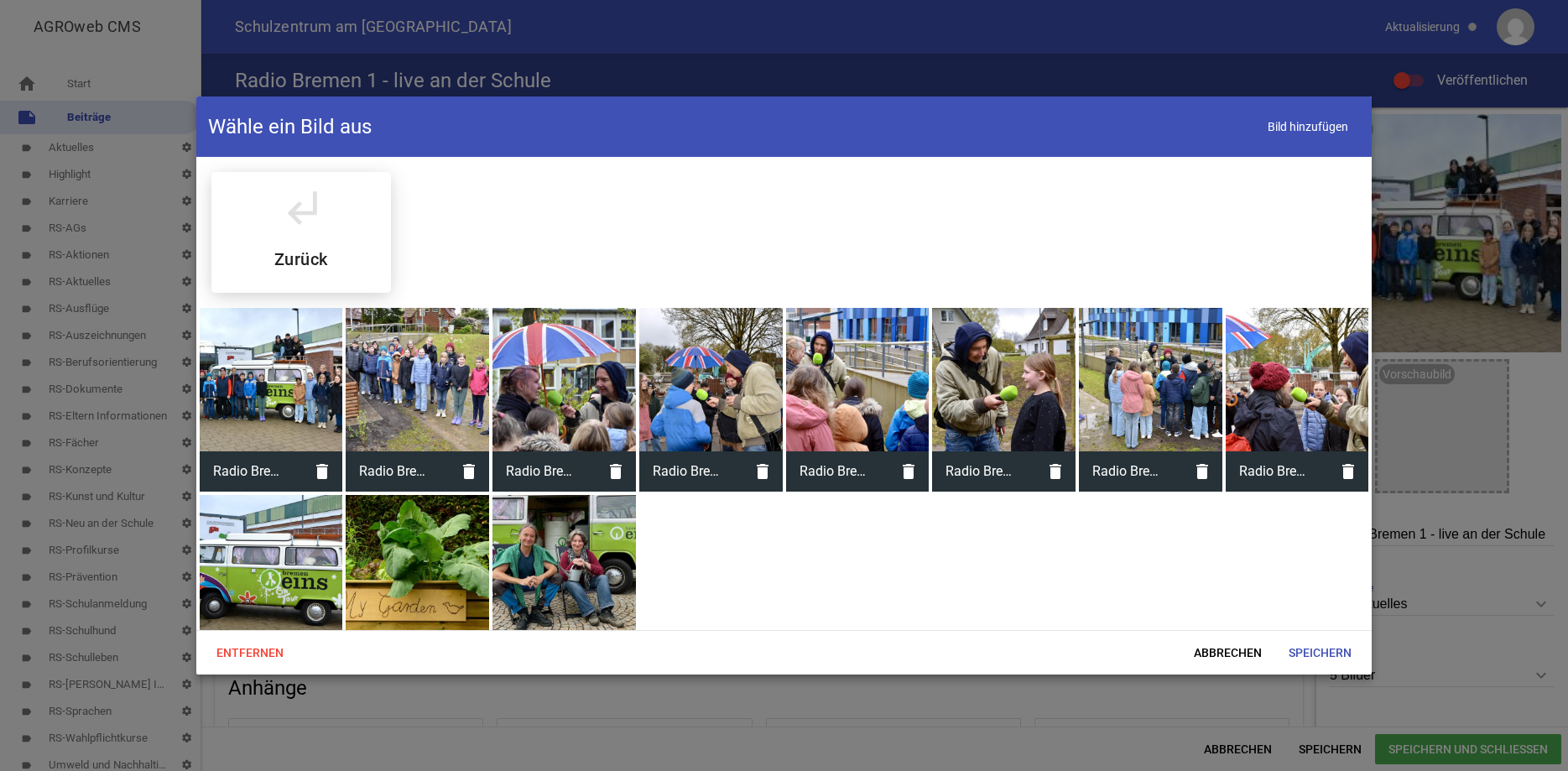
click at [412, 339] on div at bounding box center [417, 380] width 143 height 143
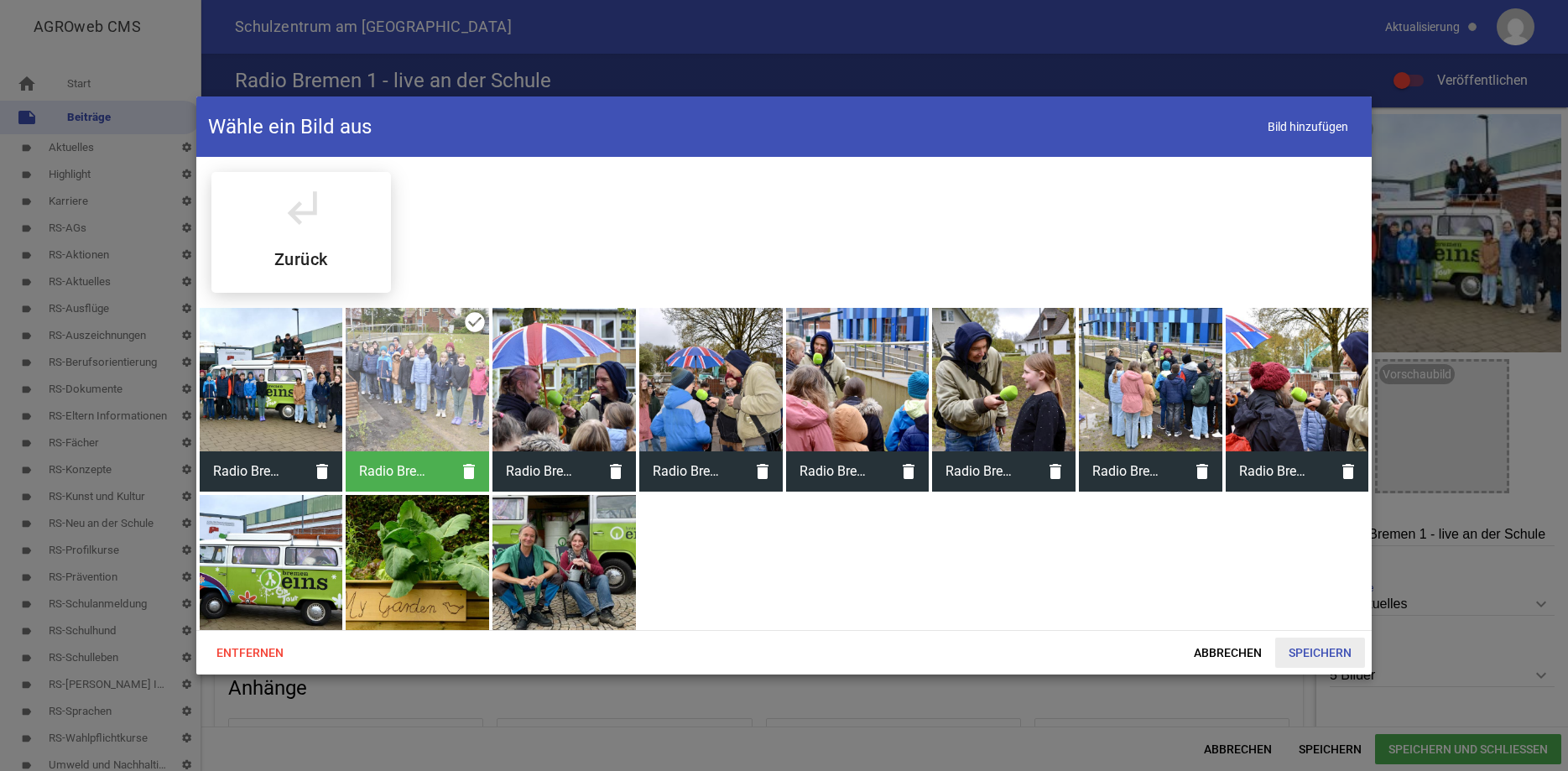
click at [1317, 653] on span "Speichern" at bounding box center [1320, 653] width 90 height 30
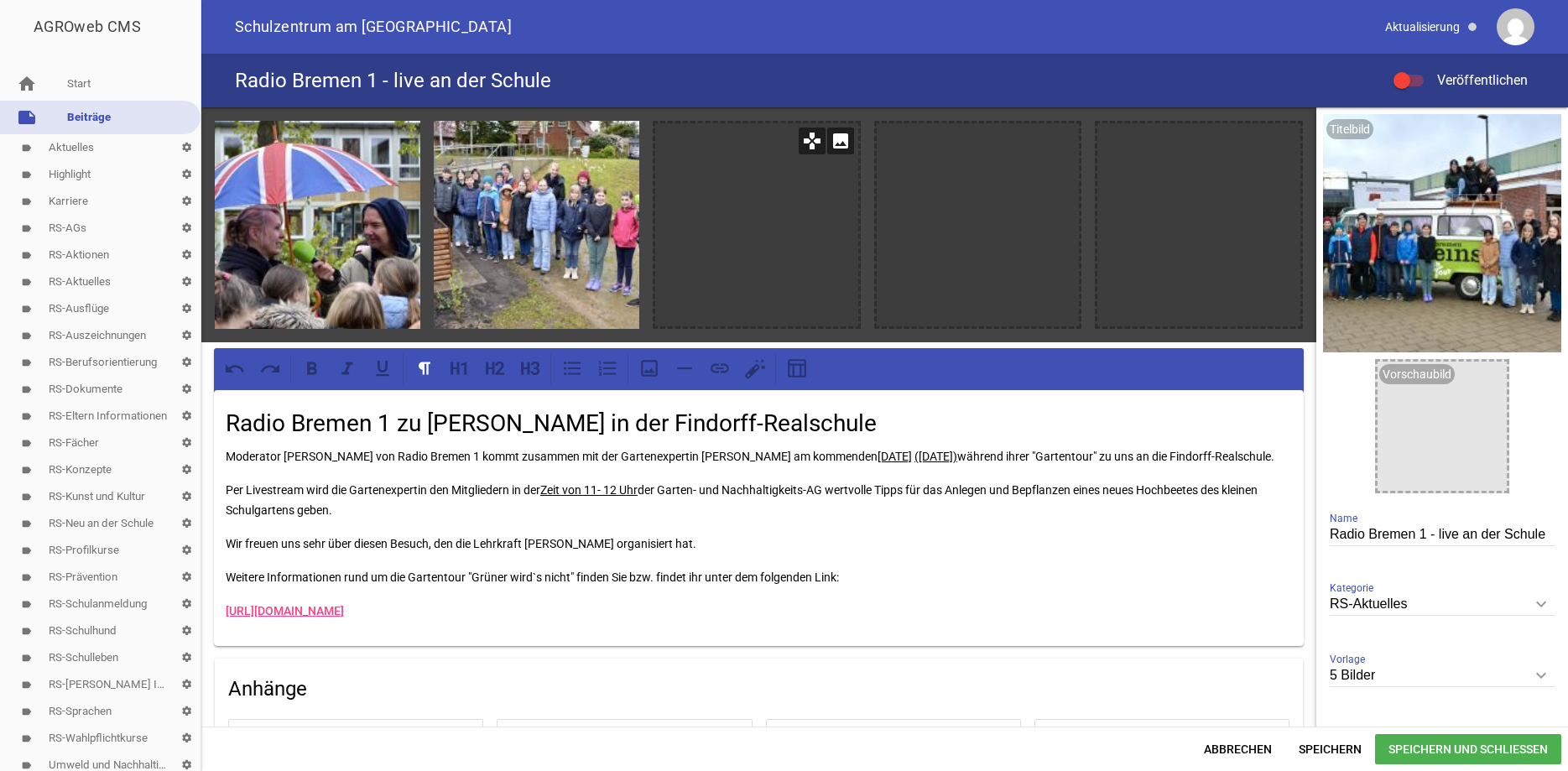
click at [848, 144] on icon "image" at bounding box center [840, 140] width 27 height 27
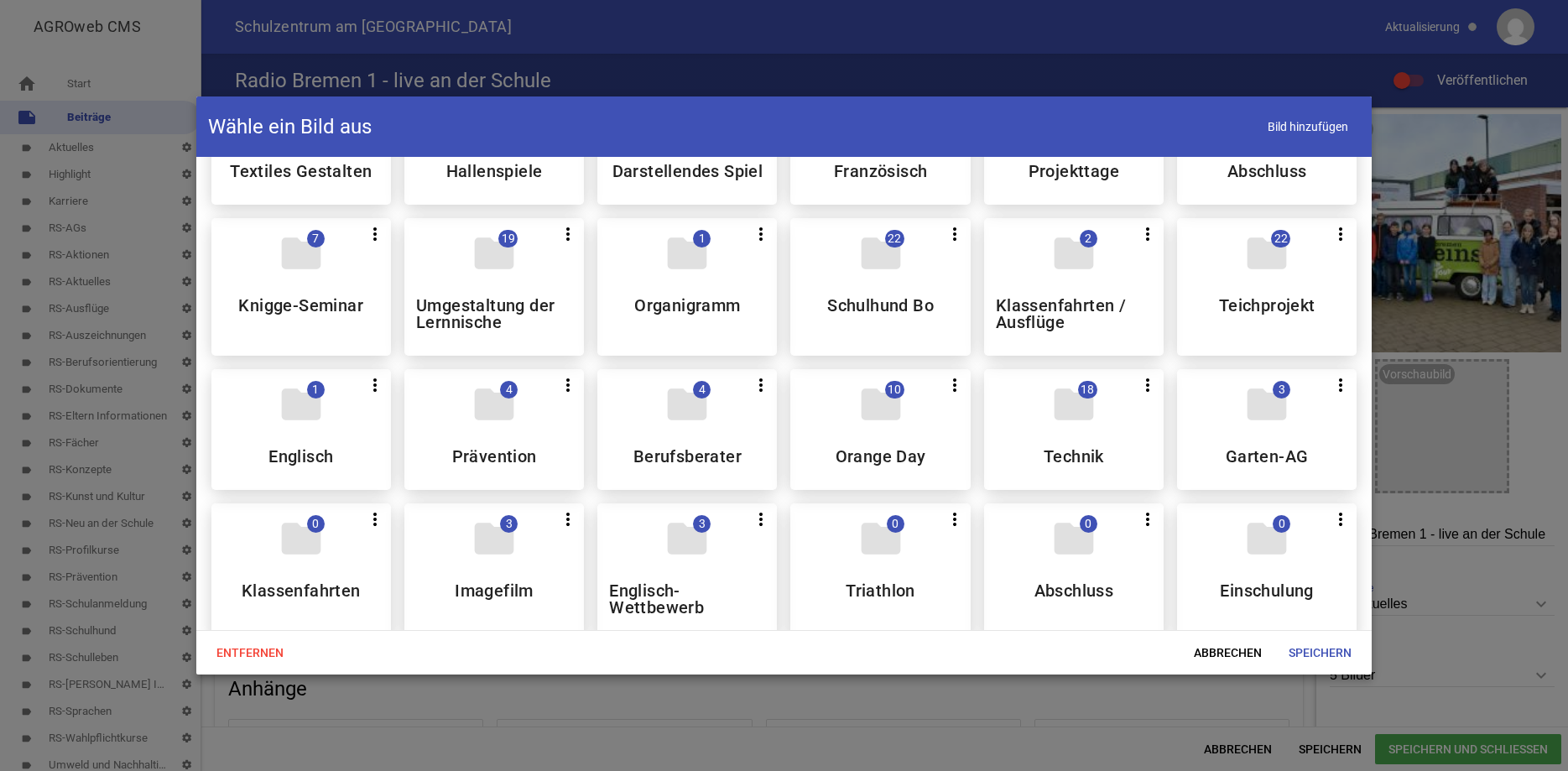
scroll to position [519, 0]
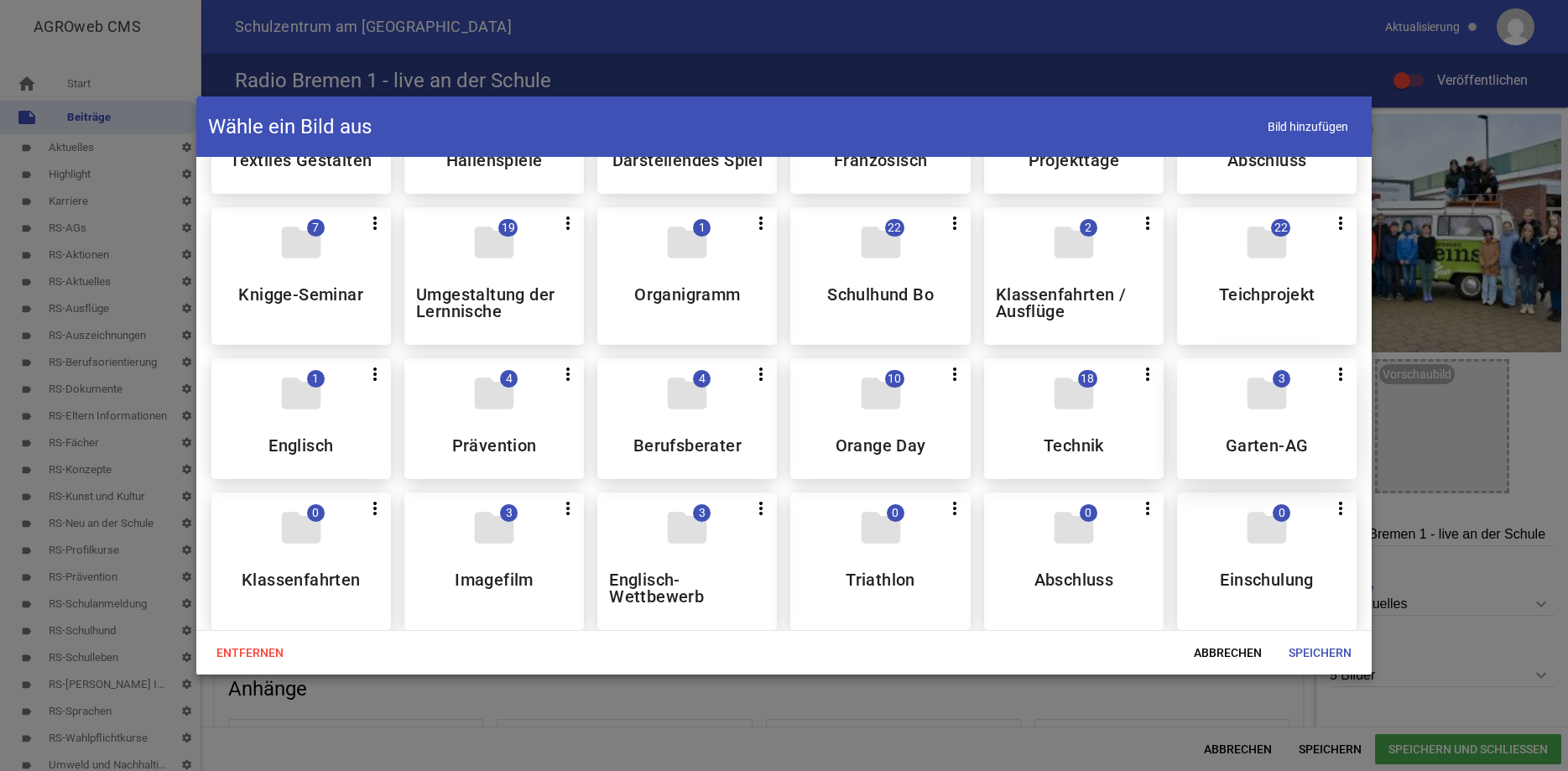
click at [1248, 418] on icon "folder" at bounding box center [1266, 393] width 47 height 47
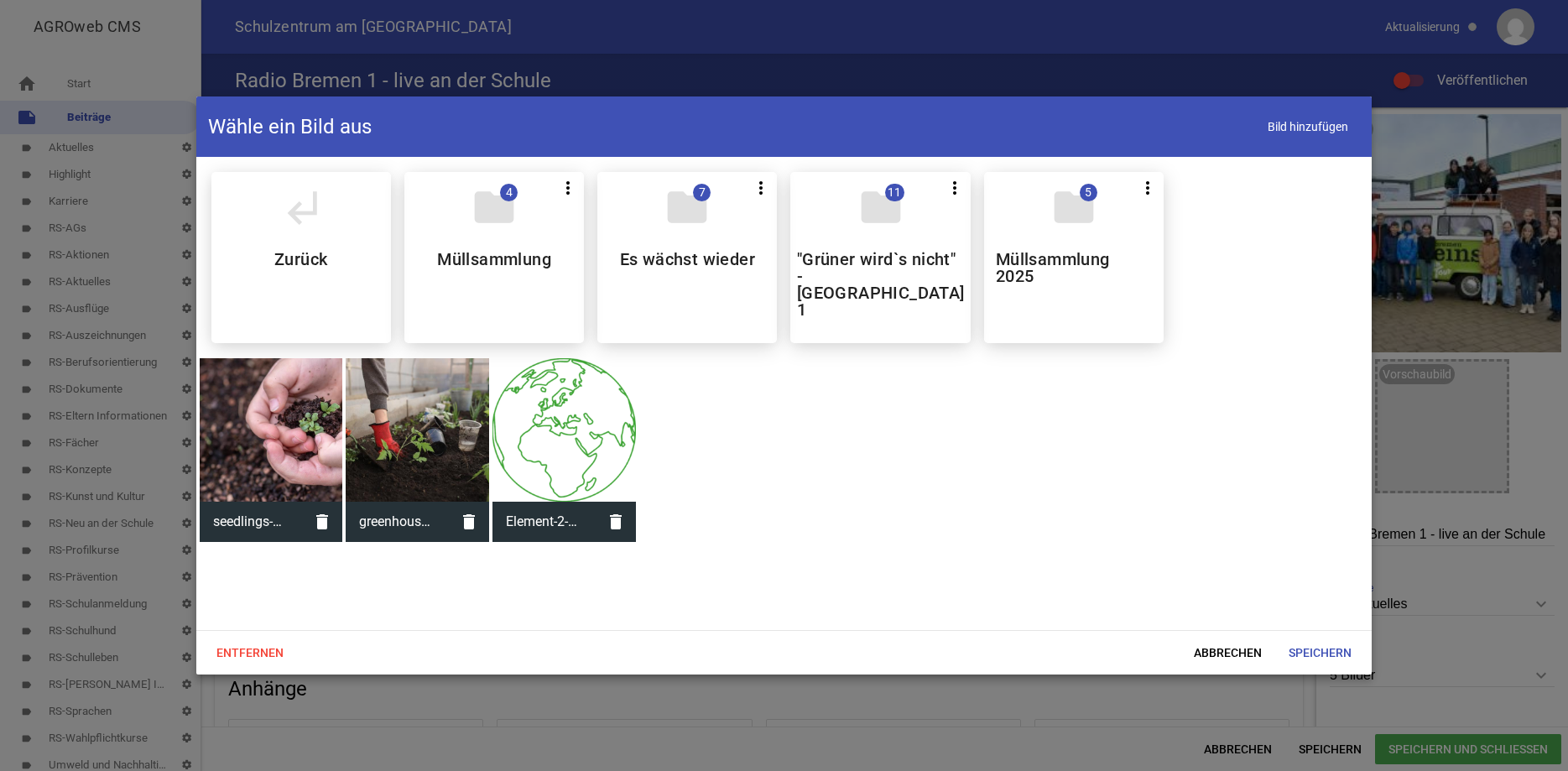
scroll to position [0, 0]
click at [871, 237] on div "folder 11 more_vert Teilen Bearbeiten Löschen "Grüner wird`s nicht" - Bremen 1" at bounding box center [881, 257] width 180 height 172
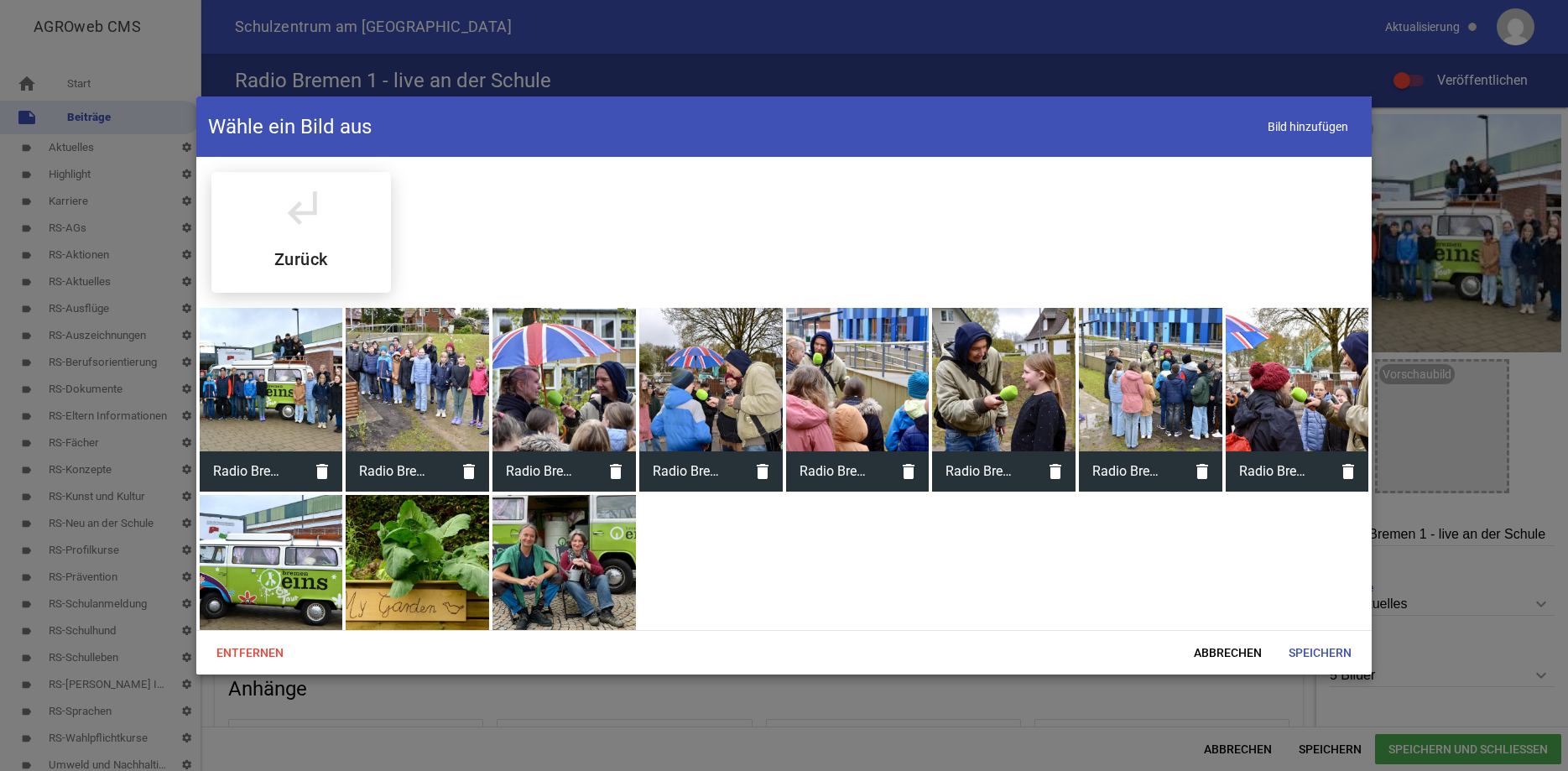
click at [548, 555] on div at bounding box center [564, 567] width 143 height 143
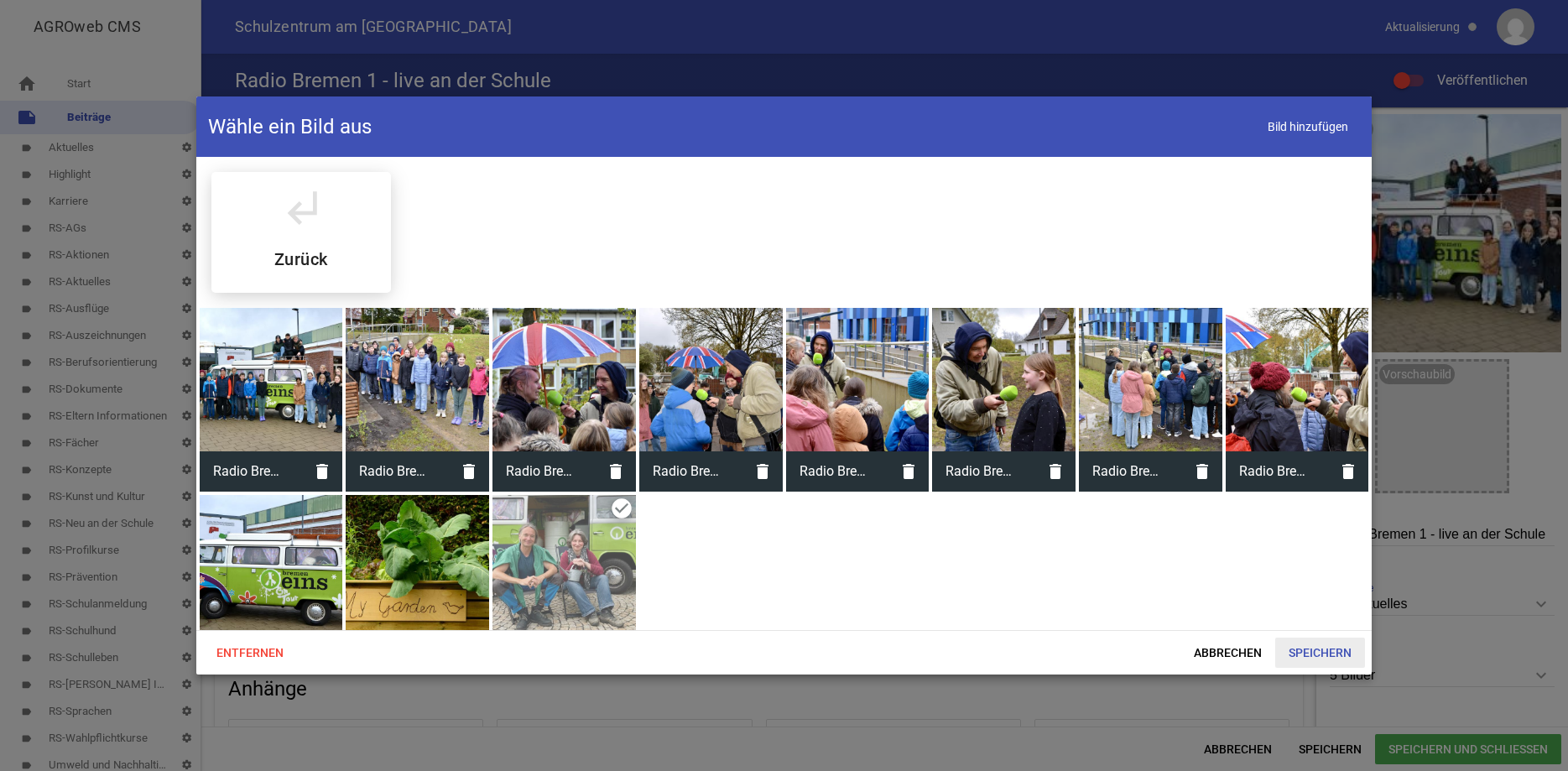
click at [1330, 651] on span "Speichern" at bounding box center [1320, 653] width 90 height 30
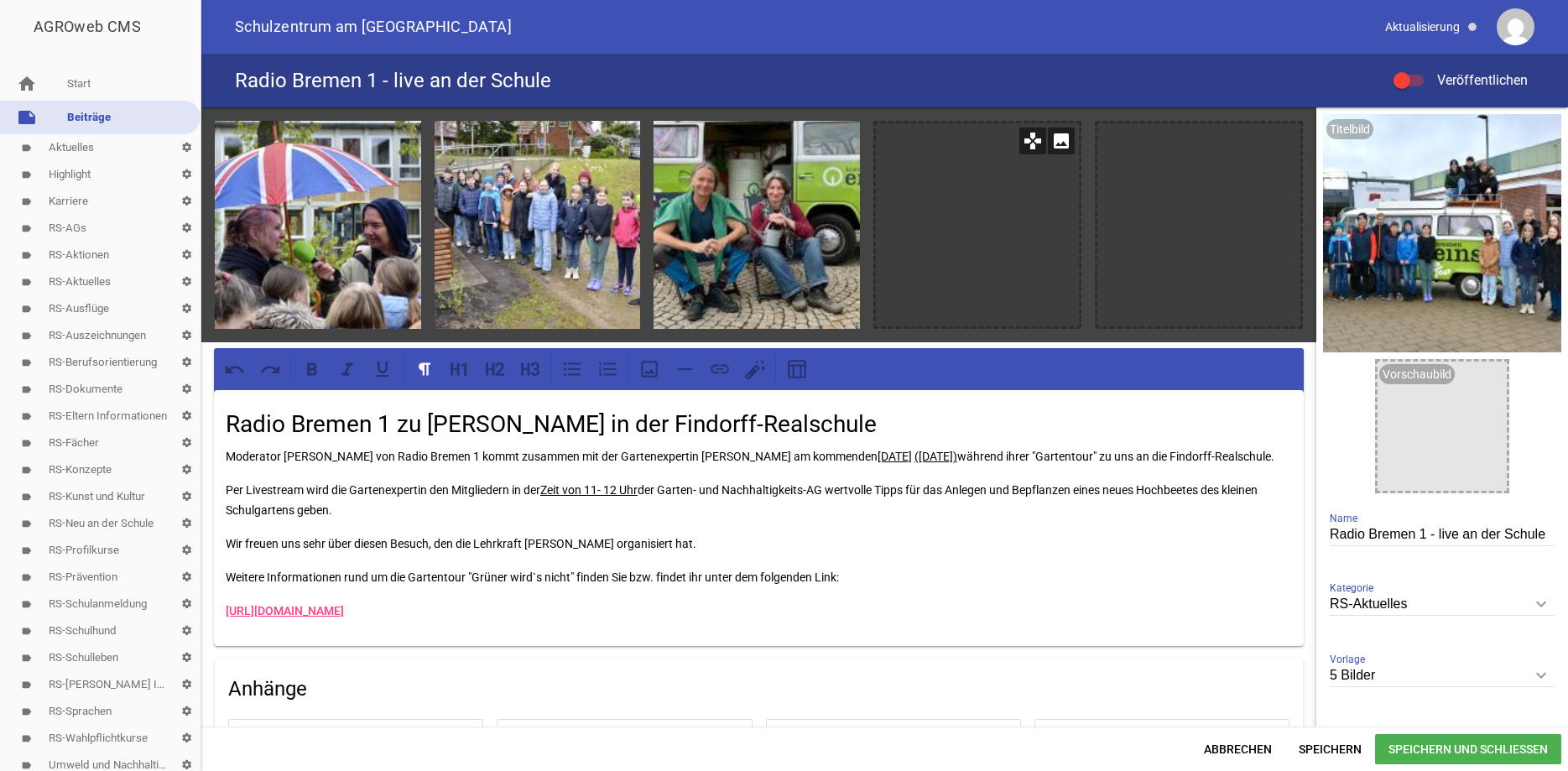
click at [1064, 135] on icon "image" at bounding box center [1061, 140] width 27 height 27
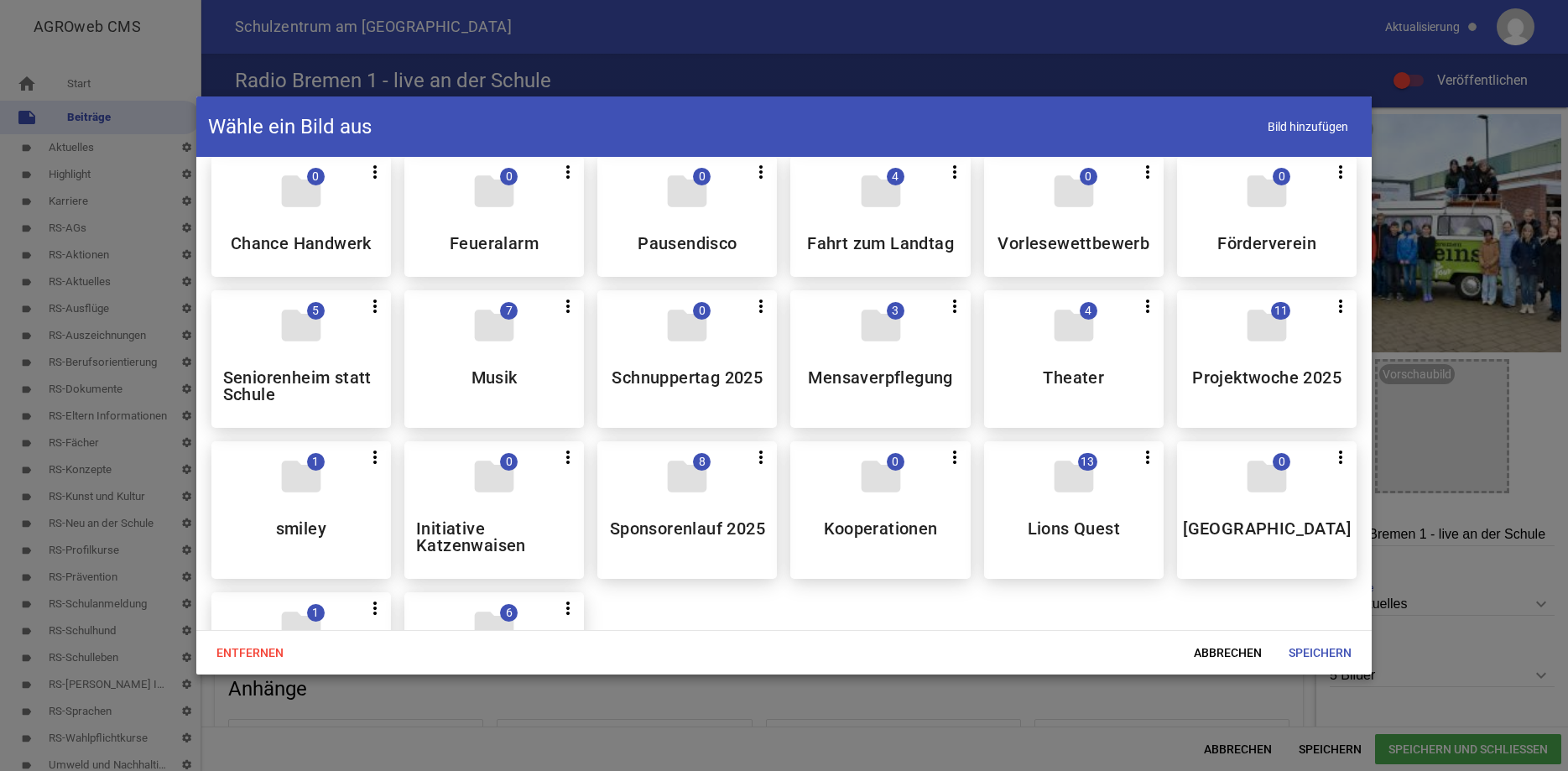
scroll to position [1017, 0]
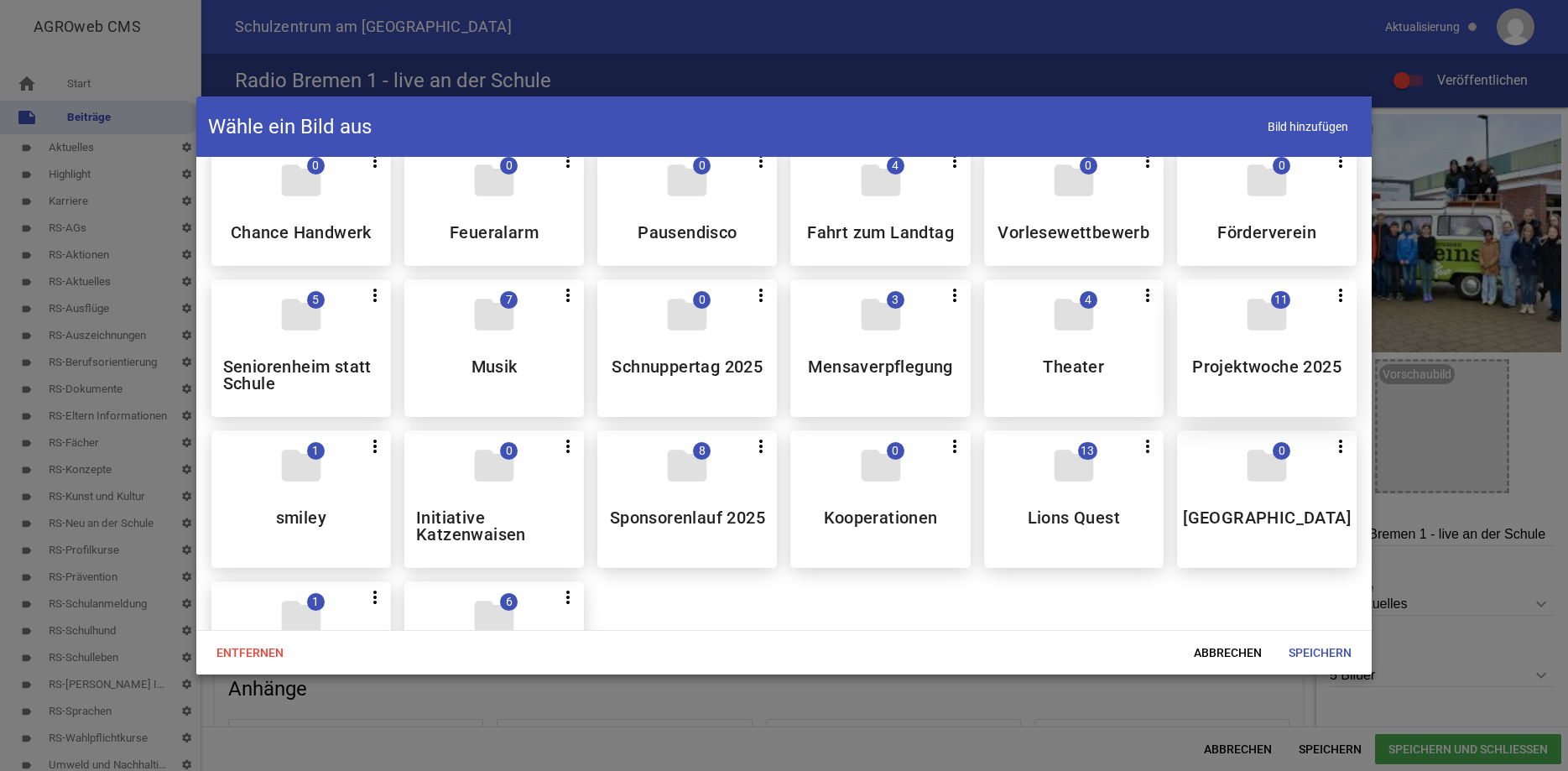
click at [1254, 359] on div "folder 11 more_vert Teilen Bearbeiten Löschen Projektwoche 2025" at bounding box center [1267, 349] width 180 height 138
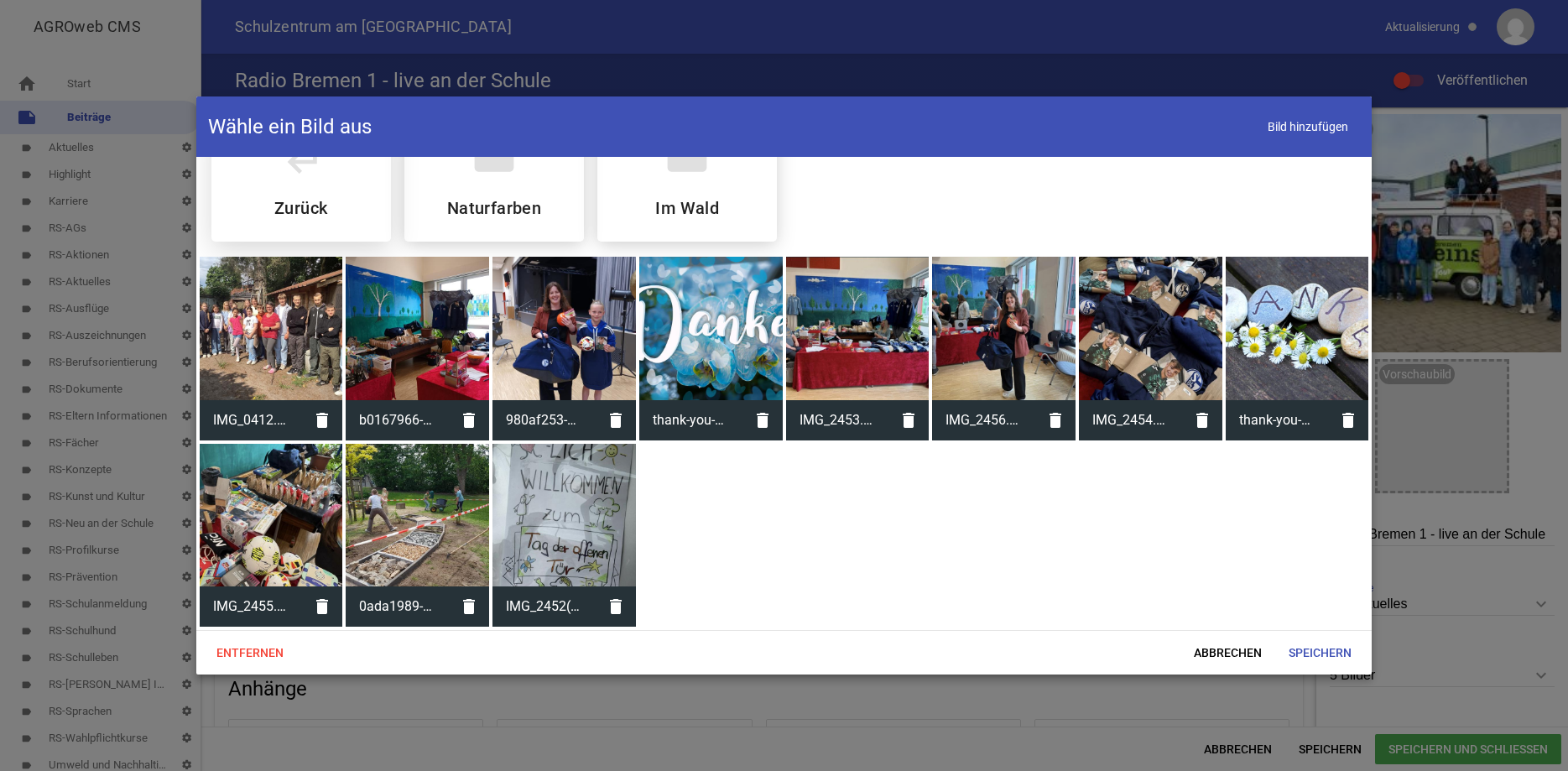
click at [324, 188] on div "subdirectory_arrow_left Zurück" at bounding box center [301, 182] width 180 height 121
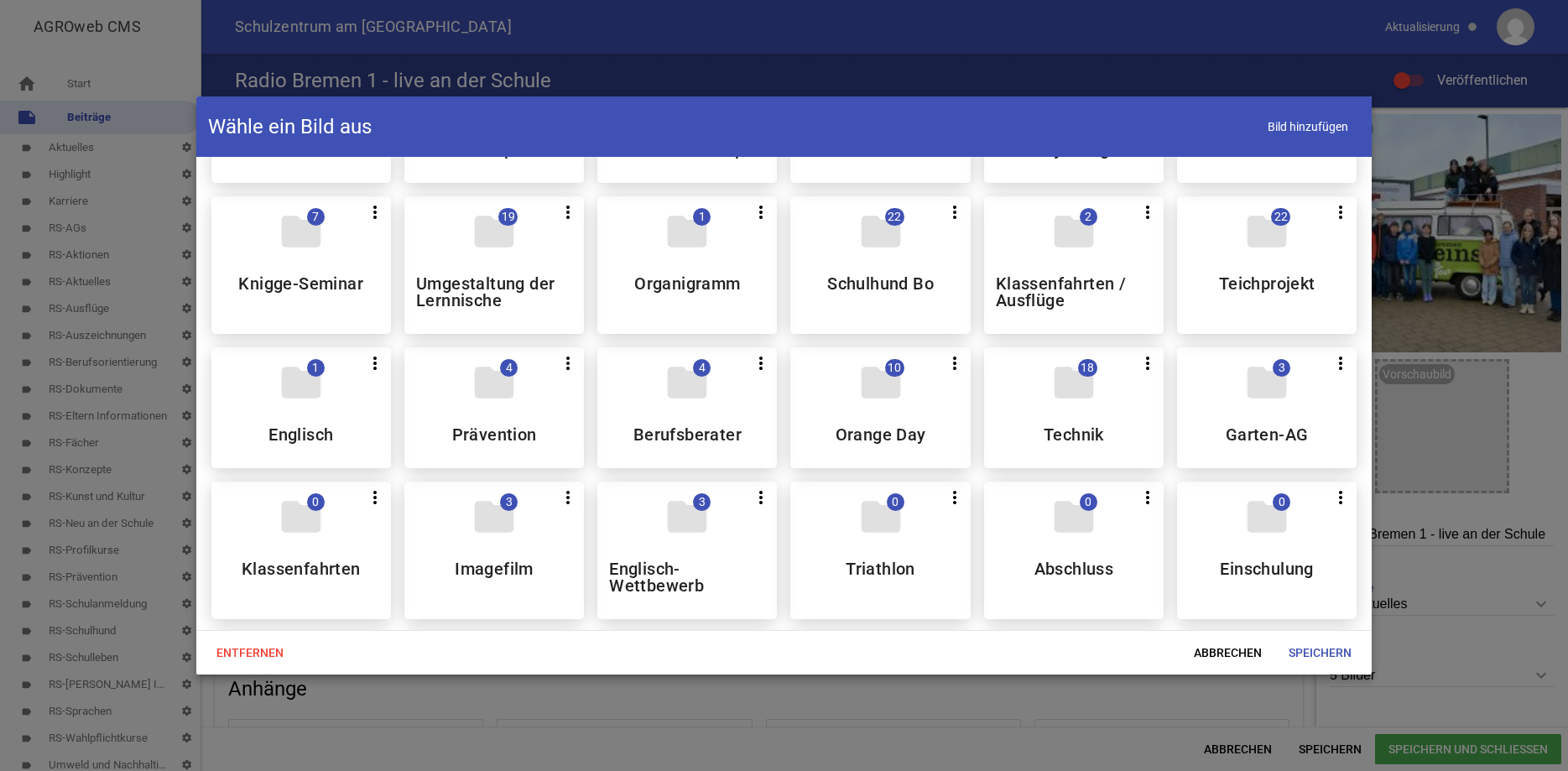
scroll to position [563, 0]
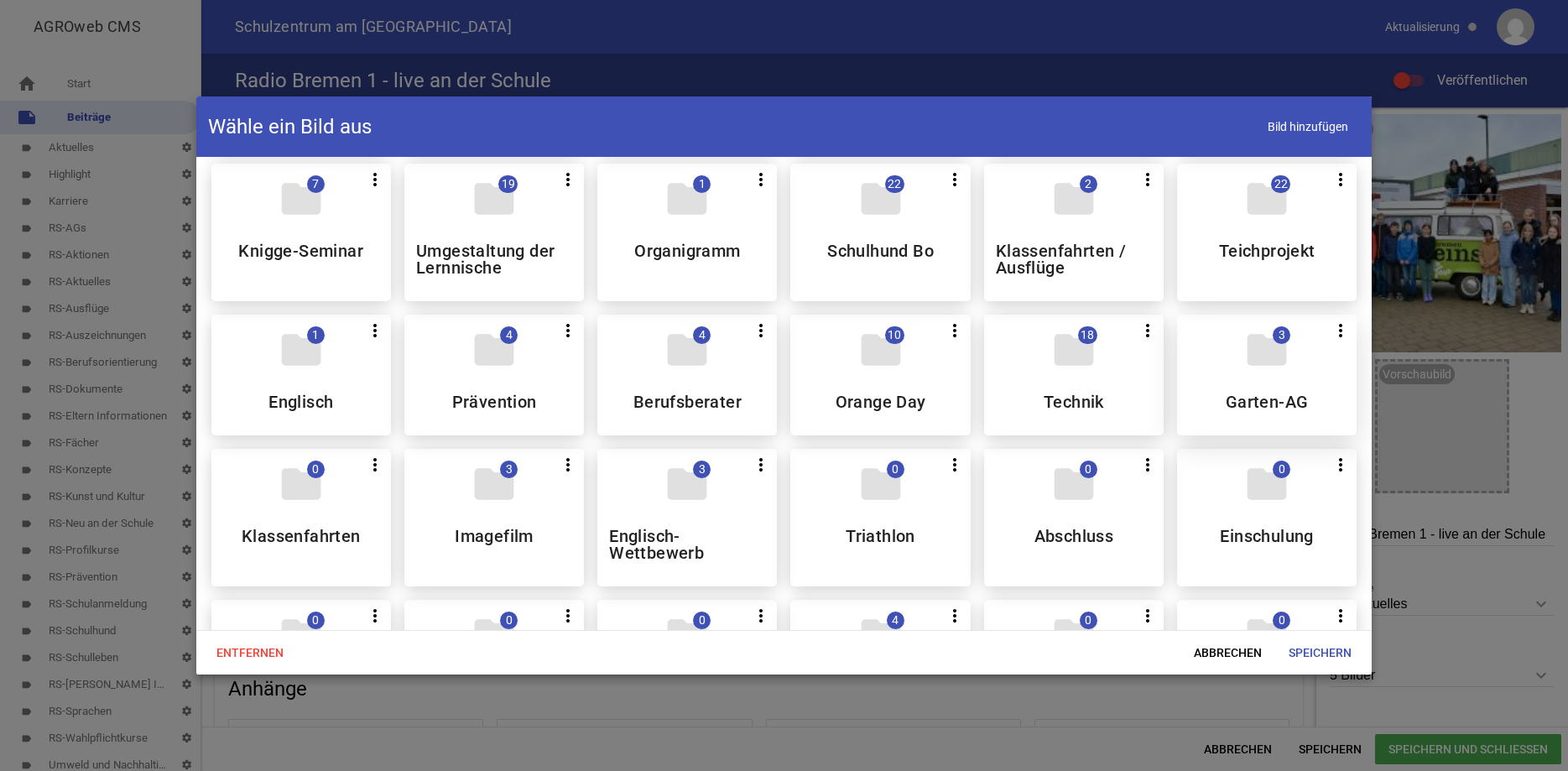
click at [1255, 398] on div "folder 3 more_vert Teilen Bearbeiten Löschen Garten-AG" at bounding box center [1267, 375] width 180 height 121
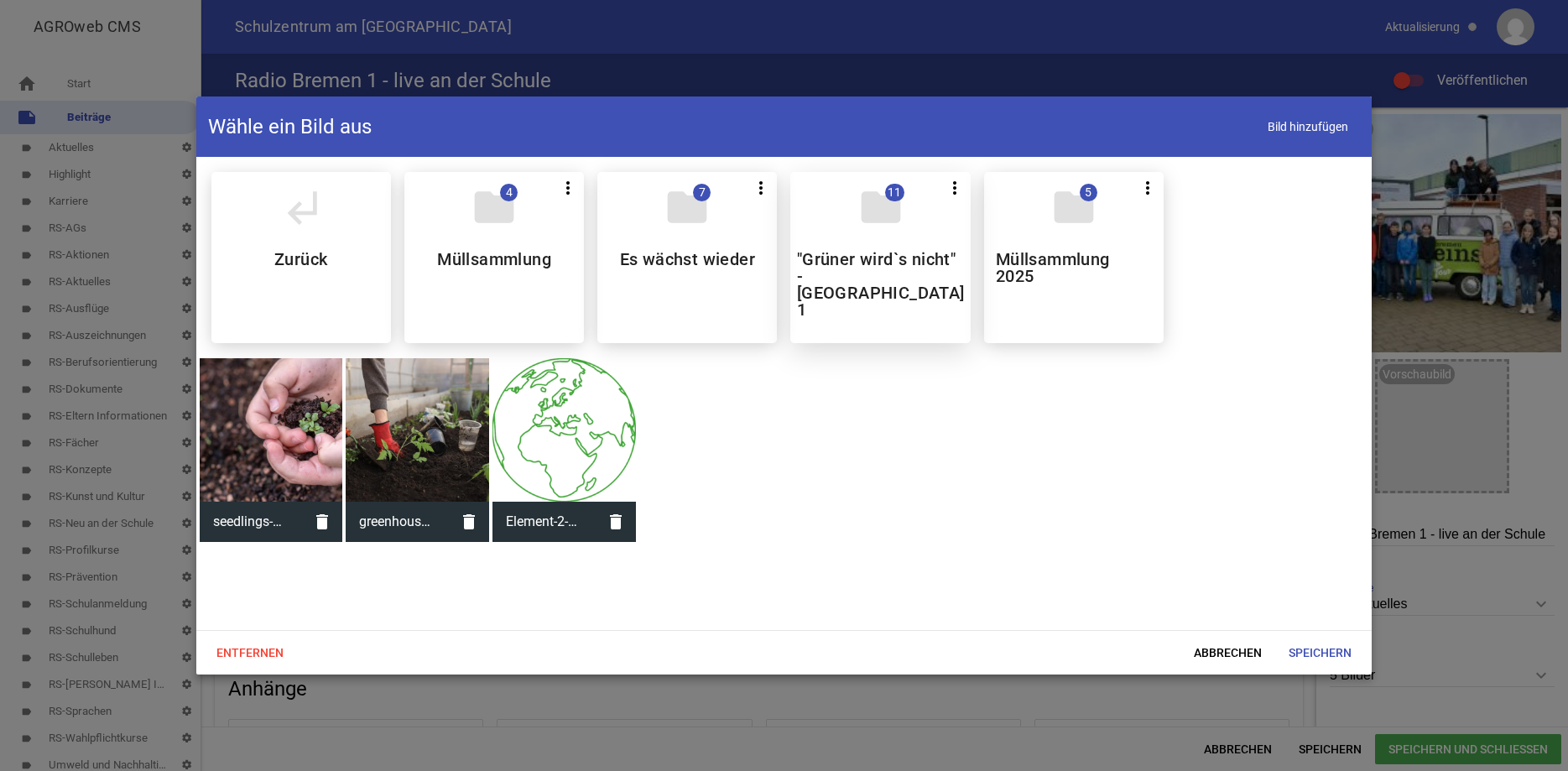
click at [904, 231] on div "folder 11 more_vert Teilen Bearbeiten Löschen "Grüner wird`s nicht" - Bremen 1" at bounding box center [881, 257] width 180 height 172
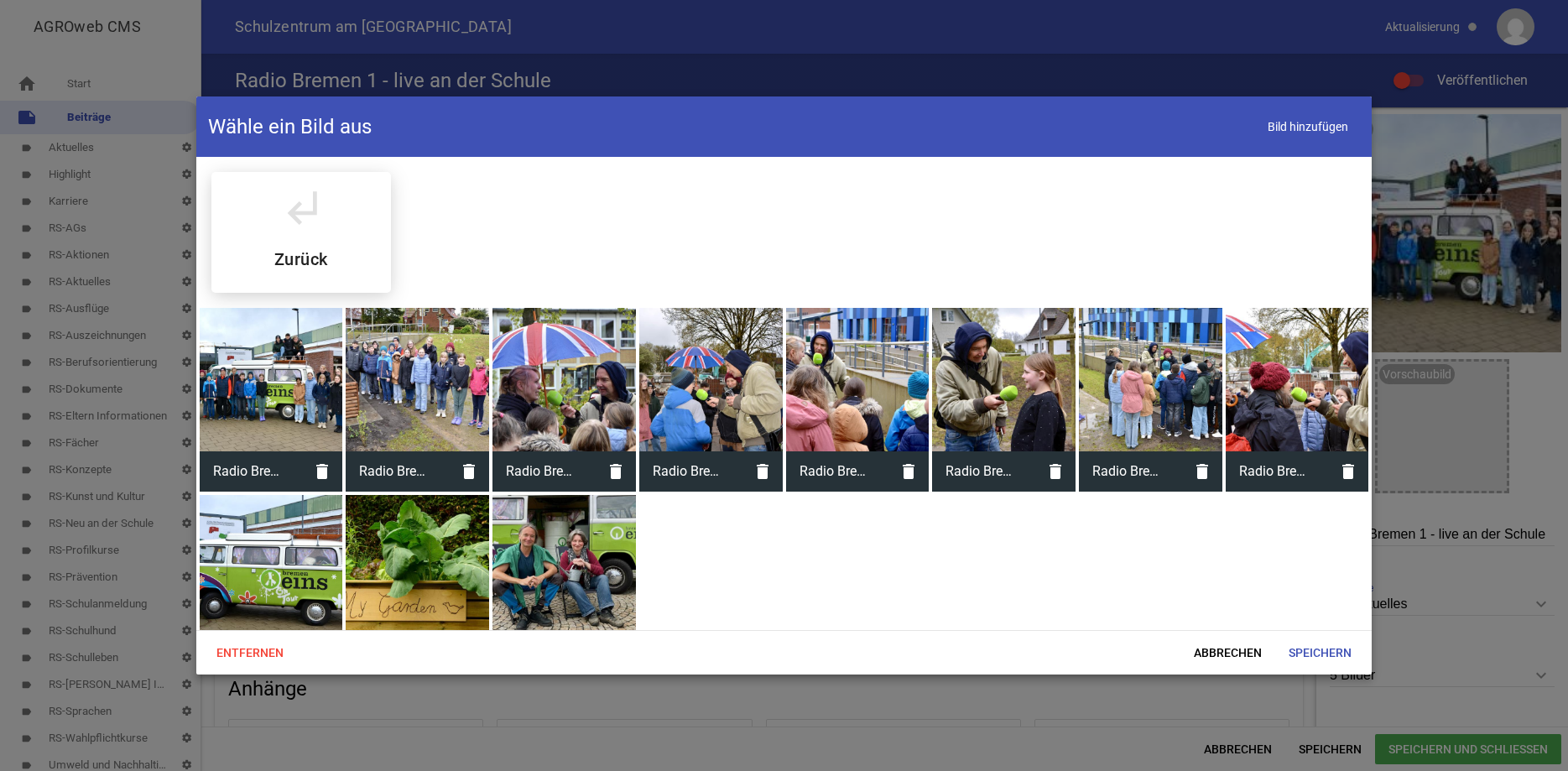
click at [261, 548] on div at bounding box center [272, 567] width 143 height 143
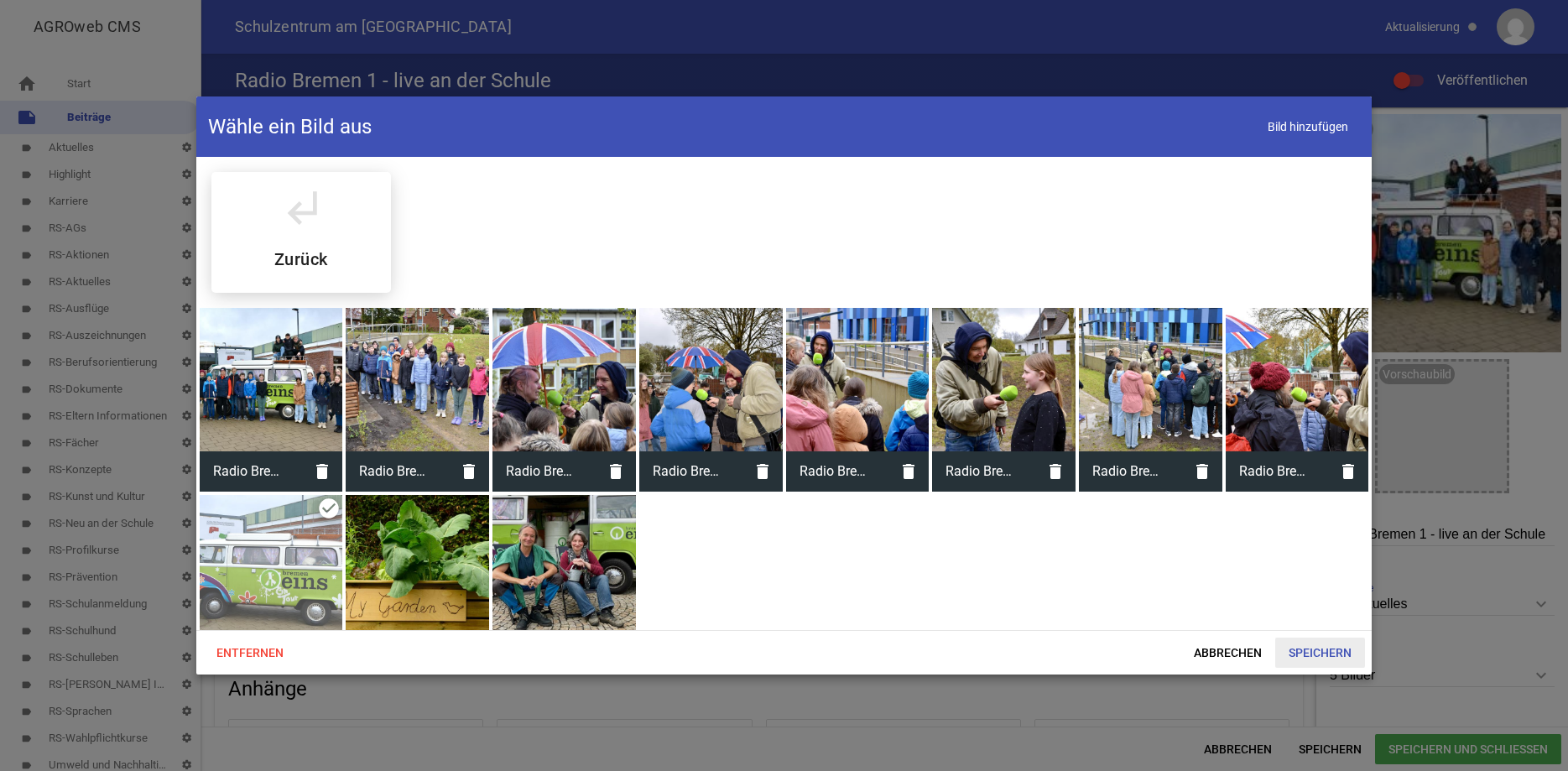
click at [1300, 651] on span "Speichern" at bounding box center [1320, 653] width 90 height 30
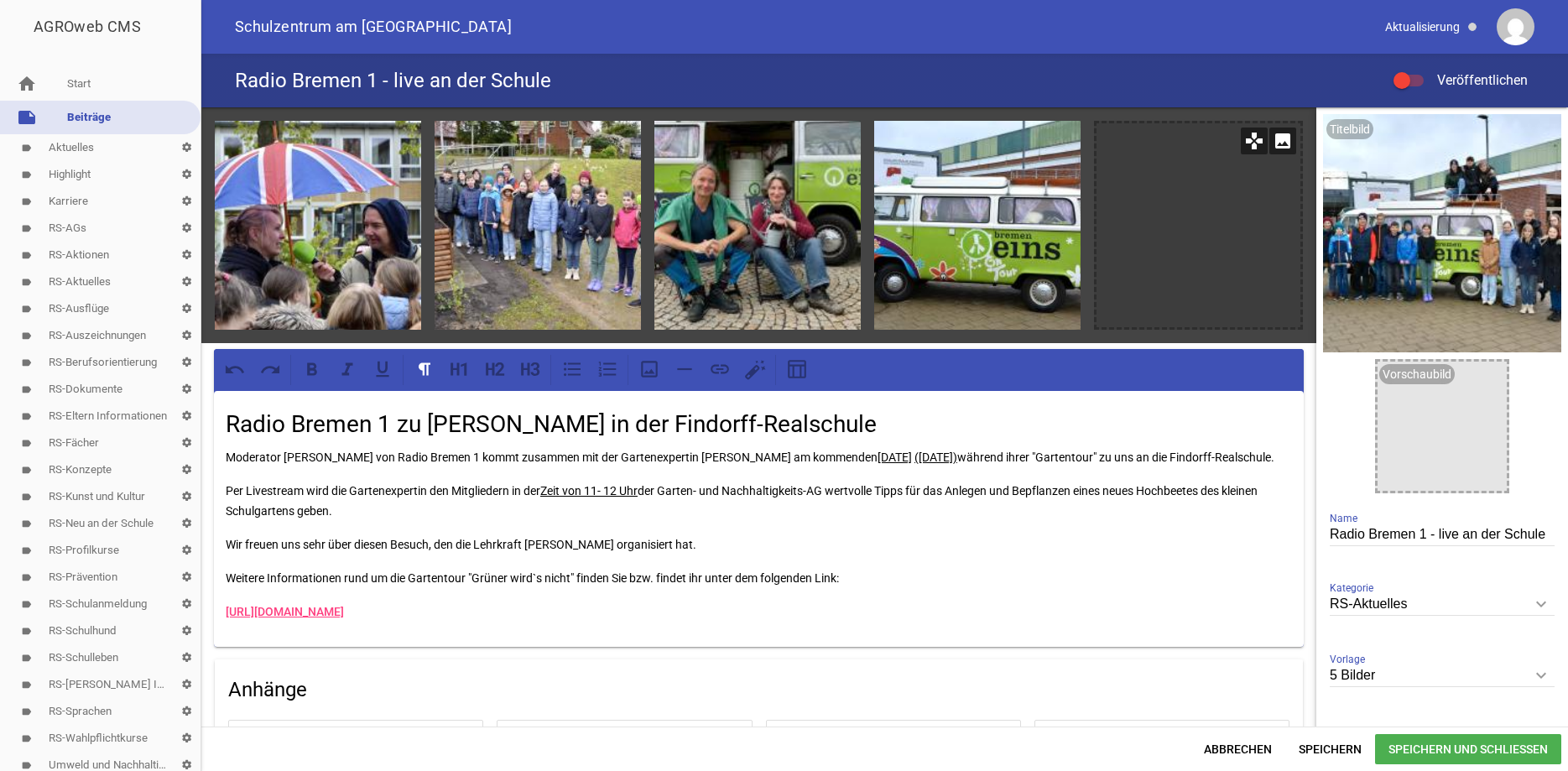
click at [1285, 141] on icon "image" at bounding box center [1283, 140] width 27 height 27
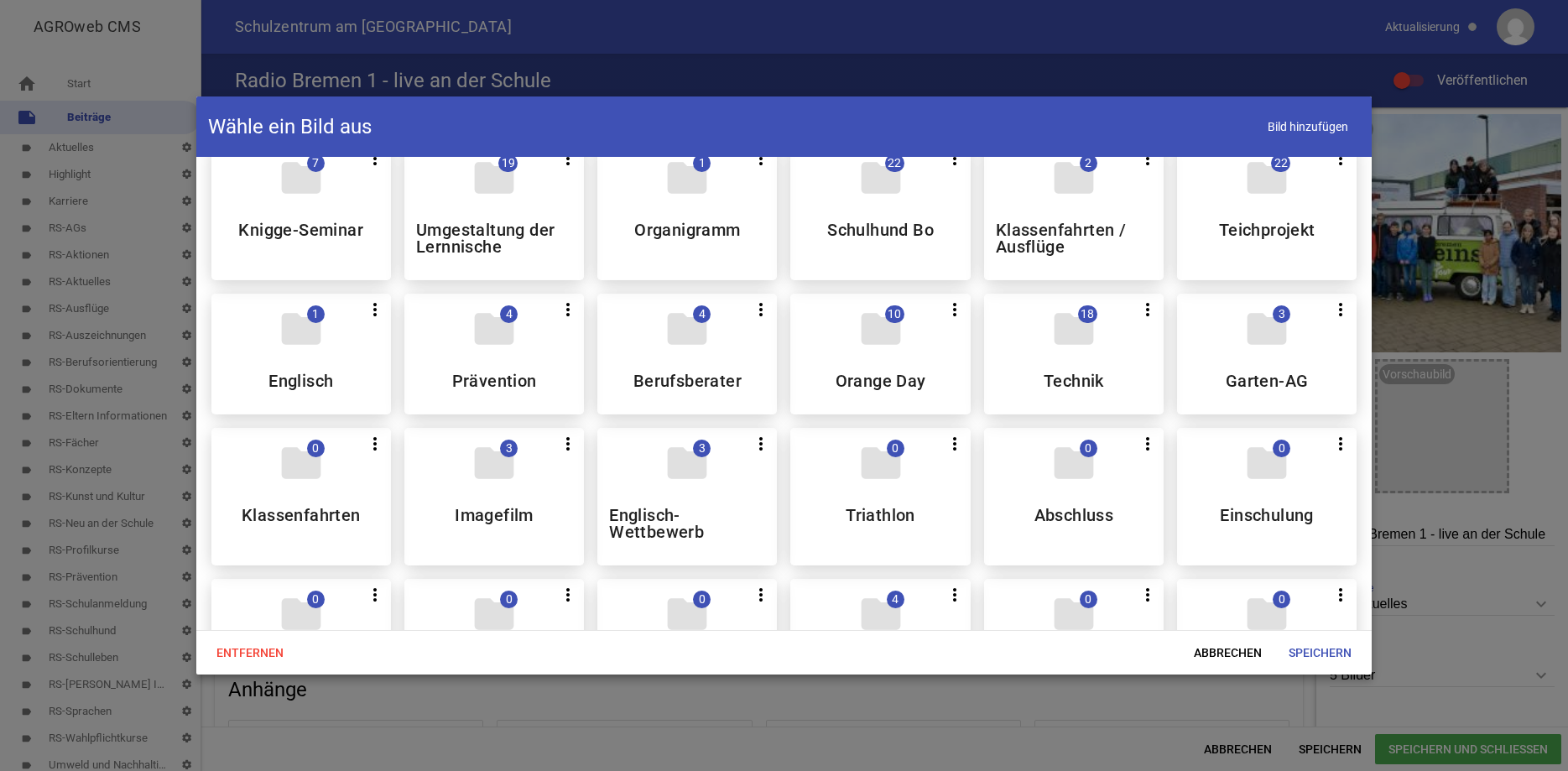
scroll to position [605, 0]
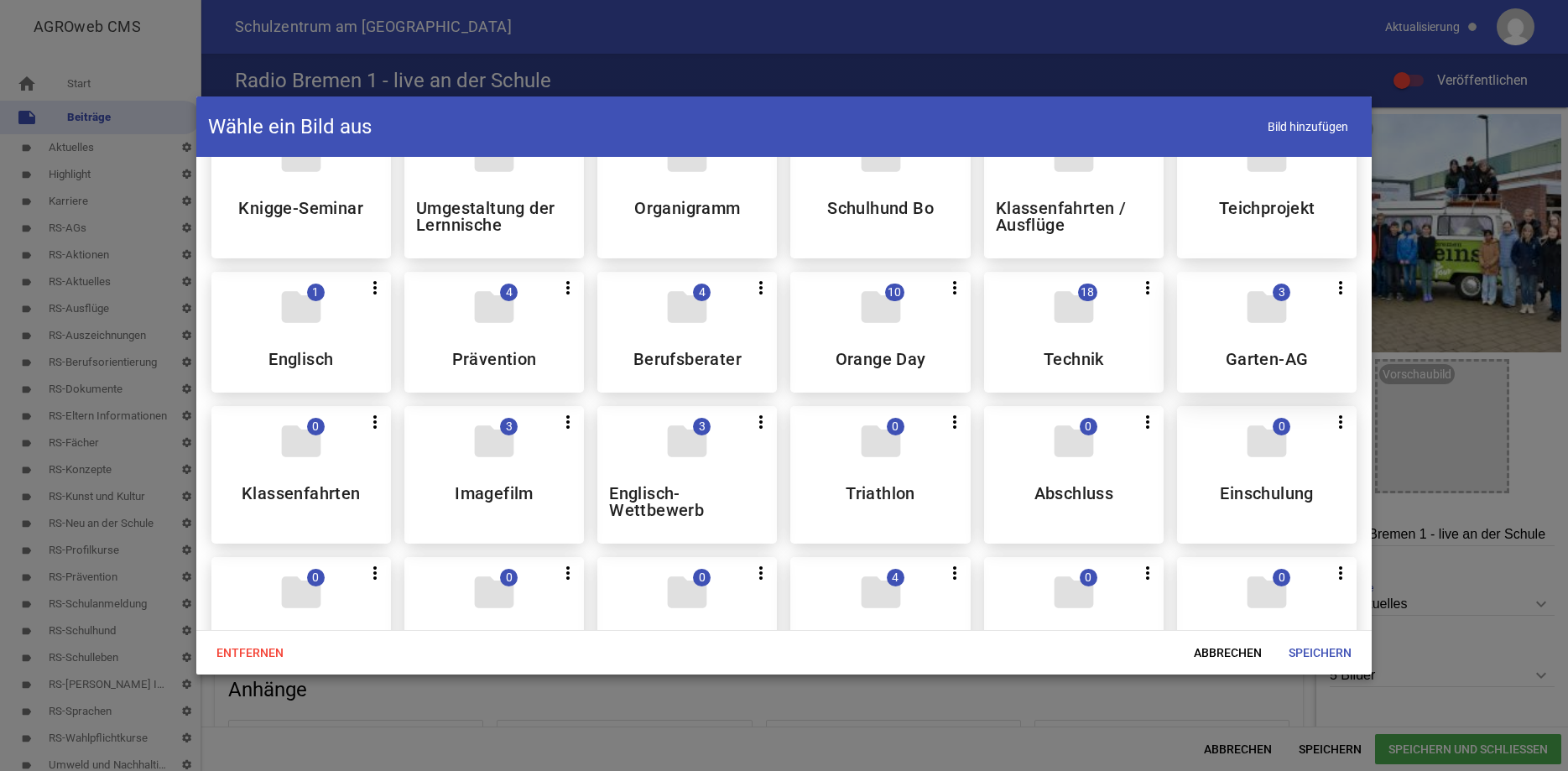
click at [1263, 368] on h5 "Garten-AG" at bounding box center [1267, 359] width 83 height 17
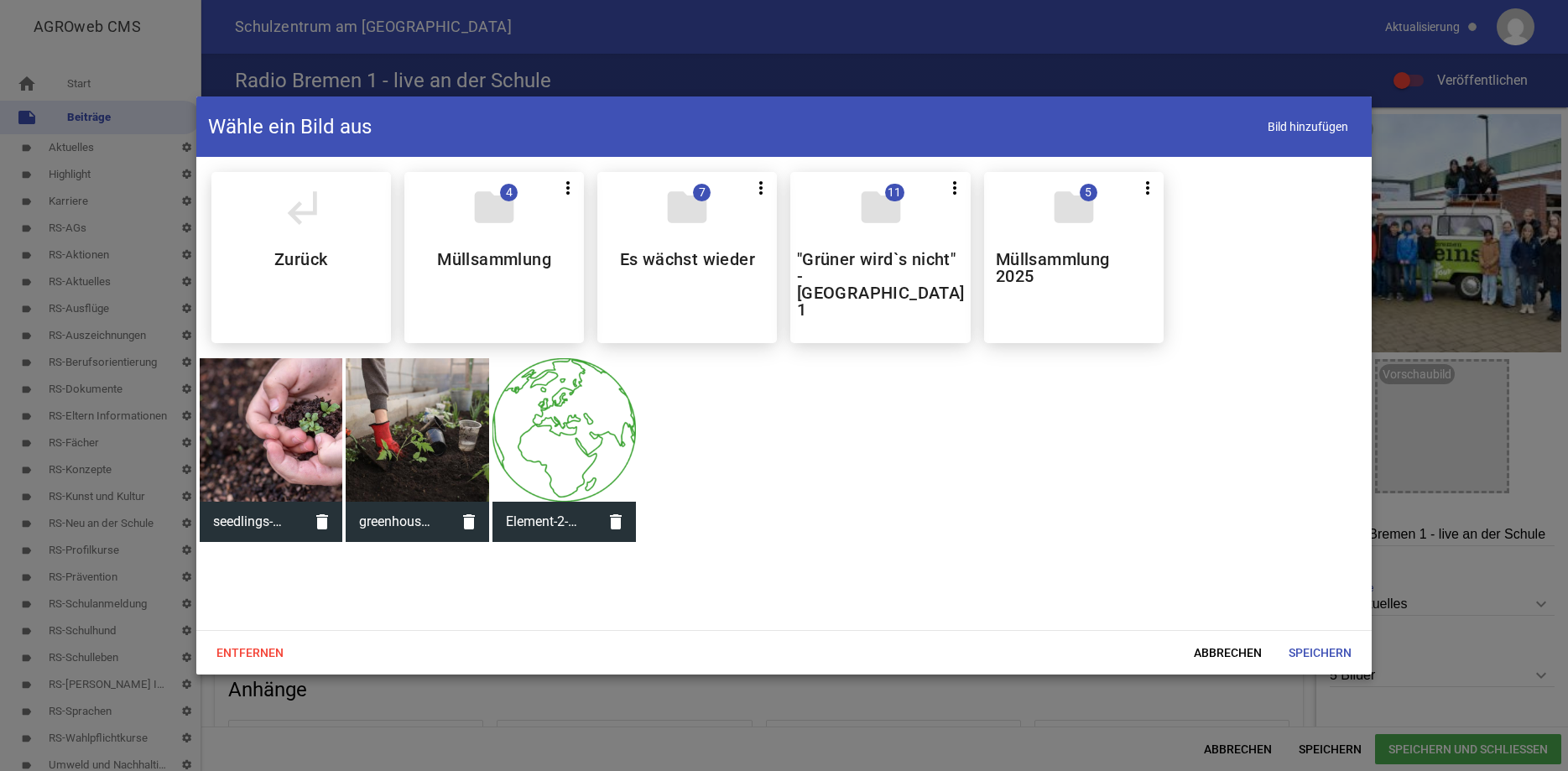
scroll to position [0, 0]
click at [1075, 261] on h5 "Müllsammlung 2025" at bounding box center [1074, 267] width 156 height 34
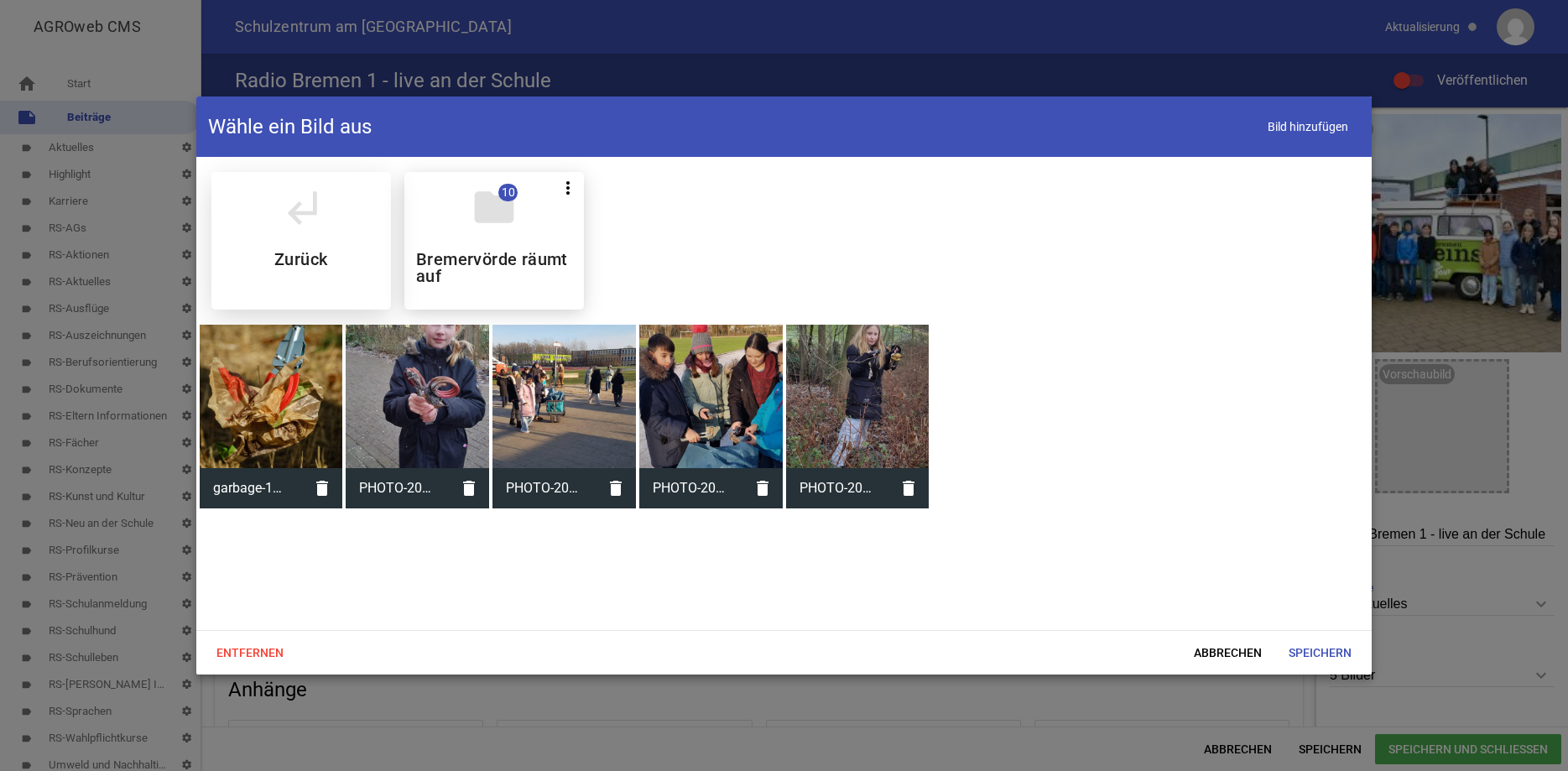
click at [317, 240] on div "subdirectory_arrow_left Zurück" at bounding box center [301, 240] width 180 height 138
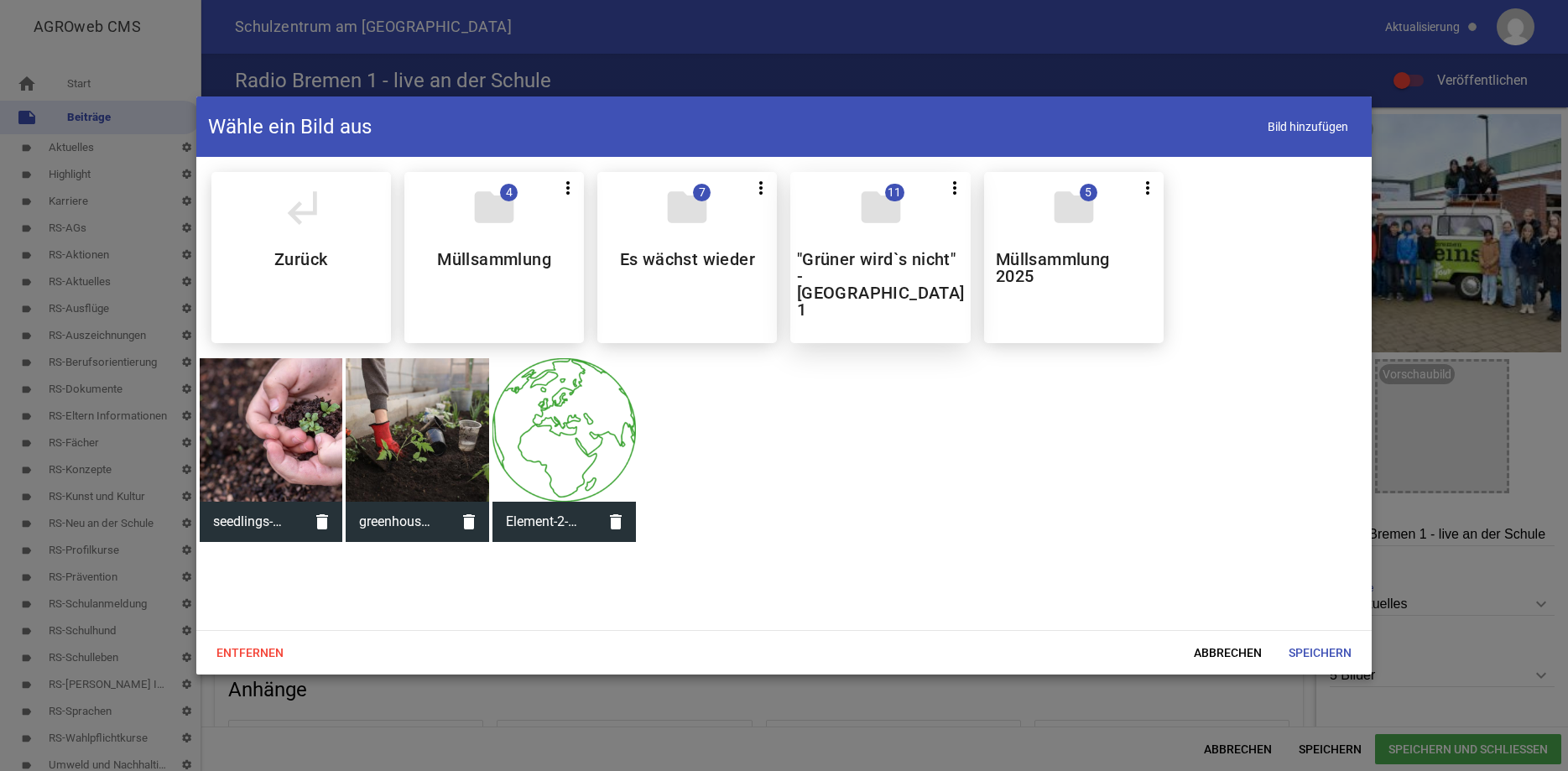
click at [831, 261] on h5 ""Grüner wird`s nicht" - [GEOGRAPHIC_DATA] 1" at bounding box center [881, 284] width 168 height 67
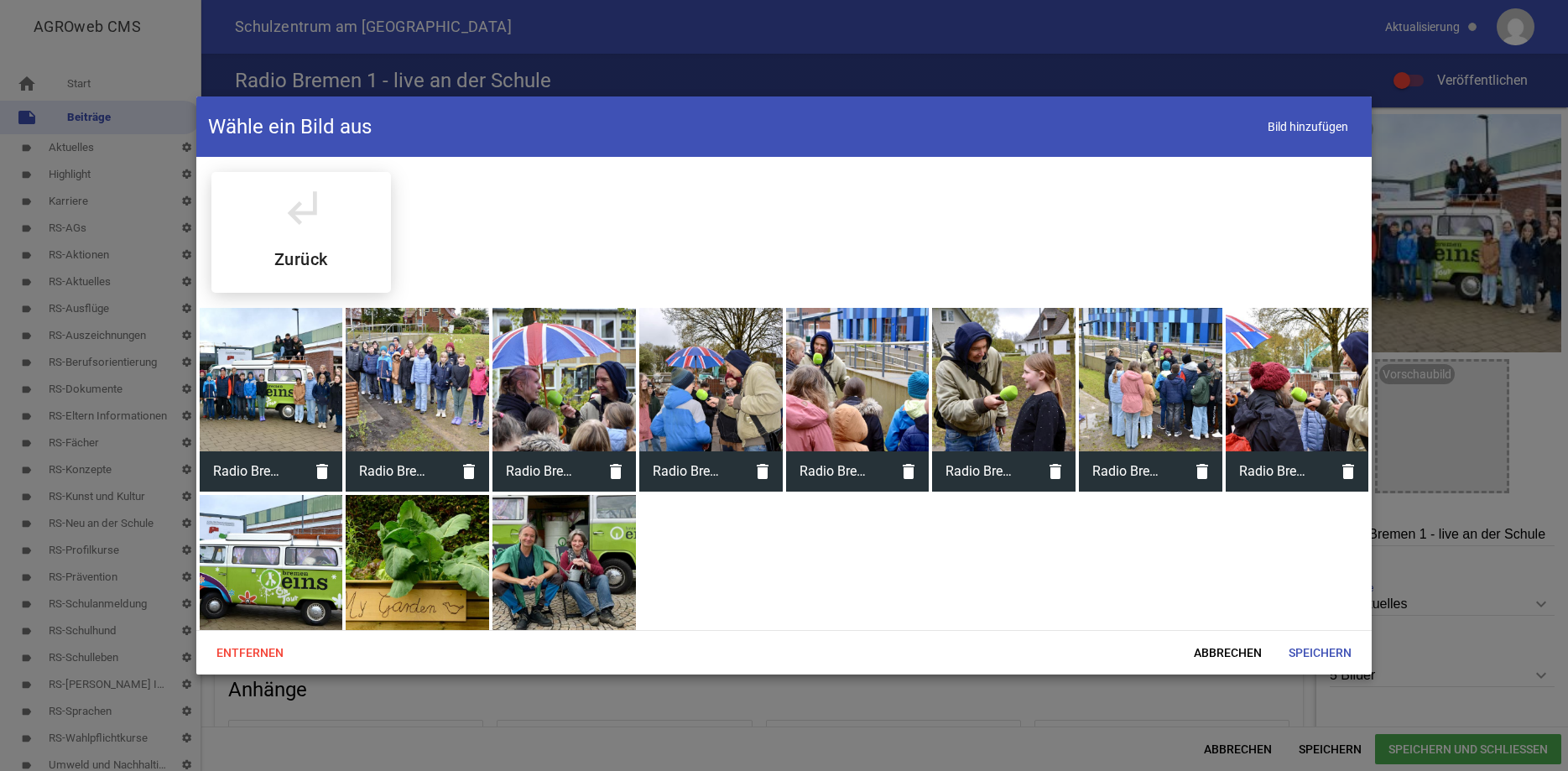
click at [860, 375] on div at bounding box center [858, 380] width 143 height 143
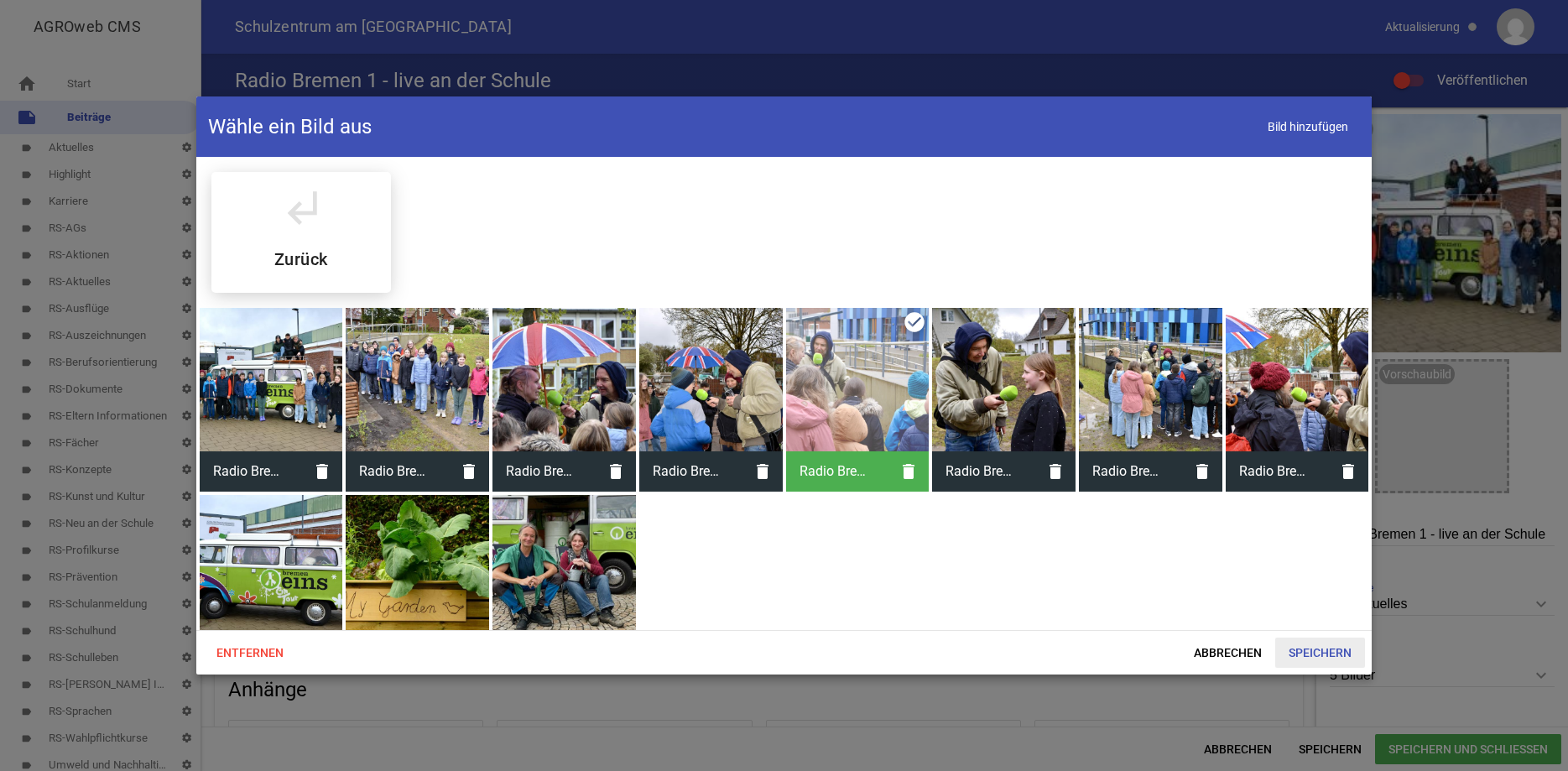
click at [1311, 652] on span "Speichern" at bounding box center [1320, 653] width 90 height 30
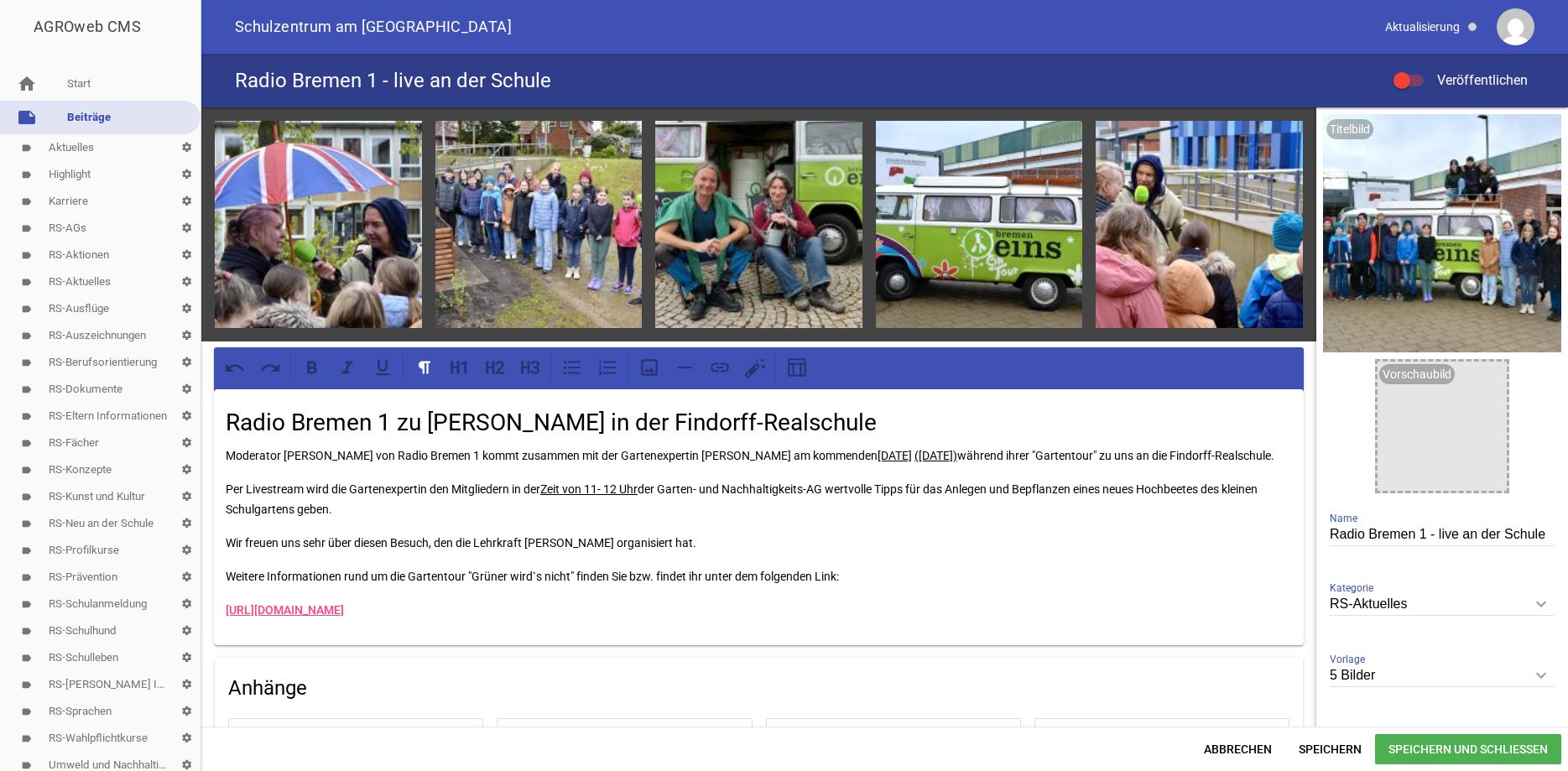
click at [1402, 83] on span at bounding box center [1402, 80] width 6 height 6
click at [1418, 71] on input "Veröffentlichen" at bounding box center [1418, 71] width 0 height 0
click at [1400, 752] on span "Speichern und Schließen" at bounding box center [1468, 749] width 186 height 30
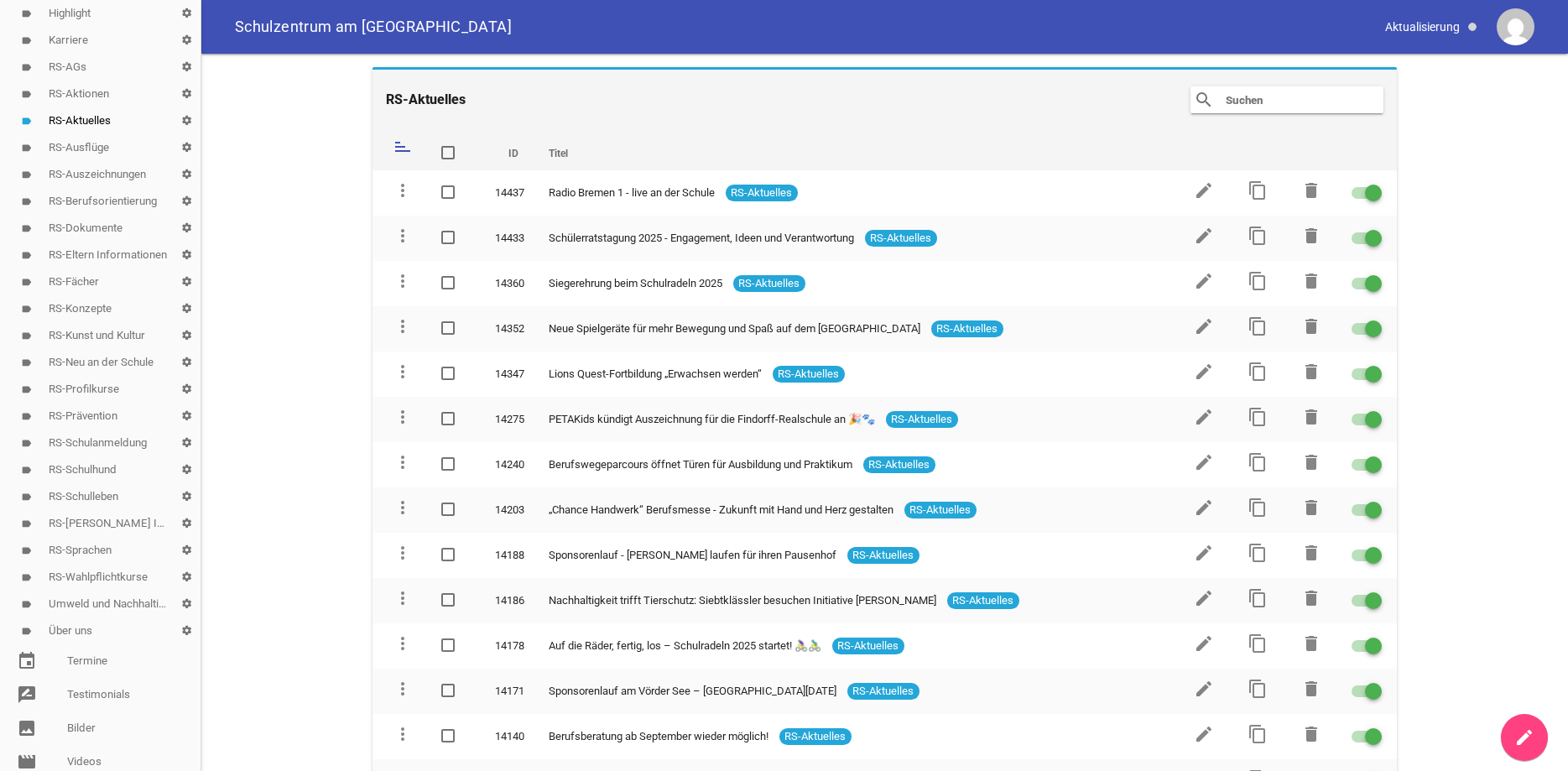
scroll to position [162, 0]
click at [105, 598] on link "label Umweld und Nachhaltigkeitschule settings" at bounding box center [100, 603] width 201 height 27
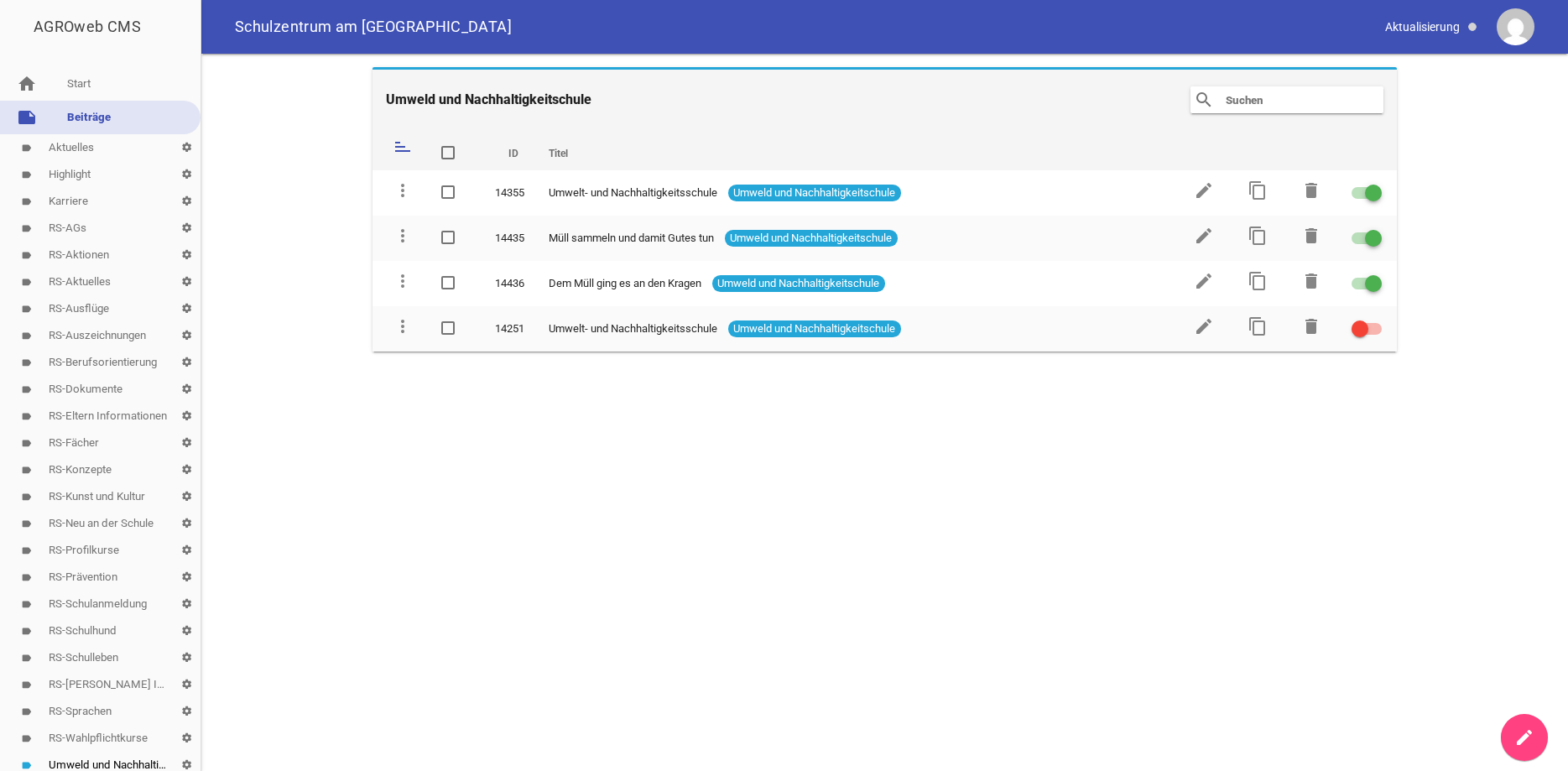
click at [66, 249] on link "label RS-Aktionen settings" at bounding box center [100, 254] width 201 height 27
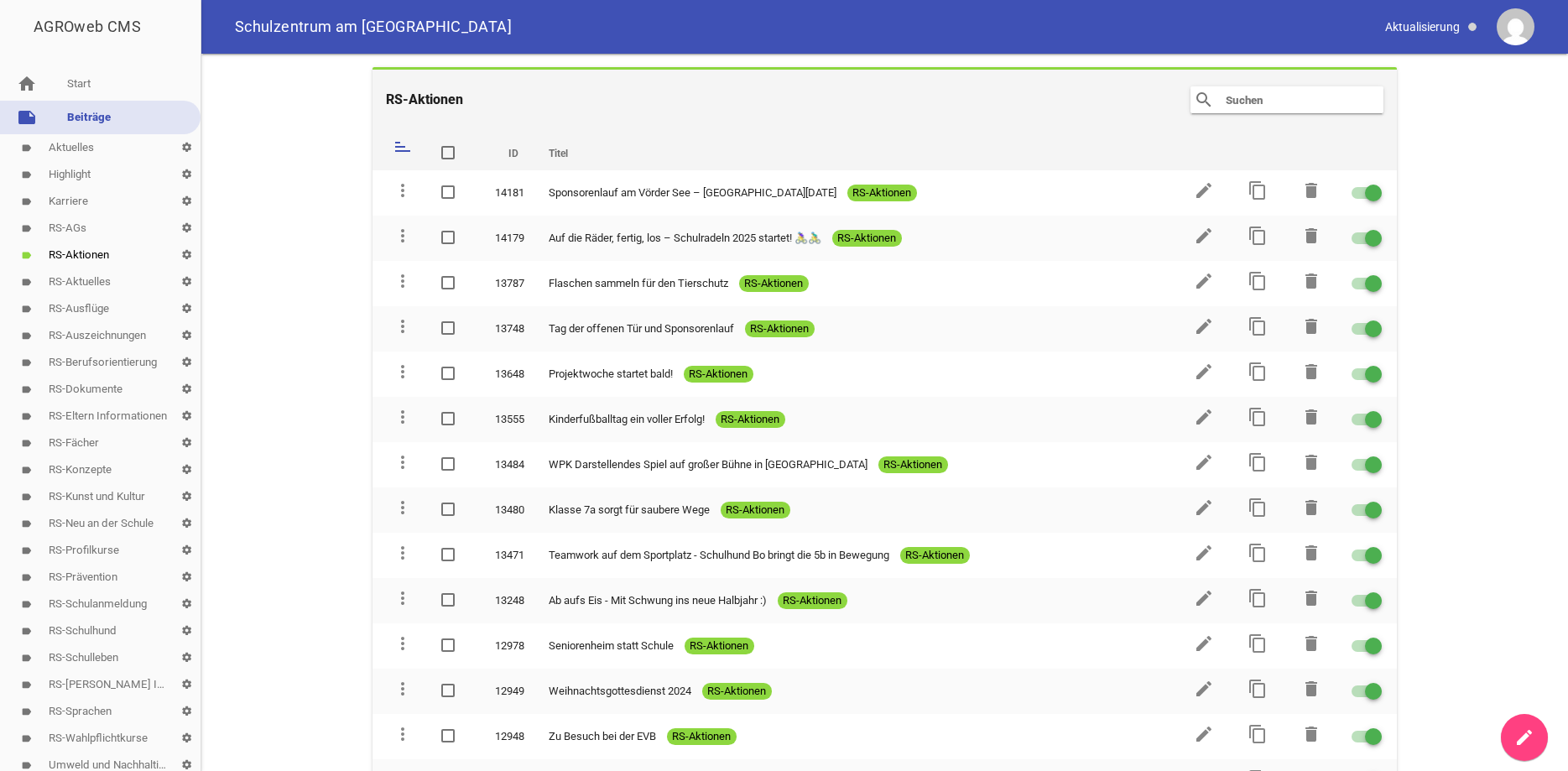
click at [86, 113] on link "note Beiträge" at bounding box center [100, 117] width 201 height 34
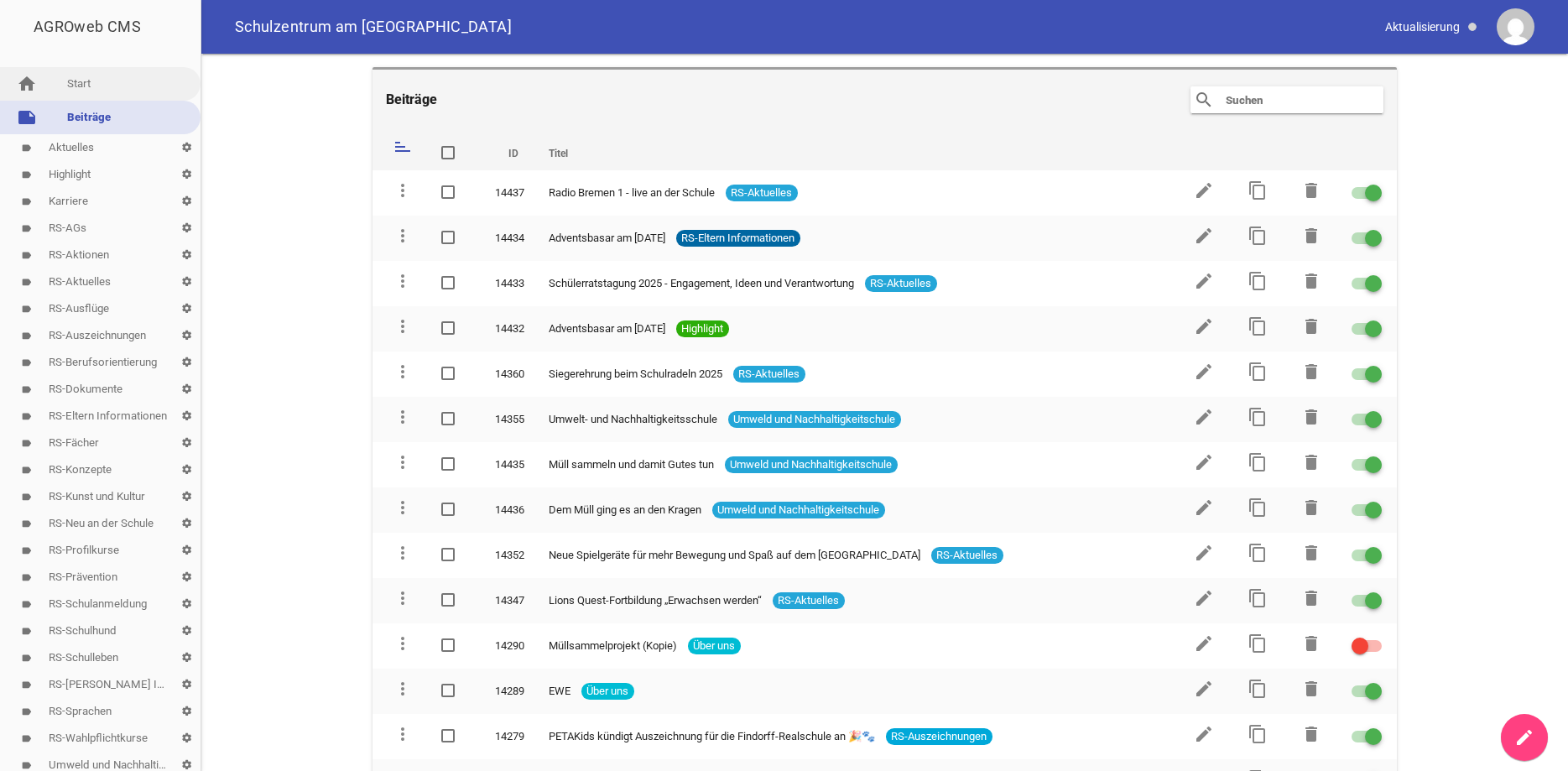
click at [84, 86] on link "home Start" at bounding box center [100, 84] width 201 height 34
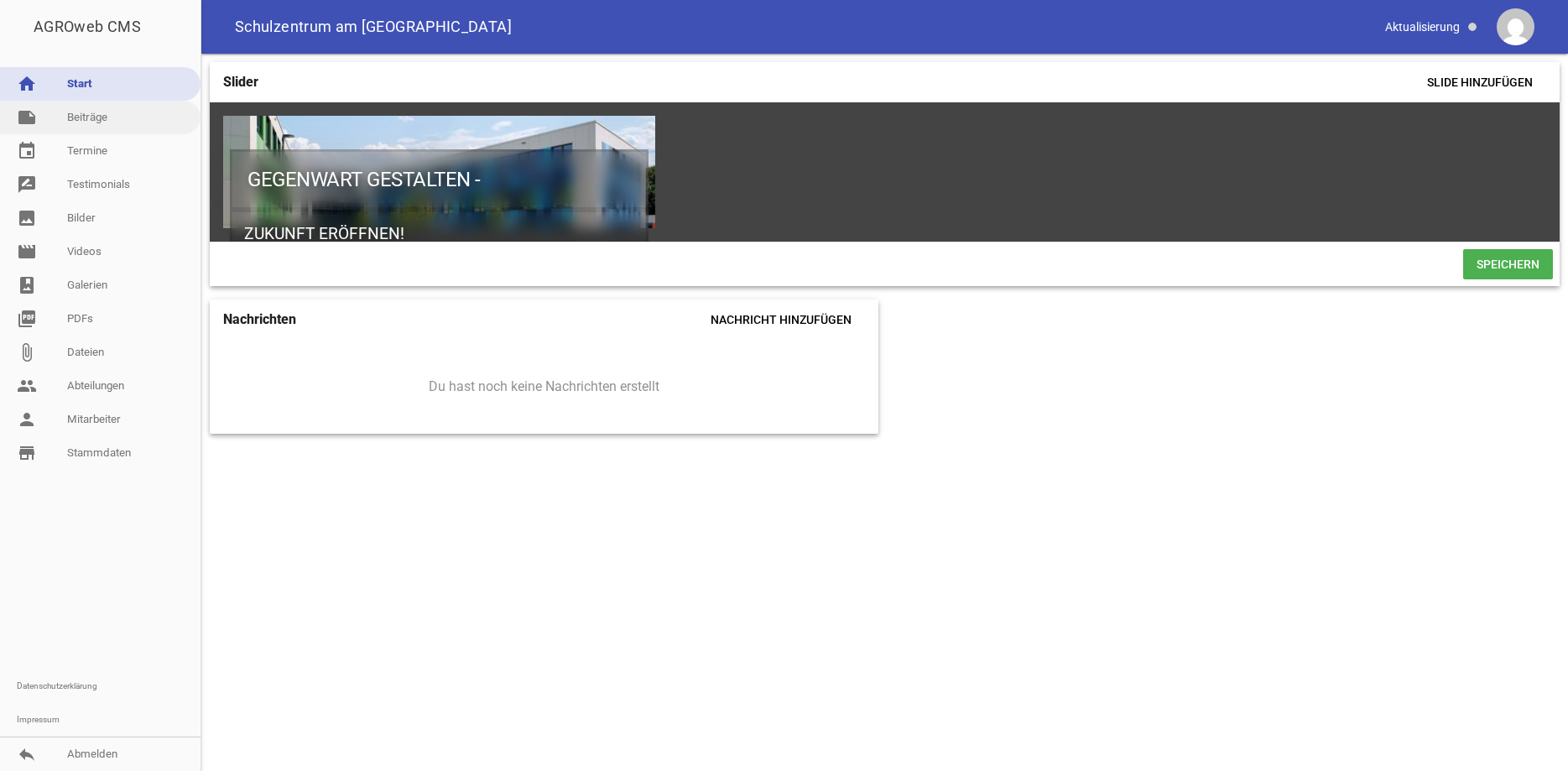
click at [79, 121] on link "note Beiträge" at bounding box center [100, 117] width 201 height 34
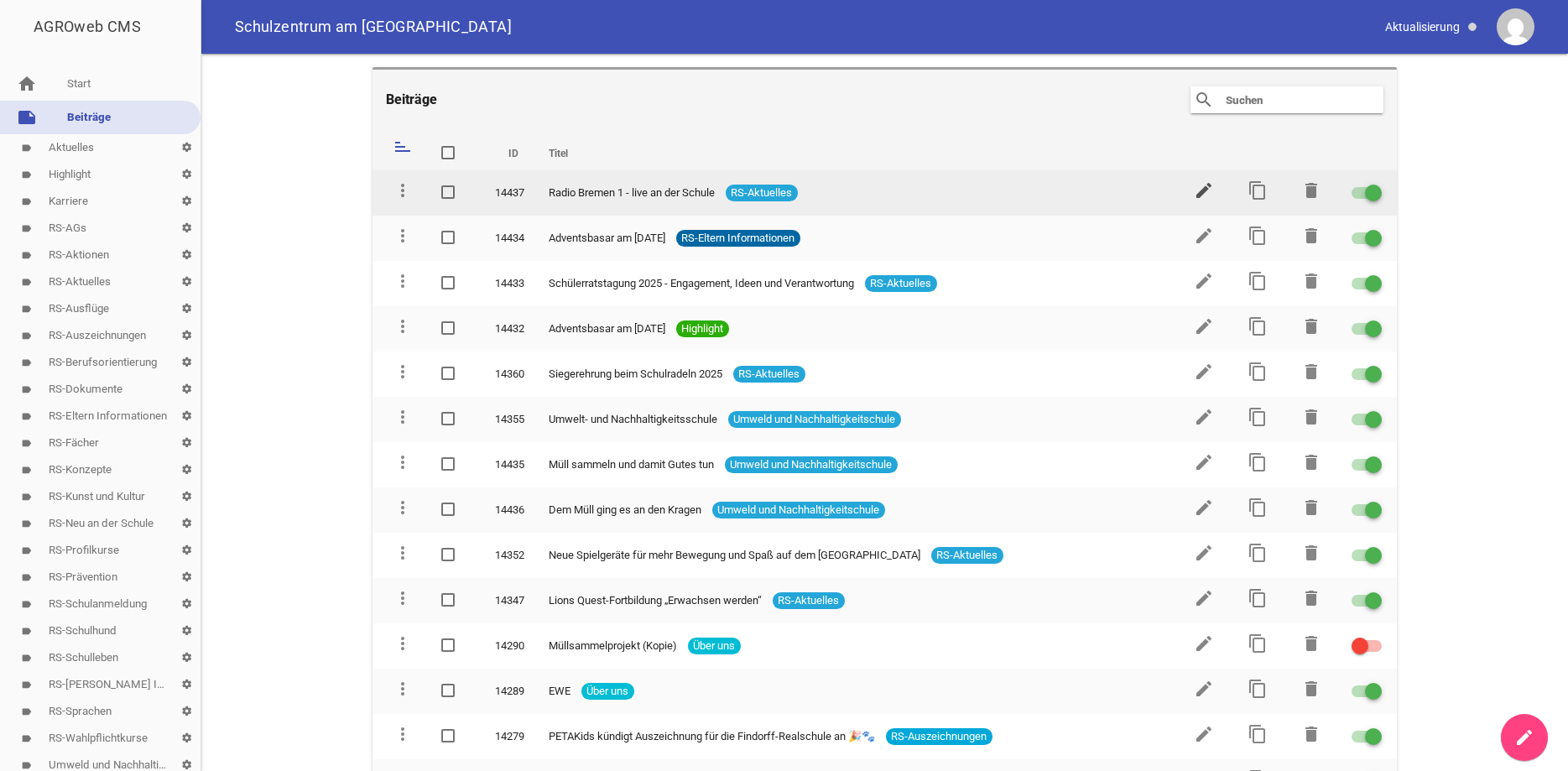
click at [1209, 184] on icon "edit" at bounding box center [1204, 191] width 20 height 20
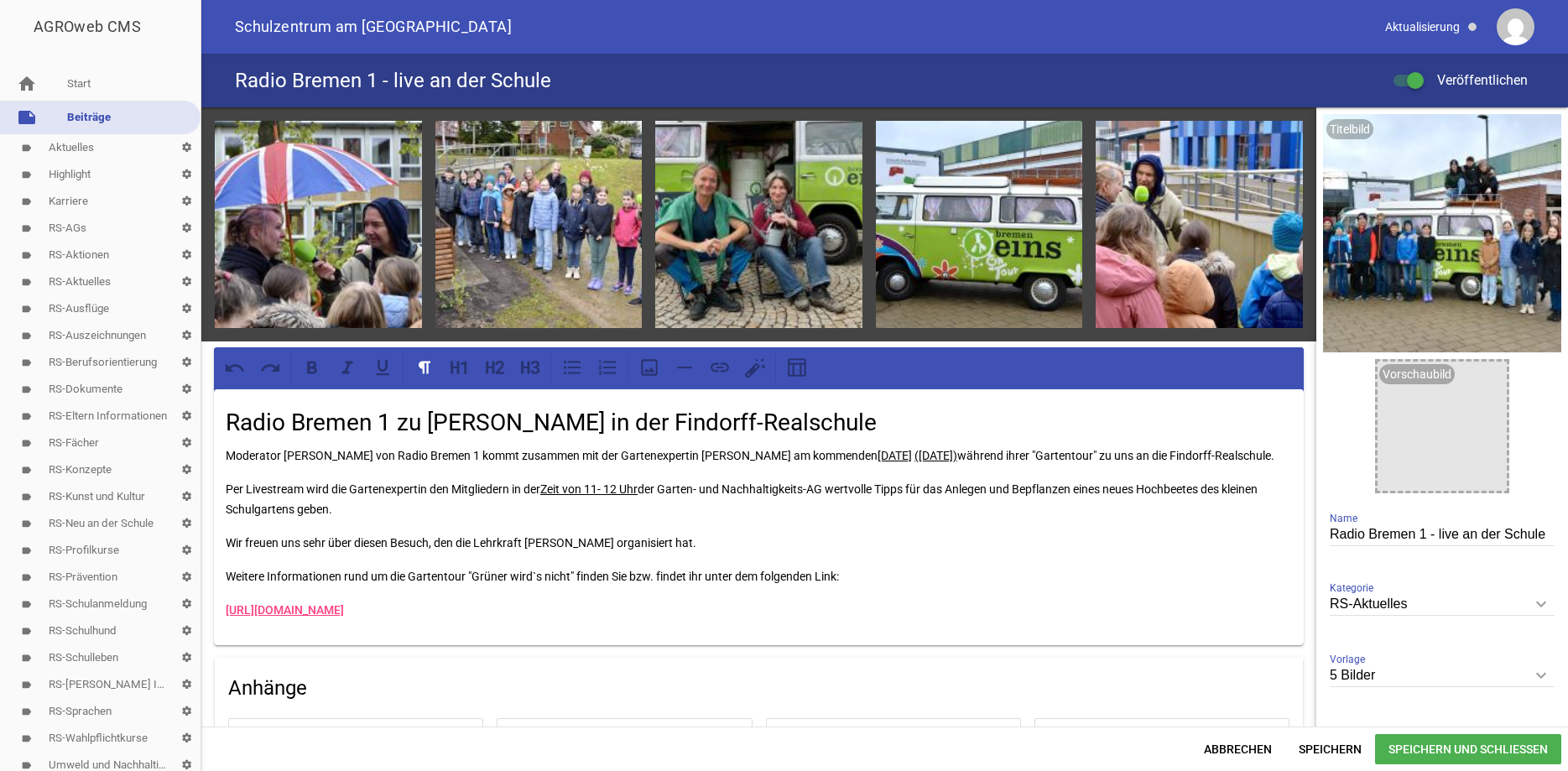
click at [1544, 601] on icon "keyboard_arrow_down" at bounding box center [1540, 604] width 27 height 27
click at [1544, 601] on input "RS-Aktuelles" at bounding box center [1442, 605] width 225 height 23
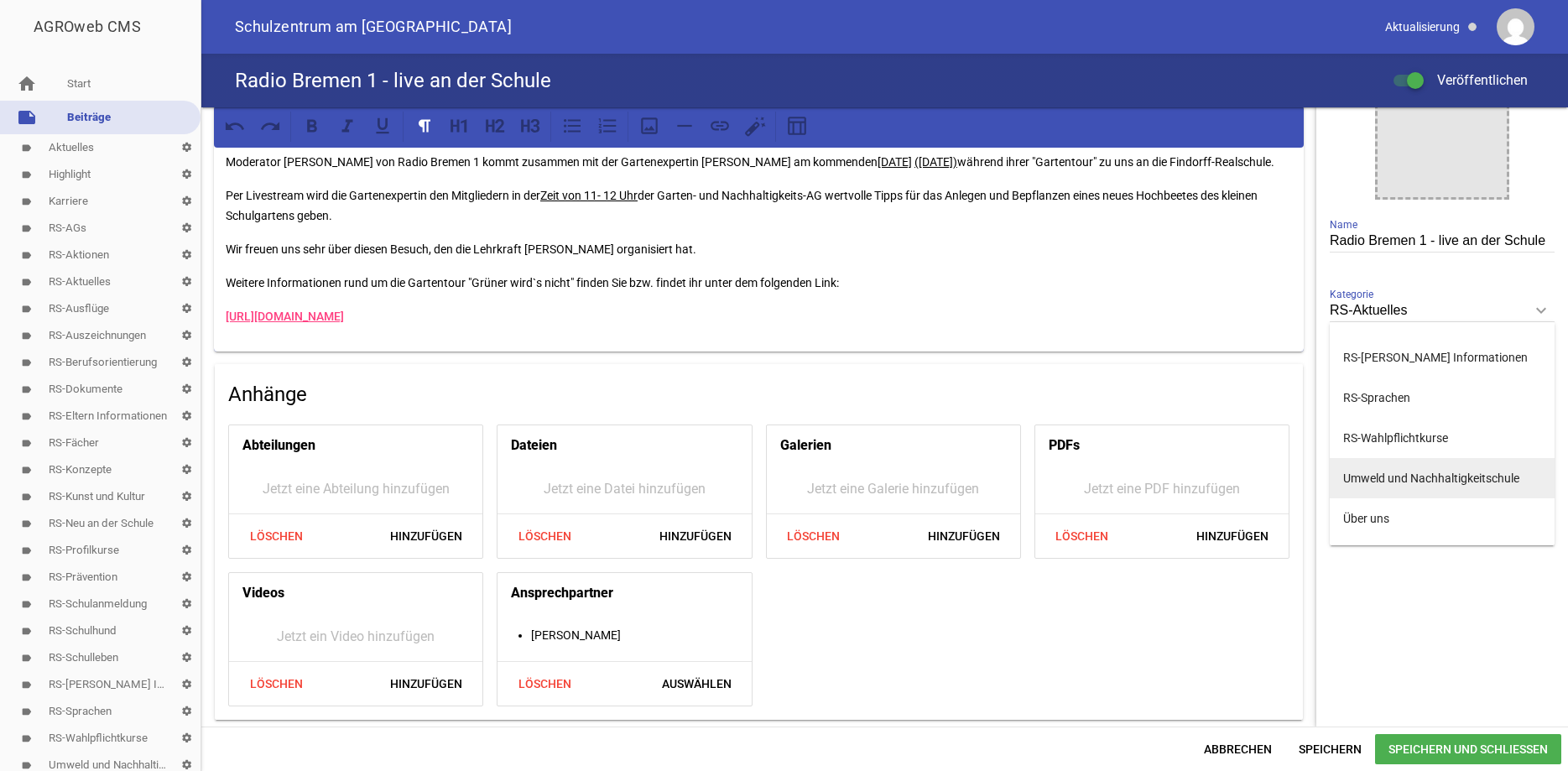
click at [1439, 458] on li "Umweld und Nachhaltigkeitschule" at bounding box center [1442, 478] width 225 height 40
type input "Umweld und Nachhaltigkeitschule"
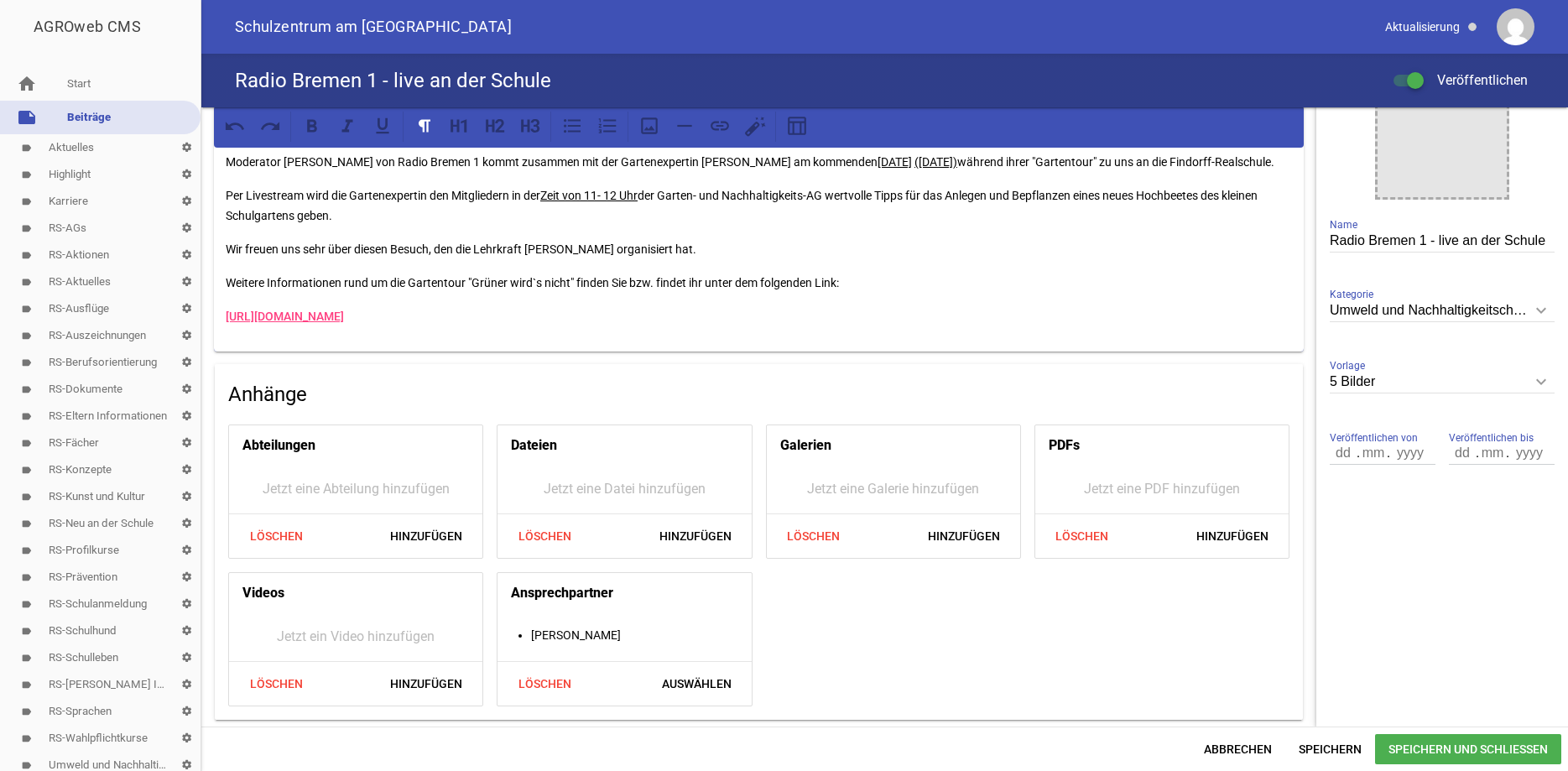
click at [1407, 750] on span "Speichern und Schließen" at bounding box center [1468, 749] width 186 height 30
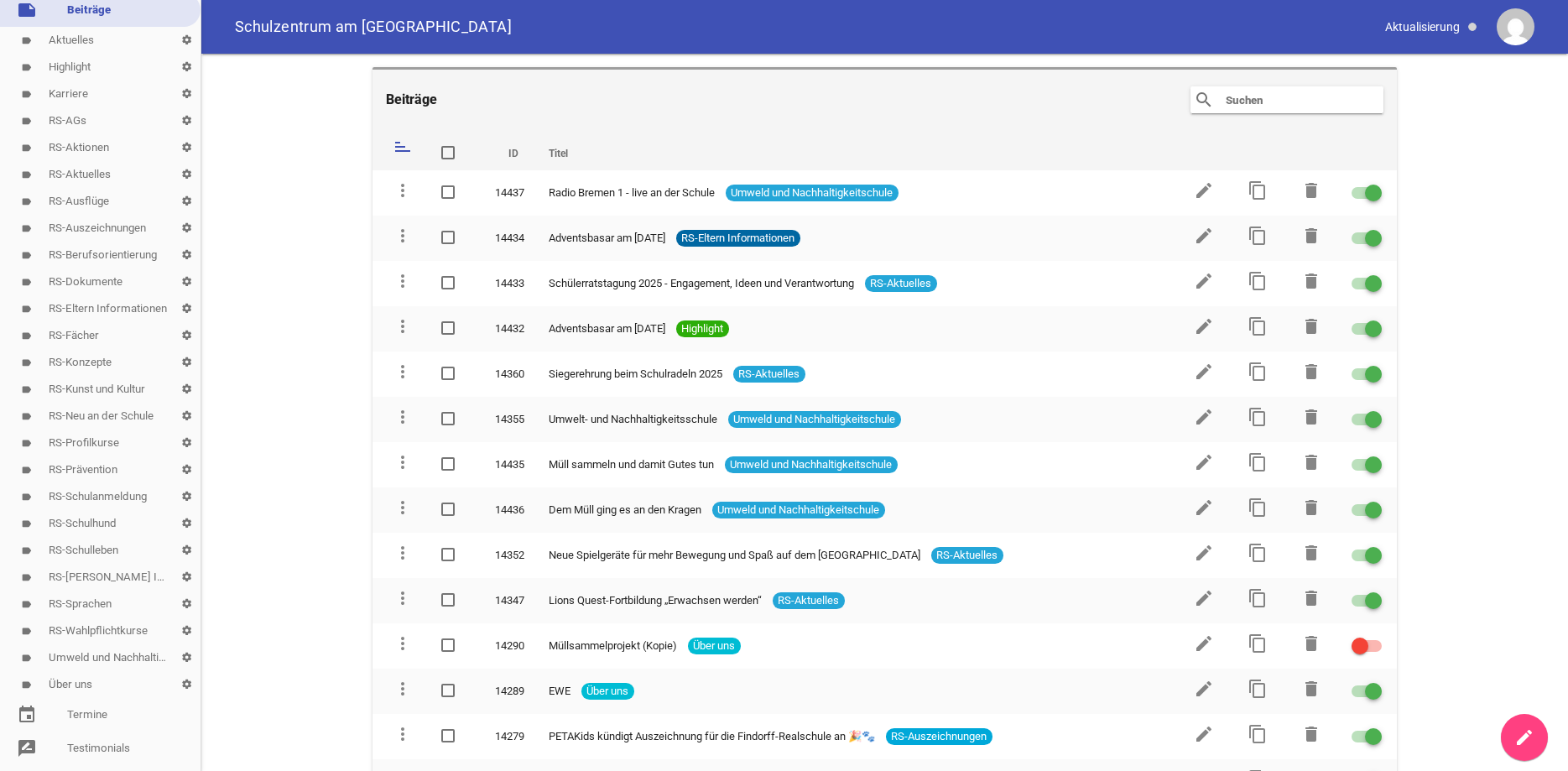
scroll to position [128, 0]
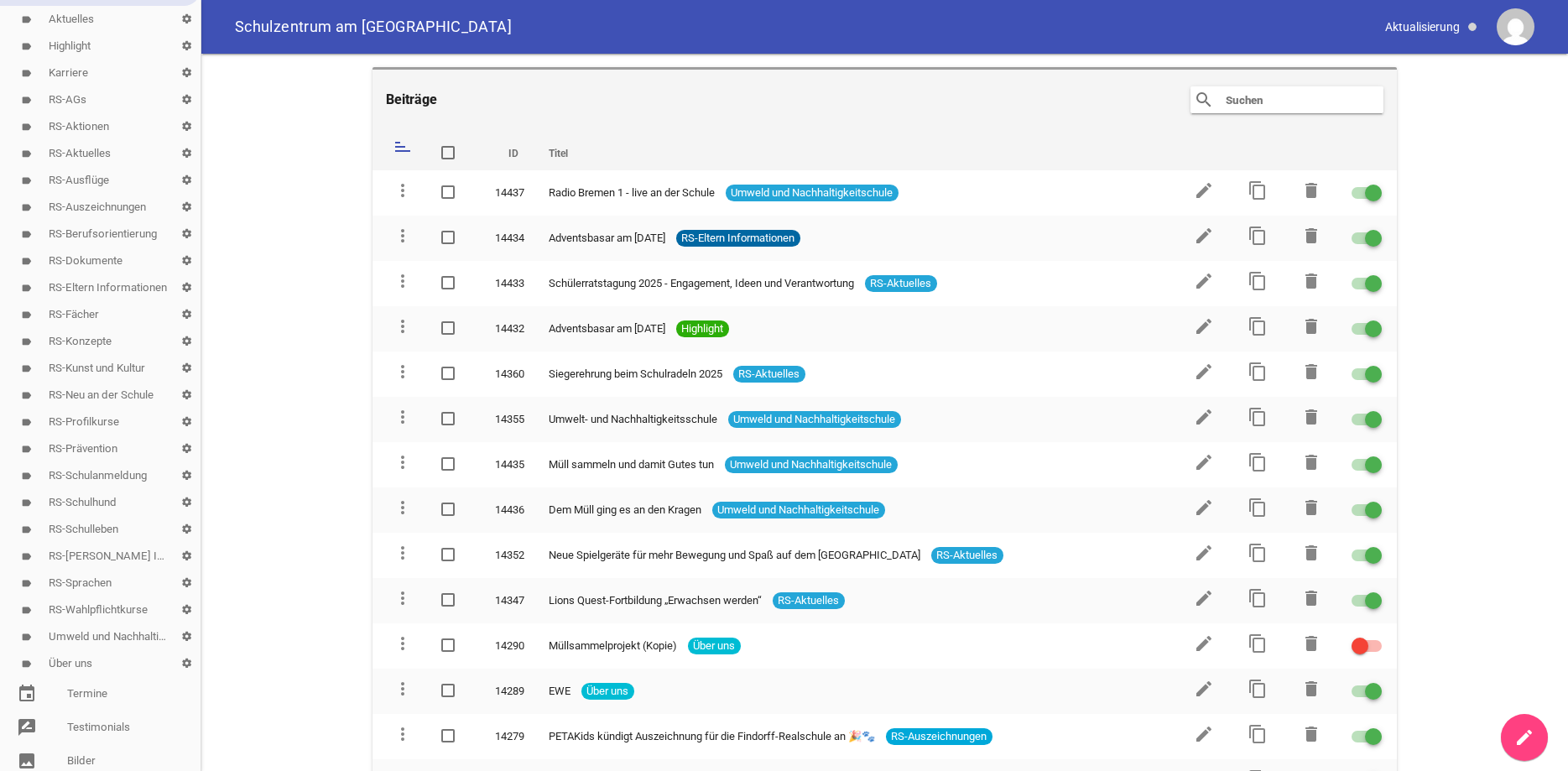
click at [119, 643] on link "label Umweld und Nachhaltigkeitschule settings" at bounding box center [100, 637] width 201 height 27
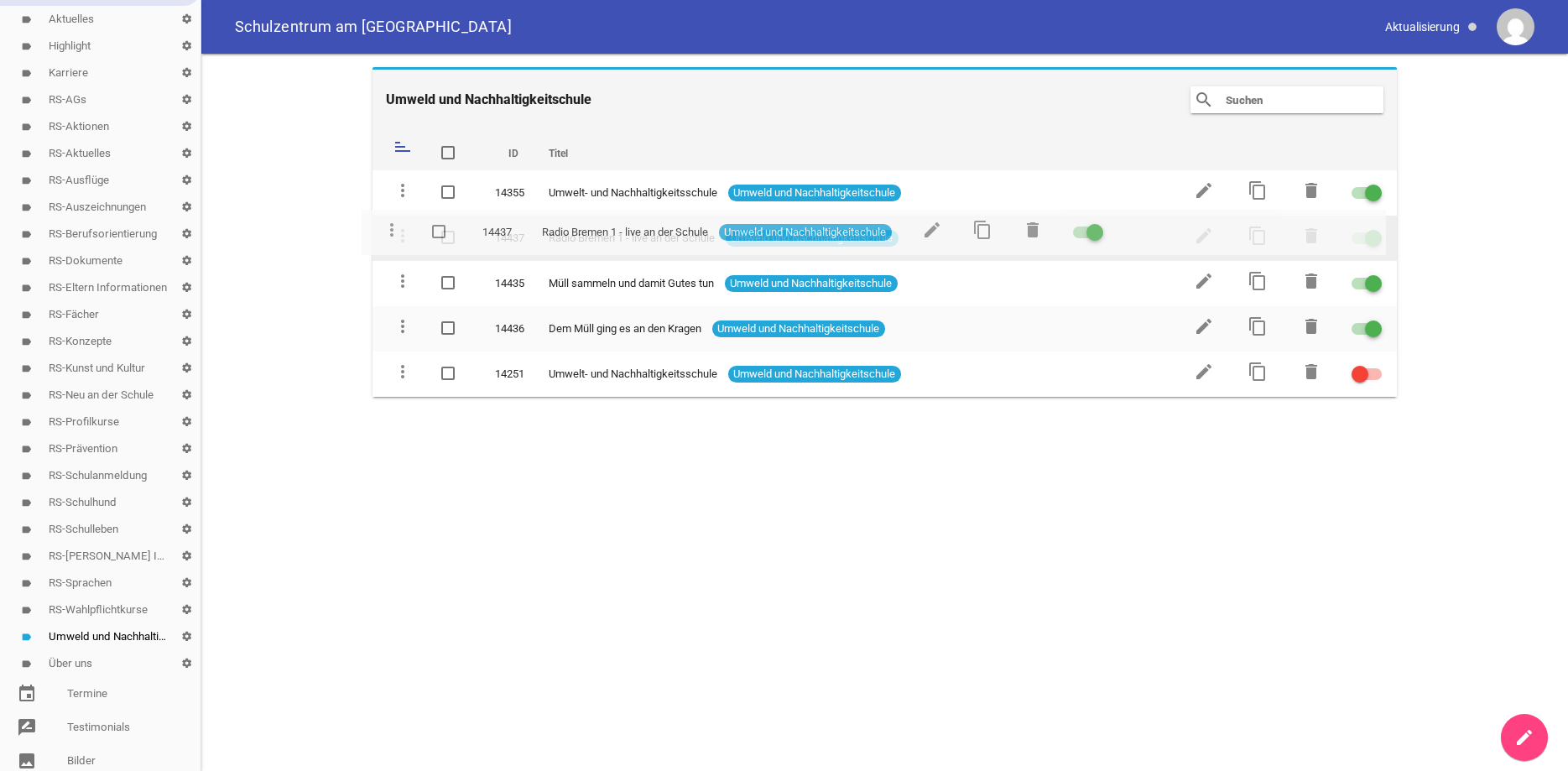
drag, startPoint x: 402, startPoint y: 185, endPoint x: 391, endPoint y: 225, distance: 41.5
click at [391, 225] on td "more_vert" at bounding box center [399, 238] width 54 height 45
